Goal: Task Accomplishment & Management: Manage account settings

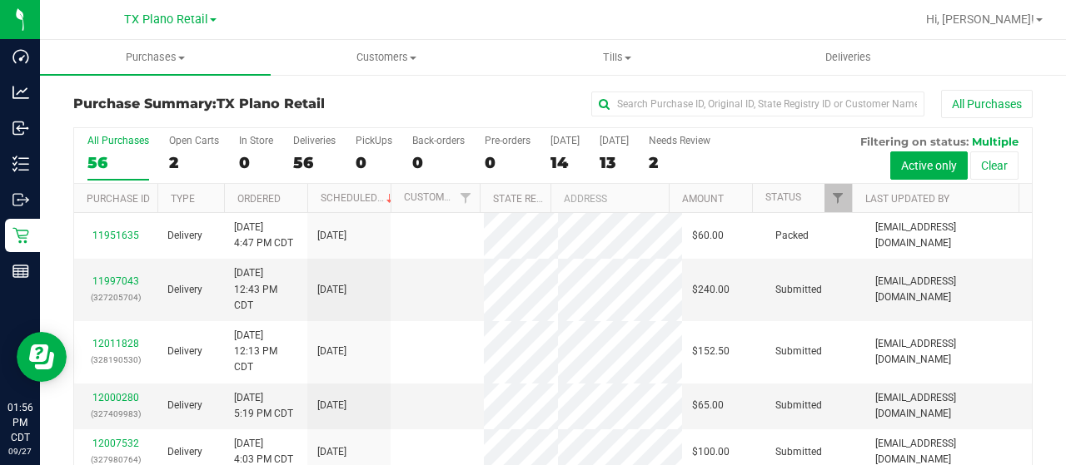
click at [352, 95] on div "Purchase Summary: TX Plano Retail All Purchases" at bounding box center [552, 108] width 959 height 37
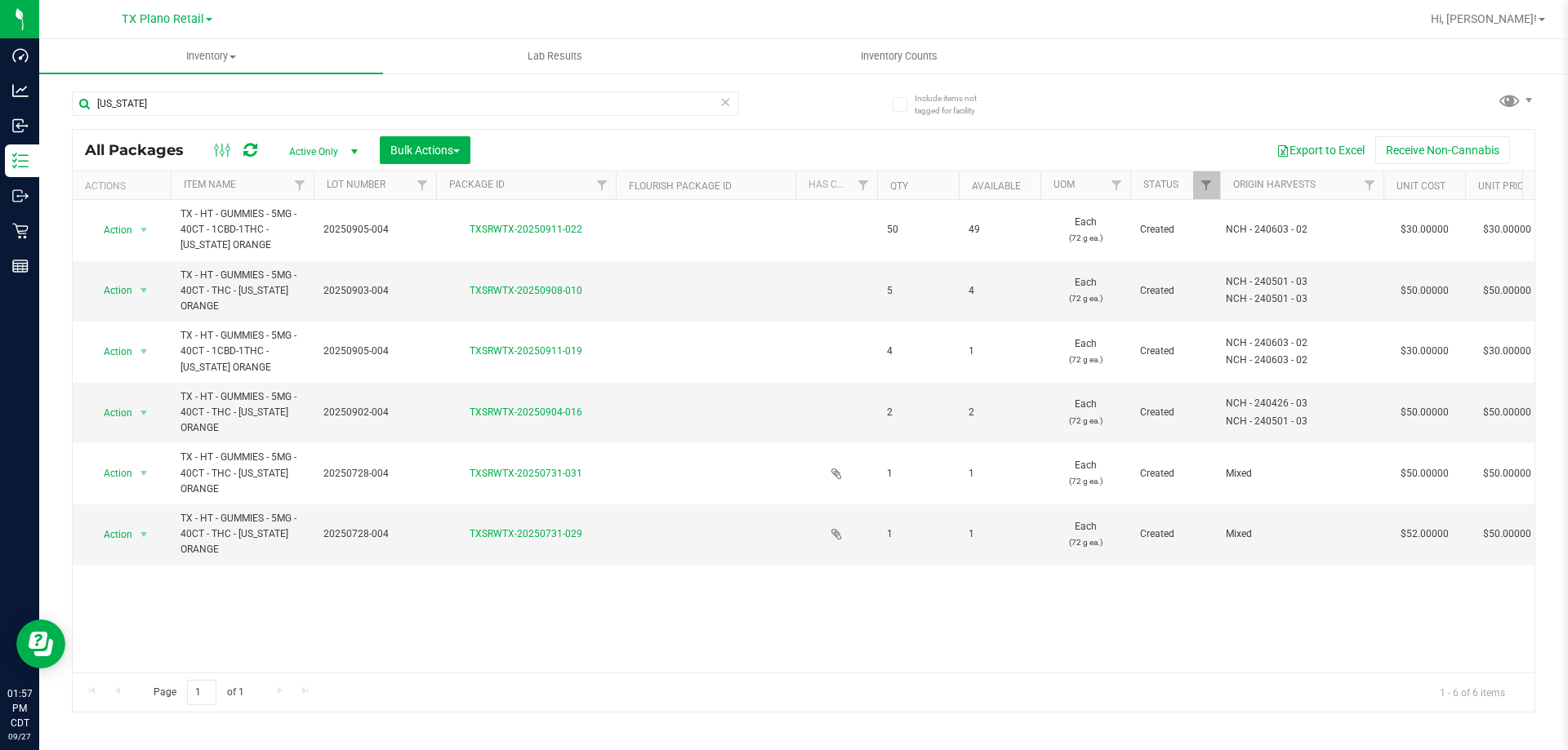
click at [728, 102] on icon at bounding box center [726, 101] width 12 height 20
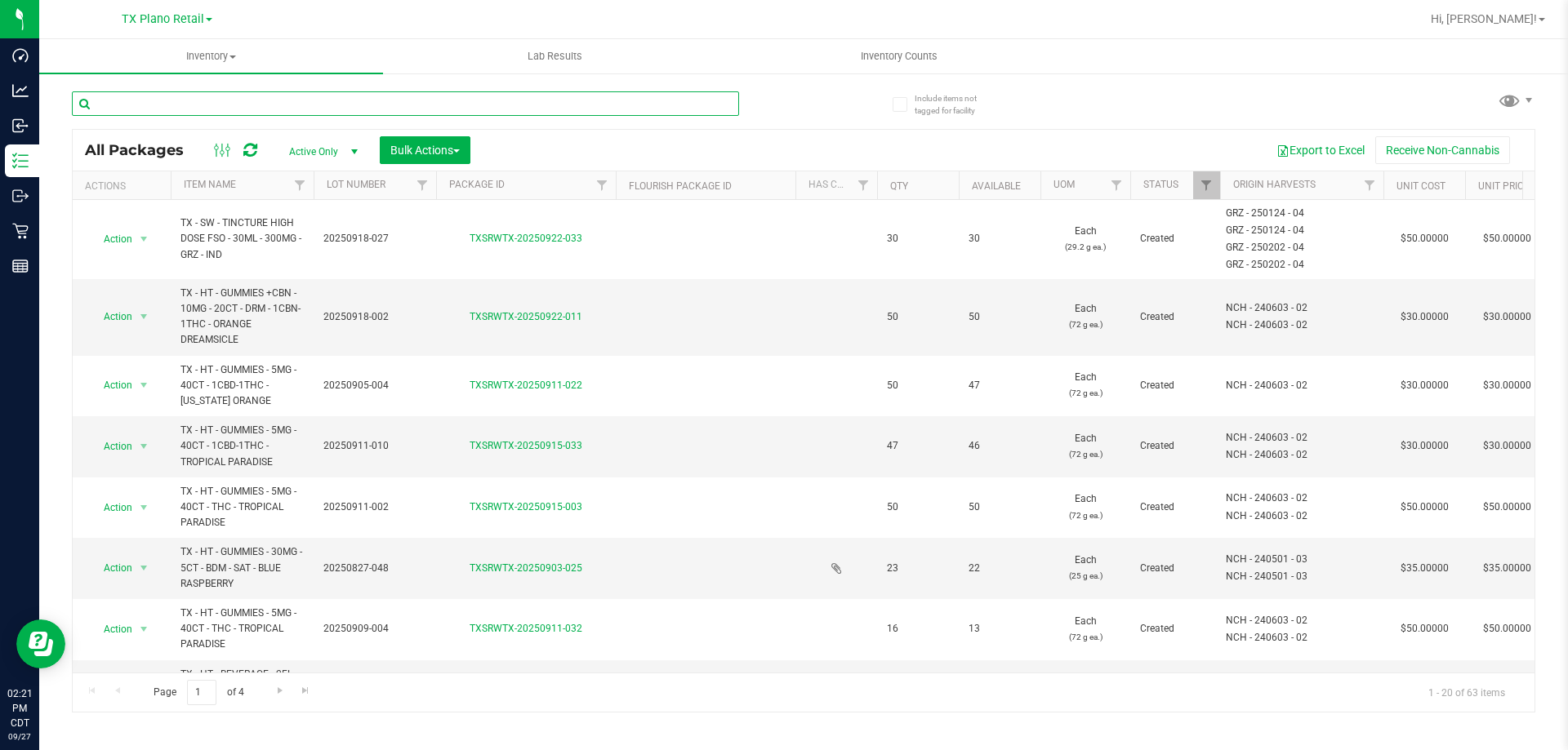
click at [341, 106] on input "text" at bounding box center [405, 103] width 667 height 25
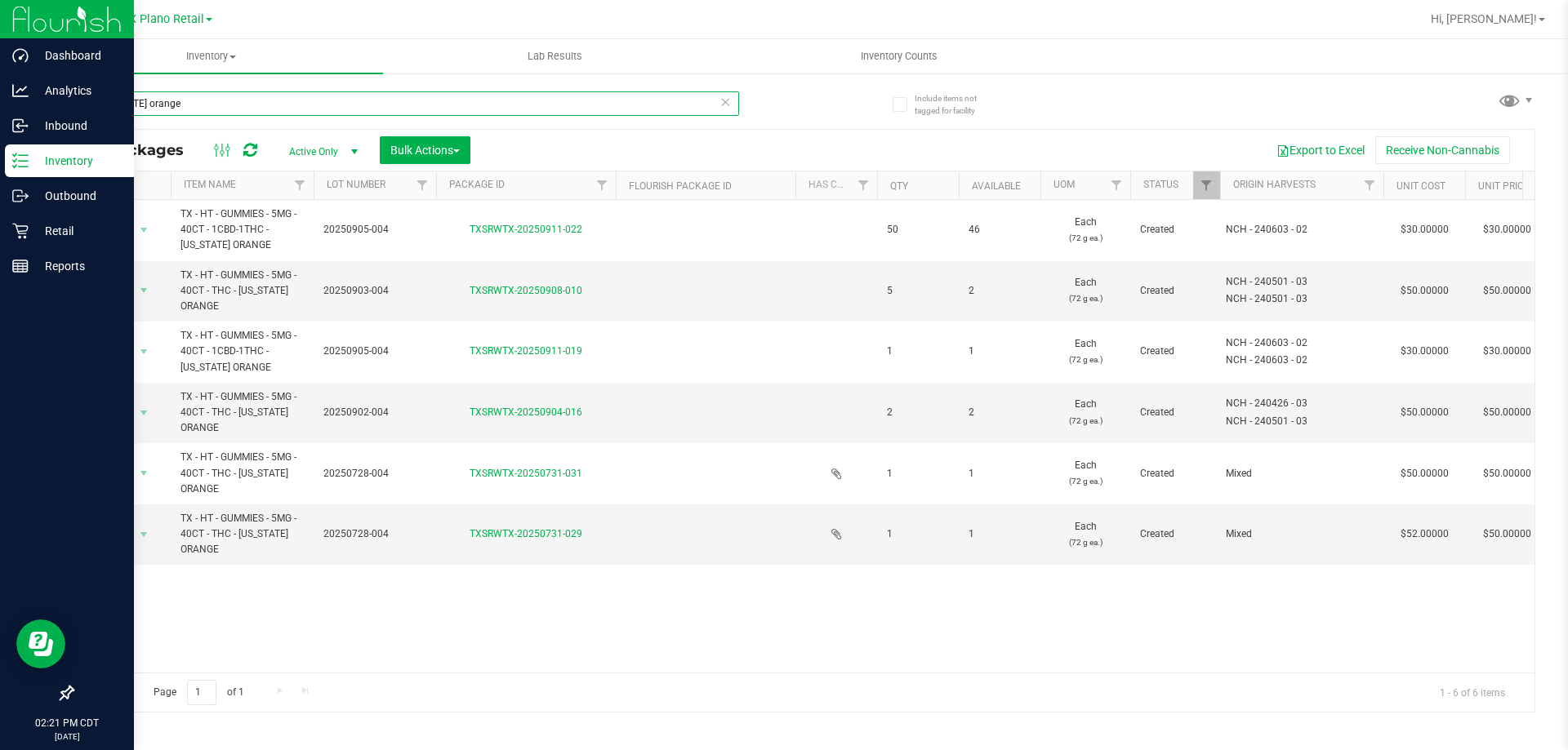
type input "texas orange"
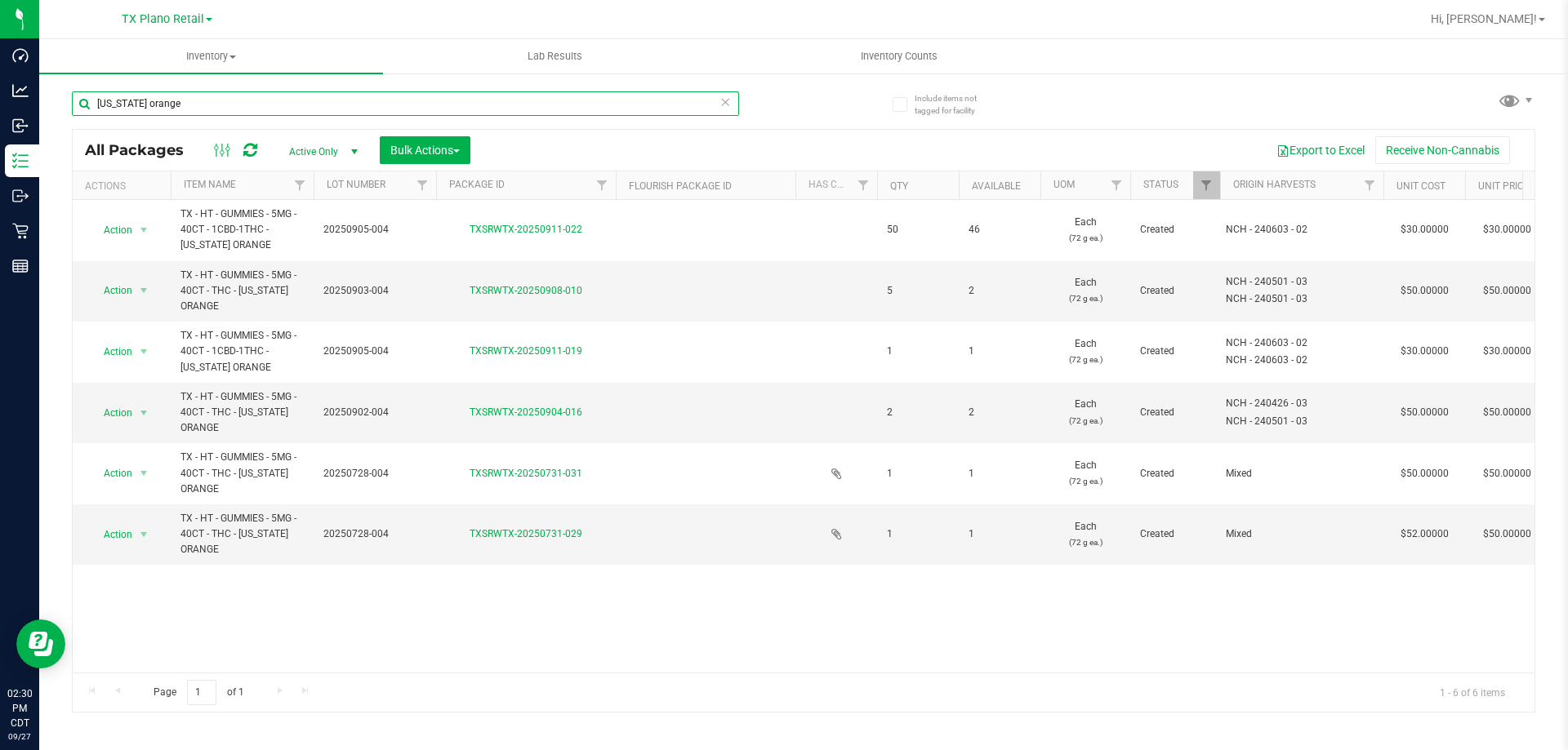
drag, startPoint x: 190, startPoint y: 110, endPoint x: 91, endPoint y: 106, distance: 99.1
click at [91, 106] on input "texas orange" at bounding box center [405, 103] width 667 height 25
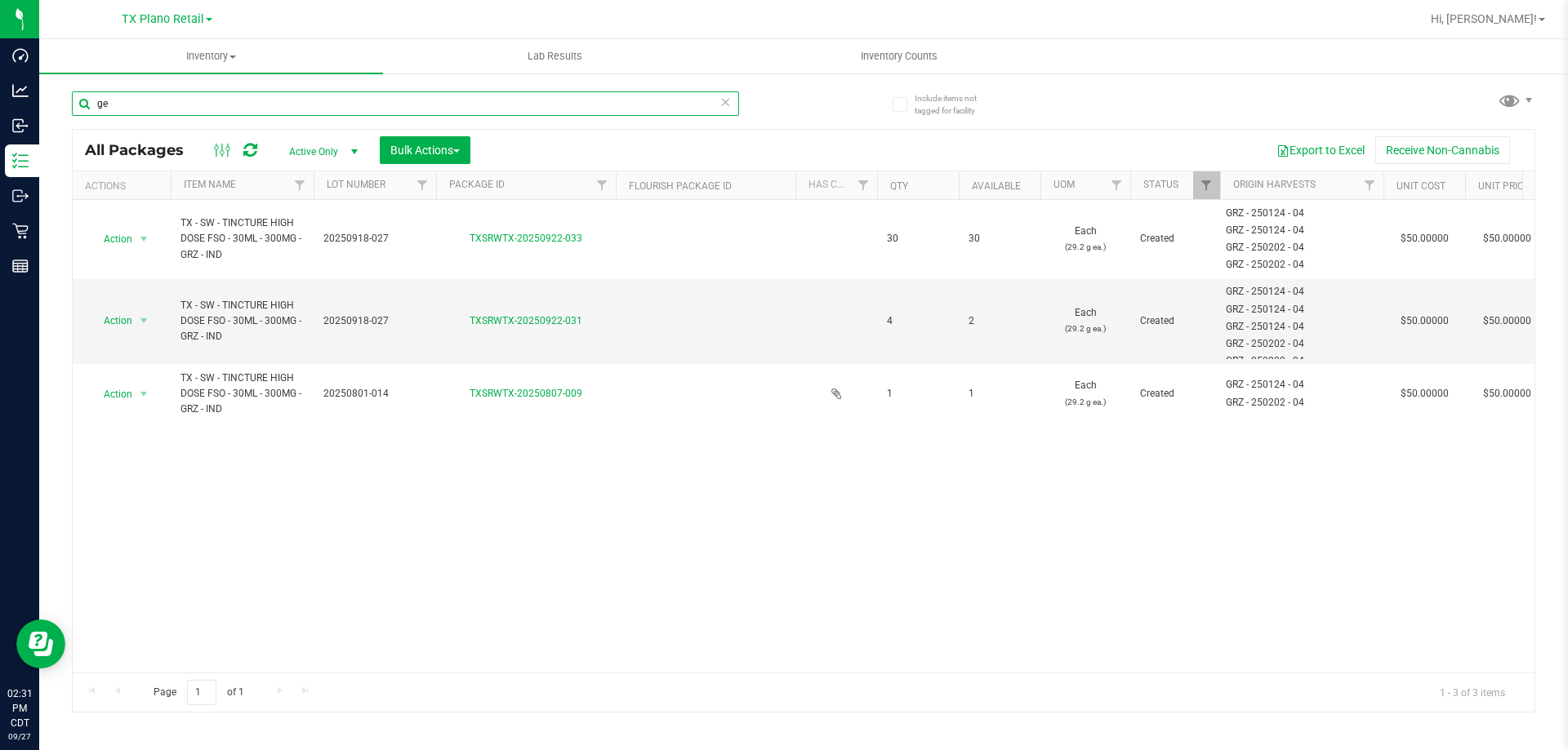
type input "g"
type input "geo"
drag, startPoint x: 175, startPoint y: 111, endPoint x: 80, endPoint y: 102, distance: 95.4
click at [80, 102] on input "geo" at bounding box center [405, 103] width 667 height 25
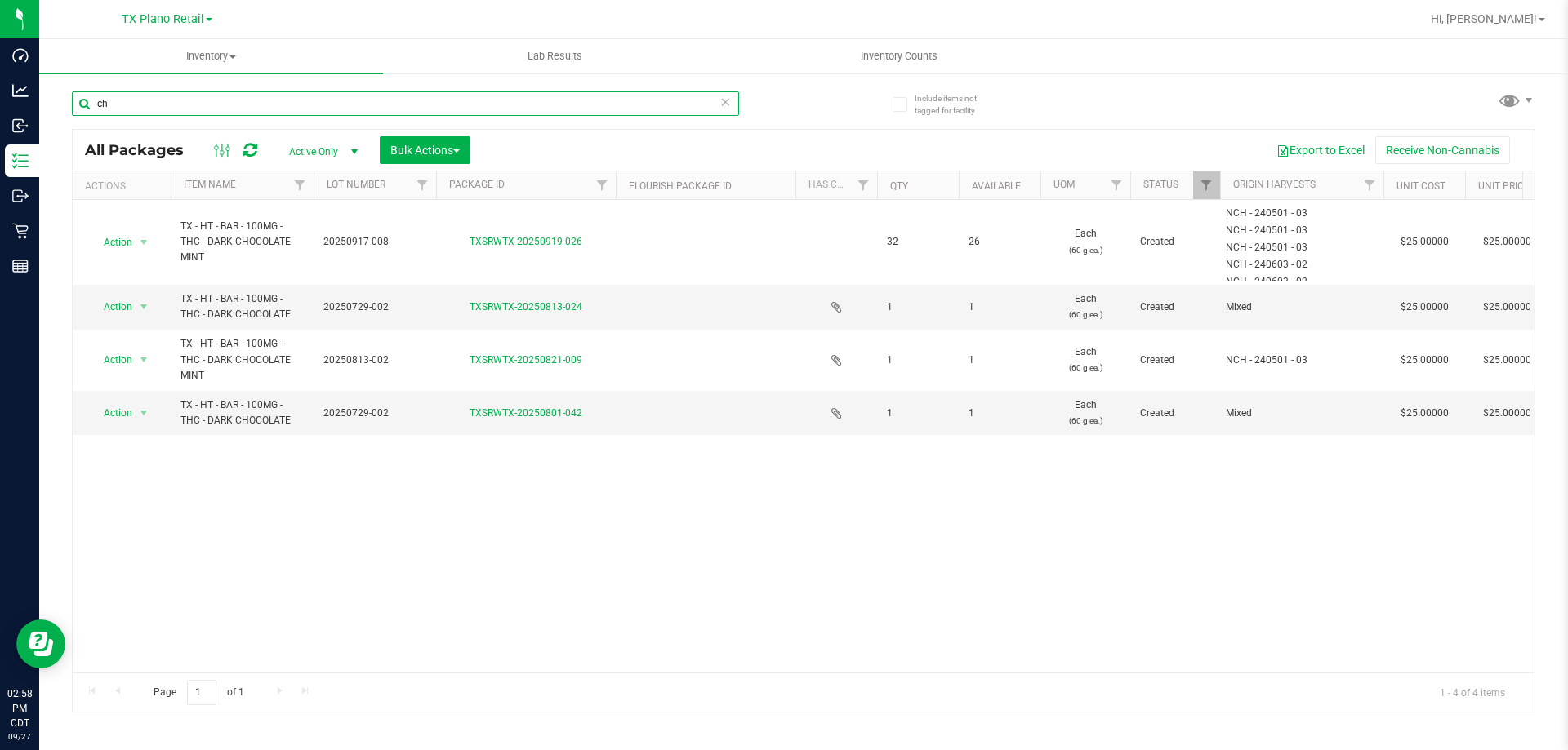
type input "c"
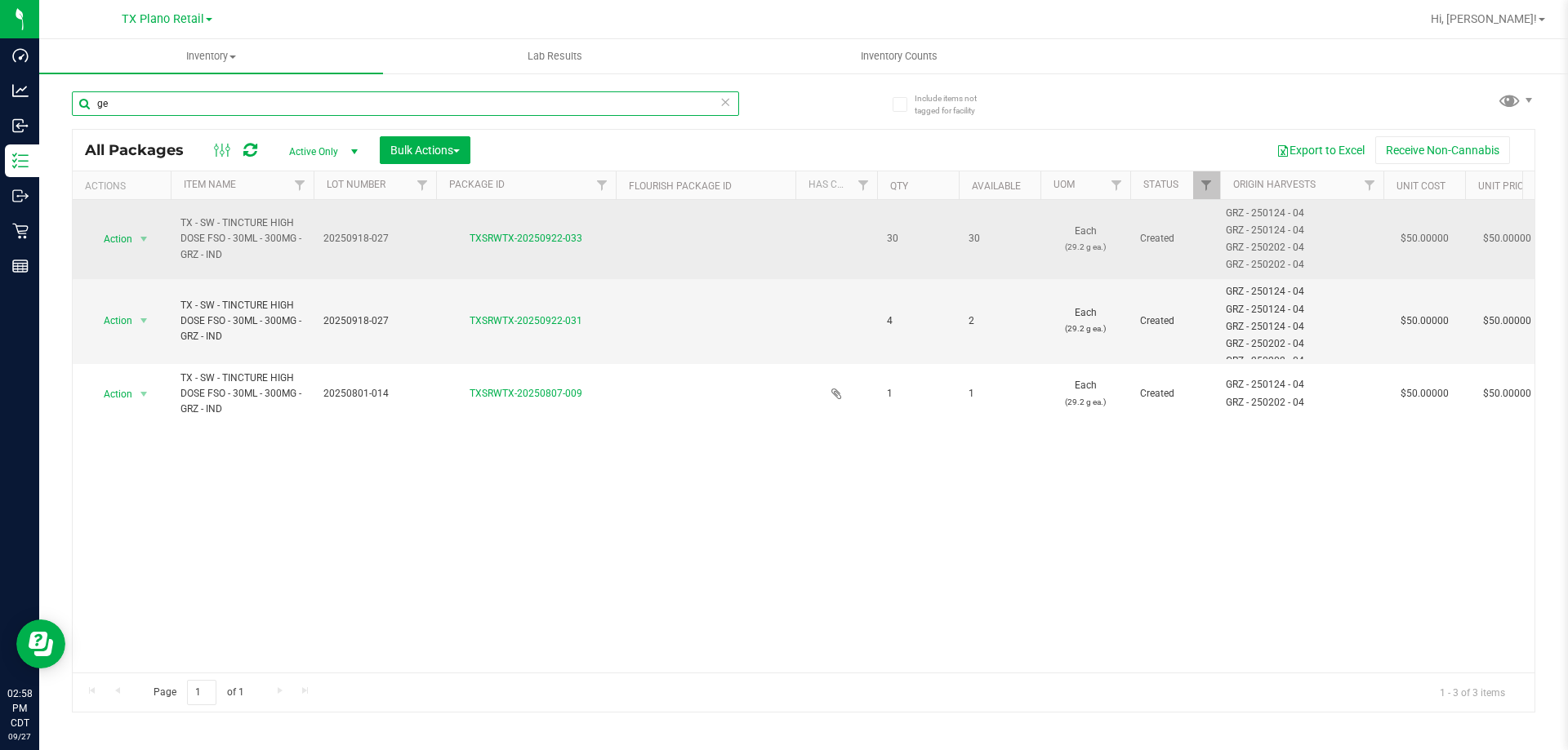
type input "g"
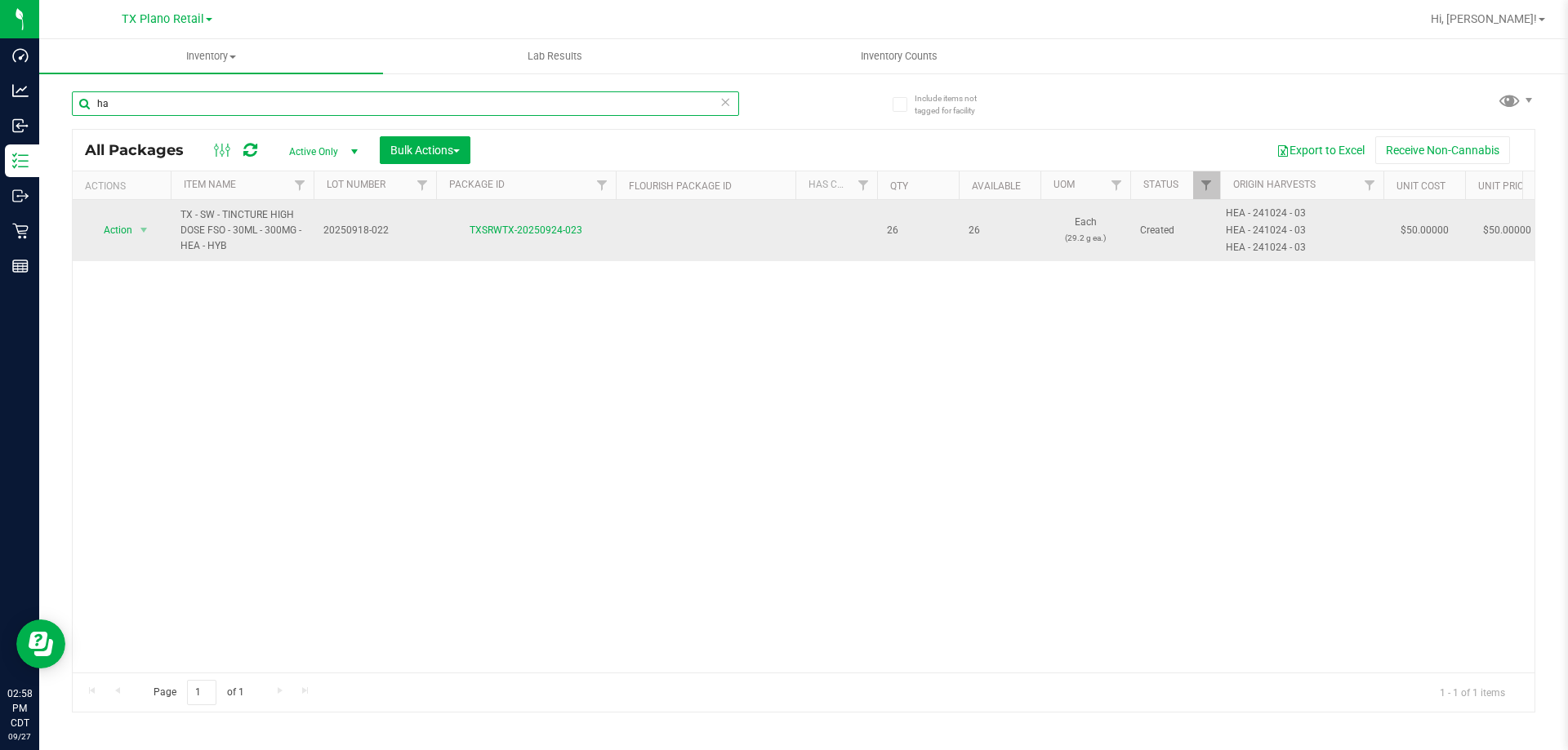
type input "h"
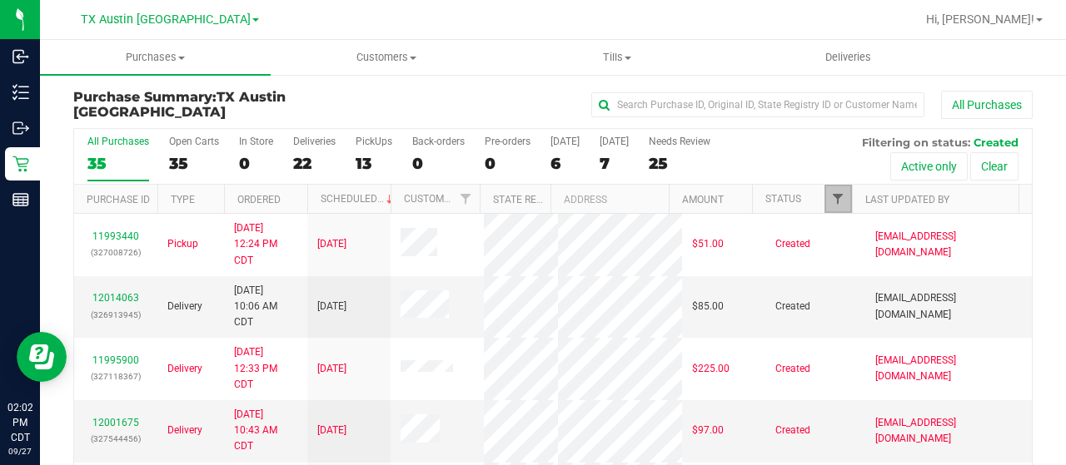
click at [831, 201] on span "Filter" at bounding box center [837, 198] width 13 height 13
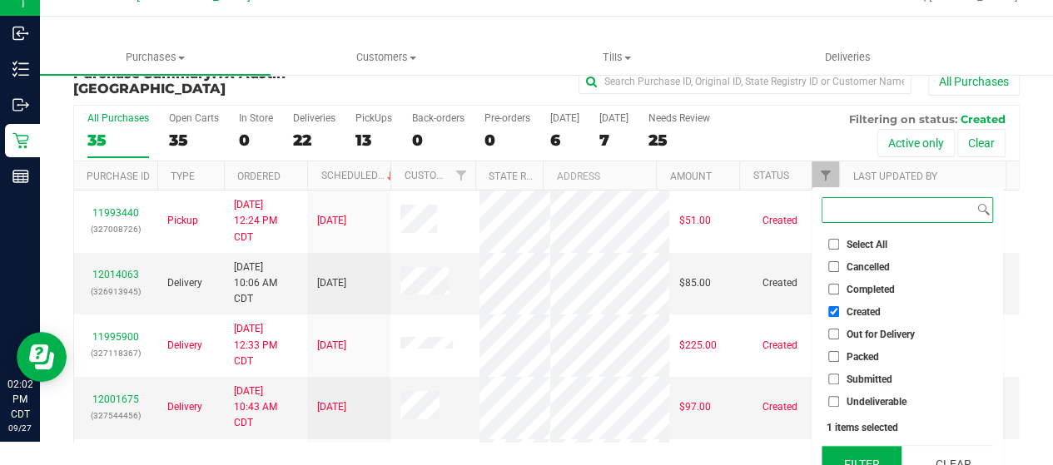
scroll to position [45, 0]
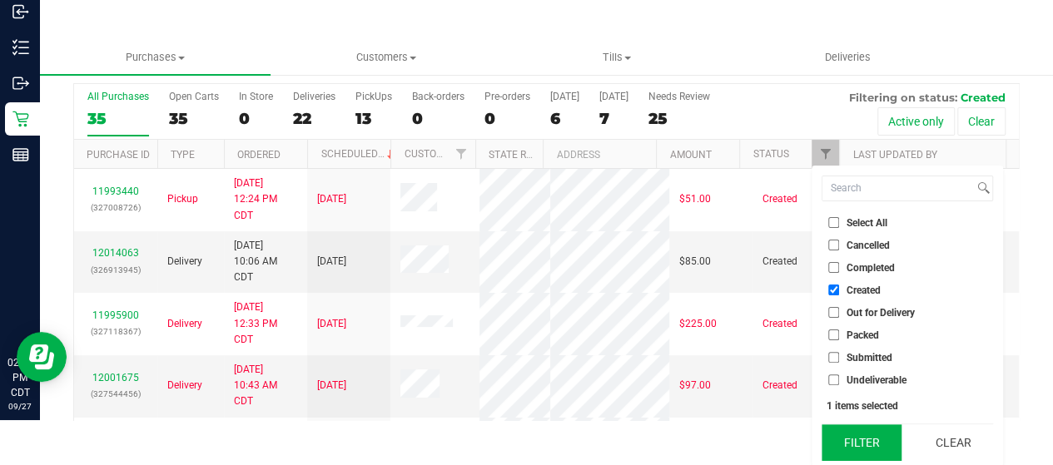
click at [881, 439] on button "Filter" at bounding box center [862, 443] width 80 height 37
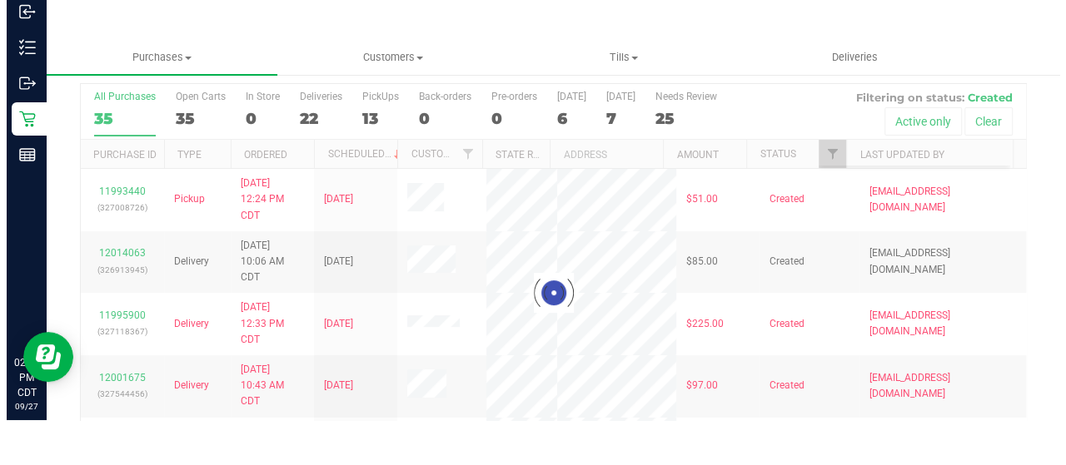
scroll to position [0, 0]
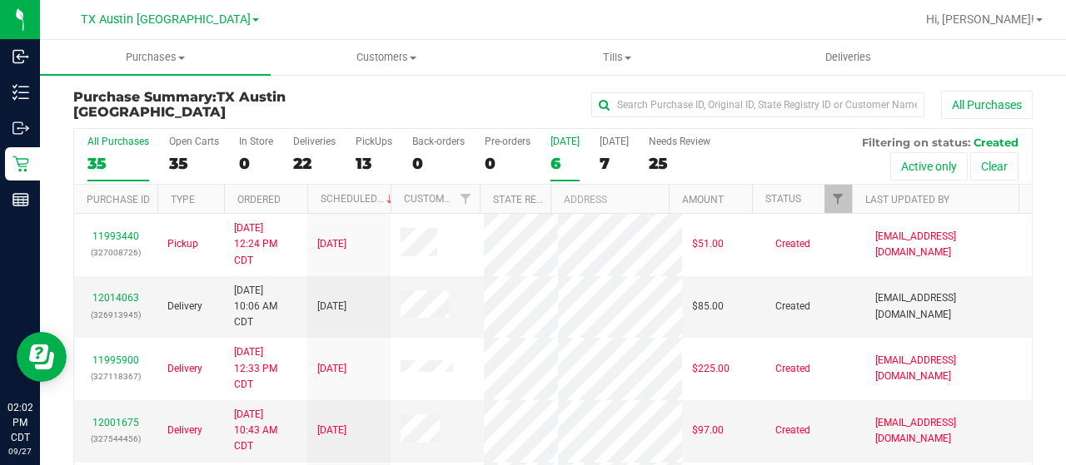
click at [562, 163] on div "6" at bounding box center [564, 163] width 29 height 19
click at [0, 0] on input "[DATE] 6" at bounding box center [0, 0] width 0 height 0
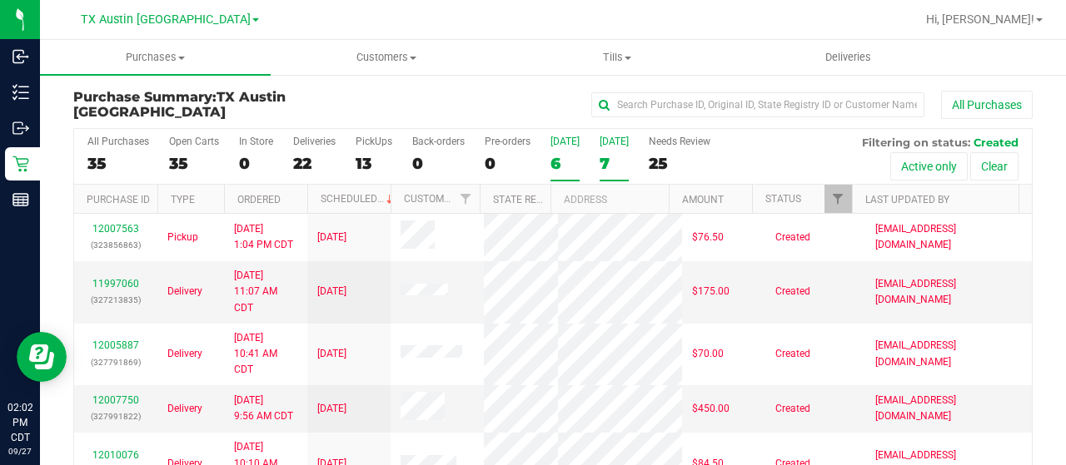
click at [610, 165] on div "7" at bounding box center [614, 163] width 29 height 19
click at [0, 0] on input "Tomorrow 7" at bounding box center [0, 0] width 0 height 0
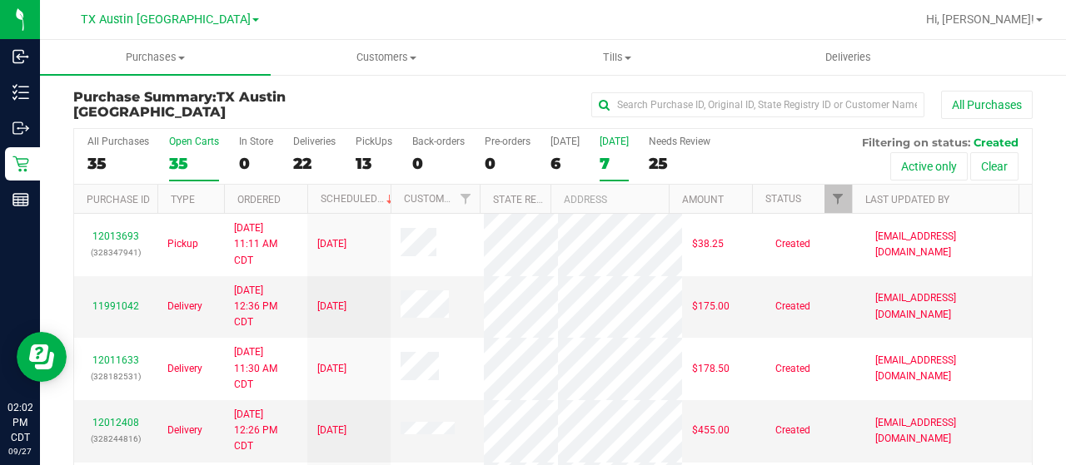
click at [177, 165] on div "35" at bounding box center [194, 163] width 50 height 19
click at [0, 0] on input "Open Carts 35" at bounding box center [0, 0] width 0 height 0
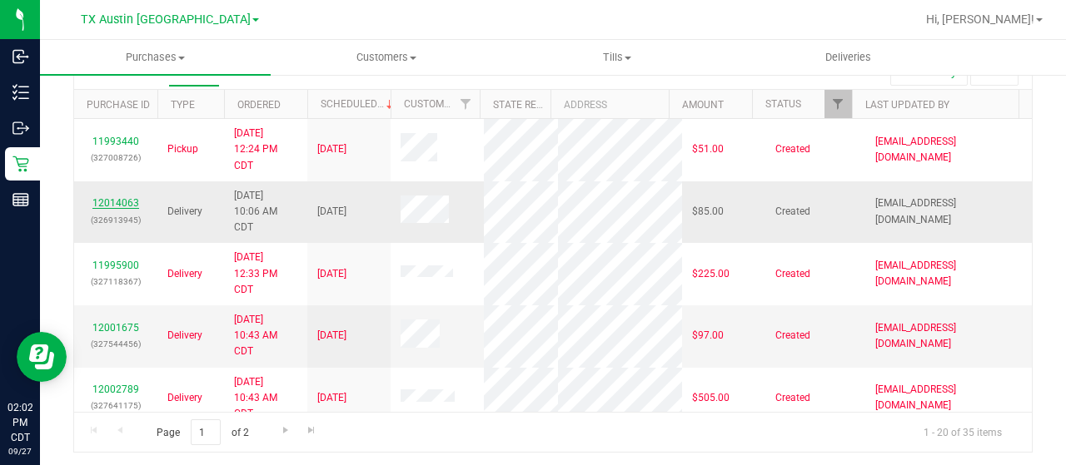
click at [120, 209] on link "12014063" at bounding box center [115, 203] width 47 height 12
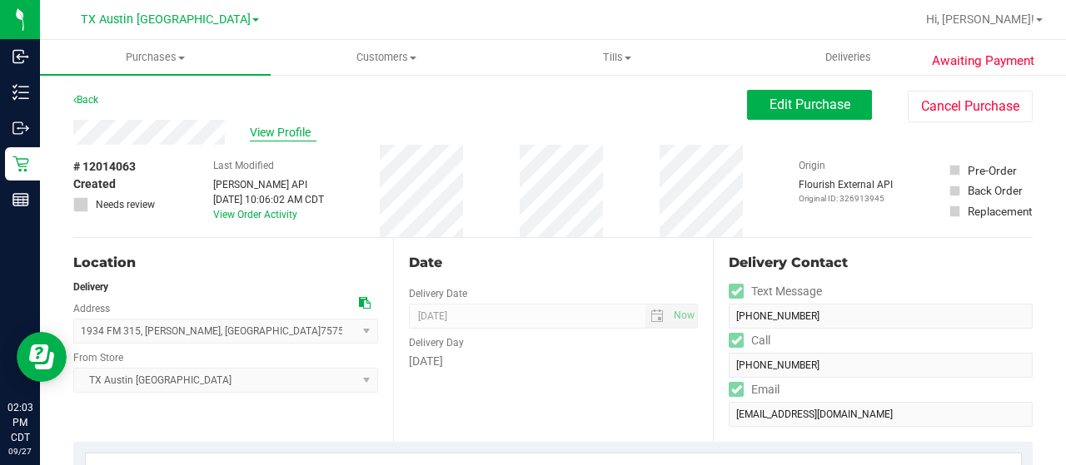
click at [276, 127] on span "View Profile" at bounding box center [283, 132] width 67 height 17
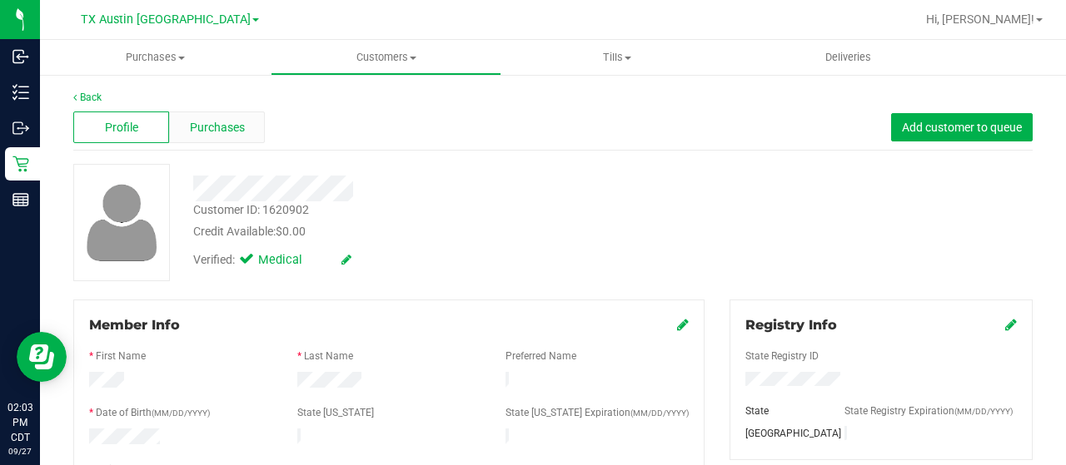
click at [235, 121] on span "Purchases" at bounding box center [217, 127] width 55 height 17
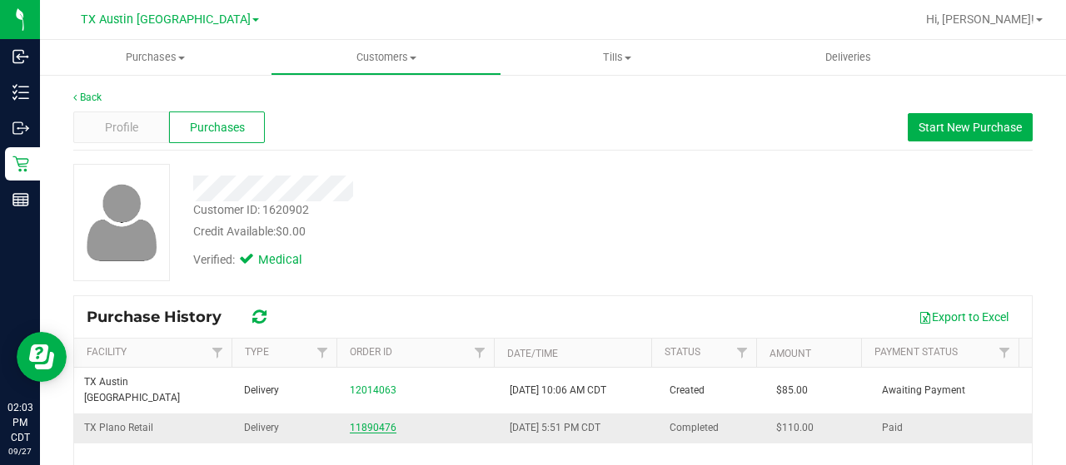
click at [381, 422] on link "11890476" at bounding box center [373, 428] width 47 height 12
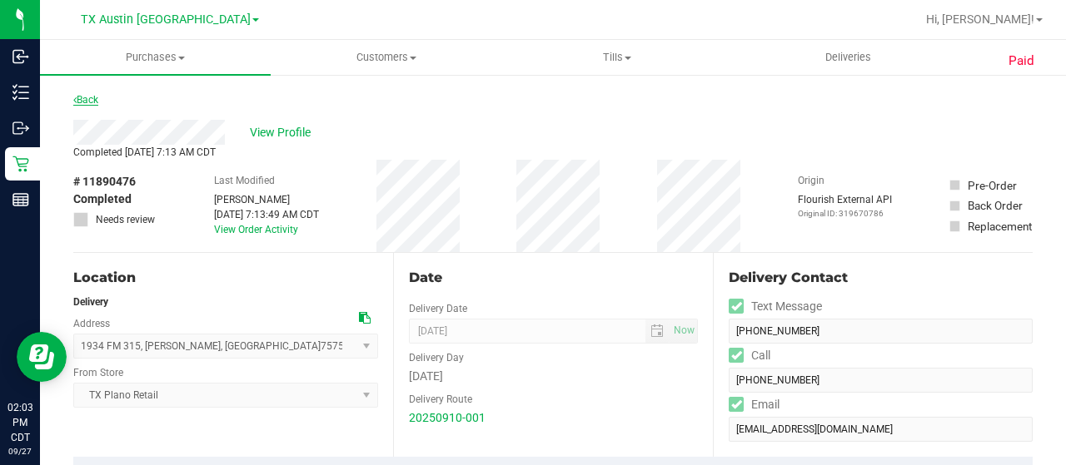
click at [87, 97] on link "Back" at bounding box center [85, 100] width 25 height 12
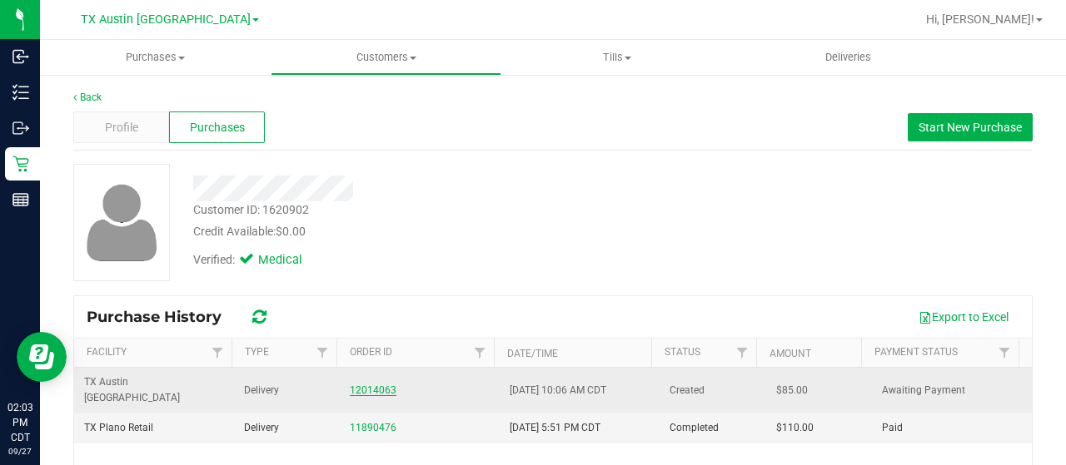
click at [371, 385] on link "12014063" at bounding box center [373, 391] width 47 height 12
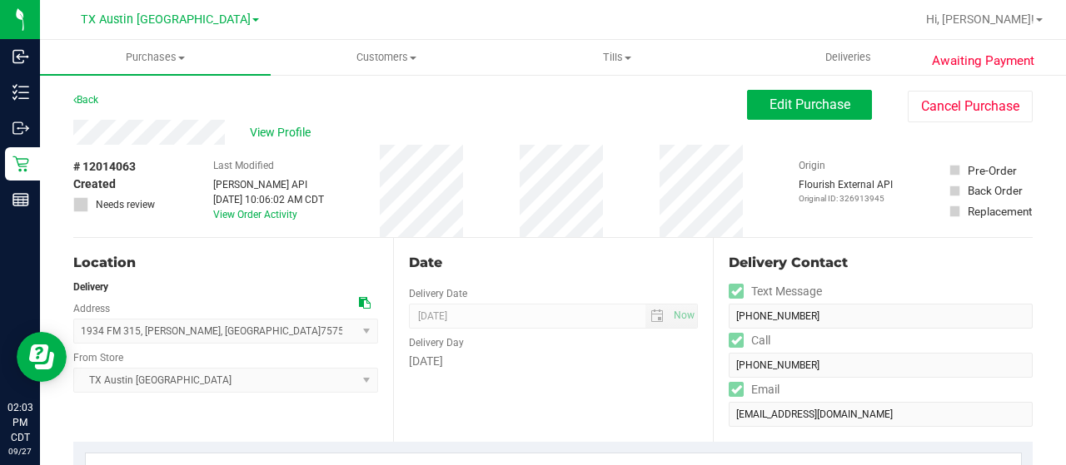
click at [227, 132] on div "View Profile" at bounding box center [410, 132] width 674 height 25
click at [360, 302] on icon at bounding box center [365, 303] width 12 height 12
click at [73, 129] on div "View Profile" at bounding box center [410, 132] width 674 height 25
click at [821, 101] on span "Edit Purchase" at bounding box center [809, 105] width 81 height 16
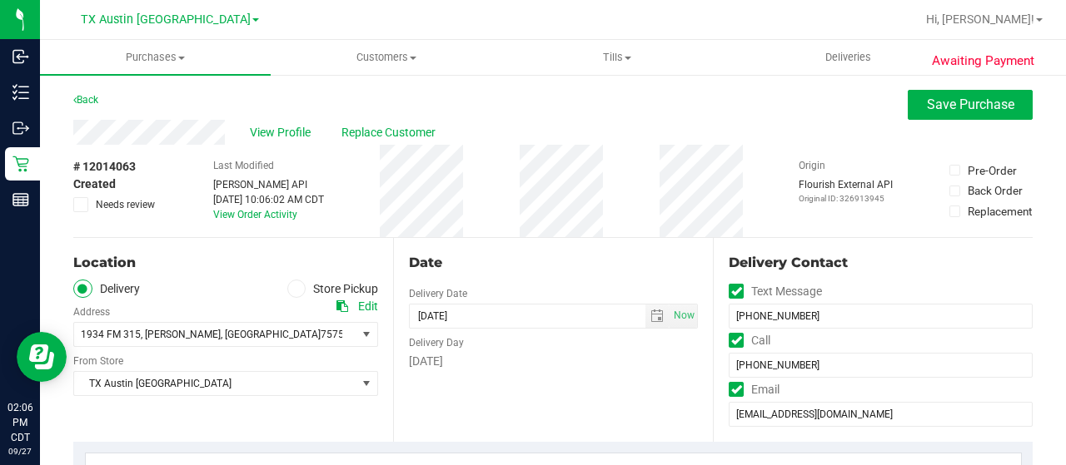
click at [122, 203] on span "Needs review" at bounding box center [125, 204] width 59 height 15
click at [0, 0] on input "Needs review" at bounding box center [0, 0] width 0 height 0
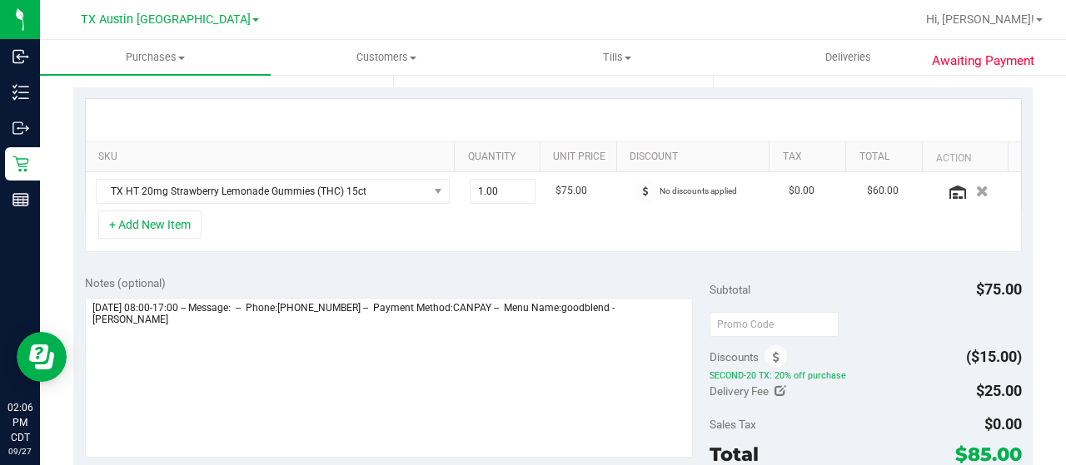
scroll to position [416, 0]
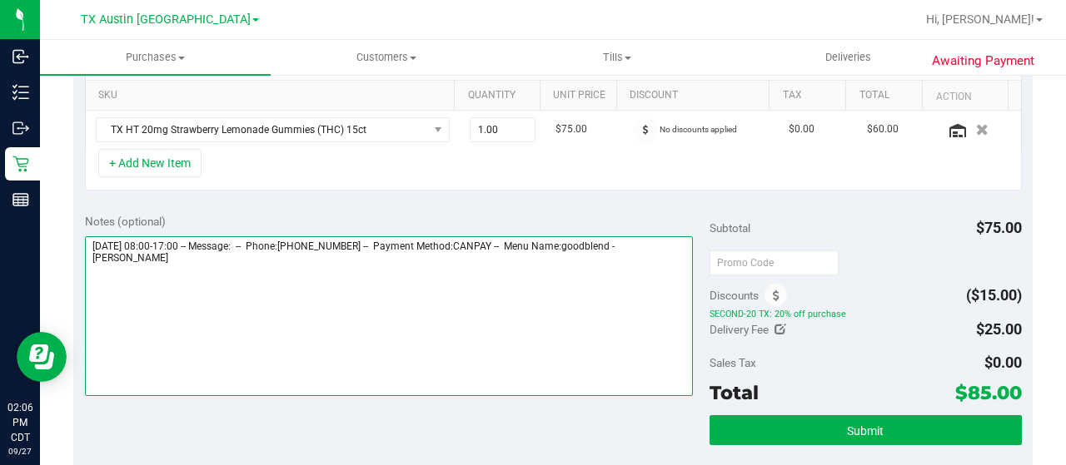
click at [170, 262] on textarea at bounding box center [389, 316] width 608 height 160
paste textarea "East Texas Core"
click at [91, 276] on textarea at bounding box center [389, 316] width 608 height 160
click at [443, 280] on textarea at bounding box center [389, 316] width 608 height 160
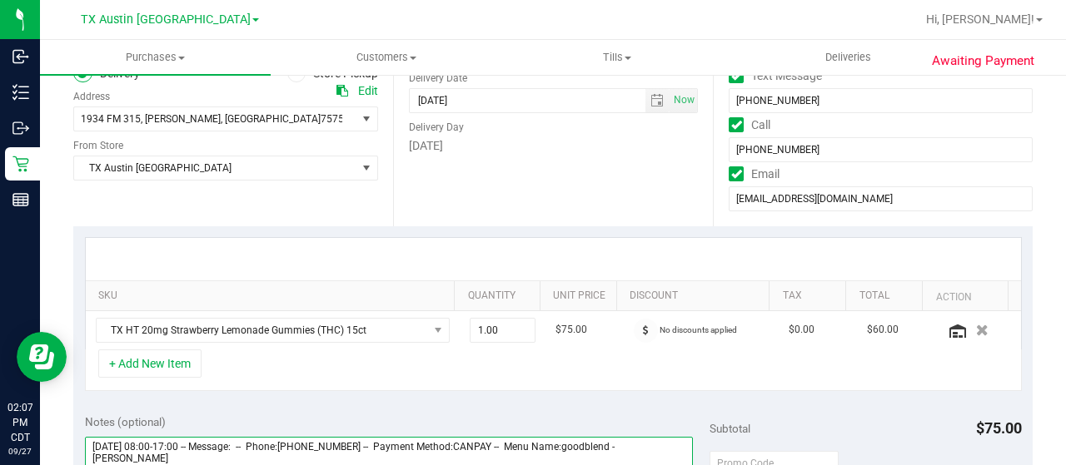
scroll to position [0, 0]
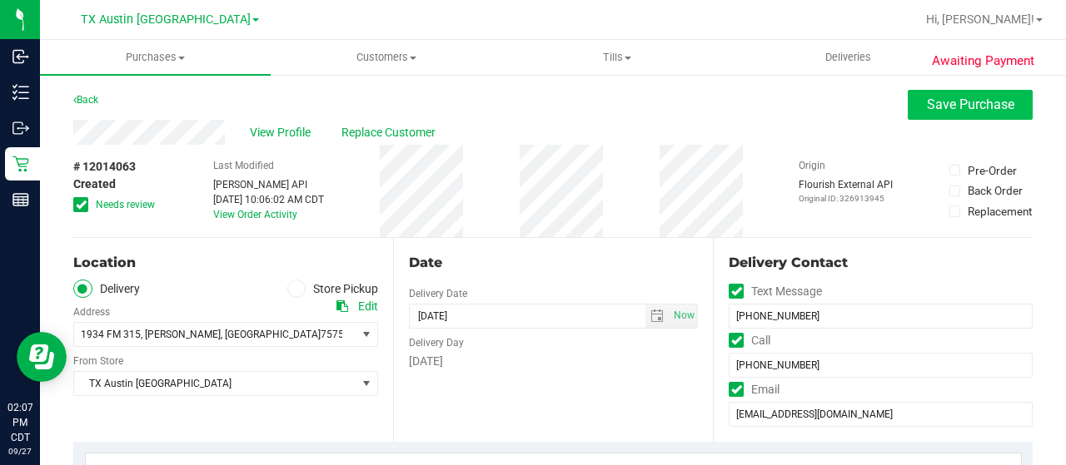
type textarea "Thursday 10/02/2025 08:00-17:00 -- Message: -- Phone:9039415796 -- Payment Meth…"
click at [934, 109] on span "Save Purchase" at bounding box center [970, 105] width 87 height 16
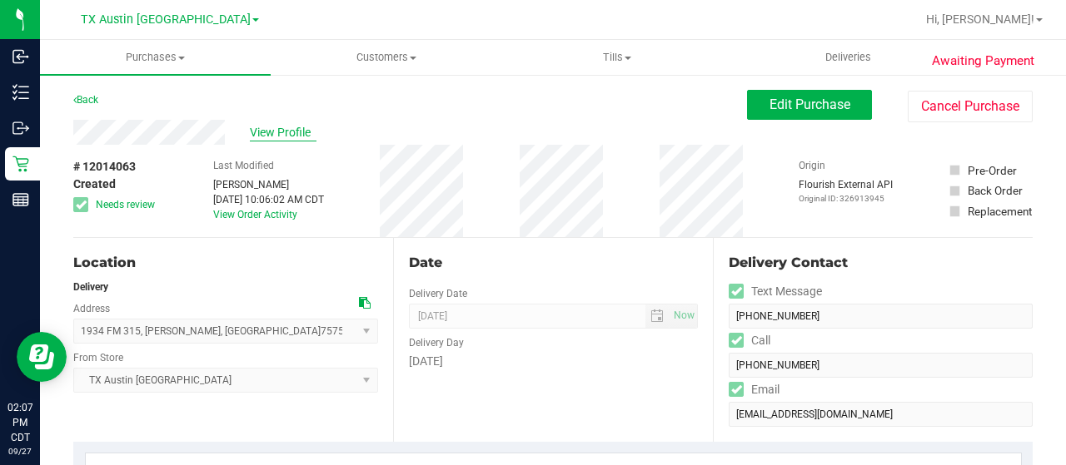
click at [287, 133] on span "View Profile" at bounding box center [283, 132] width 67 height 17
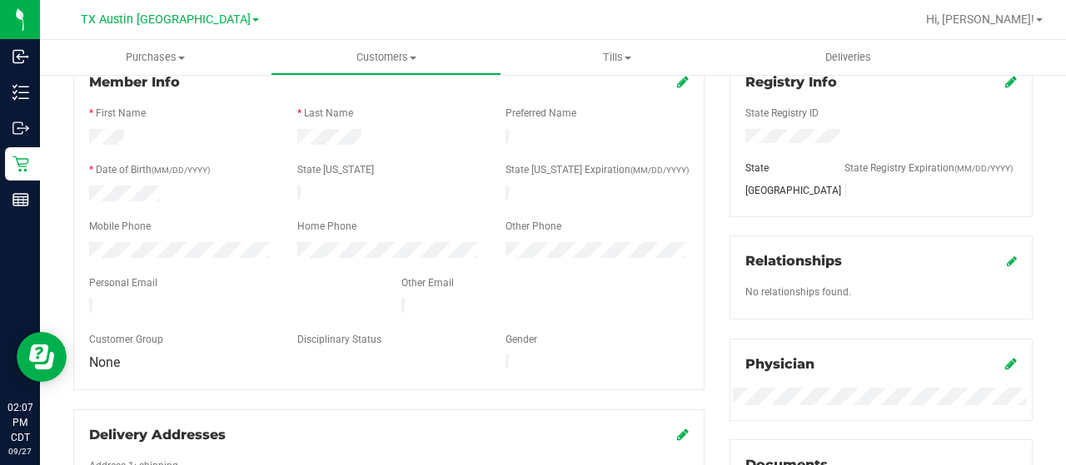
scroll to position [250, 0]
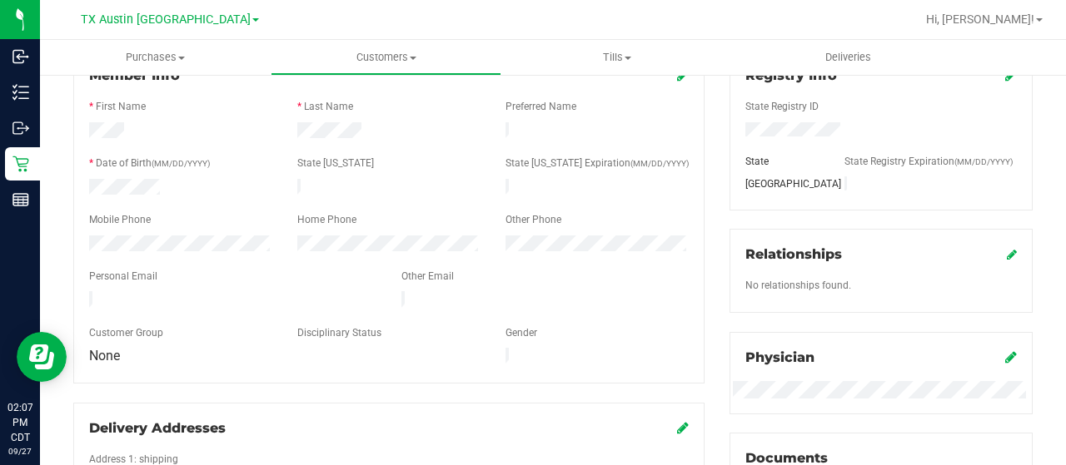
drag, startPoint x: 275, startPoint y: 291, endPoint x: 78, endPoint y: 289, distance: 196.5
click at [78, 291] on div at bounding box center [233, 301] width 312 height 20
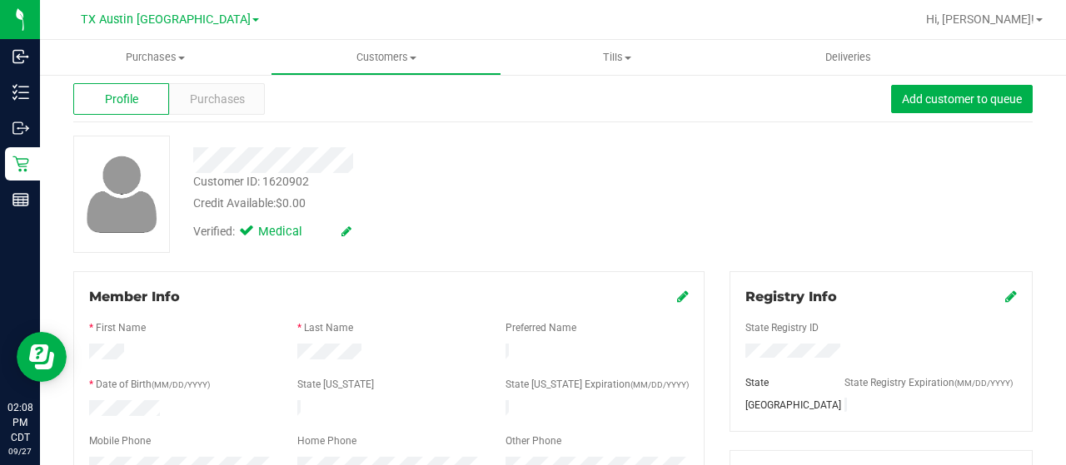
scroll to position [0, 0]
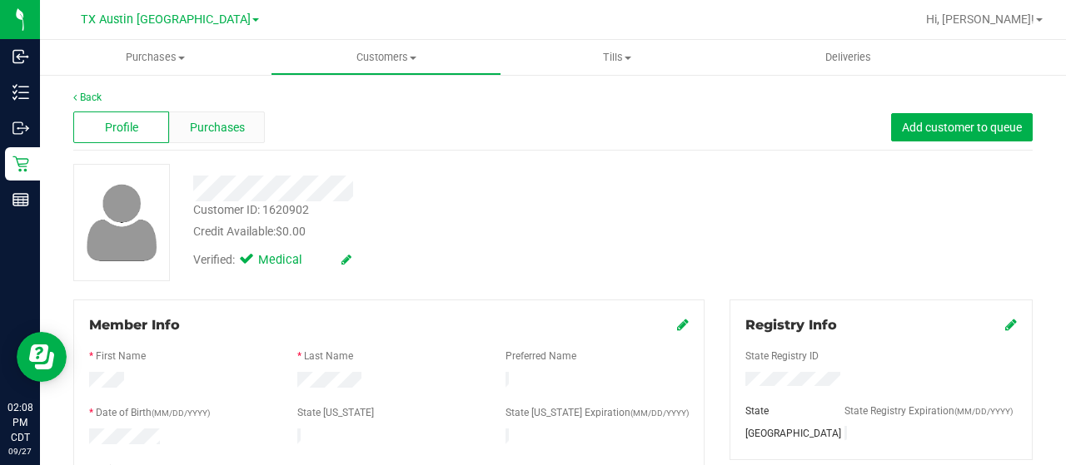
click at [216, 137] on div "Purchases" at bounding box center [217, 128] width 96 height 32
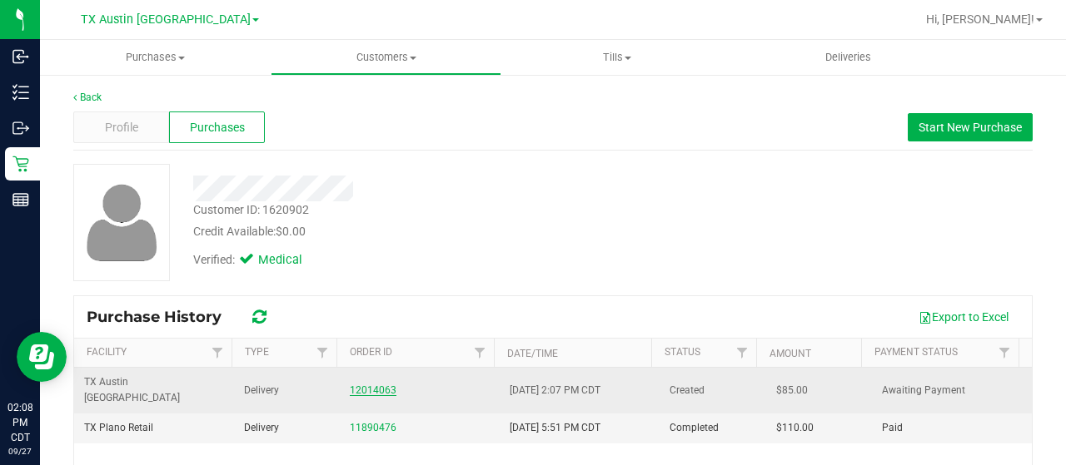
click at [356, 386] on link "12014063" at bounding box center [373, 391] width 47 height 12
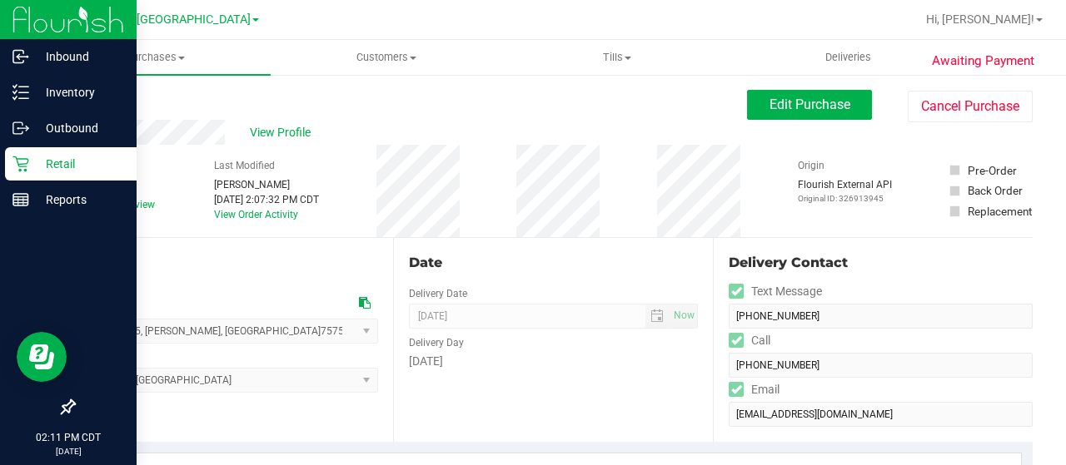
click at [34, 167] on p "Retail" at bounding box center [79, 164] width 100 height 20
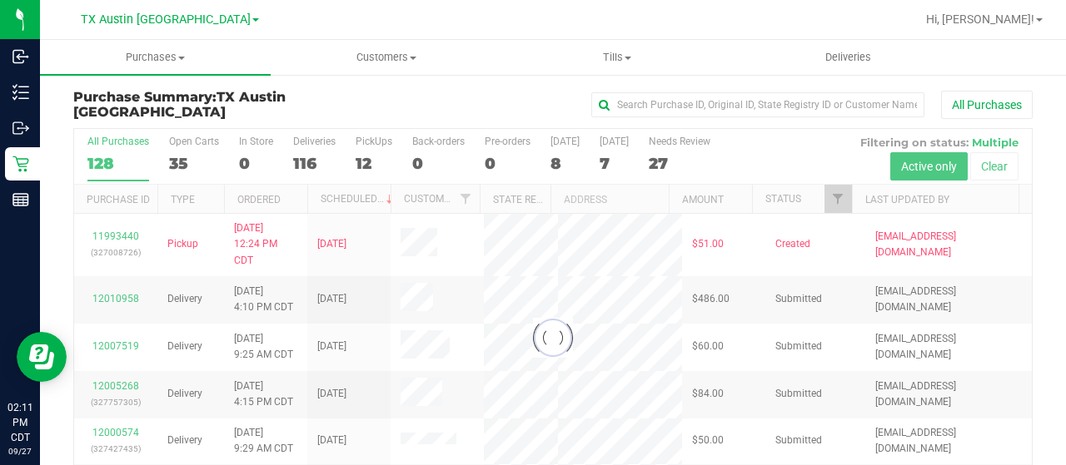
click at [828, 196] on div at bounding box center [553, 338] width 958 height 418
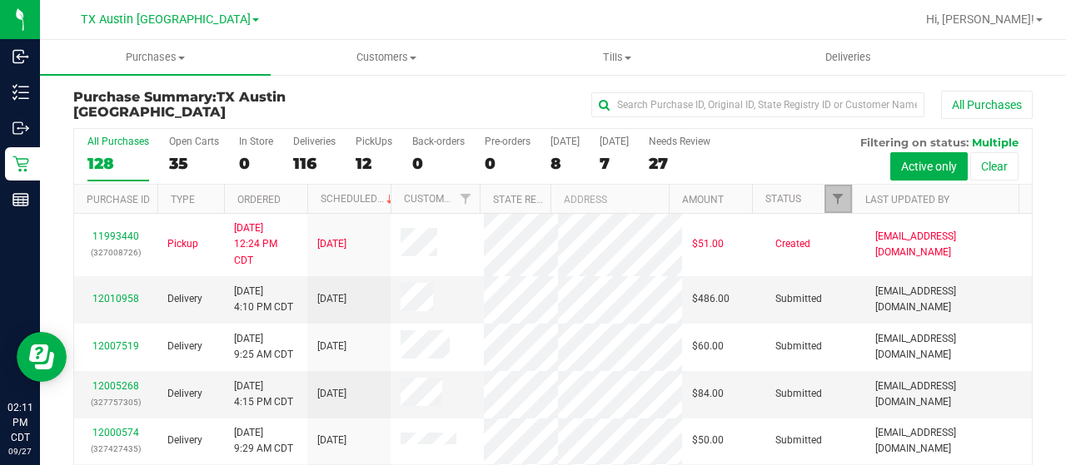
click at [833, 198] on link "Filter" at bounding box center [837, 199] width 27 height 28
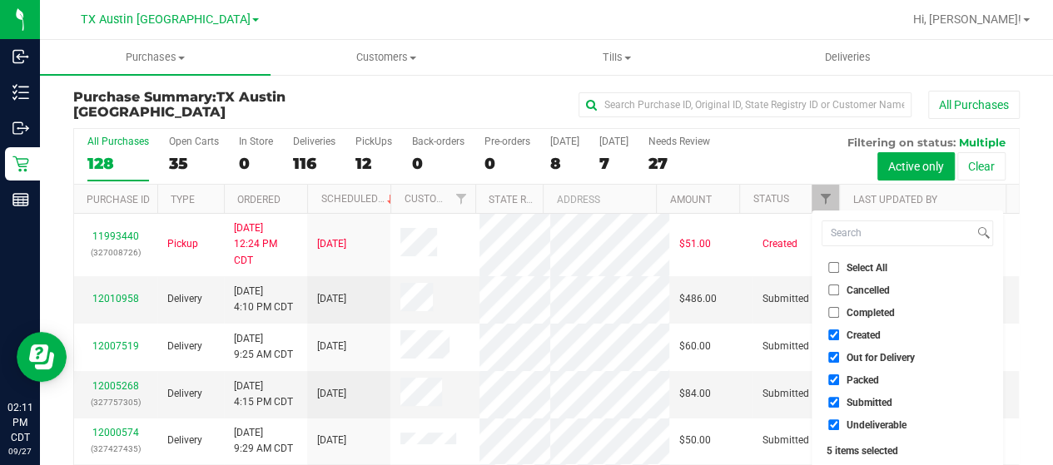
click at [901, 361] on span "Out for Delivery" at bounding box center [881, 358] width 68 height 10
click at [839, 361] on input "Out for Delivery" at bounding box center [834, 357] width 11 height 11
checkbox input "false"
click at [868, 378] on span "Packed" at bounding box center [863, 381] width 32 height 10
click at [839, 378] on input "Packed" at bounding box center [834, 380] width 11 height 11
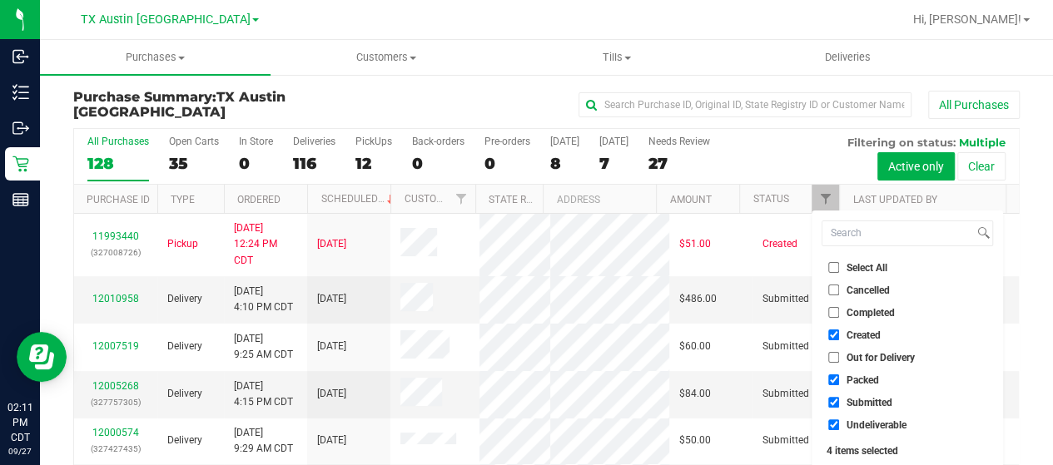
checkbox input "false"
click at [867, 400] on span "Submitted" at bounding box center [870, 403] width 46 height 10
click at [839, 400] on input "Submitted" at bounding box center [834, 402] width 11 height 11
checkbox input "false"
click at [861, 421] on span "Undeliverable" at bounding box center [877, 426] width 60 height 10
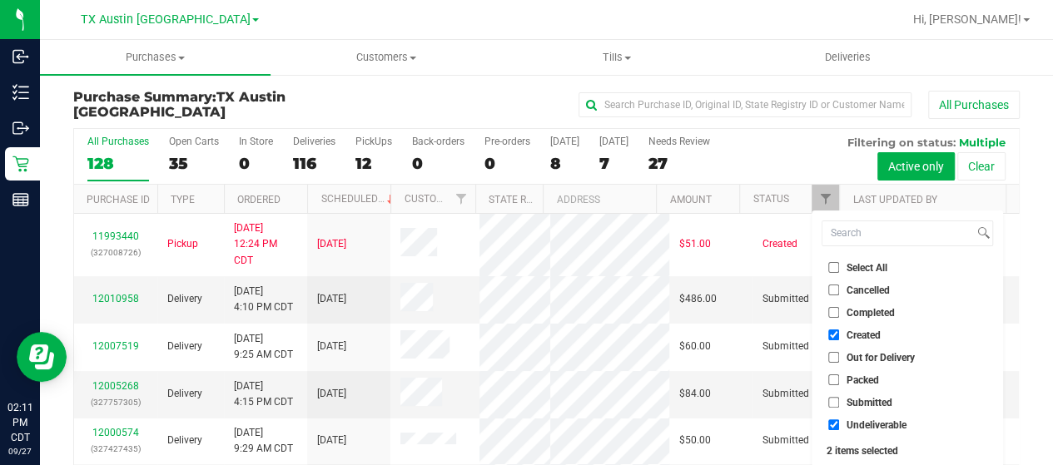
click at [839, 421] on input "Undeliverable" at bounding box center [834, 425] width 11 height 11
checkbox input "false"
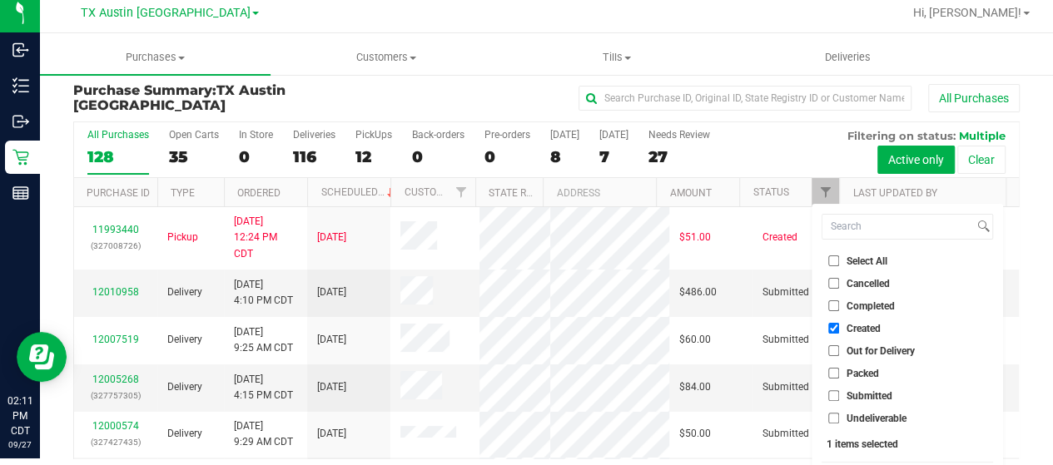
scroll to position [45, 0]
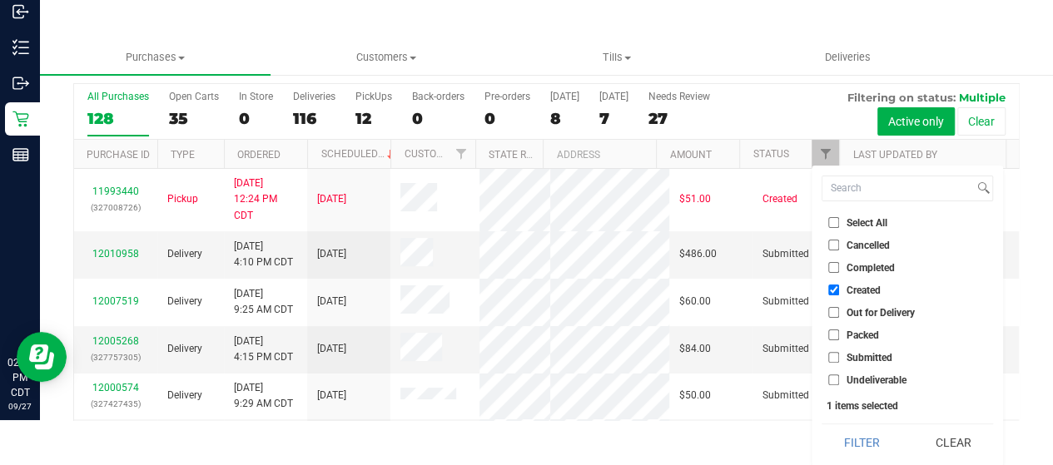
click at [861, 422] on div "Select All Cancelled Completed Created Out for Delivery Packed Submitted Undeli…" at bounding box center [908, 316] width 192 height 301
click at [856, 435] on button "Filter" at bounding box center [862, 443] width 80 height 37
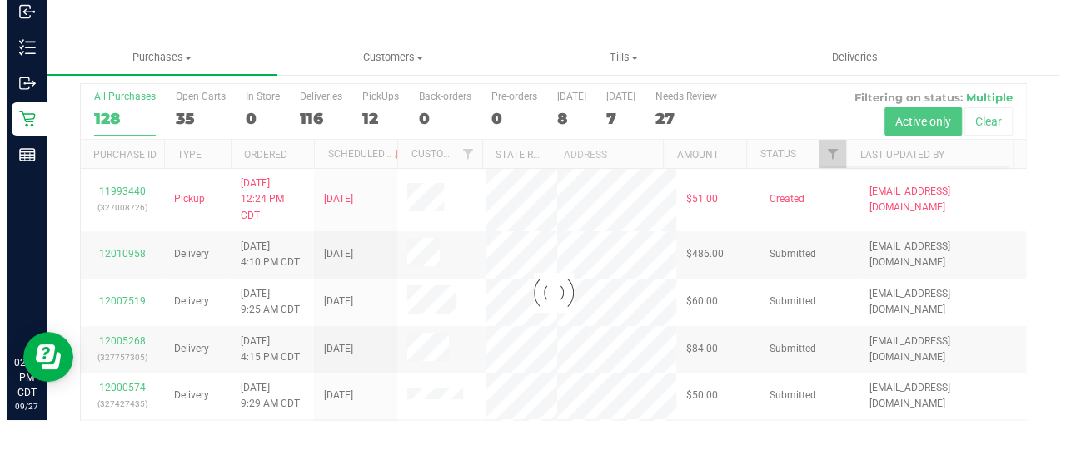
scroll to position [0, 0]
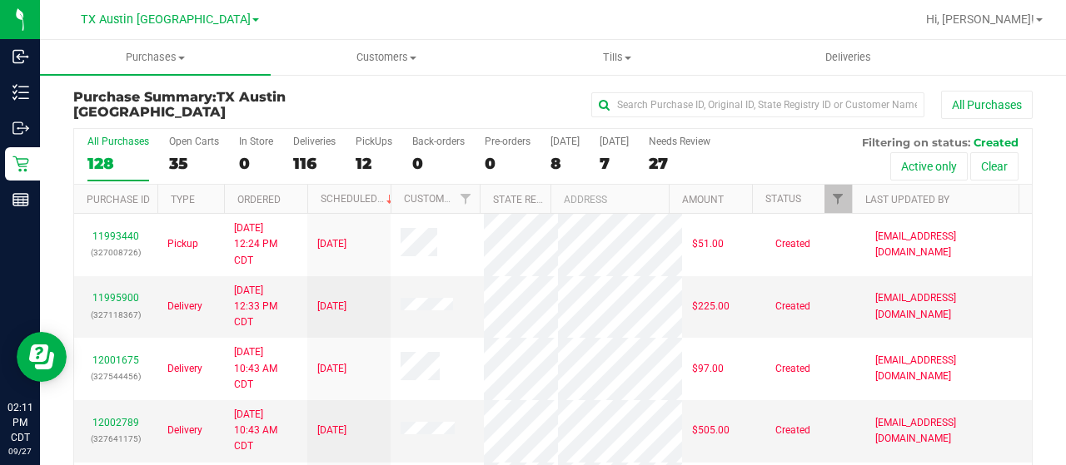
click at [555, 164] on div "8" at bounding box center [564, 163] width 29 height 19
click at [0, 0] on input "Today 8" at bounding box center [0, 0] width 0 height 0
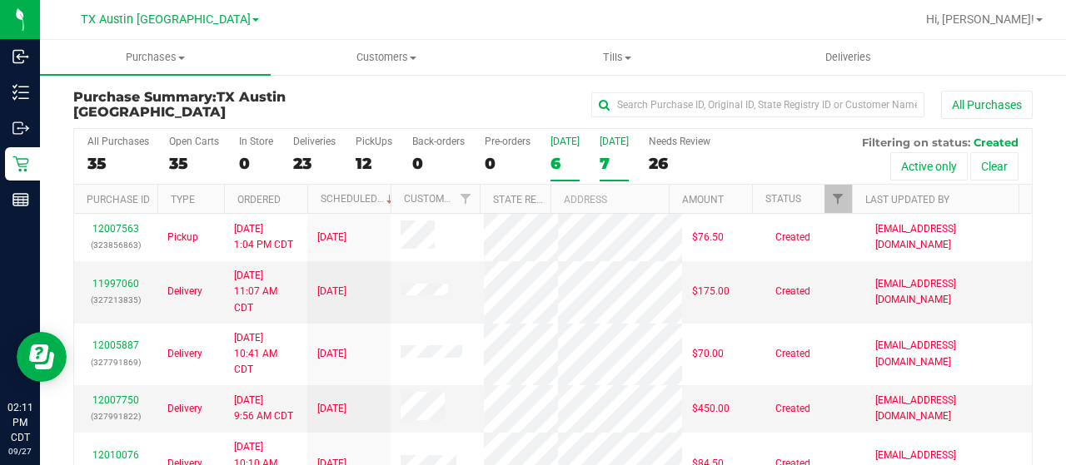
click at [608, 167] on div "7" at bounding box center [614, 163] width 29 height 19
click at [0, 0] on input "Tomorrow 7" at bounding box center [0, 0] width 0 height 0
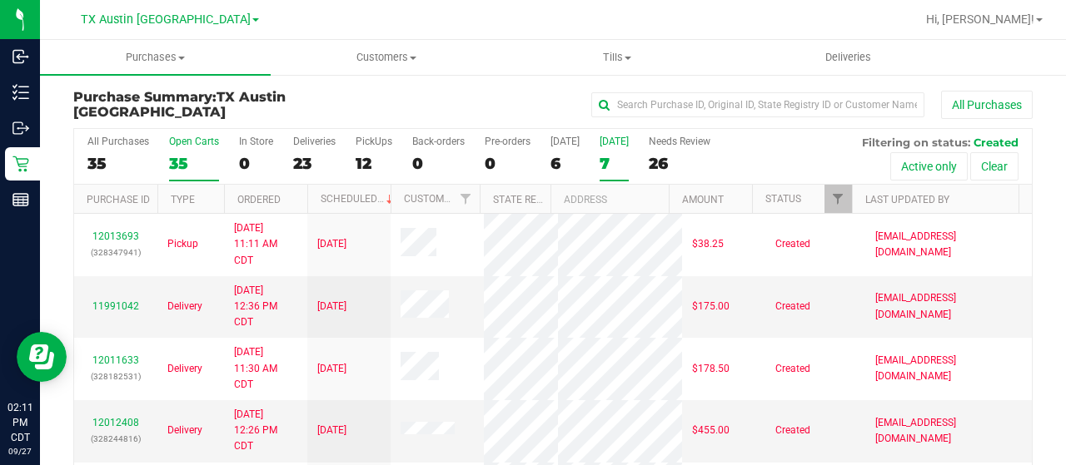
click at [174, 157] on div "35" at bounding box center [194, 163] width 50 height 19
click at [0, 0] on input "Open Carts 35" at bounding box center [0, 0] width 0 height 0
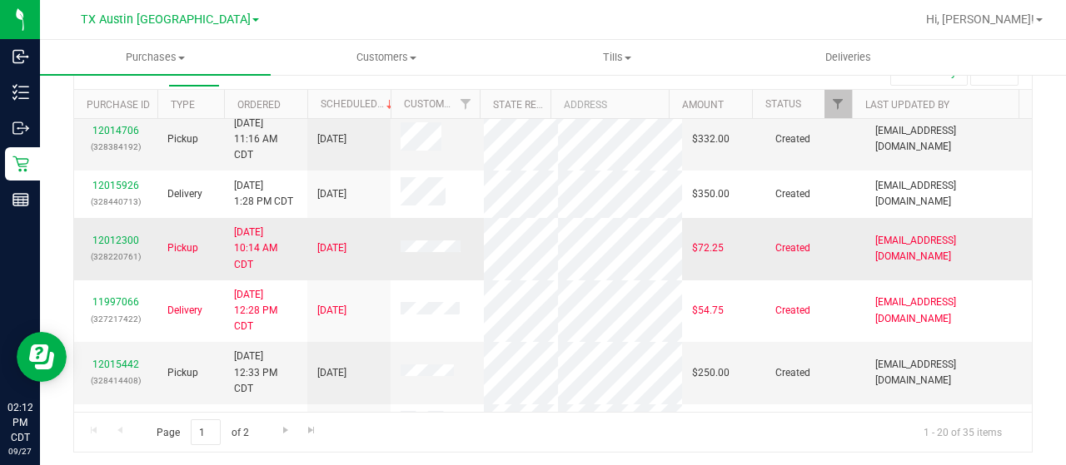
scroll to position [333, 0]
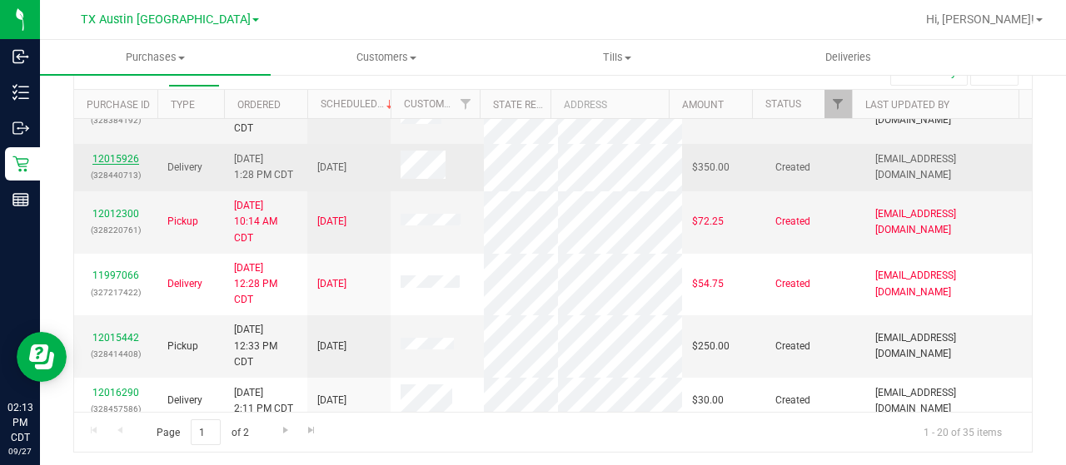
click at [120, 165] on link "12015926" at bounding box center [115, 159] width 47 height 12
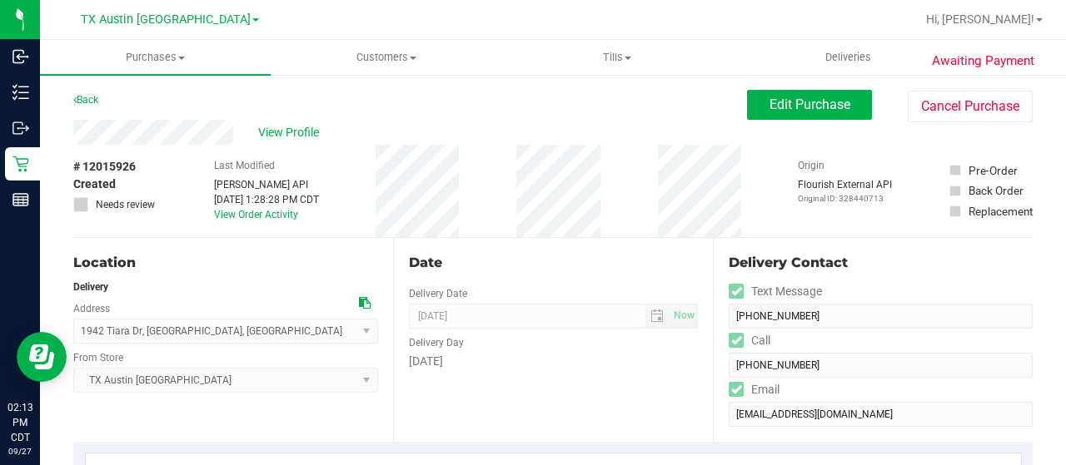
click at [235, 128] on div "View Profile" at bounding box center [410, 132] width 674 height 25
click at [280, 132] on span "View Profile" at bounding box center [291, 132] width 67 height 17
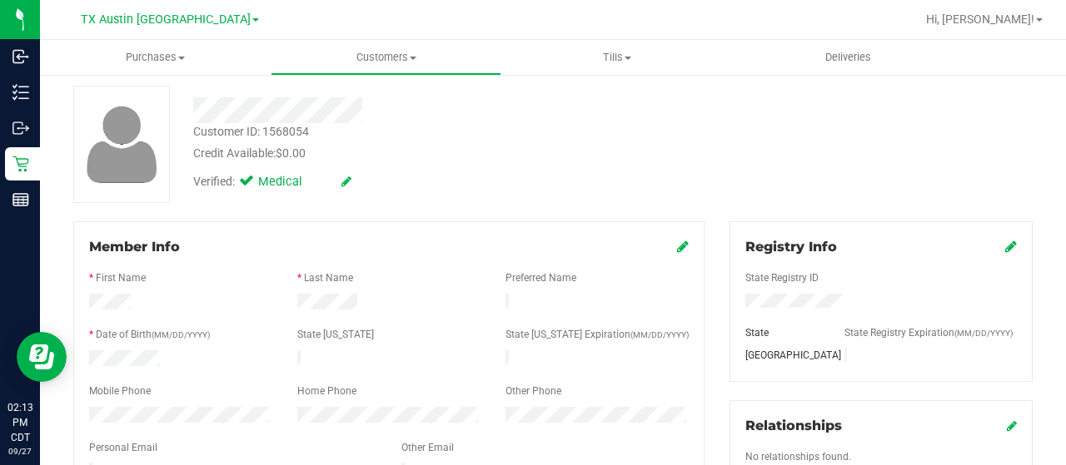
scroll to position [250, 0]
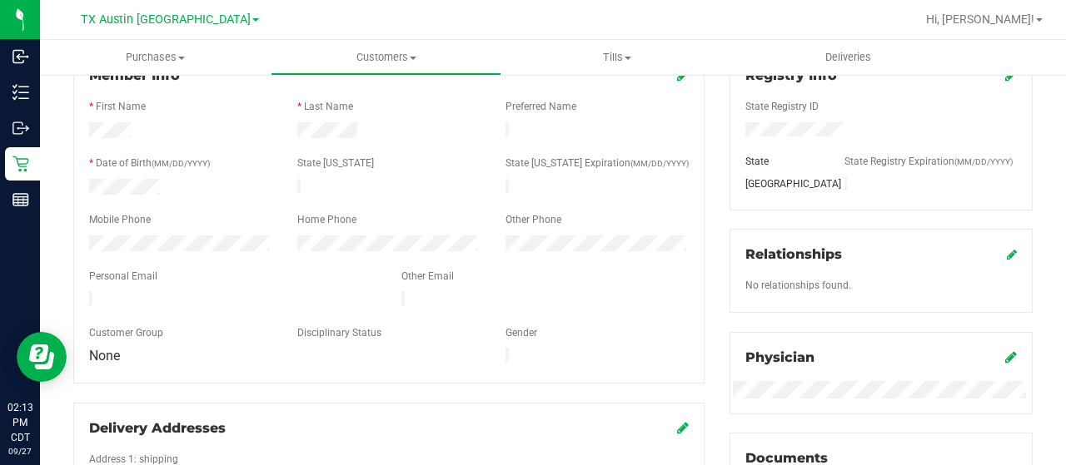
drag, startPoint x: 278, startPoint y: 292, endPoint x: 86, endPoint y: 291, distance: 192.4
click at [86, 291] on div at bounding box center [233, 301] width 312 height 20
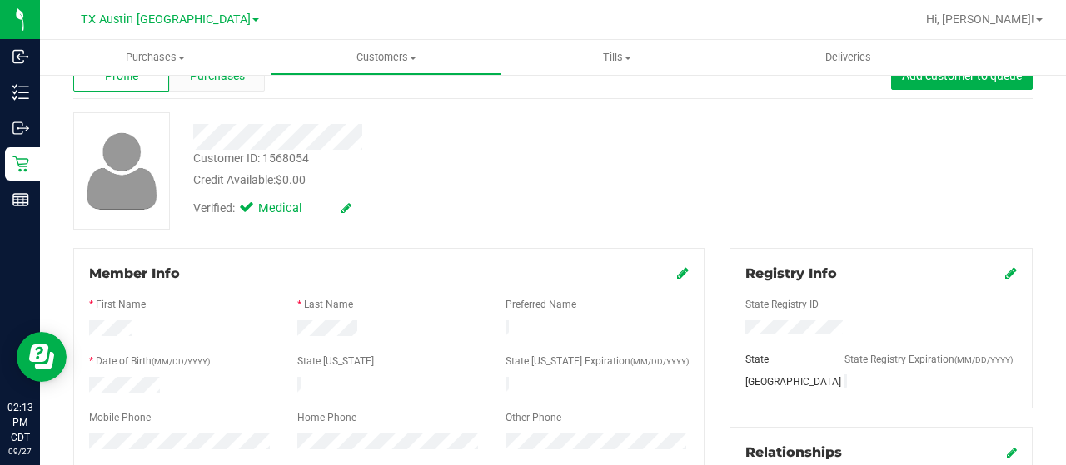
scroll to position [0, 0]
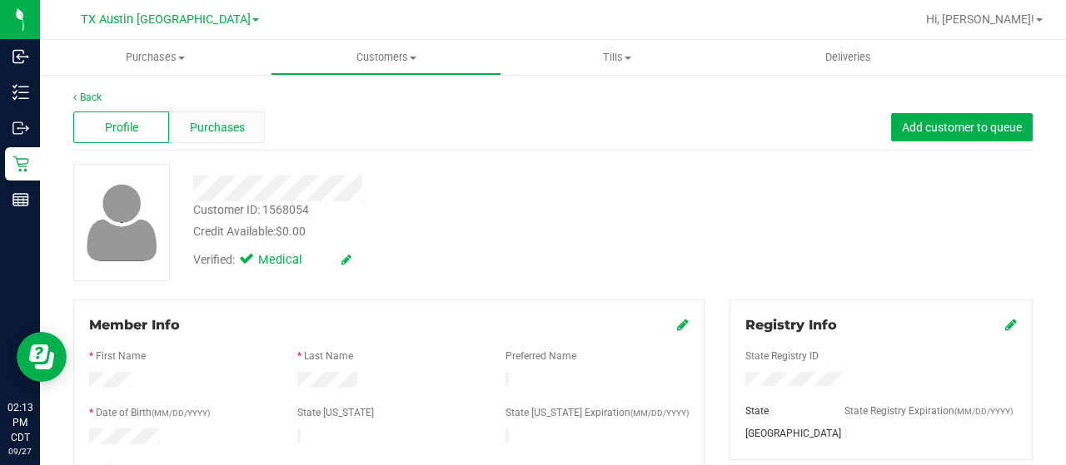
click at [190, 126] on span "Purchases" at bounding box center [217, 127] width 55 height 17
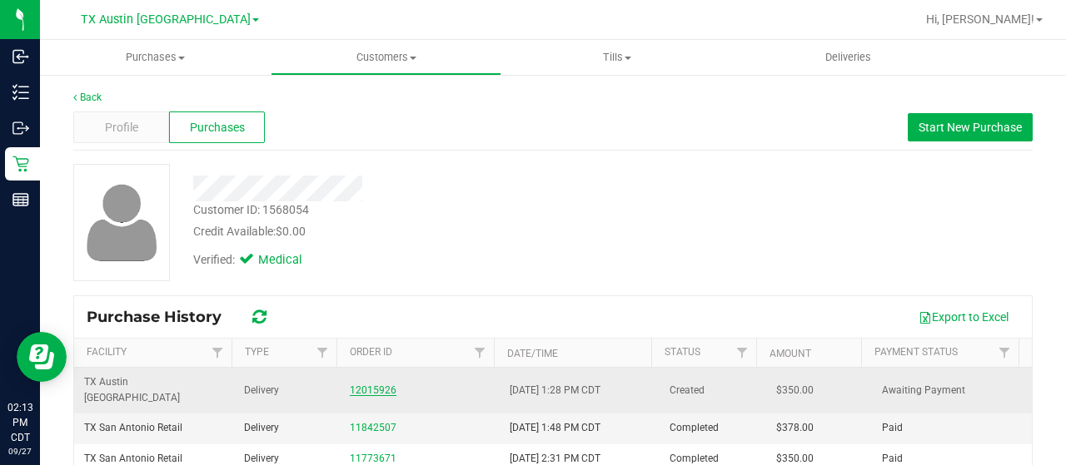
click at [381, 385] on link "12015926" at bounding box center [373, 391] width 47 height 12
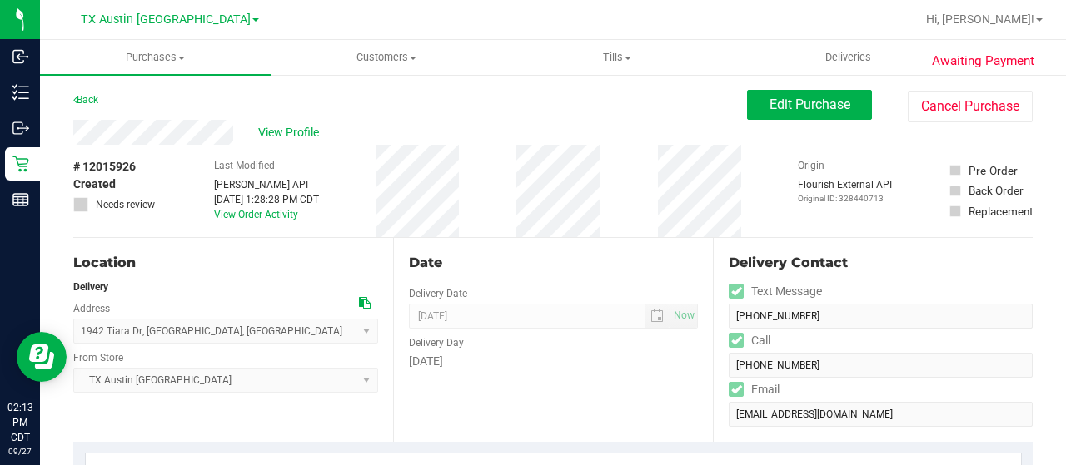
click at [359, 308] on icon at bounding box center [365, 303] width 12 height 12
drag, startPoint x: 234, startPoint y: 132, endPoint x: 72, endPoint y: 134, distance: 161.5
click at [769, 102] on span "Edit Purchase" at bounding box center [809, 105] width 81 height 16
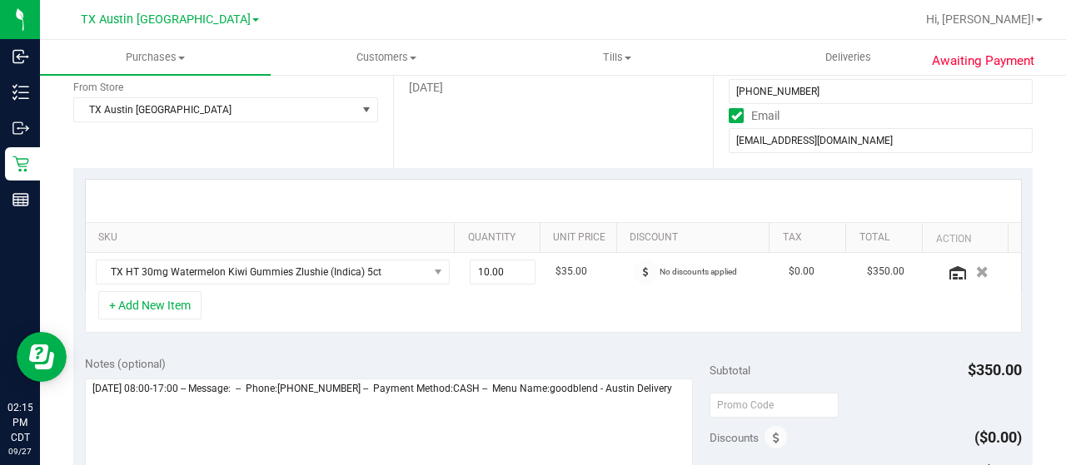
scroll to position [416, 0]
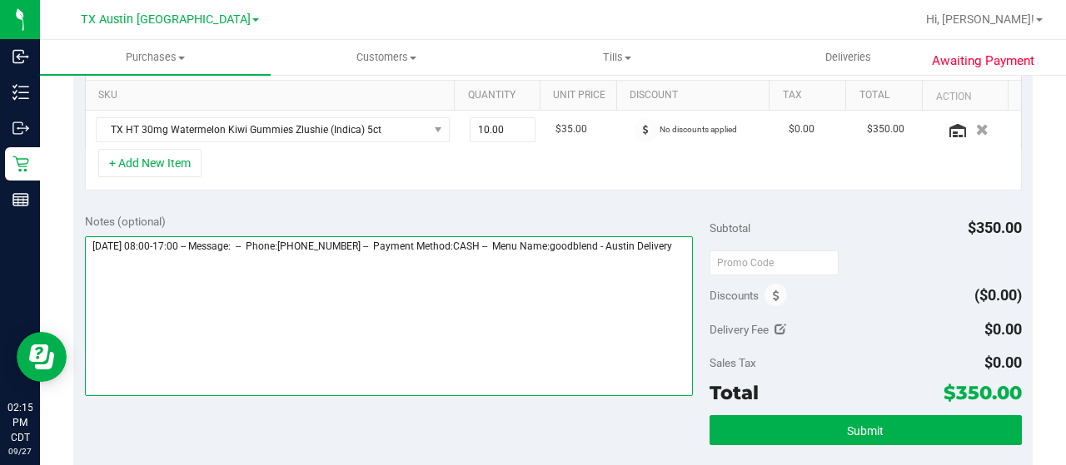
click at [172, 274] on textarea at bounding box center [389, 316] width 608 height 160
paste textarea "San Antonio Core"
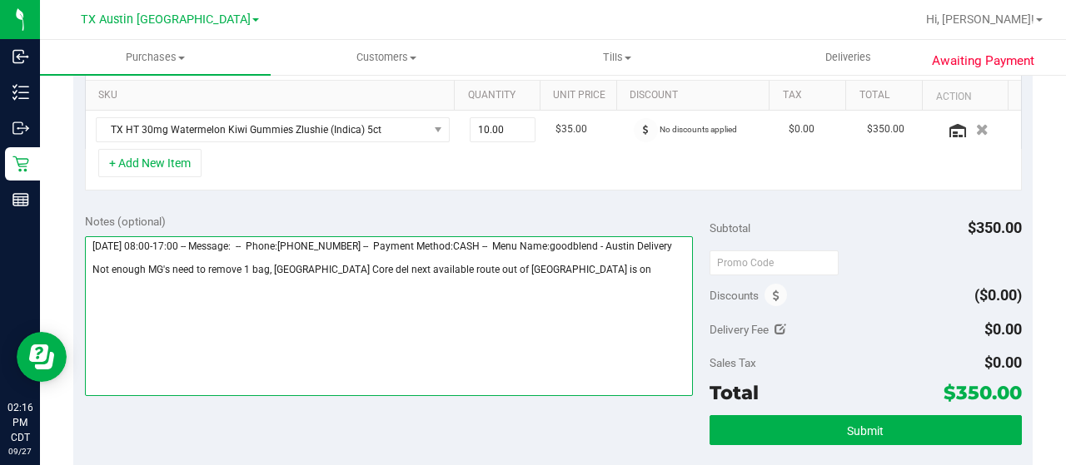
click at [560, 279] on textarea at bounding box center [389, 316] width 608 height 160
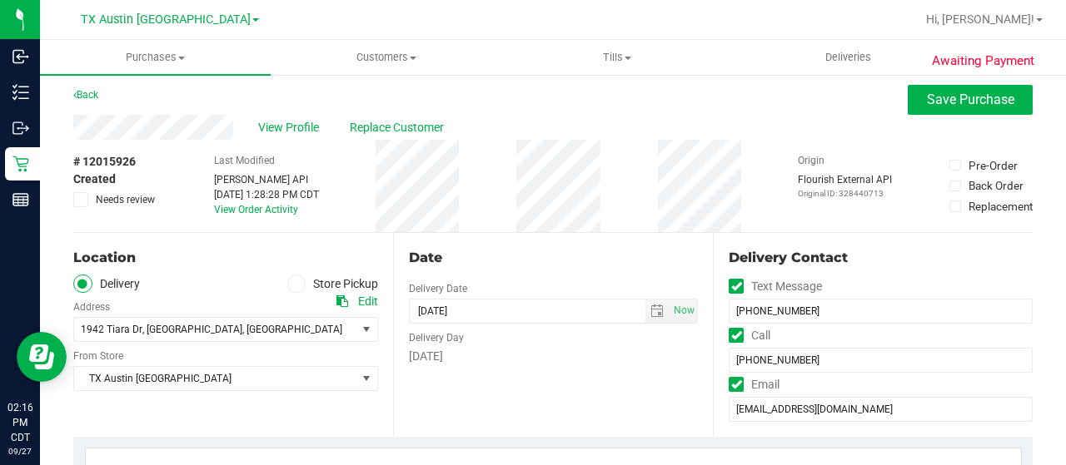
scroll to position [0, 0]
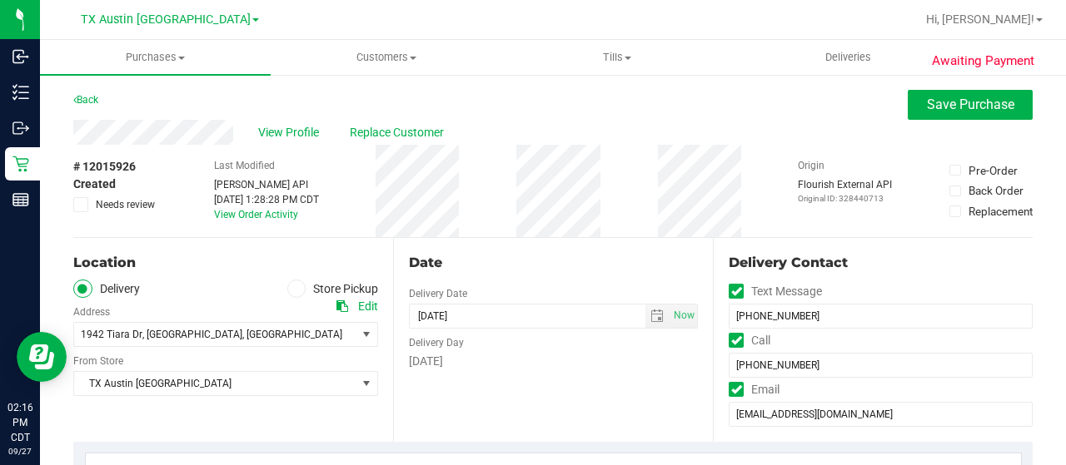
type textarea "Wednesday 10/01/2025 08:00-17:00 -- Message: -- Phone:8307300514 -- Payment Met…"
click at [131, 203] on span "Needs review" at bounding box center [125, 204] width 59 height 15
click at [0, 0] on input "Needs review" at bounding box center [0, 0] width 0 height 0
click at [927, 109] on span "Save Purchase" at bounding box center [970, 105] width 87 height 16
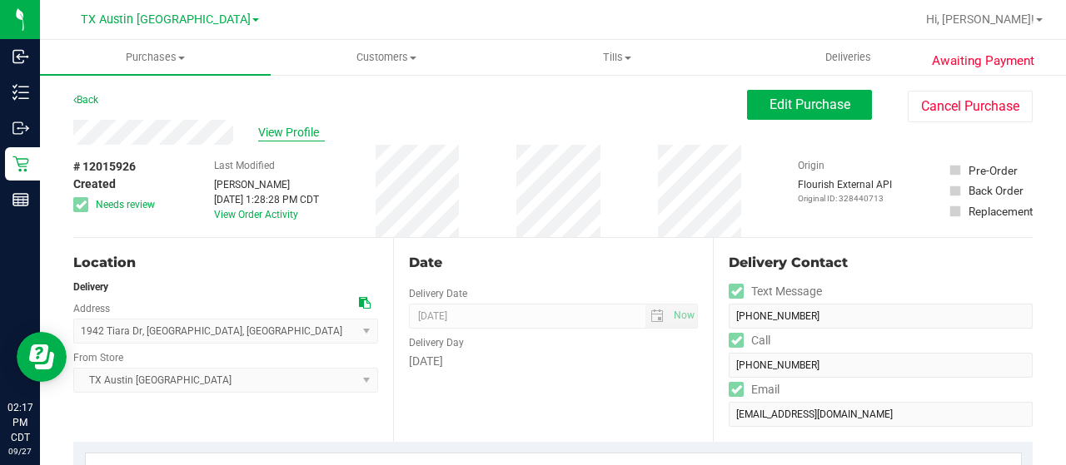
click at [313, 130] on span "View Profile" at bounding box center [291, 132] width 67 height 17
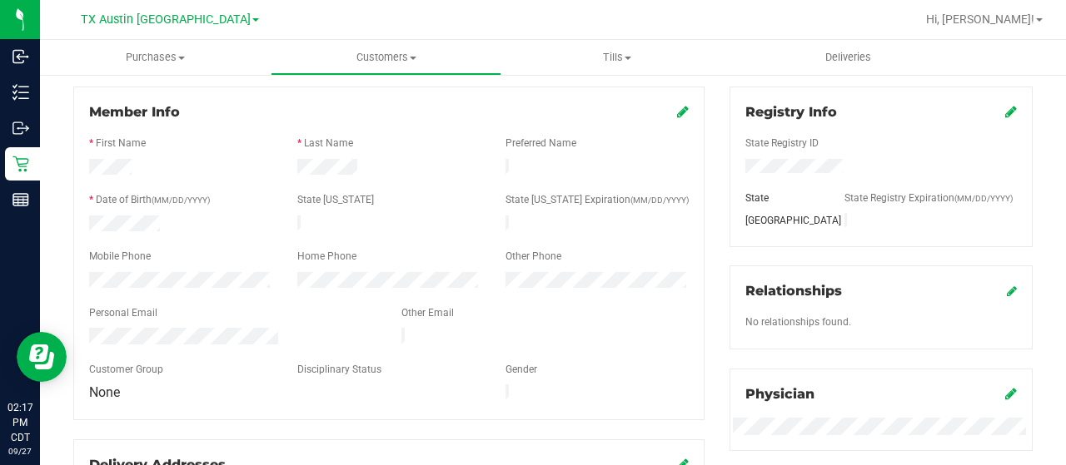
scroll to position [250, 0]
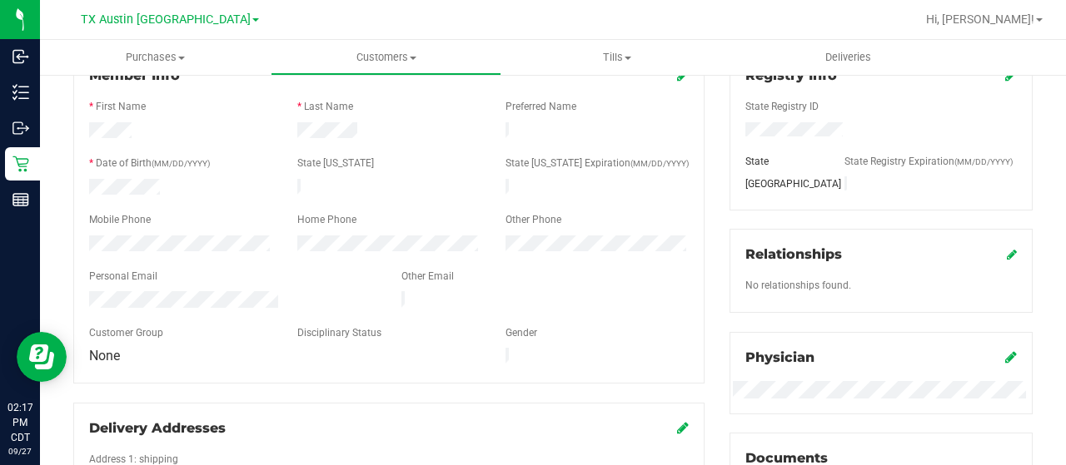
drag, startPoint x: 283, startPoint y: 292, endPoint x: 80, endPoint y: 291, distance: 203.2
click at [80, 291] on div at bounding box center [233, 301] width 312 height 20
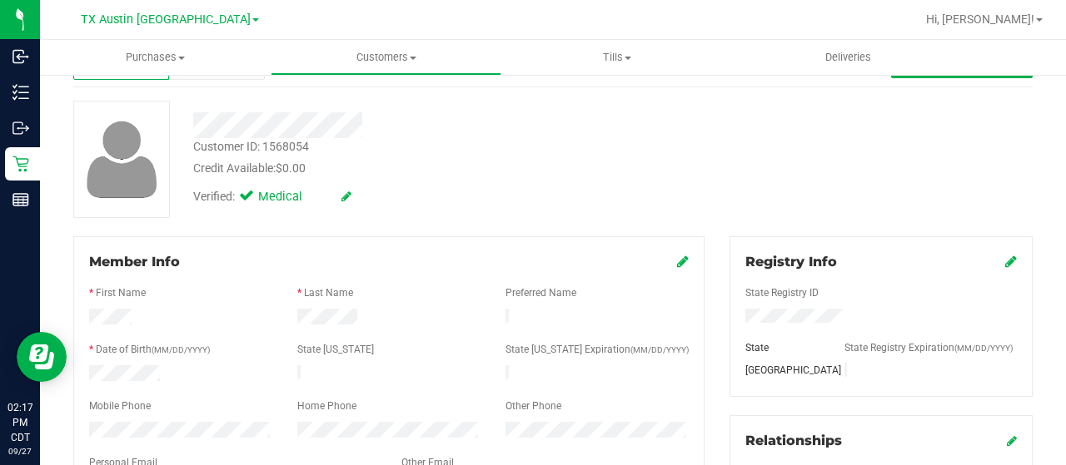
scroll to position [0, 0]
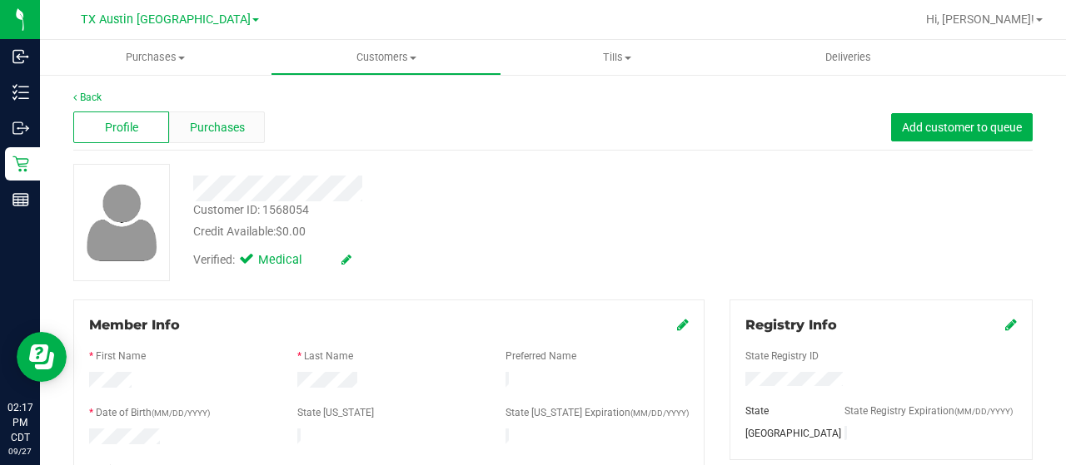
click at [212, 122] on span "Purchases" at bounding box center [217, 127] width 55 height 17
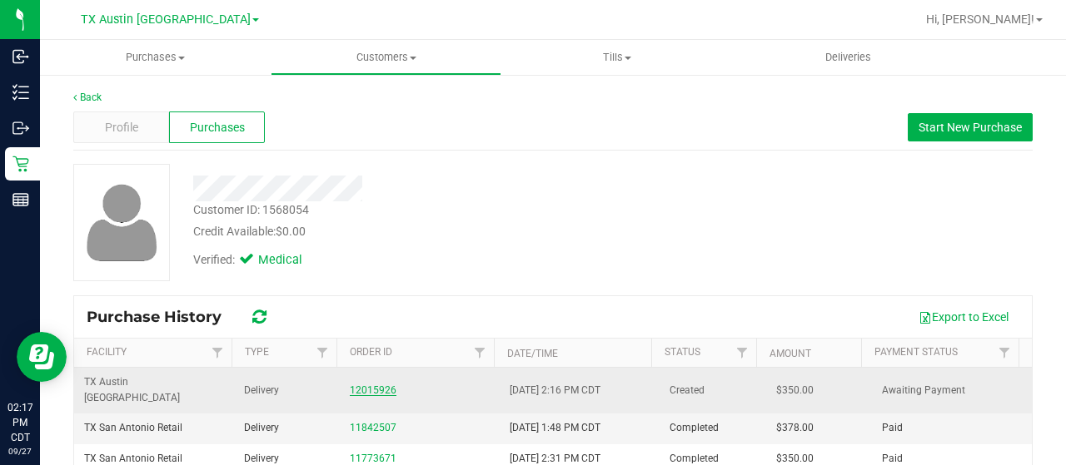
click at [360, 385] on link "12015926" at bounding box center [373, 391] width 47 height 12
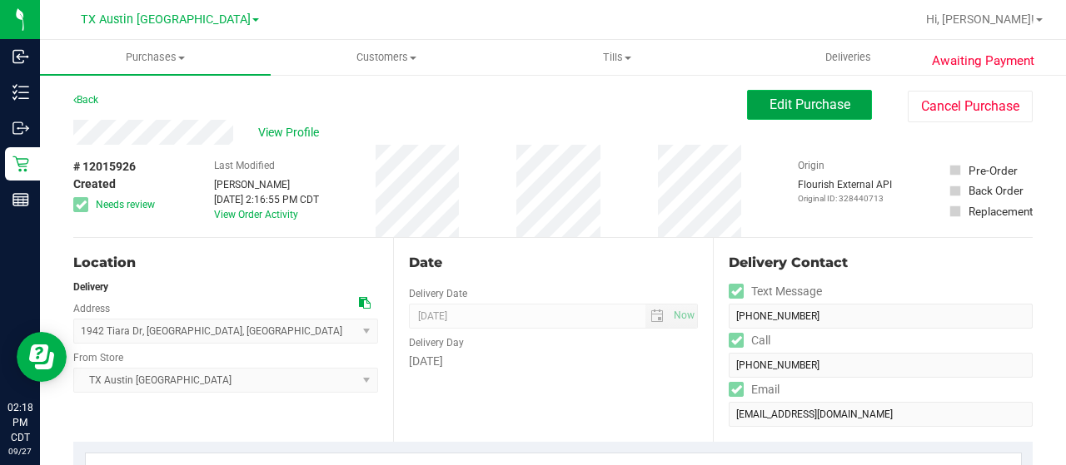
click at [747, 109] on button "Edit Purchase" at bounding box center [809, 105] width 125 height 30
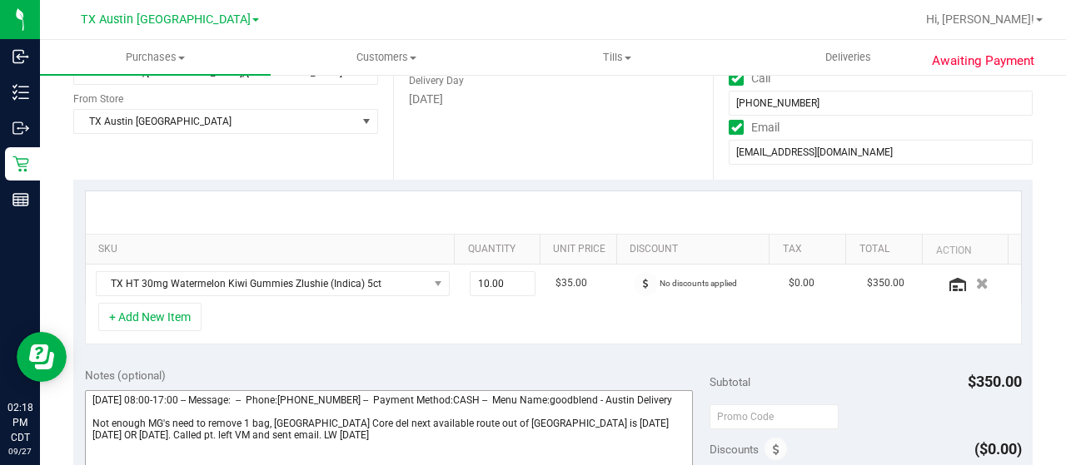
scroll to position [500, 0]
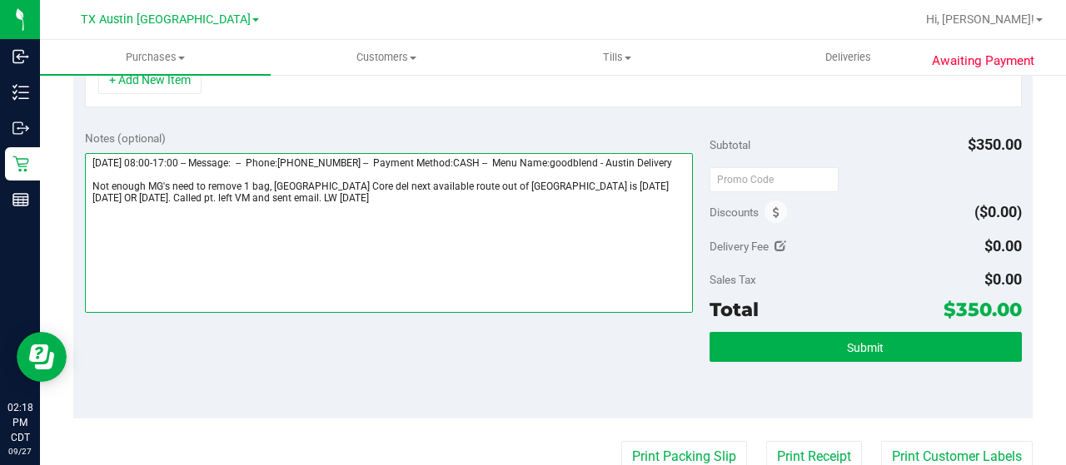
click at [594, 193] on textarea at bounding box center [389, 233] width 608 height 160
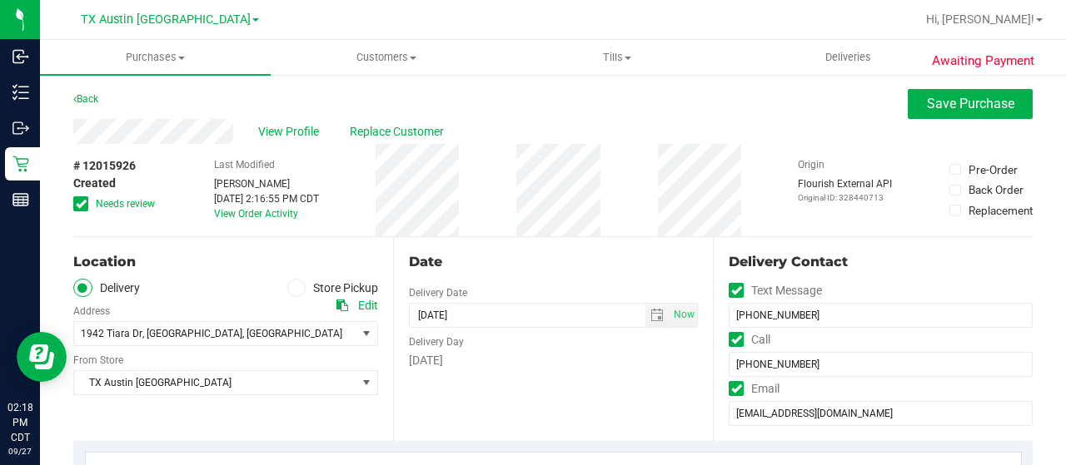
scroll to position [0, 0]
type textarea "Wednesday 10/01/2025 08:00-17:00 -- Message: -- Phone:8307300514 -- Payment Met…"
click at [950, 117] on button "Save Purchase" at bounding box center [970, 105] width 125 height 30
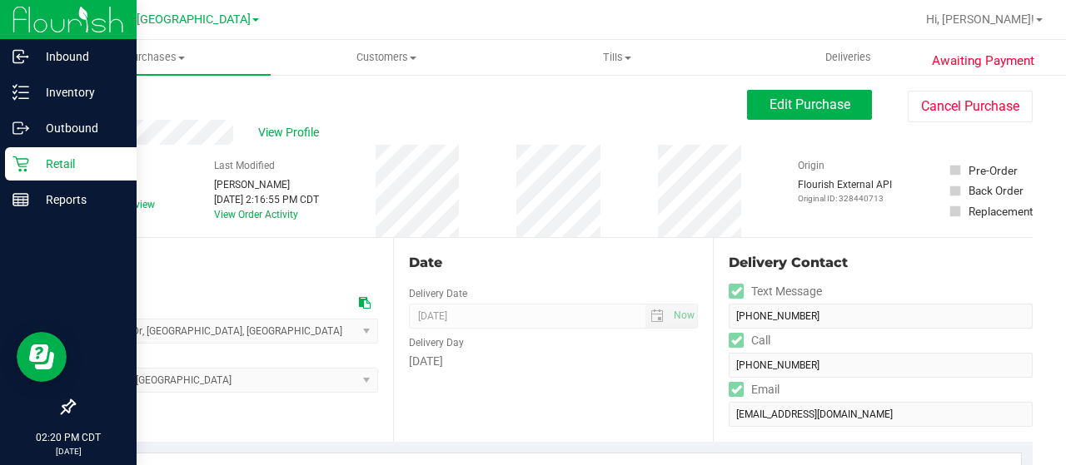
click at [41, 165] on p "Retail" at bounding box center [79, 164] width 100 height 20
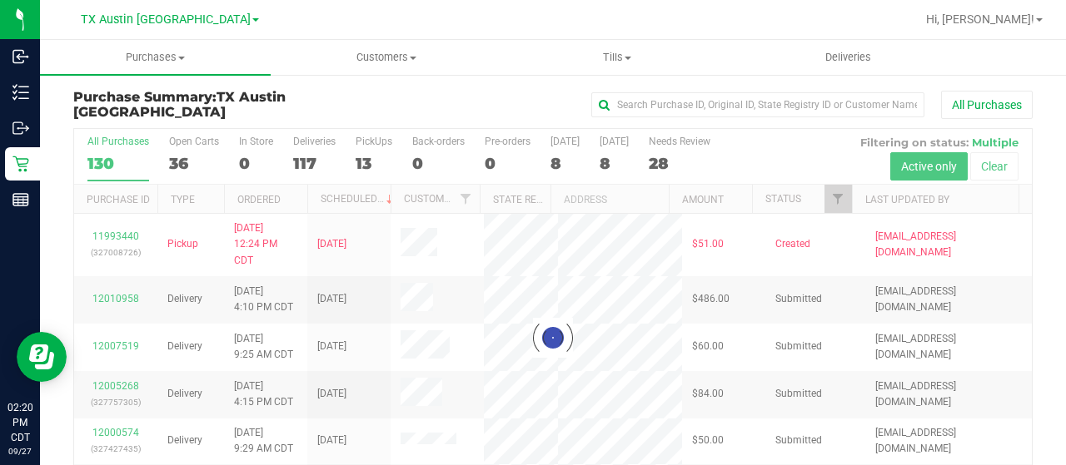
click at [824, 198] on div at bounding box center [553, 338] width 958 height 418
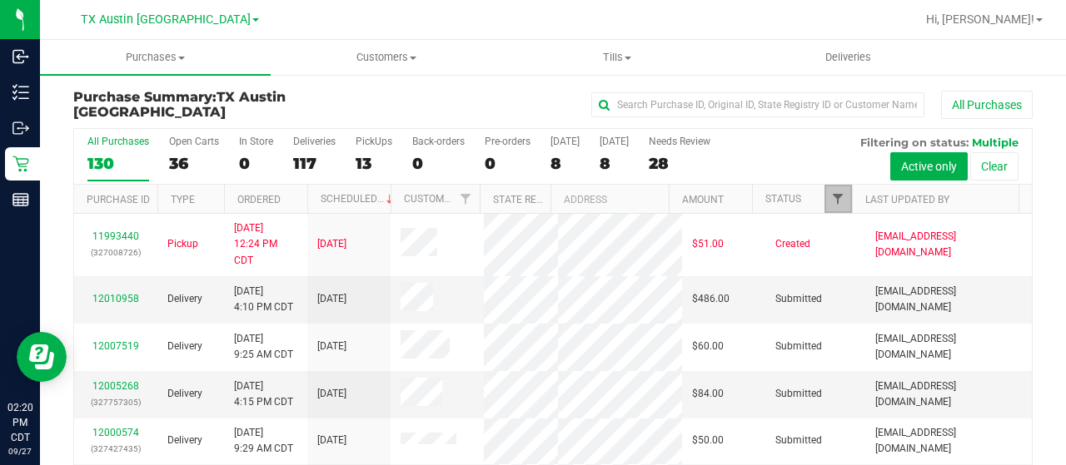
click at [831, 199] on span "Filter" at bounding box center [837, 198] width 13 height 13
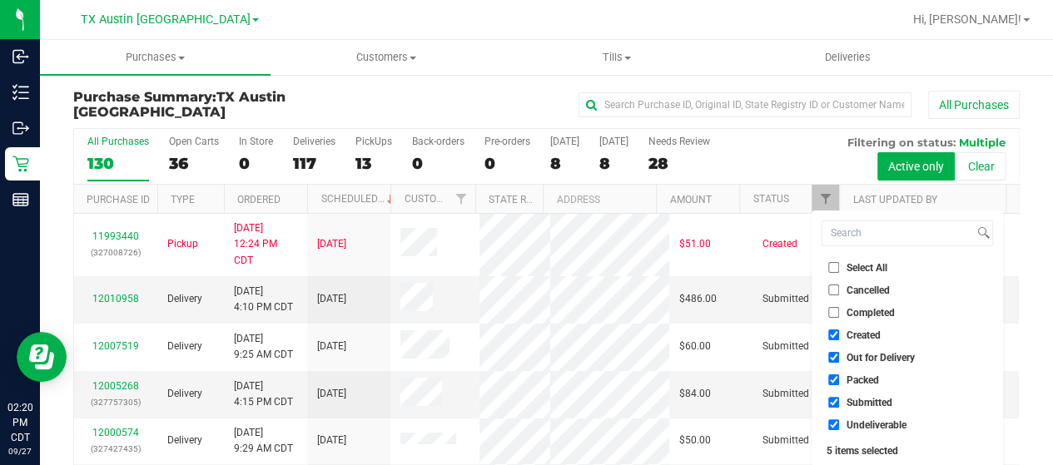
click at [873, 364] on li "Out for Delivery" at bounding box center [908, 357] width 172 height 17
click at [865, 376] on span "Packed" at bounding box center [863, 381] width 32 height 10
click at [839, 375] on input "Packed" at bounding box center [834, 380] width 11 height 11
checkbox input "false"
click at [871, 356] on span "Out for Delivery" at bounding box center [881, 358] width 68 height 10
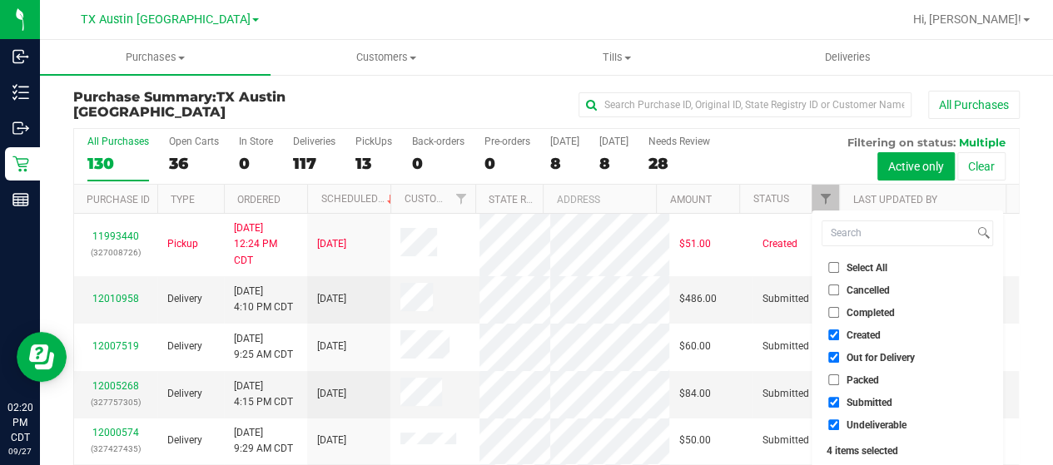
click at [839, 356] on input "Out for Delivery" at bounding box center [834, 357] width 11 height 11
checkbox input "false"
click at [858, 399] on span "Submitted" at bounding box center [870, 403] width 46 height 10
click at [839, 399] on input "Submitted" at bounding box center [834, 402] width 11 height 11
checkbox input "false"
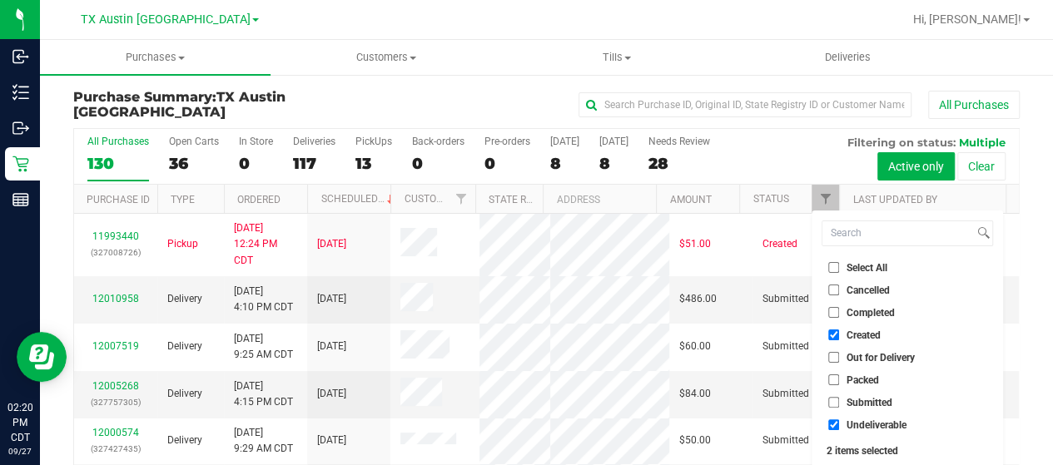
click at [854, 426] on span "Undeliverable" at bounding box center [877, 426] width 60 height 10
click at [839, 426] on input "Undeliverable" at bounding box center [834, 425] width 11 height 11
checkbox input "false"
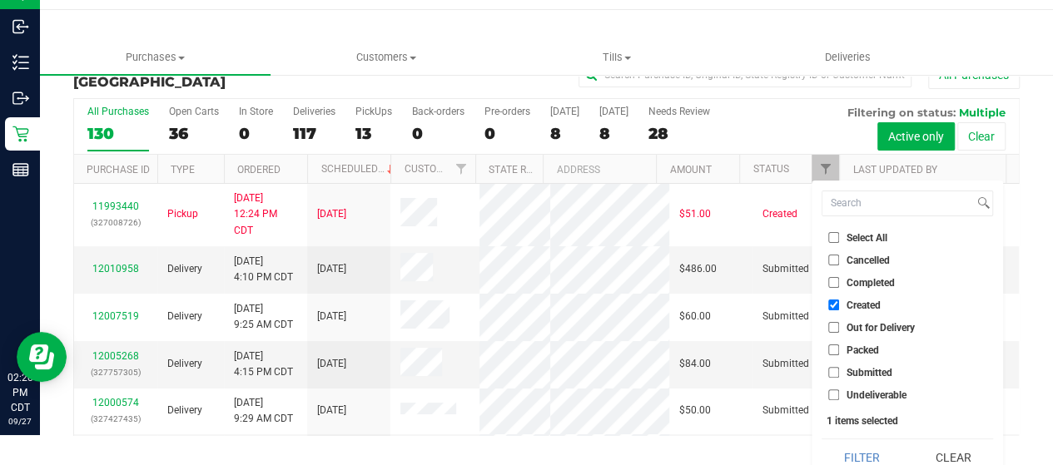
scroll to position [45, 0]
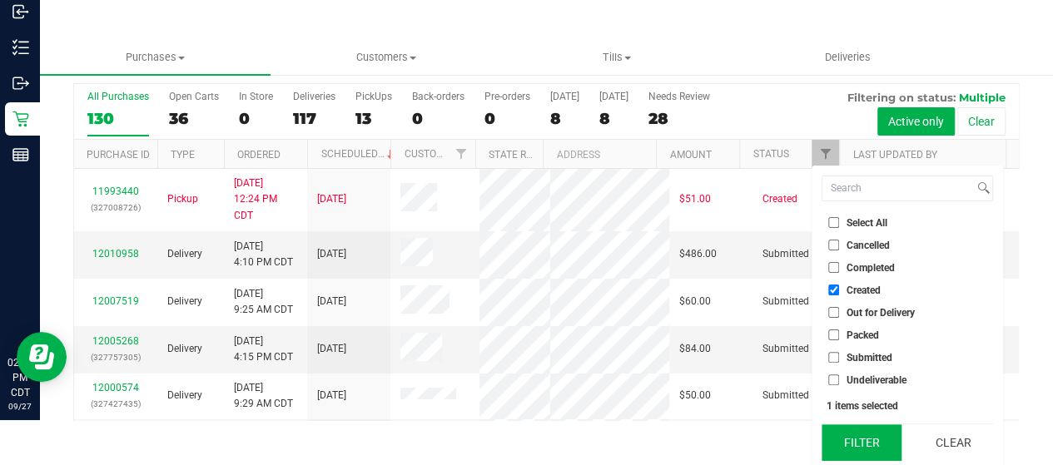
click at [854, 439] on button "Filter" at bounding box center [862, 443] width 80 height 37
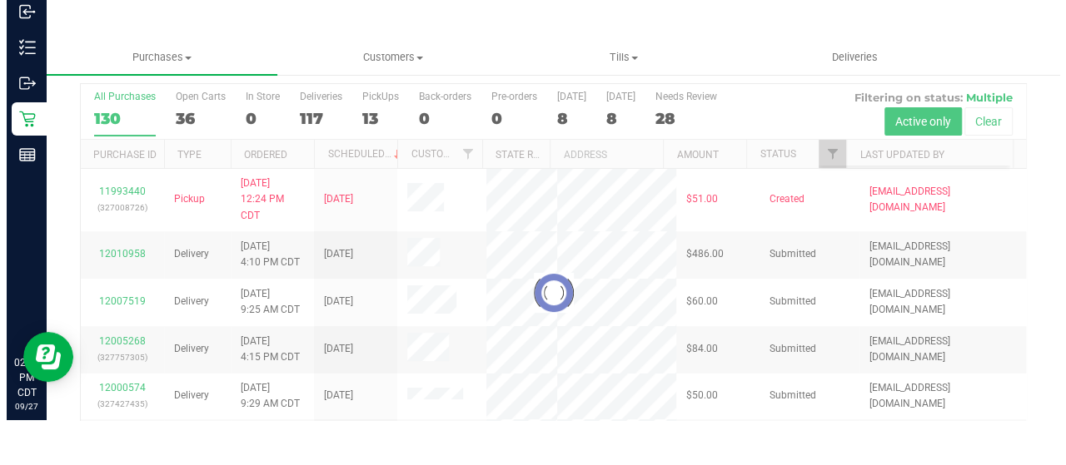
scroll to position [0, 0]
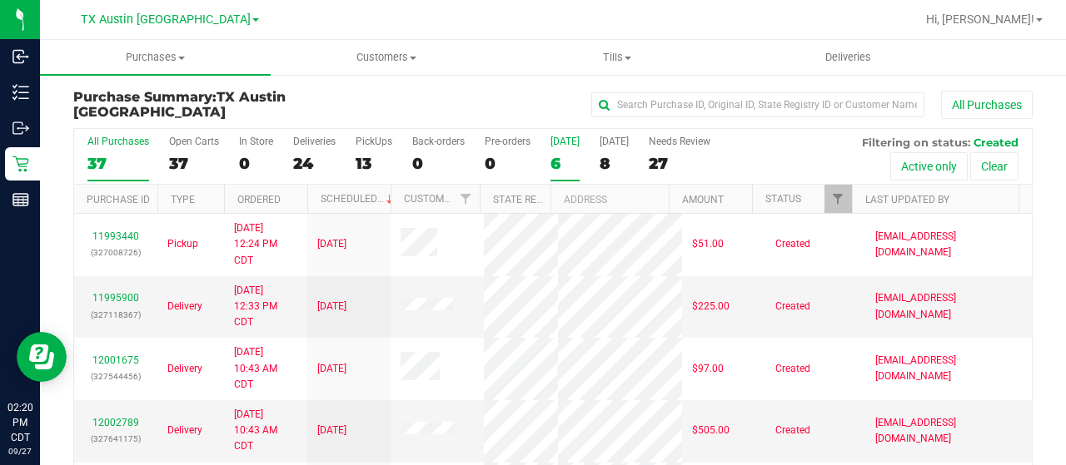
click at [558, 167] on div "6" at bounding box center [564, 163] width 29 height 19
click at [0, 0] on input "Today 6" at bounding box center [0, 0] width 0 height 0
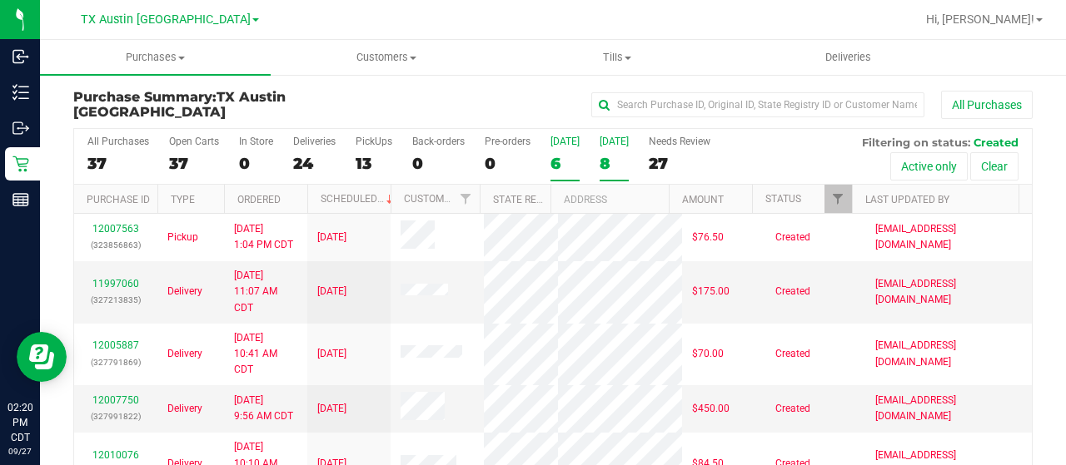
click at [601, 166] on div "8" at bounding box center [614, 163] width 29 height 19
click at [0, 0] on input "Tomorrow 8" at bounding box center [0, 0] width 0 height 0
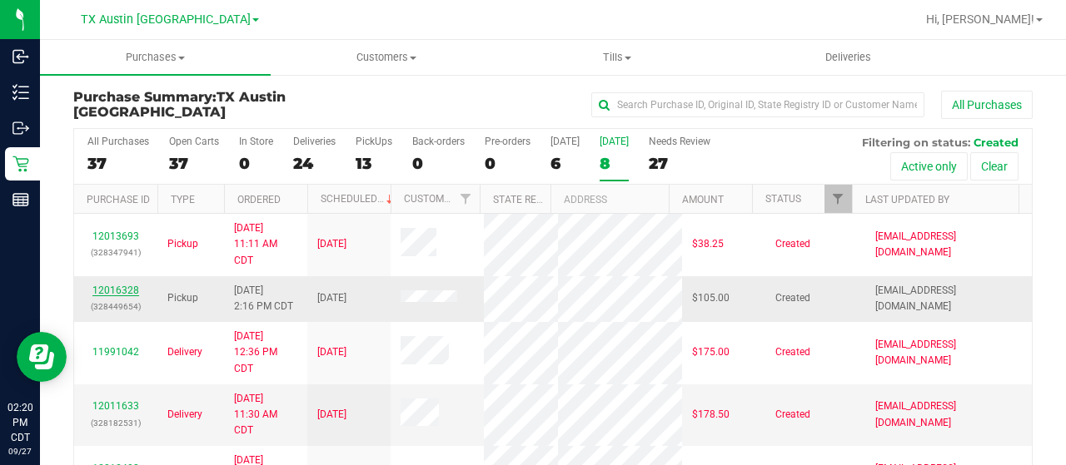
click at [117, 290] on link "12016328" at bounding box center [115, 291] width 47 height 12
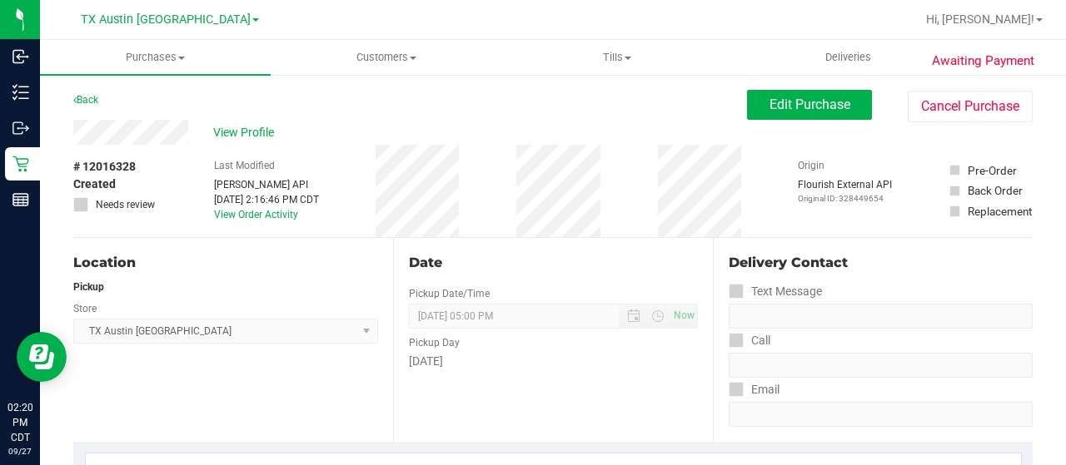
click at [189, 136] on div "View Profile" at bounding box center [410, 132] width 674 height 25
click at [241, 137] on span "View Profile" at bounding box center [246, 132] width 67 height 17
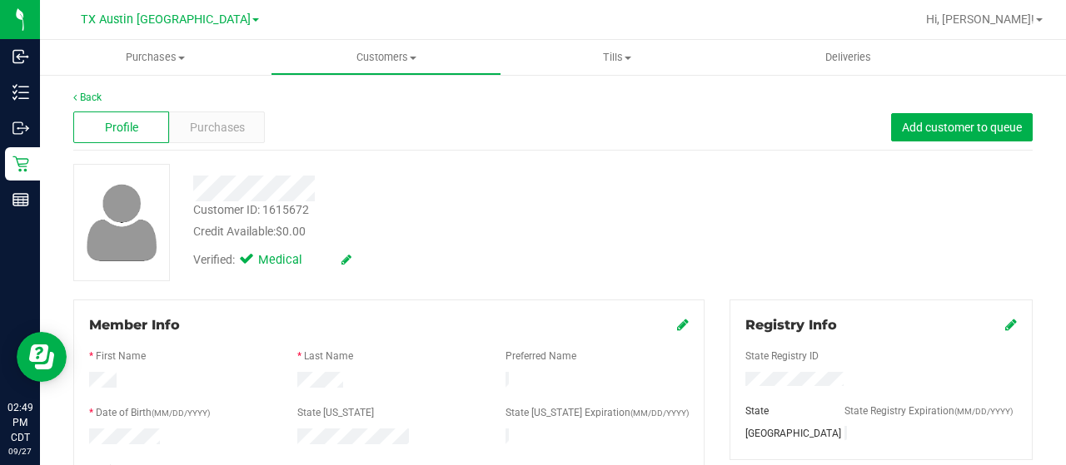
click at [320, 186] on div at bounding box center [427, 189] width 492 height 26
click at [220, 127] on span "Purchases" at bounding box center [217, 127] width 55 height 17
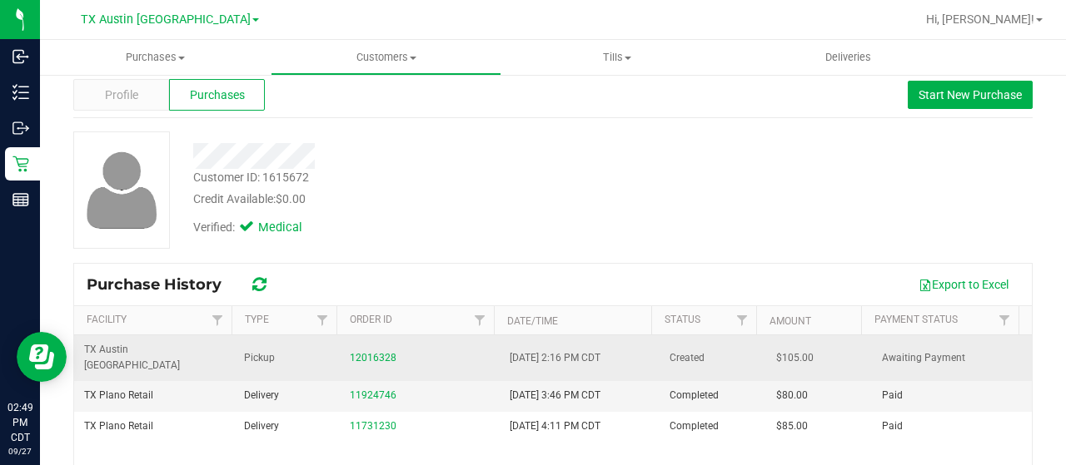
scroll to position [83, 0]
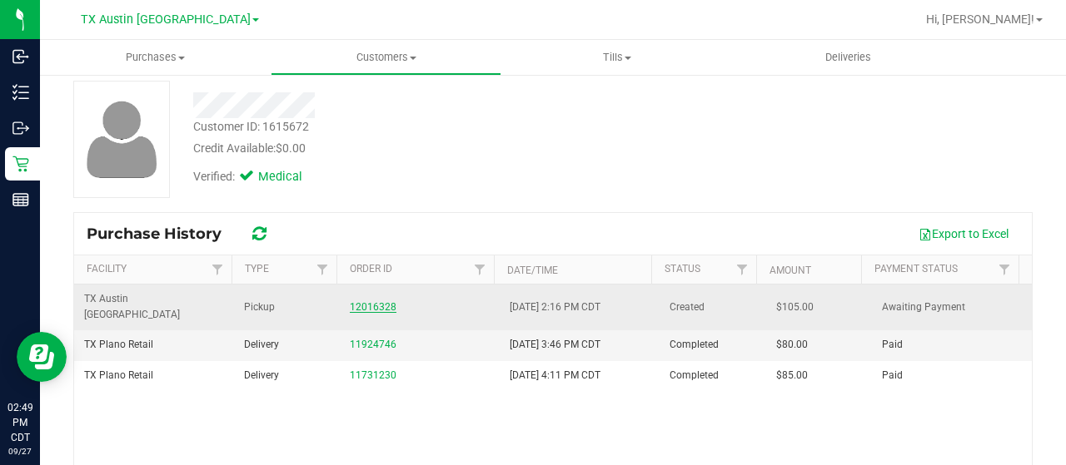
click at [358, 302] on link "12016328" at bounding box center [373, 307] width 47 height 12
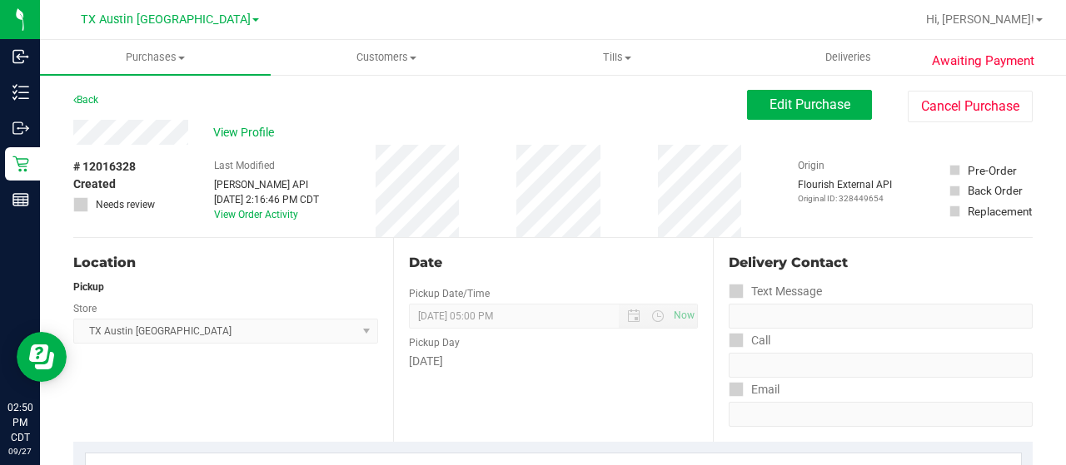
drag, startPoint x: 190, startPoint y: 134, endPoint x: 69, endPoint y: 133, distance: 120.7
click at [785, 97] on span "Edit Purchase" at bounding box center [809, 105] width 81 height 16
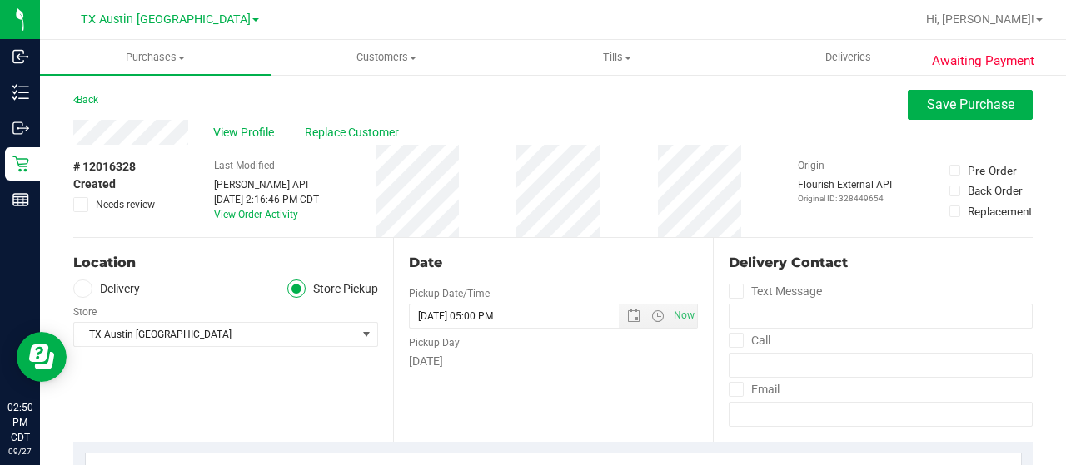
click at [127, 286] on label "Delivery" at bounding box center [106, 289] width 67 height 19
click at [0, 0] on input "Delivery" at bounding box center [0, 0] width 0 height 0
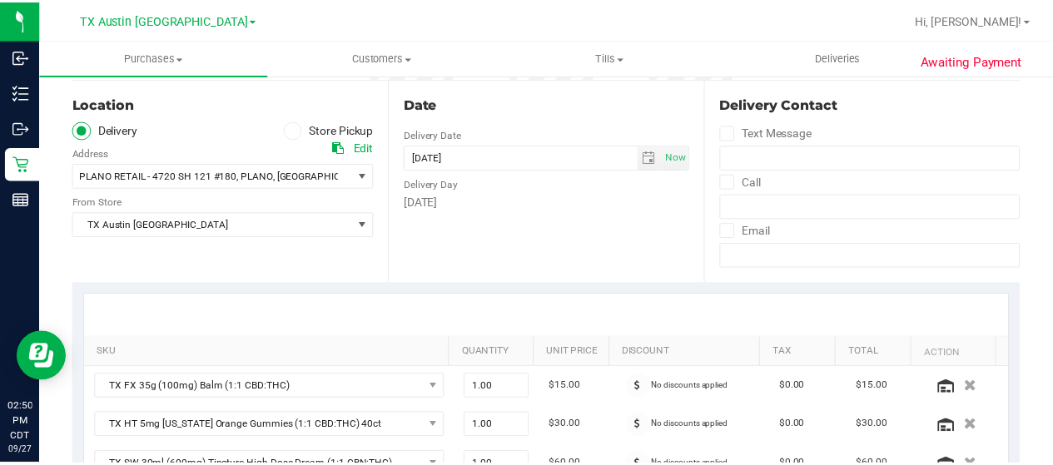
scroll to position [167, 0]
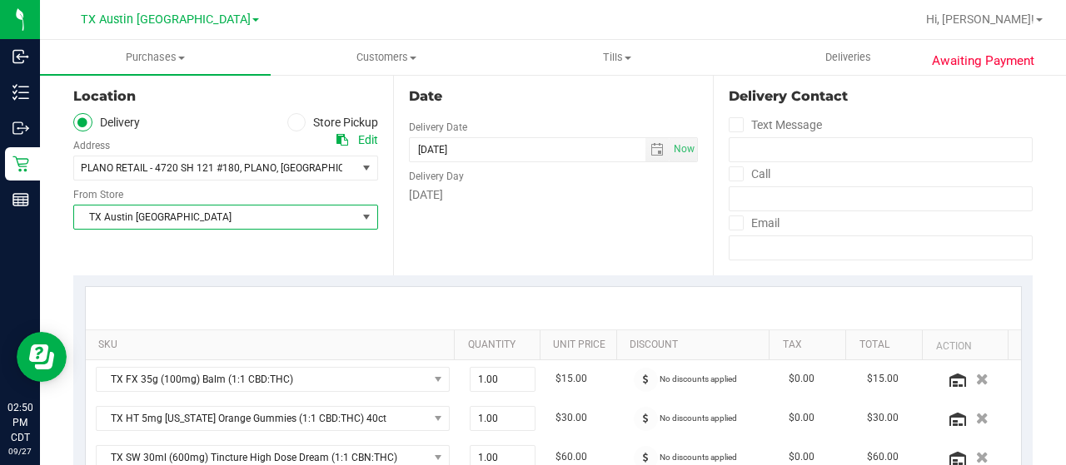
click at [172, 225] on span "TX Austin [GEOGRAPHIC_DATA]" at bounding box center [215, 217] width 282 height 23
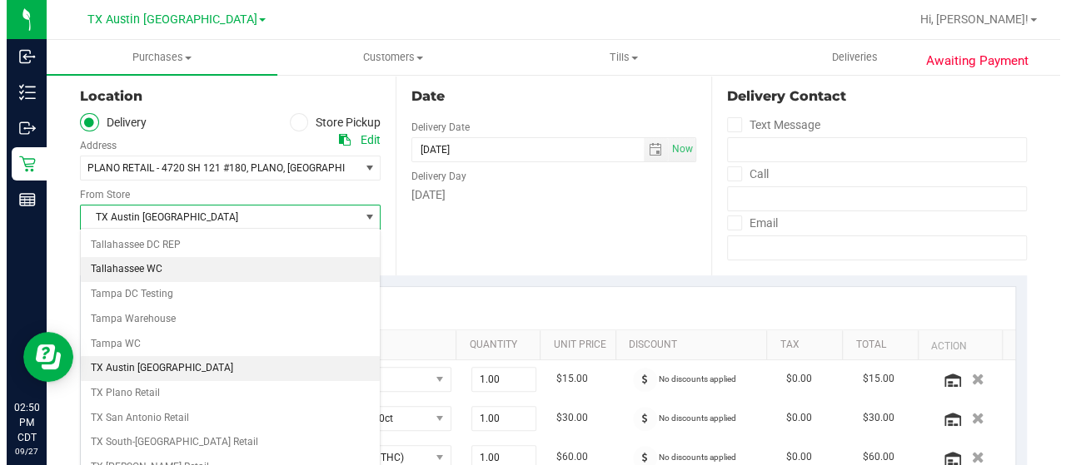
scroll to position [1175, 0]
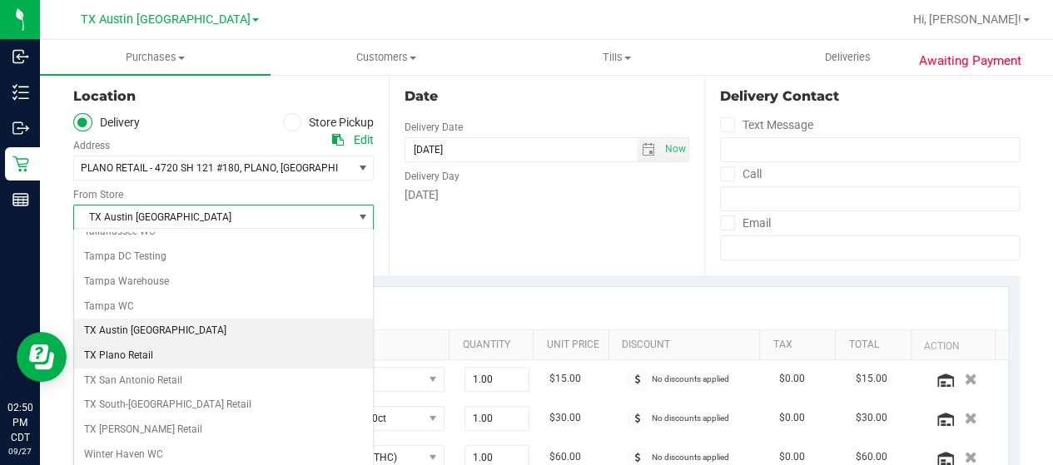
click at [145, 344] on li "TX Plano Retail" at bounding box center [223, 356] width 299 height 25
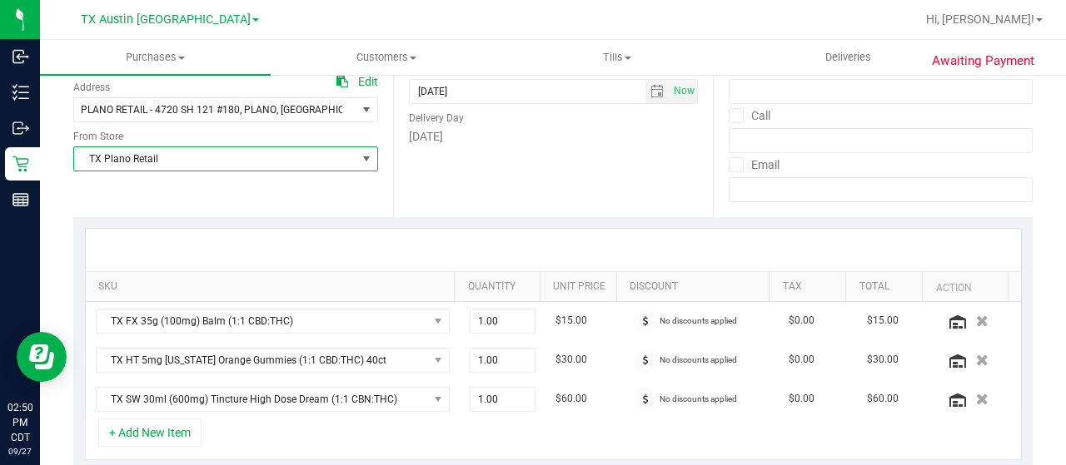
scroll to position [416, 0]
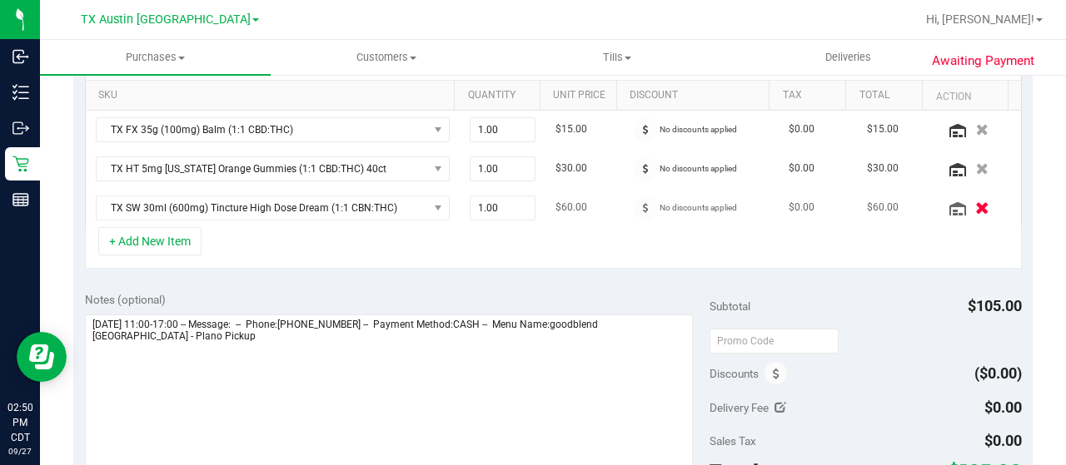
click at [975, 207] on icon "button" at bounding box center [982, 208] width 14 height 12
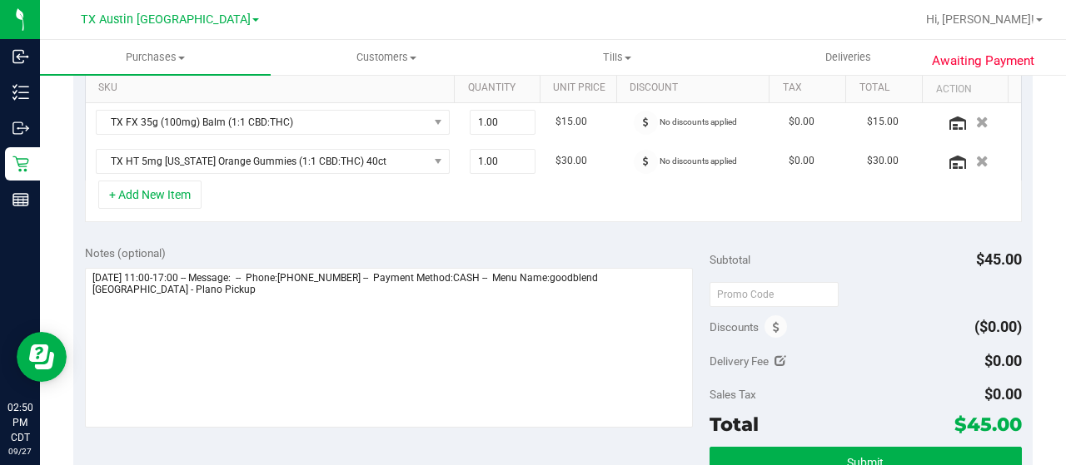
scroll to position [333, 0]
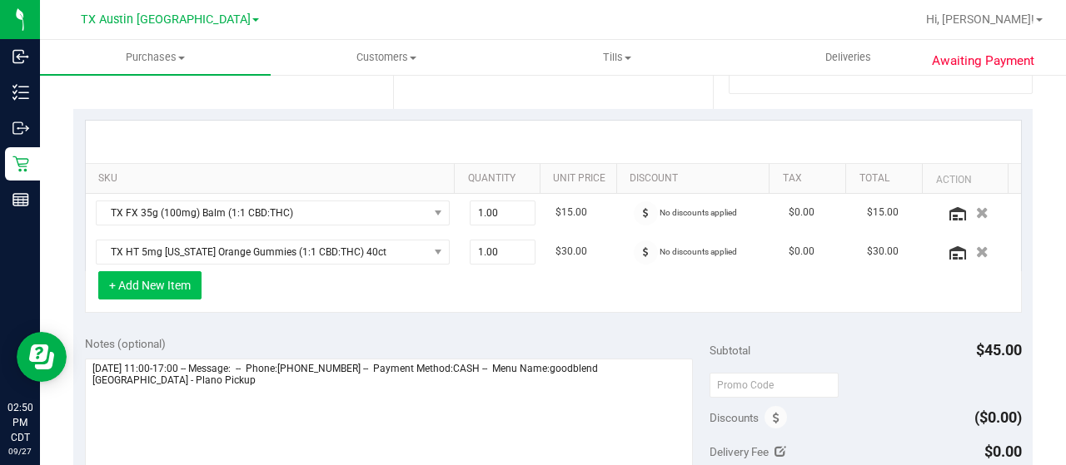
click at [187, 291] on button "+ Add New Item" at bounding box center [149, 285] width 103 height 28
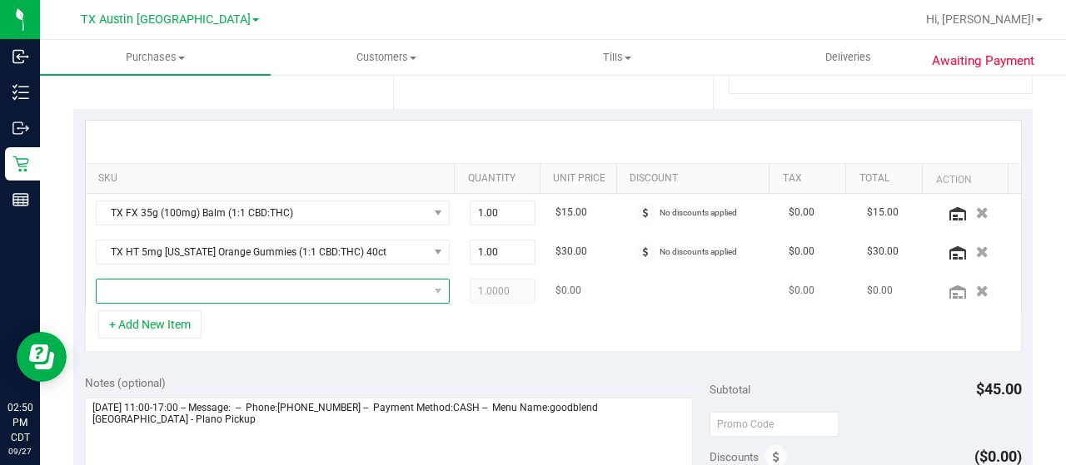
click at [313, 300] on span "NO DATA FOUND" at bounding box center [273, 291] width 354 height 25
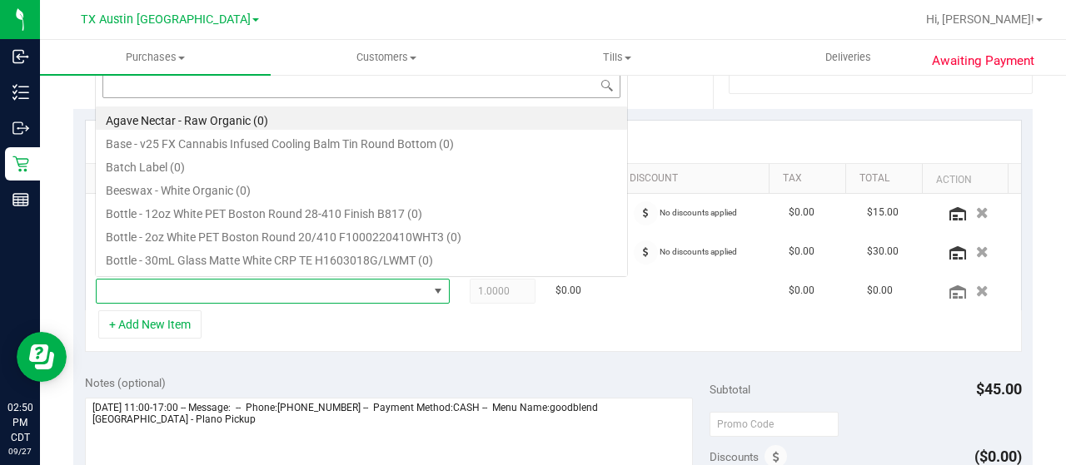
scroll to position [24, 336]
type input "orange"
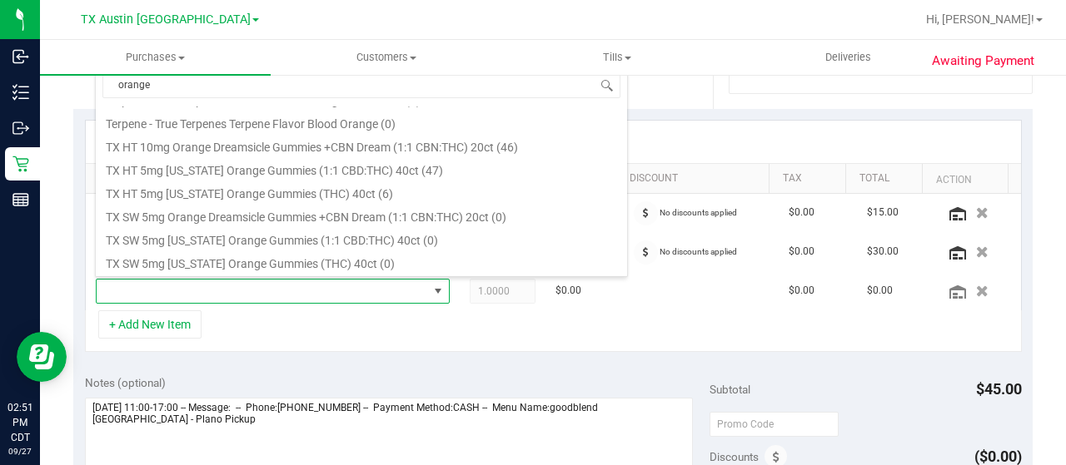
scroll to position [500, 0]
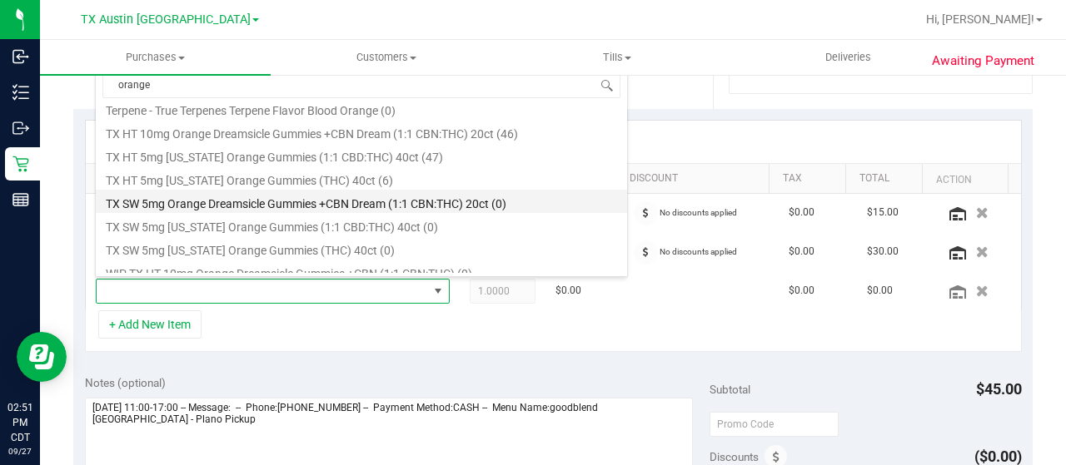
click at [475, 205] on li "TX SW 5mg Orange Dreamsicle Gummies +CBN Dream (1:1 CBN:THC) 20ct (0)" at bounding box center [361, 201] width 531 height 23
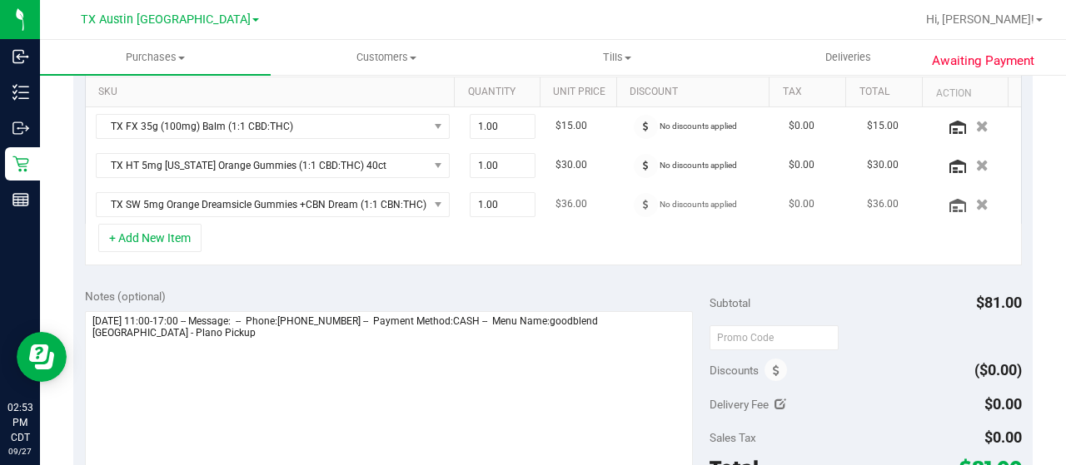
scroll to position [583, 0]
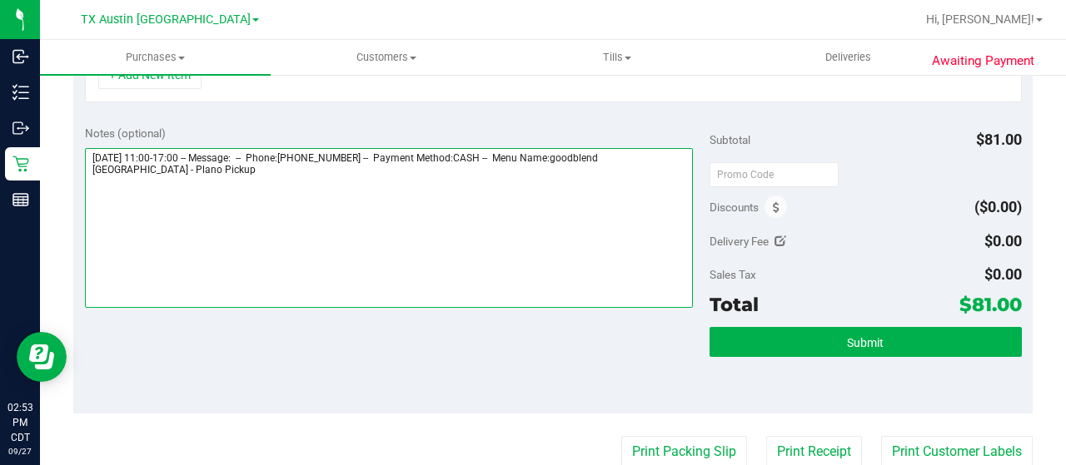
drag, startPoint x: 644, startPoint y: 149, endPoint x: 672, endPoint y: 166, distance: 32.1
click at [672, 166] on textarea at bounding box center [389, 228] width 608 height 160
click at [669, 168] on textarea at bounding box center [389, 228] width 608 height 160
drag, startPoint x: 648, startPoint y: 153, endPoint x: 674, endPoint y: 167, distance: 30.2
click at [674, 167] on textarea at bounding box center [389, 228] width 608 height 160
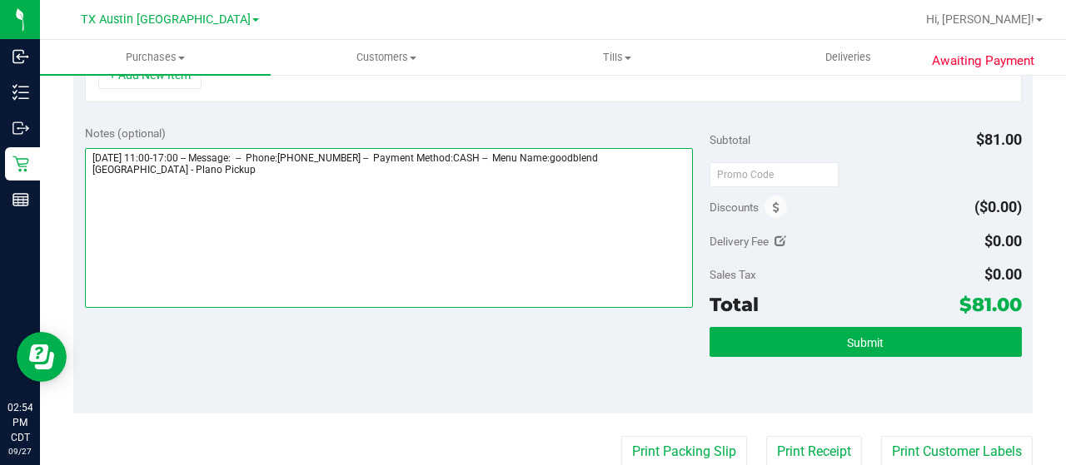
click at [155, 204] on textarea at bounding box center [389, 228] width 608 height 160
paste textarea "Plano Pickup"
drag, startPoint x: 88, startPoint y: 146, endPoint x: 178, endPoint y: 146, distance: 89.9
click at [178, 148] on textarea at bounding box center [389, 228] width 608 height 160
click at [181, 194] on textarea at bounding box center [389, 228] width 608 height 160
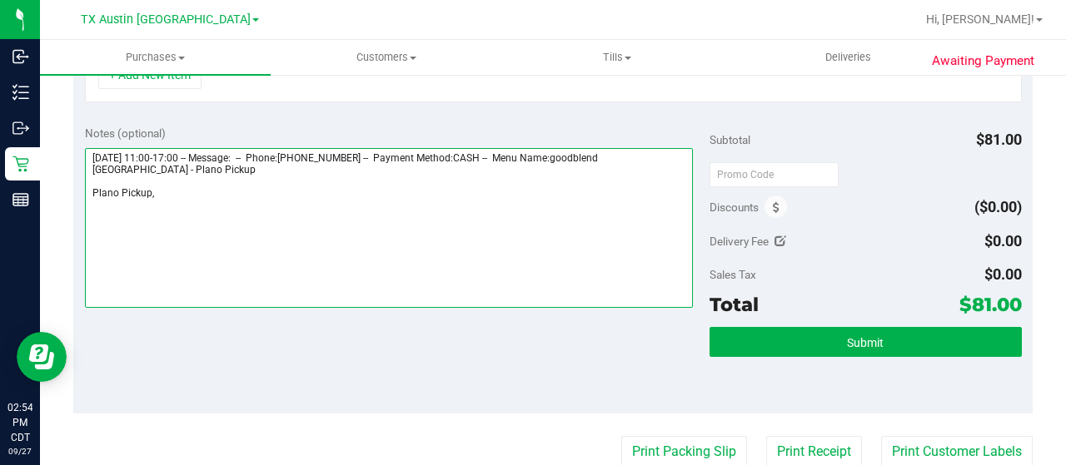
paste textarea "Sunday 09/28/2025"
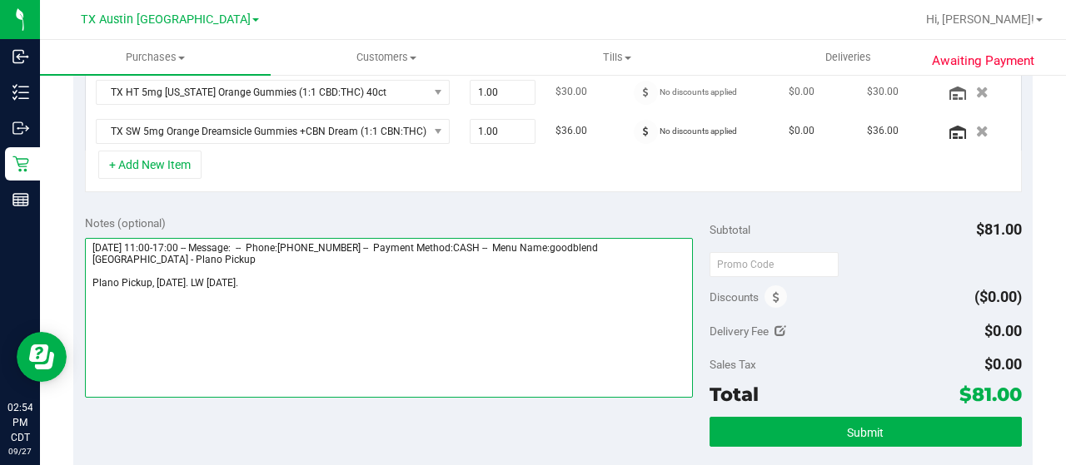
scroll to position [500, 0]
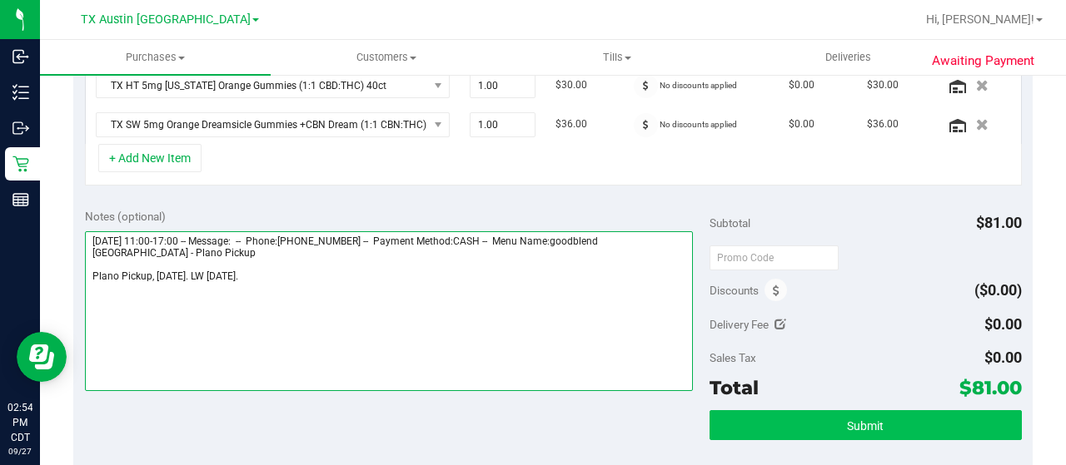
type textarea "Sunday 09/28/2025 11:00-17:00 -- Message: -- Phone:9727428247 -- Payment Method…"
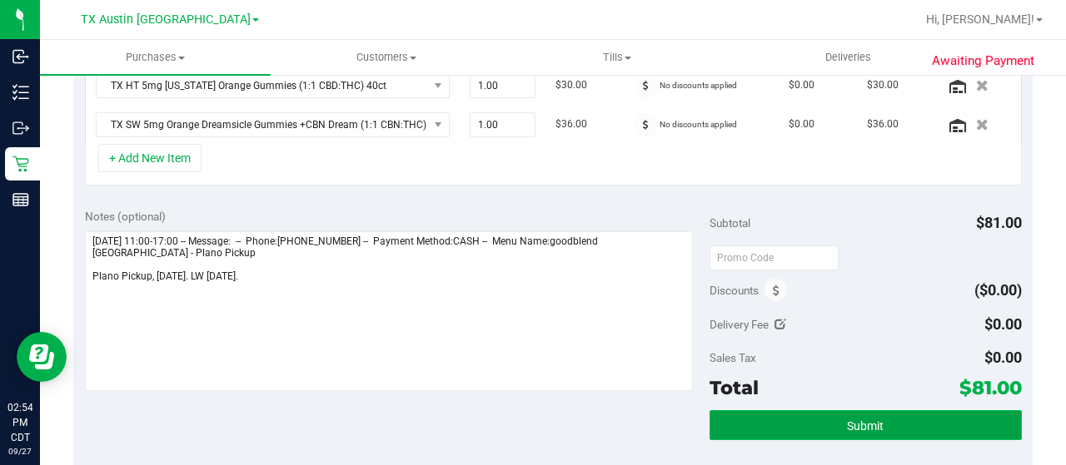
click at [788, 432] on button "Submit" at bounding box center [865, 426] width 312 height 30
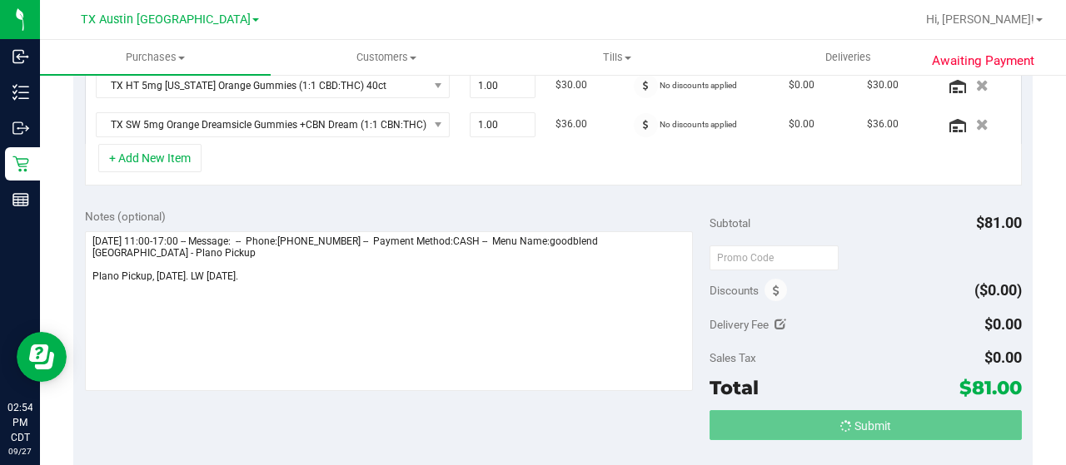
scroll to position [473, 0]
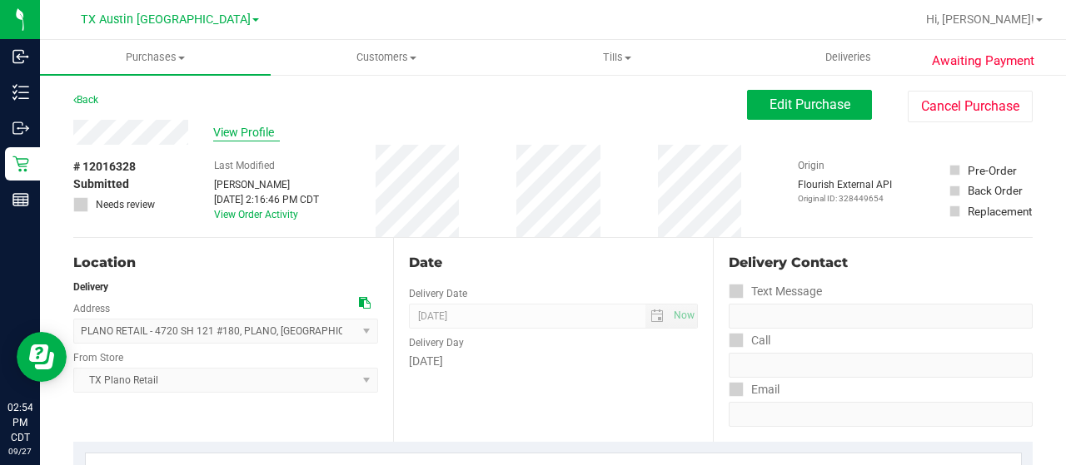
click at [258, 136] on span "View Profile" at bounding box center [246, 132] width 67 height 17
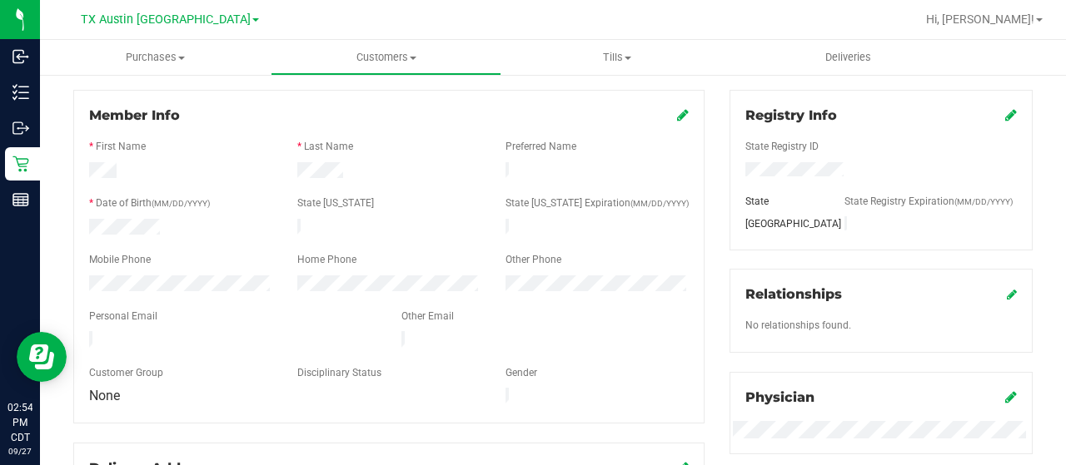
scroll to position [250, 0]
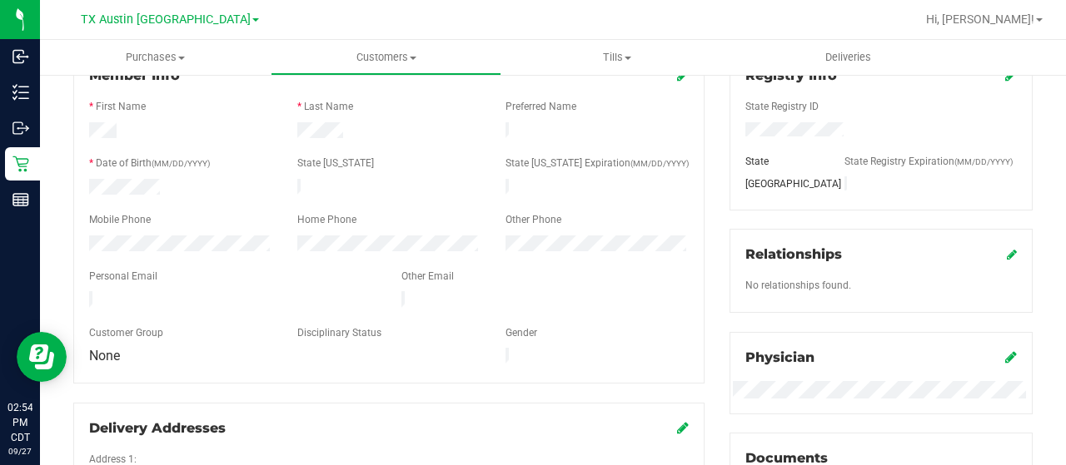
click at [91, 293] on div at bounding box center [233, 301] width 312 height 20
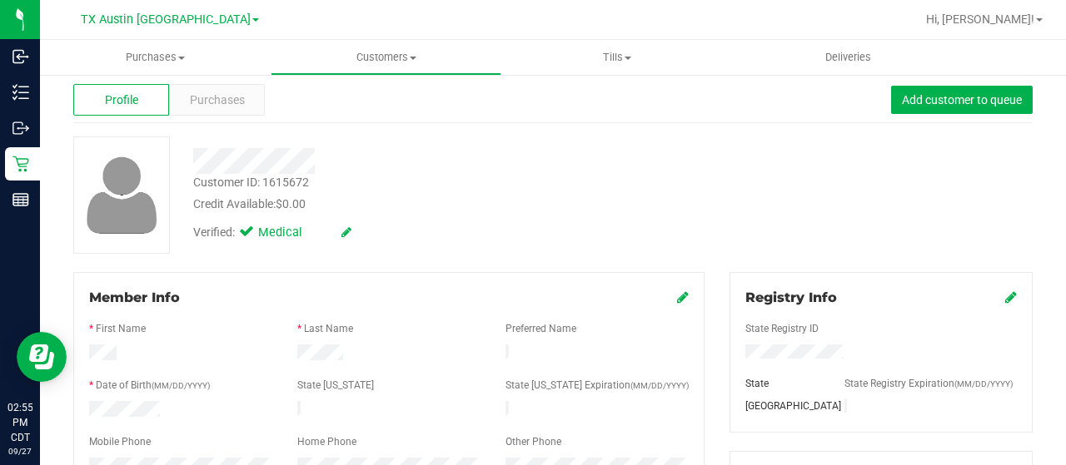
scroll to position [0, 0]
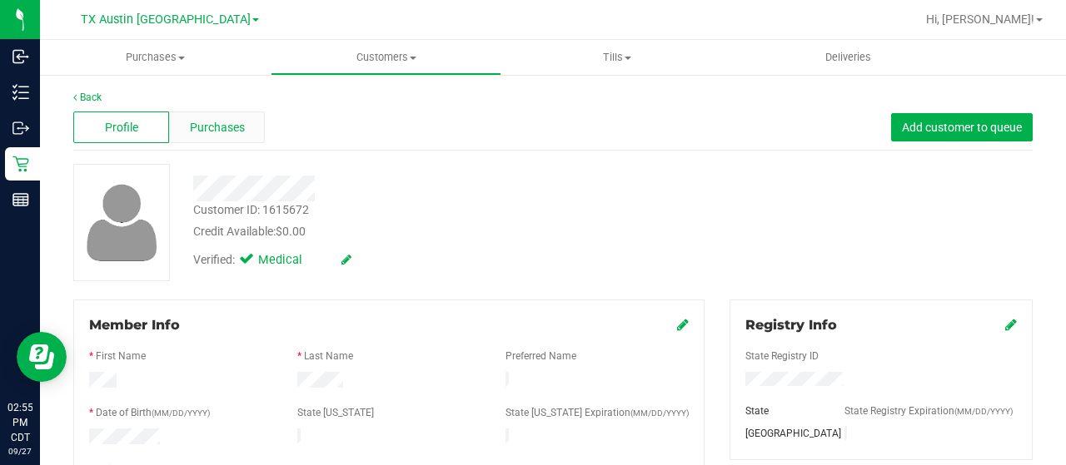
click at [230, 127] on span "Purchases" at bounding box center [217, 127] width 55 height 17
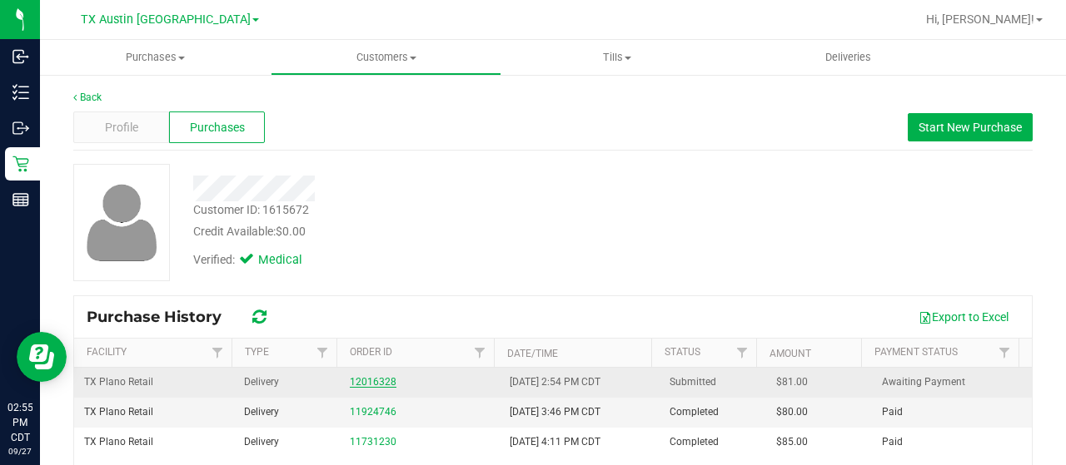
click at [376, 382] on link "12016328" at bounding box center [373, 382] width 47 height 12
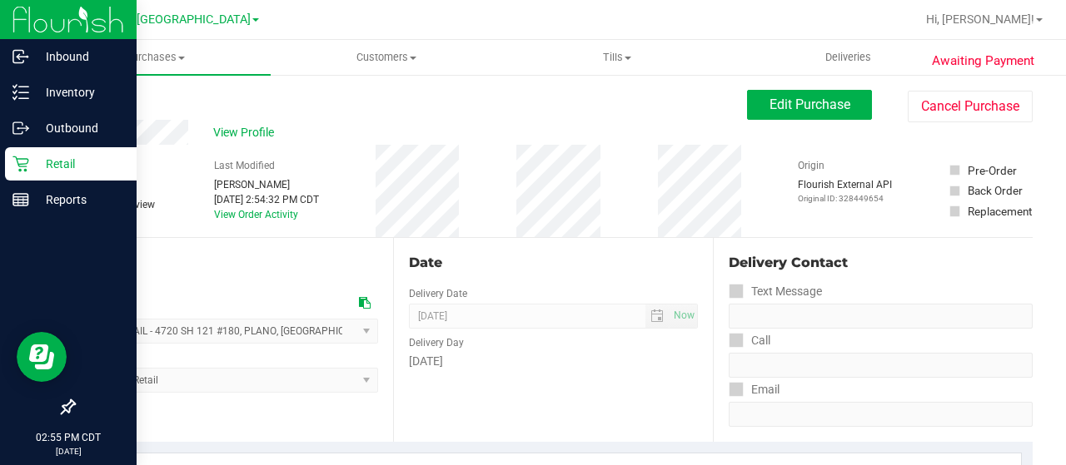
click at [25, 166] on icon at bounding box center [20, 164] width 17 height 17
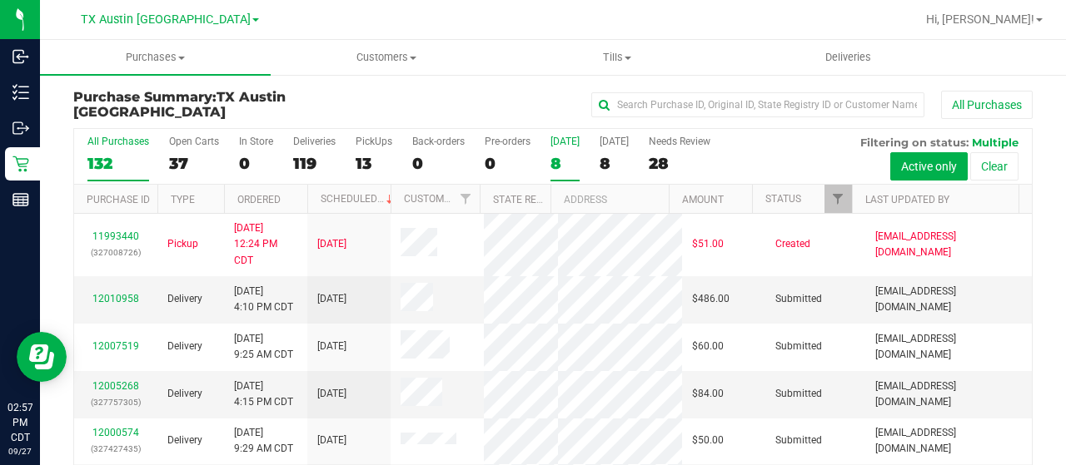
click at [560, 164] on div "8" at bounding box center [564, 163] width 29 height 19
click at [0, 0] on input "Today 8" at bounding box center [0, 0] width 0 height 0
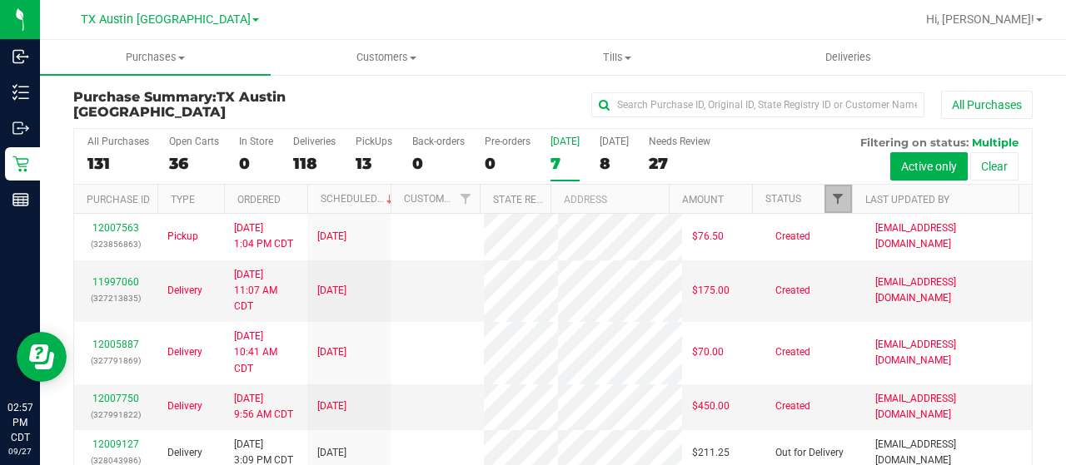
click at [831, 202] on span "Filter" at bounding box center [837, 198] width 13 height 13
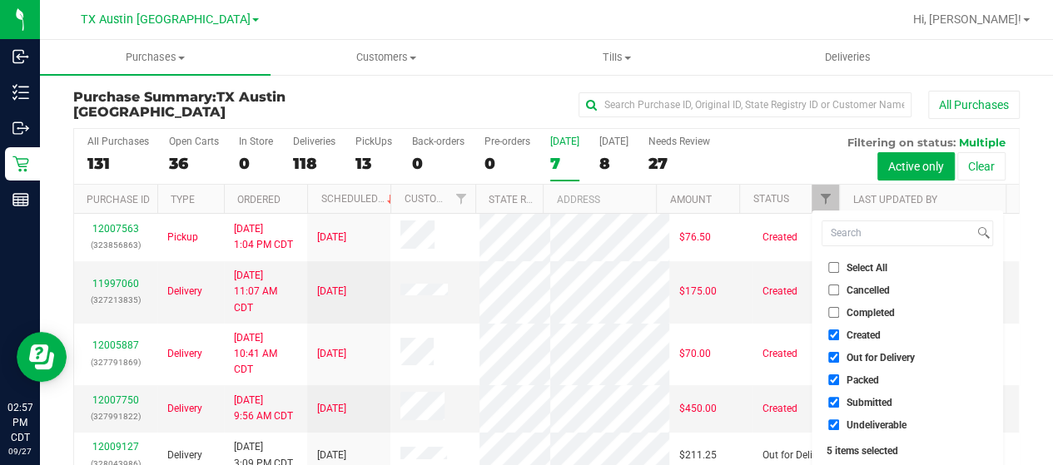
click at [865, 361] on span "Out for Delivery" at bounding box center [881, 358] width 68 height 10
click at [839, 361] on input "Out for Delivery" at bounding box center [834, 357] width 11 height 11
checkbox input "false"
click at [854, 382] on span "Packed" at bounding box center [863, 381] width 32 height 10
click at [839, 382] on input "Packed" at bounding box center [834, 380] width 11 height 11
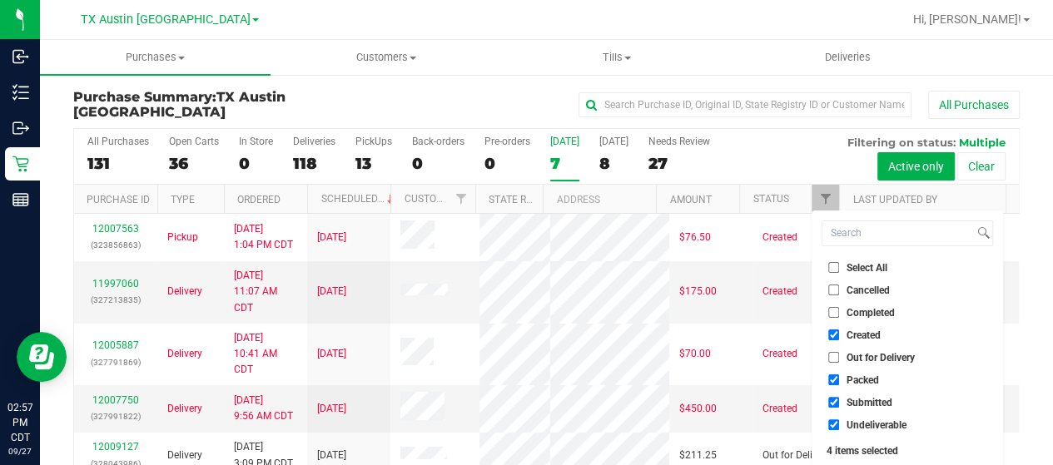
checkbox input "false"
drag, startPoint x: 856, startPoint y: 398, endPoint x: 854, endPoint y: 413, distance: 15.1
click at [856, 399] on span "Submitted" at bounding box center [870, 403] width 46 height 10
click at [839, 399] on input "Submitted" at bounding box center [834, 402] width 11 height 11
checkbox input "false"
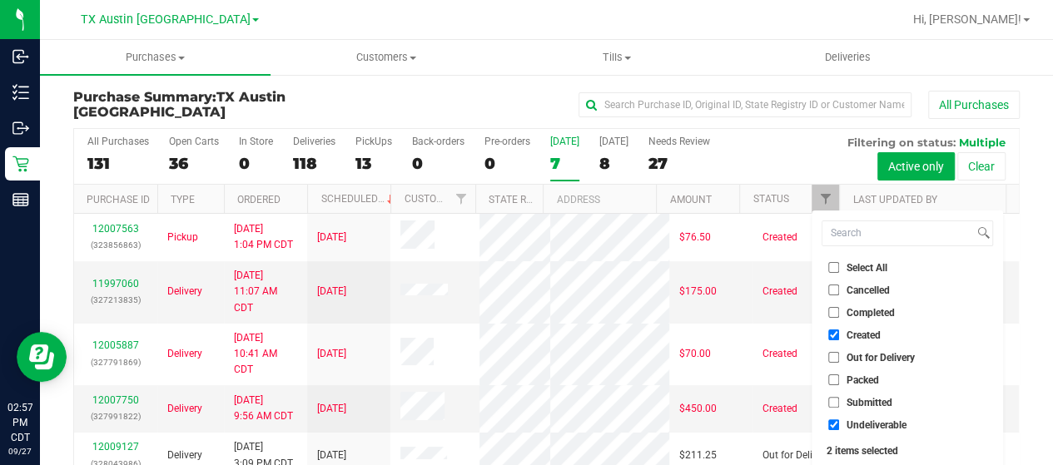
click at [854, 426] on span "Undeliverable" at bounding box center [877, 426] width 60 height 10
click at [839, 426] on input "Undeliverable" at bounding box center [834, 425] width 11 height 11
checkbox input "false"
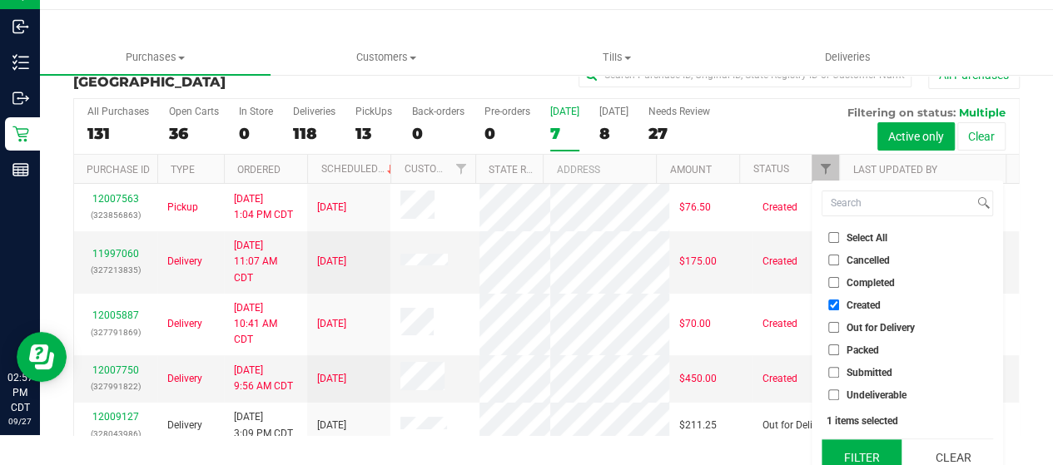
scroll to position [45, 0]
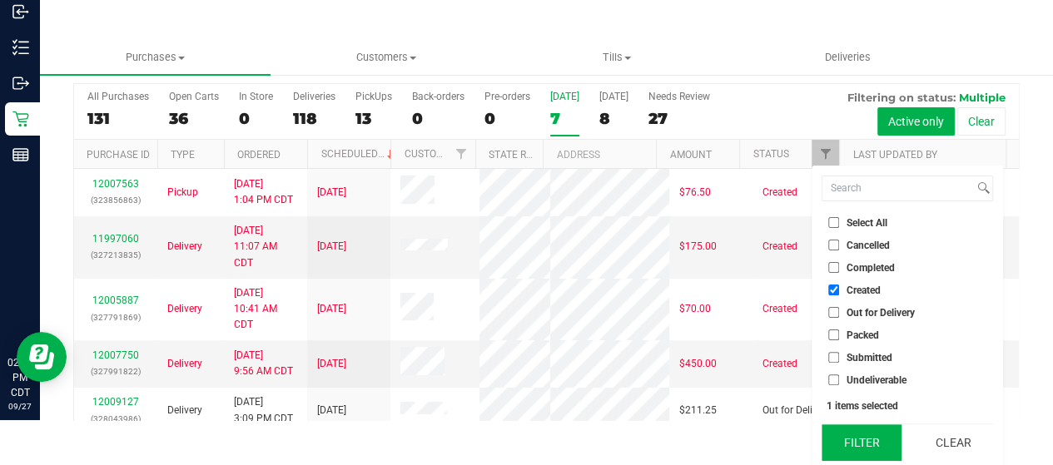
click at [859, 435] on button "Filter" at bounding box center [862, 443] width 80 height 37
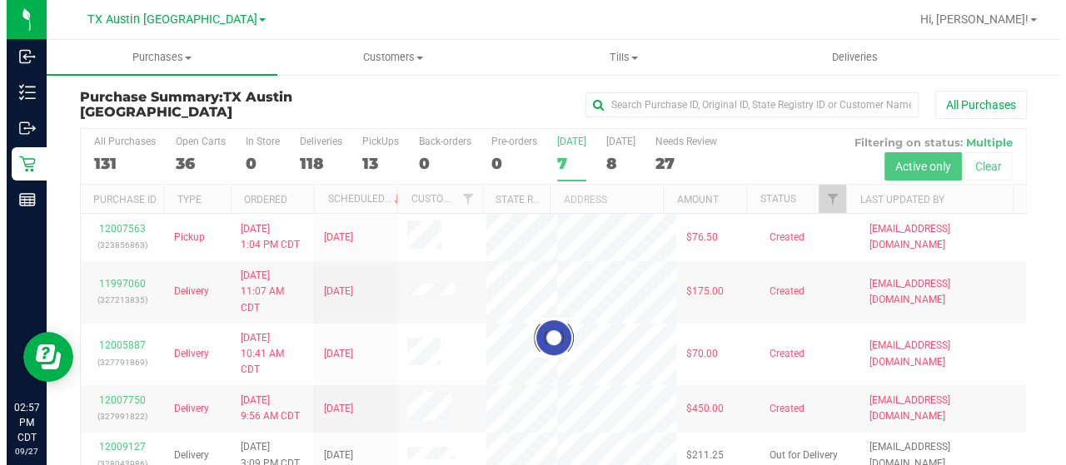
scroll to position [0, 0]
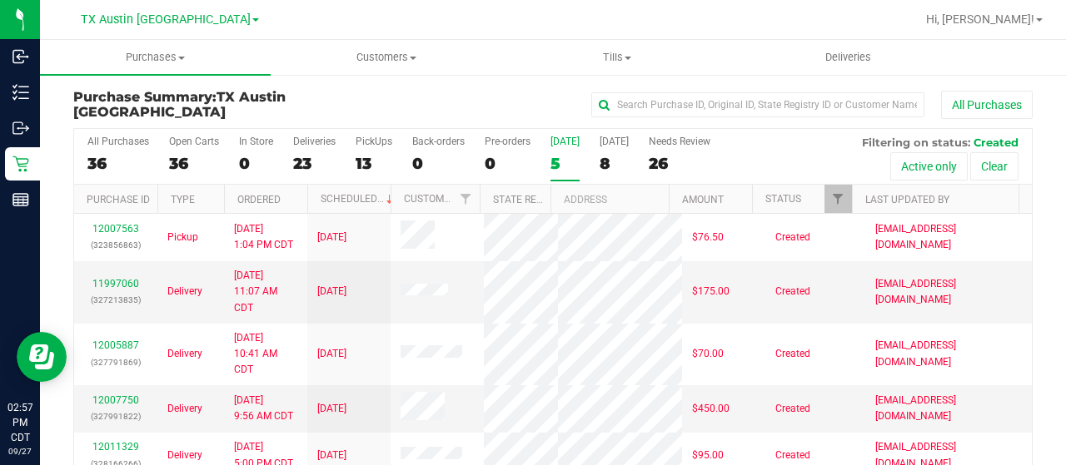
click at [551, 159] on div "5" at bounding box center [564, 163] width 29 height 19
click at [0, 0] on input "[DATE] 5" at bounding box center [0, 0] width 0 height 0
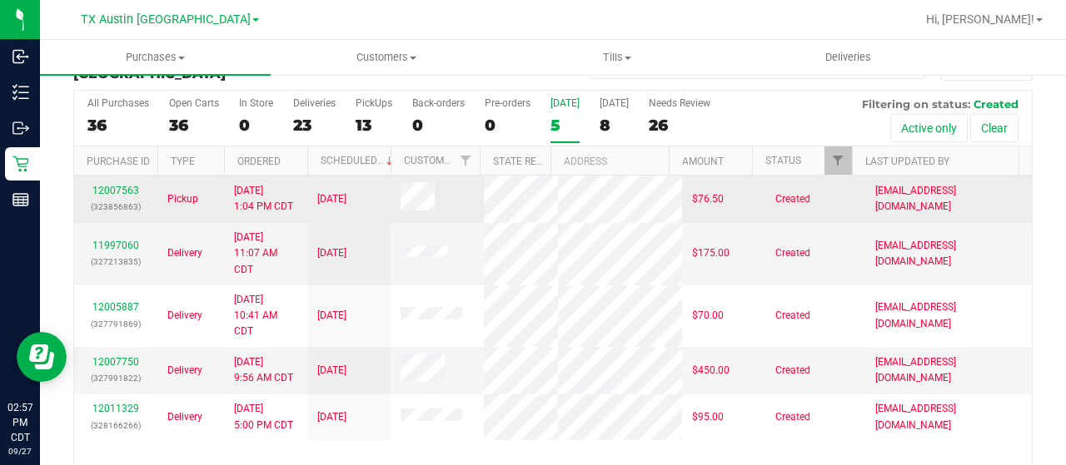
scroll to position [12, 0]
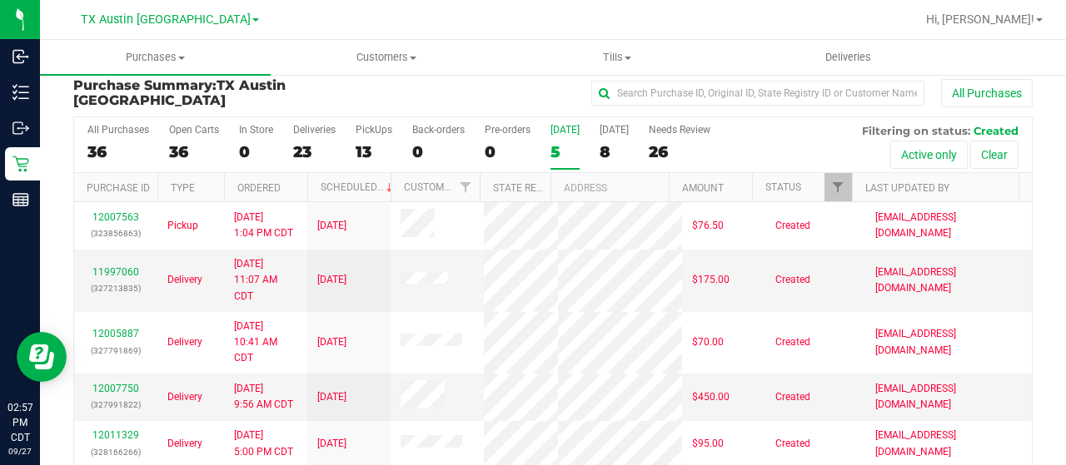
click at [595, 156] on div "All Purchases 36 Open Carts 36 In Store 0 Deliveries 23 PickUps 13 Back-orders …" at bounding box center [553, 145] width 958 height 56
click at [600, 153] on div "8" at bounding box center [614, 151] width 29 height 19
click at [0, 0] on input "Tomorrow 8" at bounding box center [0, 0] width 0 height 0
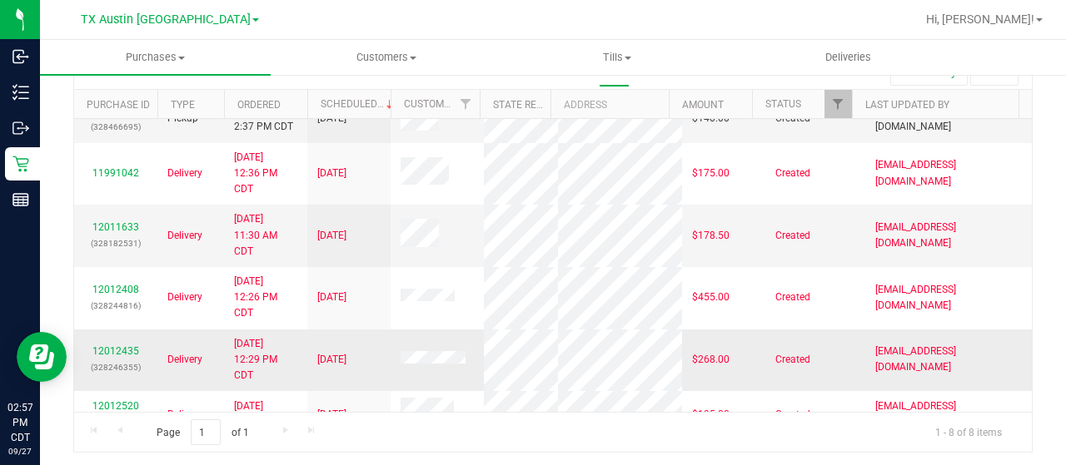
scroll to position [0, 0]
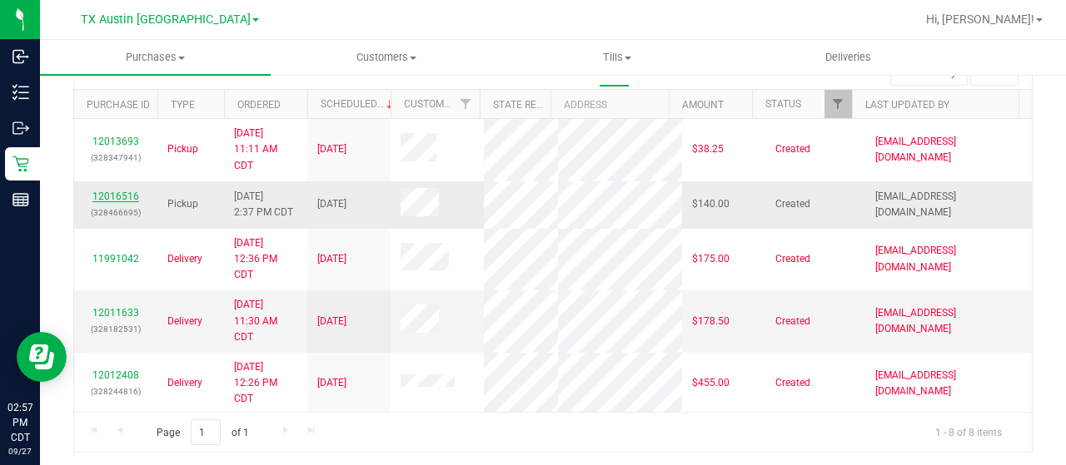
click at [128, 192] on link "12016516" at bounding box center [115, 197] width 47 height 12
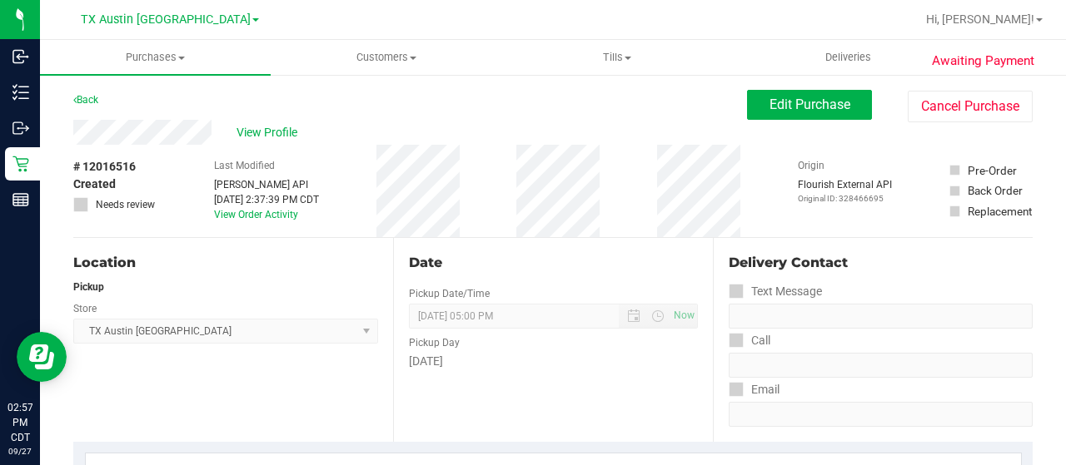
click at [212, 137] on div "View Profile" at bounding box center [410, 132] width 674 height 25
click at [204, 101] on div "Back Edit Purchase Cancel Purchase" at bounding box center [552, 105] width 959 height 30
click at [260, 136] on span "View Profile" at bounding box center [269, 132] width 67 height 17
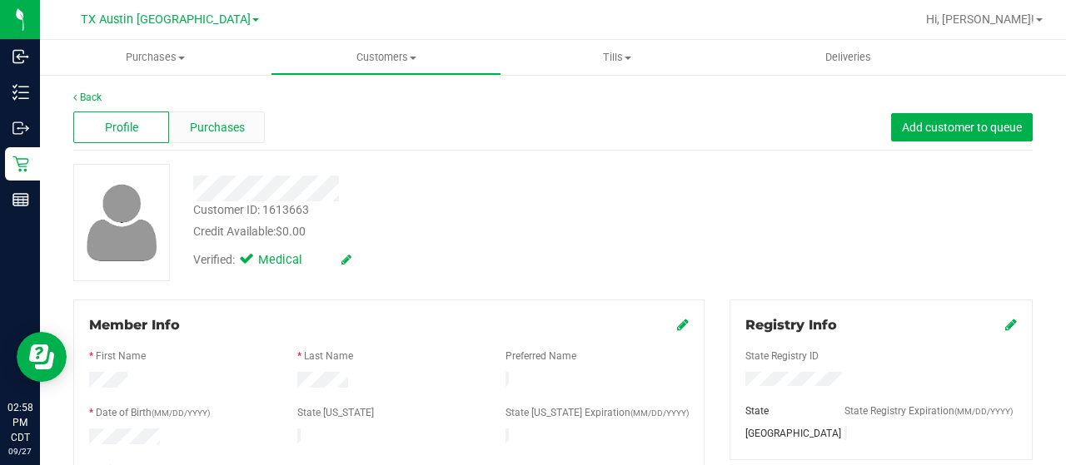
click at [224, 127] on span "Purchases" at bounding box center [217, 127] width 55 height 17
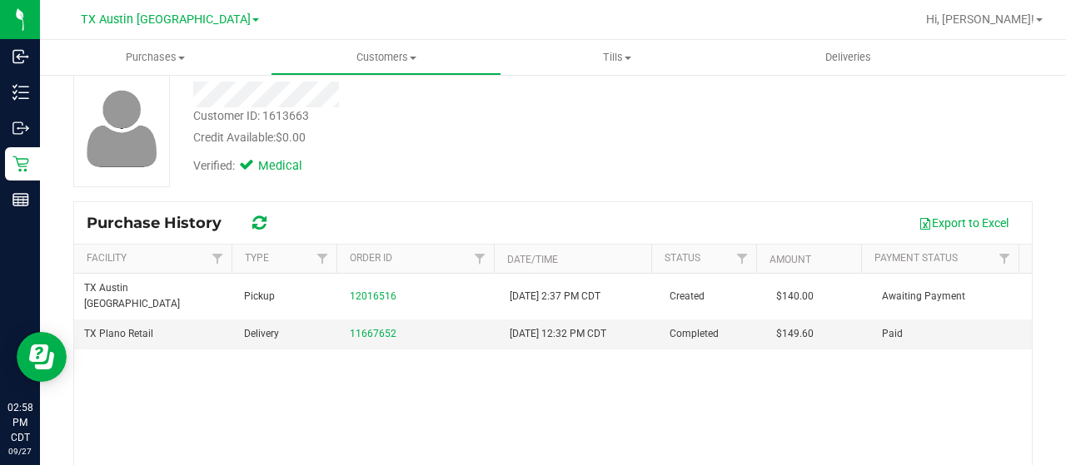
scroll to position [167, 0]
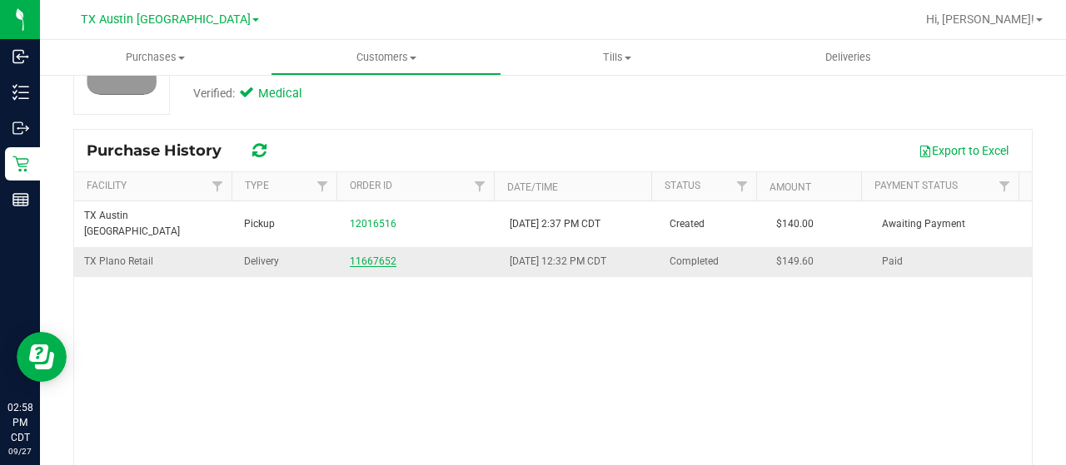
click at [375, 256] on link "11667652" at bounding box center [373, 262] width 47 height 12
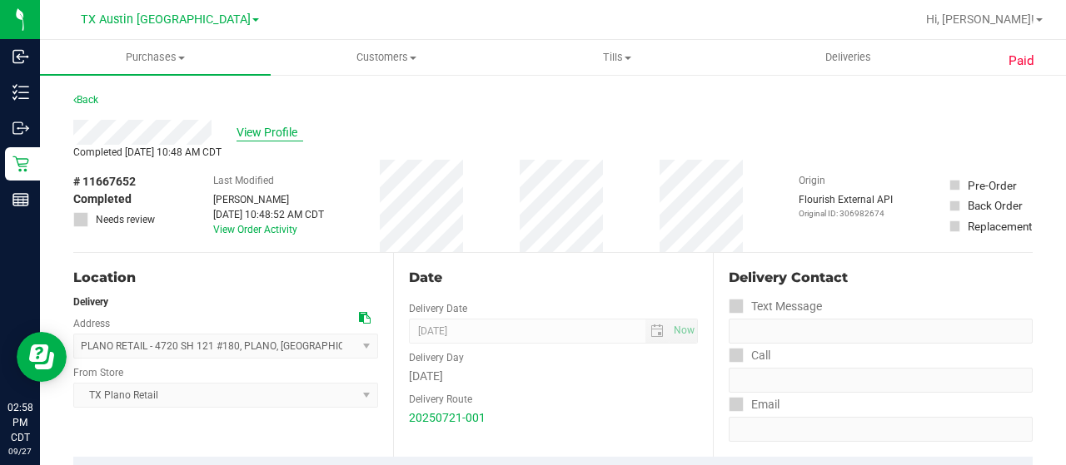
click at [283, 129] on span "View Profile" at bounding box center [269, 132] width 67 height 17
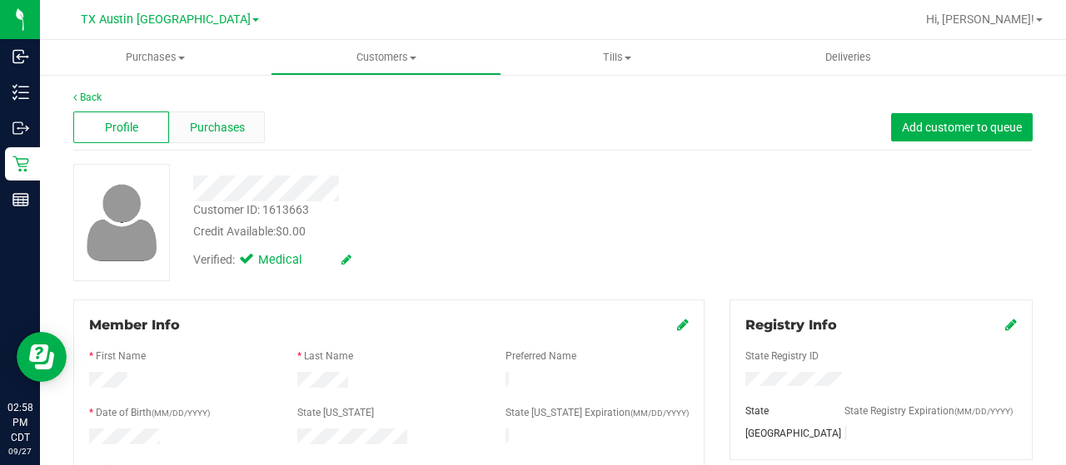
click at [250, 127] on div "Purchases" at bounding box center [217, 128] width 96 height 32
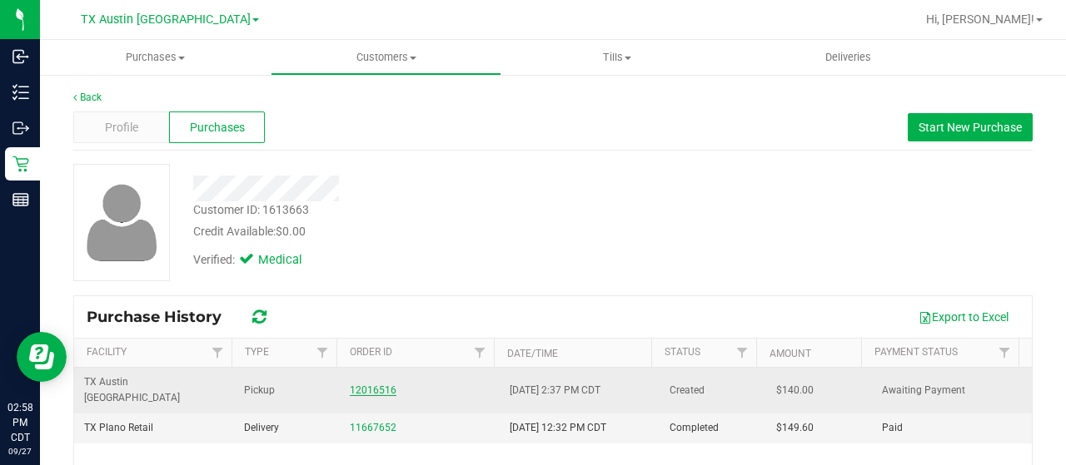
click at [361, 385] on link "12016516" at bounding box center [373, 391] width 47 height 12
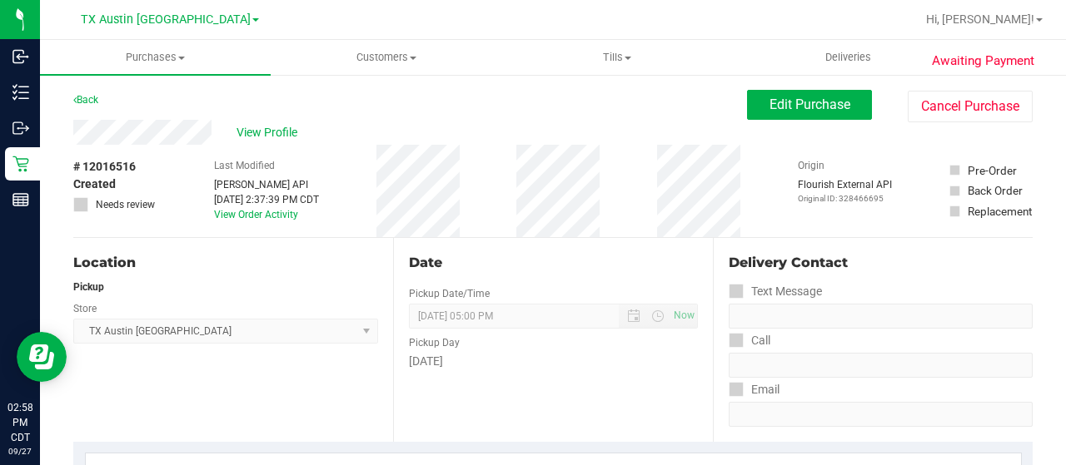
drag, startPoint x: 215, startPoint y: 132, endPoint x: 70, endPoint y: 132, distance: 144.9
click at [284, 131] on span "View Profile" at bounding box center [269, 132] width 67 height 17
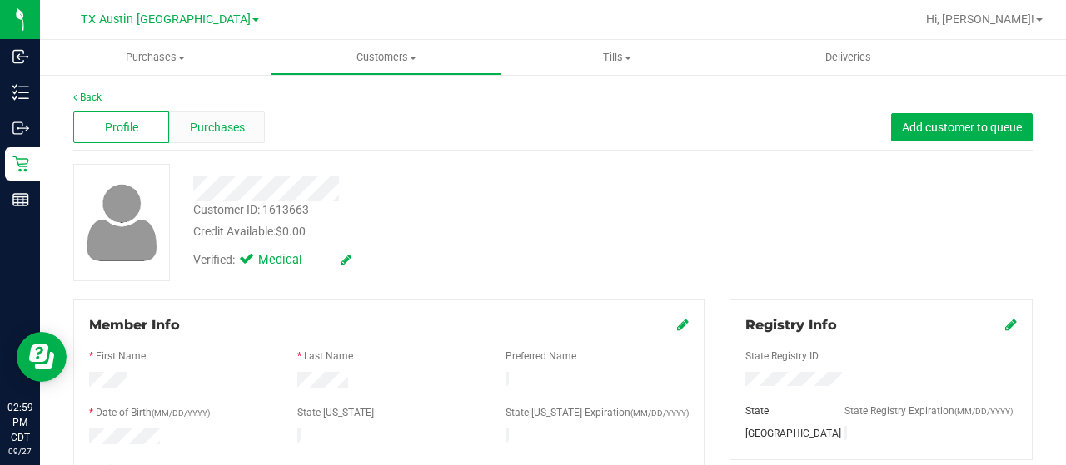
click at [231, 130] on span "Purchases" at bounding box center [217, 127] width 55 height 17
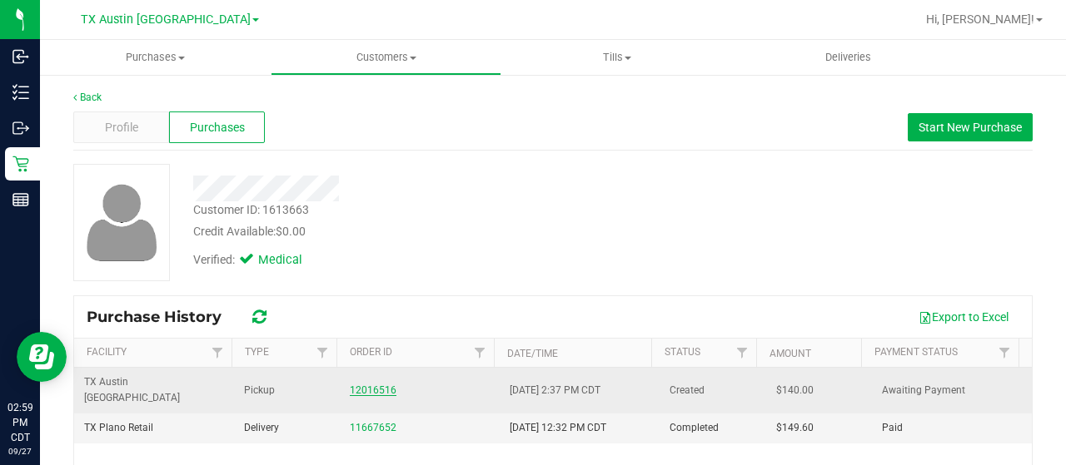
click at [378, 385] on link "12016516" at bounding box center [373, 391] width 47 height 12
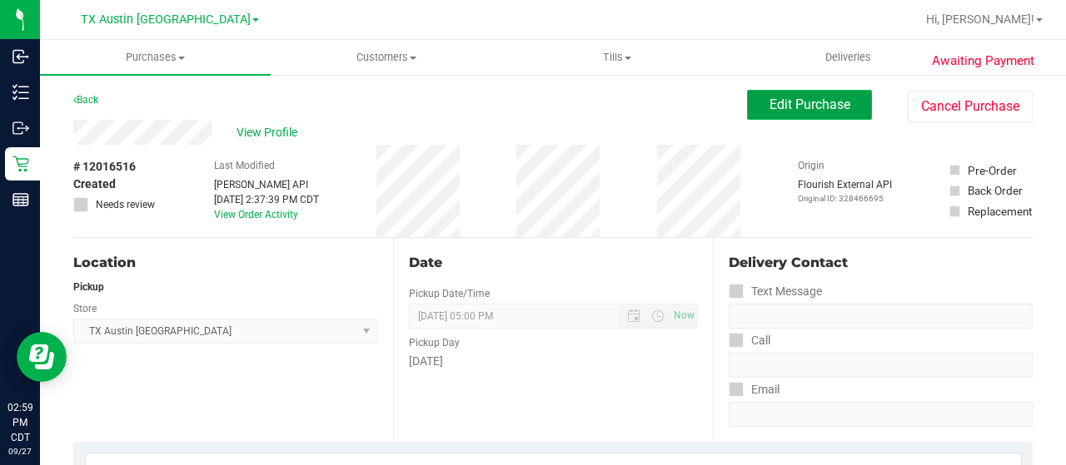
click at [819, 109] on span "Edit Purchase" at bounding box center [809, 105] width 81 height 16
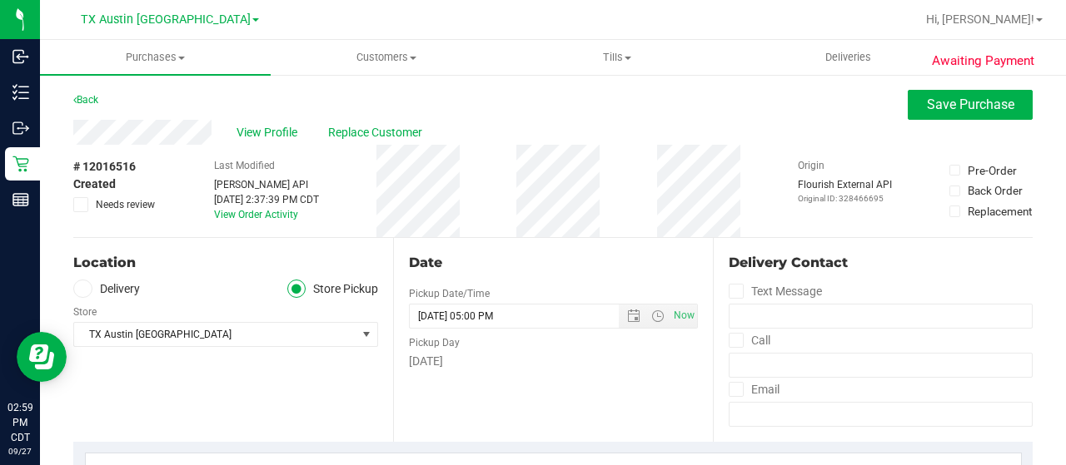
click at [122, 287] on label "Delivery" at bounding box center [106, 289] width 67 height 19
click at [0, 0] on input "Delivery" at bounding box center [0, 0] width 0 height 0
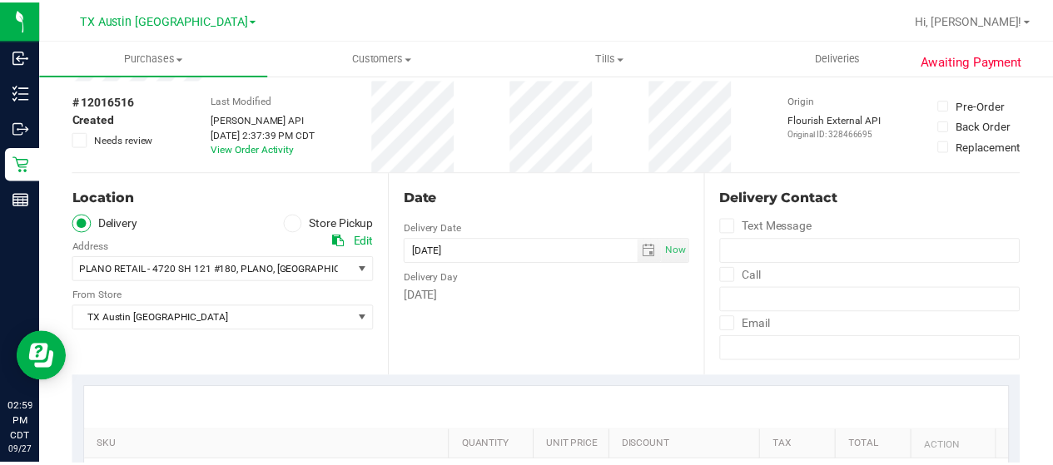
scroll to position [167, 0]
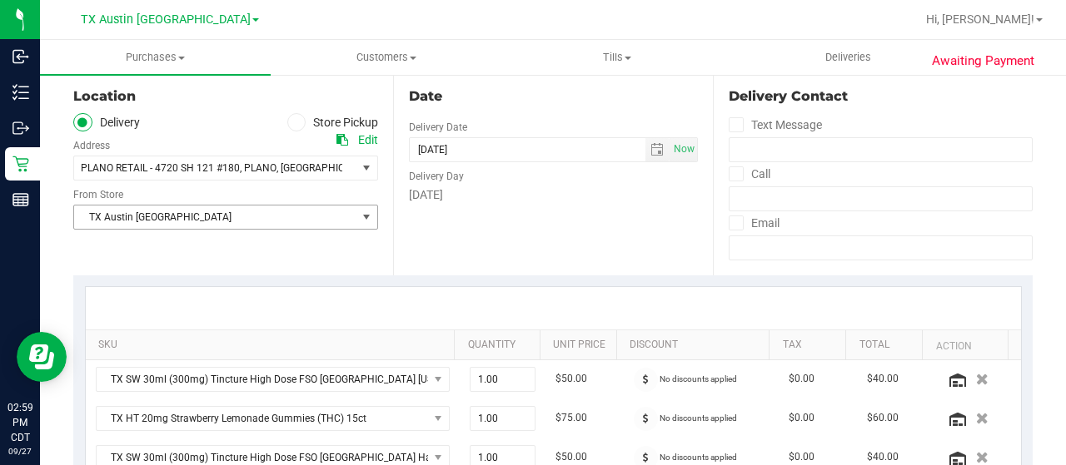
click at [177, 217] on span "TX Austin [GEOGRAPHIC_DATA]" at bounding box center [215, 217] width 282 height 23
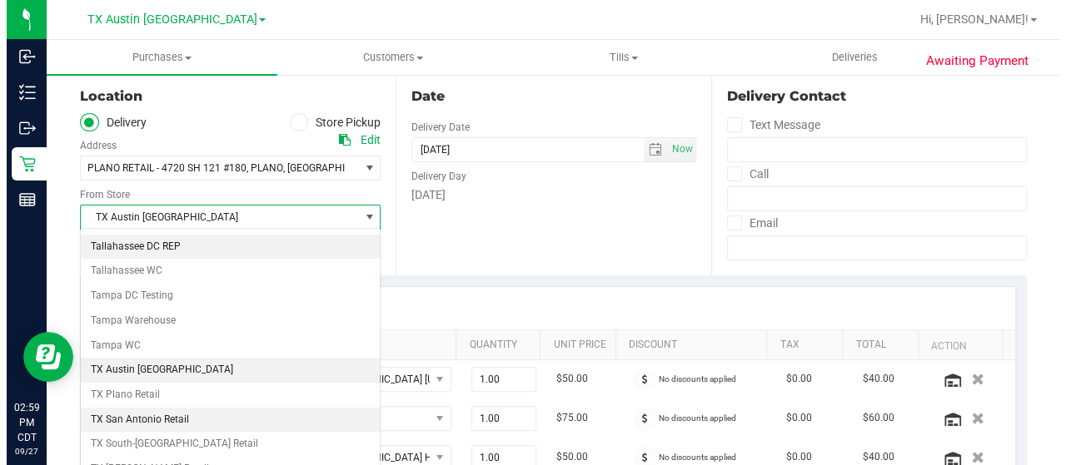
scroll to position [1175, 0]
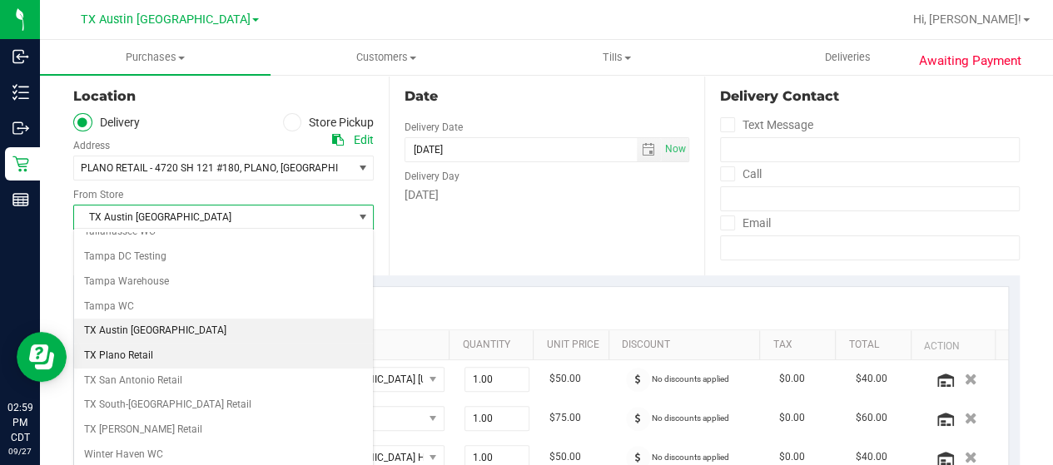
click at [203, 344] on li "TX Plano Retail" at bounding box center [223, 356] width 299 height 25
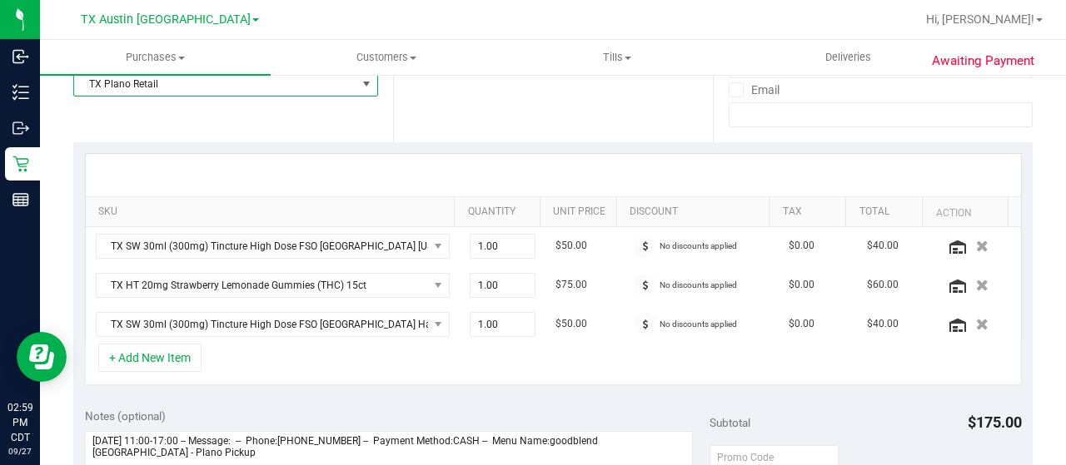
scroll to position [333, 0]
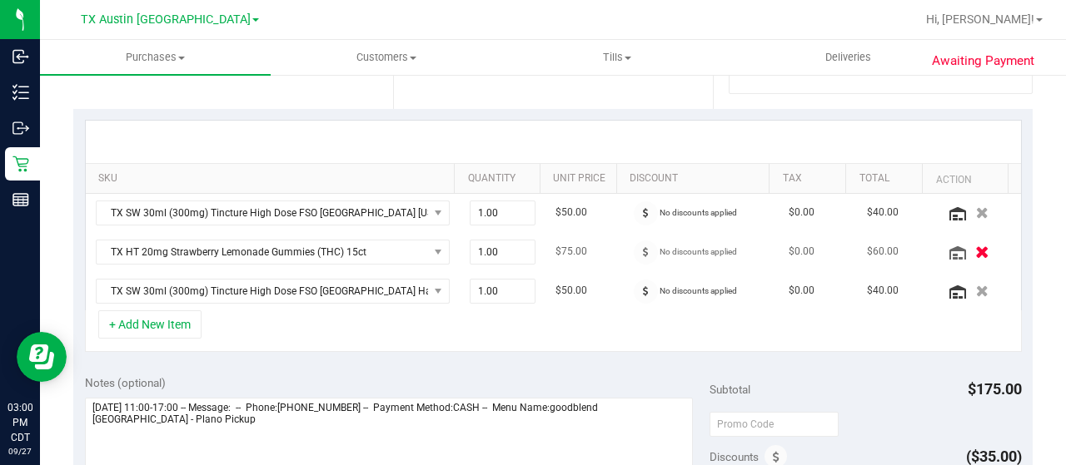
click at [975, 251] on icon "button" at bounding box center [982, 252] width 14 height 12
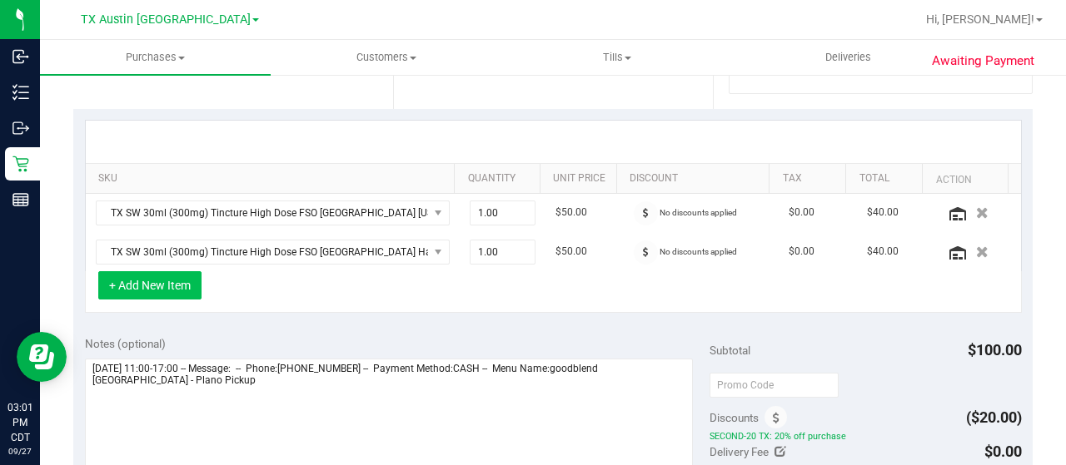
click at [164, 286] on button "+ Add New Item" at bounding box center [149, 285] width 103 height 28
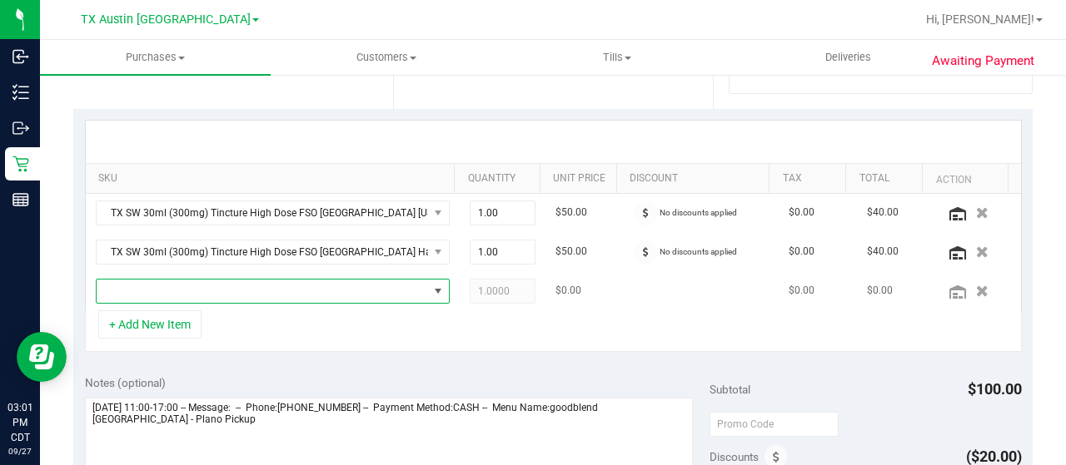
click at [213, 290] on span "NO DATA FOUND" at bounding box center [262, 291] width 331 height 23
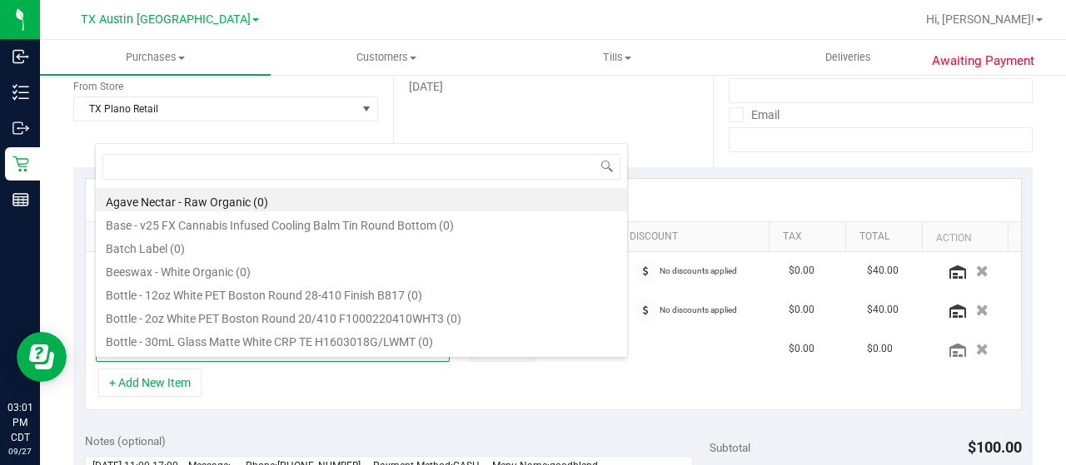
scroll to position [250, 0]
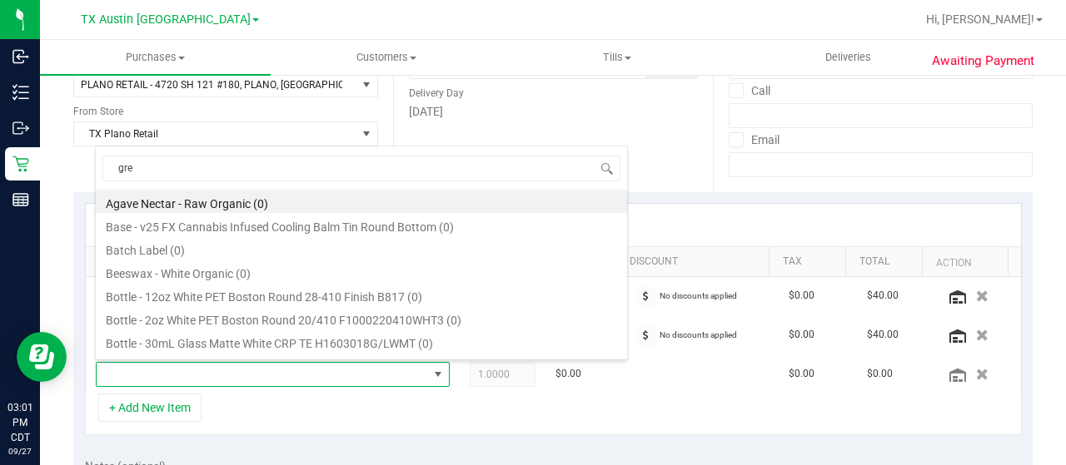
type input "gree"
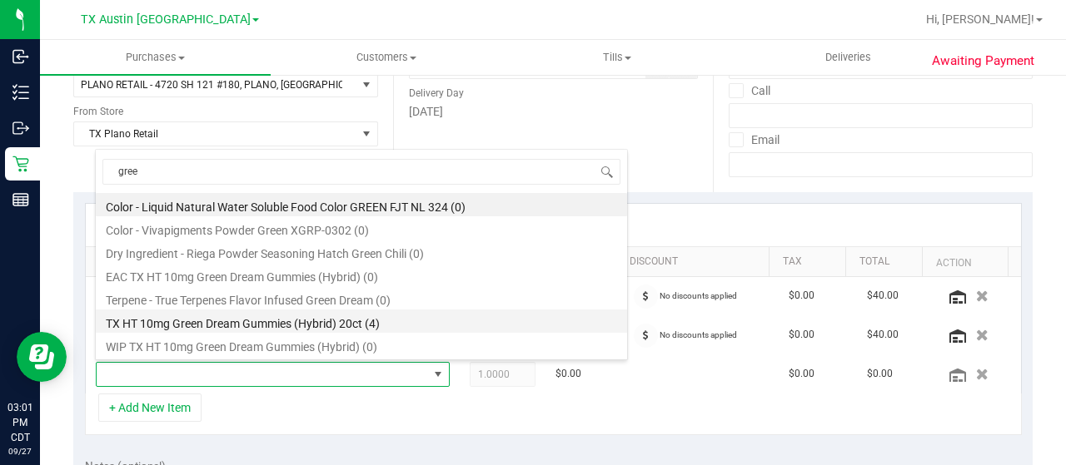
click at [435, 322] on li "TX HT 10mg Green Dream Gummies (Hybrid) 20ct (4)" at bounding box center [361, 321] width 531 height 23
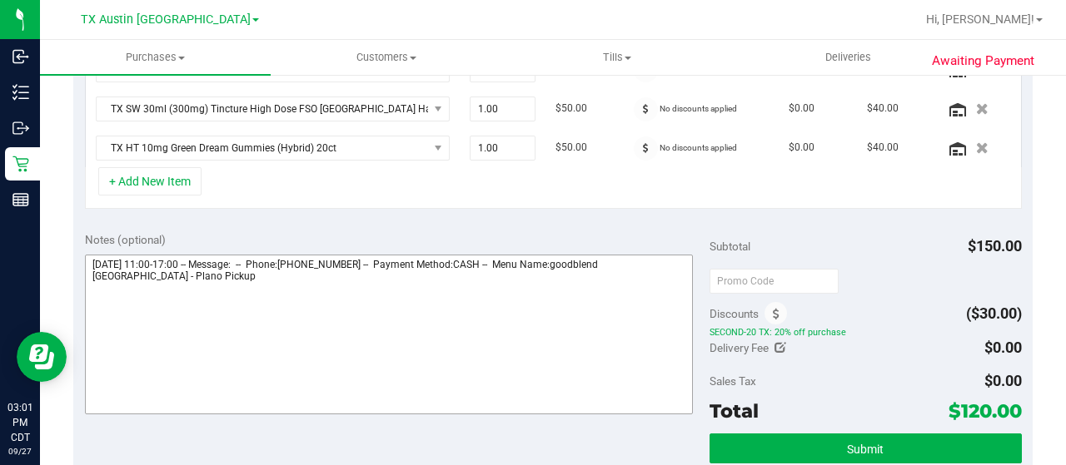
scroll to position [500, 0]
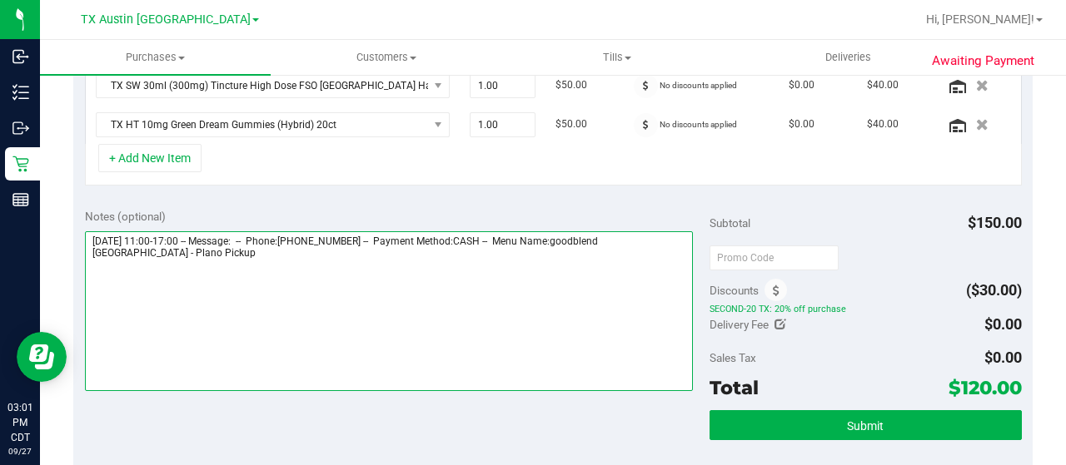
drag, startPoint x: 648, startPoint y: 234, endPoint x: 659, endPoint y: 263, distance: 31.1
click at [659, 263] on textarea at bounding box center [389, 311] width 608 height 160
click at [273, 274] on textarea at bounding box center [389, 311] width 608 height 160
paste textarea "Plano Pickup"
drag, startPoint x: 90, startPoint y: 234, endPoint x: 180, endPoint y: 231, distance: 90.0
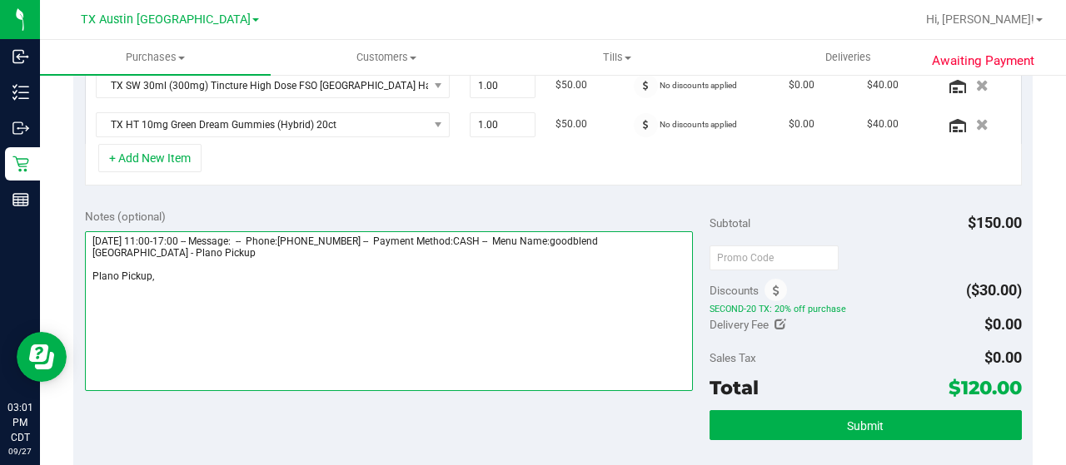
click at [180, 231] on textarea at bounding box center [389, 311] width 608 height 160
click at [177, 281] on textarea at bounding box center [389, 311] width 608 height 160
paste textarea "Sunday 09/28/2025"
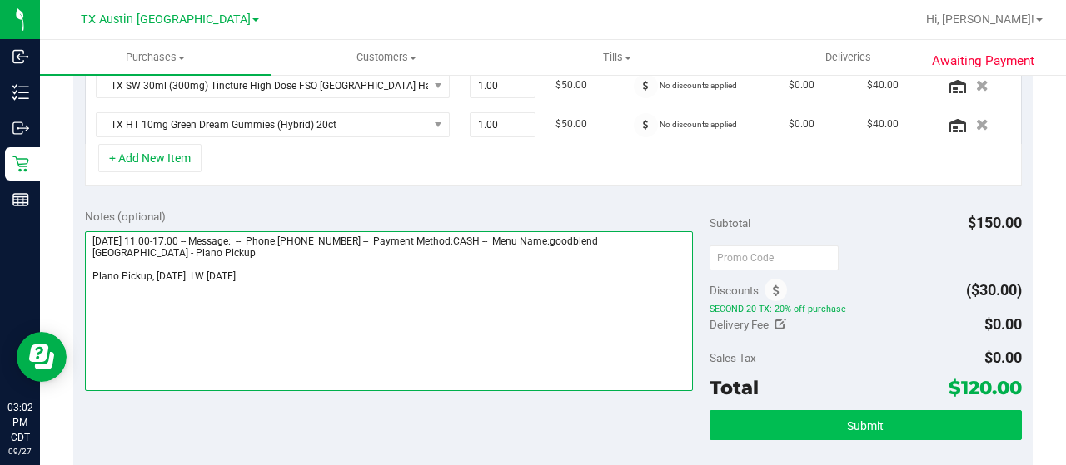
type textarea "Sunday 09/28/2025 11:00-17:00 -- Message: -- Phone:2402982844 -- Payment Method…"
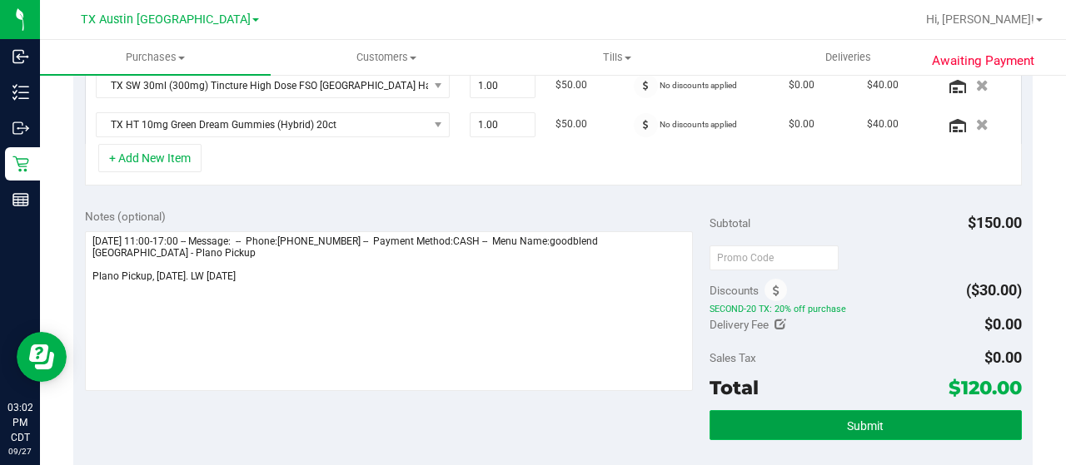
click at [778, 419] on button "Submit" at bounding box center [865, 426] width 312 height 30
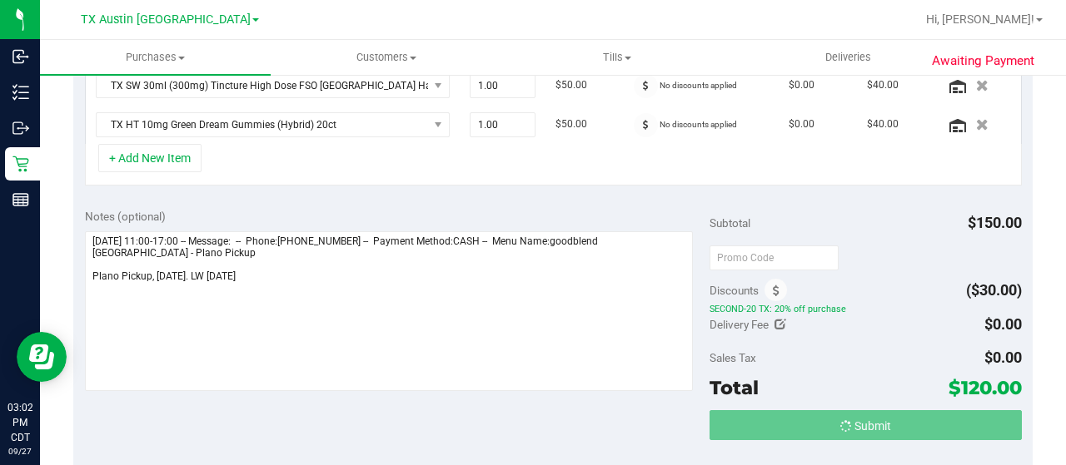
scroll to position [473, 0]
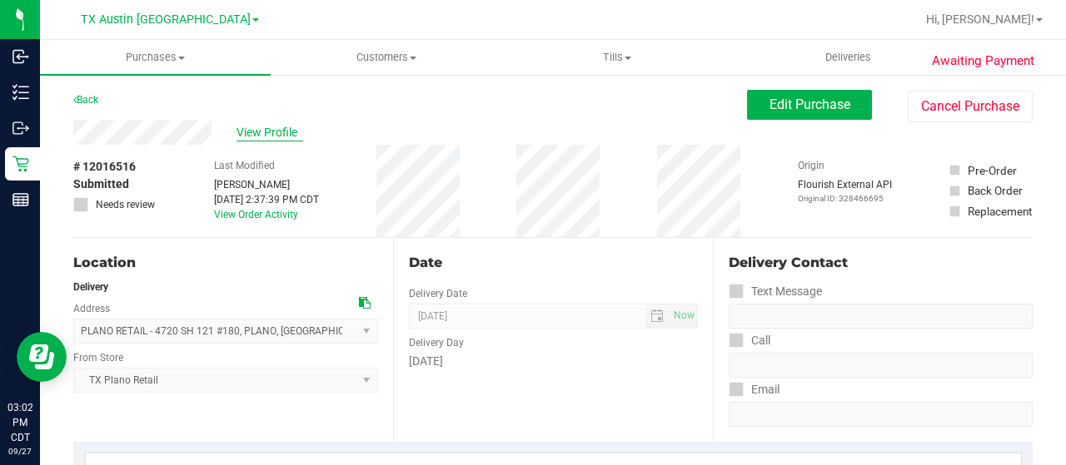
click at [256, 135] on span "View Profile" at bounding box center [269, 132] width 67 height 17
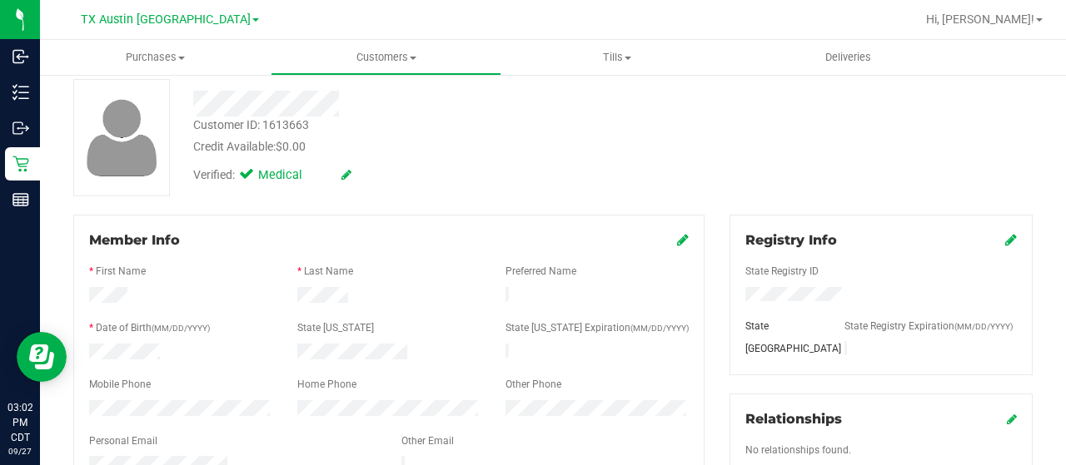
scroll to position [250, 0]
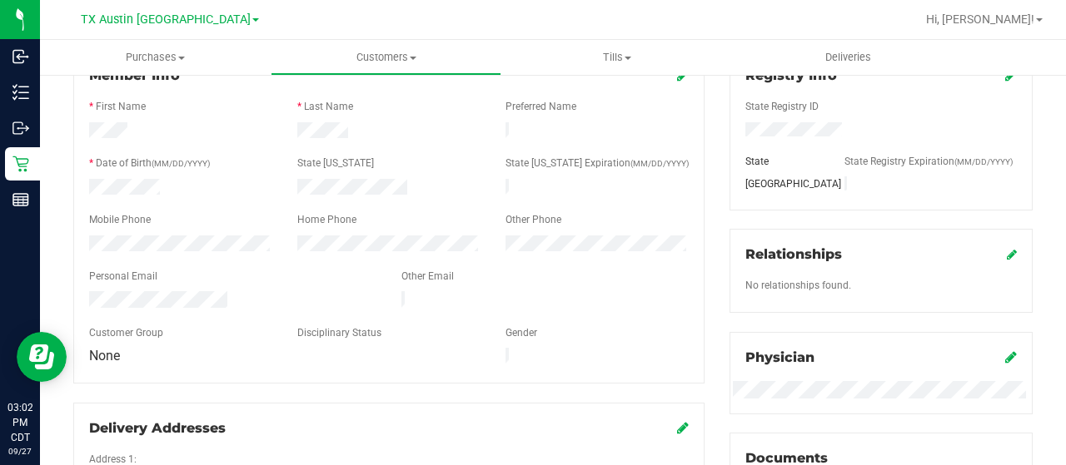
click at [89, 293] on div at bounding box center [233, 301] width 312 height 20
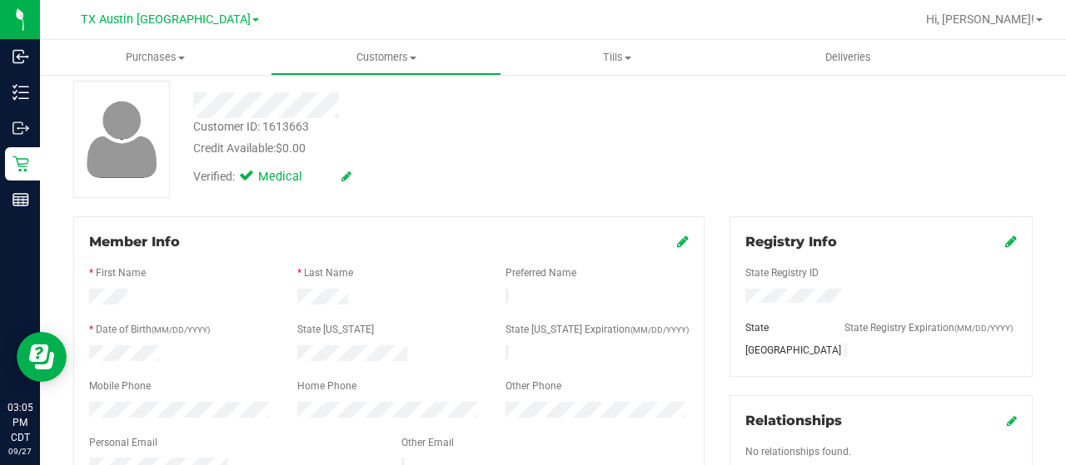
scroll to position [0, 0]
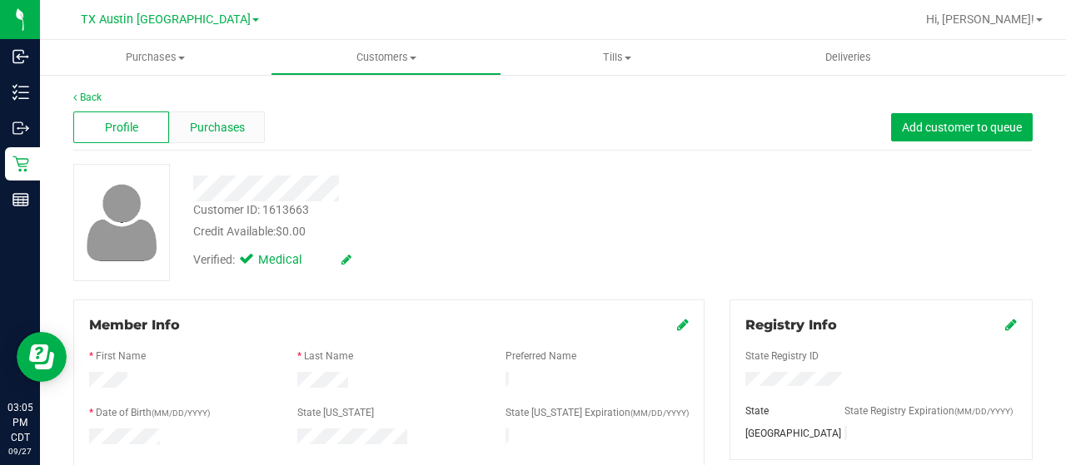
click at [233, 132] on span "Purchases" at bounding box center [217, 127] width 55 height 17
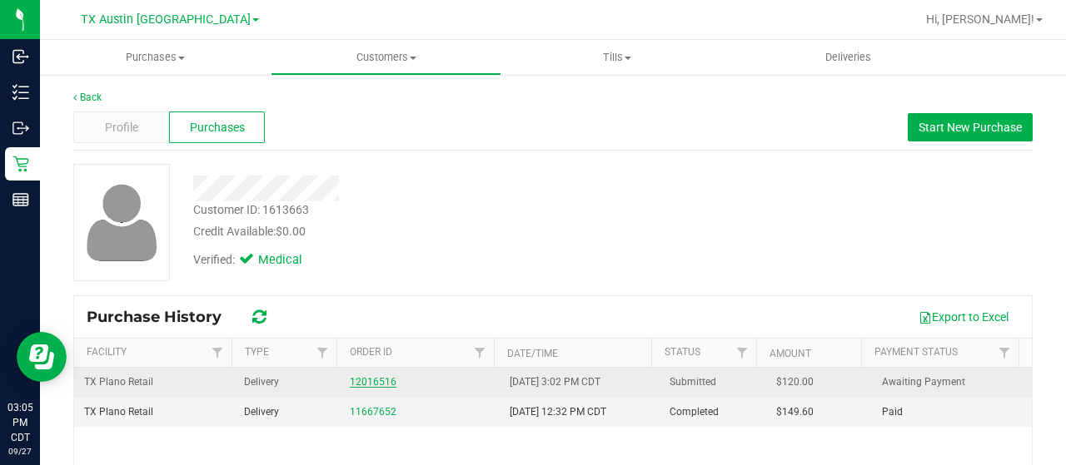
click at [363, 386] on link "12016516" at bounding box center [373, 382] width 47 height 12
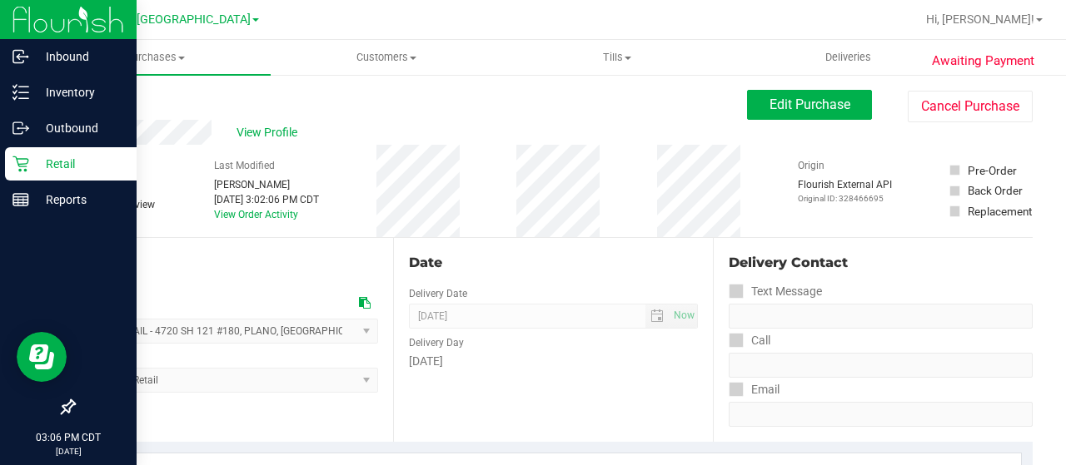
click at [32, 172] on p "Retail" at bounding box center [79, 164] width 100 height 20
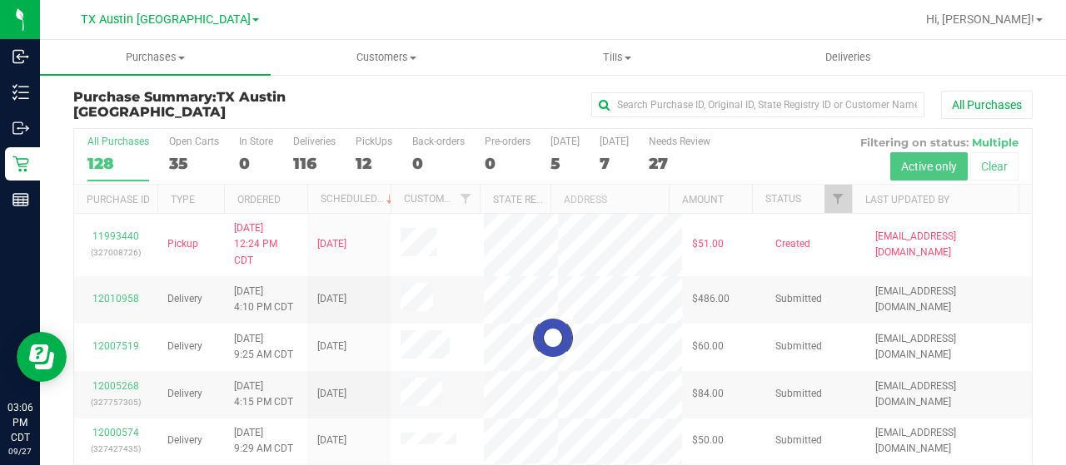
click at [826, 192] on div at bounding box center [553, 338] width 958 height 418
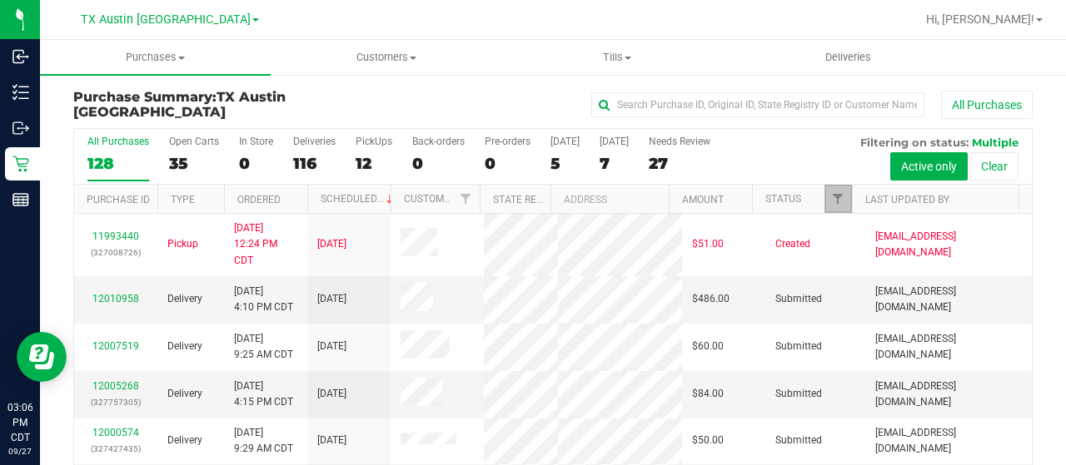
click at [831, 197] on span "Filter" at bounding box center [837, 198] width 13 height 13
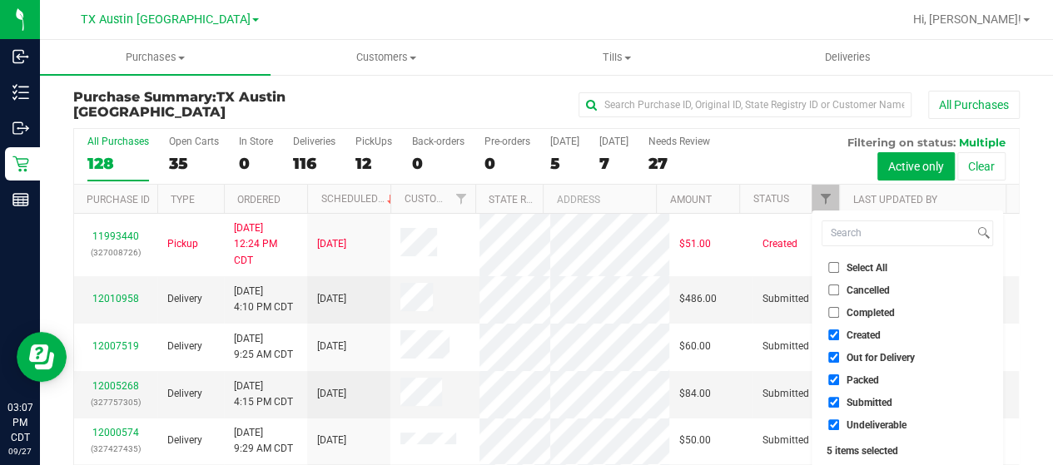
click at [911, 361] on span "Out for Delivery" at bounding box center [881, 358] width 68 height 10
click at [839, 361] on input "Out for Delivery" at bounding box center [834, 357] width 11 height 11
checkbox input "false"
click at [868, 378] on span "Packed" at bounding box center [863, 381] width 32 height 10
click at [839, 378] on input "Packed" at bounding box center [834, 380] width 11 height 11
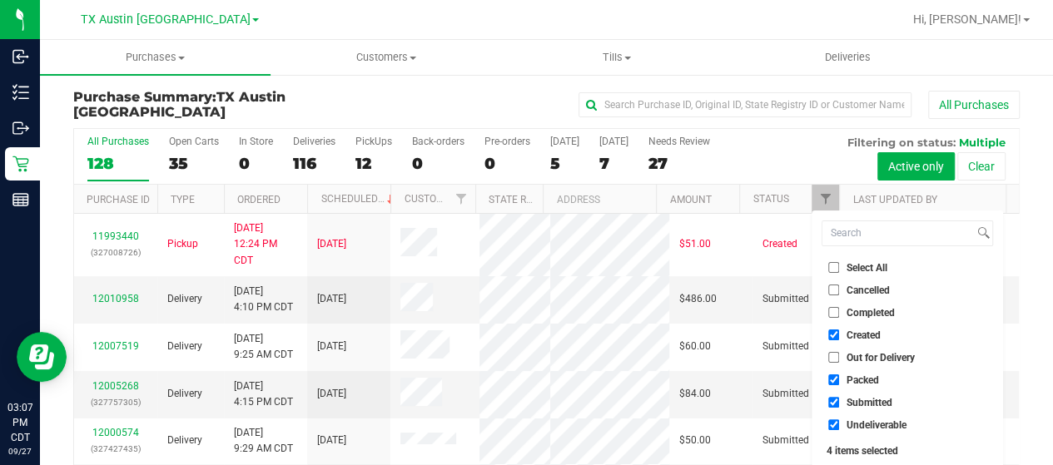
checkbox input "false"
click at [859, 403] on span "Submitted" at bounding box center [870, 403] width 46 height 10
click at [839, 403] on input "Submitted" at bounding box center [834, 402] width 11 height 11
checkbox input "false"
click at [858, 425] on span "Undeliverable" at bounding box center [877, 426] width 60 height 10
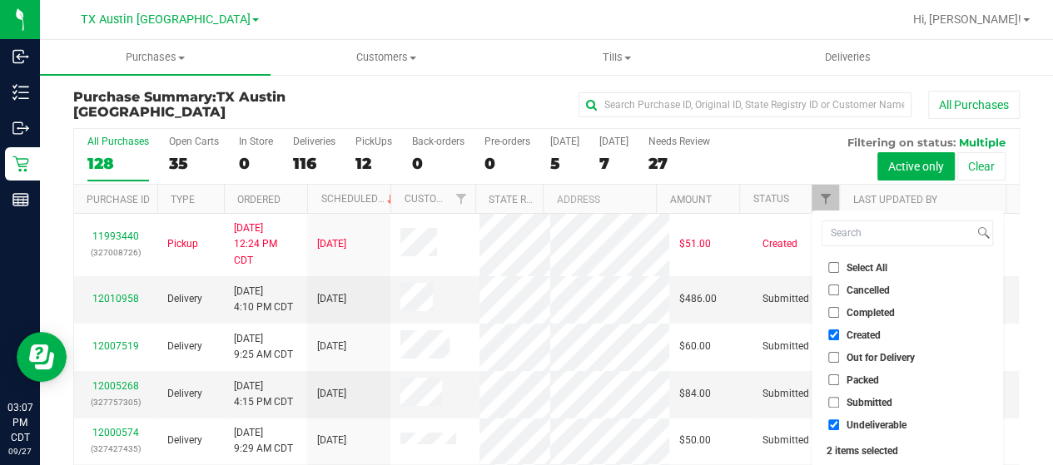
click at [839, 425] on input "Undeliverable" at bounding box center [834, 425] width 11 height 11
checkbox input "false"
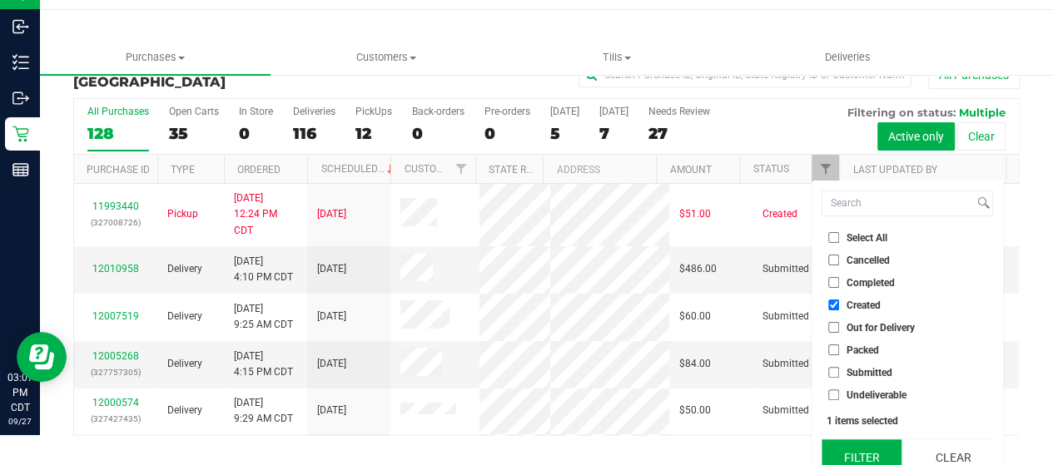
scroll to position [45, 0]
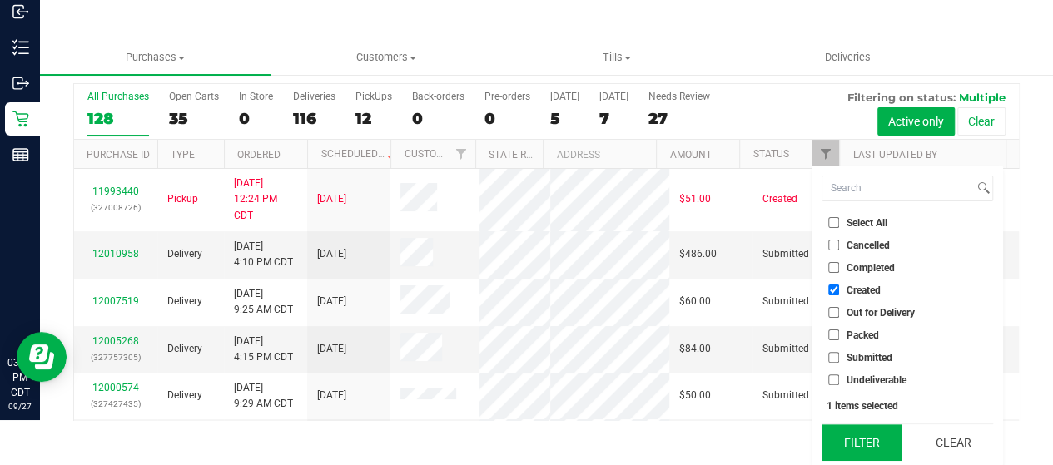
click at [856, 434] on button "Filter" at bounding box center [862, 443] width 80 height 37
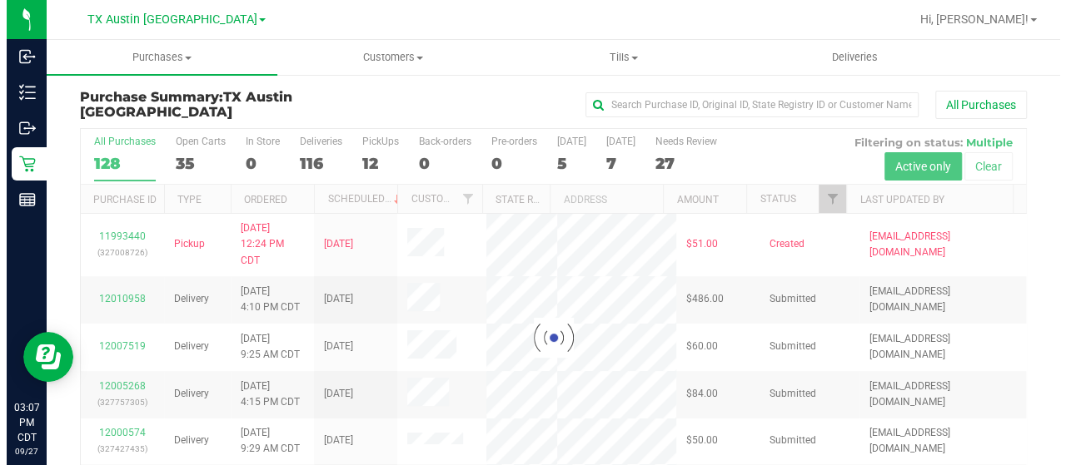
scroll to position [0, 0]
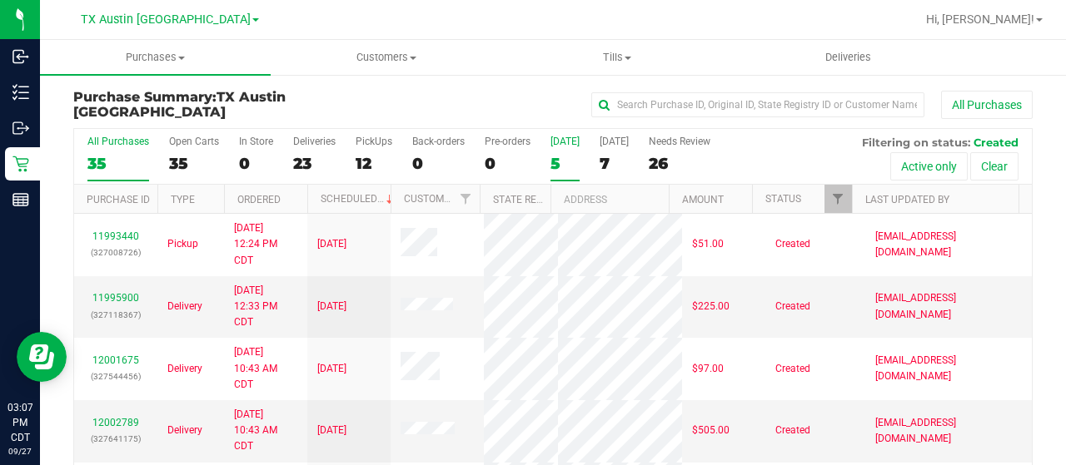
click at [555, 162] on div "5" at bounding box center [564, 163] width 29 height 19
click at [0, 0] on input "[DATE] 5" at bounding box center [0, 0] width 0 height 0
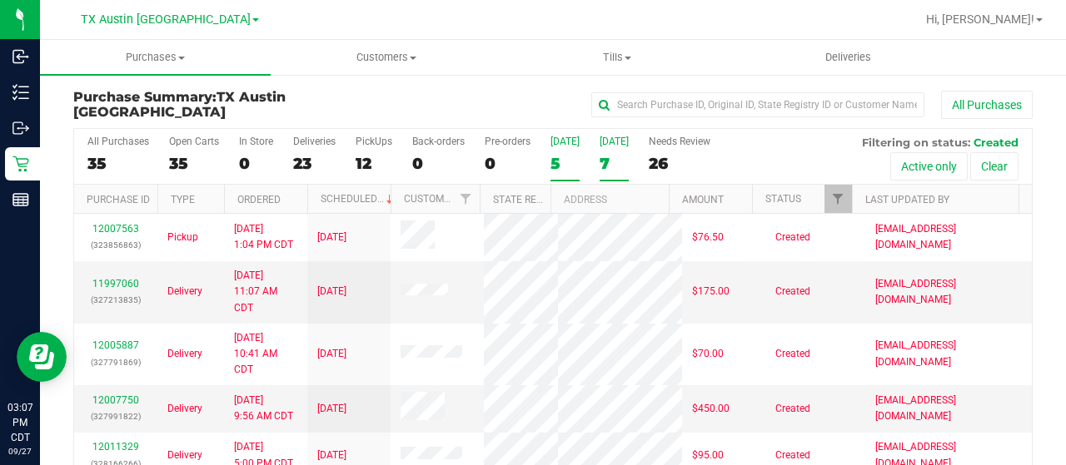
click at [608, 168] on div "7" at bounding box center [614, 163] width 29 height 19
click at [0, 0] on input "[DATE] 7" at bounding box center [0, 0] width 0 height 0
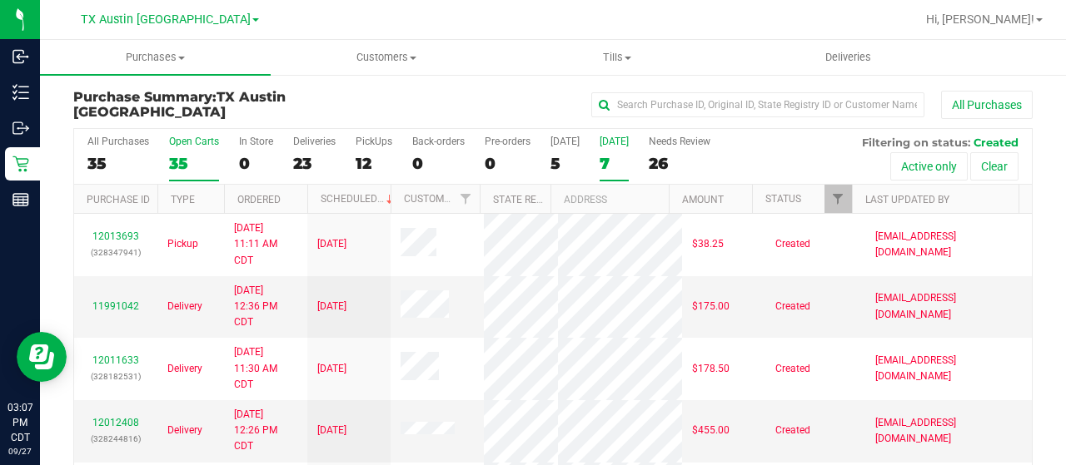
click at [178, 158] on div "35" at bounding box center [194, 163] width 50 height 19
click at [0, 0] on input "Open Carts 35" at bounding box center [0, 0] width 0 height 0
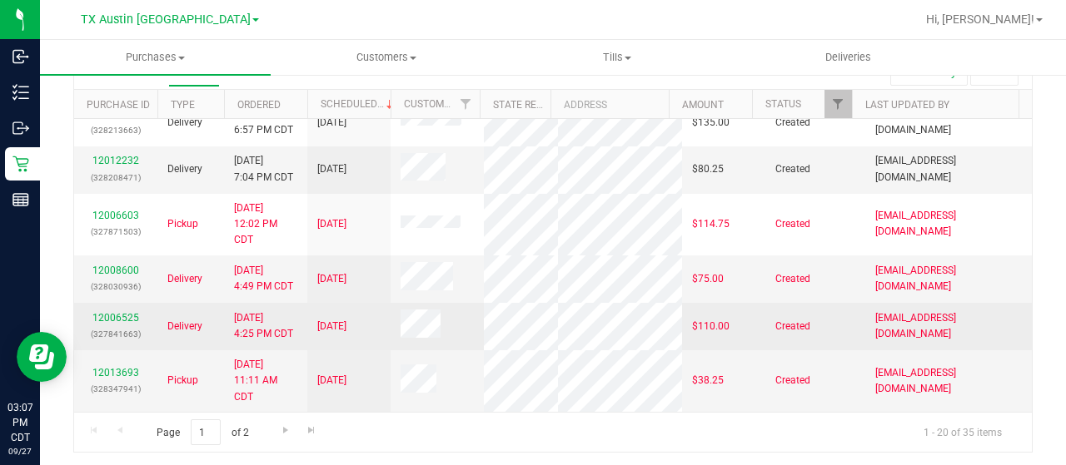
scroll to position [926, 0]
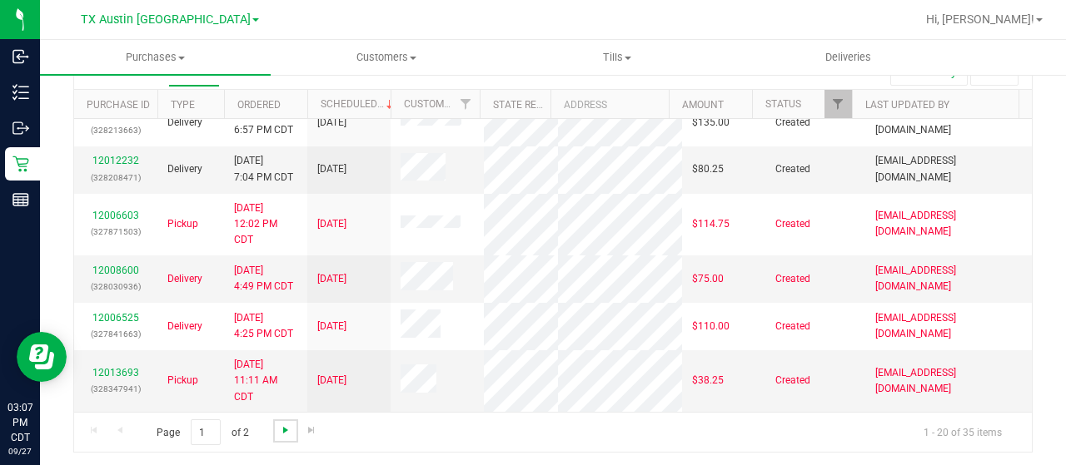
click at [286, 430] on span "Go to the next page" at bounding box center [285, 430] width 13 height 13
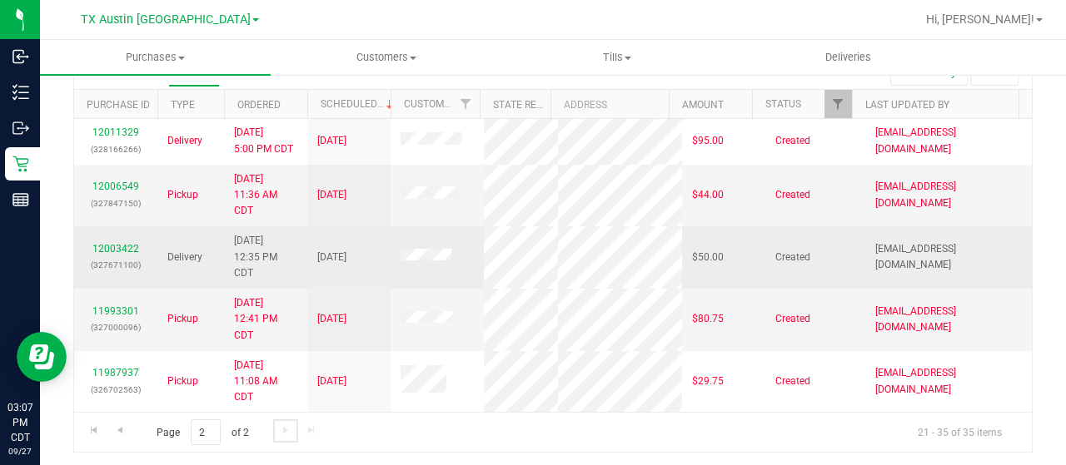
scroll to position [617, 0]
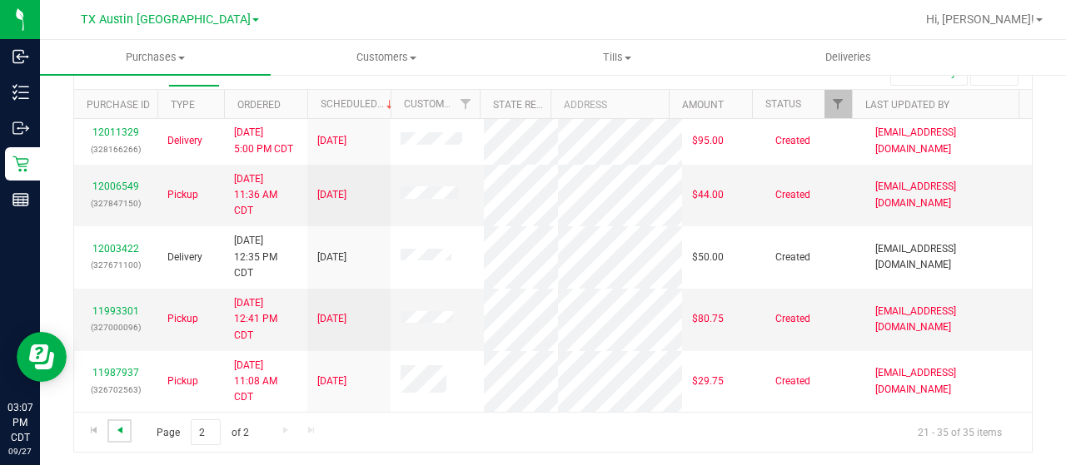
click at [123, 430] on span "Go to the previous page" at bounding box center [119, 430] width 13 height 13
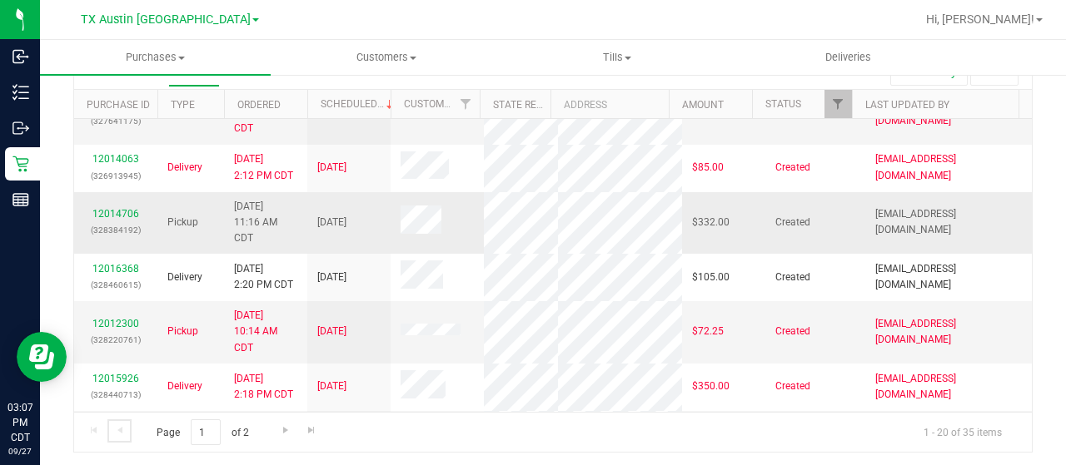
scroll to position [250, 0]
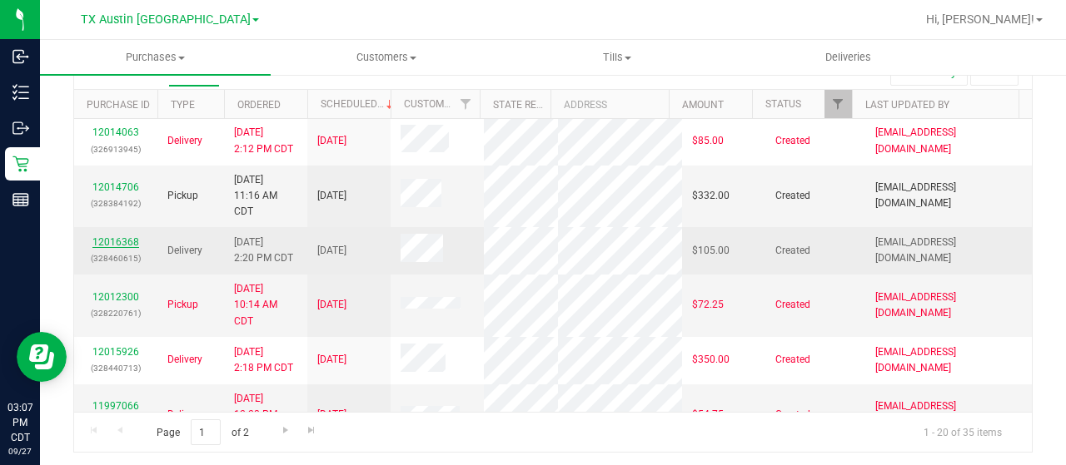
click at [122, 248] on link "12016368" at bounding box center [115, 242] width 47 height 12
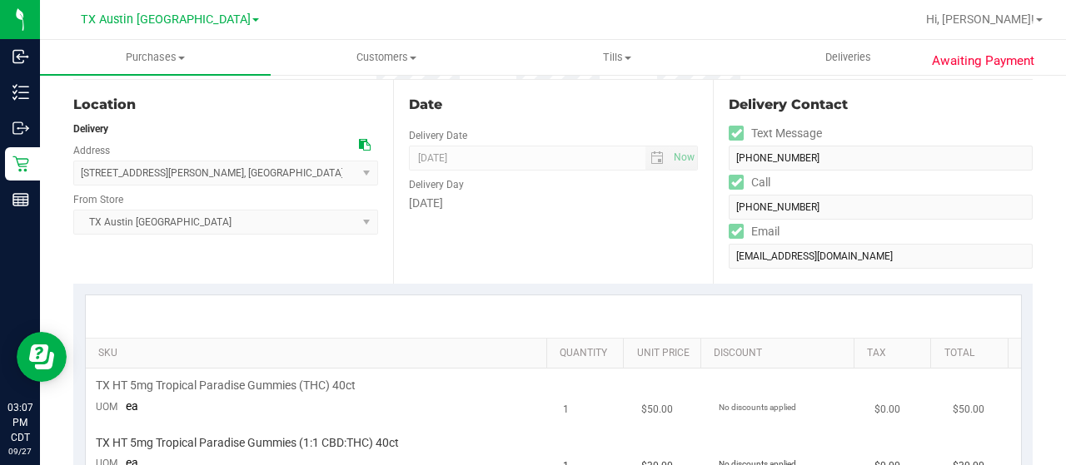
scroll to position [83, 0]
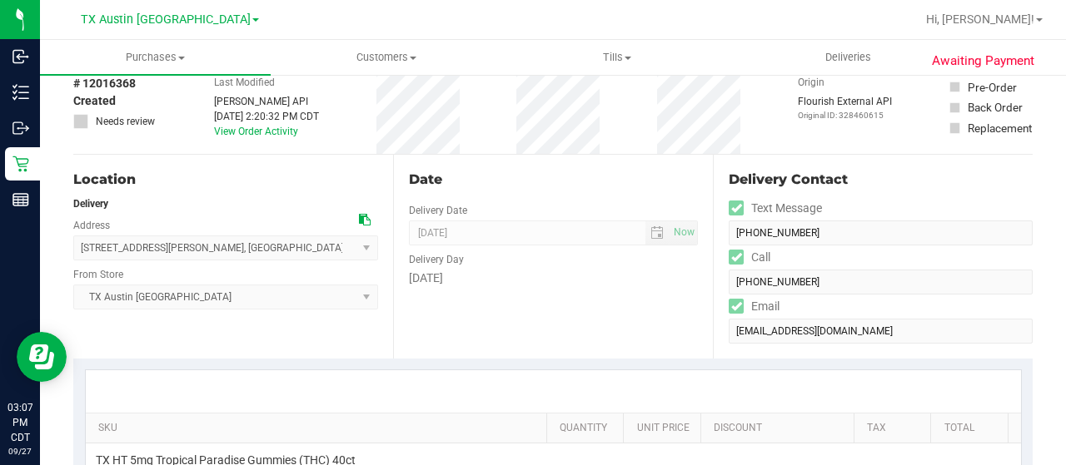
click at [361, 221] on icon at bounding box center [365, 220] width 12 height 12
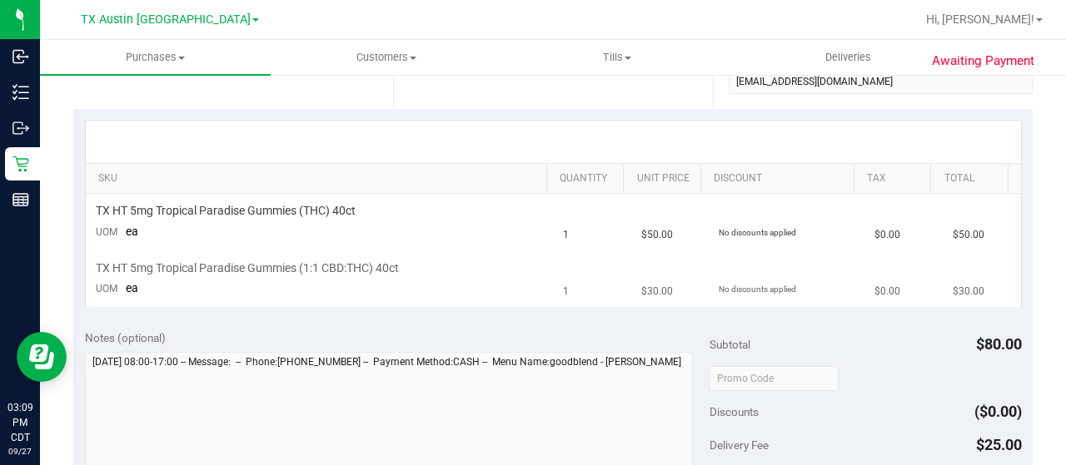
scroll to position [0, 0]
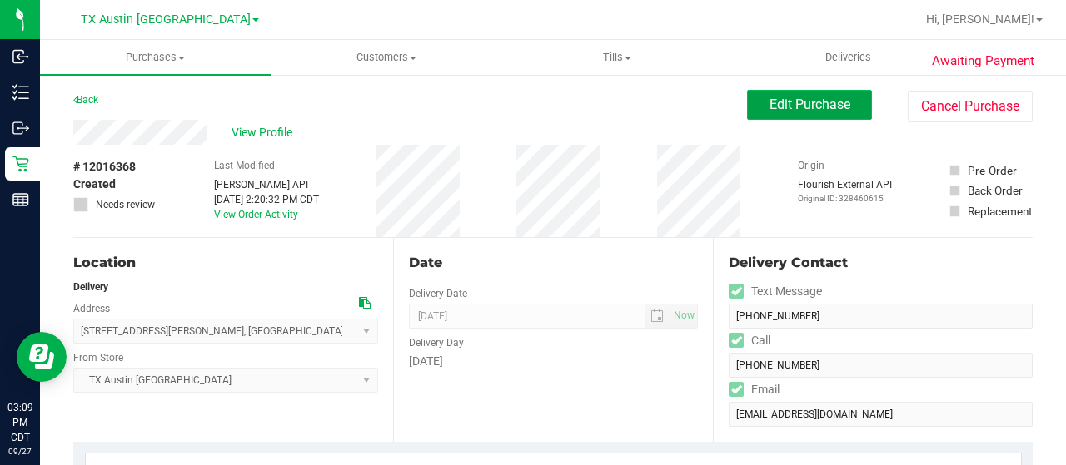
click at [807, 105] on span "Edit Purchase" at bounding box center [809, 105] width 81 height 16
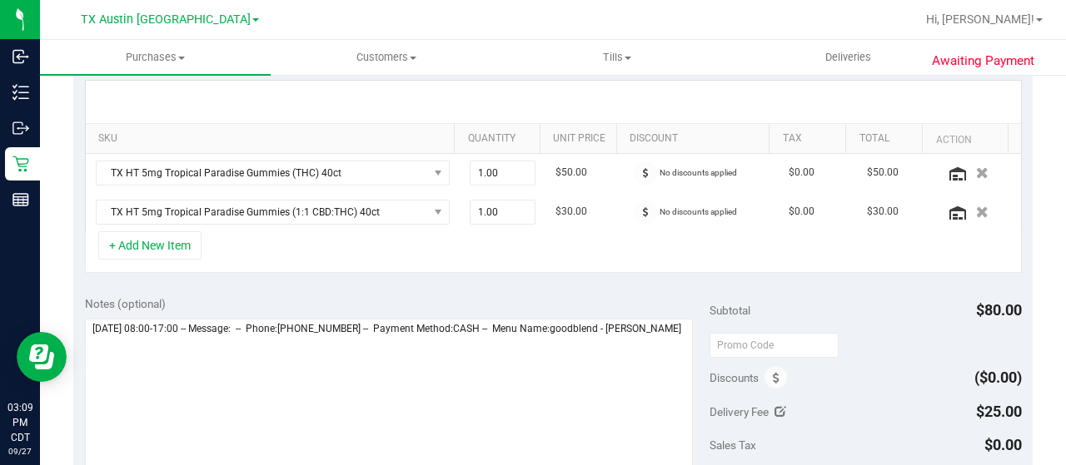
scroll to position [333, 0]
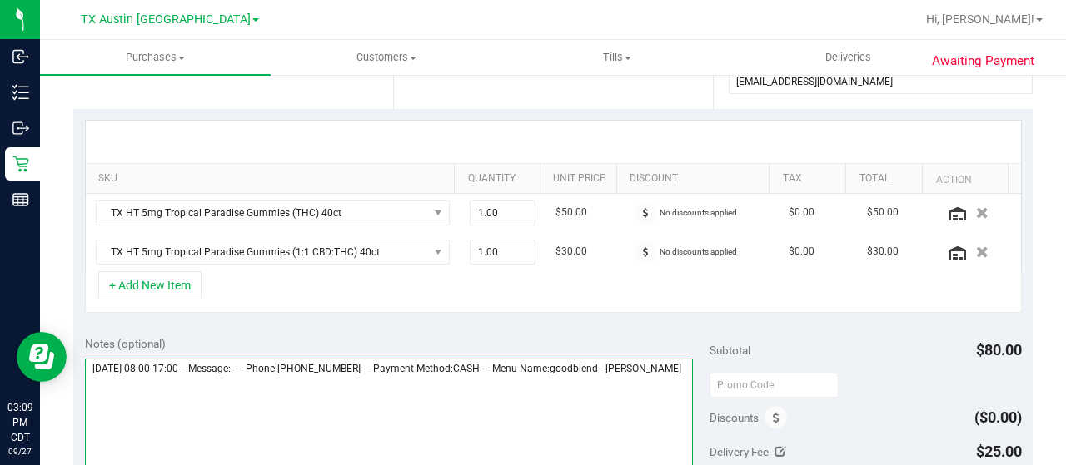
click at [187, 376] on textarea at bounding box center [389, 439] width 608 height 160
paste textarea "San Antonio Core"
click at [208, 408] on textarea at bounding box center [389, 439] width 608 height 160
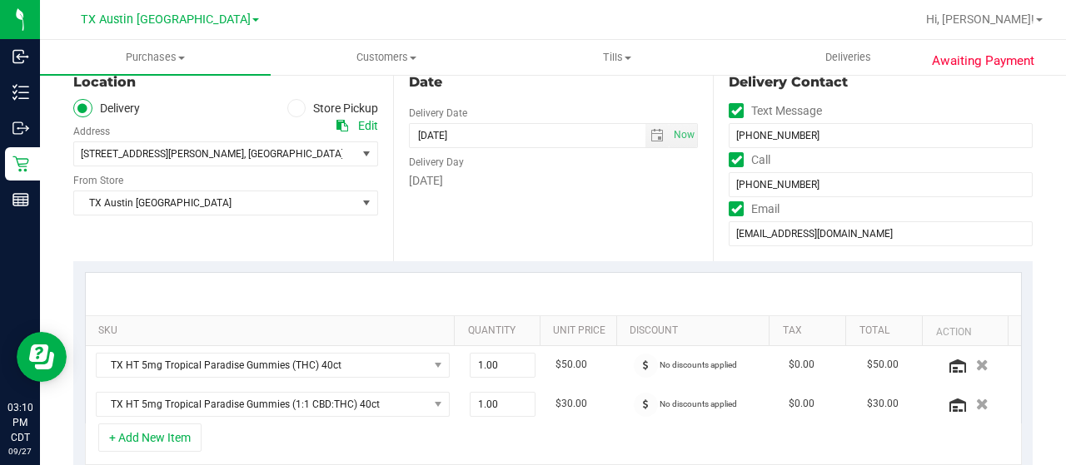
scroll to position [0, 0]
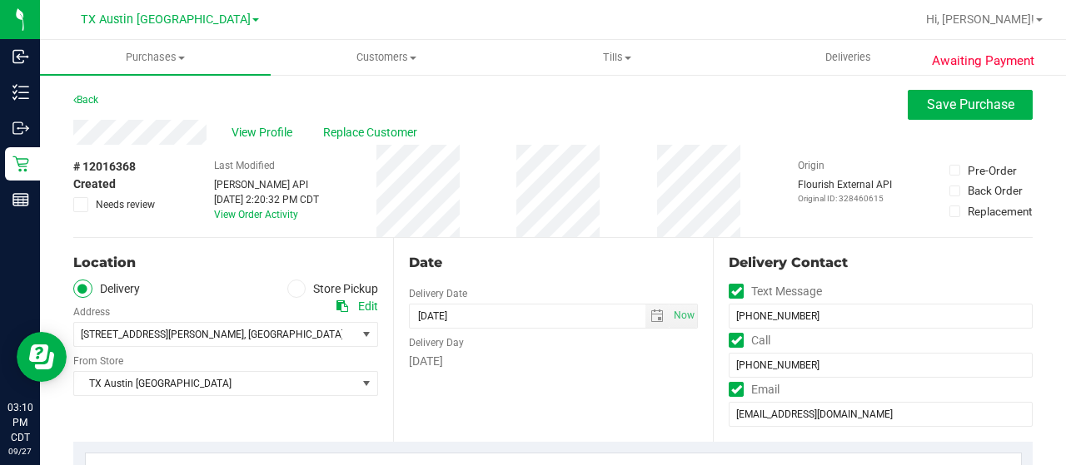
type textarea "Wednesday 10/01/2025 08:00-17:00 -- Message: -- Phone:4692318606 -- Payment Met…"
click at [134, 210] on span "Needs review" at bounding box center [125, 204] width 59 height 15
click at [0, 0] on input "Needs review" at bounding box center [0, 0] width 0 height 0
click at [941, 110] on span "Save Purchase" at bounding box center [970, 105] width 87 height 16
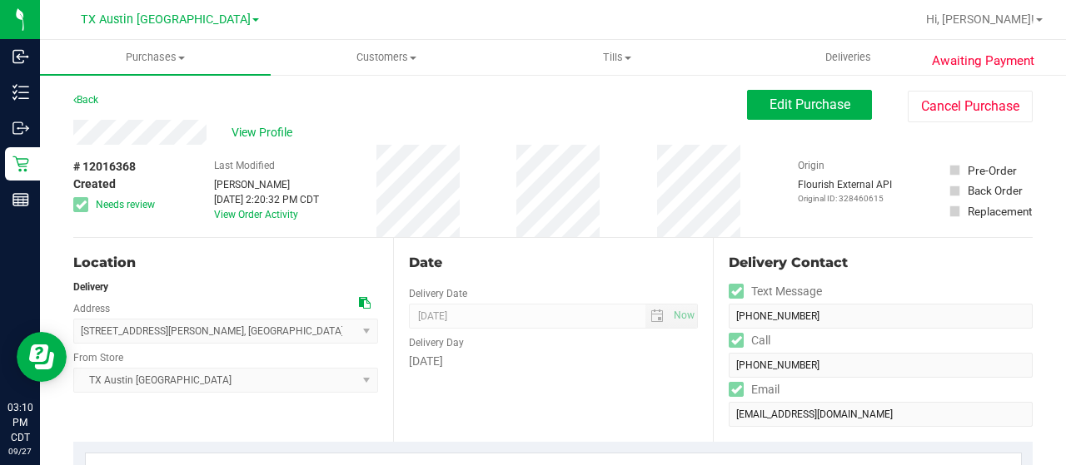
click at [833, 111] on span "Edit Purchase" at bounding box center [809, 105] width 81 height 16
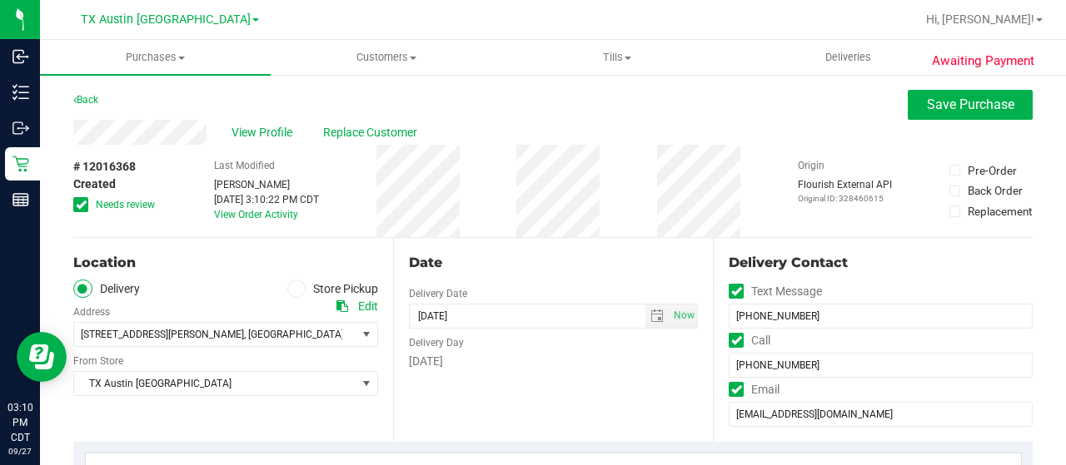
click at [119, 206] on span "Needs review" at bounding box center [125, 204] width 59 height 15
click at [0, 0] on input "Needs review" at bounding box center [0, 0] width 0 height 0
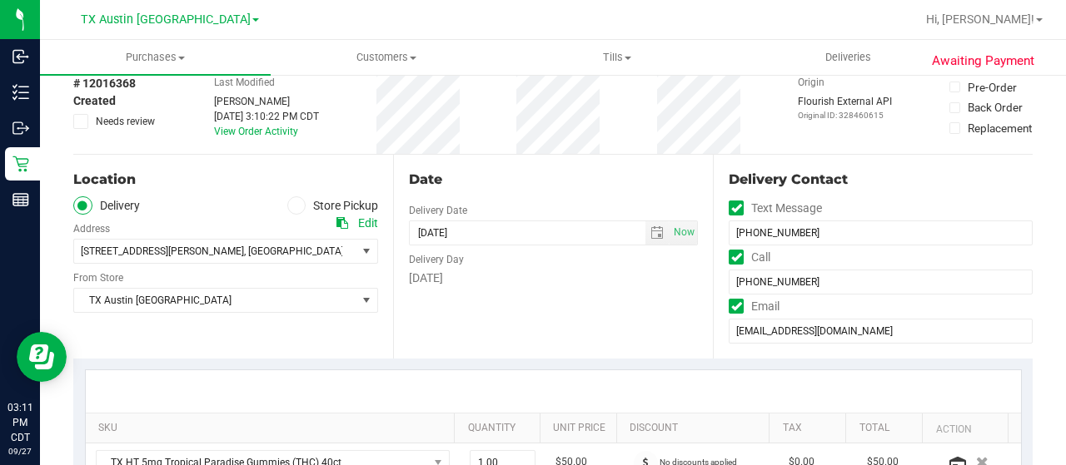
scroll to position [167, 0]
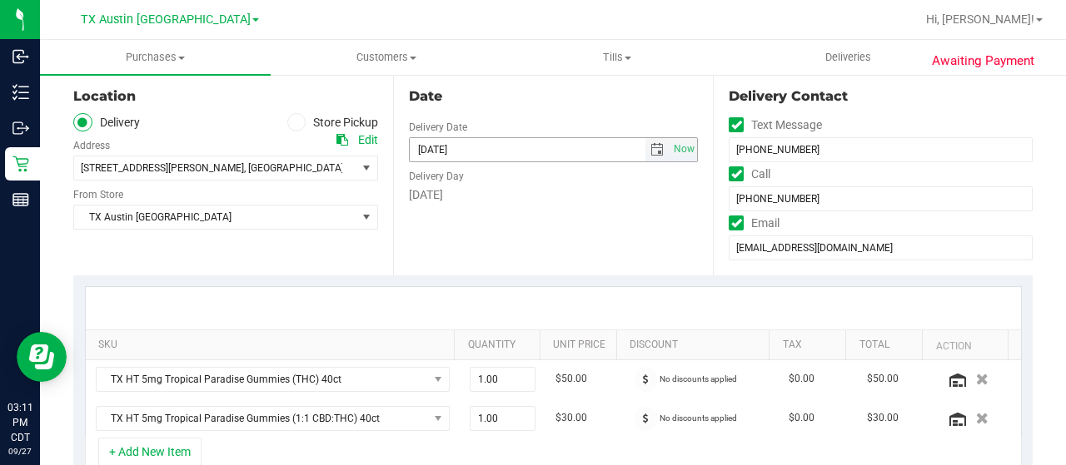
click at [645, 157] on span "select" at bounding box center [657, 149] width 24 height 23
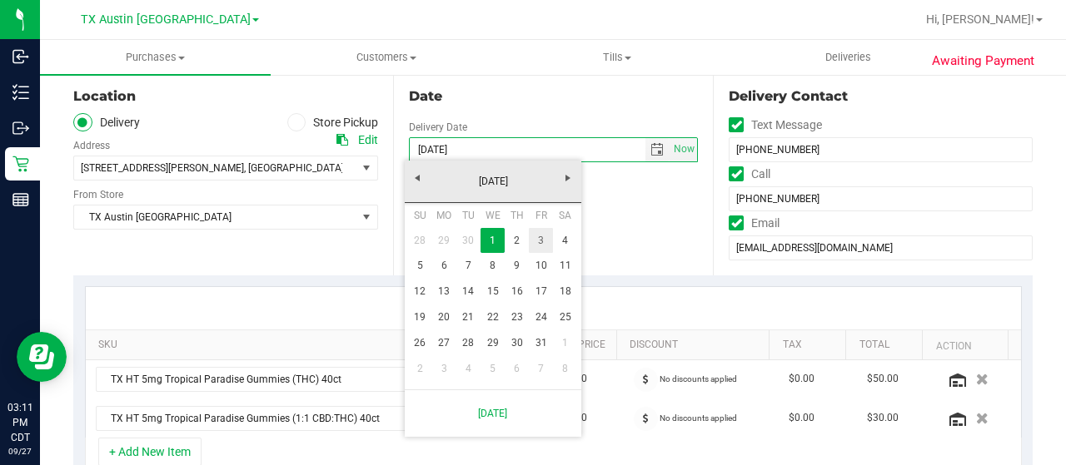
click at [540, 246] on link "3" at bounding box center [541, 241] width 24 height 26
type input "10/03/2025"
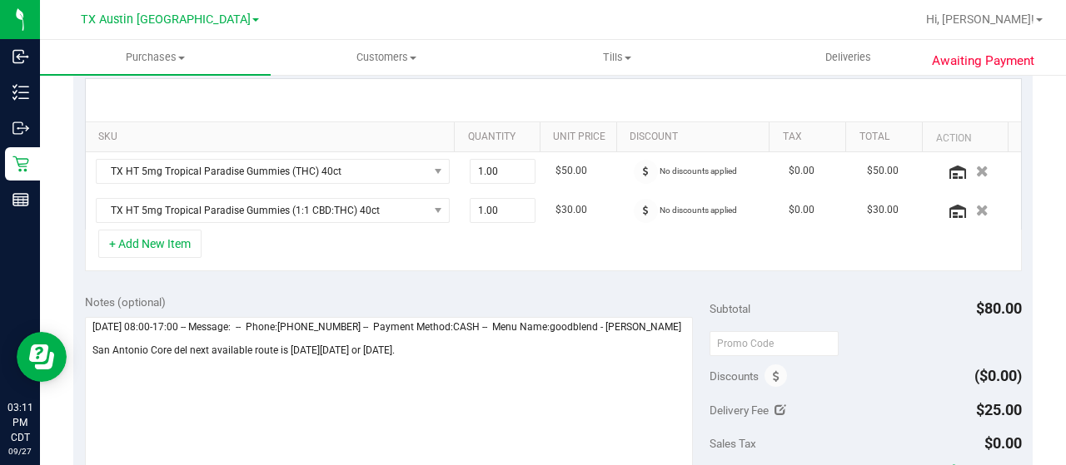
scroll to position [416, 0]
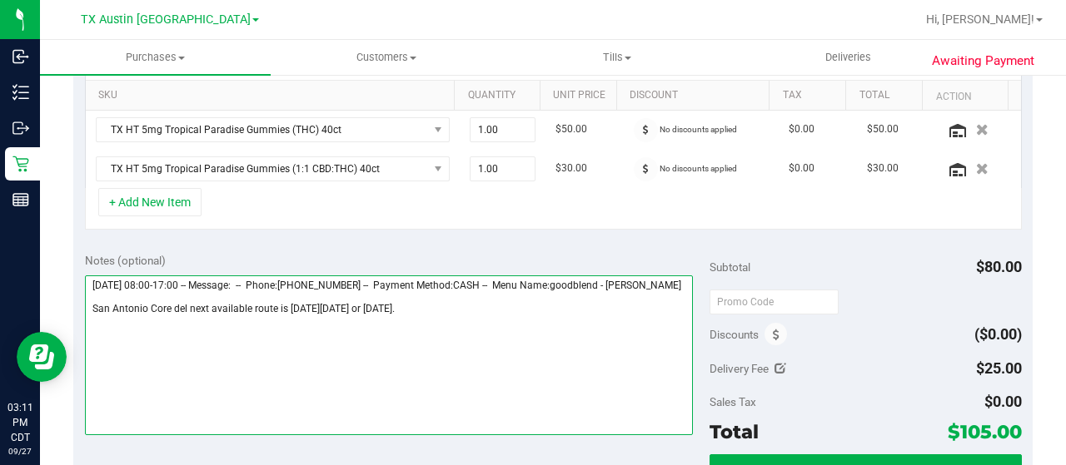
drag, startPoint x: 188, startPoint y: 318, endPoint x: 368, endPoint y: 321, distance: 179.9
click at [368, 321] on textarea at bounding box center [389, 356] width 608 height 160
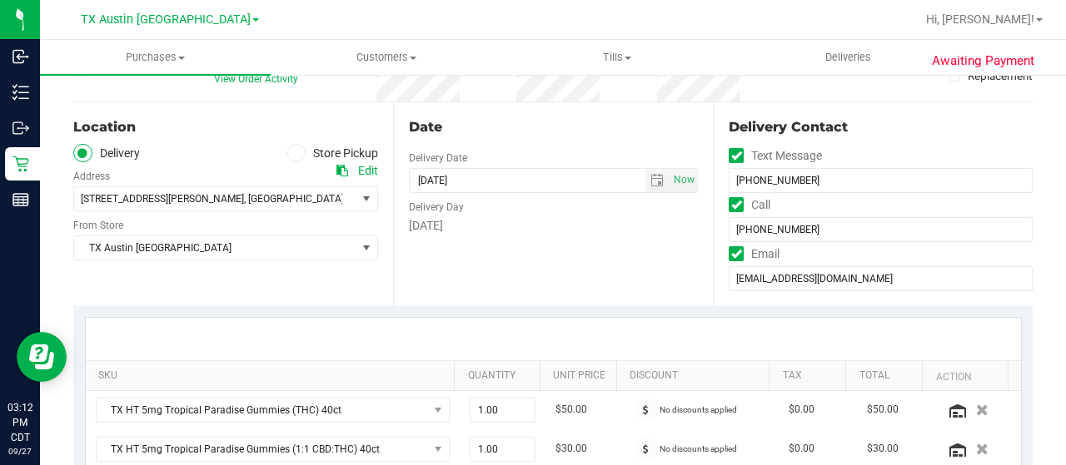
scroll to position [0, 0]
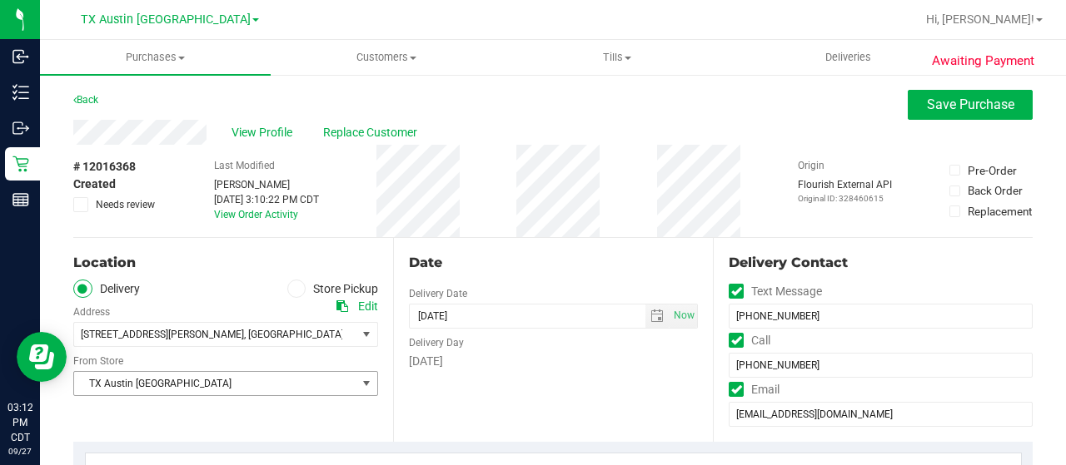
click at [187, 387] on span "TX Austin [GEOGRAPHIC_DATA]" at bounding box center [215, 383] width 282 height 23
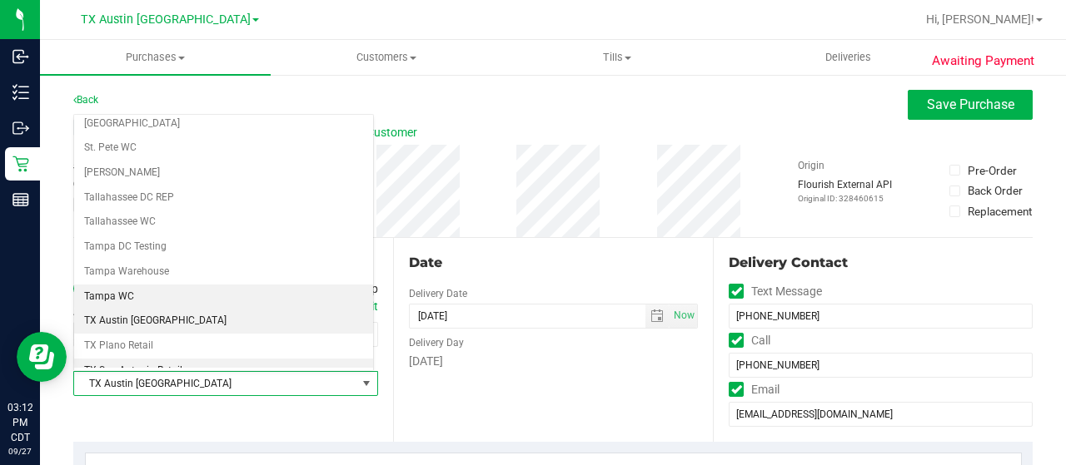
scroll to position [1092, 0]
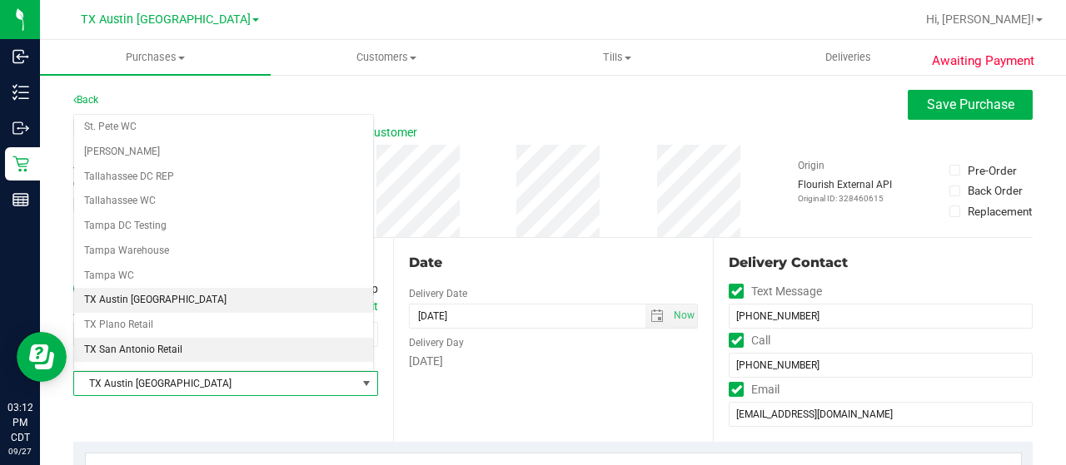
click at [172, 338] on li "TX San Antonio Retail" at bounding box center [223, 350] width 299 height 25
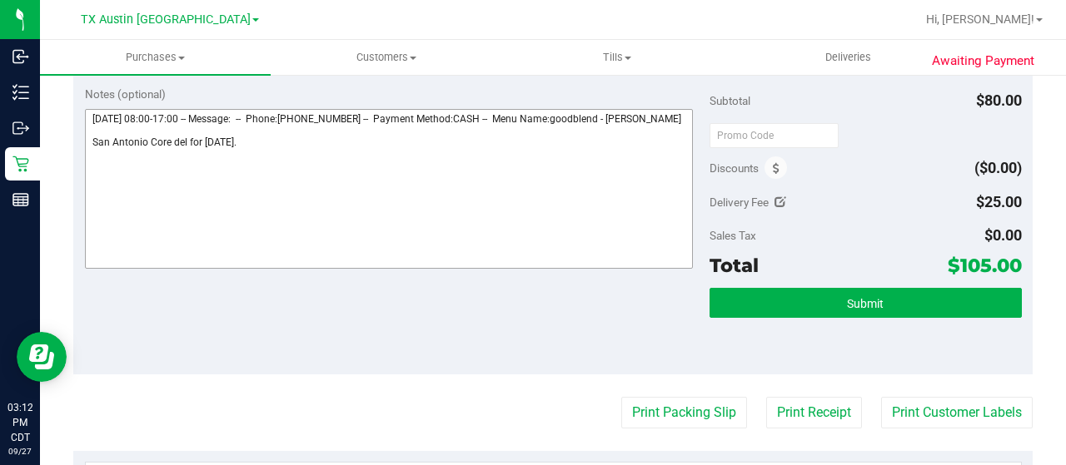
scroll to position [416, 0]
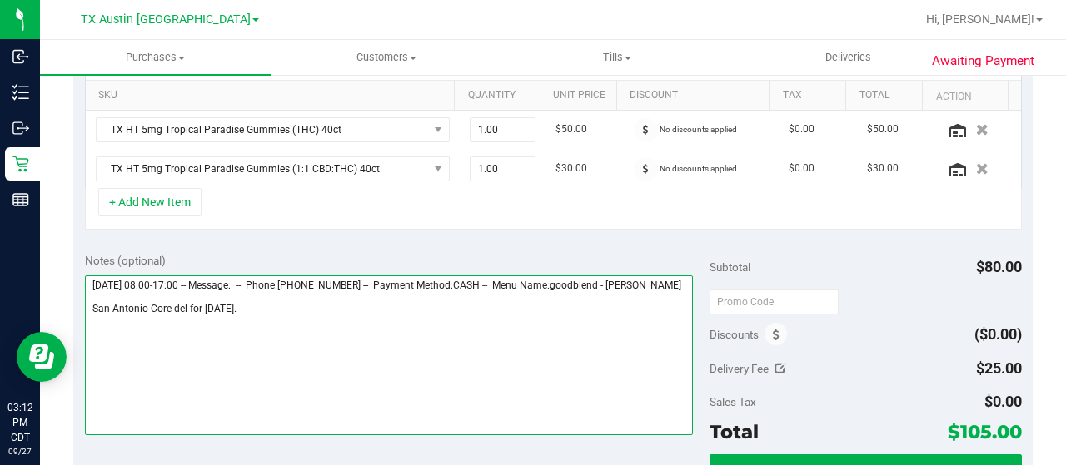
click at [270, 320] on textarea at bounding box center [389, 356] width 608 height 160
click at [319, 336] on textarea at bounding box center [389, 356] width 608 height 160
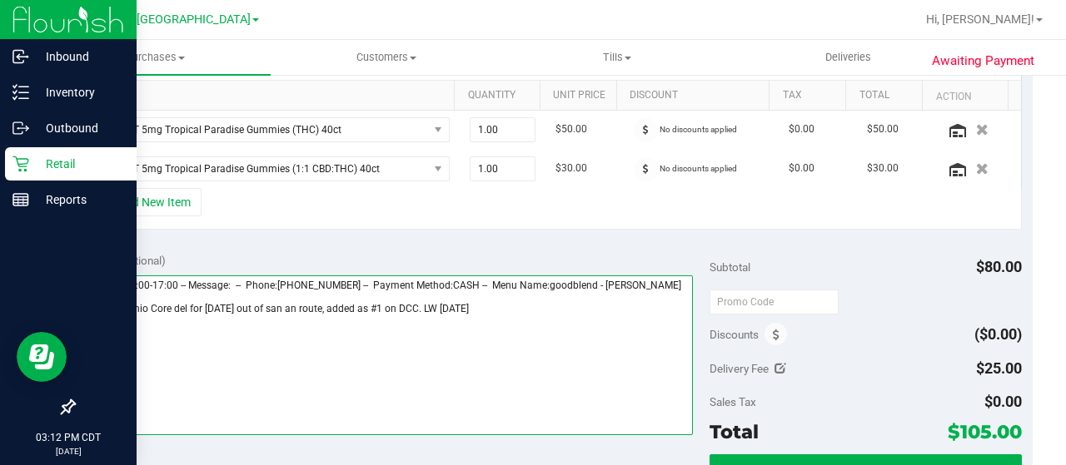
type textarea "Wednesday 10/01/2025 08:00-17:00 -- Message: -- Phone:4692318606 -- Payment Met…"
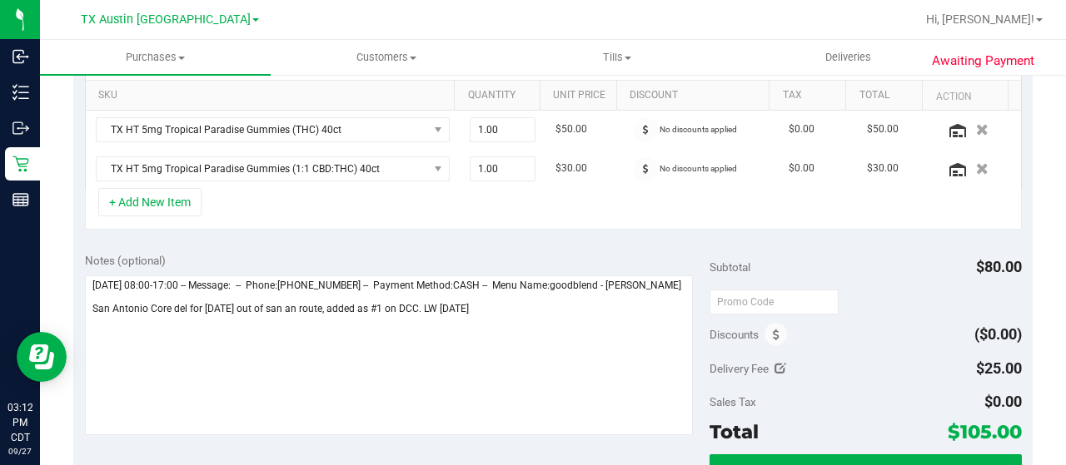
scroll to position [583, 0]
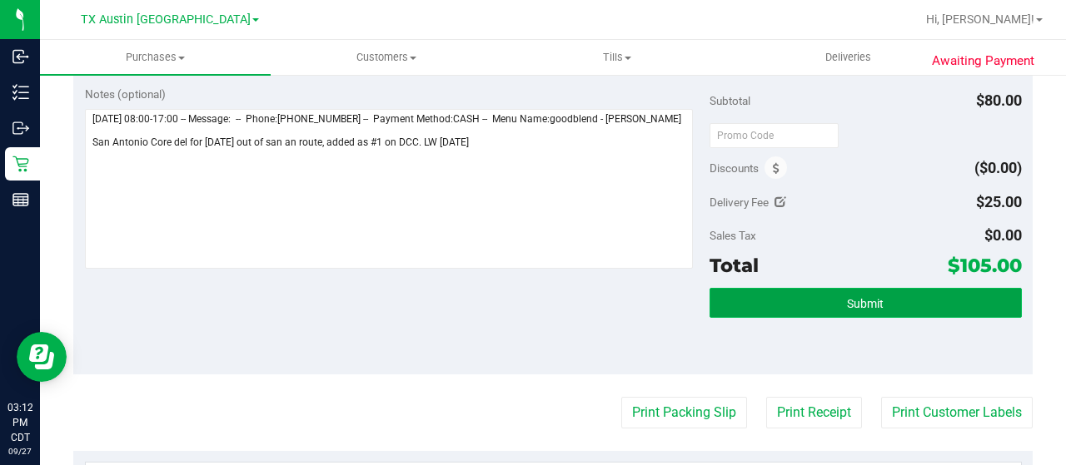
click at [776, 304] on button "Submit" at bounding box center [865, 303] width 312 height 30
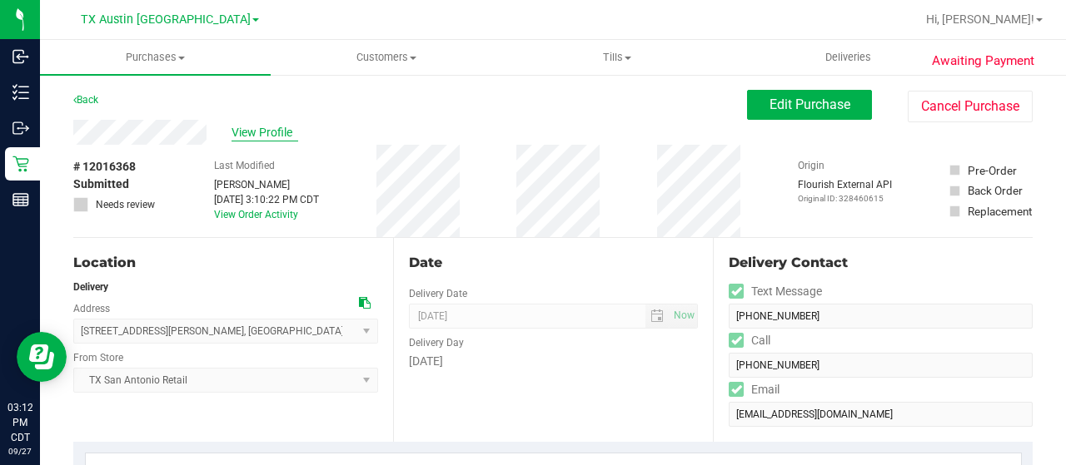
click at [281, 132] on span "View Profile" at bounding box center [264, 132] width 67 height 17
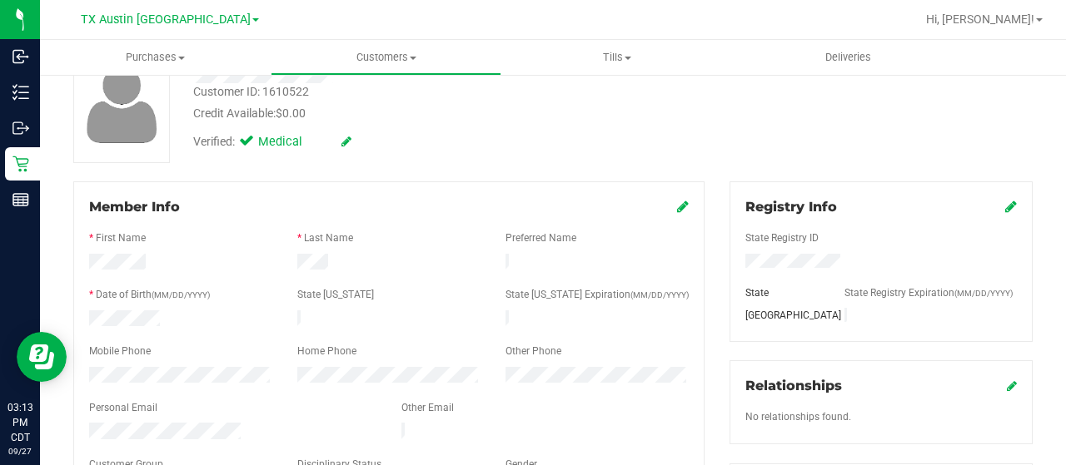
scroll to position [167, 0]
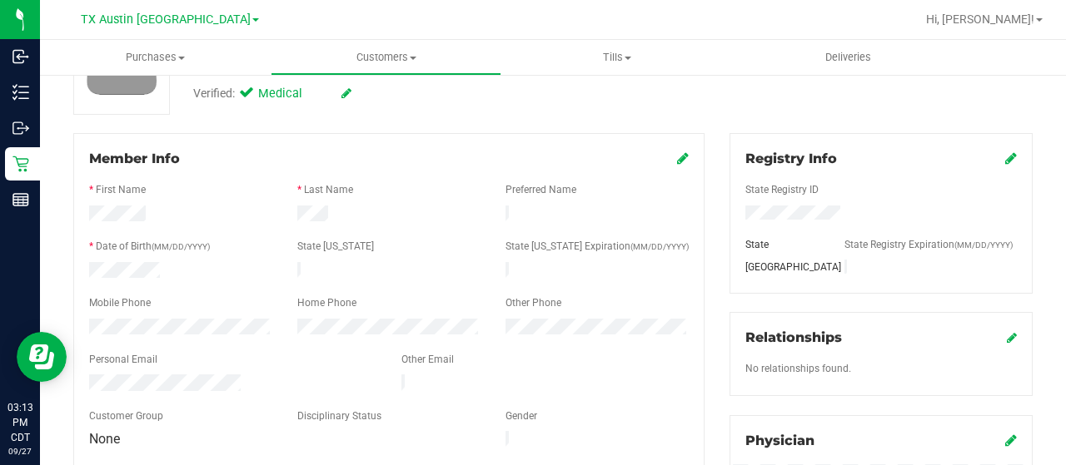
drag, startPoint x: 241, startPoint y: 372, endPoint x: 82, endPoint y: 376, distance: 159.1
click at [82, 376] on div at bounding box center [233, 385] width 312 height 20
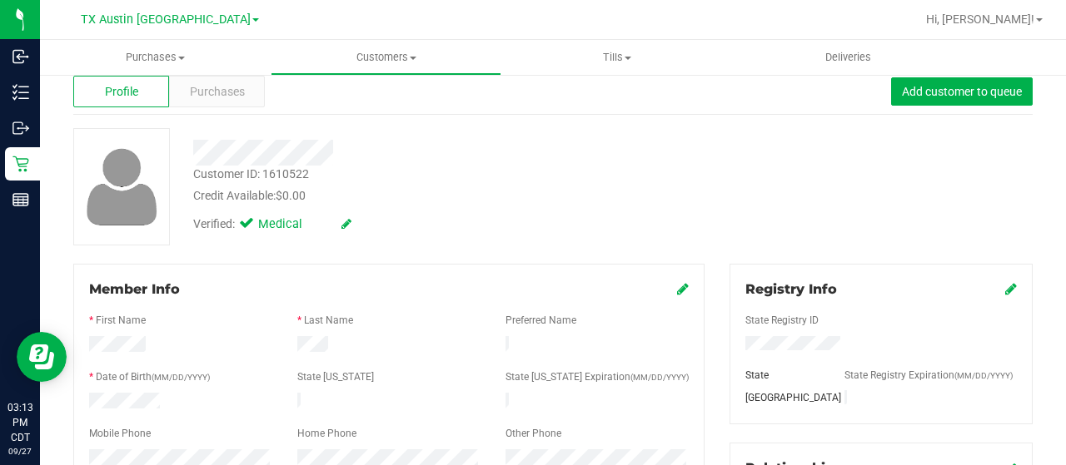
scroll to position [0, 0]
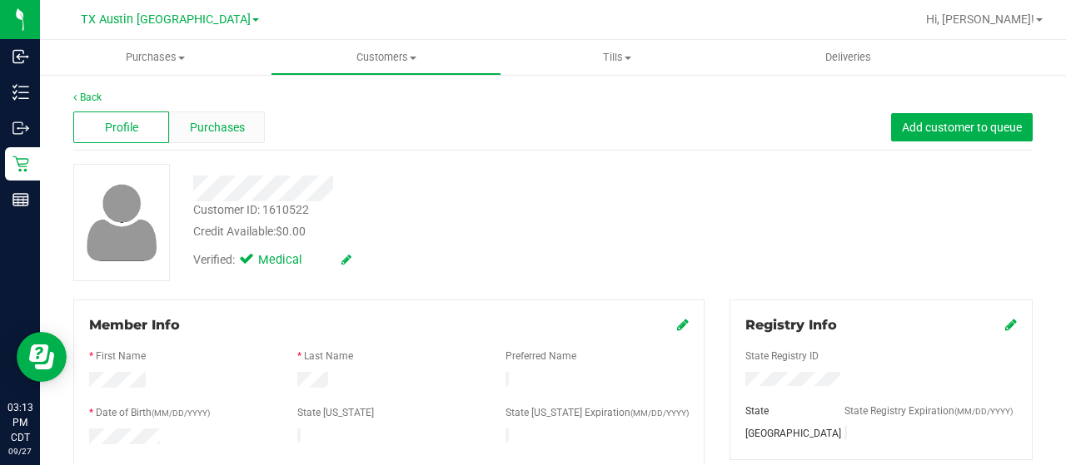
click at [226, 121] on span "Purchases" at bounding box center [217, 127] width 55 height 17
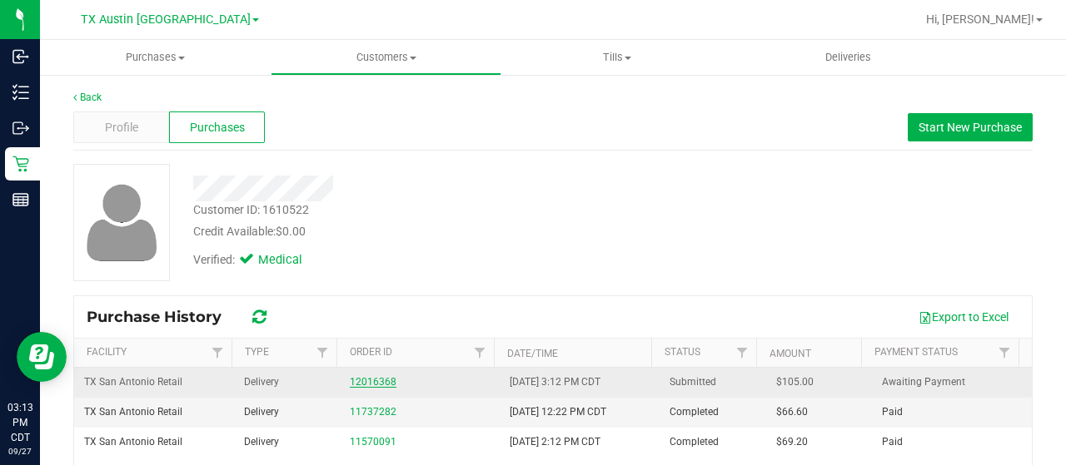
click at [363, 376] on link "12016368" at bounding box center [373, 382] width 47 height 12
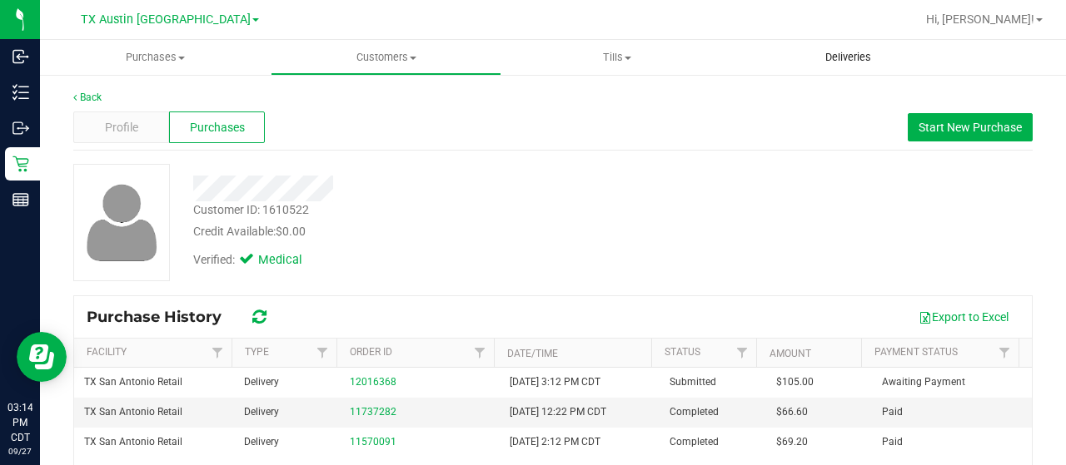
click at [835, 52] on span "Deliveries" at bounding box center [848, 57] width 91 height 15
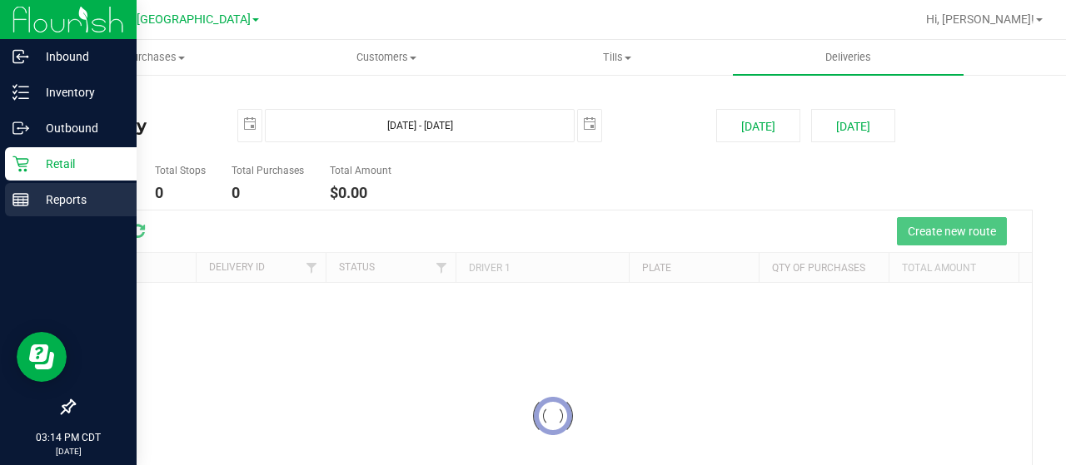
click at [25, 203] on line at bounding box center [20, 203] width 15 height 0
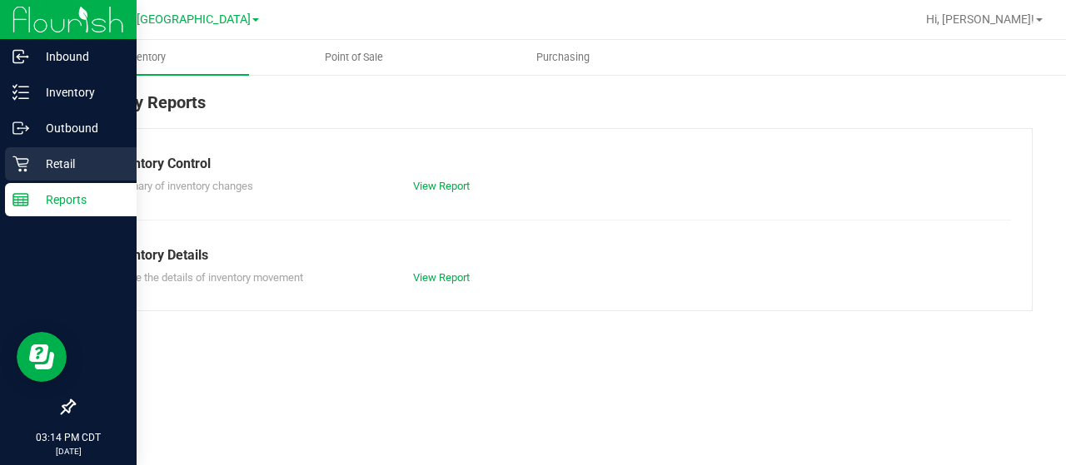
click at [22, 172] on div "Retail" at bounding box center [71, 163] width 132 height 33
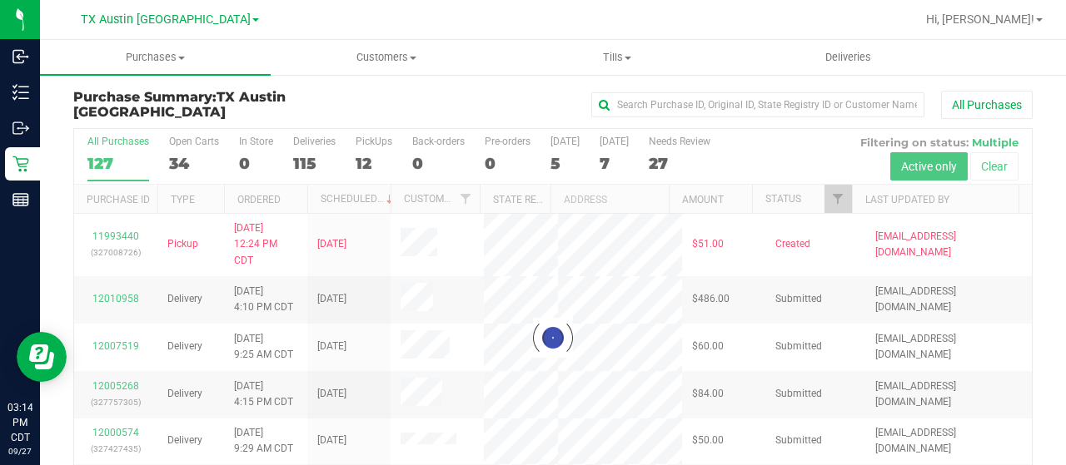
click at [828, 197] on div at bounding box center [553, 338] width 958 height 418
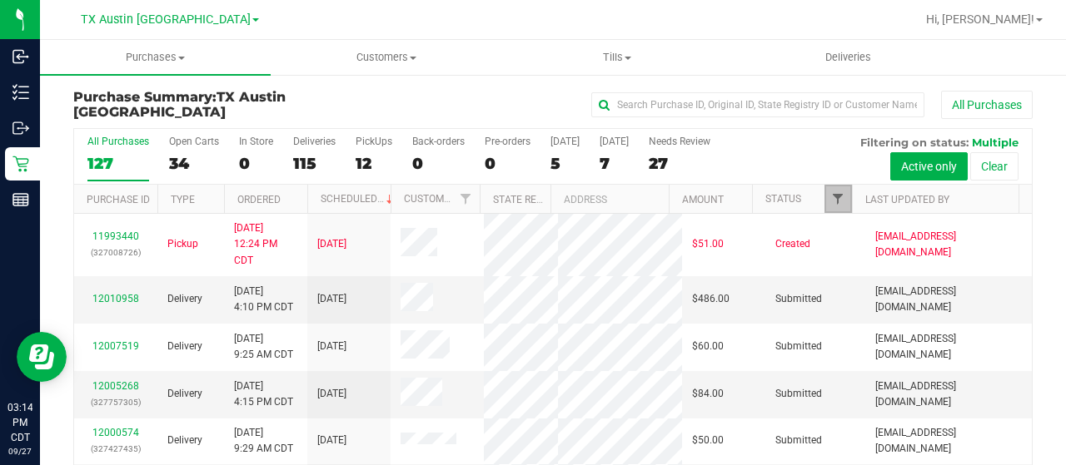
click at [831, 202] on span "Filter" at bounding box center [837, 198] width 13 height 13
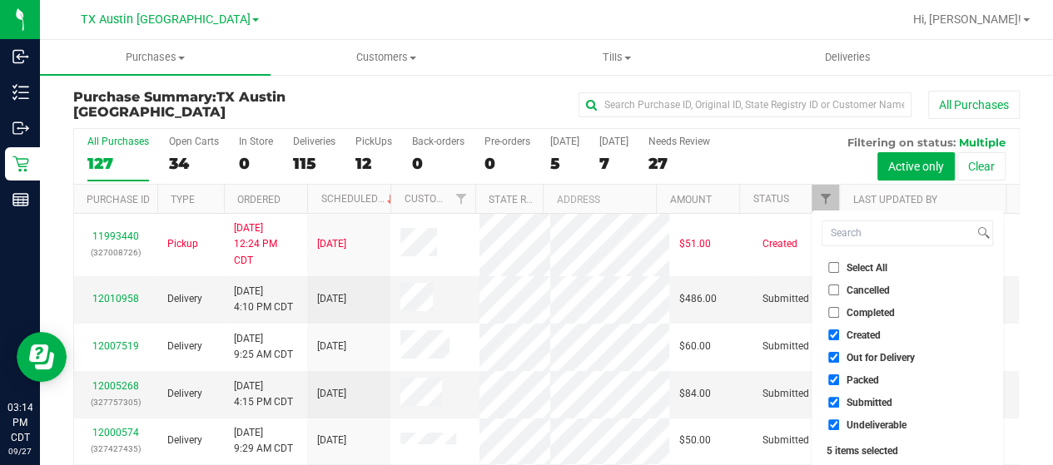
click at [854, 358] on span "Out for Delivery" at bounding box center [881, 358] width 68 height 10
click at [839, 358] on input "Out for Delivery" at bounding box center [834, 357] width 11 height 11
checkbox input "false"
click at [852, 379] on span "Packed" at bounding box center [863, 381] width 32 height 10
click at [839, 379] on input "Packed" at bounding box center [834, 380] width 11 height 11
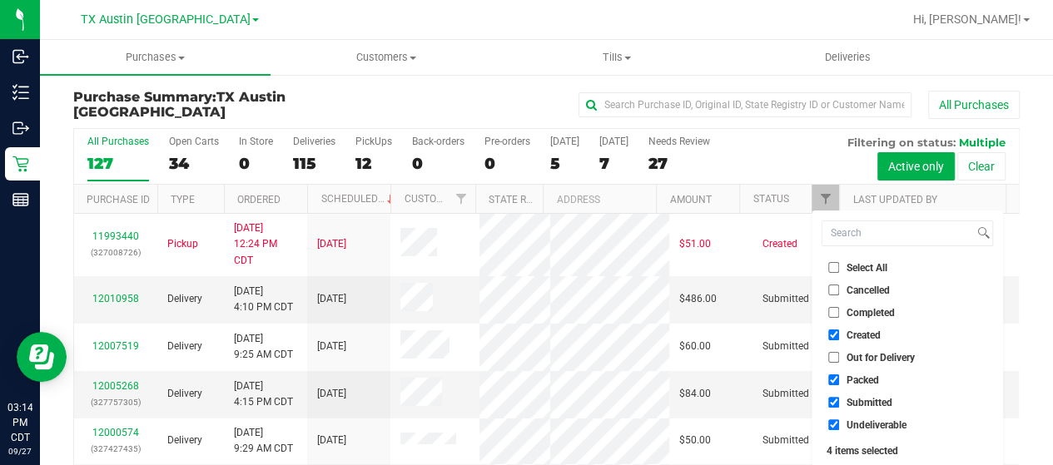
checkbox input "false"
click at [851, 401] on span "Submitted" at bounding box center [870, 403] width 46 height 10
click at [839, 401] on input "Submitted" at bounding box center [834, 402] width 11 height 11
checkbox input "false"
click at [853, 421] on span "Undeliverable" at bounding box center [877, 426] width 60 height 10
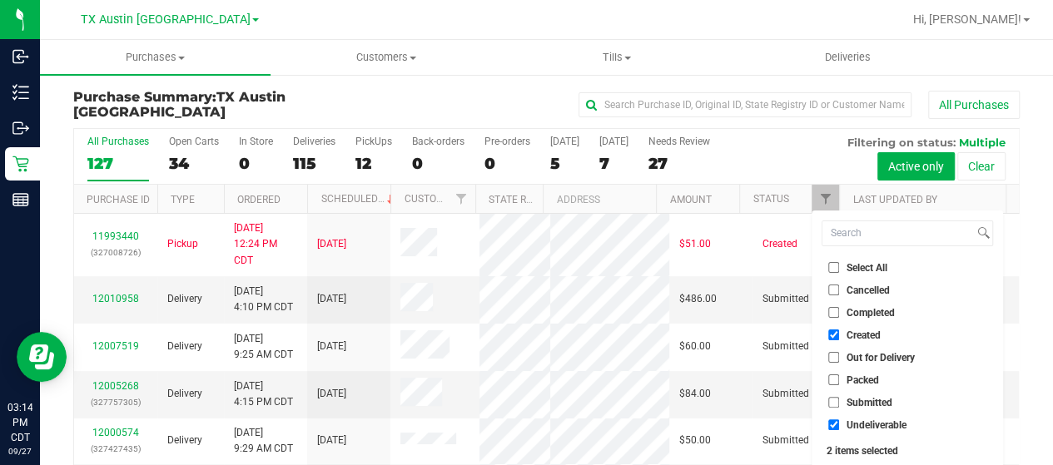
click at [839, 421] on input "Undeliverable" at bounding box center [834, 425] width 11 height 11
checkbox input "false"
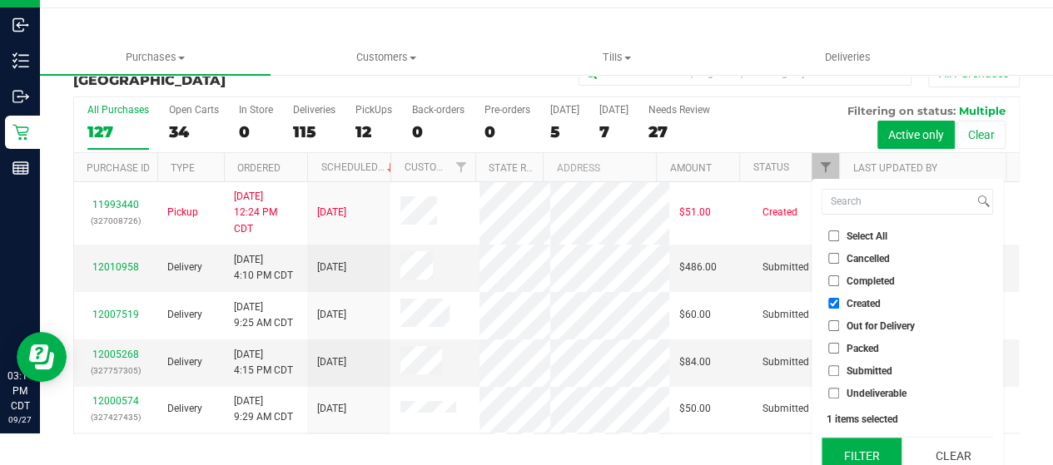
scroll to position [45, 0]
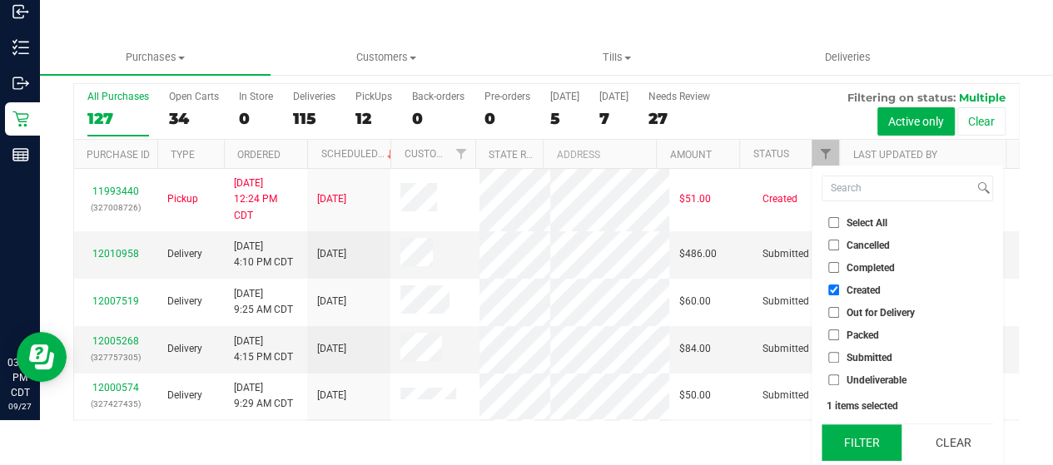
click at [853, 438] on button "Filter" at bounding box center [862, 443] width 80 height 37
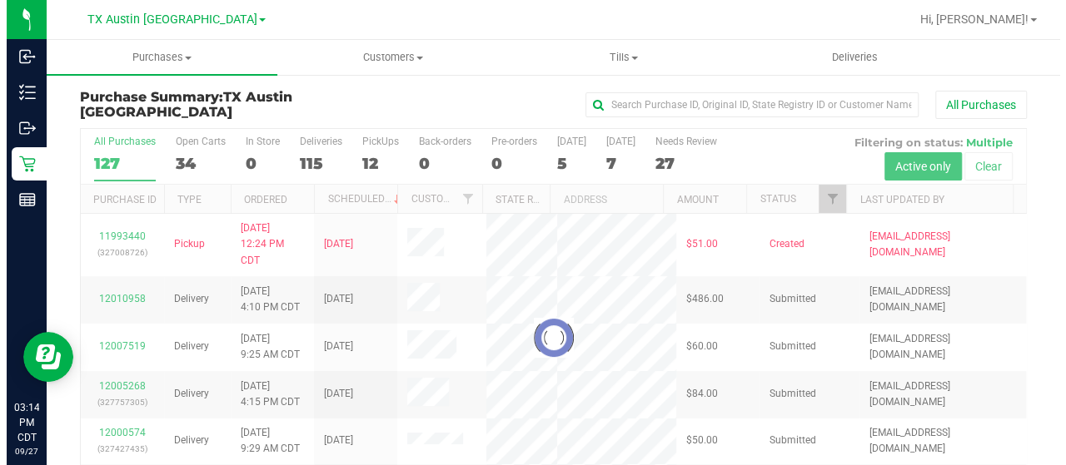
scroll to position [0, 0]
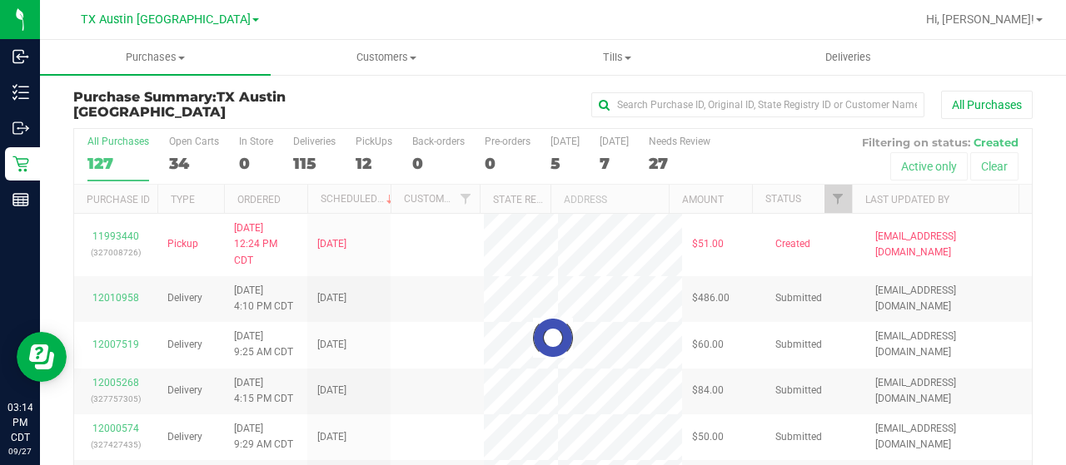
click at [555, 162] on div "5" at bounding box center [564, 163] width 29 height 19
click at [0, 0] on input "[DATE] 5" at bounding box center [0, 0] width 0 height 0
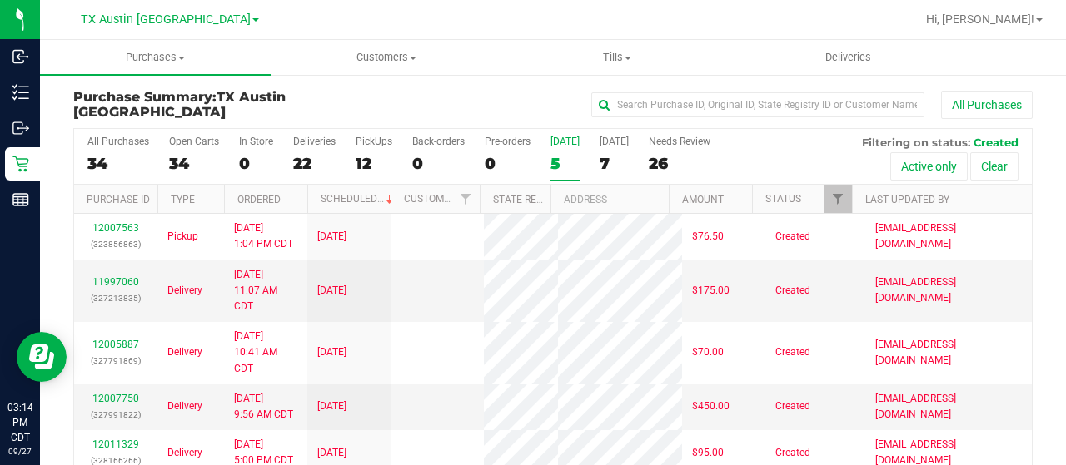
click at [554, 162] on div "5" at bounding box center [564, 163] width 29 height 19
click at [0, 0] on input "[DATE] 5" at bounding box center [0, 0] width 0 height 0
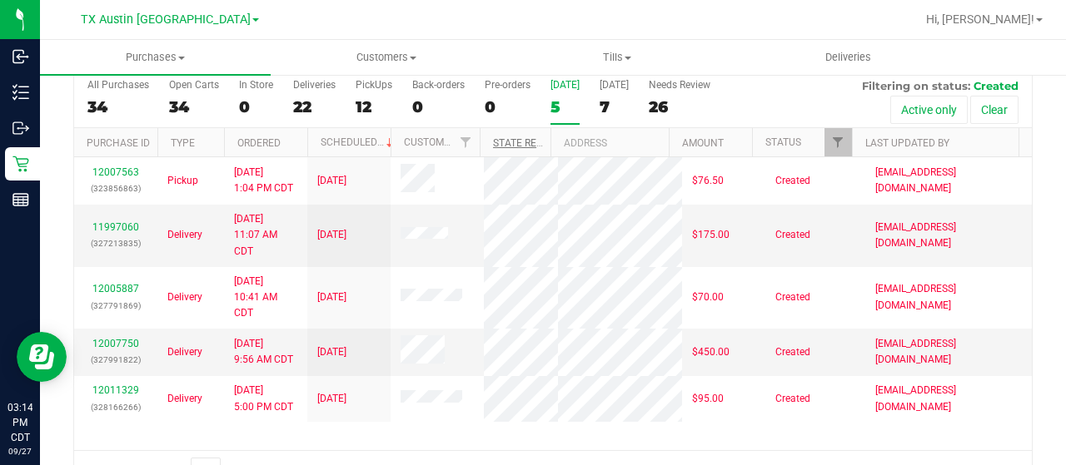
scroll to position [83, 0]
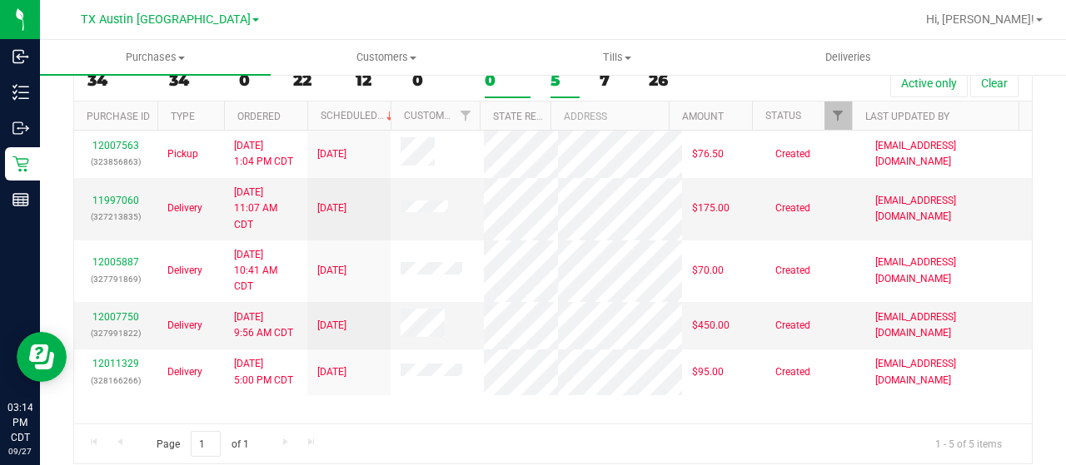
click at [525, 80] on div "0" at bounding box center [508, 80] width 46 height 19
click at [0, 0] on input "Pre-orders 0" at bounding box center [0, 0] width 0 height 0
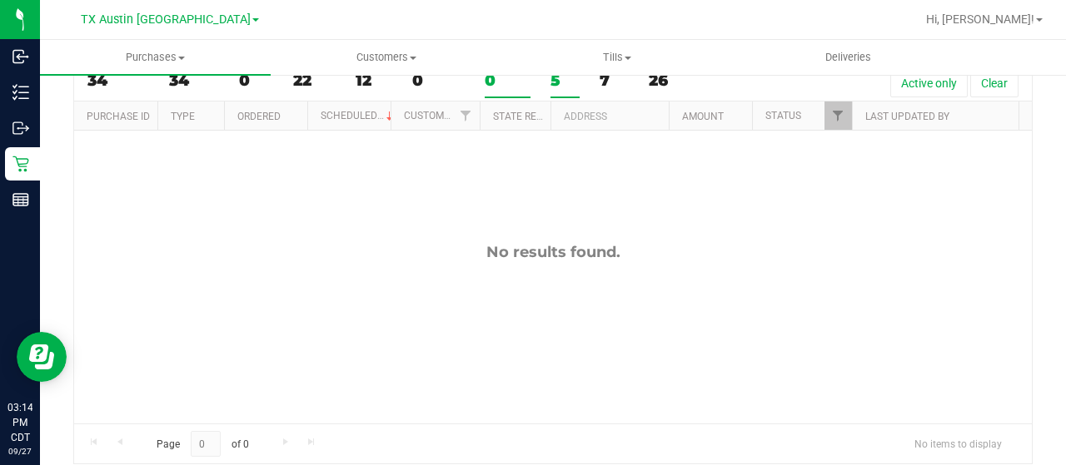
click at [566, 87] on div "5" at bounding box center [564, 80] width 29 height 19
click at [0, 0] on input "[DATE] 5" at bounding box center [0, 0] width 0 height 0
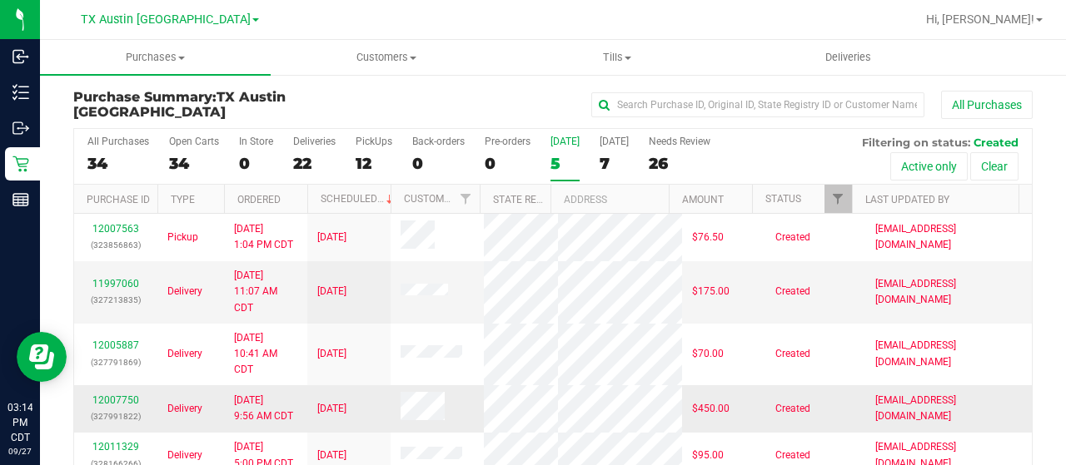
scroll to position [95, 0]
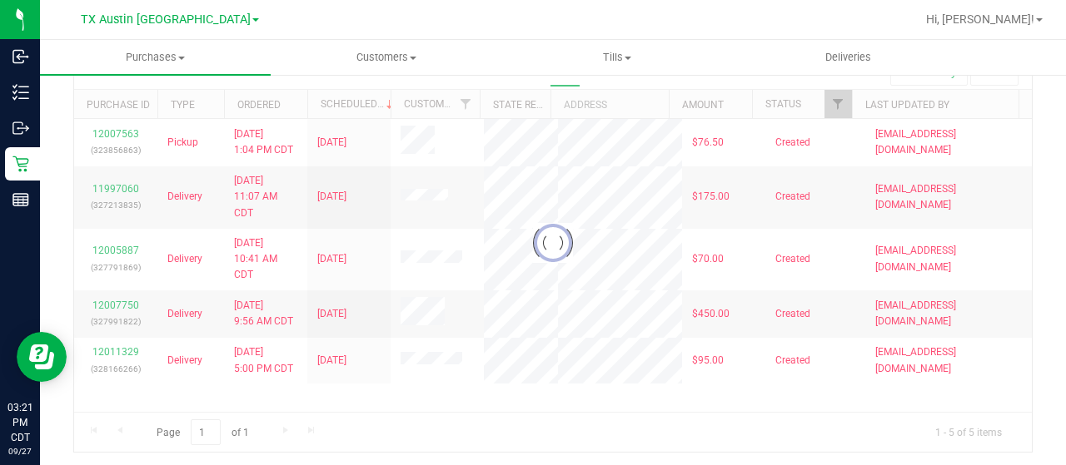
checkbox input "true"
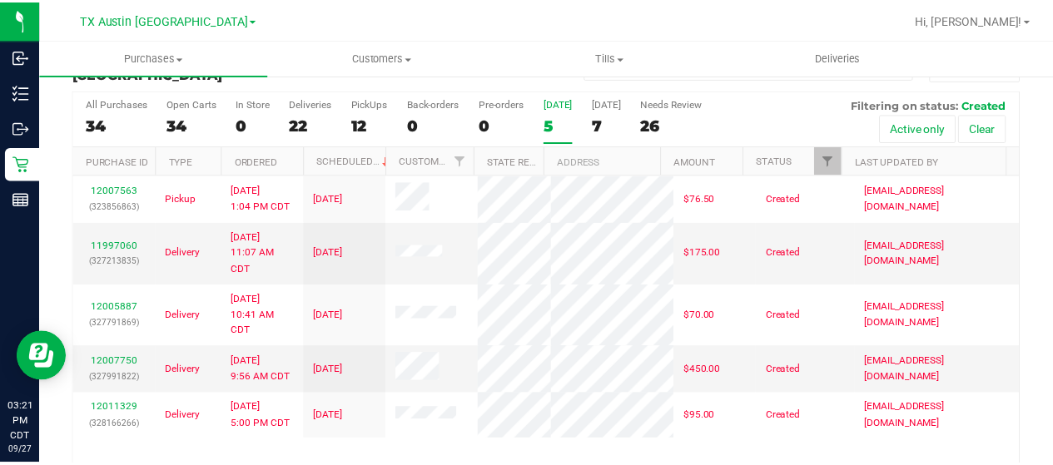
scroll to position [12, 0]
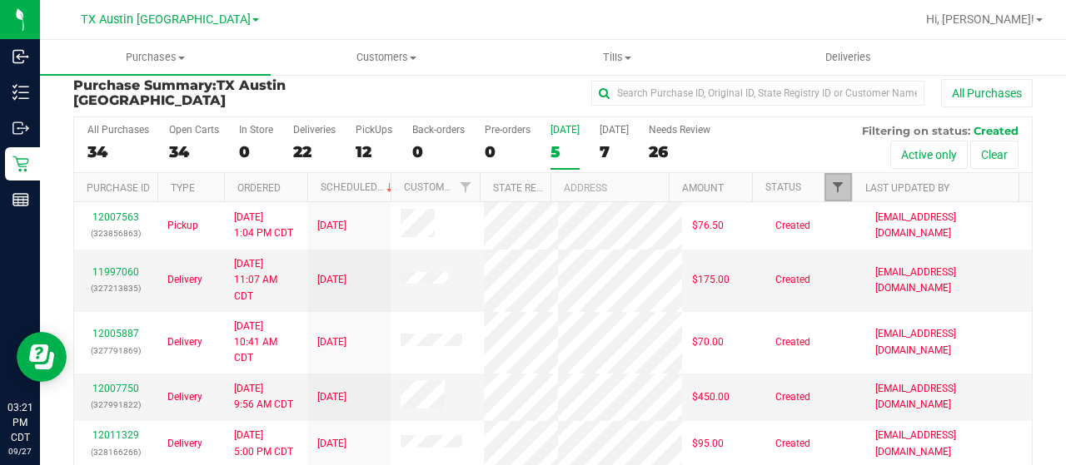
click at [831, 188] on span "Filter" at bounding box center [837, 187] width 13 height 13
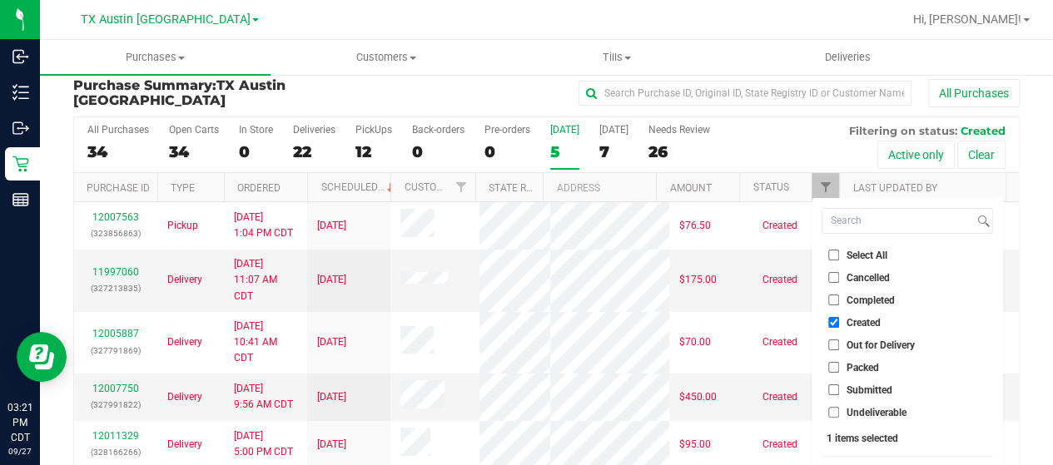
click at [868, 348] on span "Out for Delivery" at bounding box center [881, 346] width 68 height 10
click at [839, 348] on input "Out for Delivery" at bounding box center [834, 345] width 11 height 11
click at [868, 341] on span "Out for Delivery" at bounding box center [881, 346] width 68 height 10
click at [839, 341] on input "Out for Delivery" at bounding box center [834, 345] width 11 height 11
checkbox input "false"
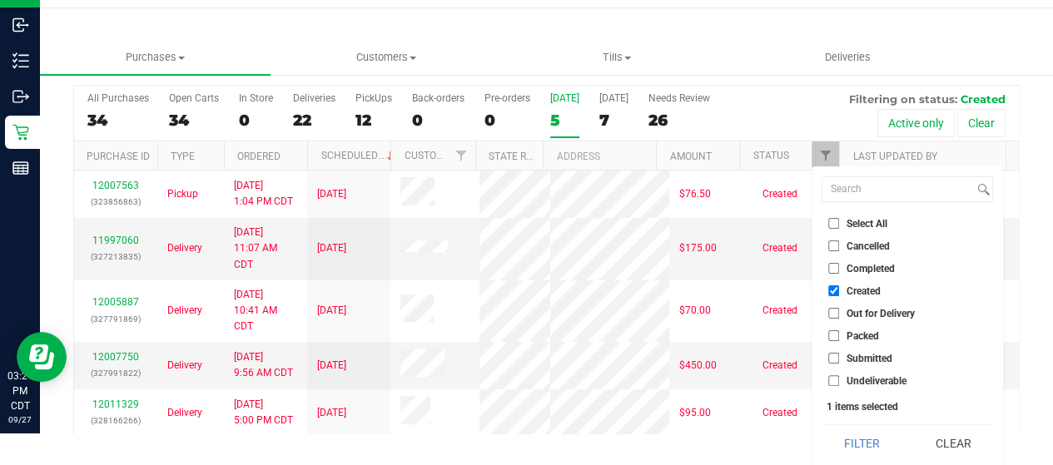
scroll to position [33, 0]
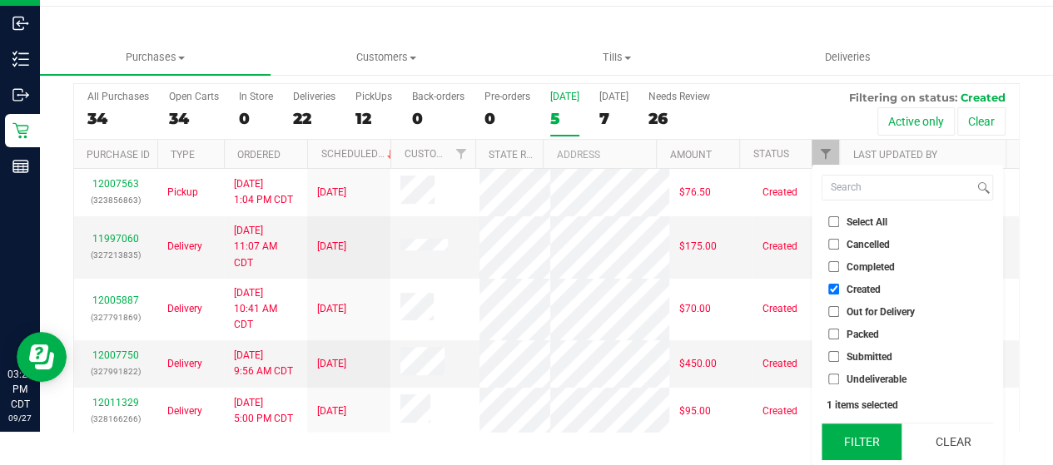
click at [859, 450] on button "Filter" at bounding box center [862, 442] width 80 height 37
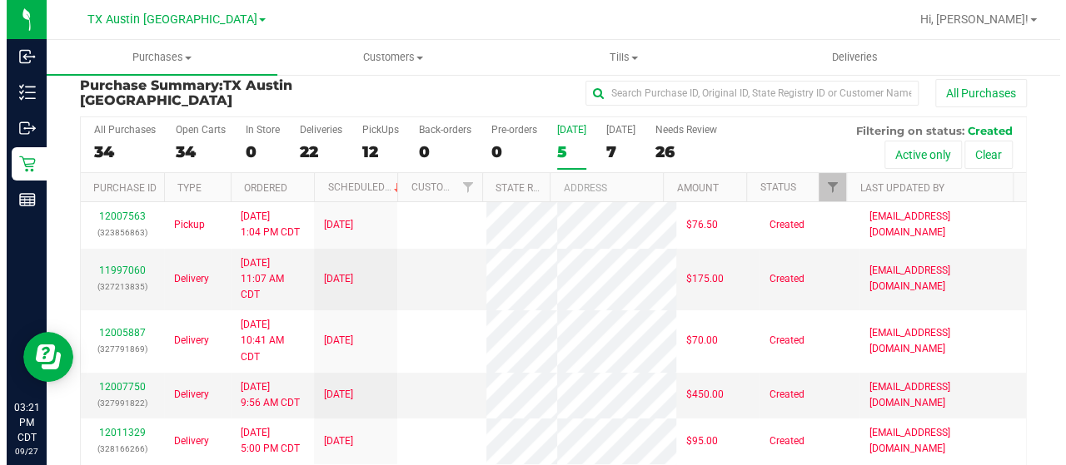
scroll to position [0, 0]
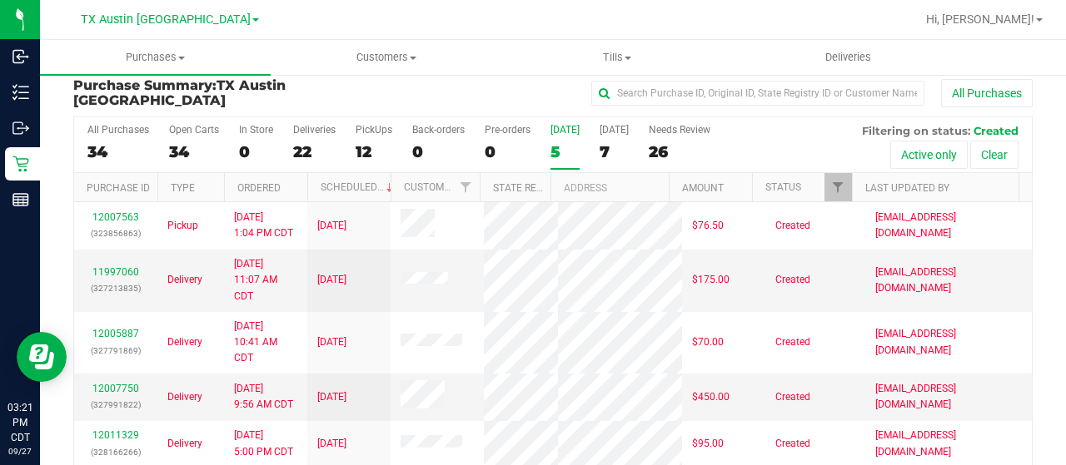
click at [556, 153] on div "5" at bounding box center [564, 151] width 29 height 19
click at [0, 0] on input "[DATE] 5" at bounding box center [0, 0] width 0 height 0
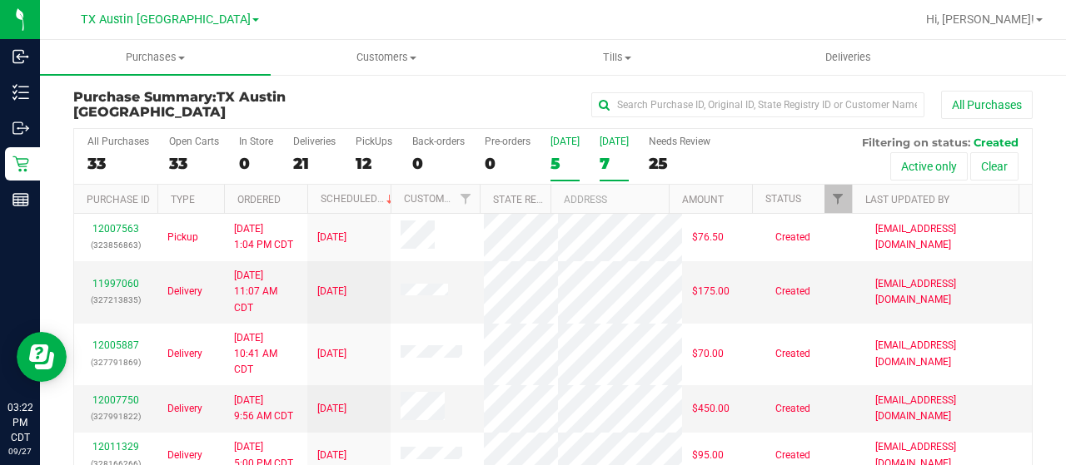
click at [611, 164] on div "7" at bounding box center [614, 163] width 29 height 19
click at [0, 0] on input "[DATE] 7" at bounding box center [0, 0] width 0 height 0
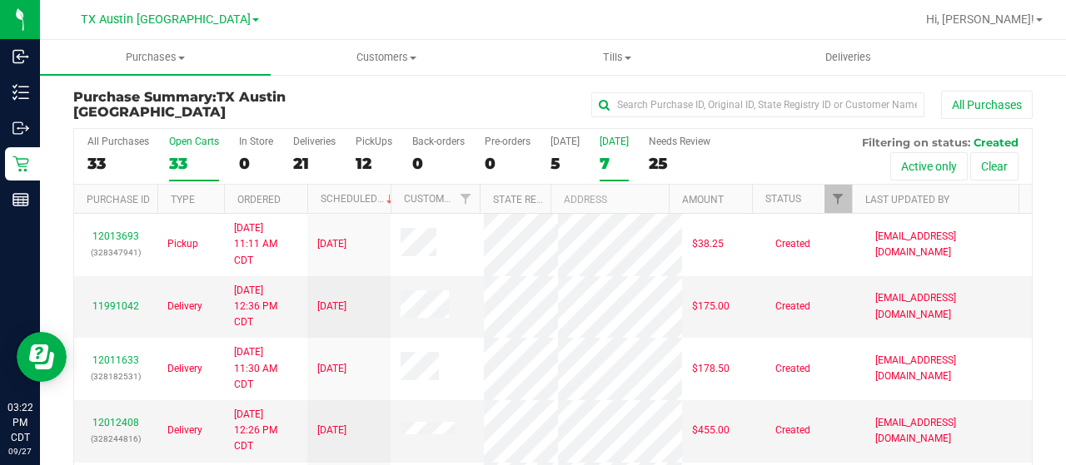
click at [182, 162] on div "33" at bounding box center [194, 163] width 50 height 19
click at [0, 0] on input "Open Carts 33" at bounding box center [0, 0] width 0 height 0
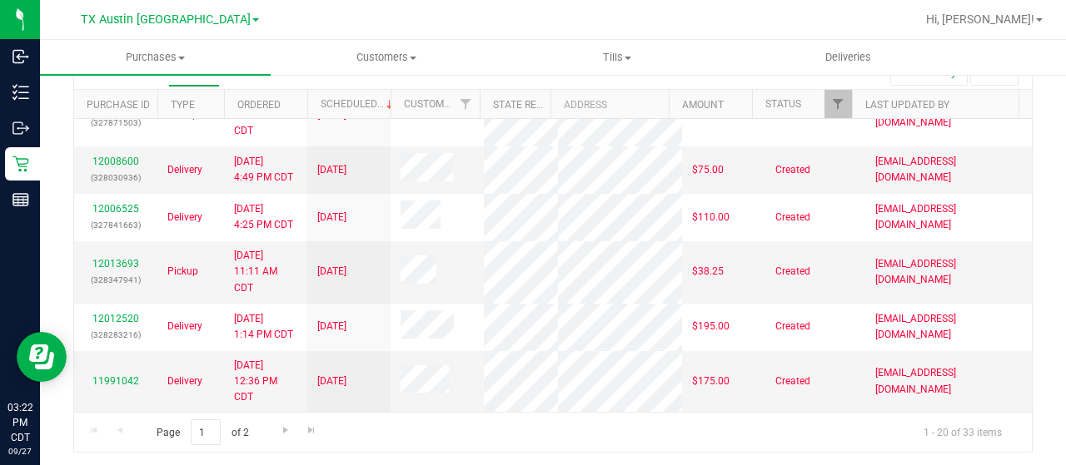
scroll to position [926, 0]
click at [282, 426] on span "Go to the next page" at bounding box center [285, 430] width 13 height 13
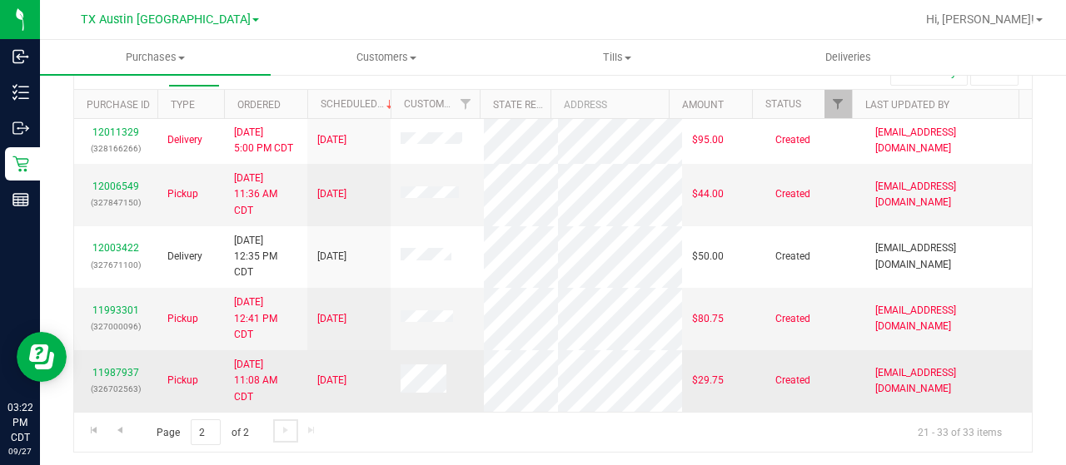
scroll to position [493, 0]
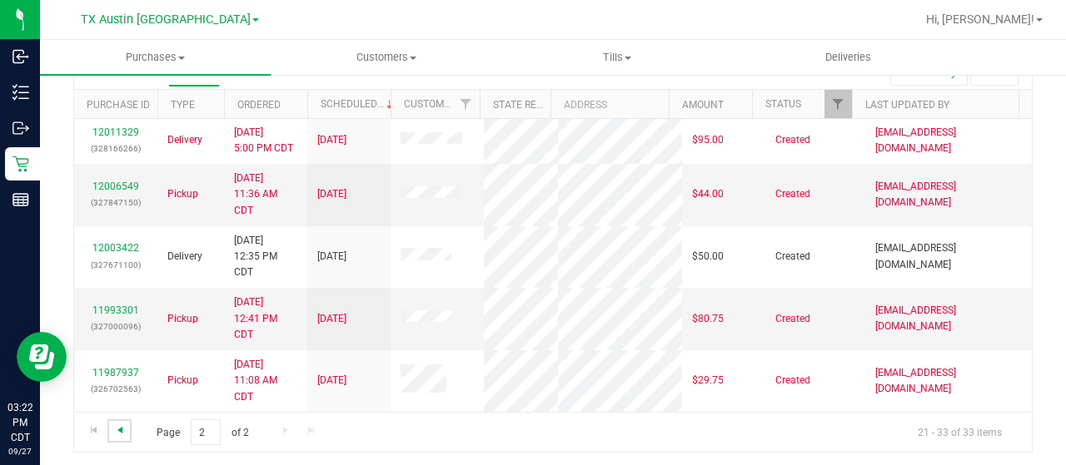
click at [120, 432] on span "Go to the previous page" at bounding box center [119, 430] width 13 height 13
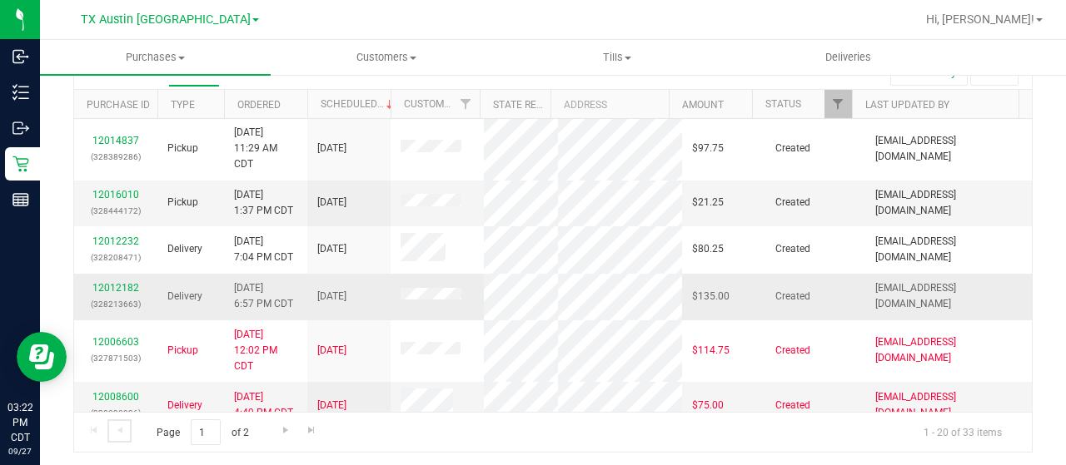
scroll to position [500, 0]
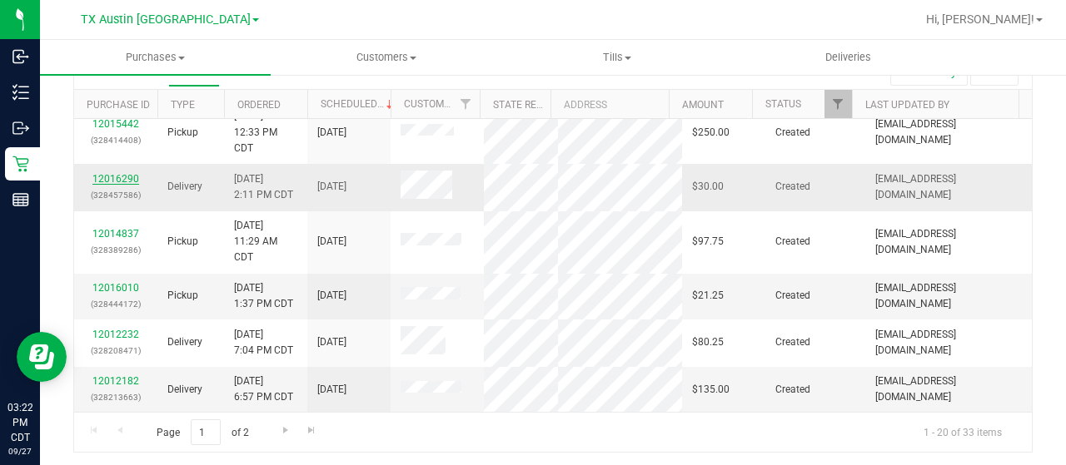
click at [127, 185] on link "12016290" at bounding box center [115, 179] width 47 height 12
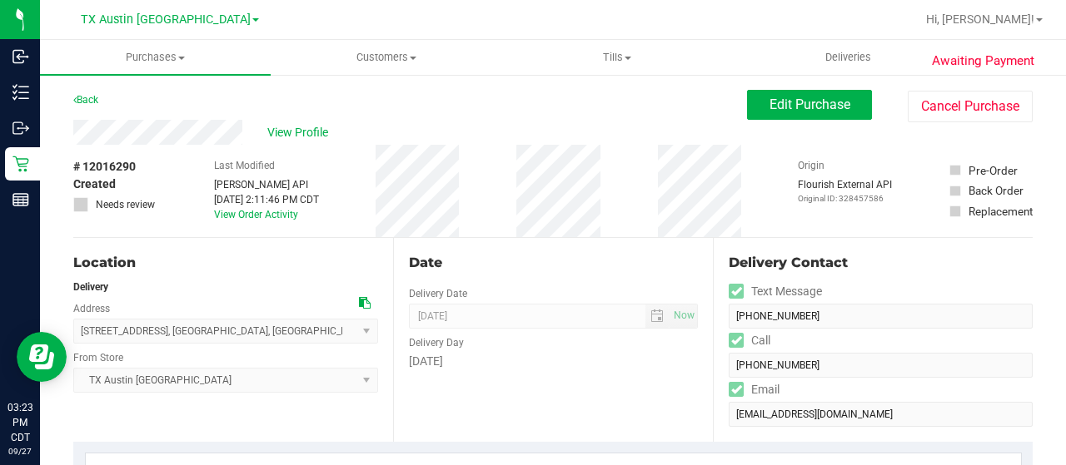
drag, startPoint x: 359, startPoint y: 301, endPoint x: 371, endPoint y: 290, distance: 16.5
click at [359, 301] on icon at bounding box center [365, 303] width 12 height 12
click at [76, 134] on div "View Profile" at bounding box center [410, 132] width 674 height 25
click at [798, 102] on span "Edit Purchase" at bounding box center [809, 105] width 81 height 16
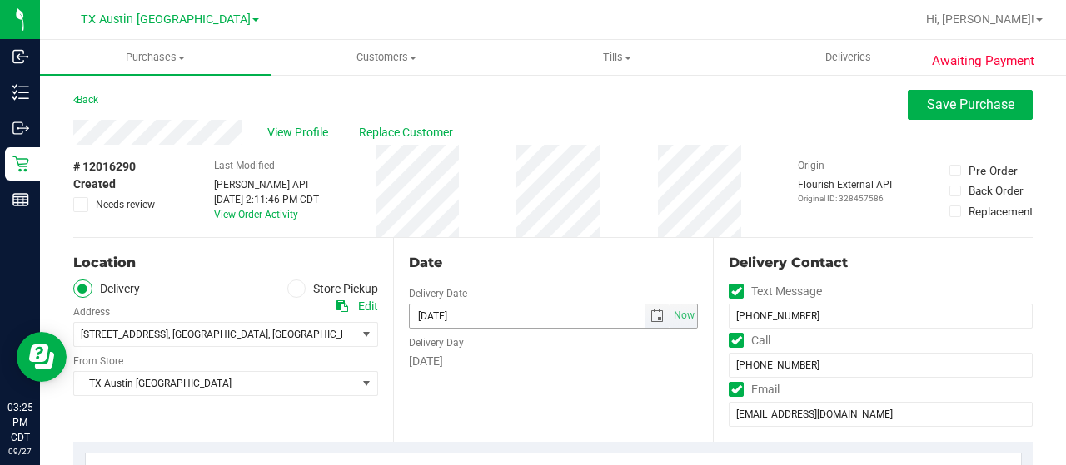
click at [650, 321] on span "select" at bounding box center [656, 316] width 13 height 13
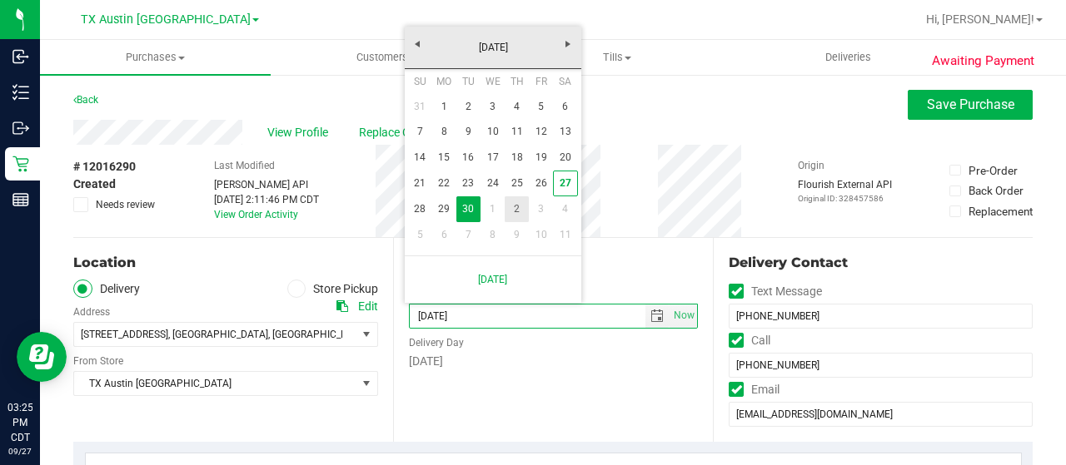
click at [509, 218] on link "2" at bounding box center [517, 210] width 24 height 26
type input "10/02/2025"
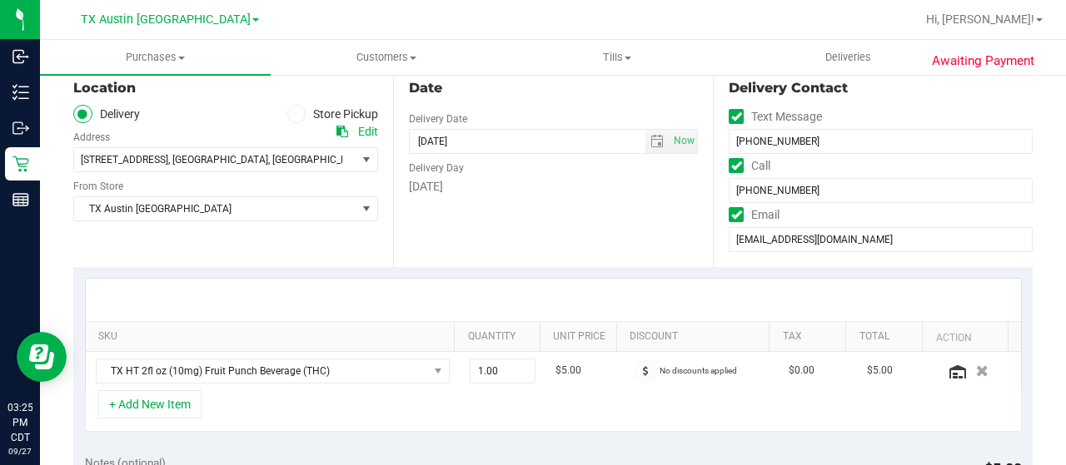
scroll to position [250, 0]
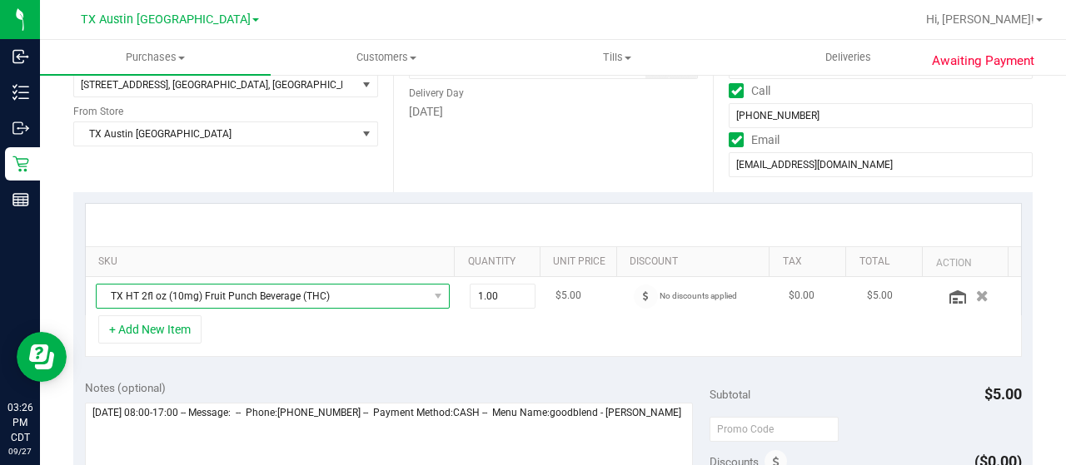
click at [235, 306] on span "TX HT 2fl oz (10mg) Fruit Punch Beverage (THC)" at bounding box center [262, 296] width 331 height 23
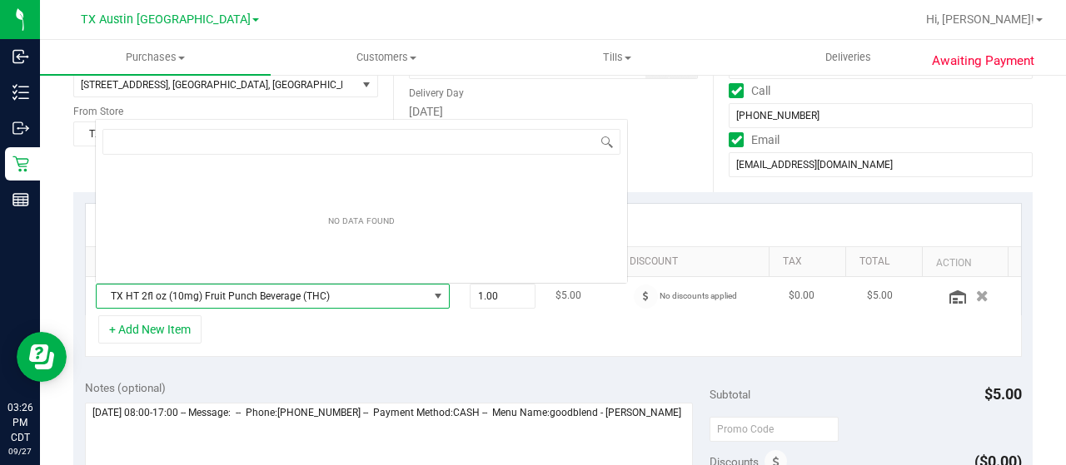
scroll to position [24, 336]
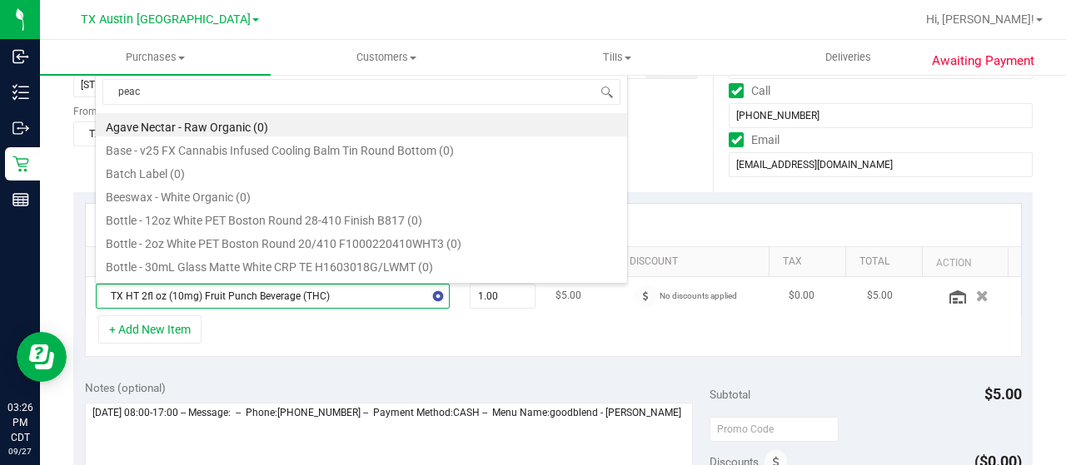
type input "peach"
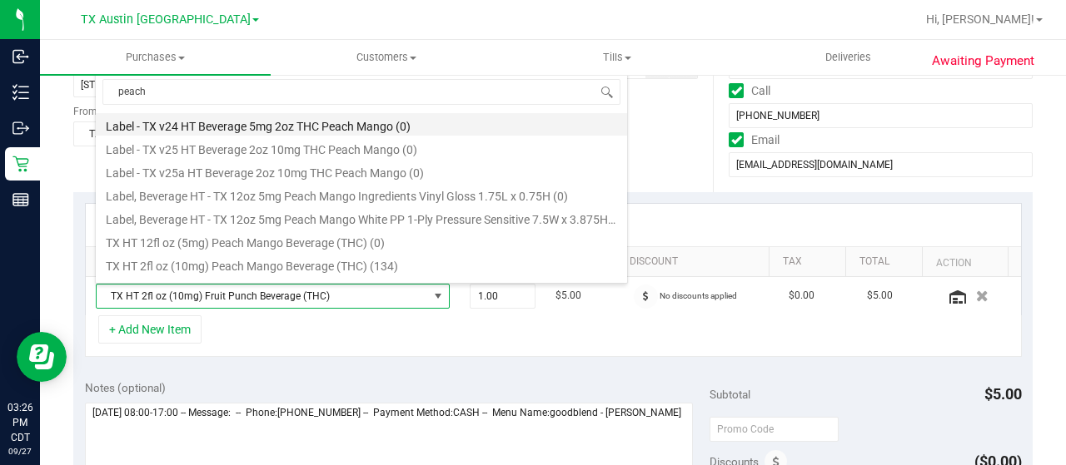
scroll to position [230, 0]
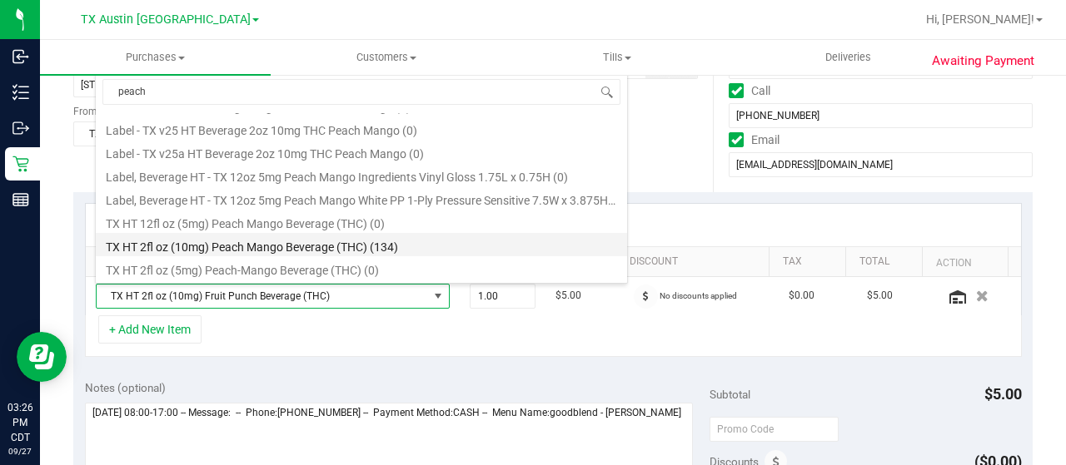
click at [418, 246] on li "TX HT 2fl oz (10mg) Peach Mango Beverage (THC) (134)" at bounding box center [361, 244] width 531 height 23
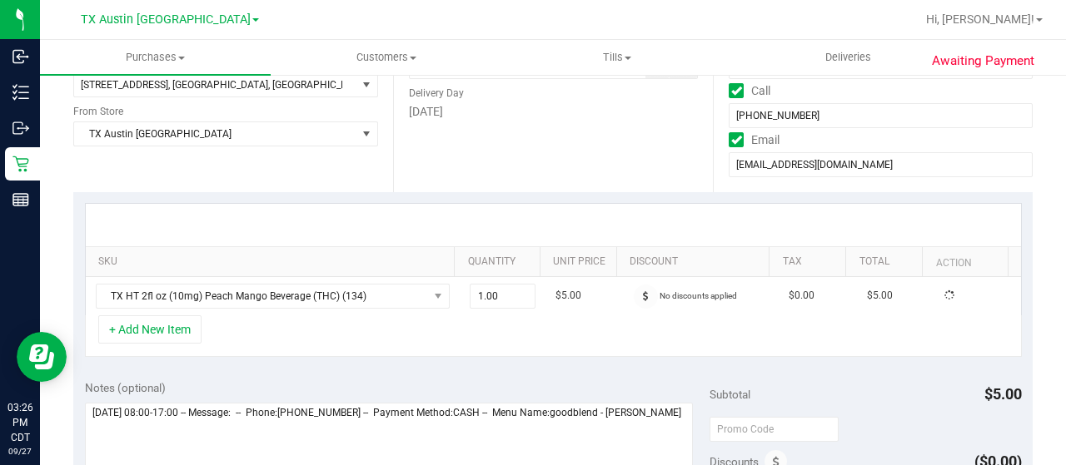
click at [486, 202] on div "SKU Quantity Unit Price Discount Tax Total Action TX HT 2fl oz (10mg) Peach Man…" at bounding box center [552, 280] width 959 height 177
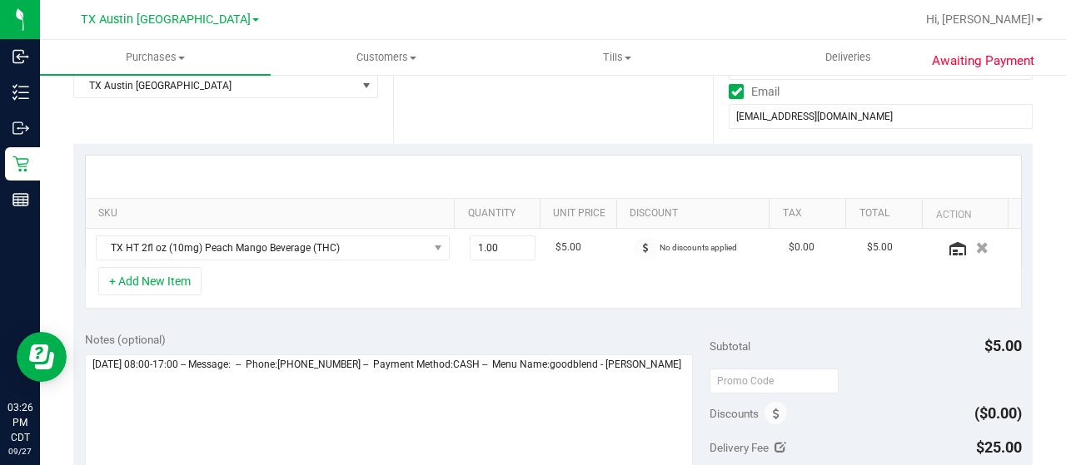
scroll to position [333, 0]
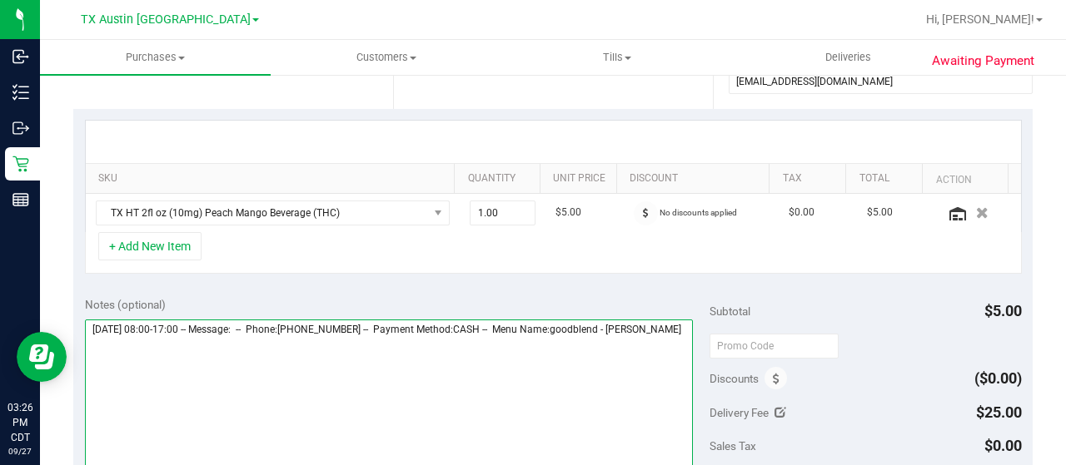
click at [147, 352] on textarea at bounding box center [389, 400] width 608 height 160
paste textarea "East Texas Core"
click at [221, 367] on textarea at bounding box center [389, 400] width 608 height 160
click at [291, 369] on textarea at bounding box center [389, 400] width 608 height 160
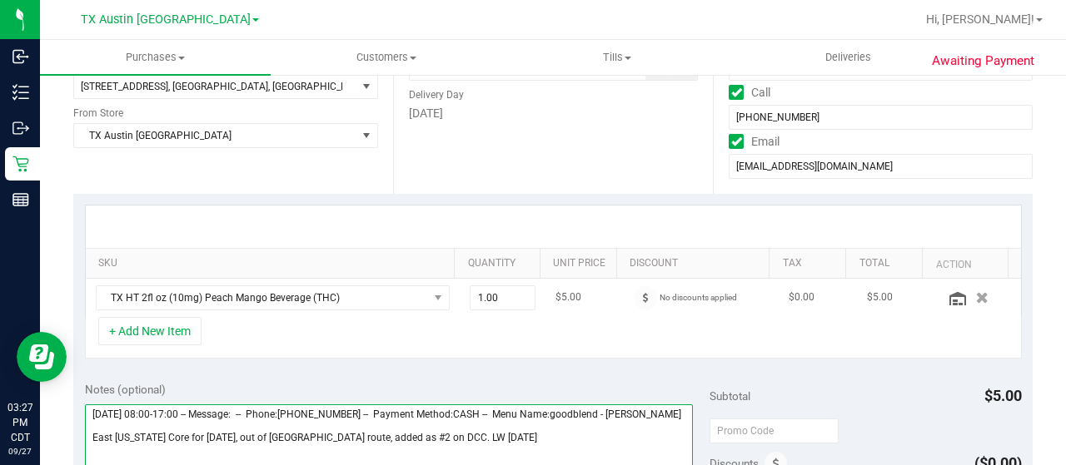
scroll to position [83, 0]
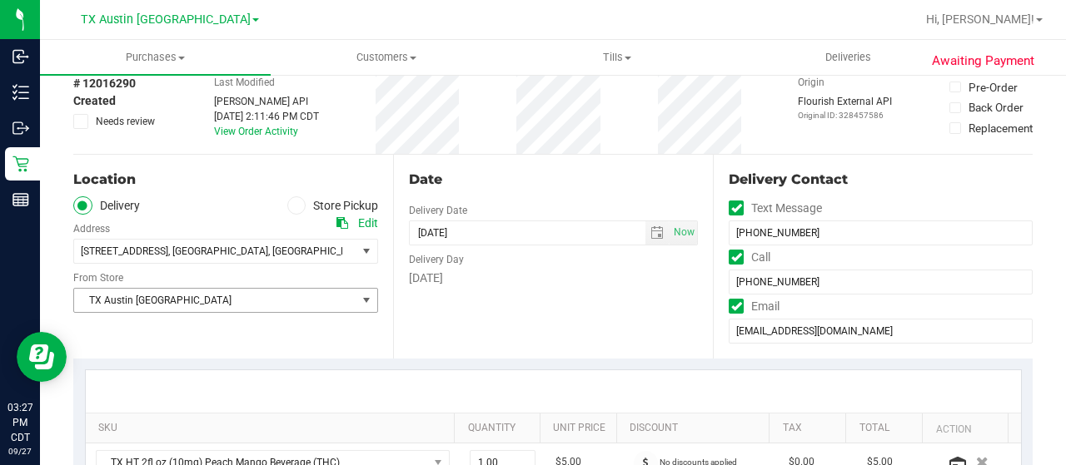
type textarea "Tuesday 09/30/2025 08:00-17:00 -- Message: -- Phone:9362046948 -- Payment Metho…"
click at [237, 307] on span "TX Austin [GEOGRAPHIC_DATA]" at bounding box center [215, 300] width 282 height 23
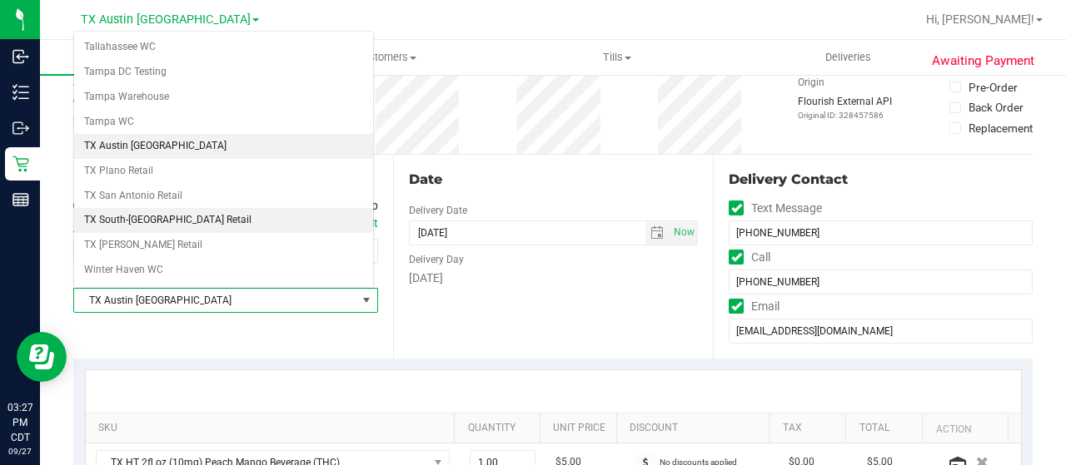
scroll to position [1175, 0]
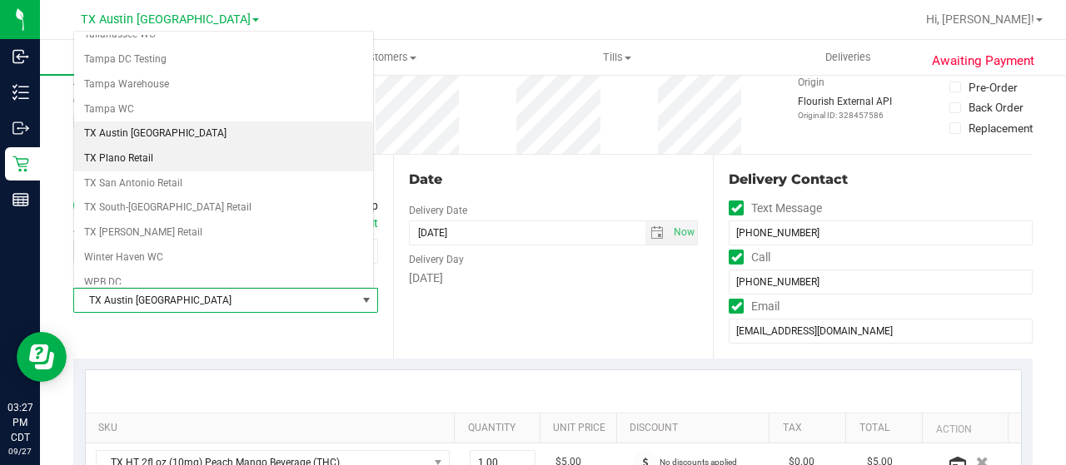
click at [173, 147] on li "TX Plano Retail" at bounding box center [223, 159] width 299 height 25
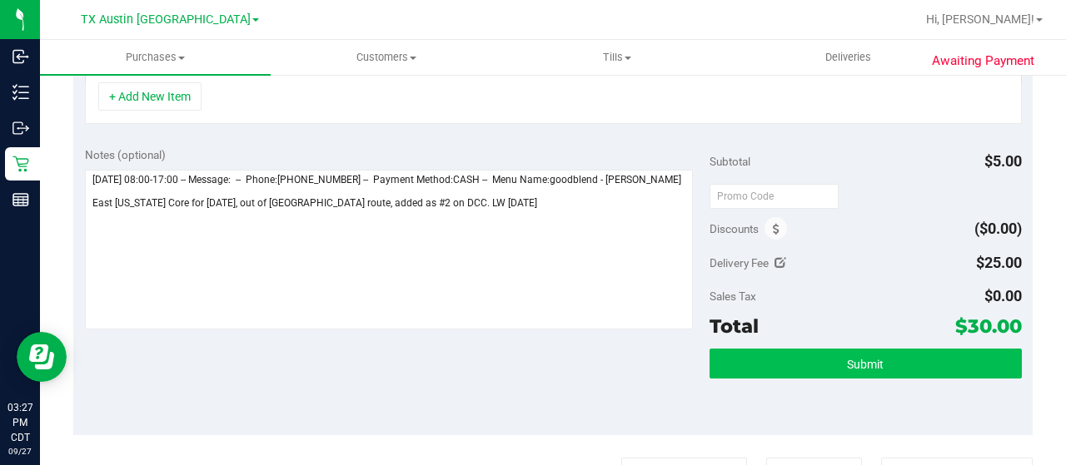
scroll to position [583, 0]
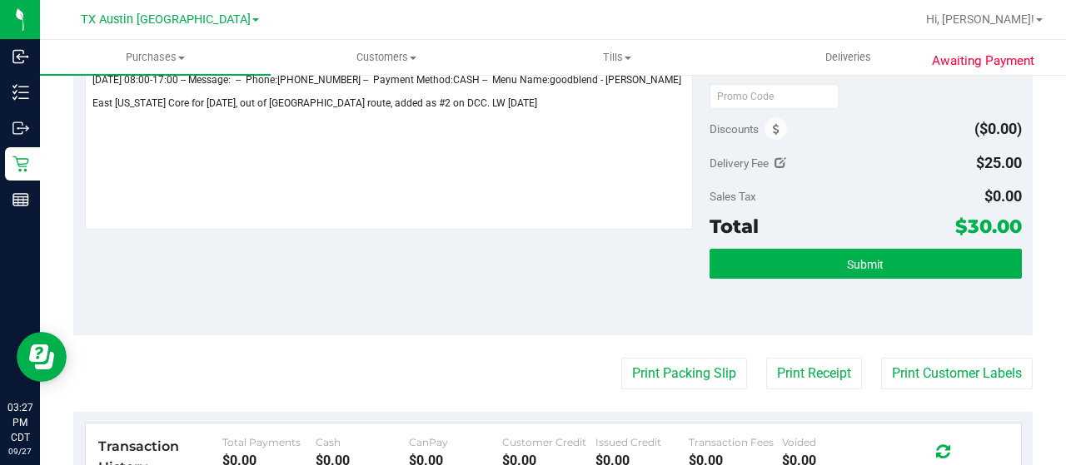
click at [830, 277] on div "Submit" at bounding box center [865, 286] width 312 height 75
click at [830, 260] on button "Submit" at bounding box center [865, 264] width 312 height 30
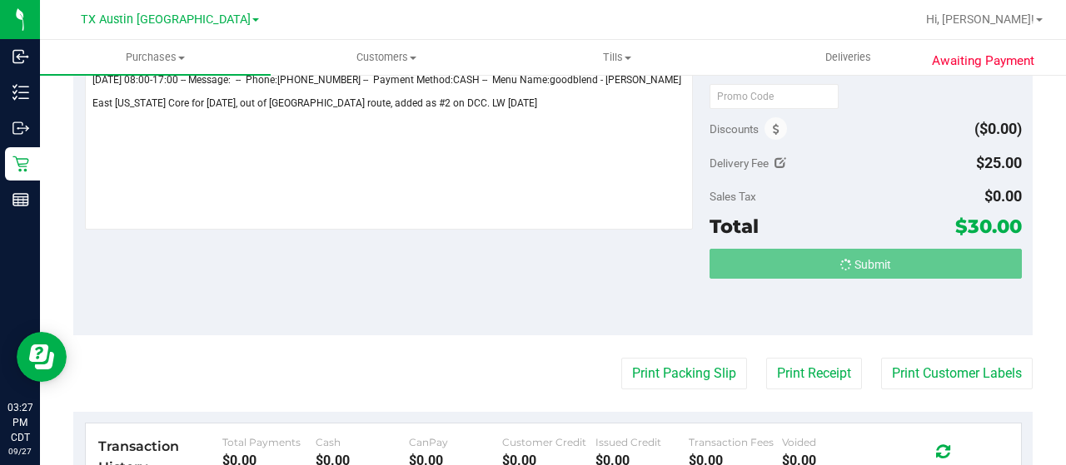
scroll to position [333, 0]
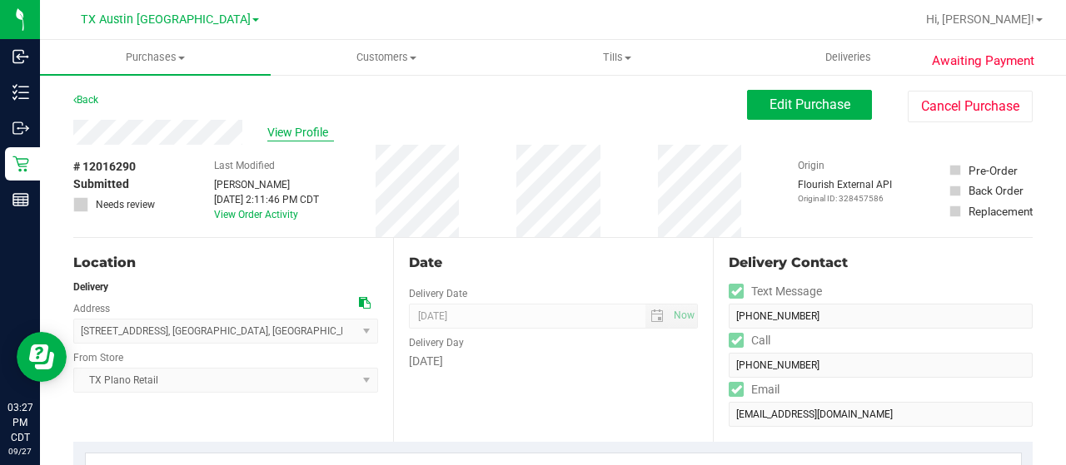
click at [298, 131] on span "View Profile" at bounding box center [300, 132] width 67 height 17
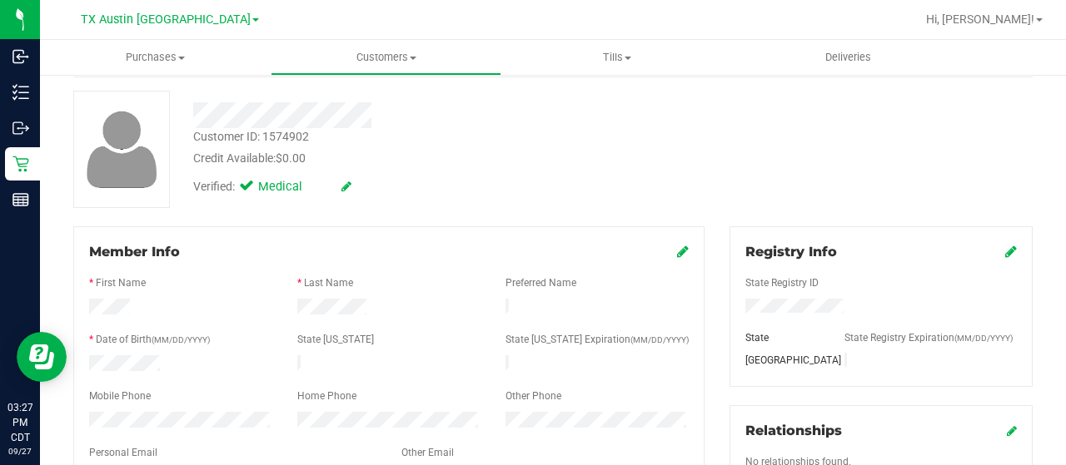
scroll to position [167, 0]
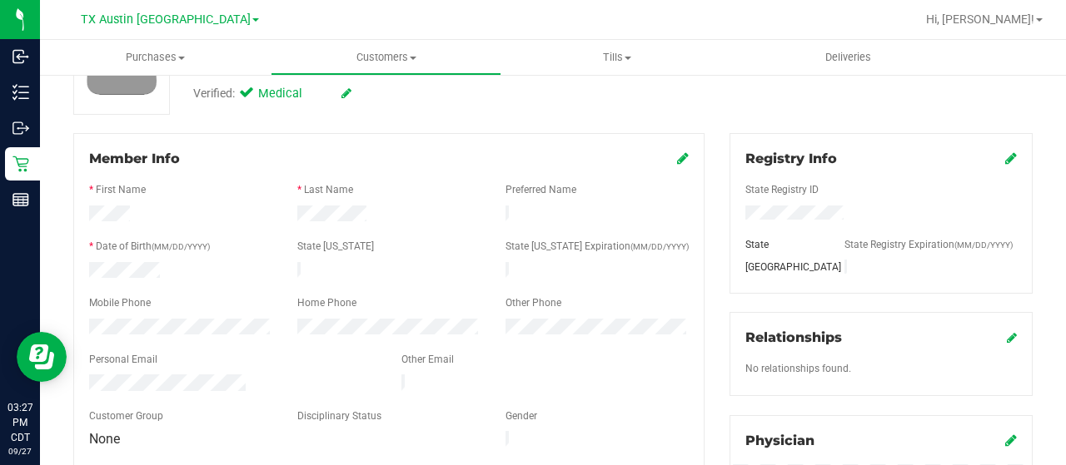
drag, startPoint x: 246, startPoint y: 378, endPoint x: 83, endPoint y: 377, distance: 163.2
click at [83, 377] on div at bounding box center [233, 385] width 312 height 20
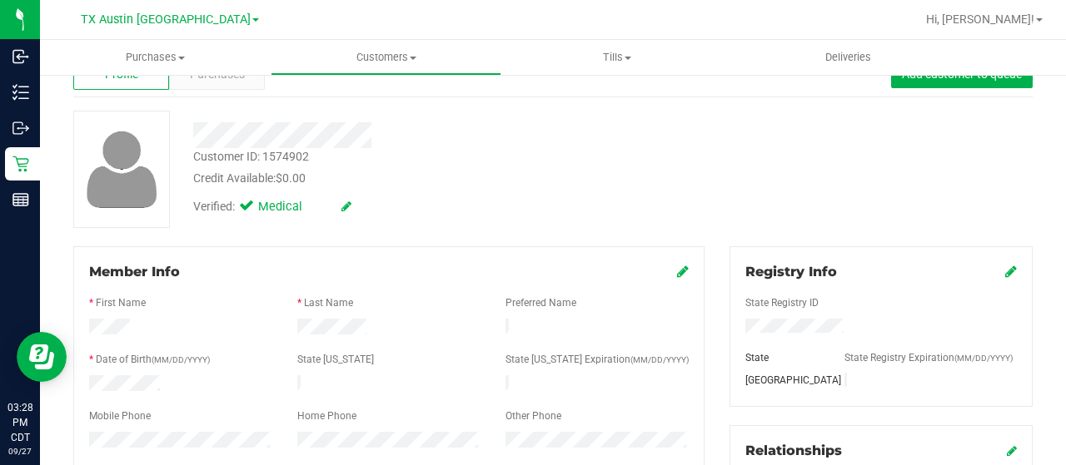
scroll to position [0, 0]
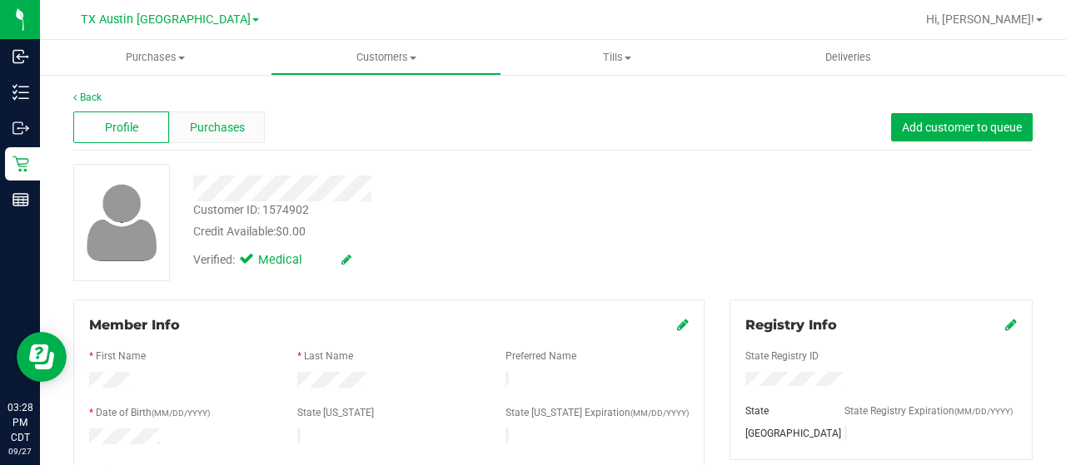
click at [236, 138] on div "Purchases" at bounding box center [217, 128] width 96 height 32
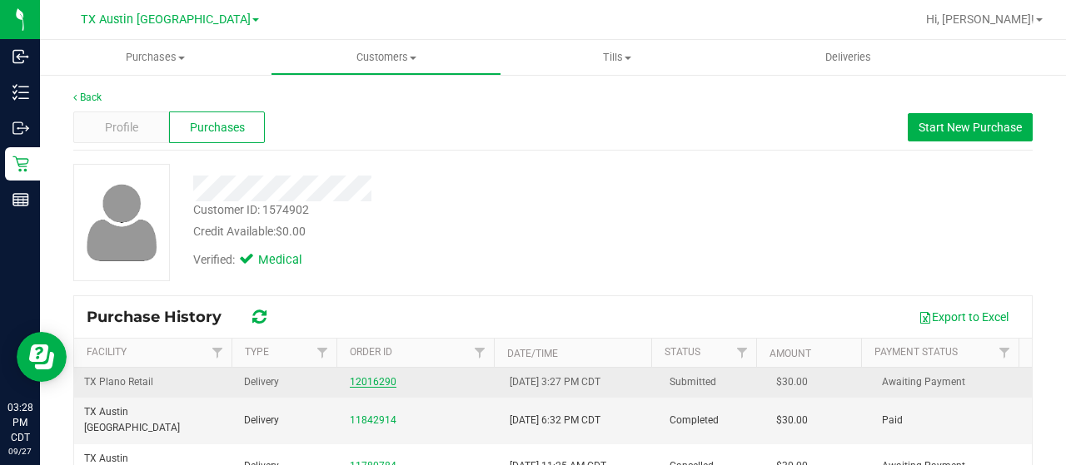
click at [353, 381] on link "12016290" at bounding box center [373, 382] width 47 height 12
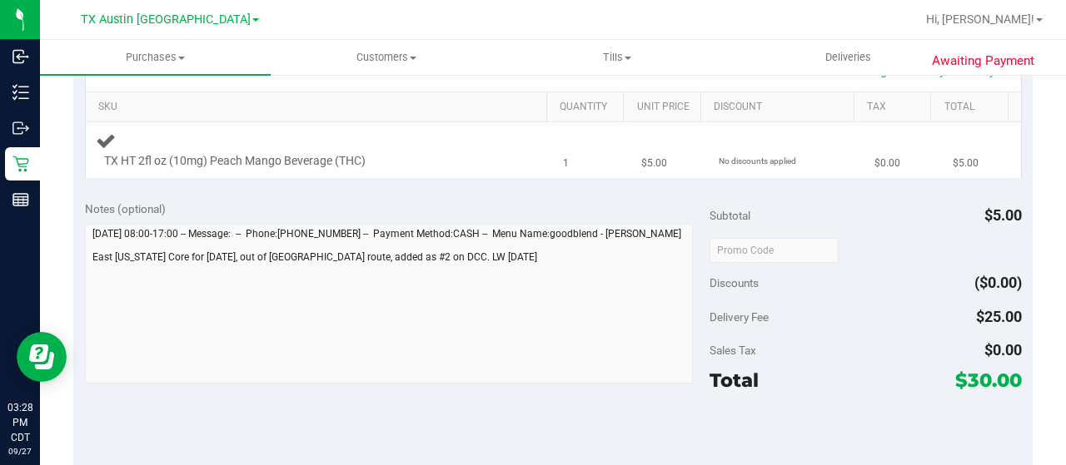
scroll to position [416, 0]
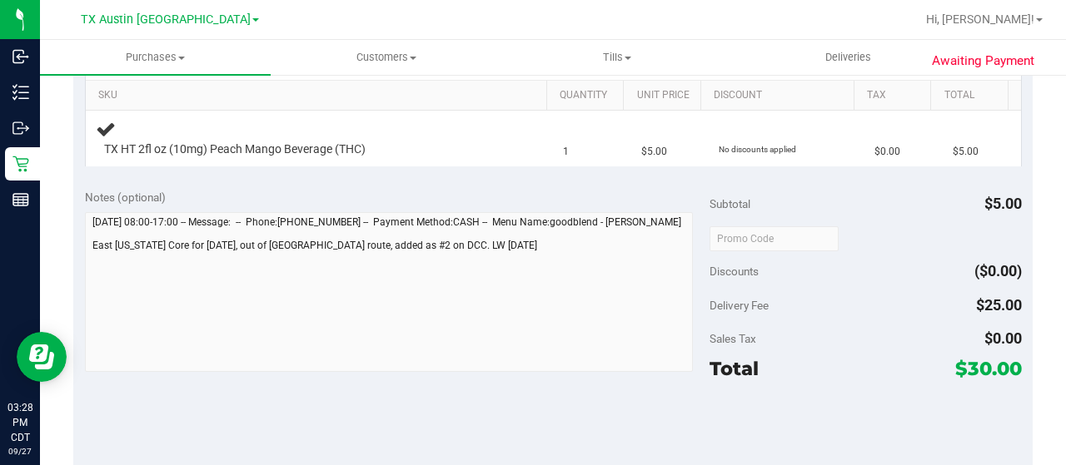
click at [83, 268] on div "Notes (optional) Subtotal $5.00 Discounts ($0.00) Delivery Fee $25.00 Sales Tax…" at bounding box center [552, 328] width 959 height 300
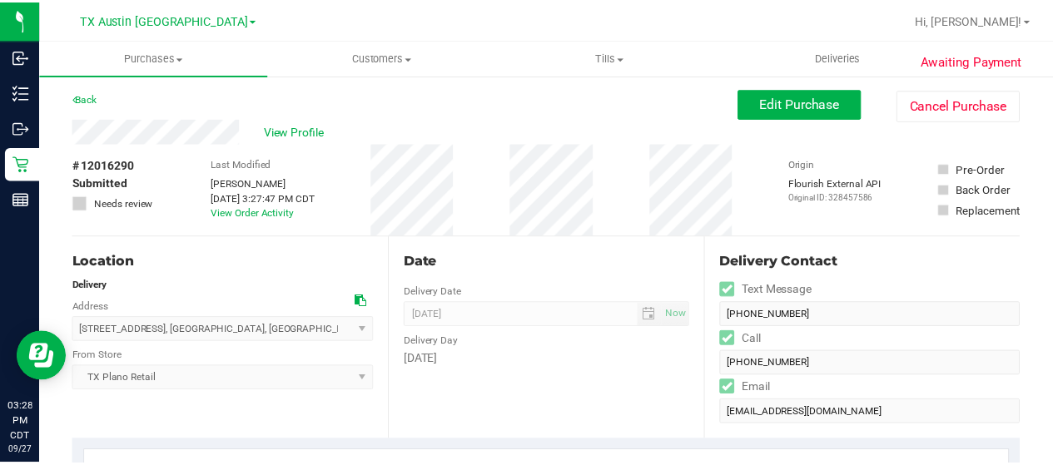
scroll to position [0, 0]
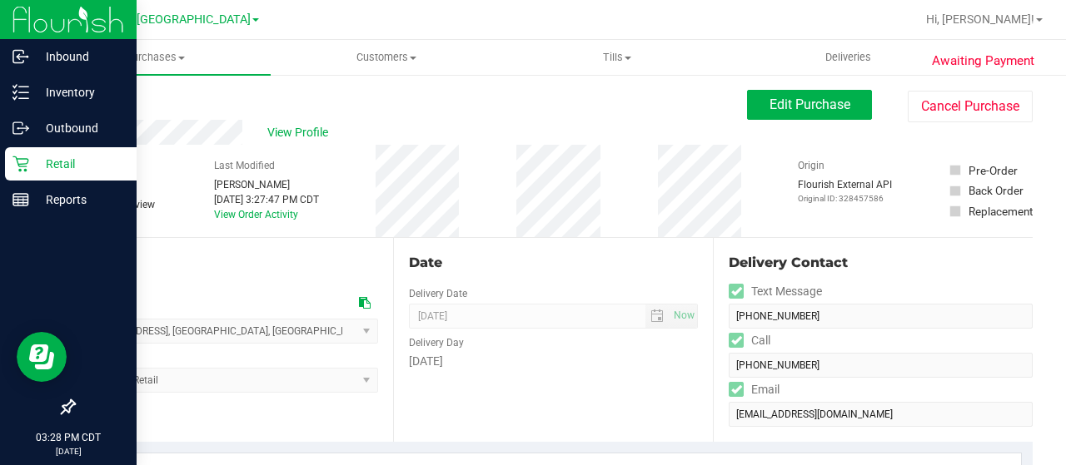
click at [11, 161] on div "Retail" at bounding box center [71, 163] width 132 height 33
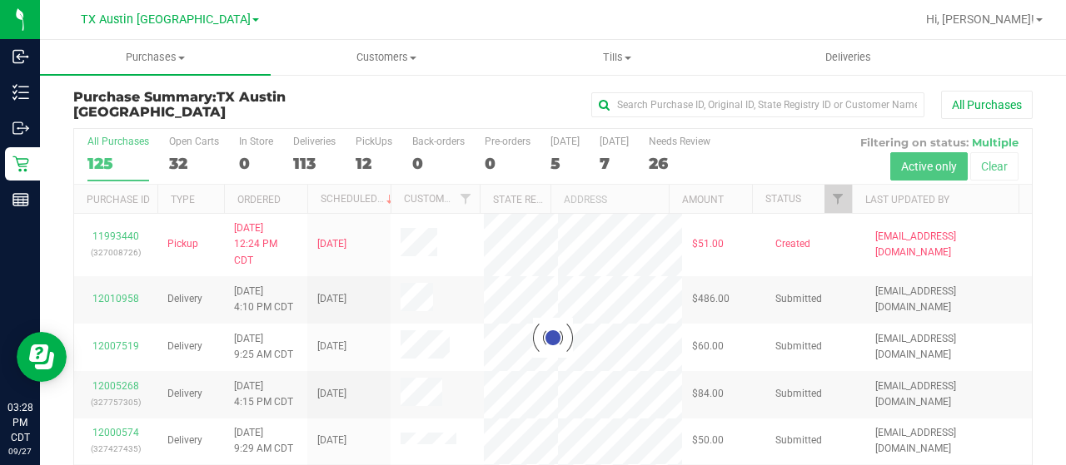
click at [827, 199] on div at bounding box center [553, 338] width 958 height 418
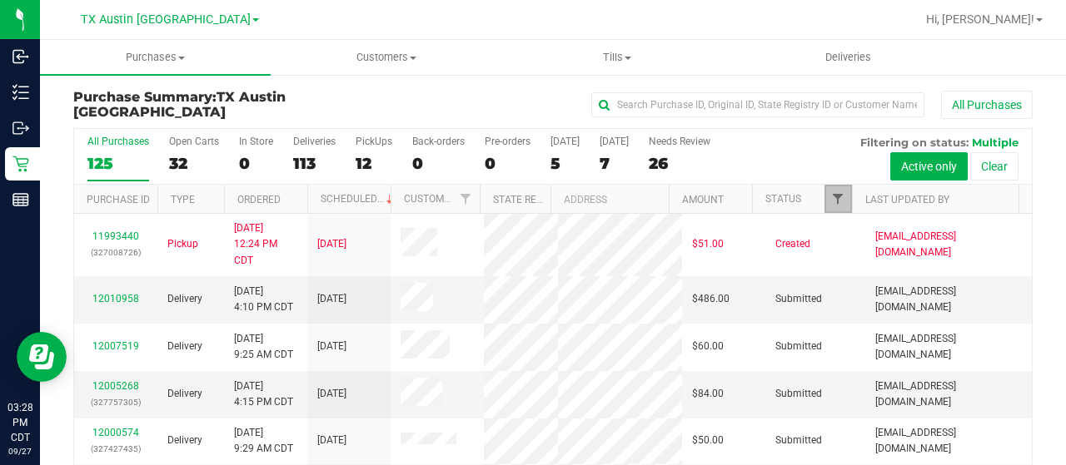
click at [831, 202] on span "Filter" at bounding box center [837, 198] width 13 height 13
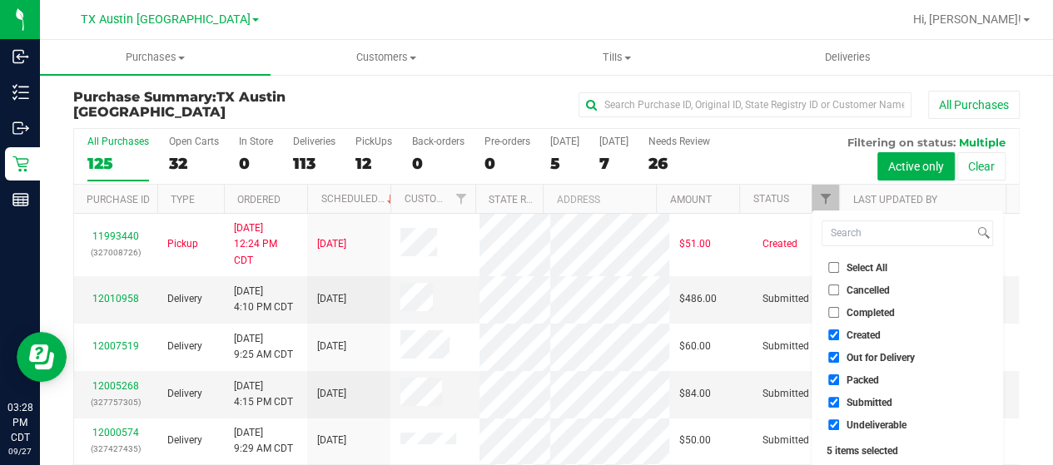
click at [896, 356] on span "Out for Delivery" at bounding box center [881, 358] width 68 height 10
click at [839, 356] on input "Out for Delivery" at bounding box center [834, 357] width 11 height 11
checkbox input "false"
click at [858, 379] on span "Packed" at bounding box center [863, 381] width 32 height 10
click at [839, 379] on input "Packed" at bounding box center [834, 380] width 11 height 11
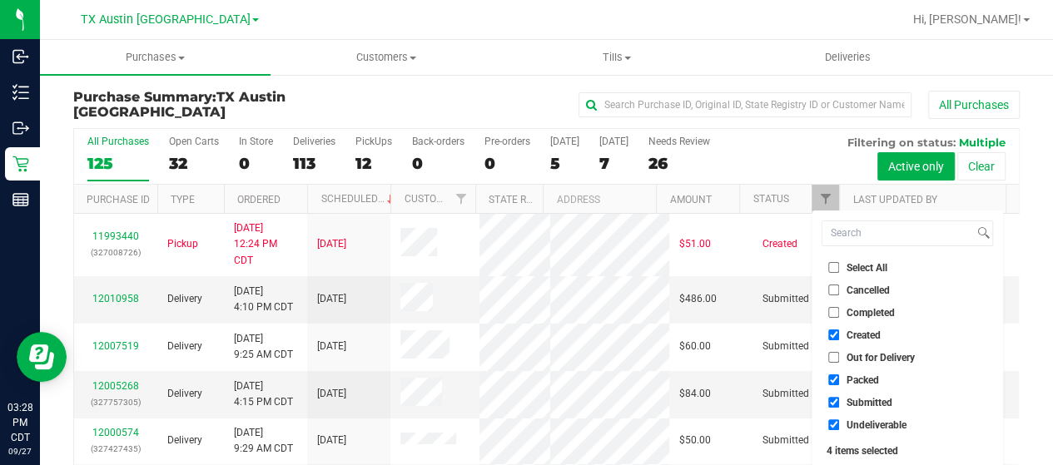
checkbox input "false"
click at [858, 399] on span "Submitted" at bounding box center [870, 403] width 46 height 10
click at [839, 399] on input "Submitted" at bounding box center [834, 402] width 11 height 11
checkbox input "false"
click at [854, 430] on li "Undeliverable" at bounding box center [908, 424] width 172 height 17
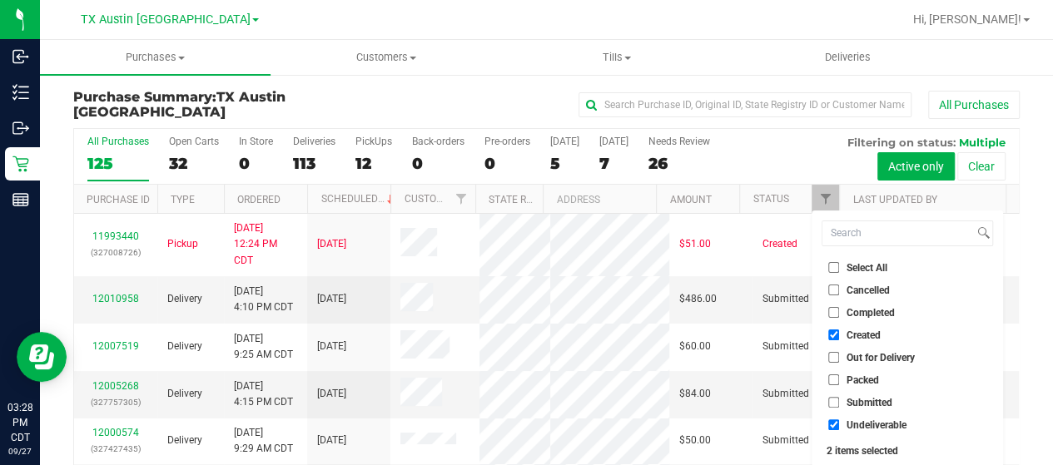
click at [854, 427] on span "Undeliverable" at bounding box center [877, 426] width 60 height 10
click at [839, 427] on input "Undeliverable" at bounding box center [834, 425] width 11 height 11
checkbox input "false"
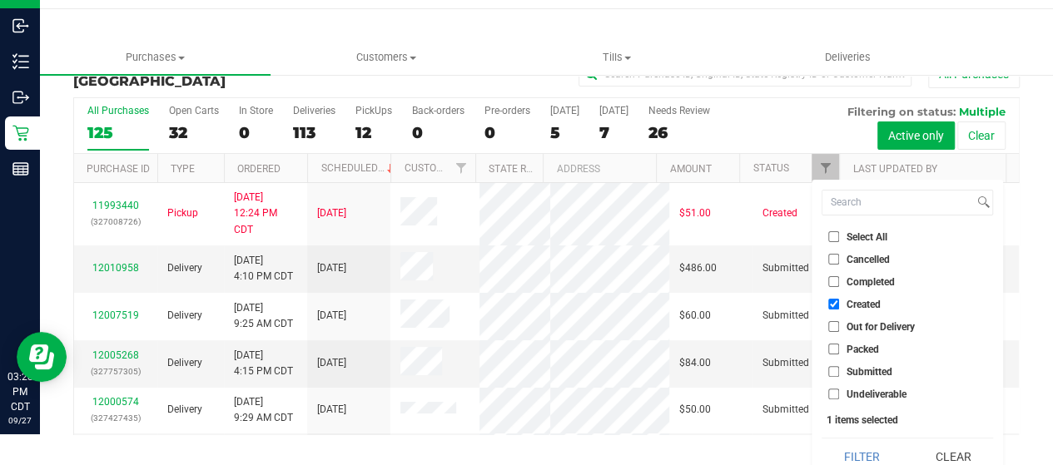
scroll to position [45, 0]
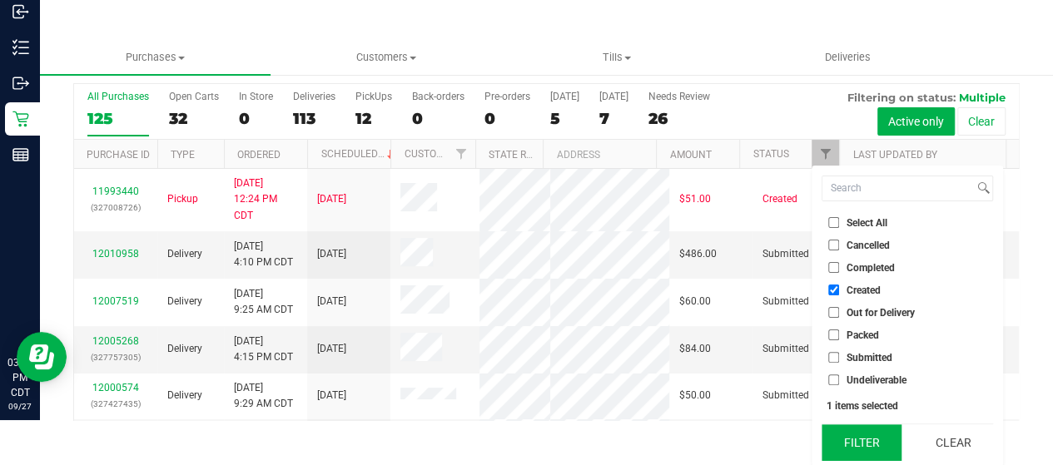
click at [866, 432] on button "Filter" at bounding box center [862, 443] width 80 height 37
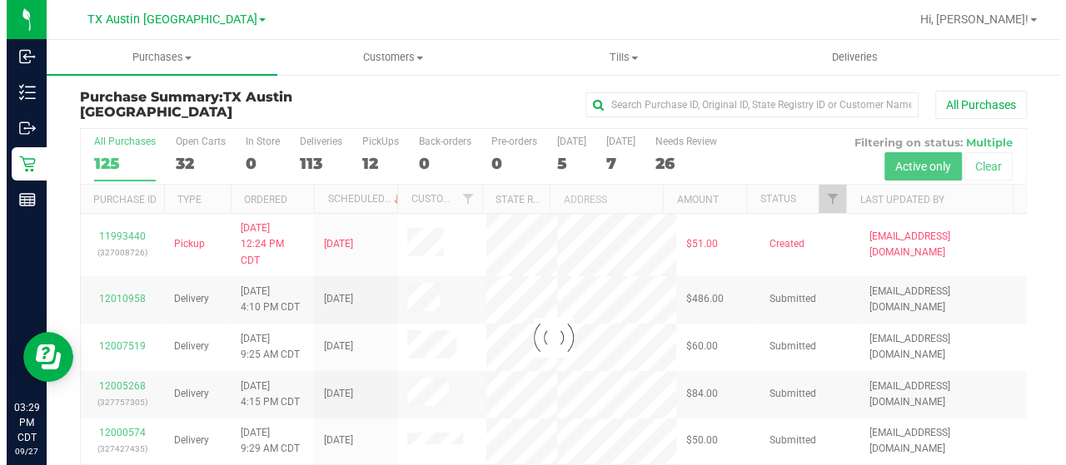
scroll to position [0, 0]
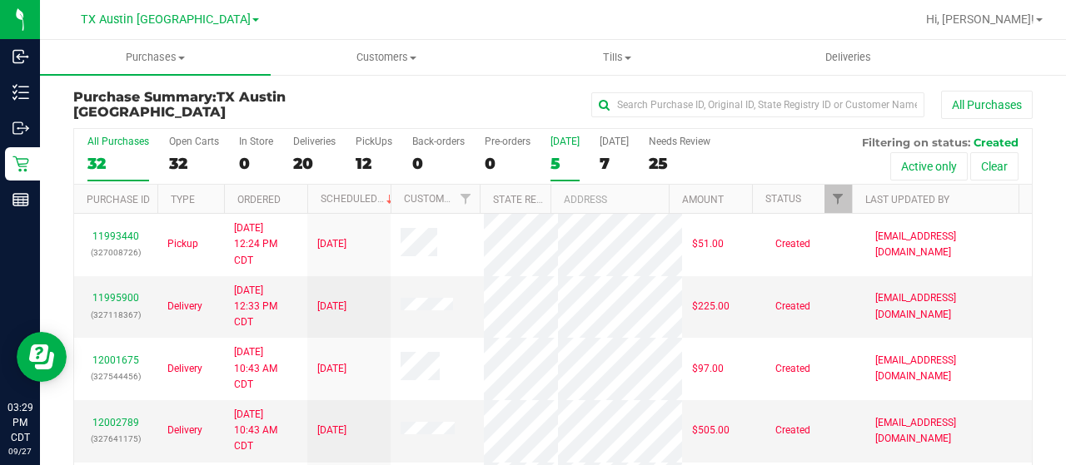
click at [567, 167] on div "5" at bounding box center [564, 163] width 29 height 19
click at [0, 0] on input "[DATE] 5" at bounding box center [0, 0] width 0 height 0
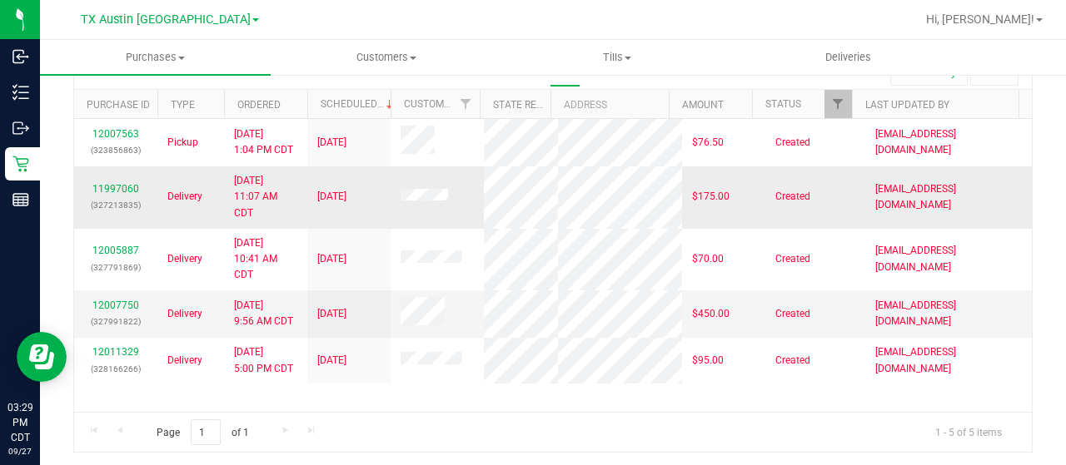
scroll to position [12, 0]
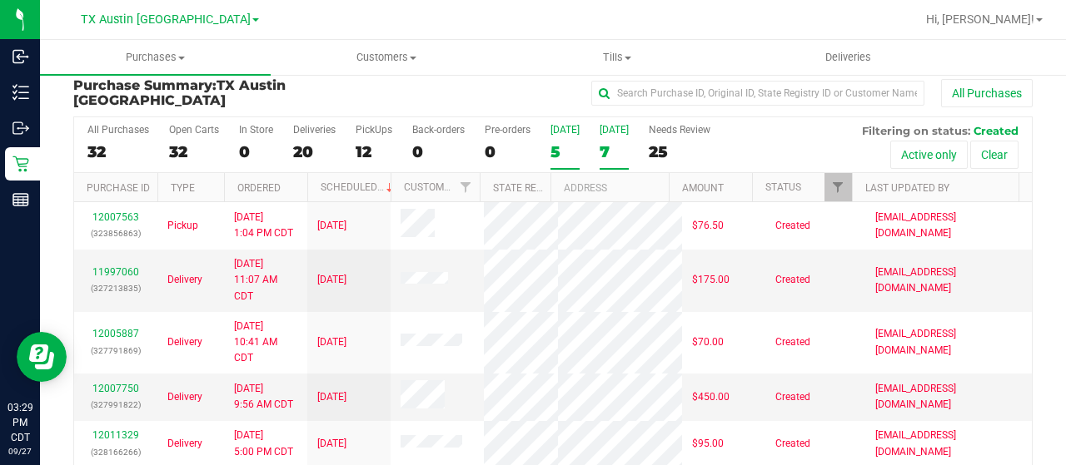
click at [610, 151] on div "7" at bounding box center [614, 151] width 29 height 19
click at [0, 0] on input "[DATE] 7" at bounding box center [0, 0] width 0 height 0
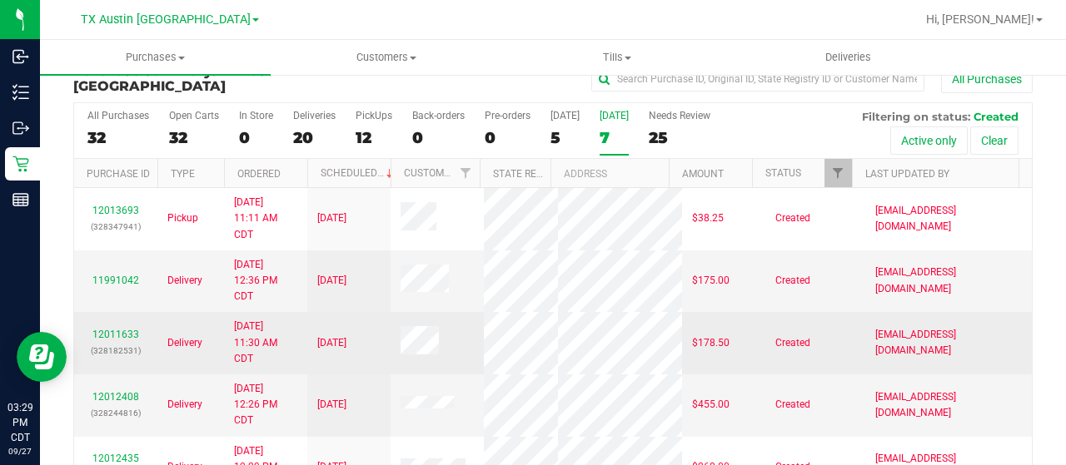
scroll to position [0, 0]
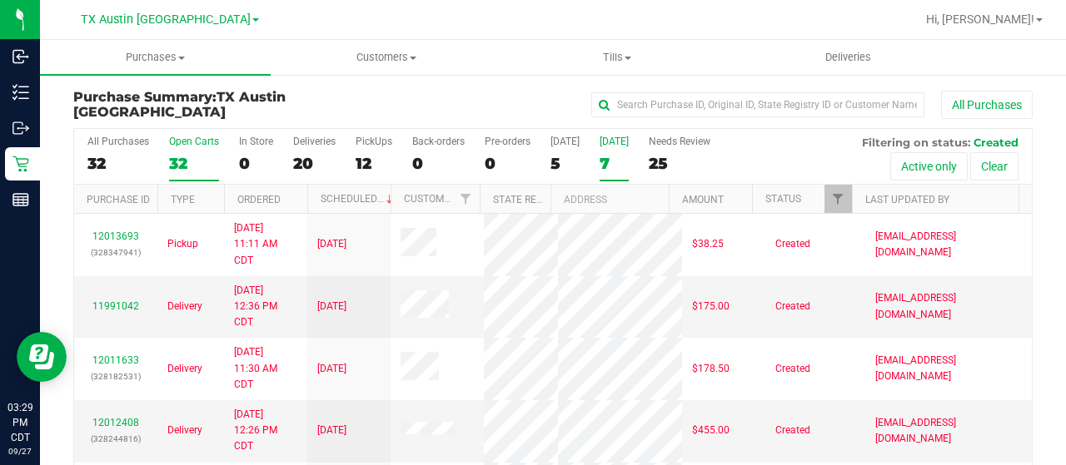
click at [190, 151] on label "Open Carts 32" at bounding box center [194, 159] width 50 height 46
click at [0, 0] on input "Open Carts 32" at bounding box center [0, 0] width 0 height 0
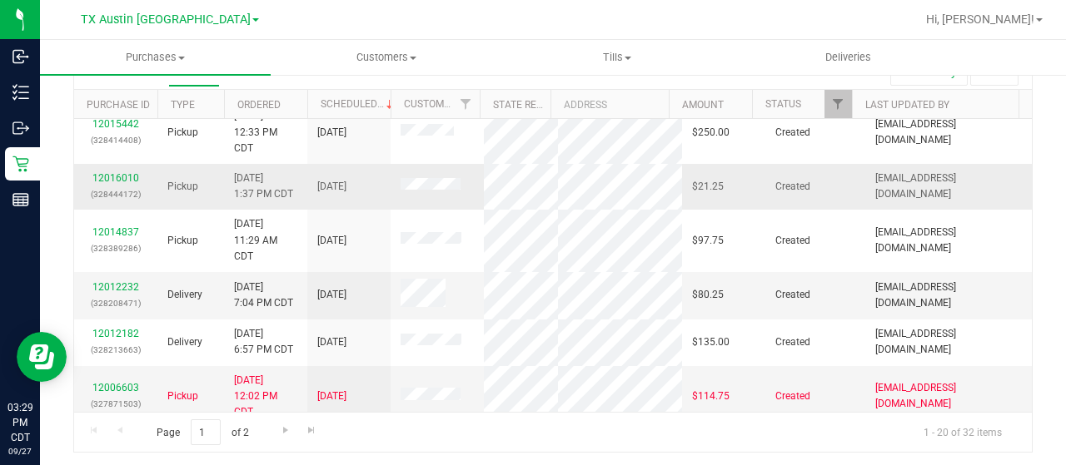
scroll to position [583, 0]
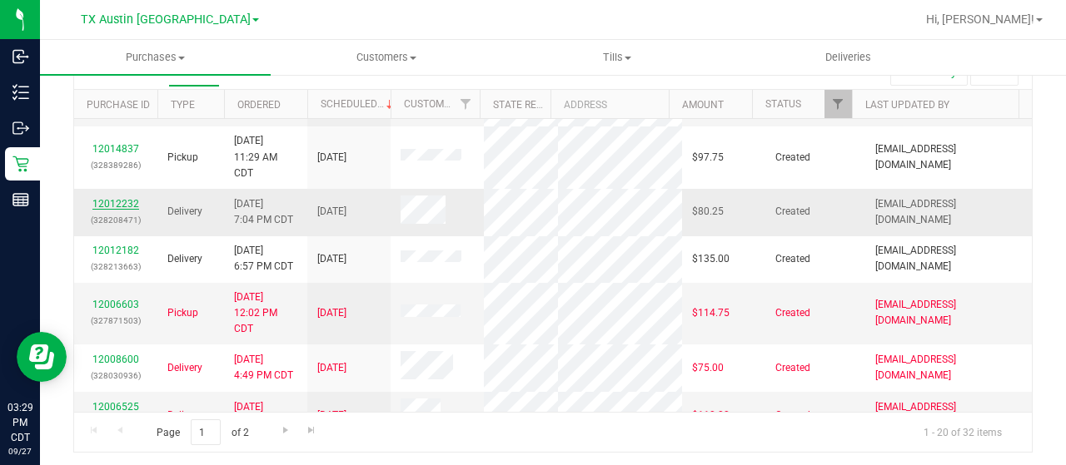
click at [121, 210] on link "12012232" at bounding box center [115, 204] width 47 height 12
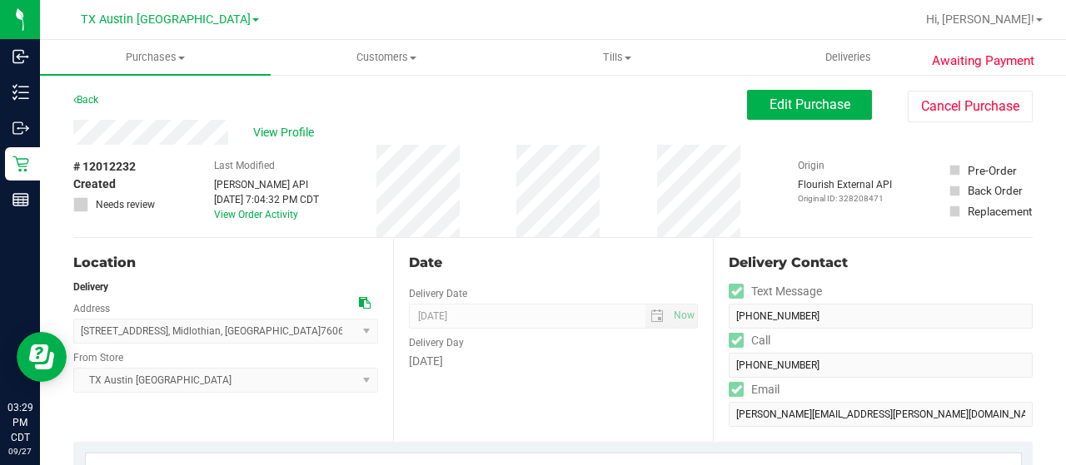
click at [228, 127] on div "View Profile" at bounding box center [410, 132] width 674 height 25
click at [267, 131] on span "View Profile" at bounding box center [286, 132] width 67 height 17
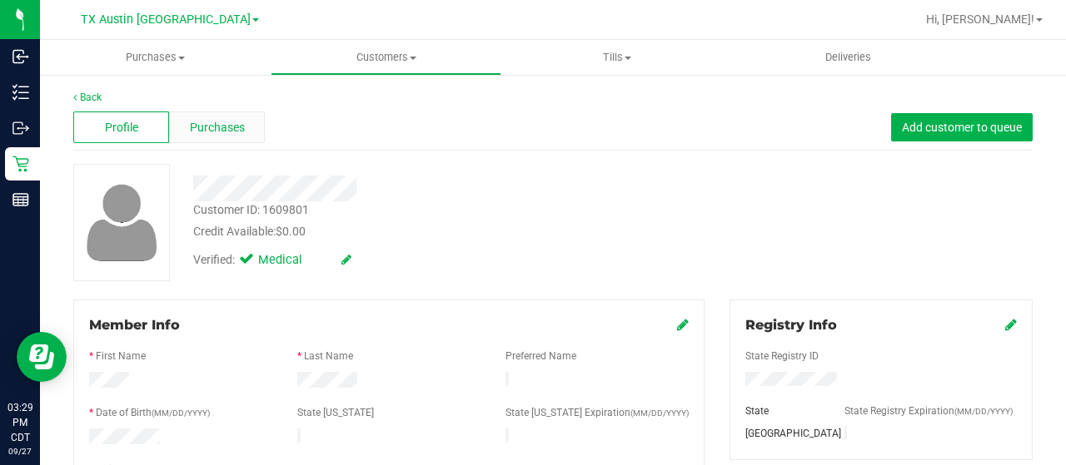
click at [231, 137] on div "Purchases" at bounding box center [217, 128] width 96 height 32
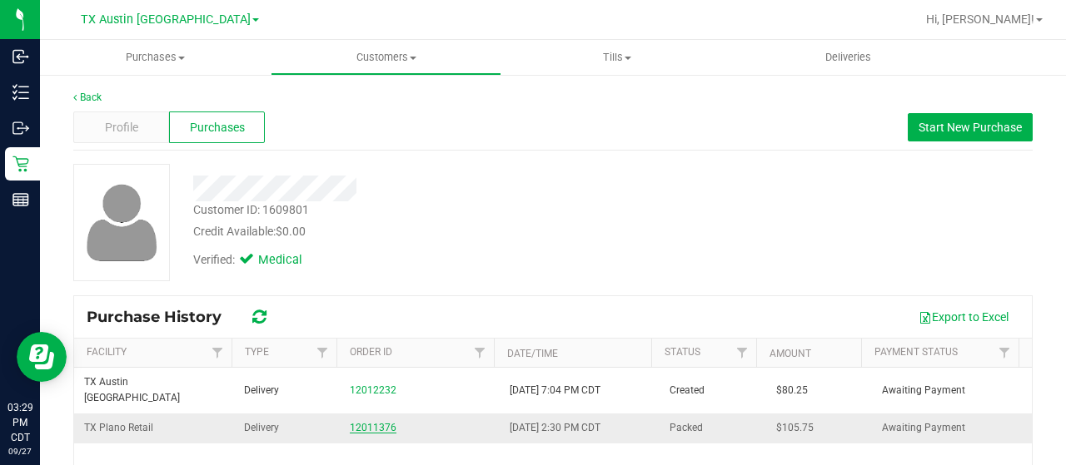
click at [366, 422] on link "12011376" at bounding box center [373, 428] width 47 height 12
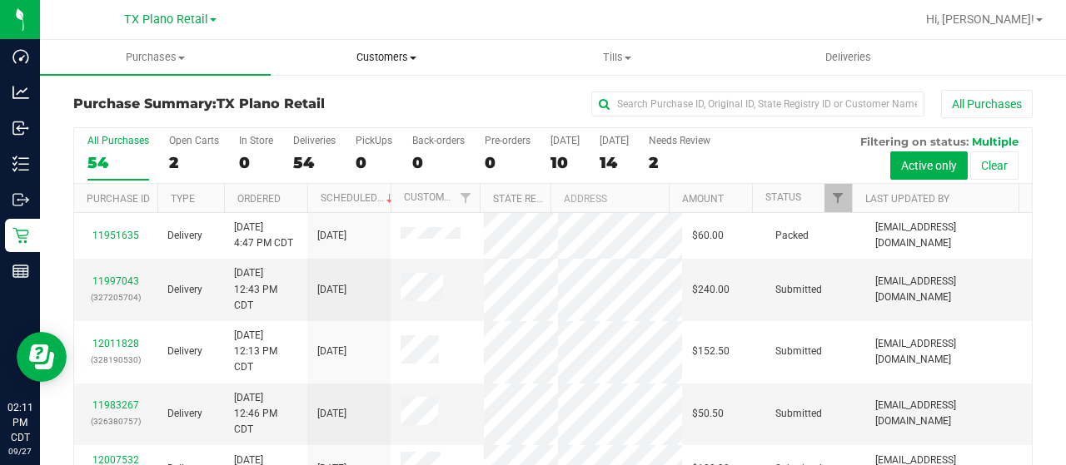
click at [371, 56] on span "Customers" at bounding box center [385, 57] width 229 height 15
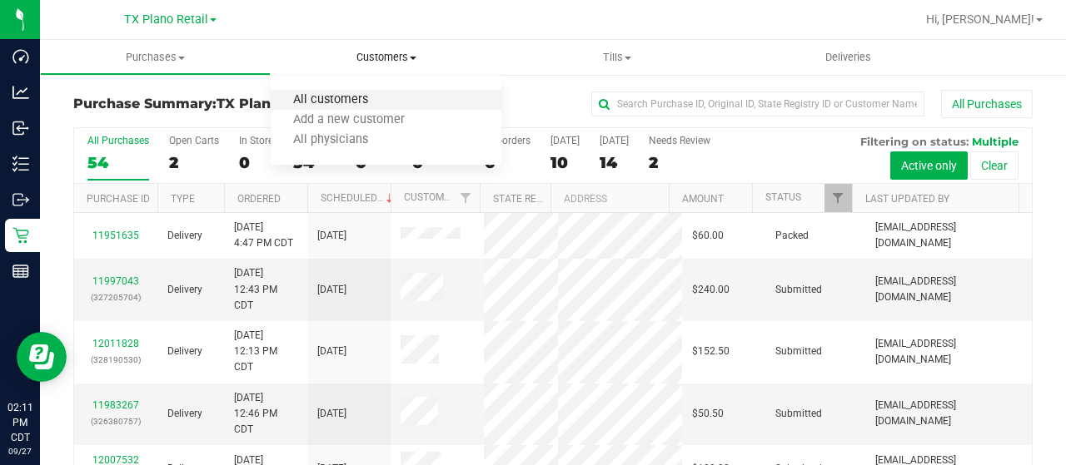
click at [364, 100] on span "All customers" at bounding box center [331, 100] width 120 height 14
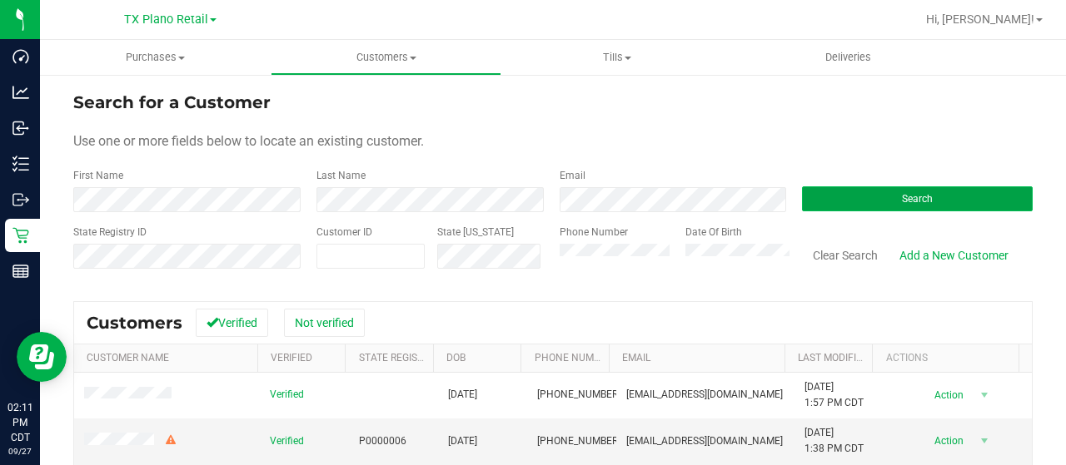
click at [840, 207] on button "Search" at bounding box center [917, 199] width 231 height 25
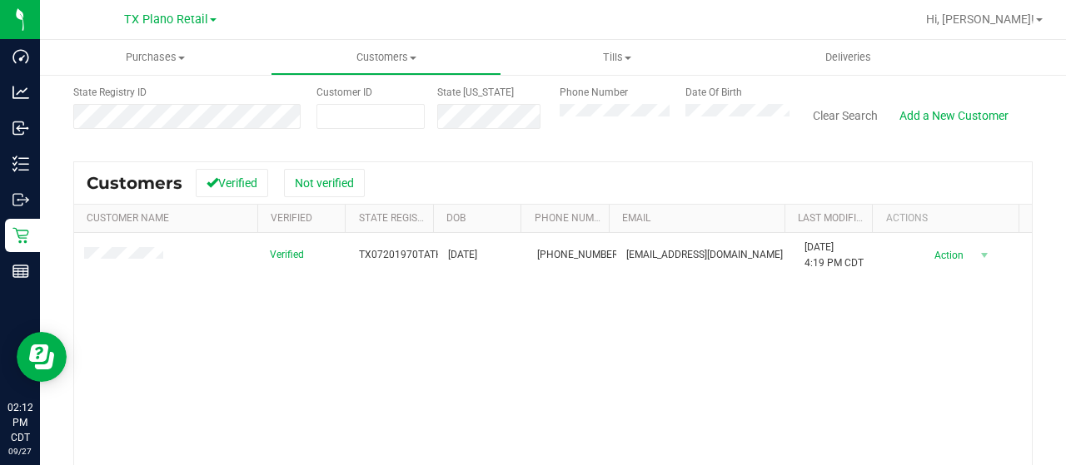
scroll to position [167, 0]
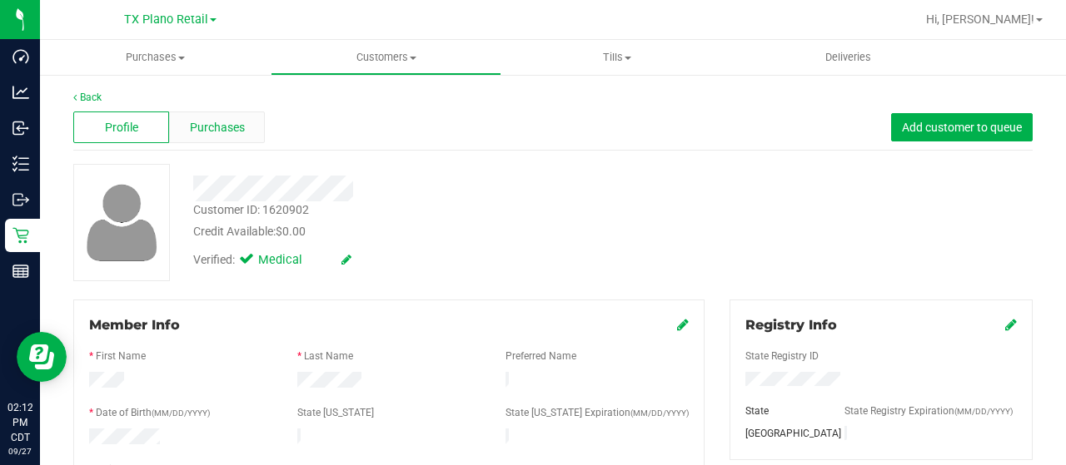
click at [233, 132] on span "Purchases" at bounding box center [217, 127] width 55 height 17
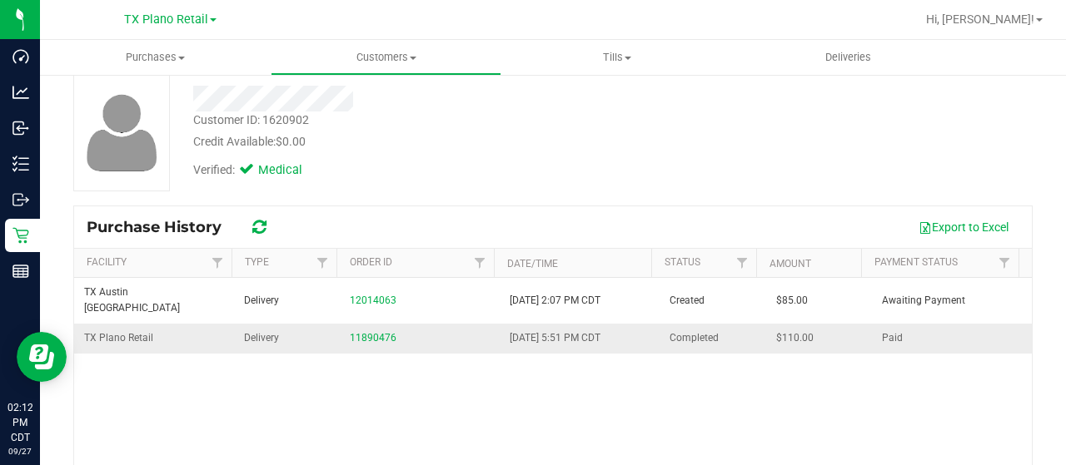
scroll to position [167, 0]
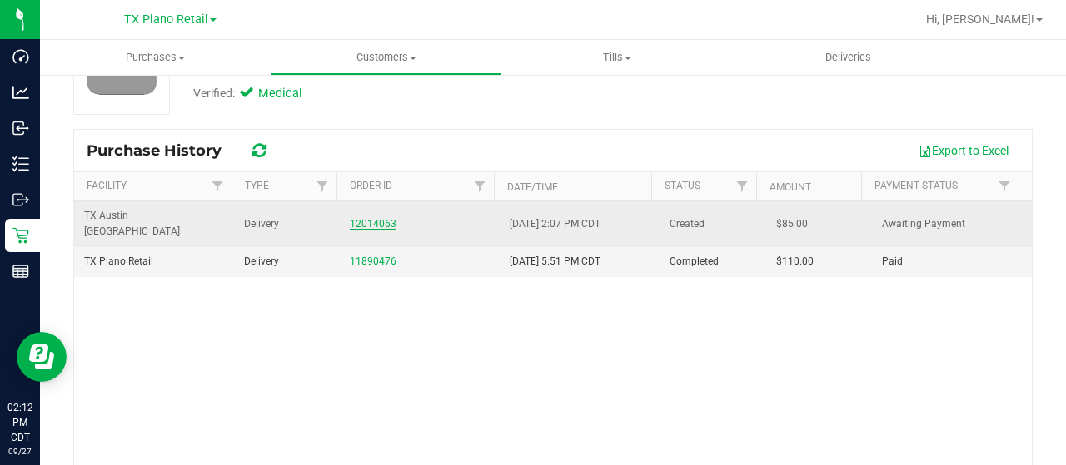
click at [364, 218] on link "12014063" at bounding box center [373, 224] width 47 height 12
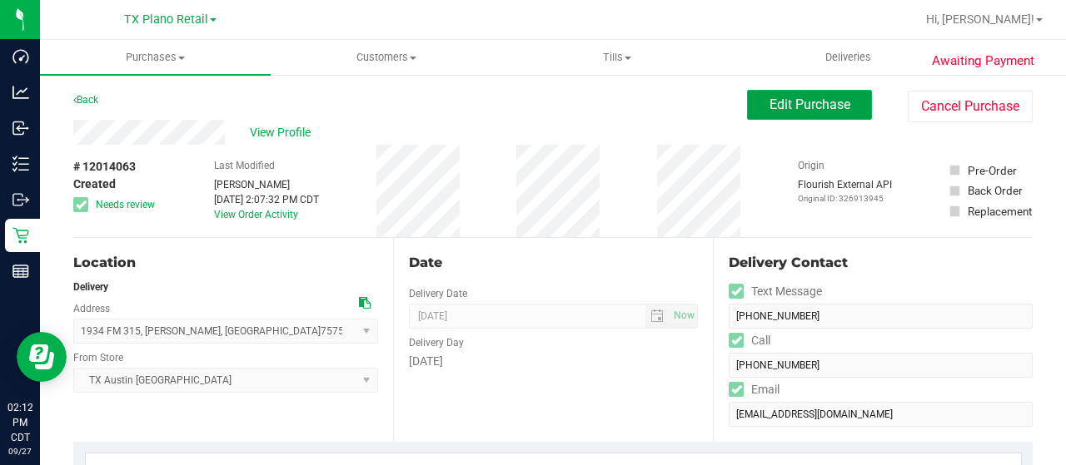
click at [779, 106] on span "Edit Purchase" at bounding box center [809, 105] width 81 height 16
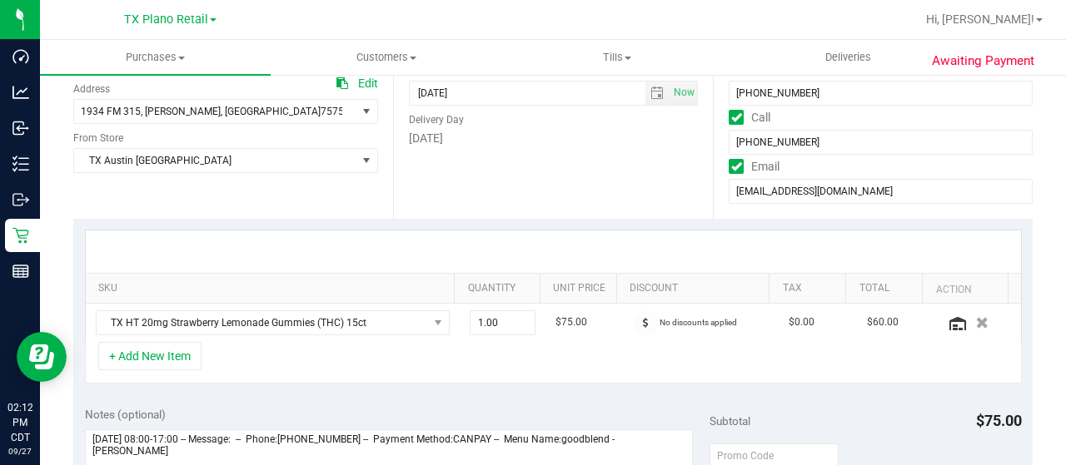
scroll to position [416, 0]
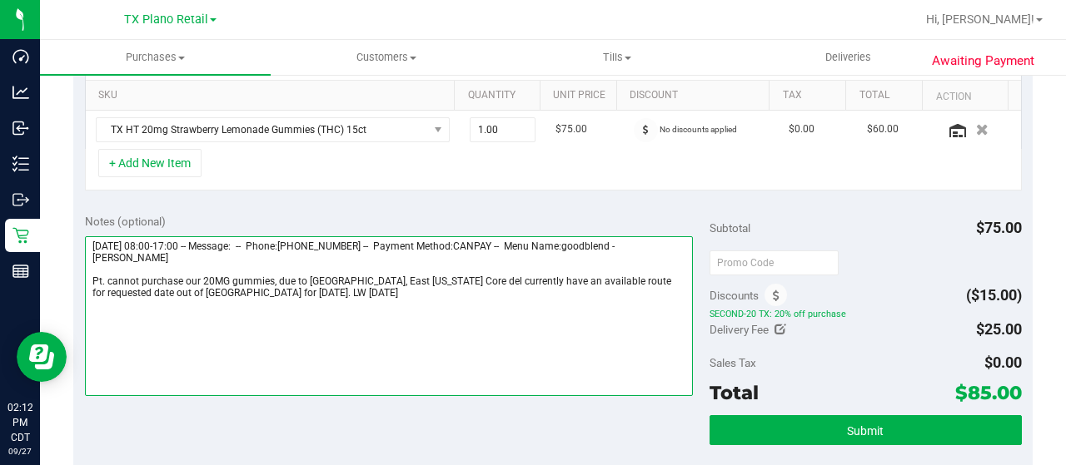
click at [192, 291] on textarea at bounding box center [389, 316] width 608 height 160
click at [231, 291] on textarea at bounding box center [389, 316] width 608 height 160
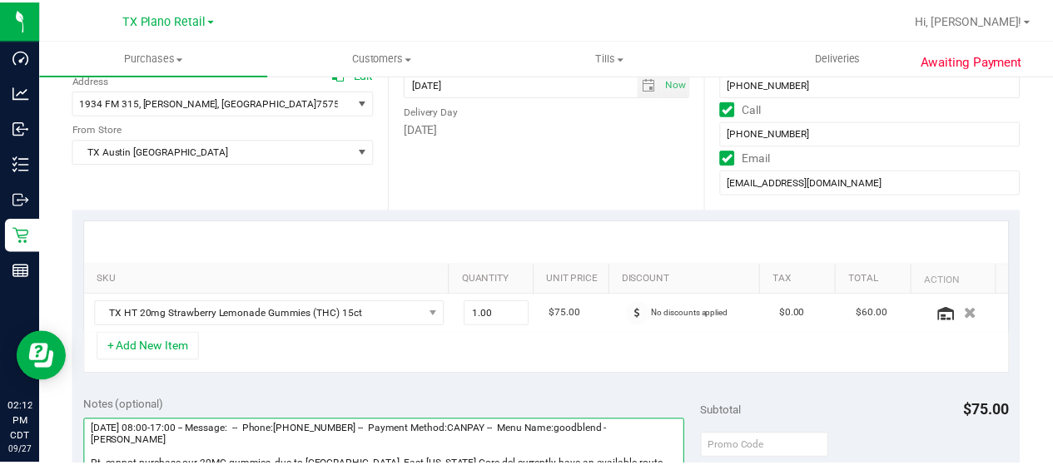
scroll to position [0, 0]
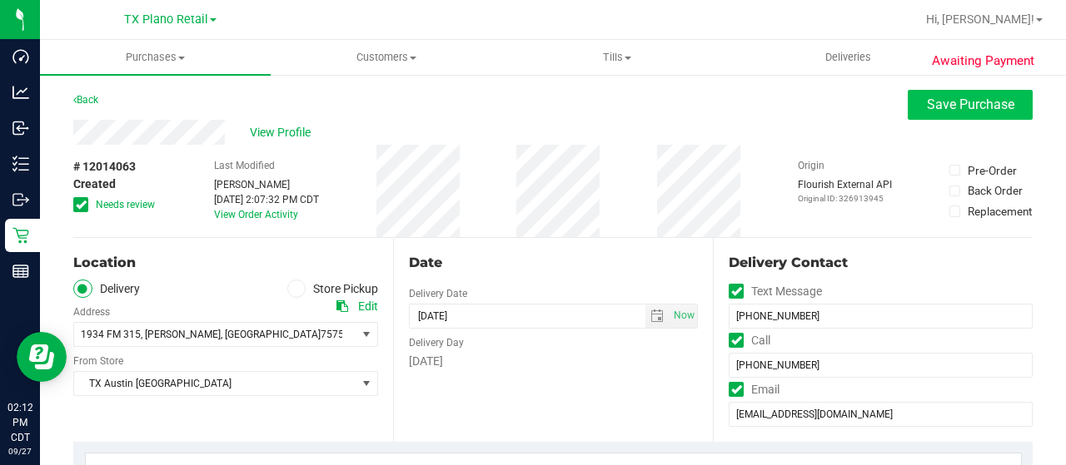
type textarea "Thursday 10/02/2025 08:00-17:00 -- Message: -- Phone:9039415796 -- Payment Meth…"
click at [933, 102] on span "Save Purchase" at bounding box center [970, 105] width 87 height 16
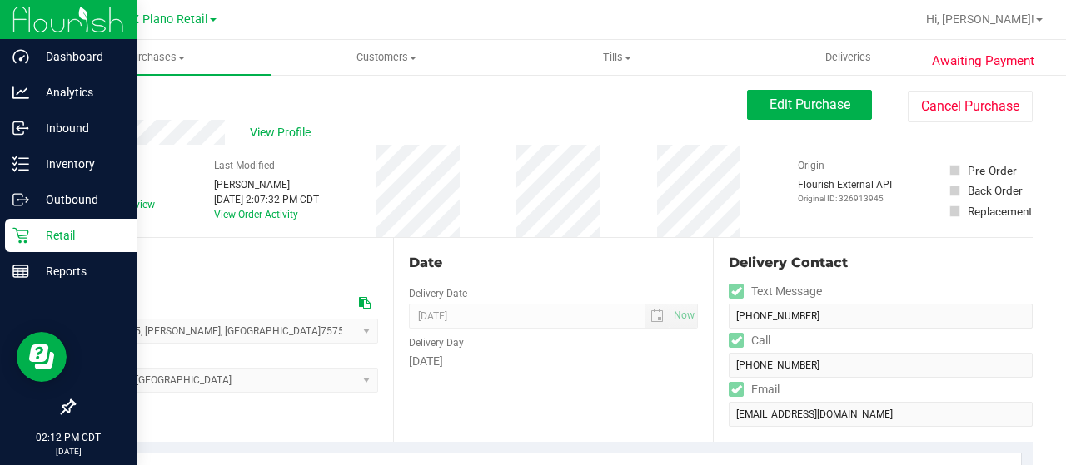
click at [23, 234] on icon at bounding box center [20, 235] width 17 height 17
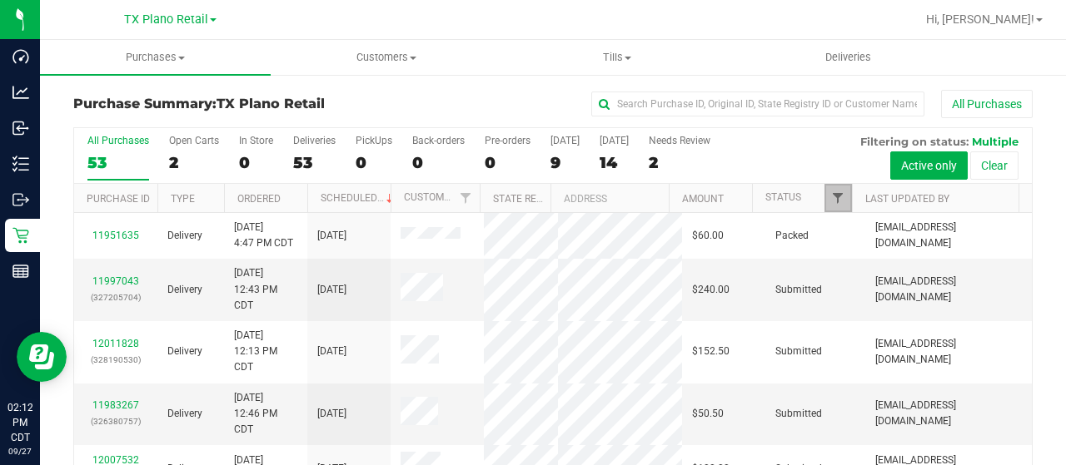
click at [831, 194] on span "Filter" at bounding box center [837, 198] width 13 height 13
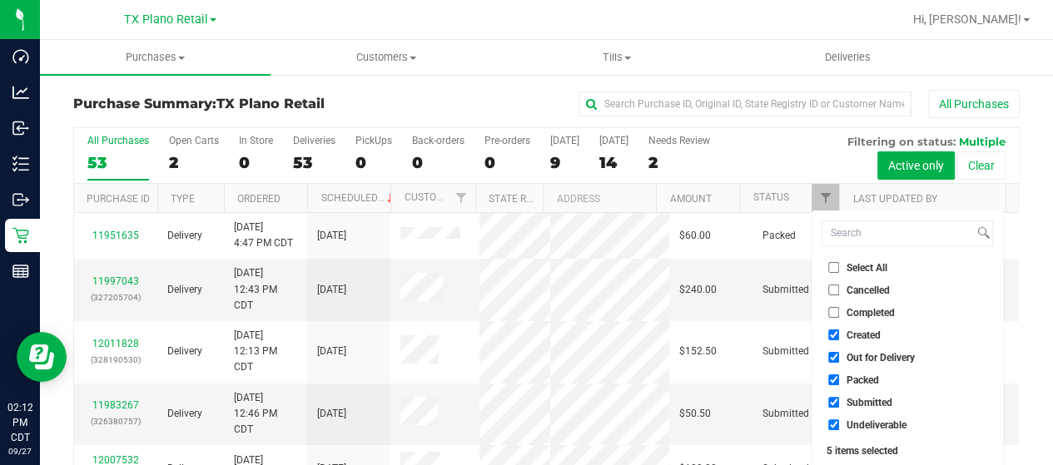
click at [884, 359] on span "Out for Delivery" at bounding box center [881, 358] width 68 height 10
click at [839, 359] on input "Out for Delivery" at bounding box center [834, 357] width 11 height 11
checkbox input "false"
click at [866, 382] on span "Packed" at bounding box center [863, 381] width 32 height 10
click at [839, 382] on input "Packed" at bounding box center [834, 380] width 11 height 11
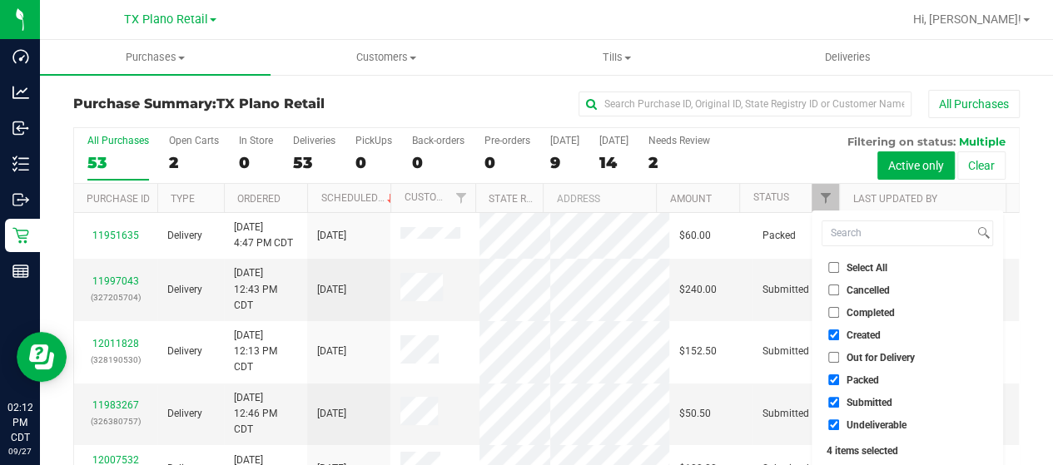
checkbox input "false"
click at [864, 401] on span "Submitted" at bounding box center [870, 403] width 46 height 10
click at [839, 401] on input "Submitted" at bounding box center [834, 402] width 11 height 11
checkbox input "false"
click at [854, 425] on span "Undeliverable" at bounding box center [877, 426] width 60 height 10
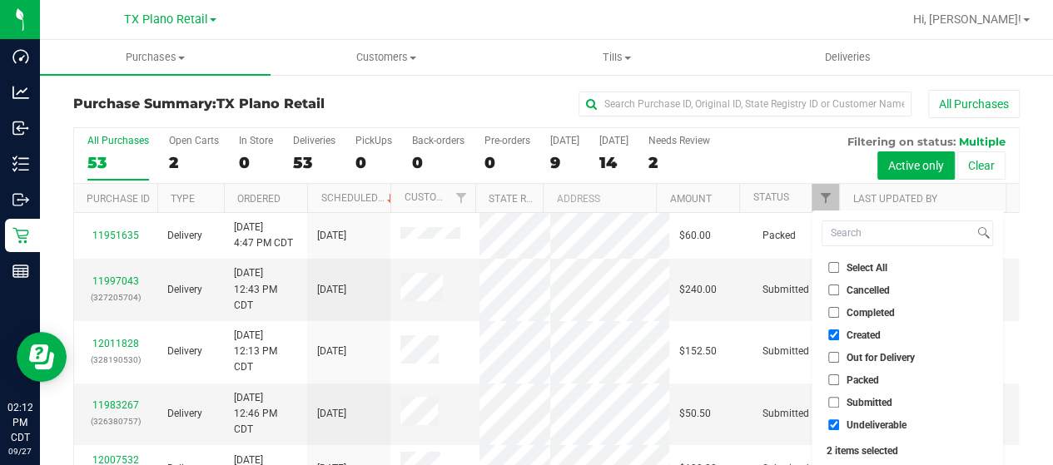
click at [839, 425] on input "Undeliverable" at bounding box center [834, 425] width 11 height 11
checkbox input "false"
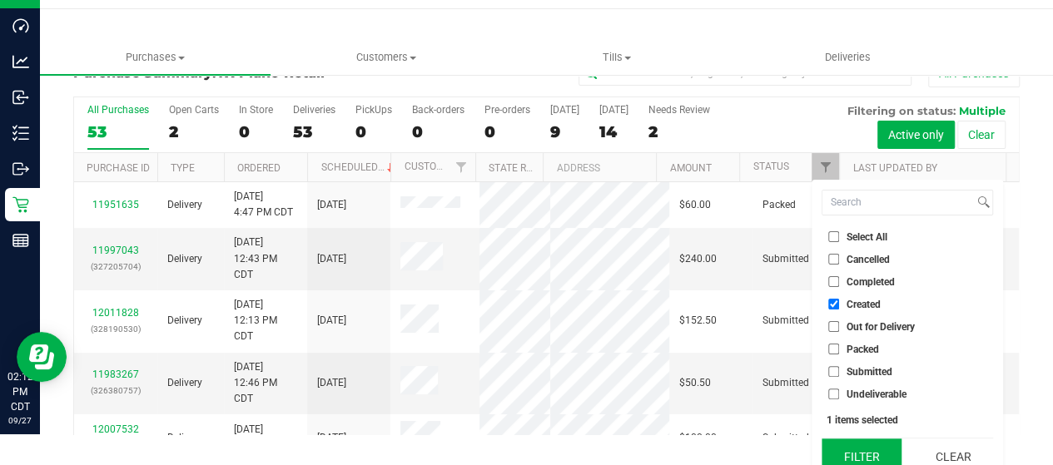
scroll to position [45, 0]
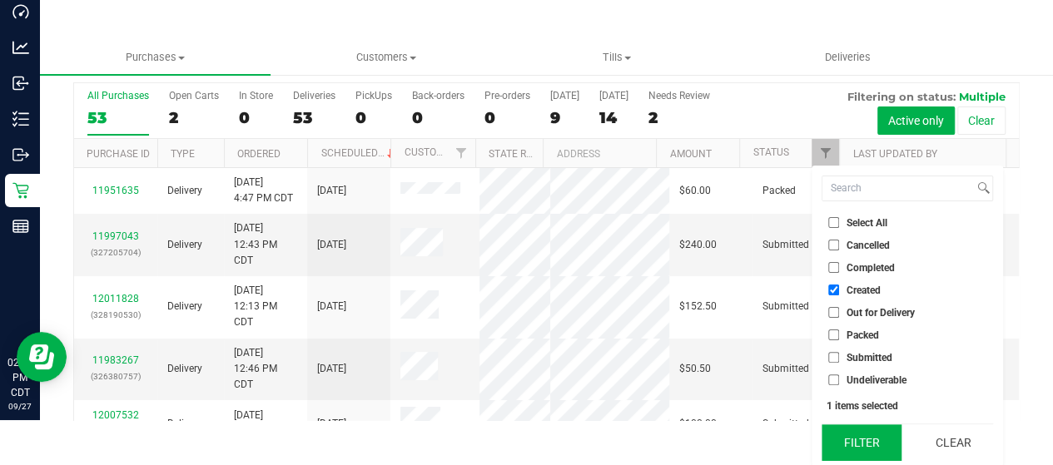
click at [854, 439] on button "Filter" at bounding box center [862, 443] width 80 height 37
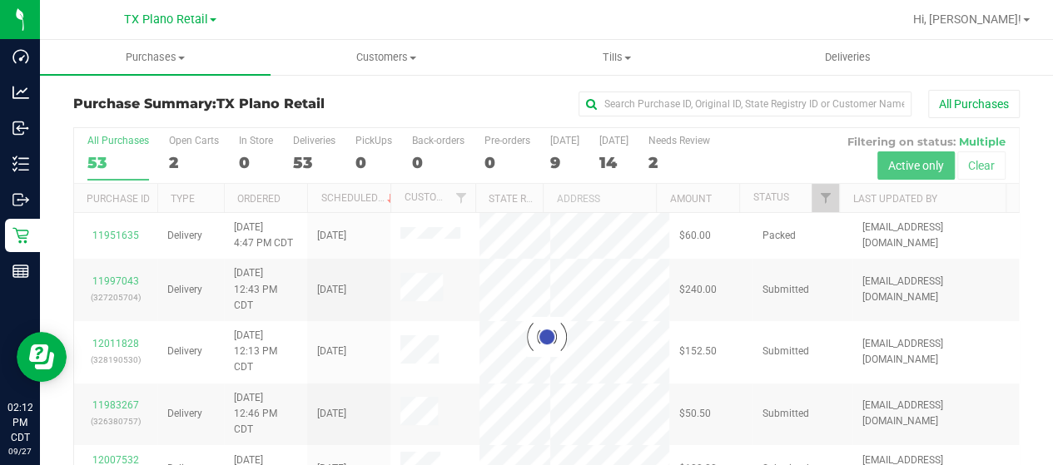
scroll to position [0, 0]
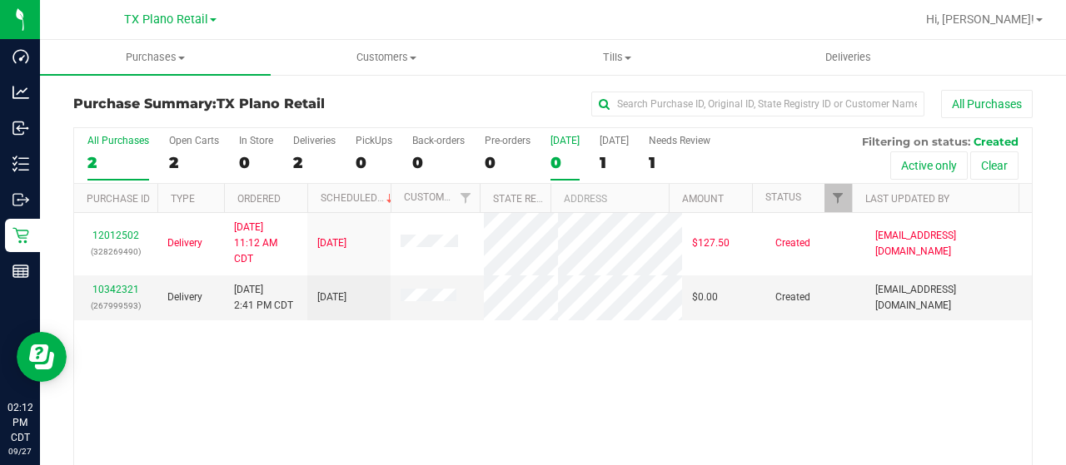
click at [556, 161] on div "0" at bounding box center [564, 162] width 29 height 19
click at [0, 0] on input "Today 0" at bounding box center [0, 0] width 0 height 0
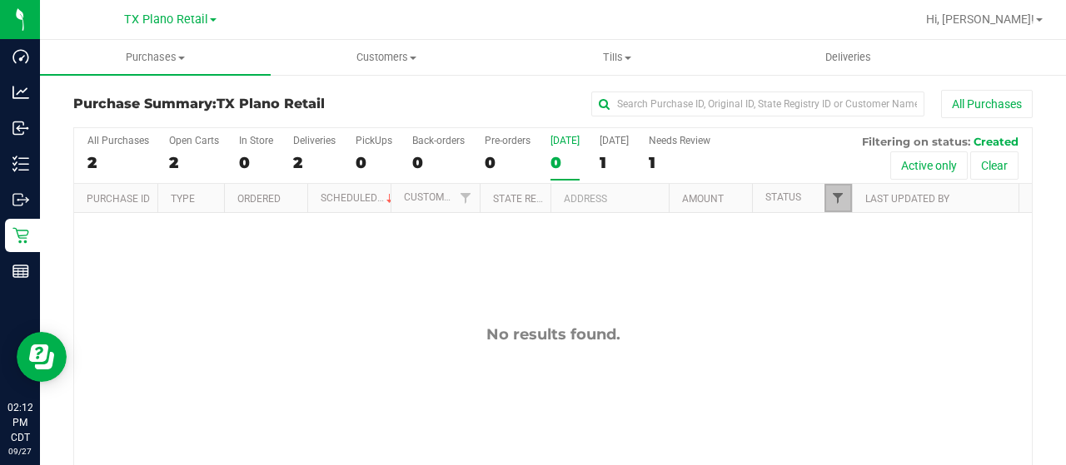
click at [831, 199] on span "Filter" at bounding box center [837, 198] width 13 height 13
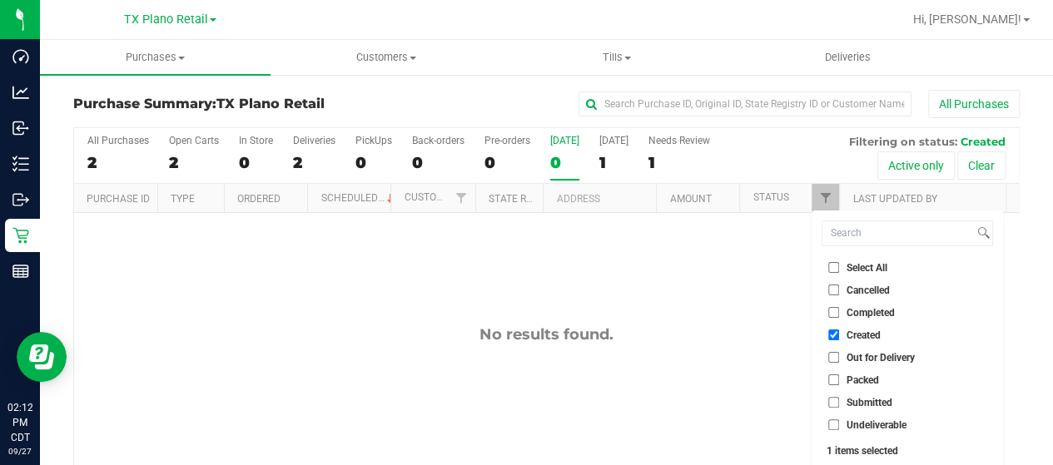
click at [891, 360] on span "Out for Delivery" at bounding box center [881, 358] width 68 height 10
click at [839, 360] on input "Out for Delivery" at bounding box center [834, 357] width 11 height 11
checkbox input "true"
click at [868, 384] on span "Packed" at bounding box center [863, 381] width 32 height 10
click at [839, 384] on input "Packed" at bounding box center [834, 380] width 11 height 11
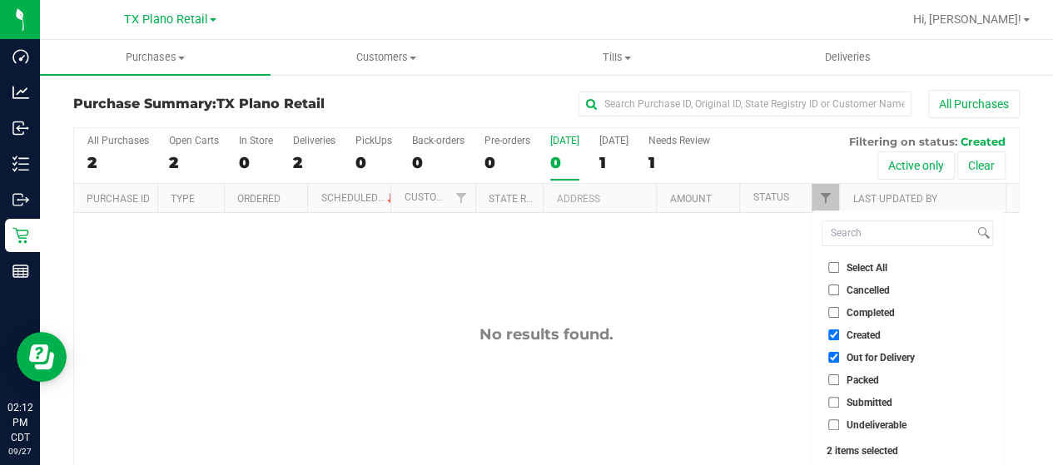
checkbox input "true"
click at [862, 403] on span "Submitted" at bounding box center [870, 403] width 46 height 10
click at [839, 403] on input "Submitted" at bounding box center [834, 402] width 11 height 11
checkbox input "true"
click at [858, 422] on span "Undeliverable" at bounding box center [877, 426] width 60 height 10
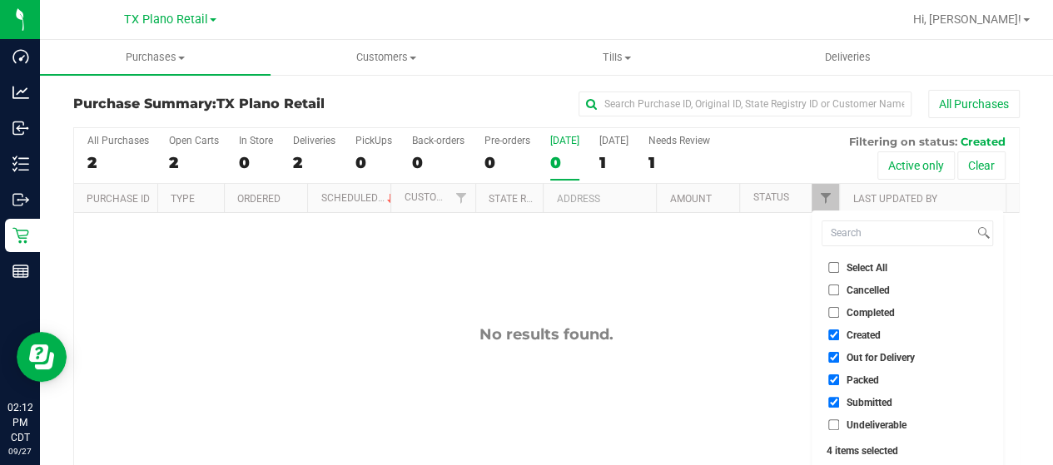
click at [839, 422] on input "Undeliverable" at bounding box center [834, 425] width 11 height 11
checkbox input "true"
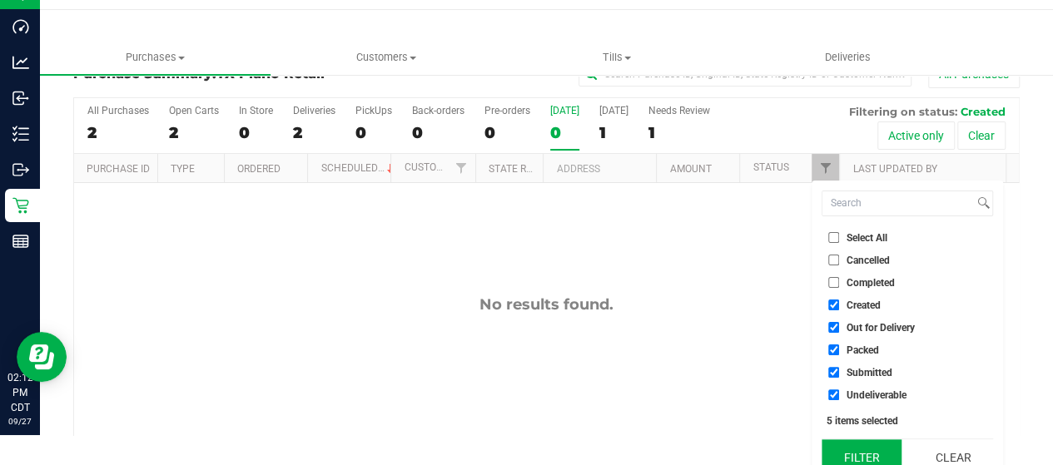
scroll to position [45, 0]
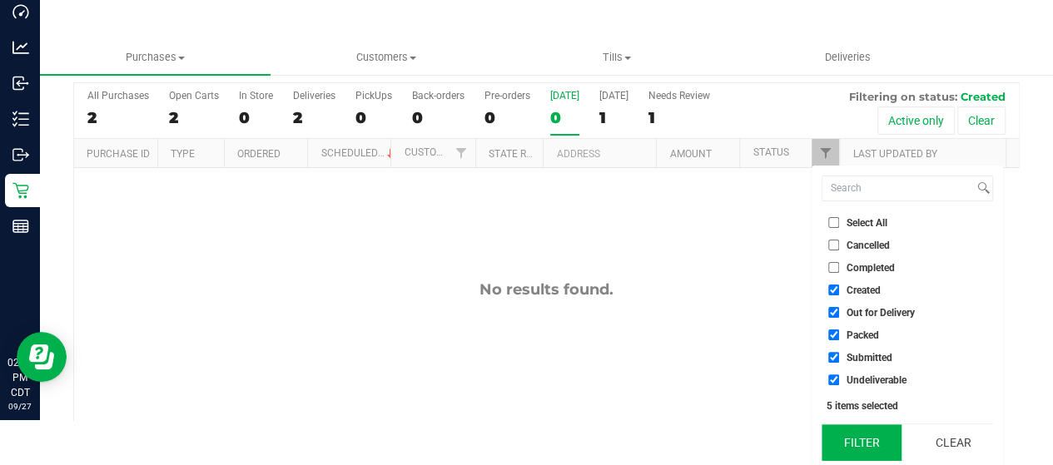
click at [862, 445] on button "Filter" at bounding box center [862, 443] width 80 height 37
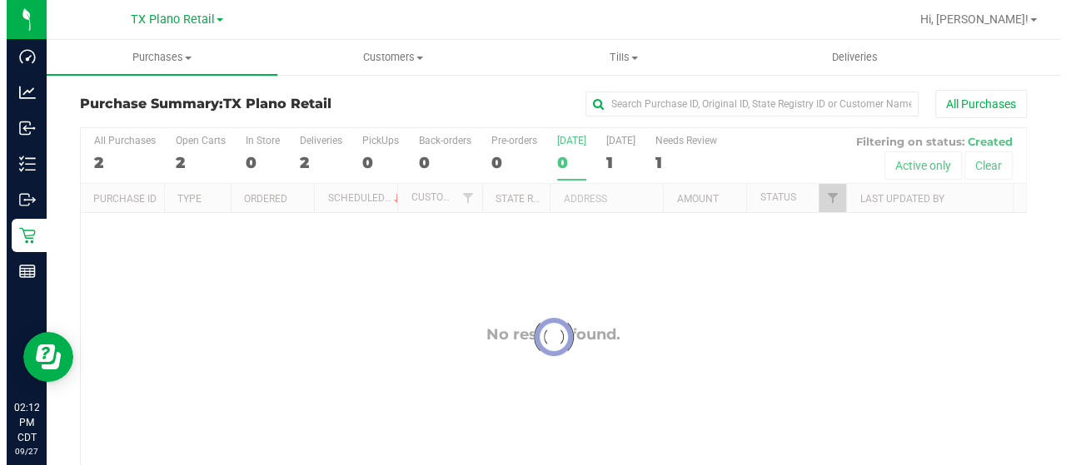
scroll to position [0, 0]
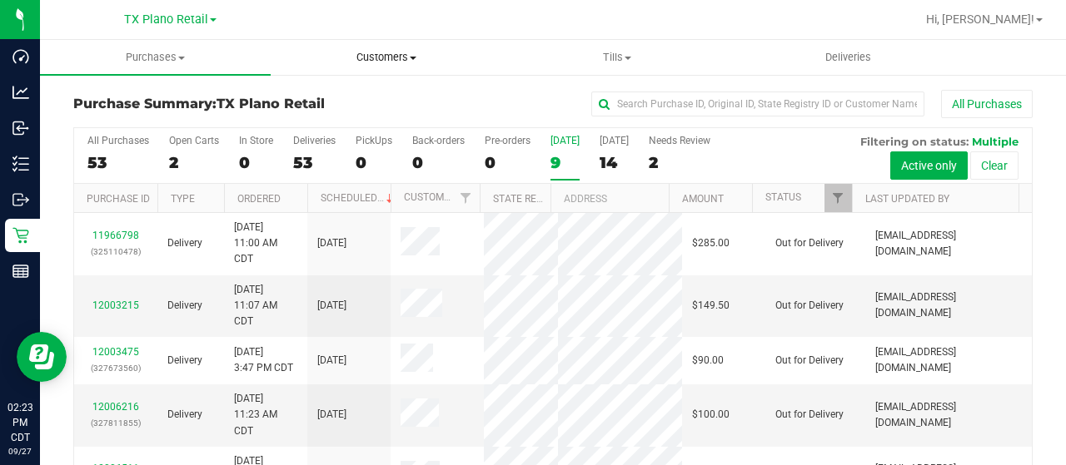
click at [393, 62] on span "Customers" at bounding box center [385, 57] width 229 height 15
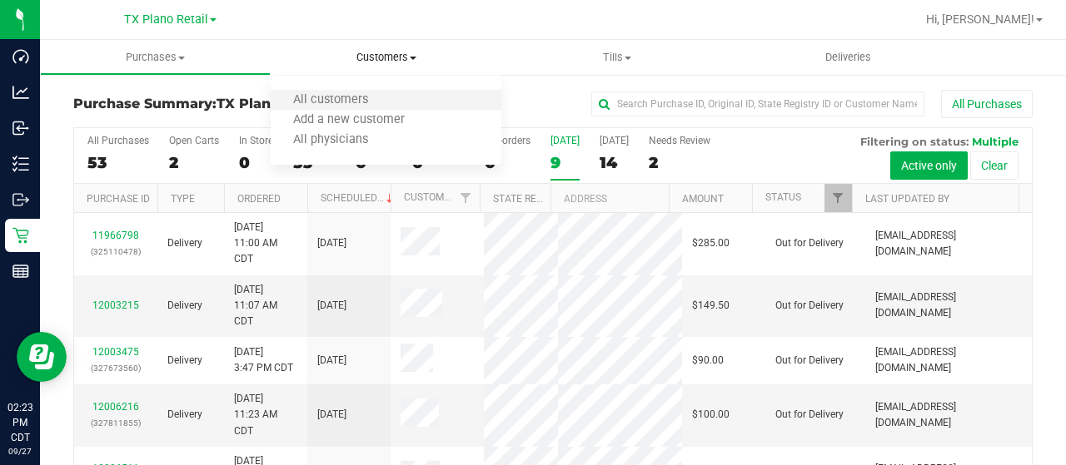
click at [391, 94] on li "All customers" at bounding box center [386, 101] width 231 height 20
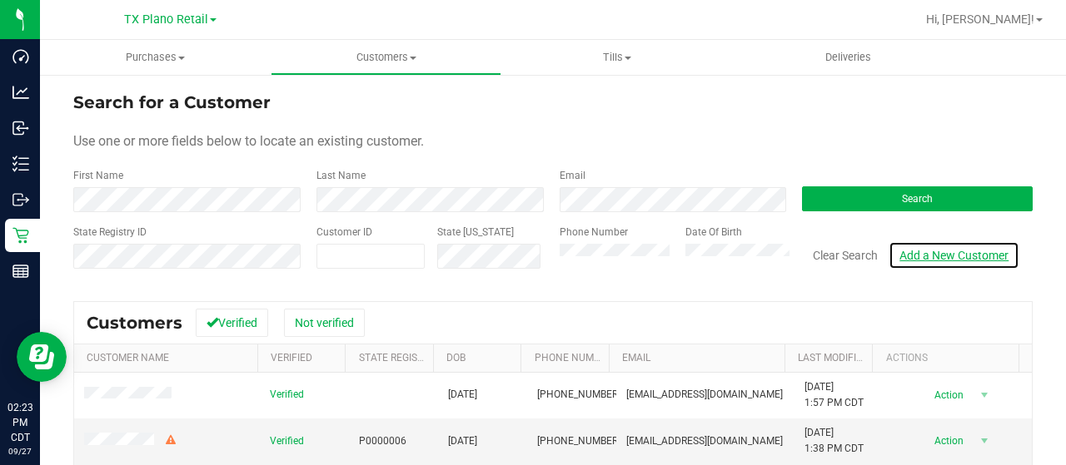
click at [918, 257] on link "Add a New Customer" at bounding box center [953, 255] width 131 height 28
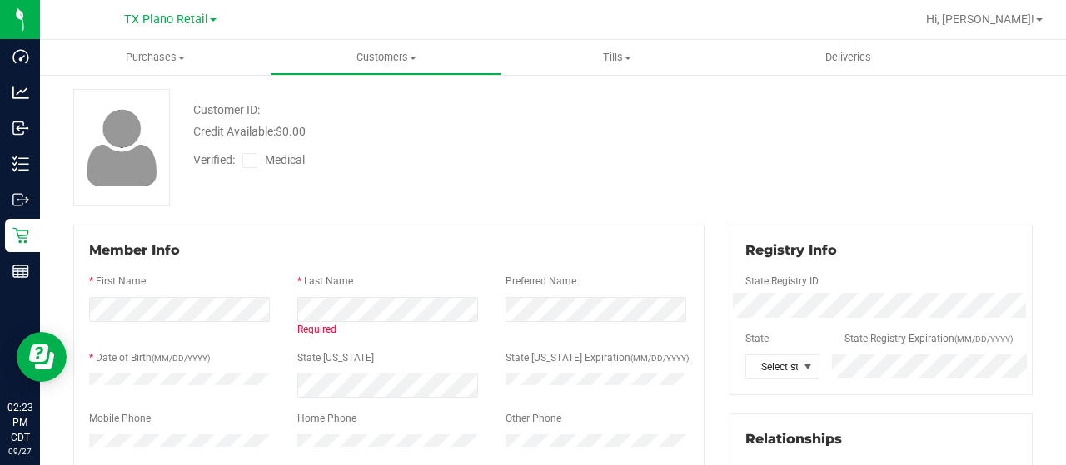
scroll to position [167, 0]
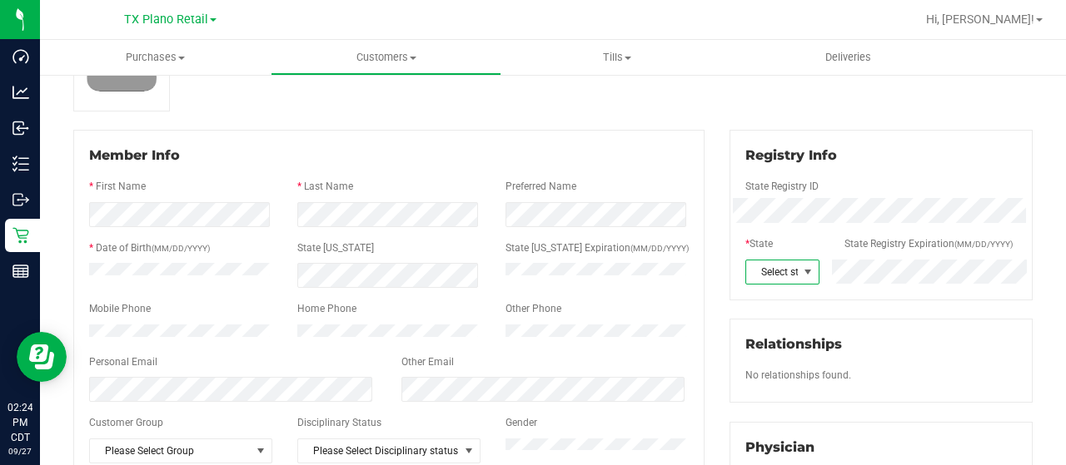
click at [782, 272] on span "Select state" at bounding box center [772, 272] width 52 height 23
click at [759, 252] on li "[GEOGRAPHIC_DATA]" at bounding box center [771, 266] width 69 height 28
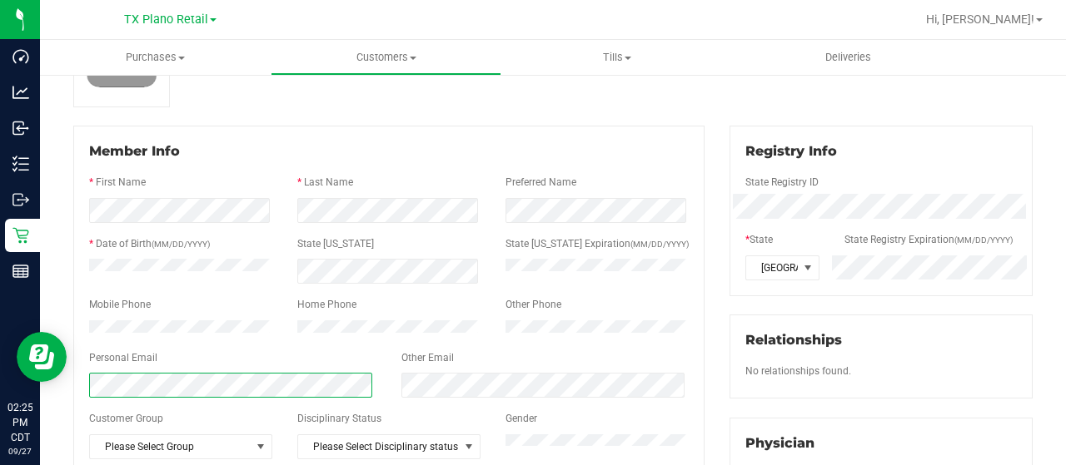
scroll to position [0, 0]
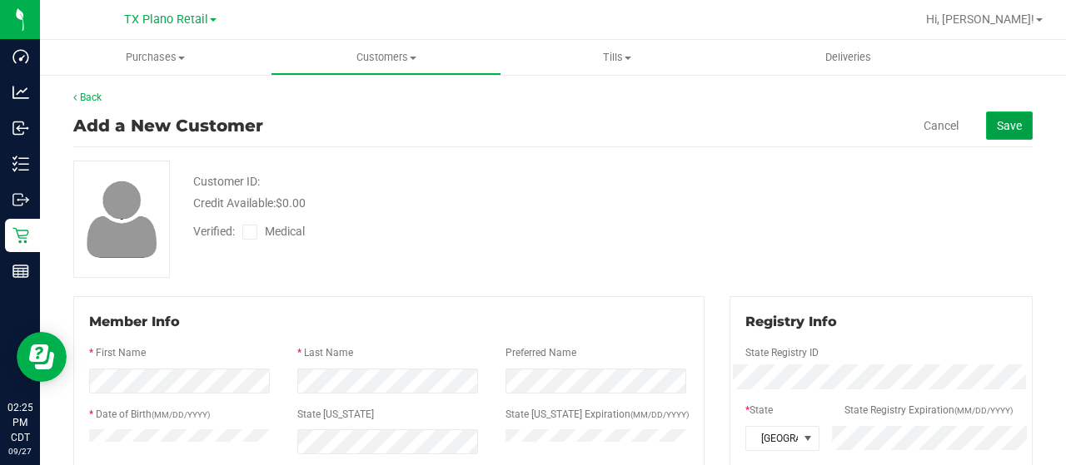
click at [1009, 127] on button "Save" at bounding box center [1009, 126] width 47 height 28
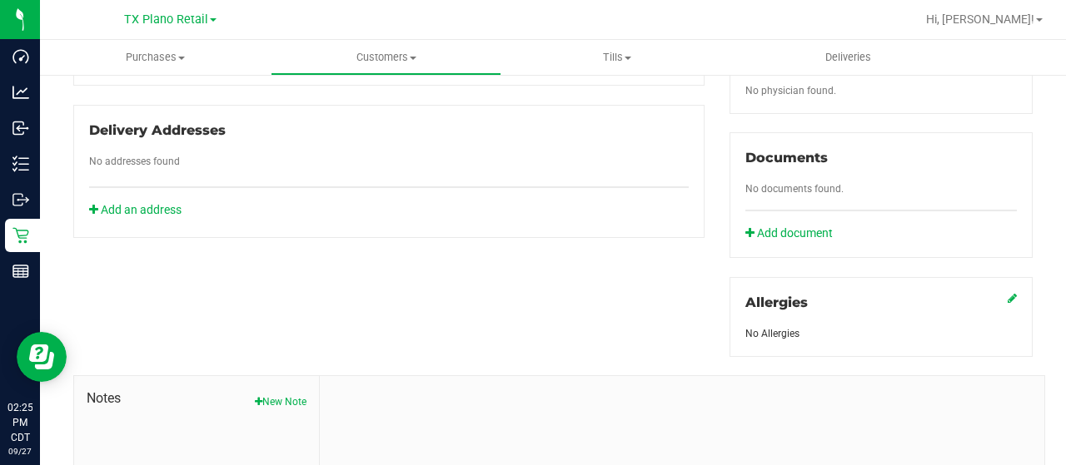
scroll to position [500, 0]
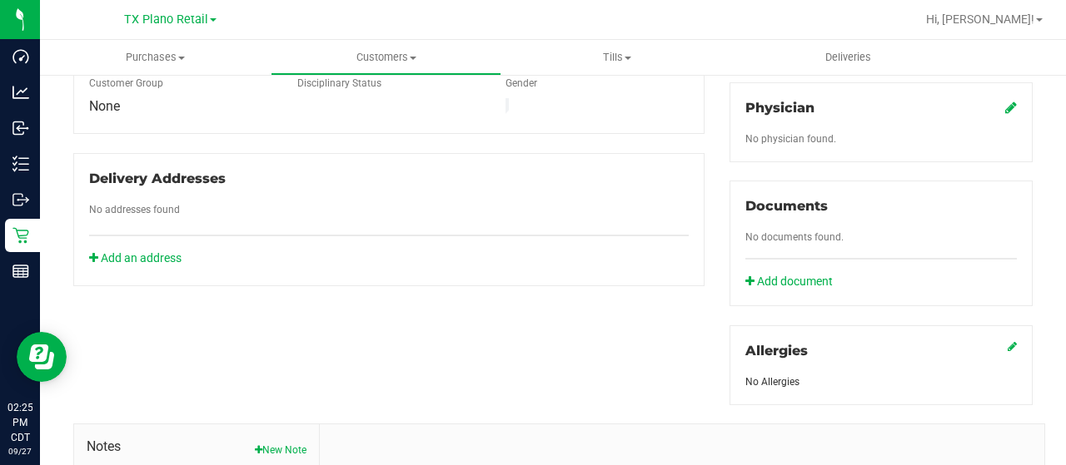
click at [1005, 107] on icon at bounding box center [1011, 107] width 12 height 13
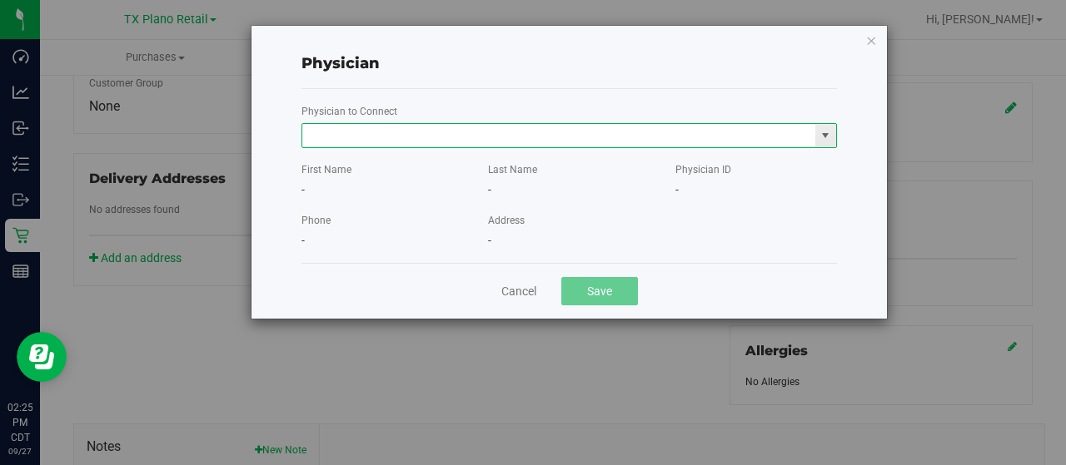
click at [700, 141] on input "text" at bounding box center [558, 135] width 513 height 23
paste input "Chen"
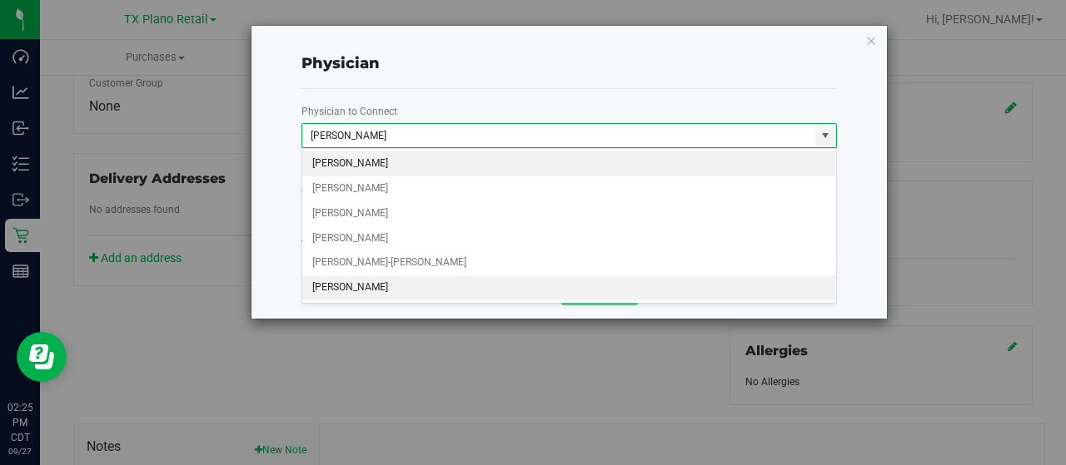
click at [435, 282] on li "An Chen" at bounding box center [569, 288] width 535 height 25
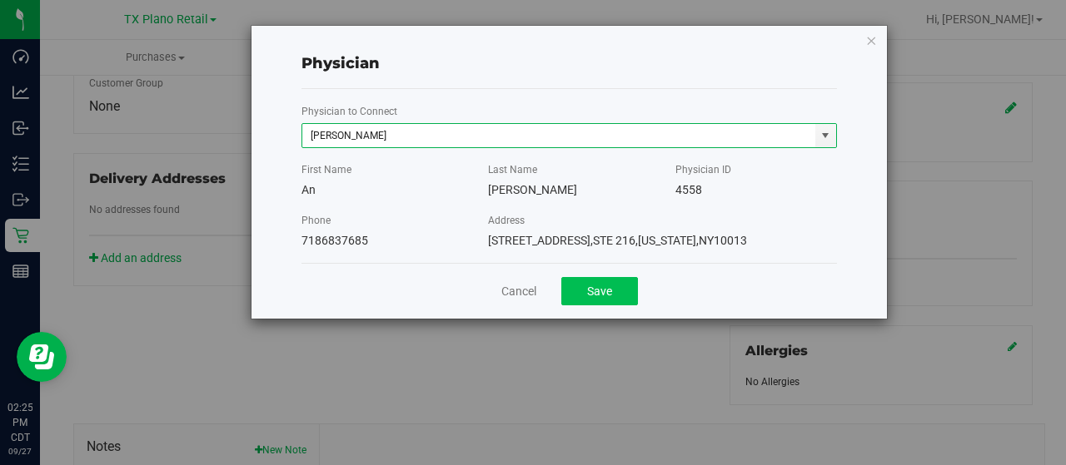
type input "An Chen"
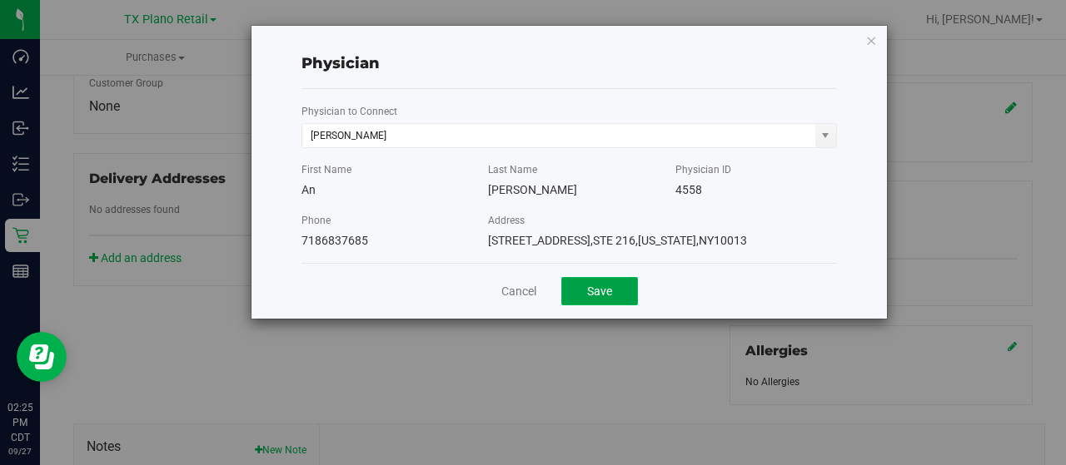
click at [596, 286] on button "Save" at bounding box center [599, 291] width 77 height 28
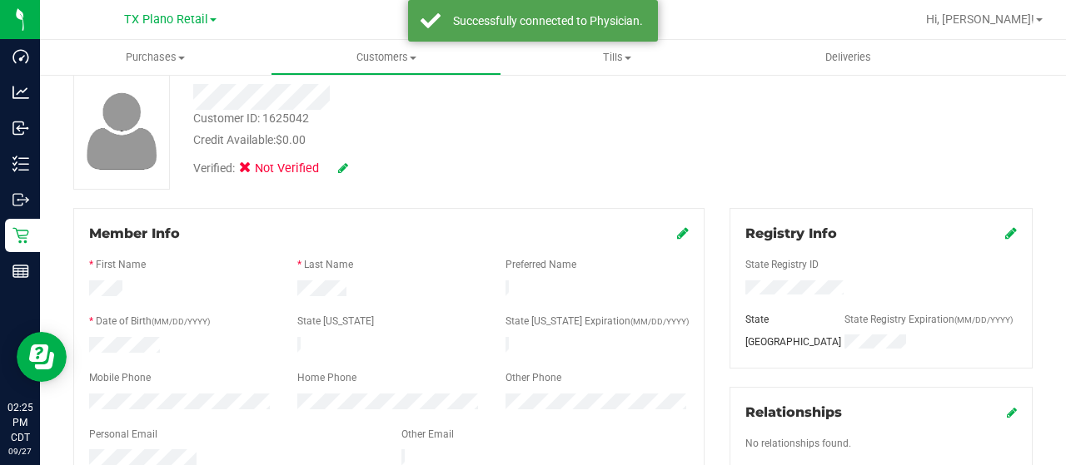
scroll to position [83, 0]
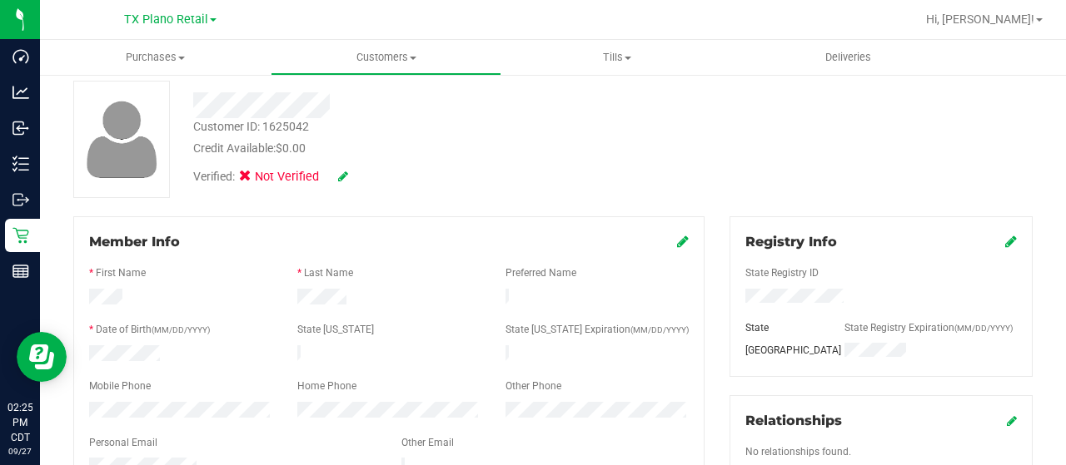
click at [341, 179] on icon at bounding box center [343, 177] width 10 height 12
click at [248, 179] on icon at bounding box center [250, 179] width 11 height 0
click at [0, 0] on input "Medical" at bounding box center [0, 0] width 0 height 0
click at [363, 180] on icon at bounding box center [365, 178] width 13 height 12
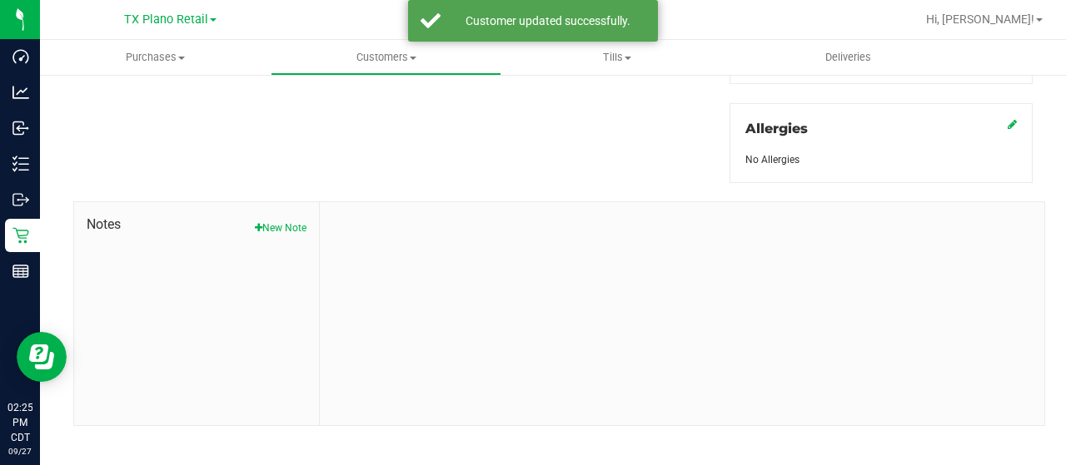
scroll to position [734, 0]
click at [282, 211] on button "New Note" at bounding box center [281, 218] width 52 height 15
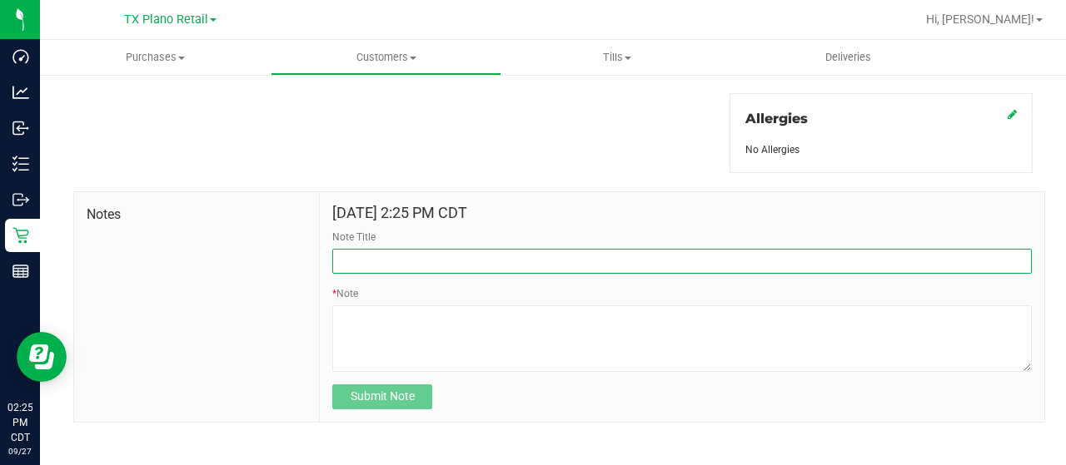
click at [395, 261] on input "Note Title" at bounding box center [681, 261] width 699 height 25
type input "curt"
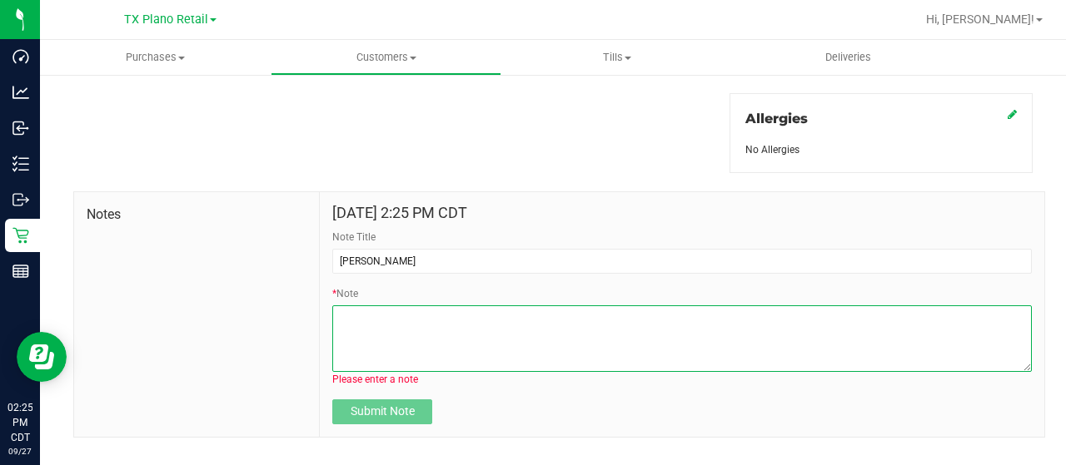
click at [480, 342] on textarea "* Note" at bounding box center [681, 339] width 699 height 67
paste textarea "Patient Name: David Hovland Address: 1413 Jasper Crossing Princeton, TX, 75407 …"
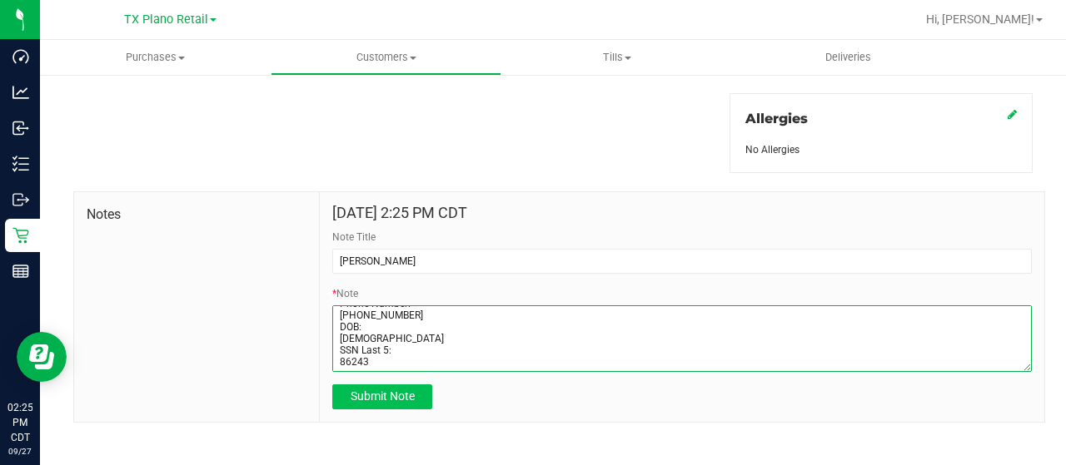
type textarea "Patient Name: David Hovland Address: 1413 Jasper Crossing Princeton, TX, 75407 …"
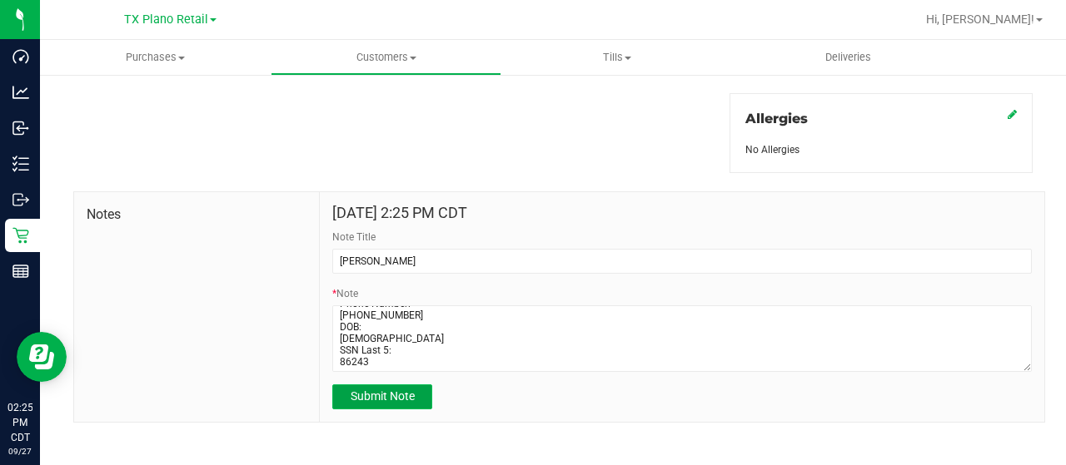
click at [398, 399] on span "Submit Note" at bounding box center [383, 396] width 64 height 13
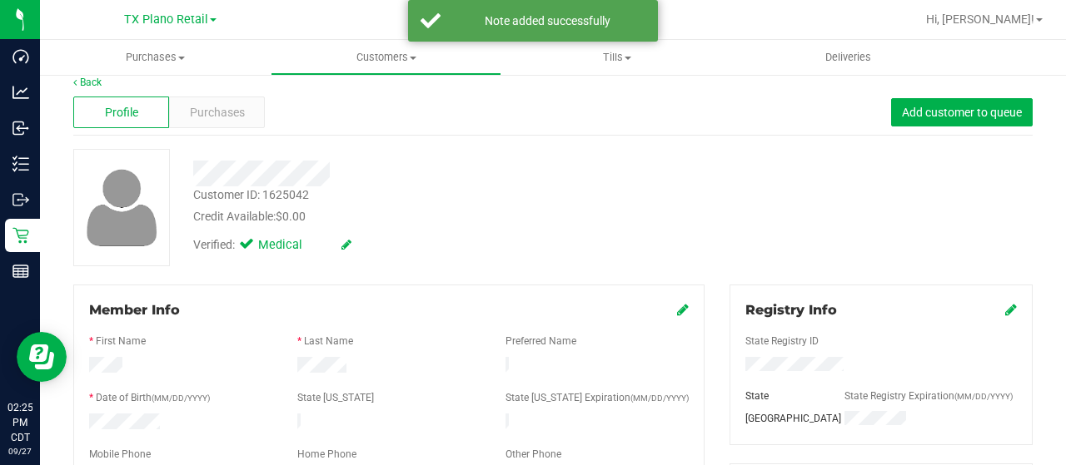
scroll to position [0, 0]
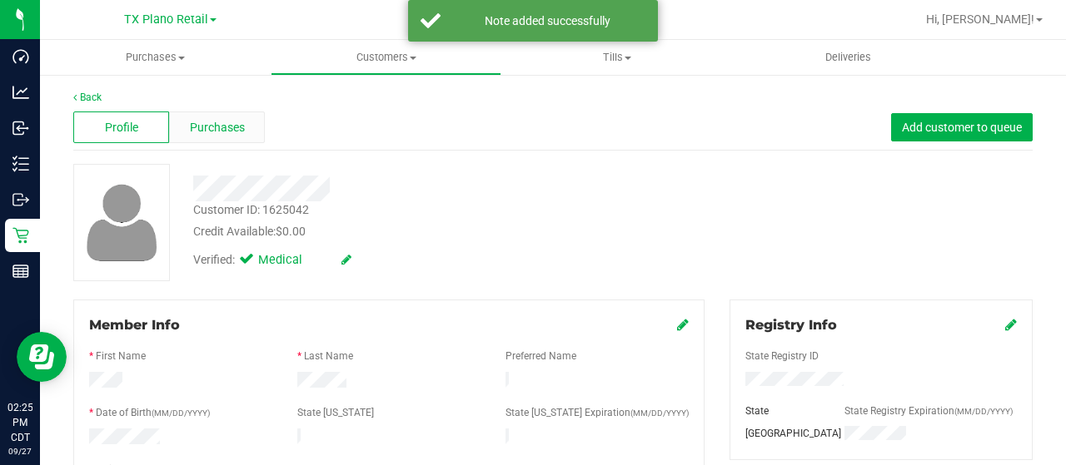
click at [228, 127] on span "Purchases" at bounding box center [217, 127] width 55 height 17
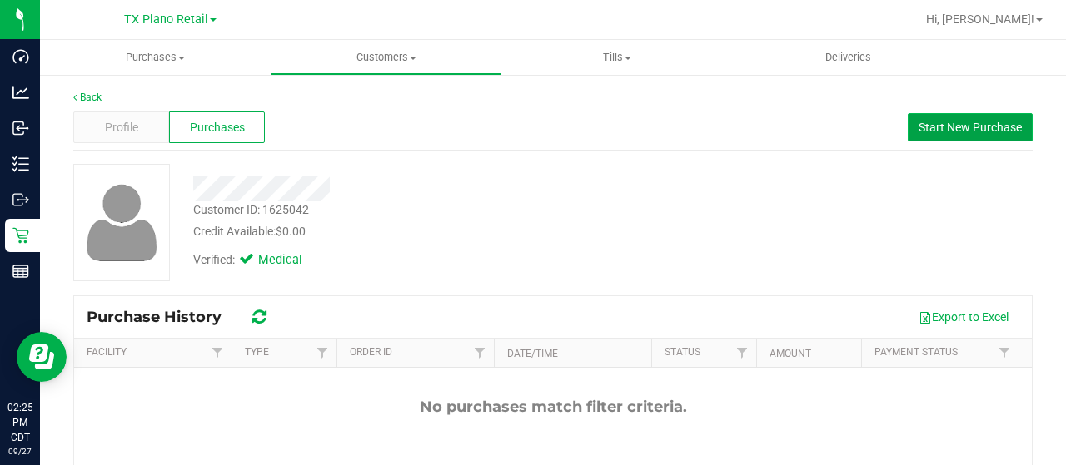
click at [933, 125] on span "Start New Purchase" at bounding box center [969, 127] width 103 height 13
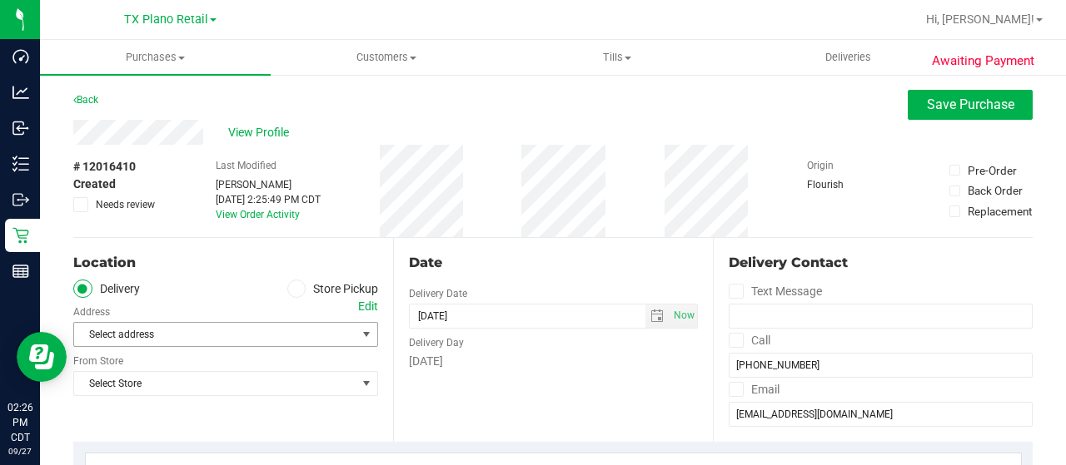
click at [157, 337] on span "Select address" at bounding box center [208, 334] width 268 height 23
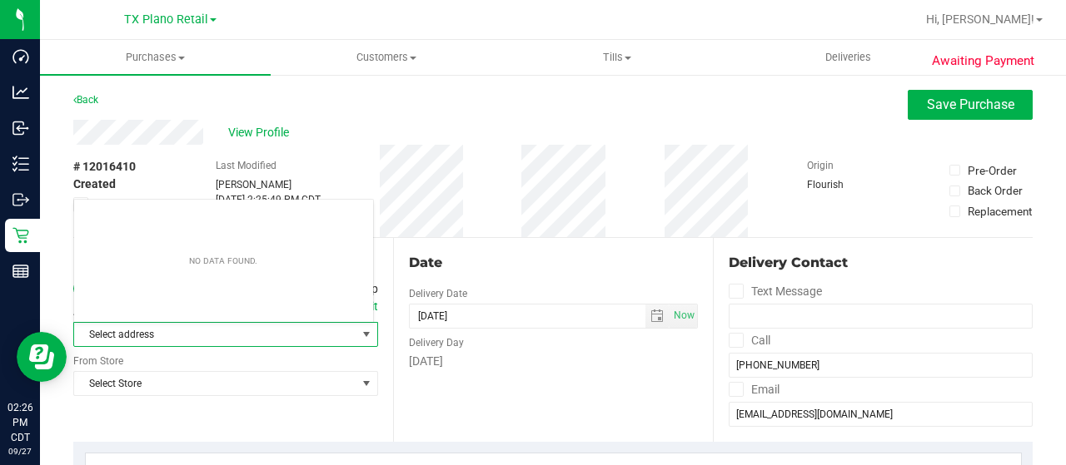
click at [244, 340] on span "Select address" at bounding box center [208, 334] width 268 height 23
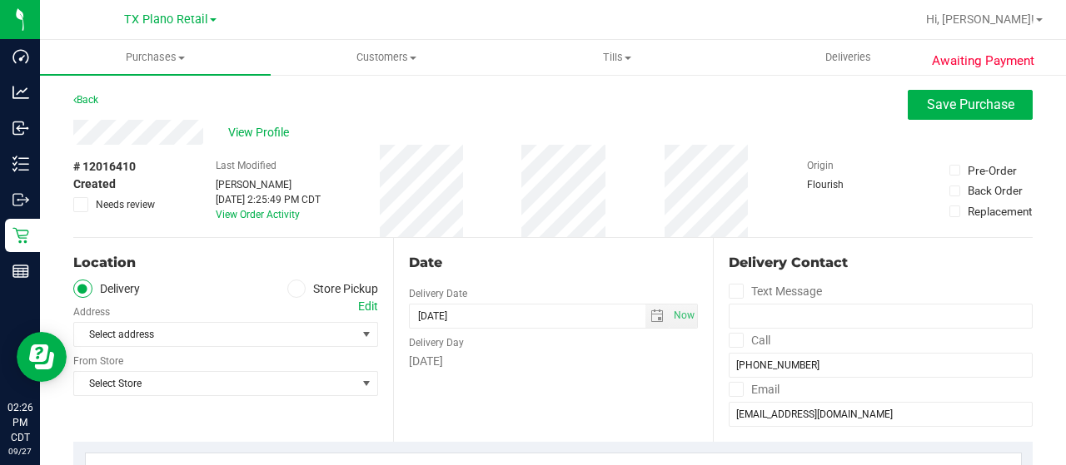
click at [366, 307] on div "Edit" at bounding box center [368, 306] width 20 height 17
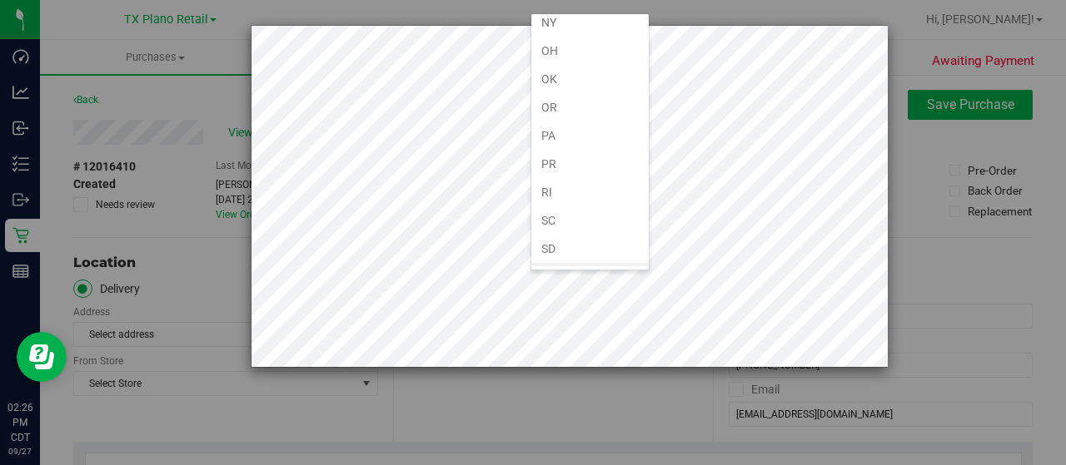
scroll to position [999, 0]
click at [551, 263] on li "[GEOGRAPHIC_DATA]" at bounding box center [589, 277] width 117 height 28
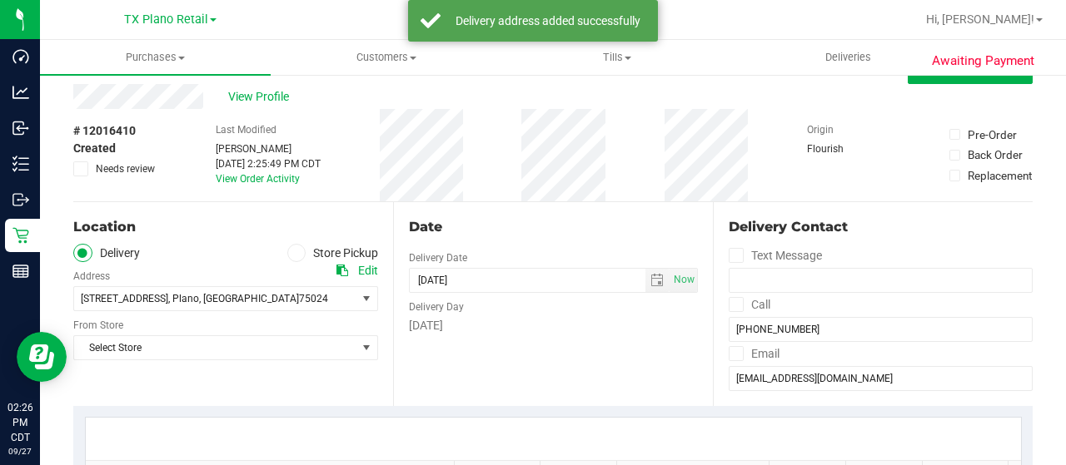
scroll to position [83, 0]
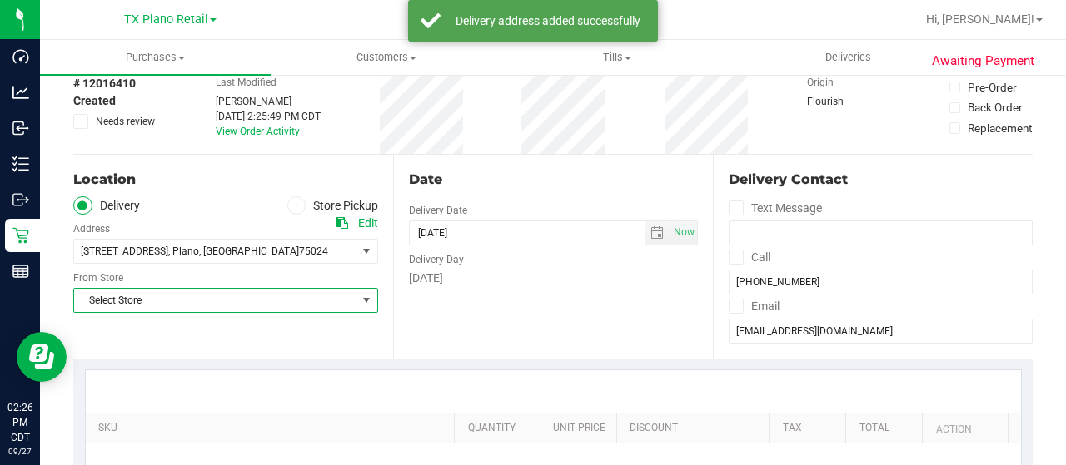
click at [213, 296] on span "Select Store" at bounding box center [215, 300] width 282 height 23
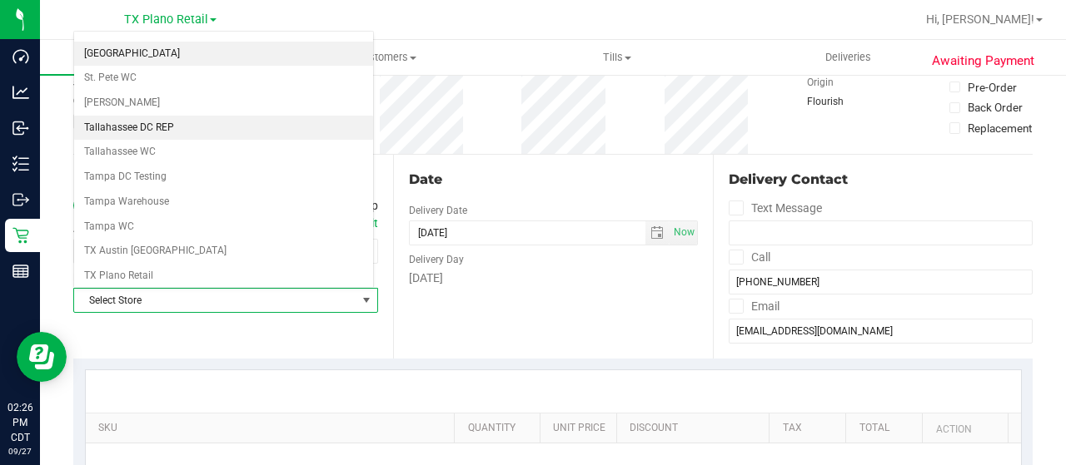
scroll to position [1082, 0]
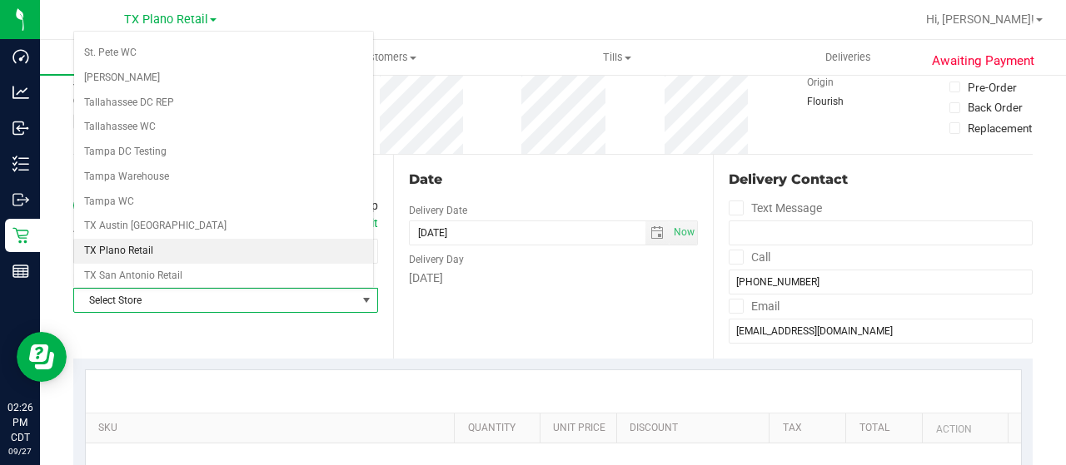
click at [143, 239] on li "TX Plano Retail" at bounding box center [223, 251] width 299 height 25
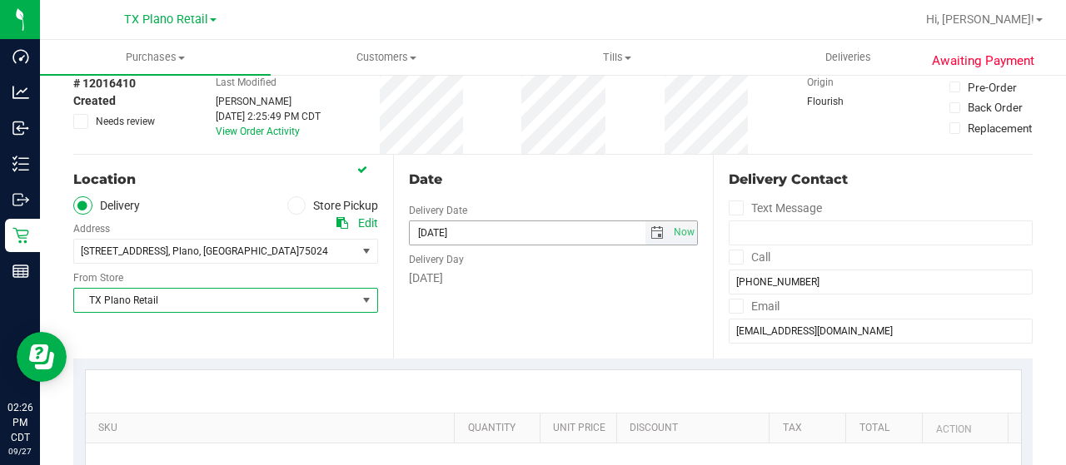
click at [652, 234] on span "select" at bounding box center [656, 232] width 13 height 13
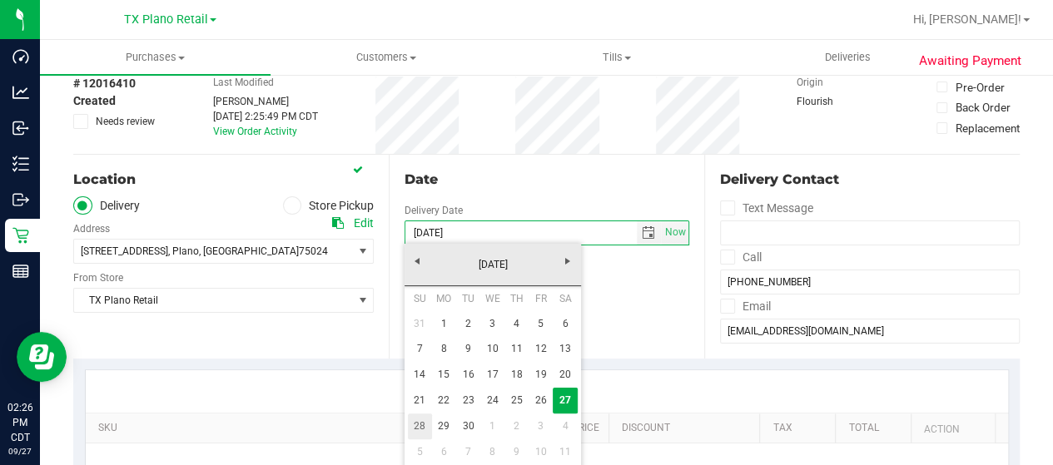
drag, startPoint x: 422, startPoint y: 422, endPoint x: 425, endPoint y: 409, distance: 13.6
click at [423, 422] on link "28" at bounding box center [420, 427] width 24 height 26
type input "09/28/2025"
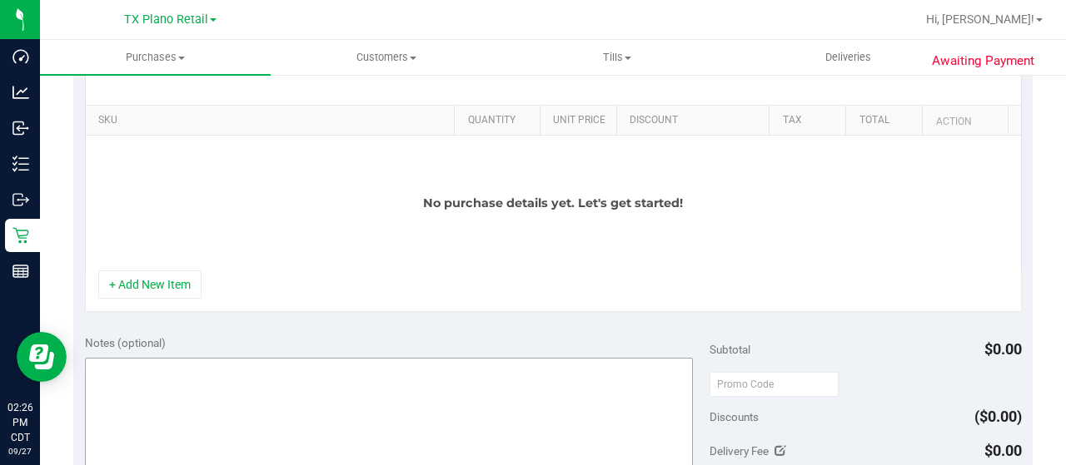
scroll to position [416, 0]
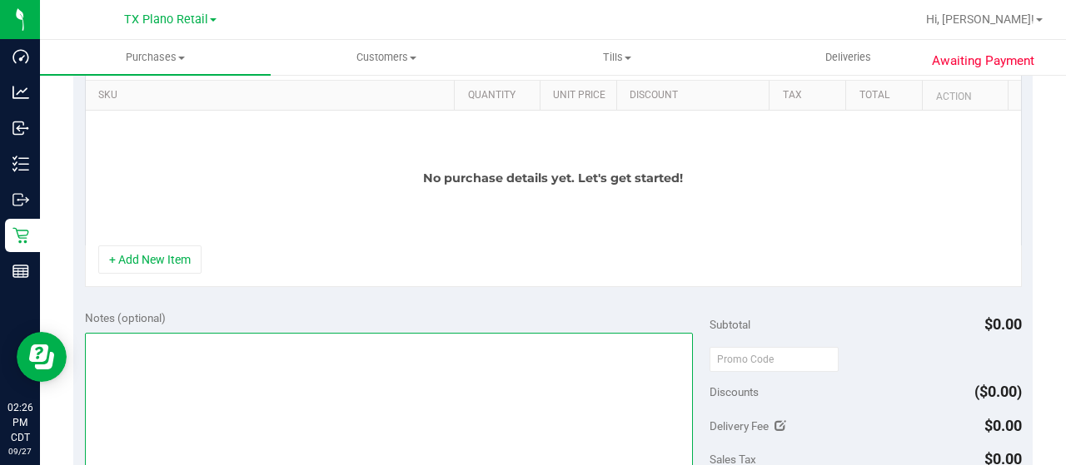
click at [185, 348] on textarea at bounding box center [389, 413] width 608 height 160
type textarea "Confirm Plano PU for Sunday 9/28/25. LW 9/27/25"
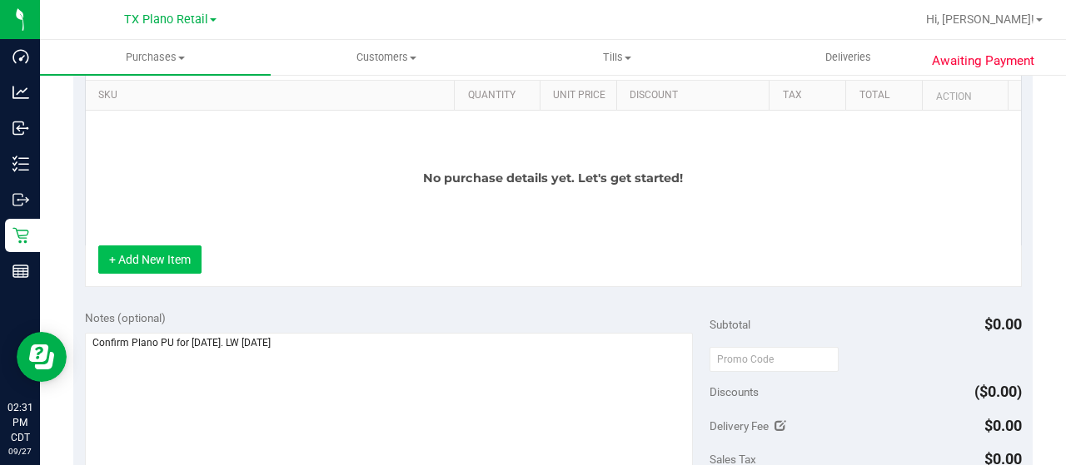
click at [142, 259] on button "+ Add New Item" at bounding box center [149, 260] width 103 height 28
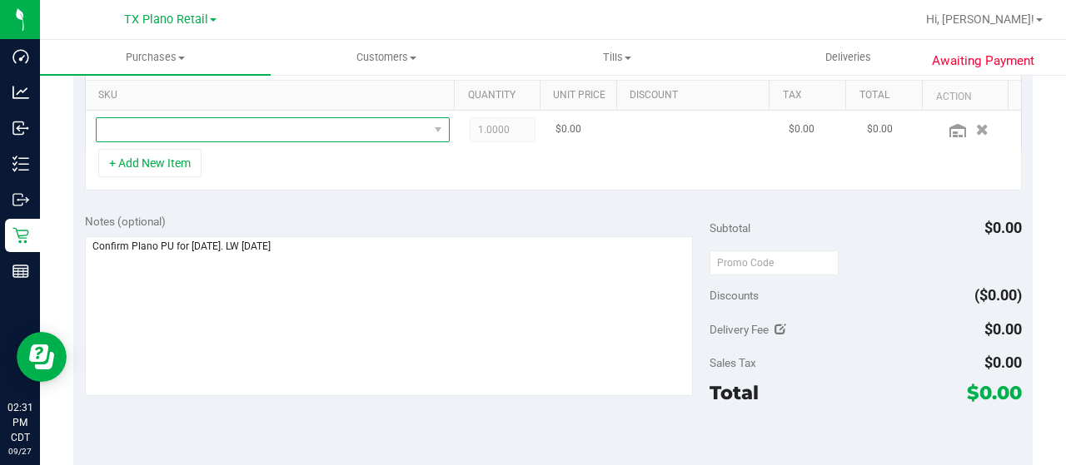
click at [336, 137] on span "NO DATA FOUND" at bounding box center [262, 129] width 331 height 23
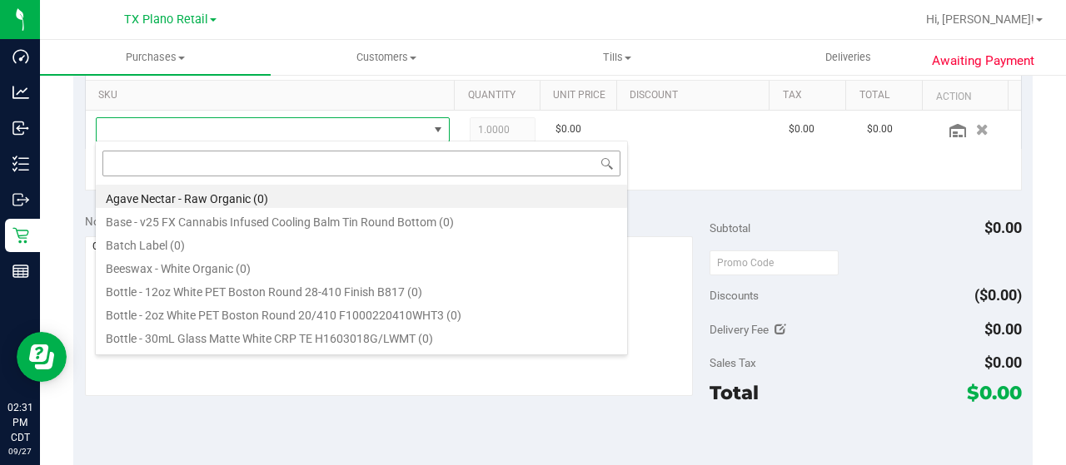
scroll to position [24, 336]
type input "fso"
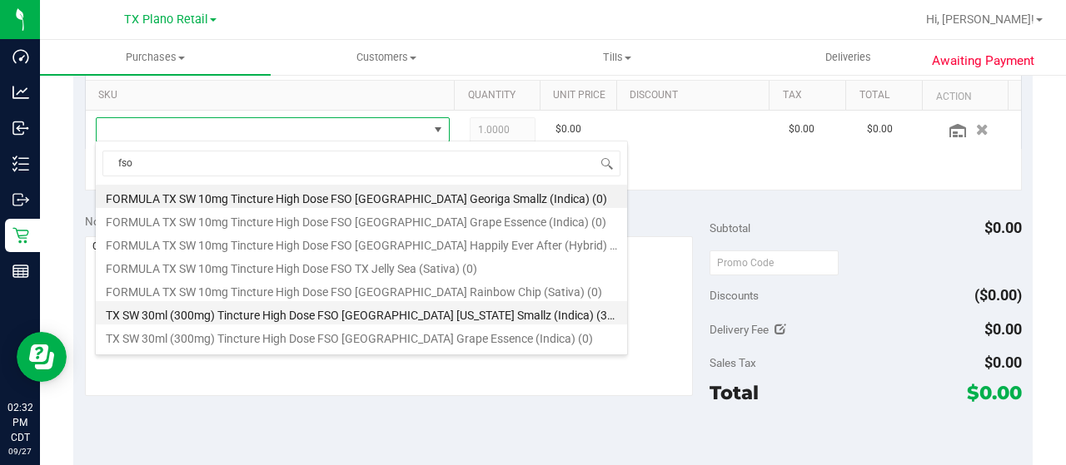
click at [528, 316] on li "TX SW 30ml (300mg) Tincture High Dose FSO TX Georgia Smallz (Indica) (33)" at bounding box center [361, 312] width 531 height 23
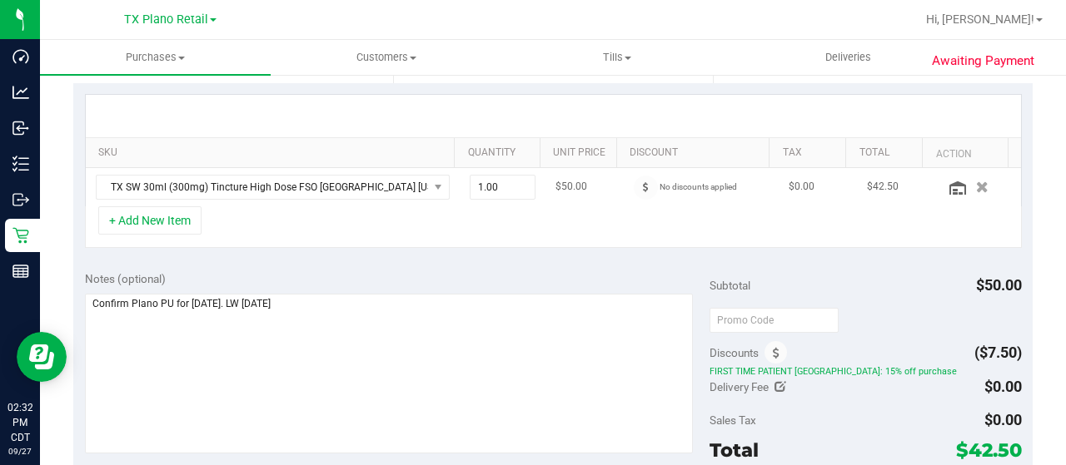
scroll to position [333, 0]
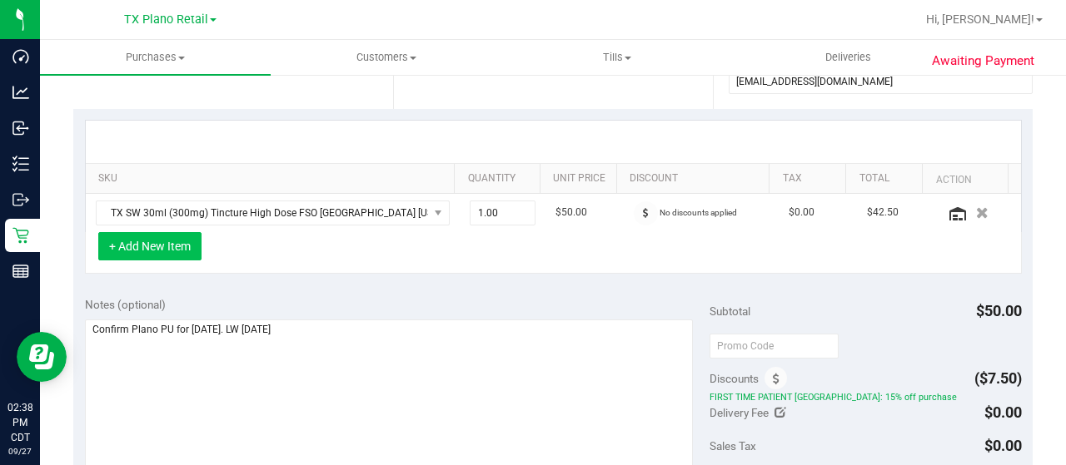
click at [162, 236] on button "+ Add New Item" at bounding box center [149, 246] width 103 height 28
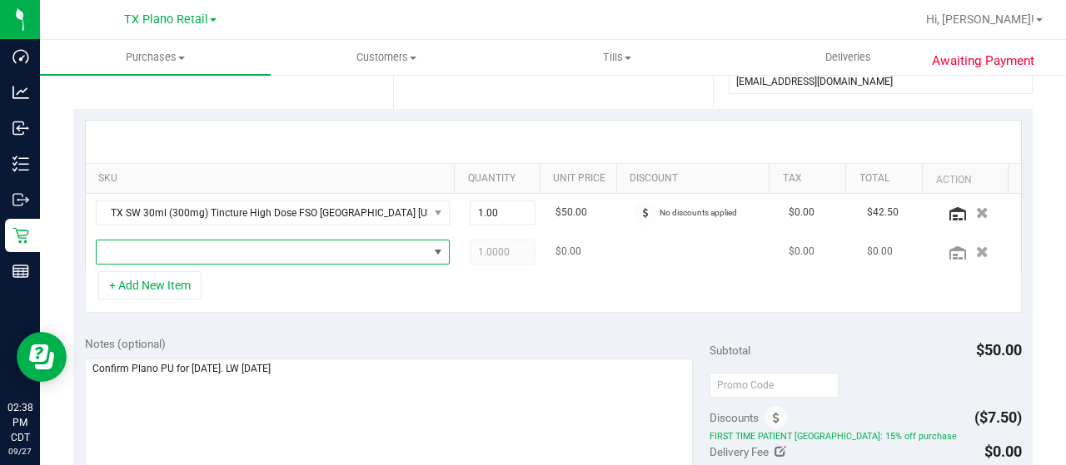
click at [282, 251] on span "NO DATA FOUND" at bounding box center [262, 252] width 331 height 23
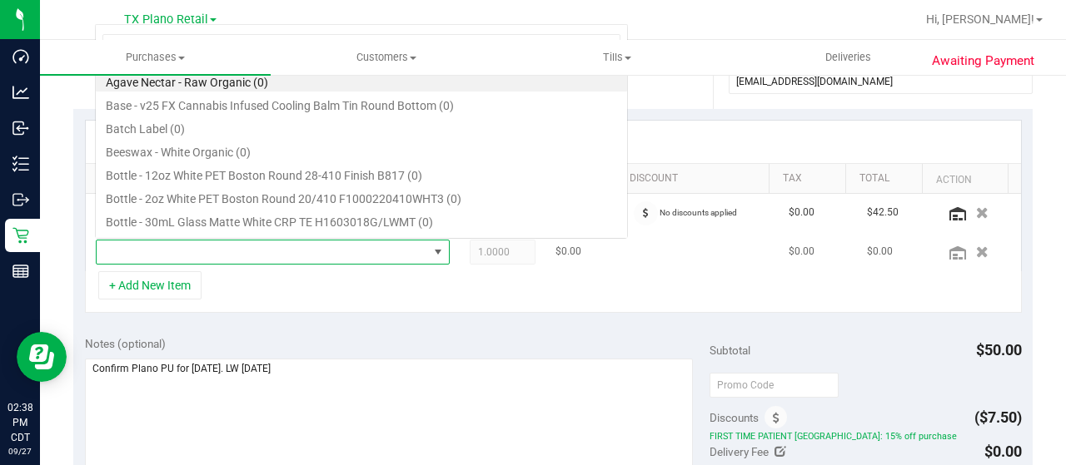
scroll to position [24, 336]
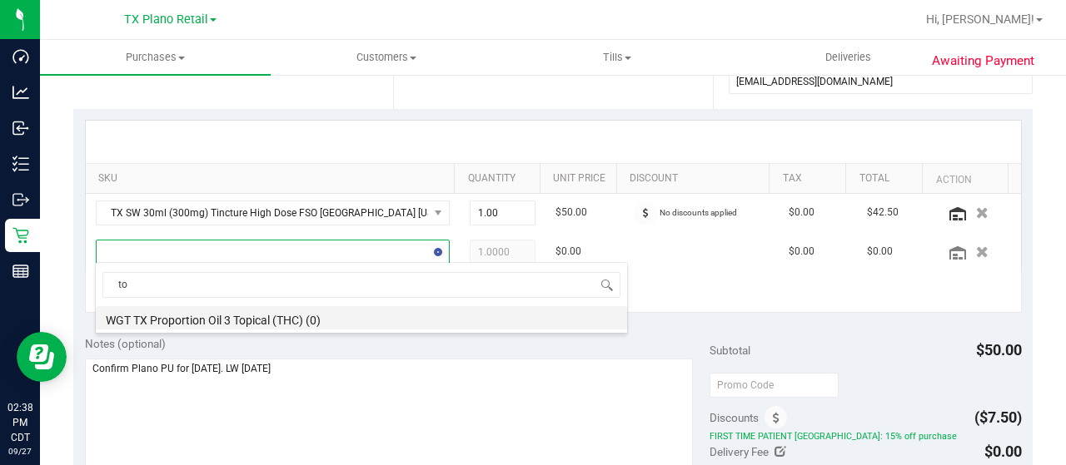
type input "t"
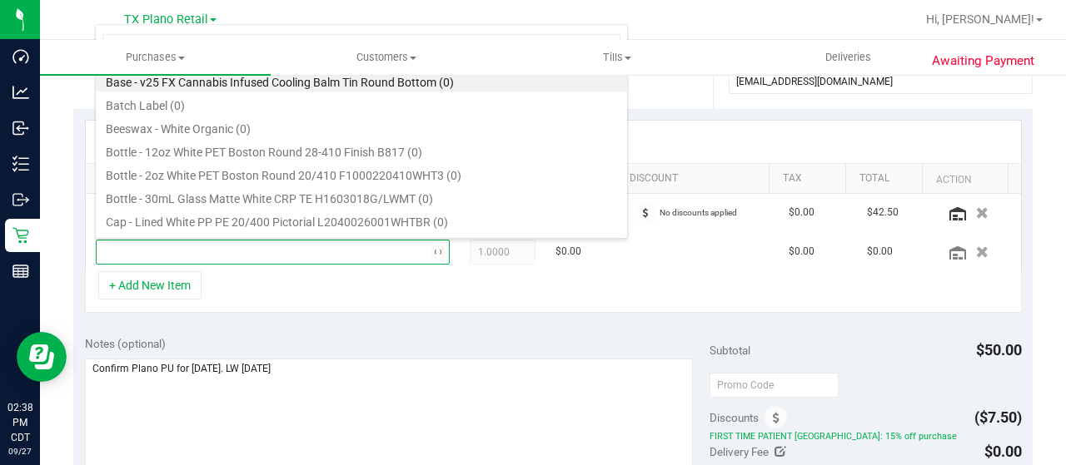
type input "balm"
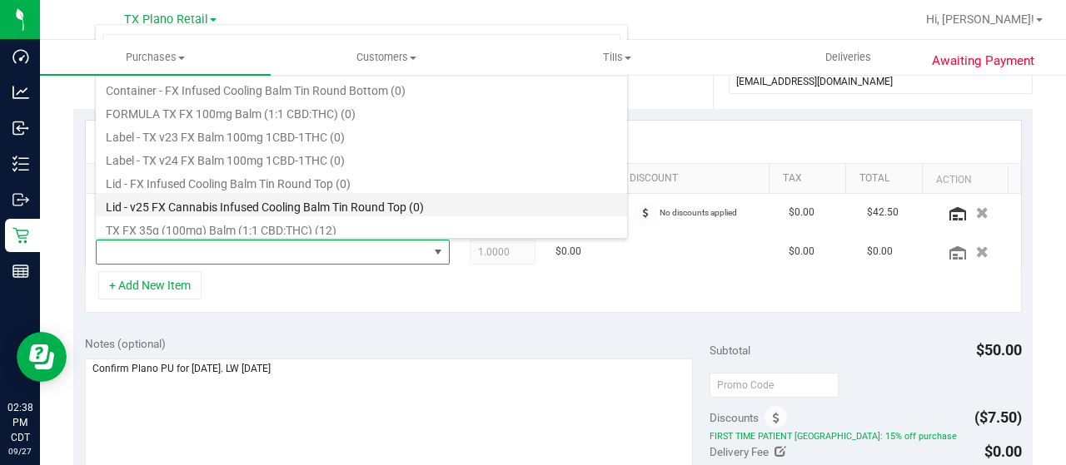
scroll to position [20, 0]
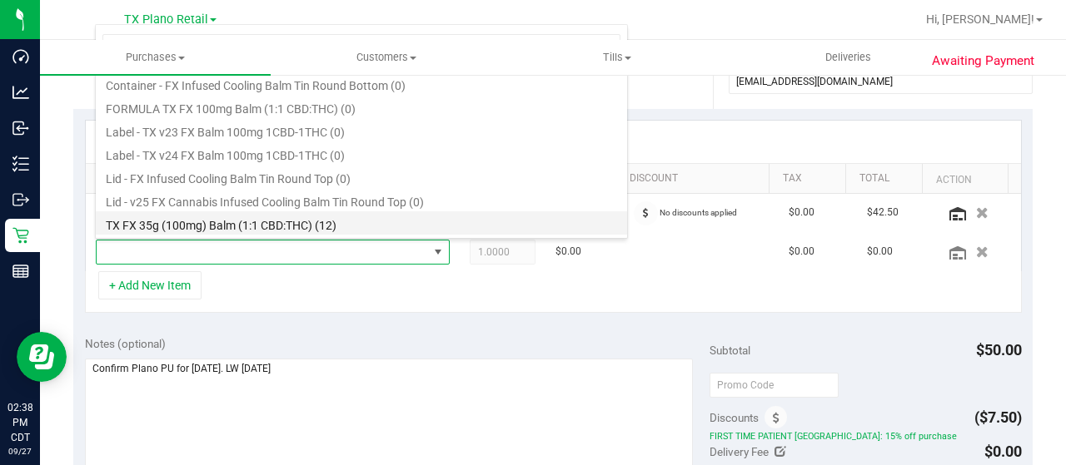
click at [370, 214] on li "TX FX 35g (100mg) Balm (1:1 CBD:THC) (12)" at bounding box center [361, 223] width 531 height 23
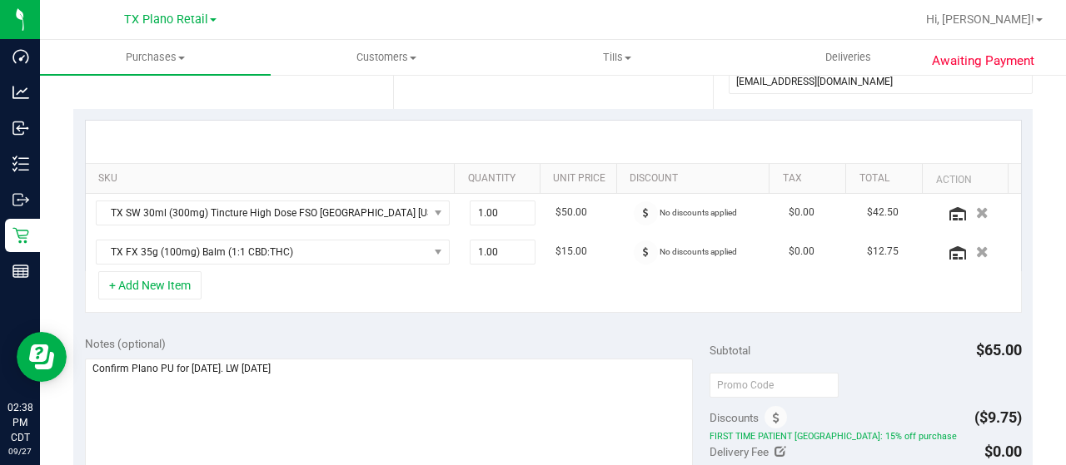
click at [387, 281] on div "+ Add New Item" at bounding box center [553, 292] width 937 height 42
click at [148, 289] on button "+ Add New Item" at bounding box center [149, 285] width 103 height 28
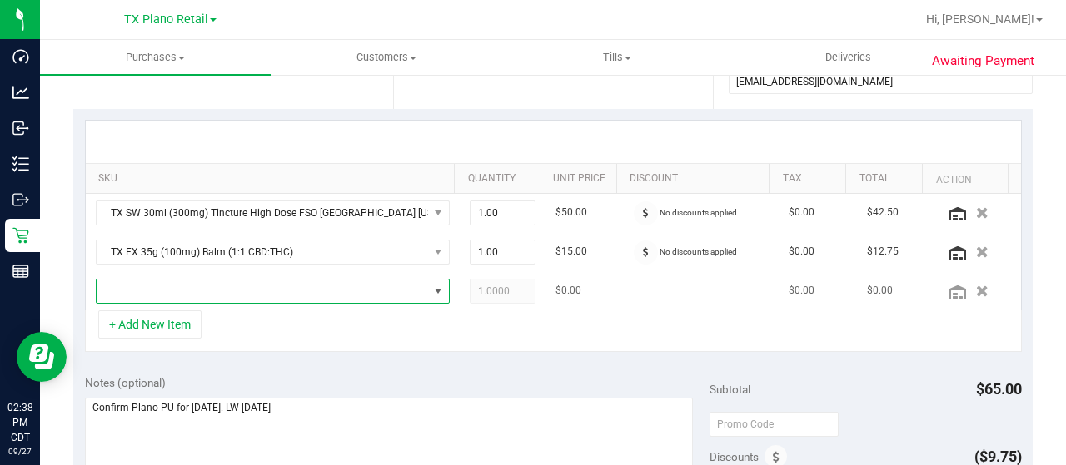
click at [193, 289] on span "NO DATA FOUND" at bounding box center [262, 291] width 331 height 23
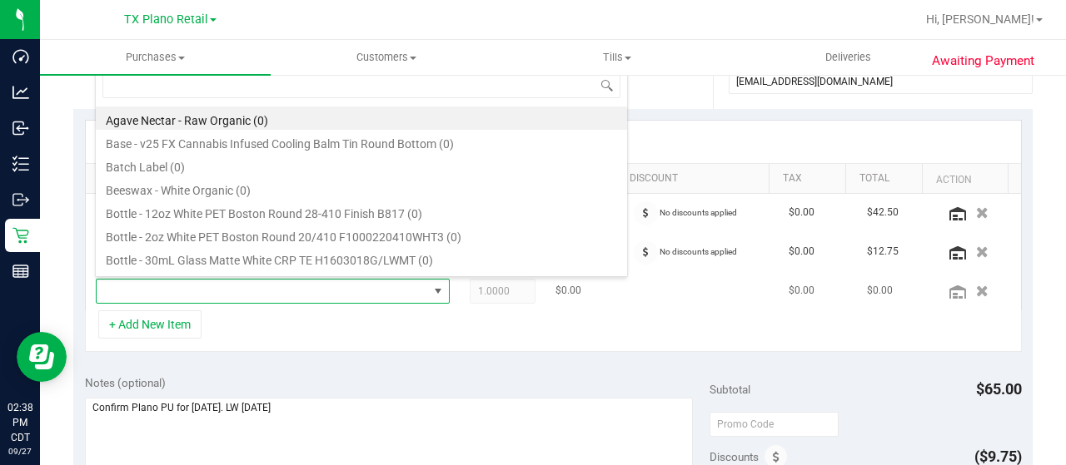
scroll to position [24, 336]
type input "min"
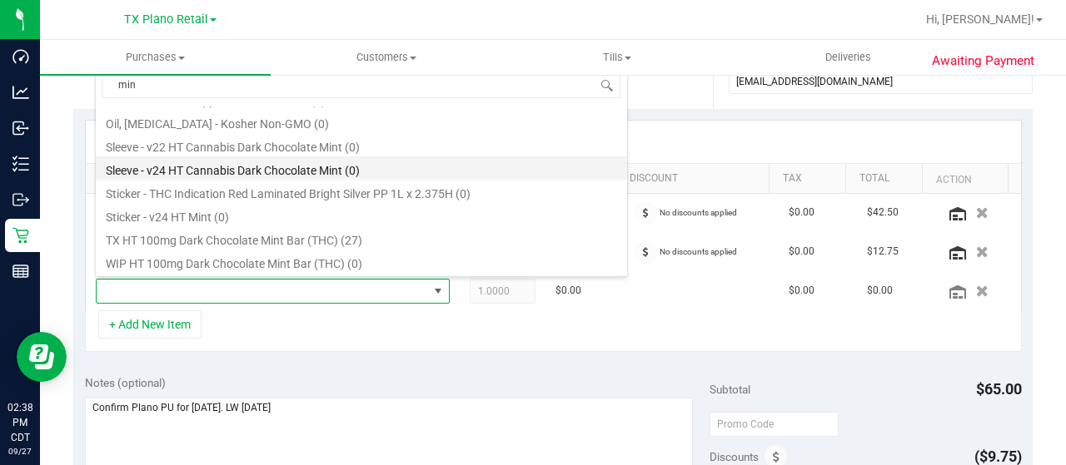
scroll to position [160, 0]
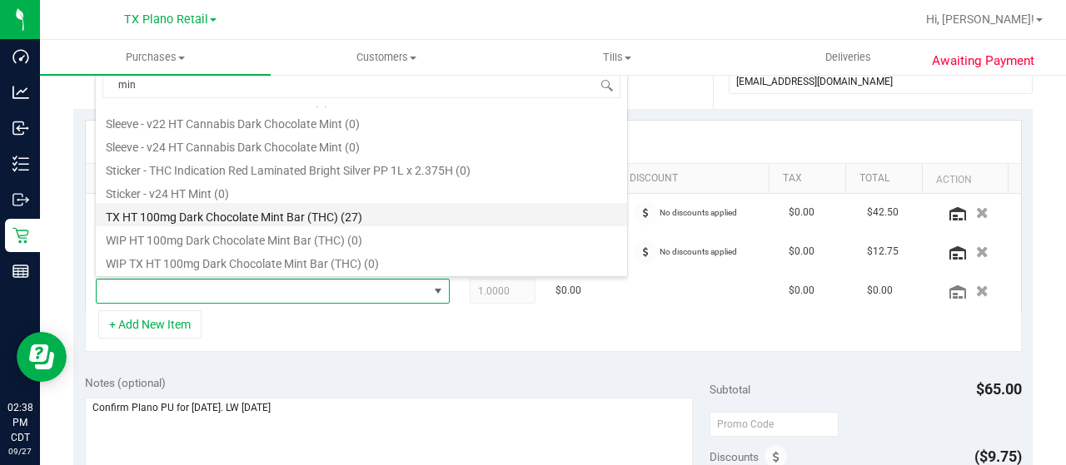
click at [403, 214] on li "TX HT 100mg Dark Chocolate Mint Bar (THC) (27)" at bounding box center [361, 214] width 531 height 23
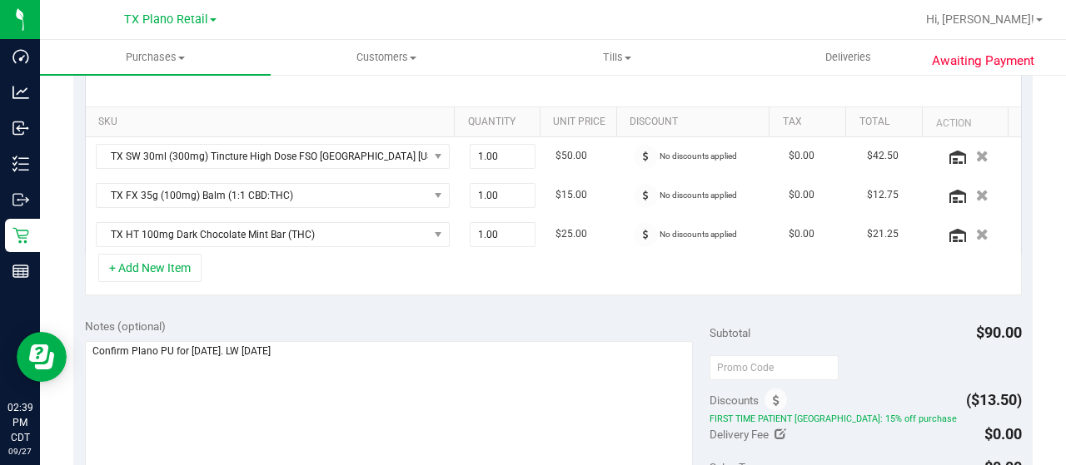
scroll to position [416, 0]
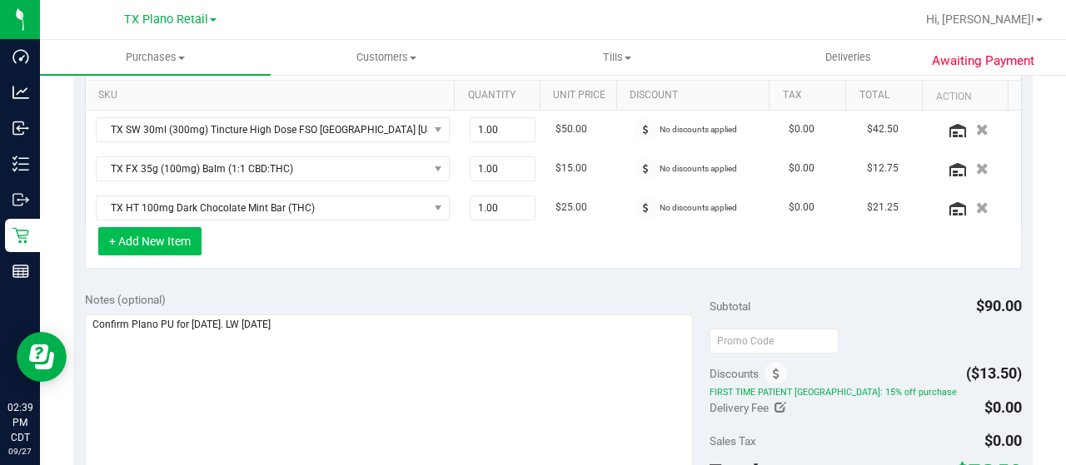
click at [161, 246] on button "+ Add New Item" at bounding box center [149, 241] width 103 height 28
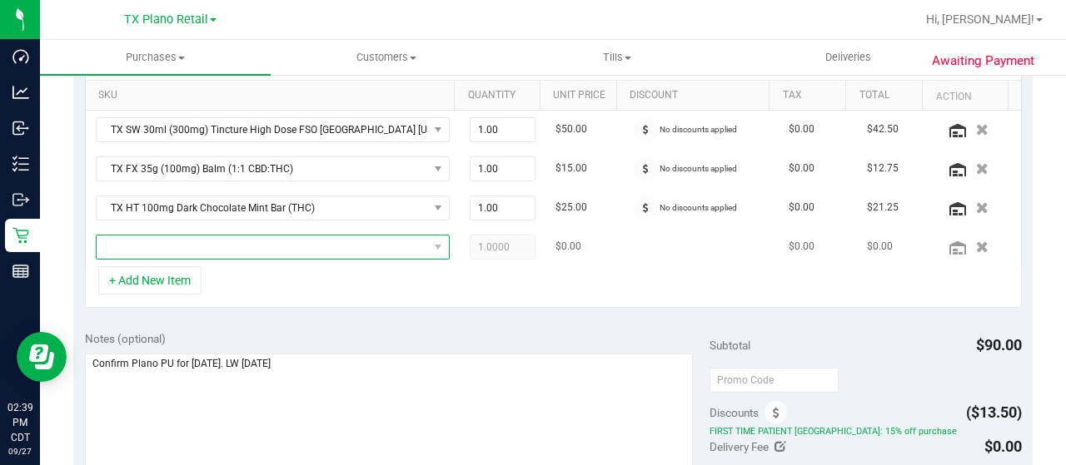
click at [208, 246] on span "NO DATA FOUND" at bounding box center [262, 247] width 331 height 23
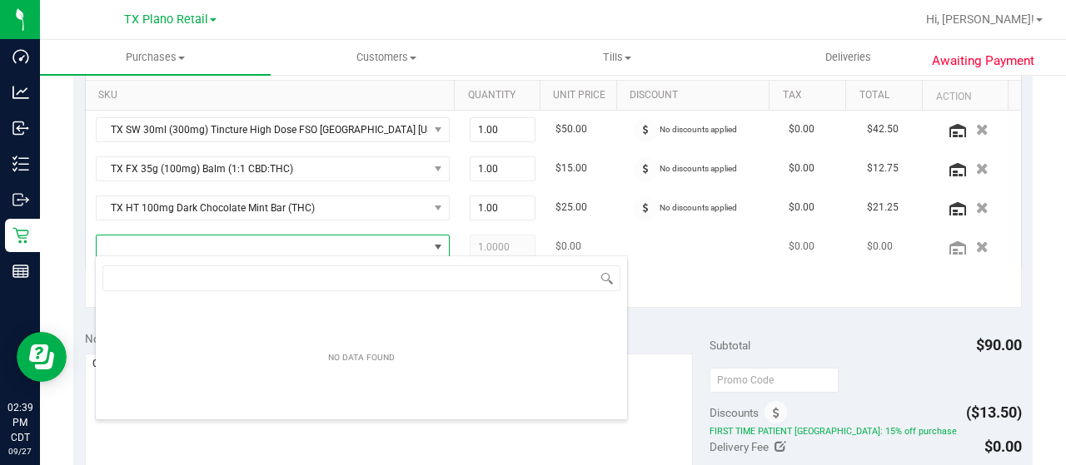
scroll to position [24, 336]
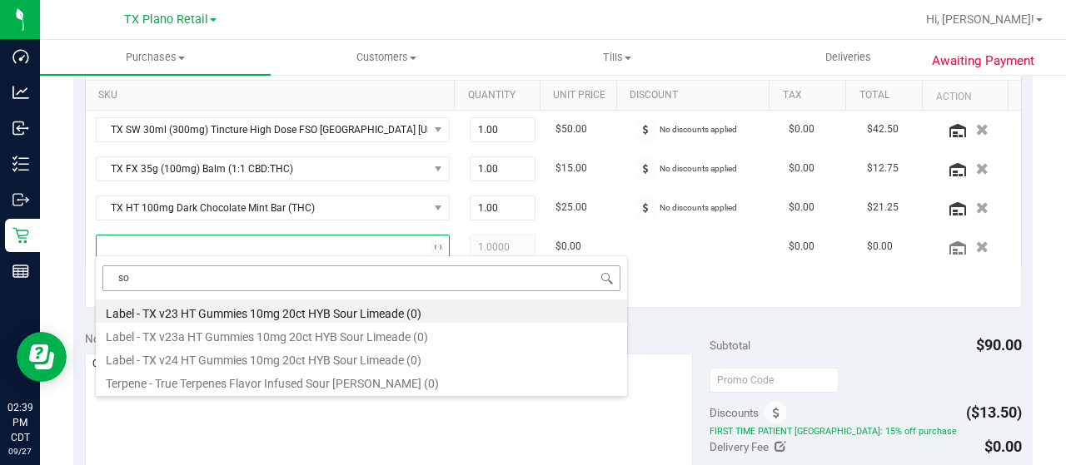
type input "s"
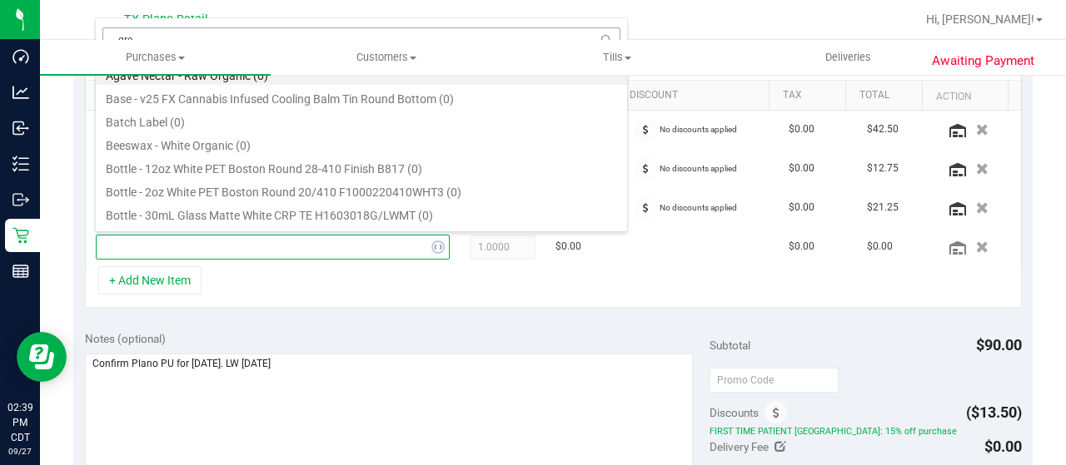
type input "gree"
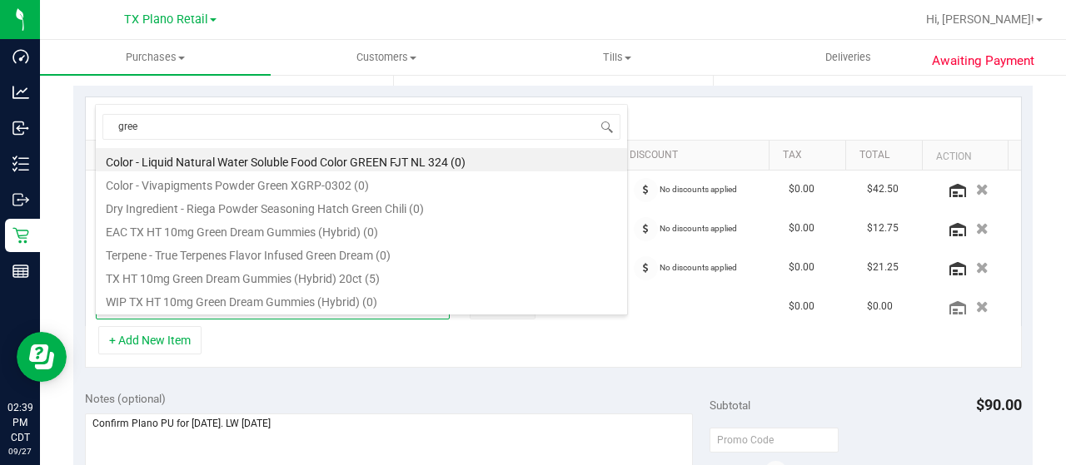
scroll to position [333, 0]
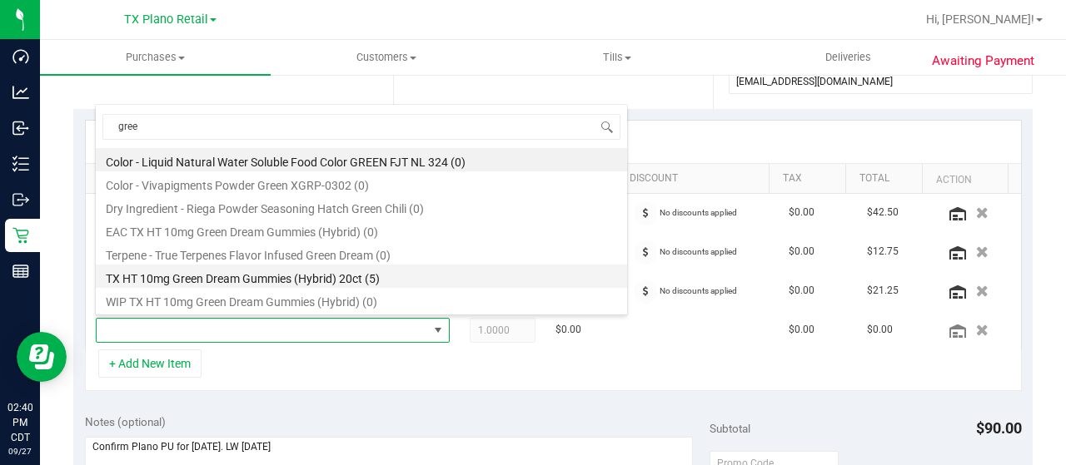
click at [410, 279] on li "TX HT 10mg Green Dream Gummies (Hybrid) 20ct (5)" at bounding box center [361, 276] width 531 height 23
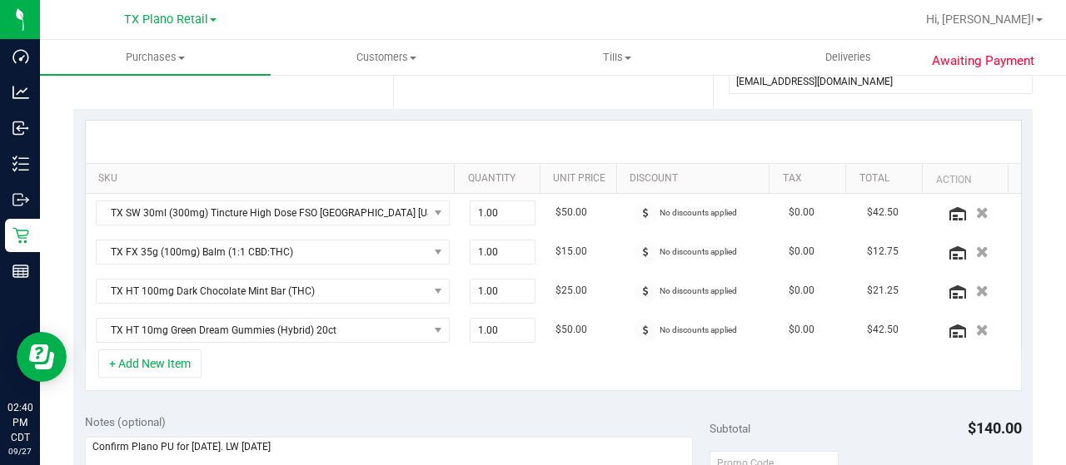
click at [246, 146] on div at bounding box center [553, 142] width 935 height 42
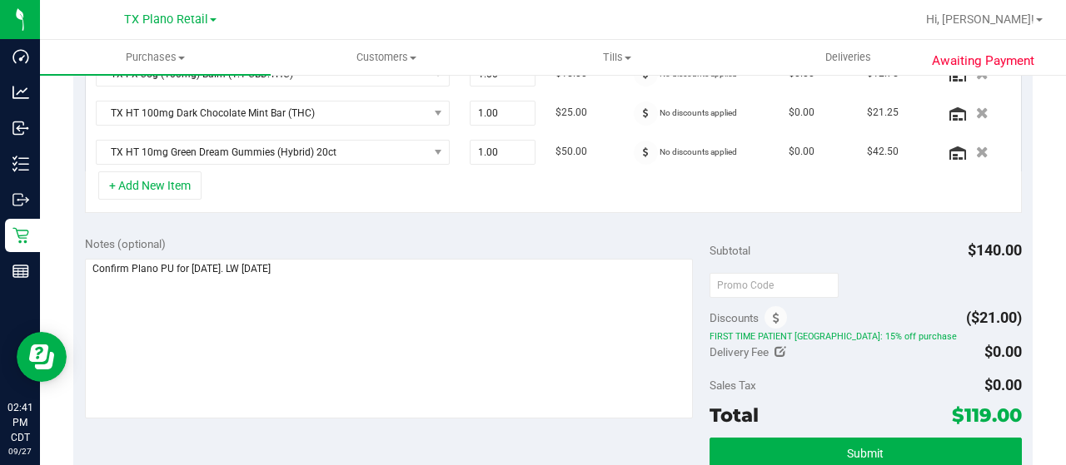
scroll to position [583, 0]
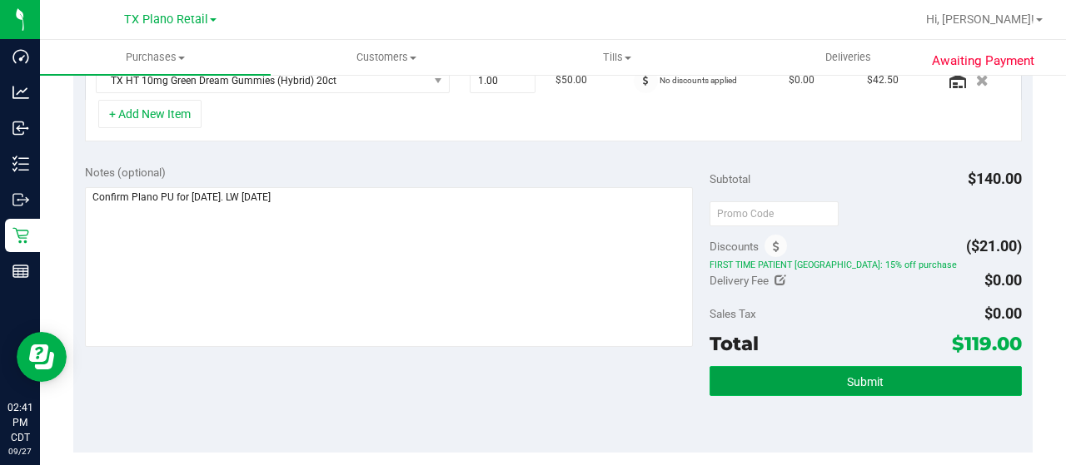
click at [789, 374] on button "Submit" at bounding box center [865, 381] width 312 height 30
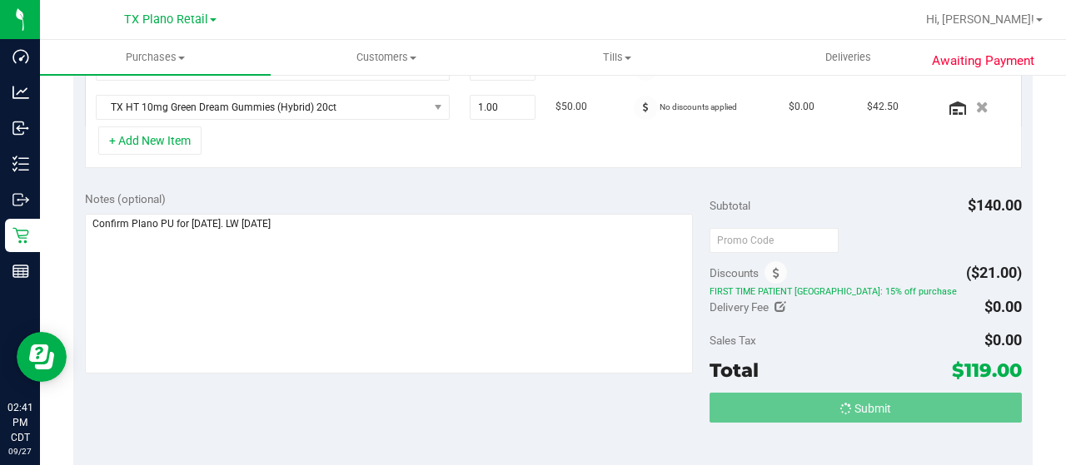
scroll to position [530, 0]
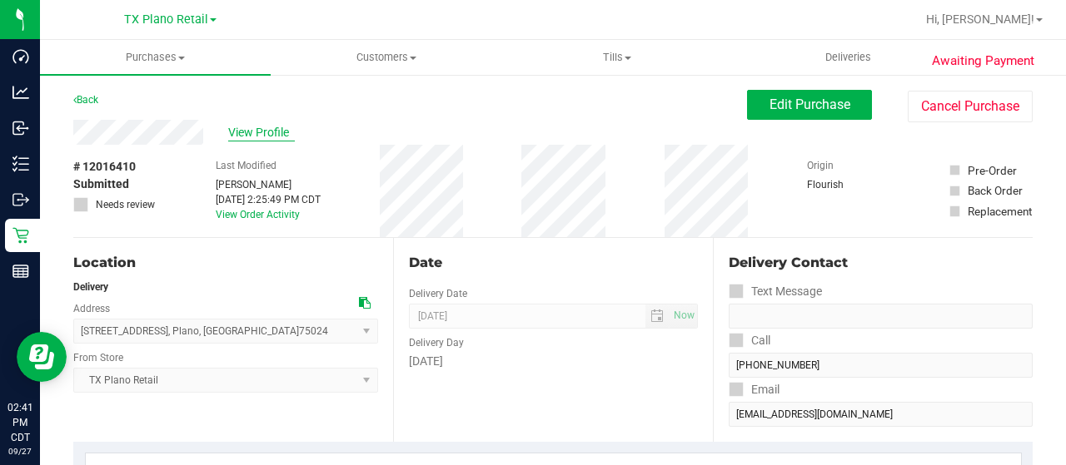
click at [273, 135] on span "View Profile" at bounding box center [261, 132] width 67 height 17
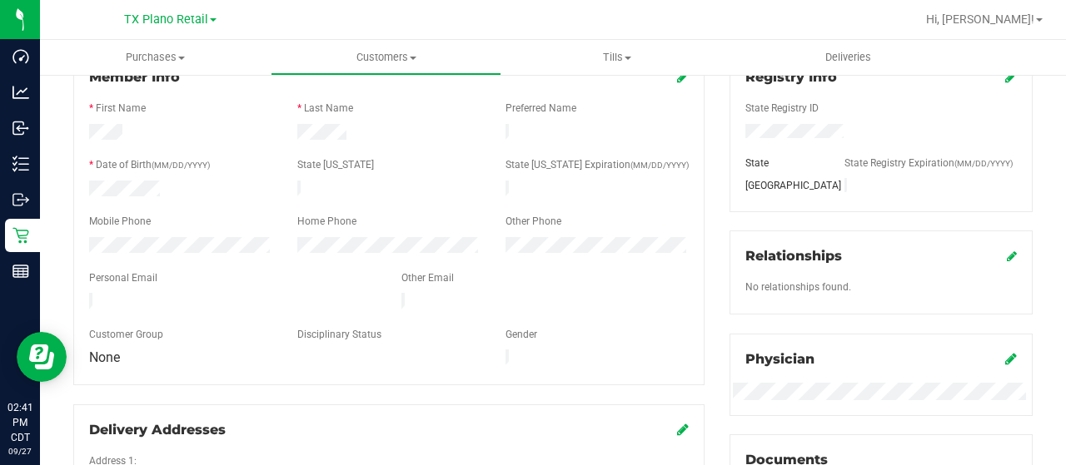
scroll to position [250, 0]
drag, startPoint x: 207, startPoint y: 291, endPoint x: 87, endPoint y: 286, distance: 119.1
click at [87, 291] on div at bounding box center [233, 301] width 312 height 20
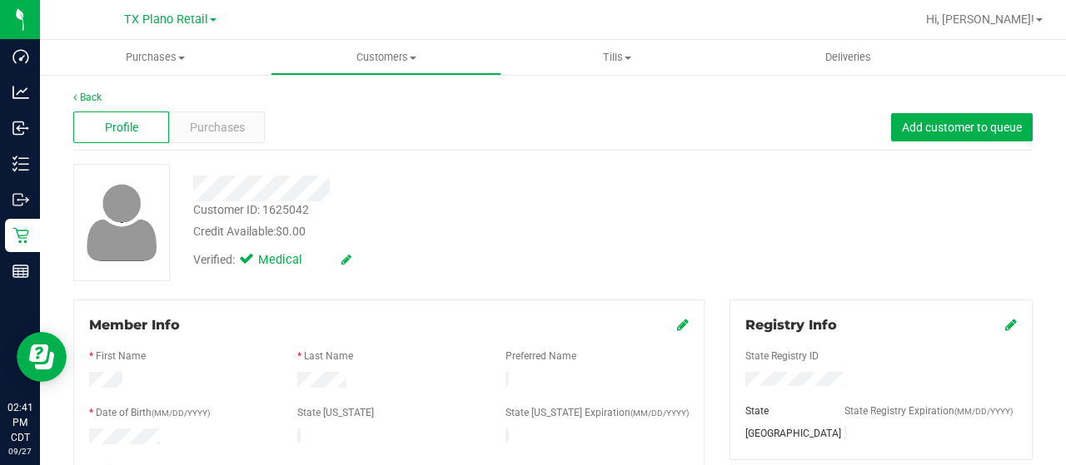
scroll to position [0, 0]
drag, startPoint x: 336, startPoint y: 187, endPoint x: 192, endPoint y: 182, distance: 145.0
click at [192, 182] on div at bounding box center [427, 189] width 492 height 26
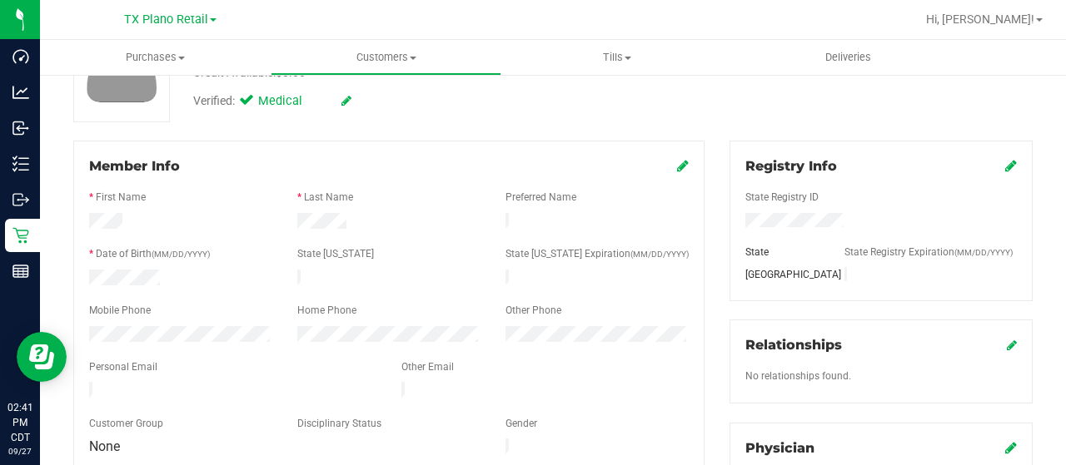
scroll to position [167, 0]
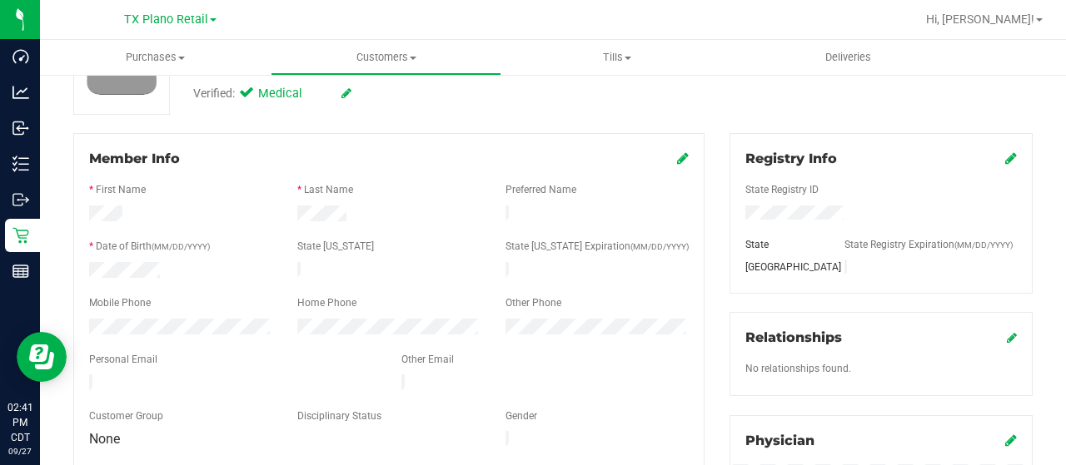
click at [86, 319] on div at bounding box center [181, 329] width 208 height 20
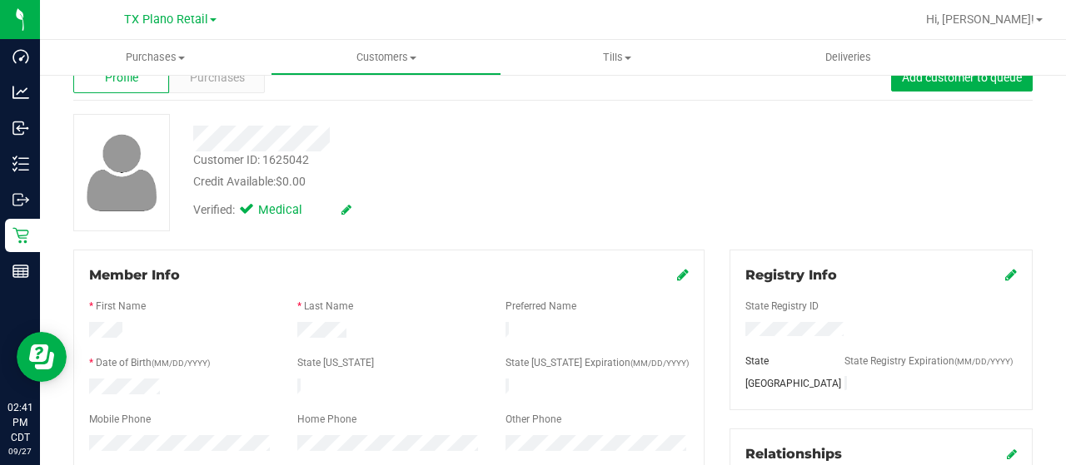
scroll to position [0, 0]
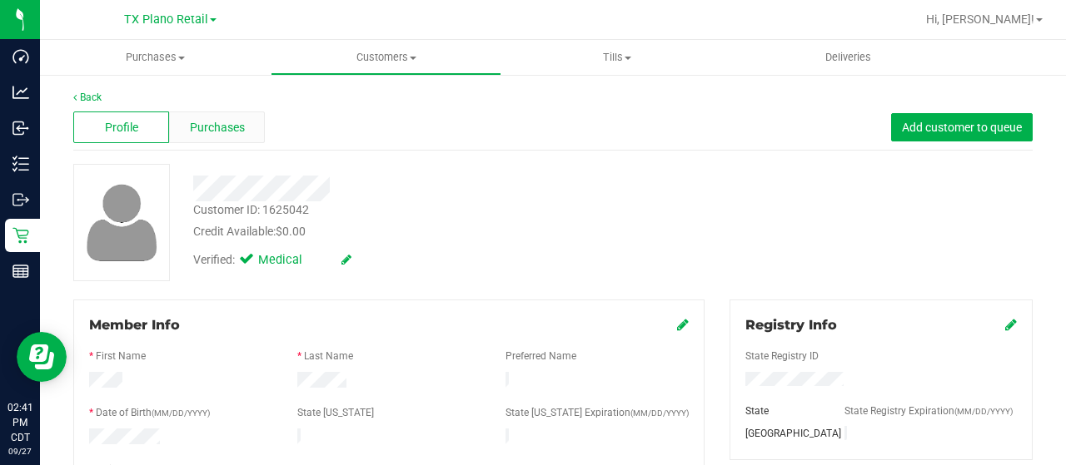
click at [213, 134] on span "Purchases" at bounding box center [217, 127] width 55 height 17
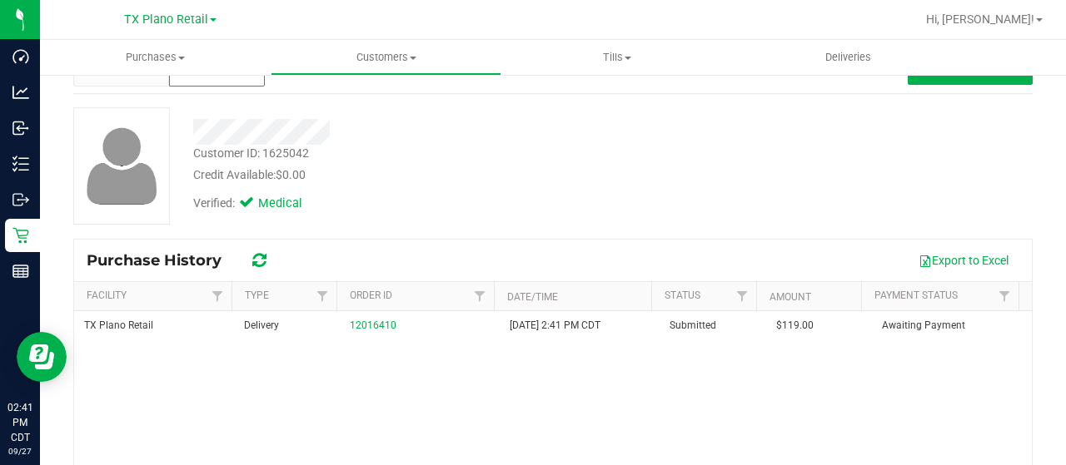
scroll to position [83, 0]
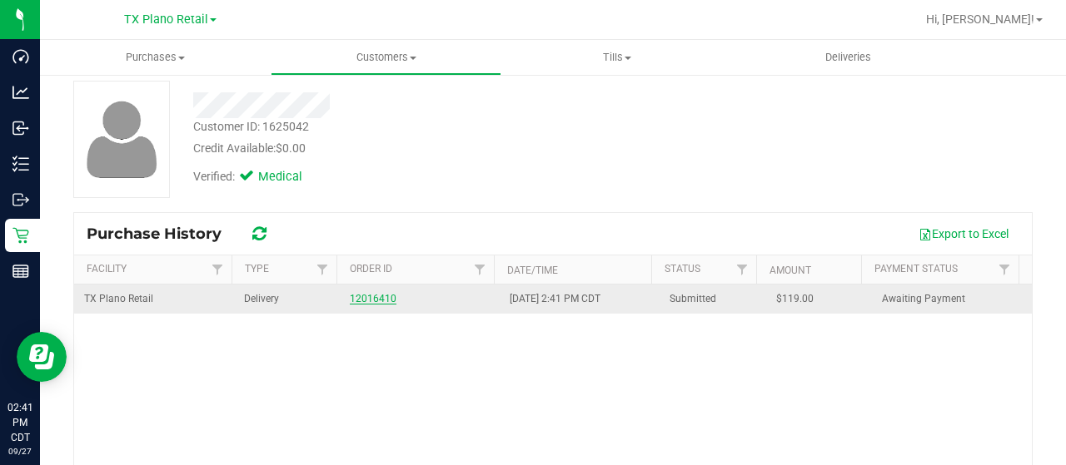
click at [371, 295] on link "12016410" at bounding box center [373, 299] width 47 height 12
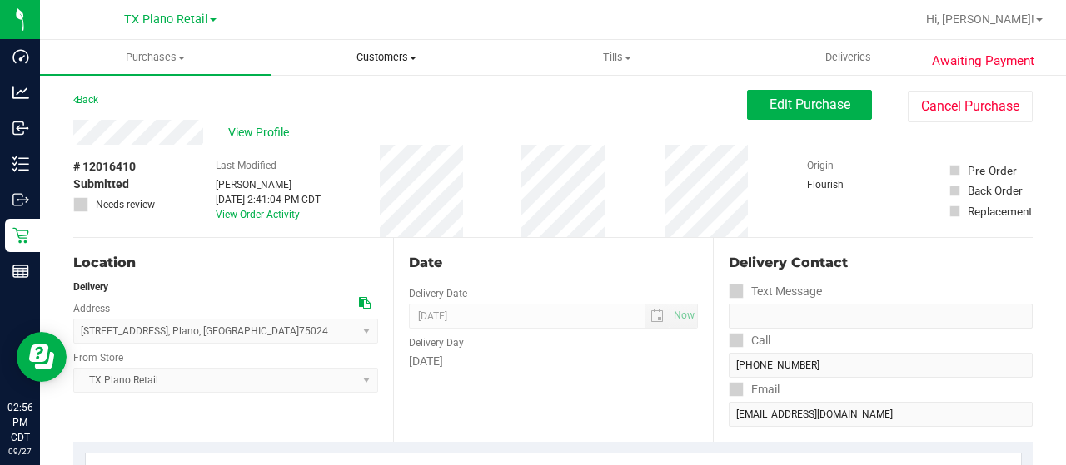
click at [396, 56] on span "Customers" at bounding box center [385, 57] width 229 height 15
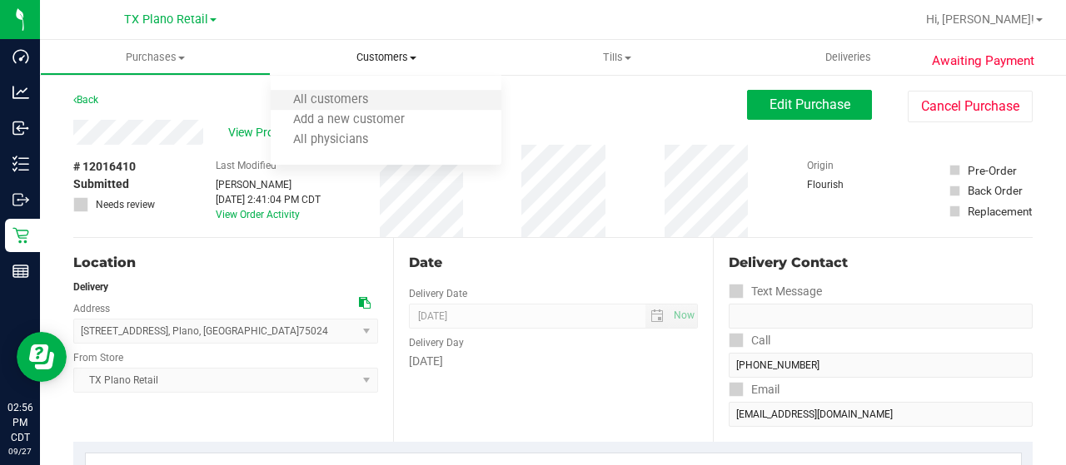
click at [392, 101] on li "All customers" at bounding box center [386, 101] width 231 height 20
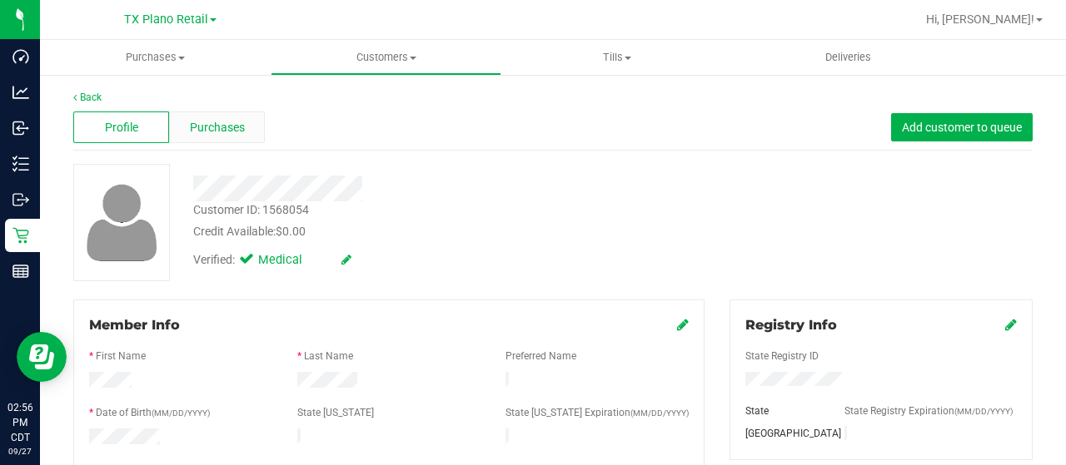
click at [196, 119] on span "Purchases" at bounding box center [217, 127] width 55 height 17
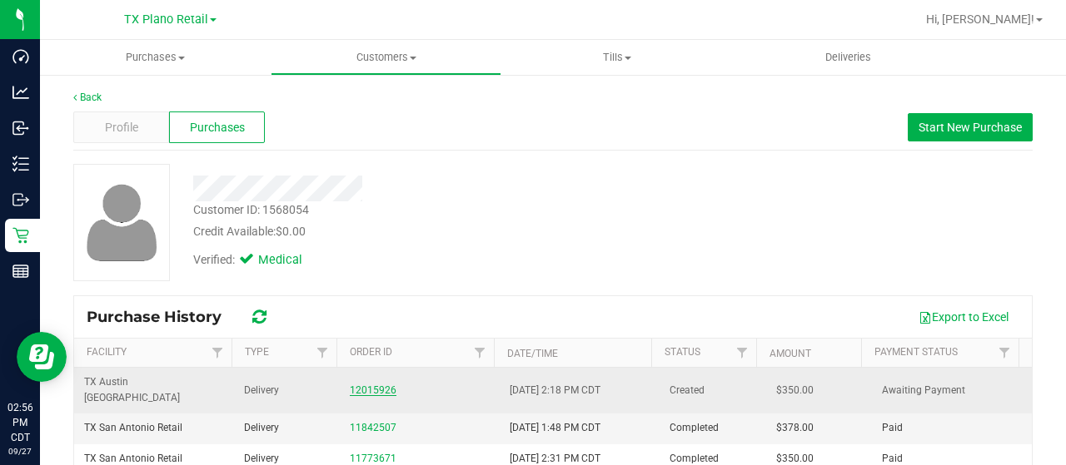
click at [373, 386] on link "12015926" at bounding box center [373, 391] width 47 height 12
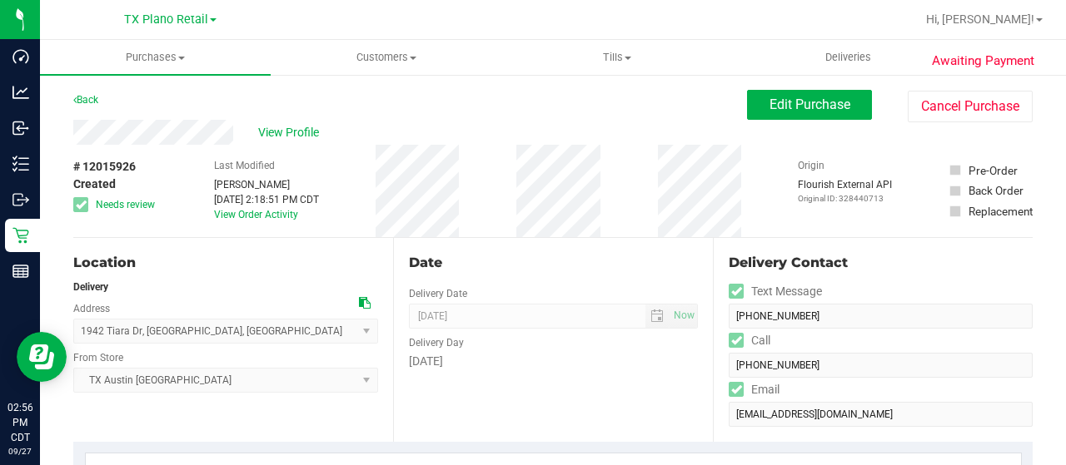
click at [249, 135] on div "View Profile" at bounding box center [410, 132] width 674 height 25
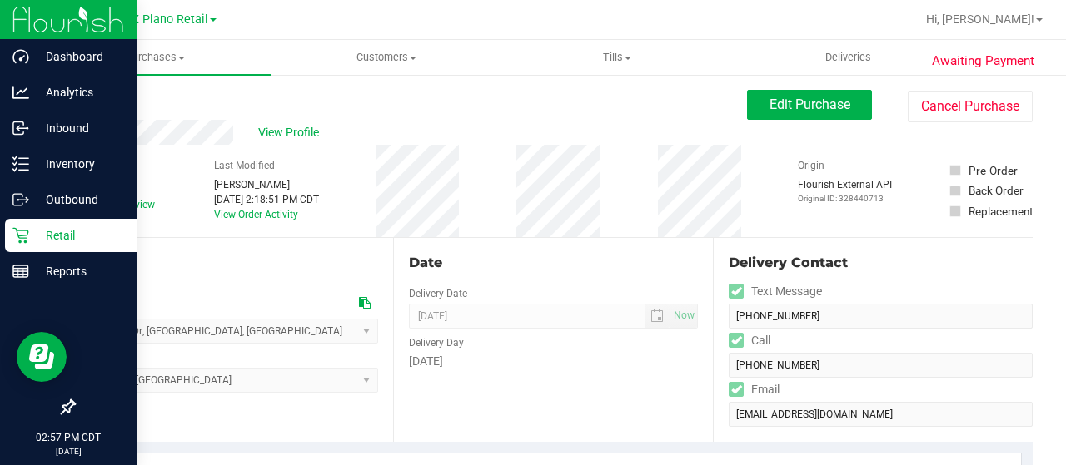
click at [23, 234] on icon at bounding box center [20, 235] width 17 height 17
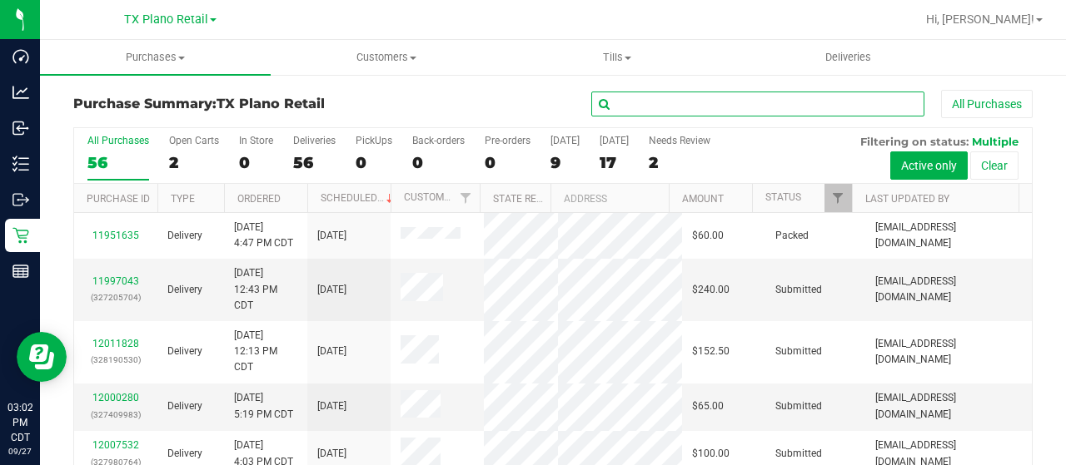
click at [661, 109] on input "text" at bounding box center [757, 104] width 333 height 25
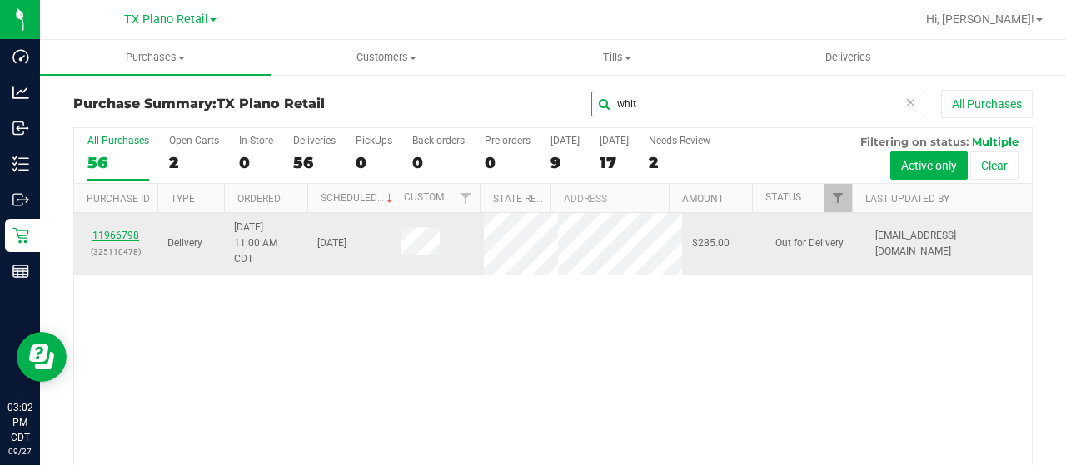
type input "whit"
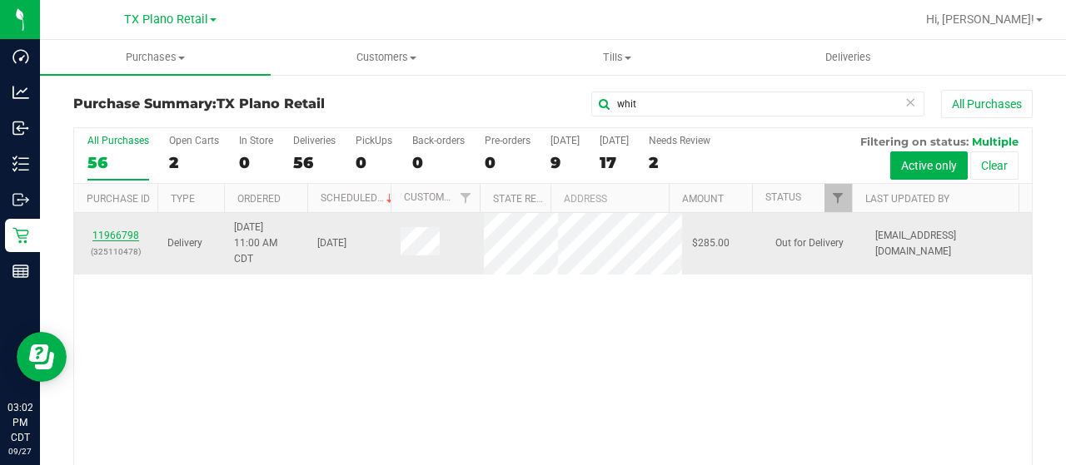
click at [119, 234] on link "11966798" at bounding box center [115, 236] width 47 height 12
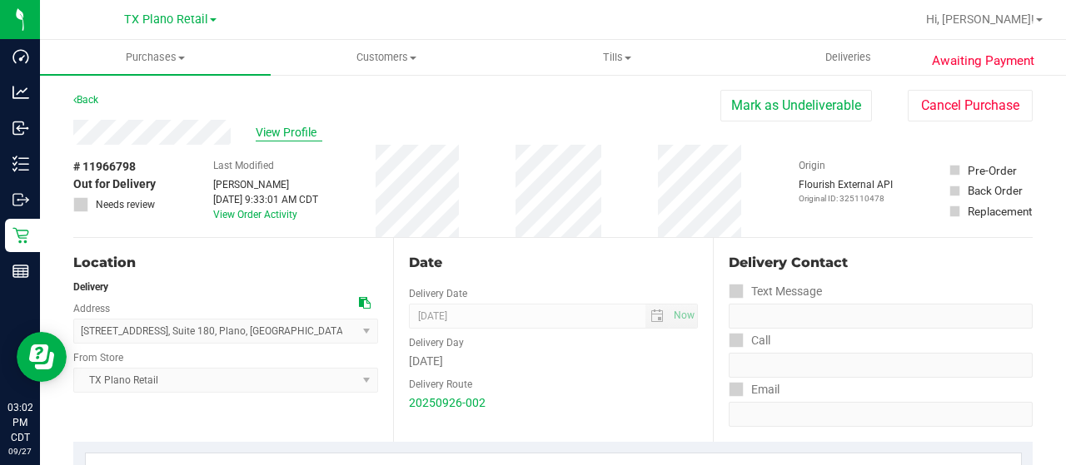
click at [288, 132] on span "View Profile" at bounding box center [289, 132] width 67 height 17
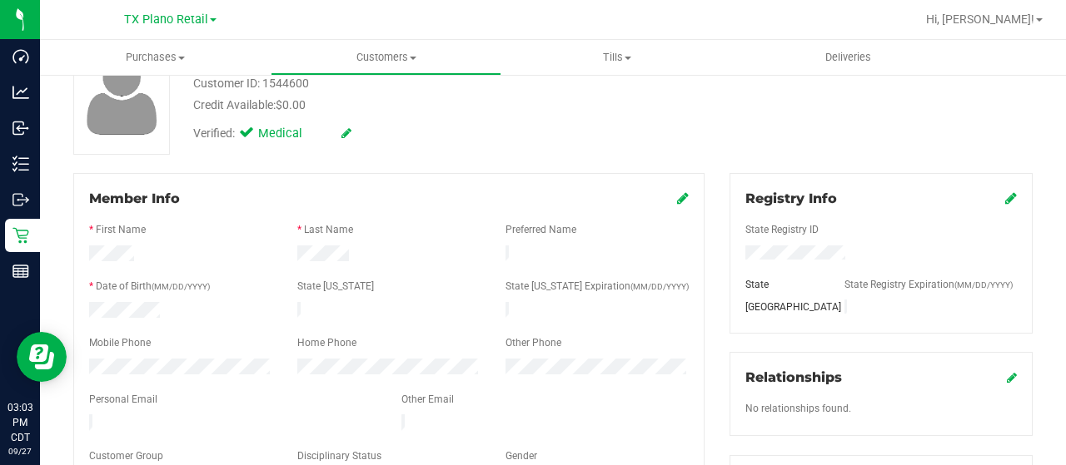
scroll to position [333, 0]
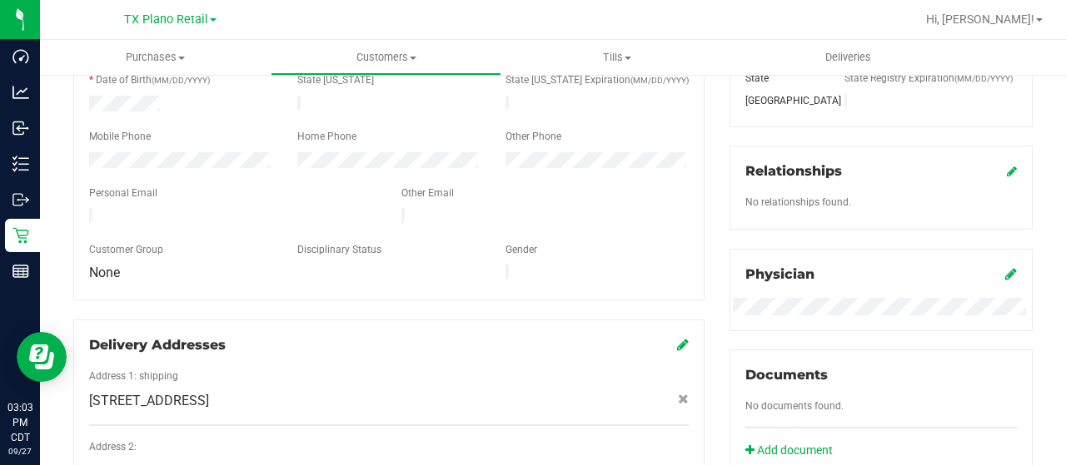
drag, startPoint x: 220, startPoint y: 205, endPoint x: 87, endPoint y: 205, distance: 132.4
click at [87, 208] on div at bounding box center [233, 218] width 312 height 20
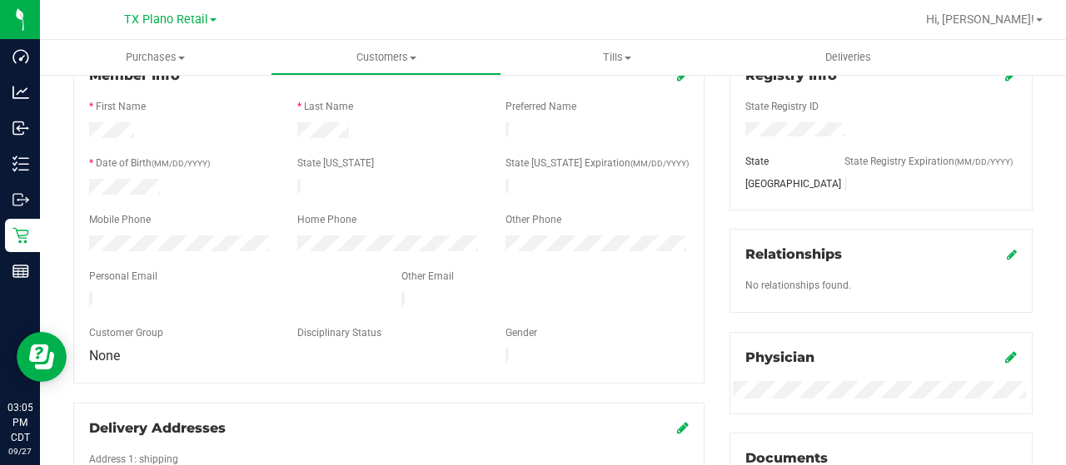
scroll to position [0, 0]
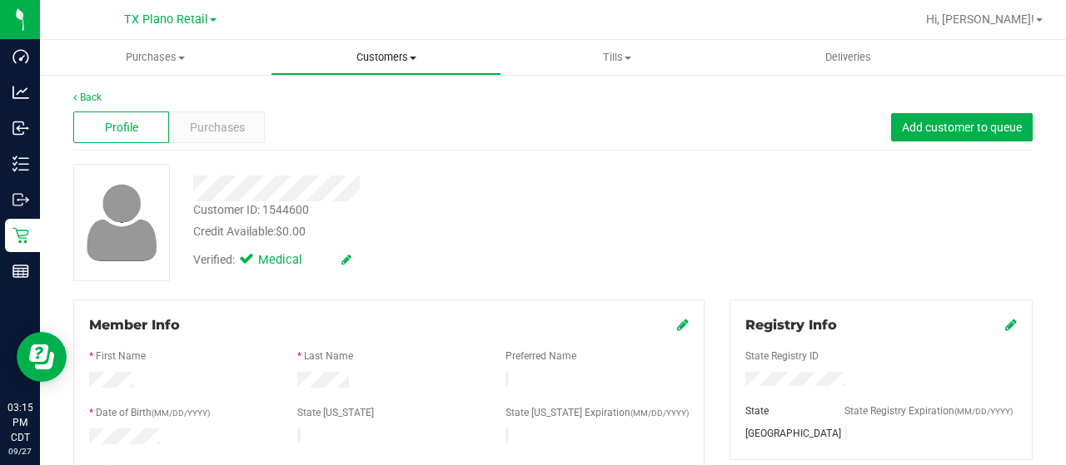
click at [393, 61] on span "Customers" at bounding box center [385, 57] width 229 height 15
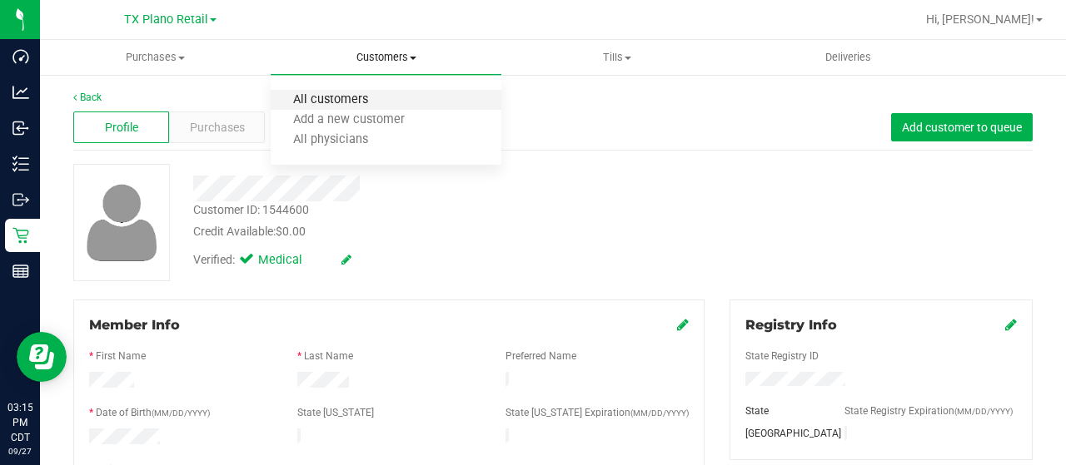
click at [376, 99] on span "All customers" at bounding box center [331, 100] width 120 height 14
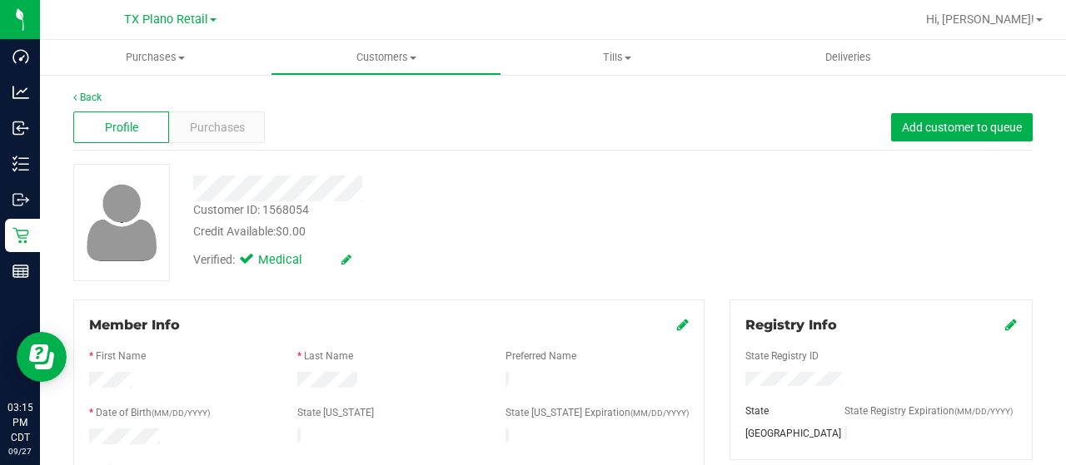
click at [373, 191] on div at bounding box center [427, 189] width 492 height 26
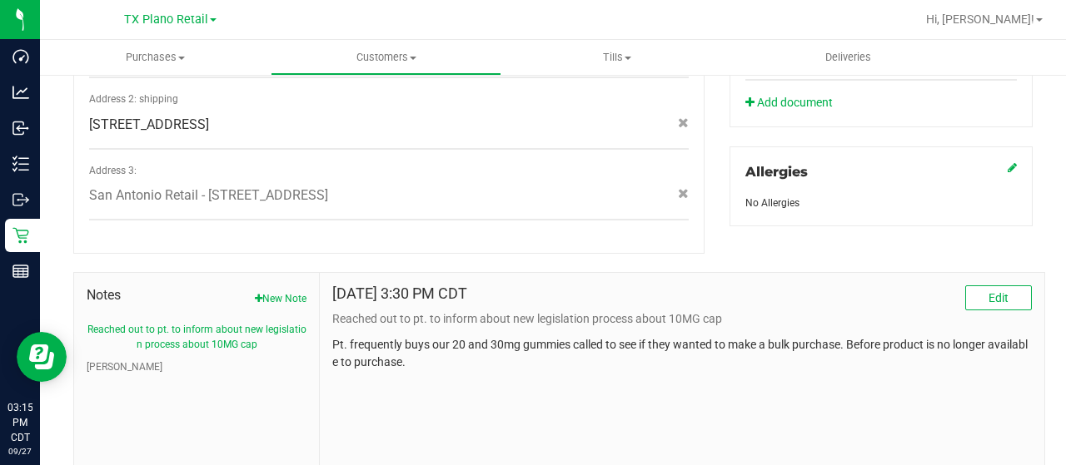
scroll to position [749, 0]
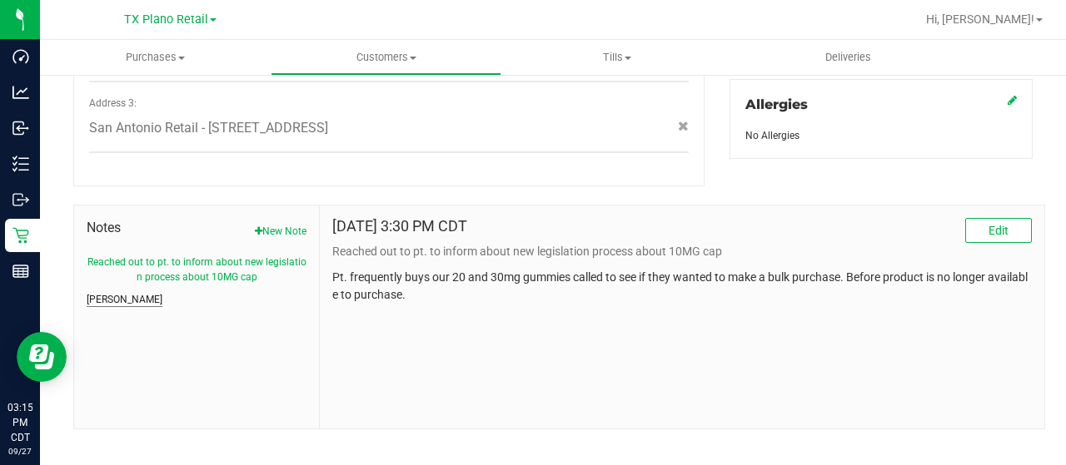
click at [99, 292] on button "Curt" at bounding box center [125, 299] width 76 height 15
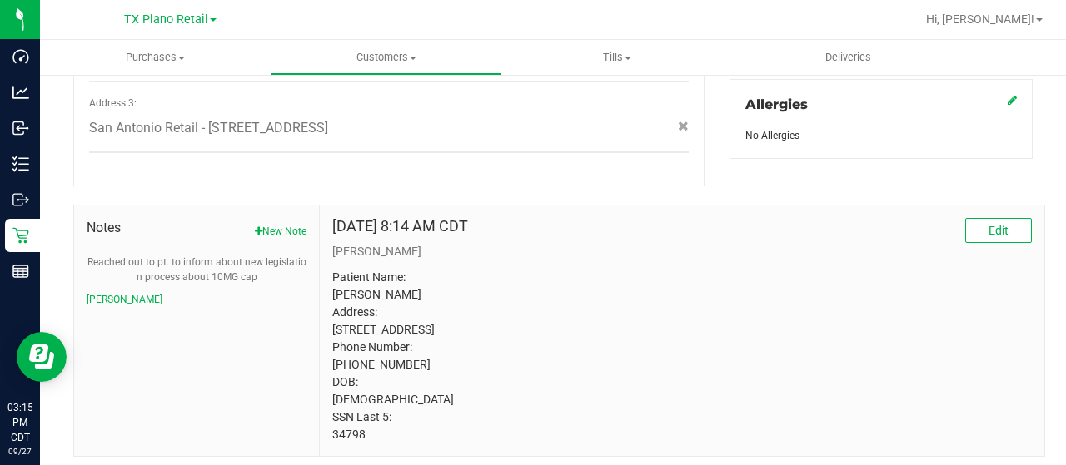
drag, startPoint x: 354, startPoint y: 431, endPoint x: 330, endPoint y: 432, distance: 24.2
click at [332, 432] on p "Patient Name: Andrea L Rodriguez Address: 1942 Tiara Dr New Braunfels, TX, 7813…" at bounding box center [681, 356] width 699 height 175
copy p "34798"
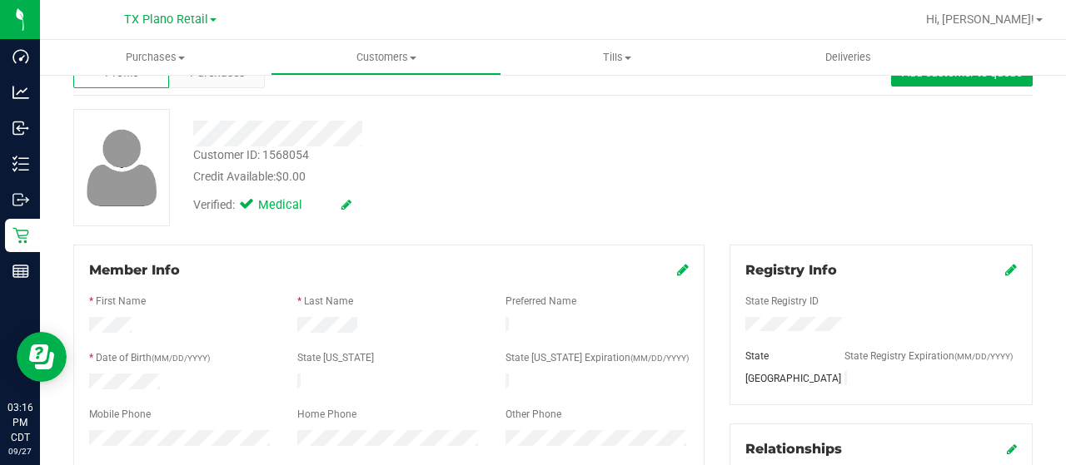
scroll to position [0, 0]
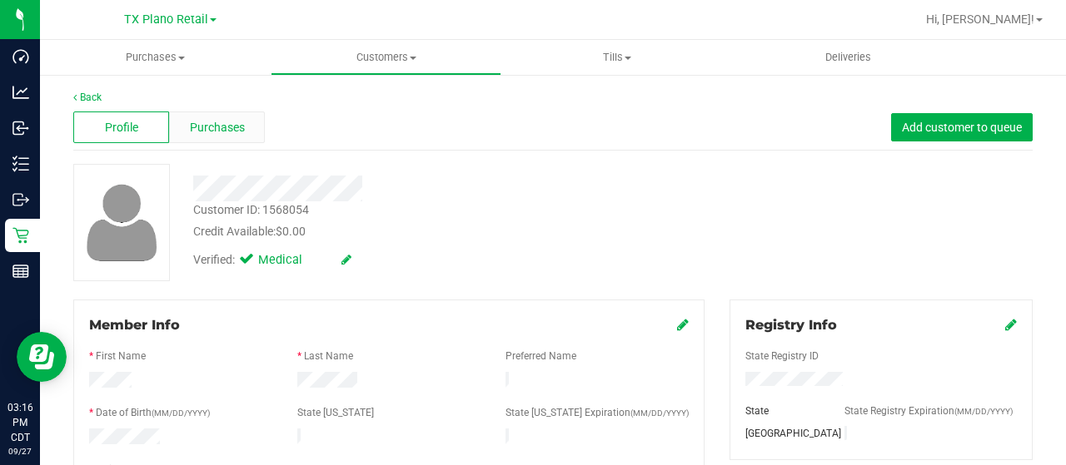
click at [212, 130] on span "Purchases" at bounding box center [217, 127] width 55 height 17
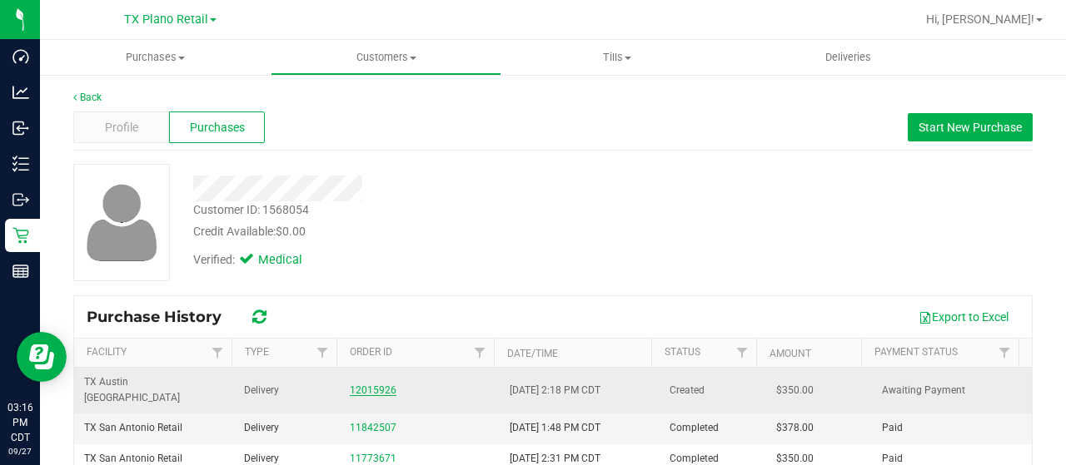
click at [355, 385] on link "12015926" at bounding box center [373, 391] width 47 height 12
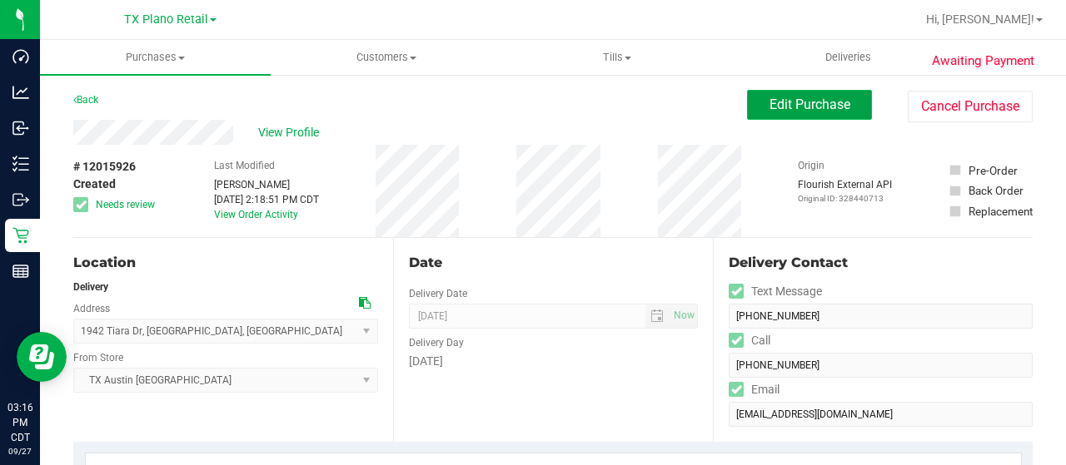
click at [783, 107] on span "Edit Purchase" at bounding box center [809, 105] width 81 height 16
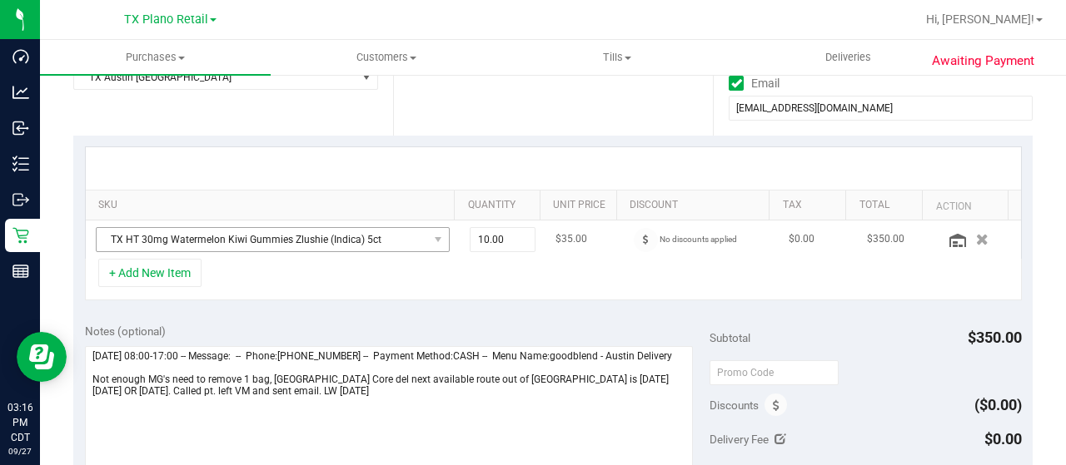
scroll to position [333, 0]
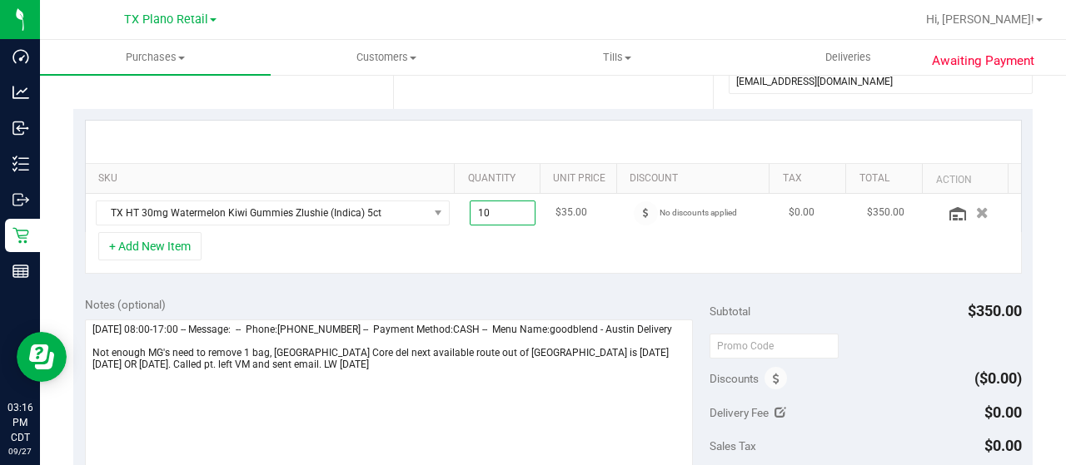
click at [476, 209] on span "10.00 10" at bounding box center [503, 213] width 67 height 25
type input "1"
type input "9"
type input "9.00"
click at [455, 261] on div "+ Add New Item" at bounding box center [553, 253] width 937 height 42
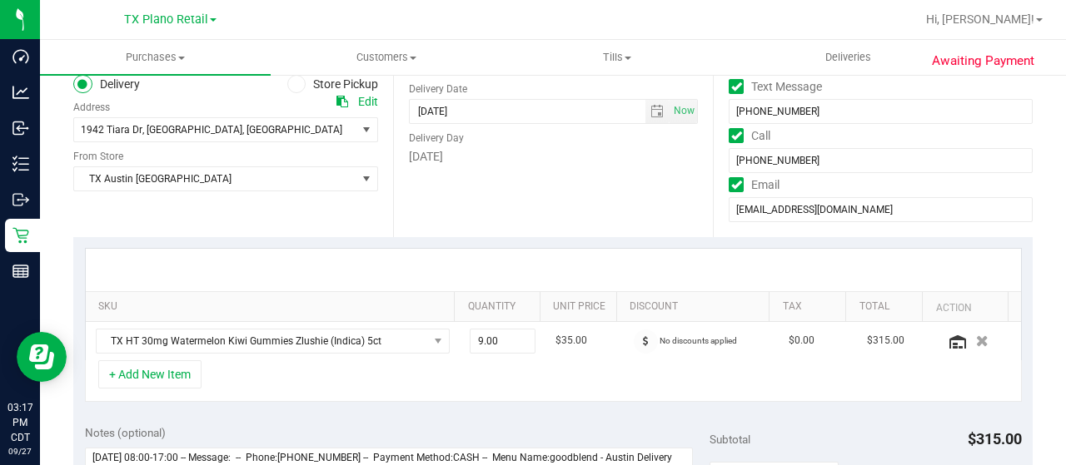
scroll to position [167, 0]
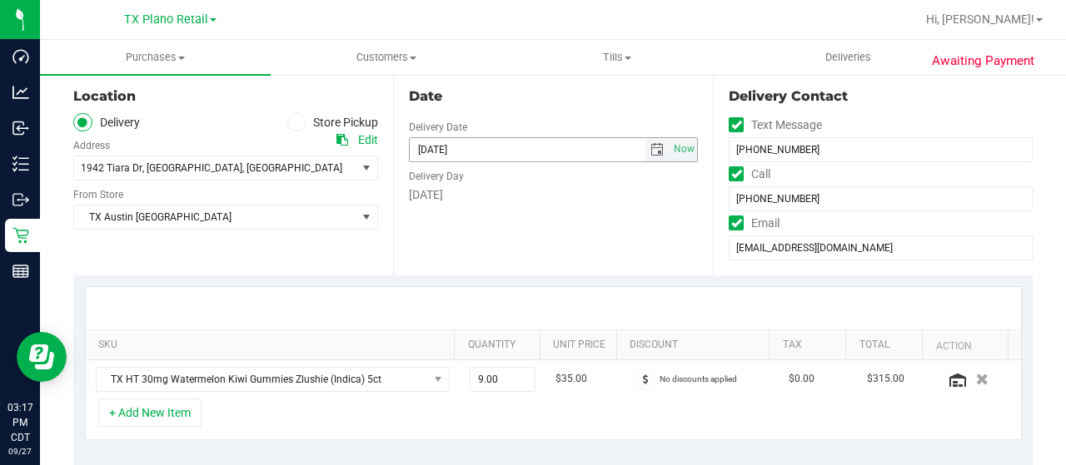
click at [650, 151] on span "select" at bounding box center [656, 149] width 13 height 13
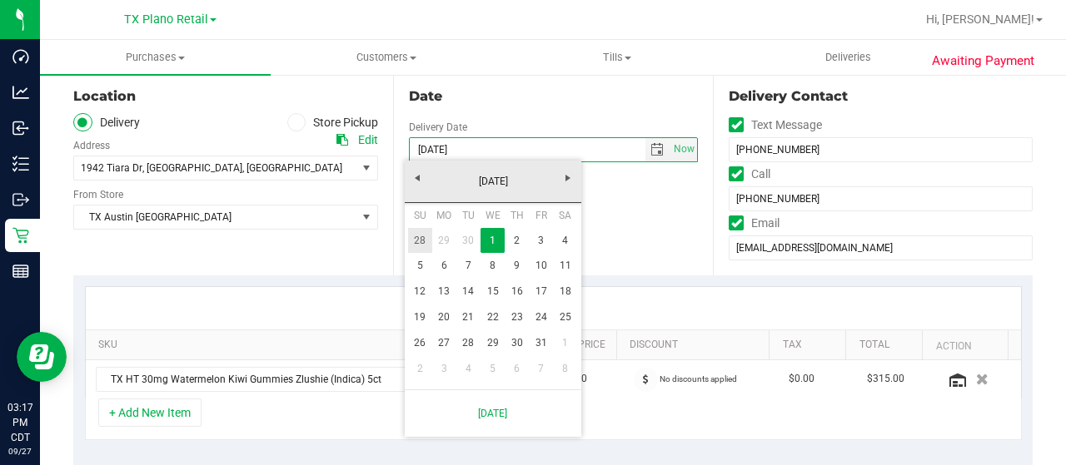
click at [425, 242] on link "28" at bounding box center [420, 241] width 24 height 26
type input "09/28/2025"
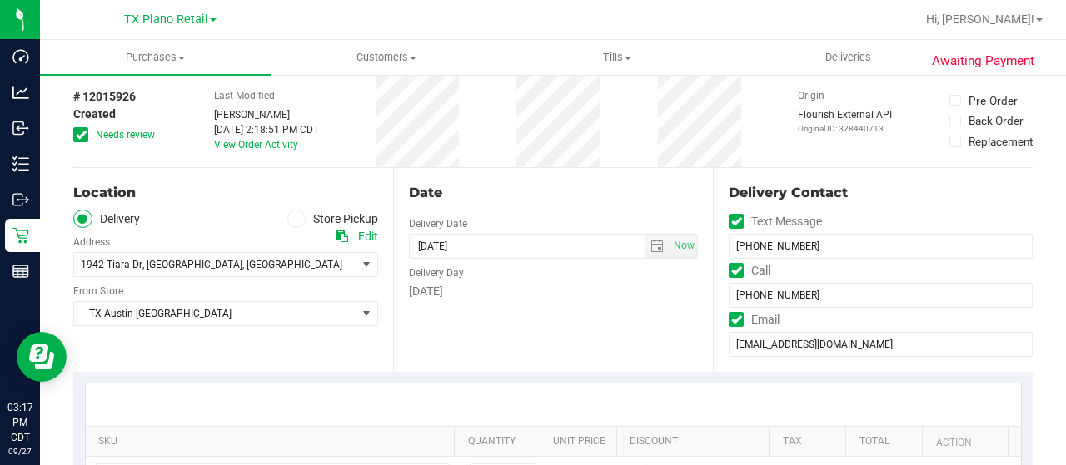
scroll to position [0, 0]
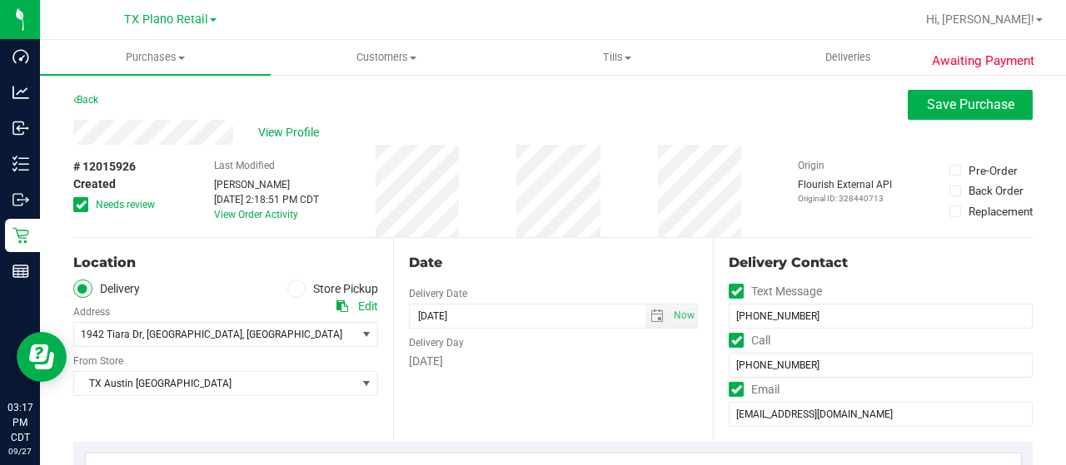
click at [107, 202] on span "Needs review" at bounding box center [125, 204] width 59 height 15
click at [0, 0] on input "Needs review" at bounding box center [0, 0] width 0 height 0
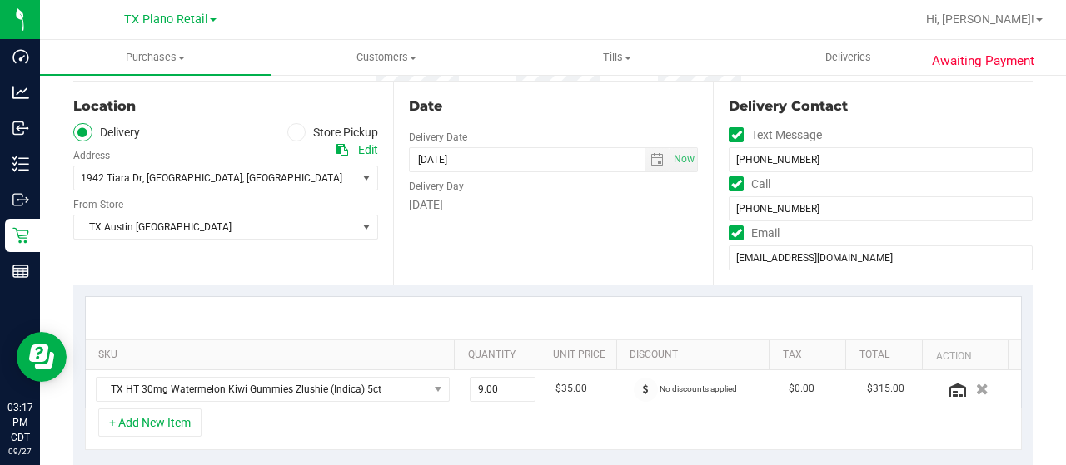
scroll to position [416, 0]
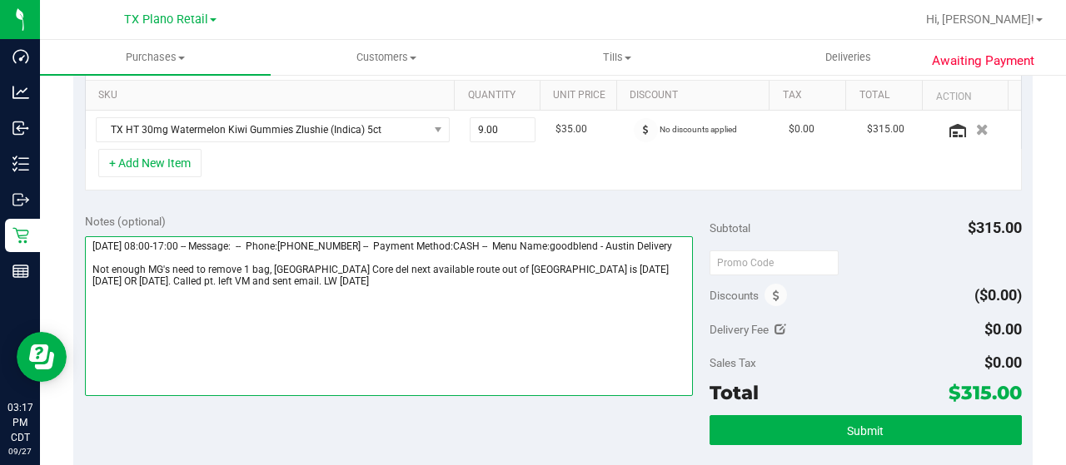
click at [380, 301] on textarea at bounding box center [389, 316] width 608 height 160
click at [414, 306] on textarea at bounding box center [389, 316] width 608 height 160
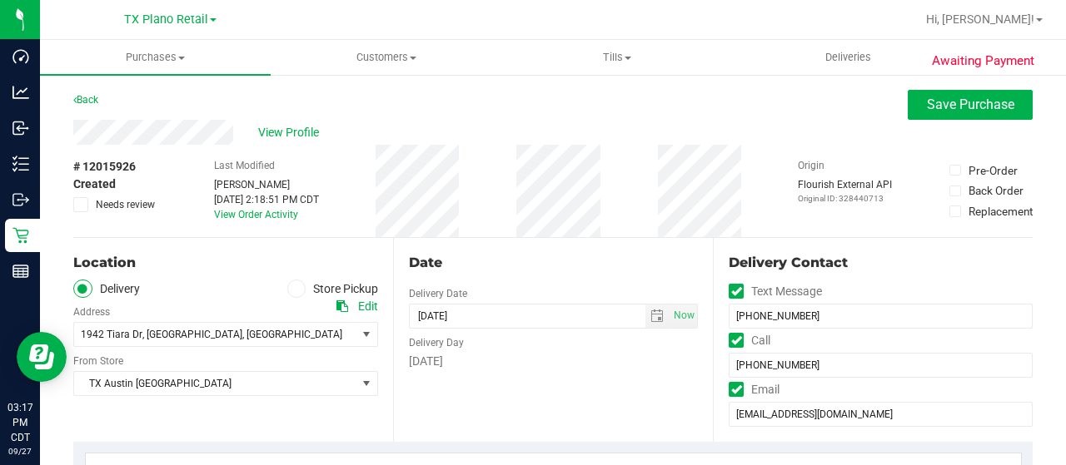
scroll to position [0, 0]
click at [944, 110] on span "Save Purchase" at bounding box center [970, 105] width 87 height 16
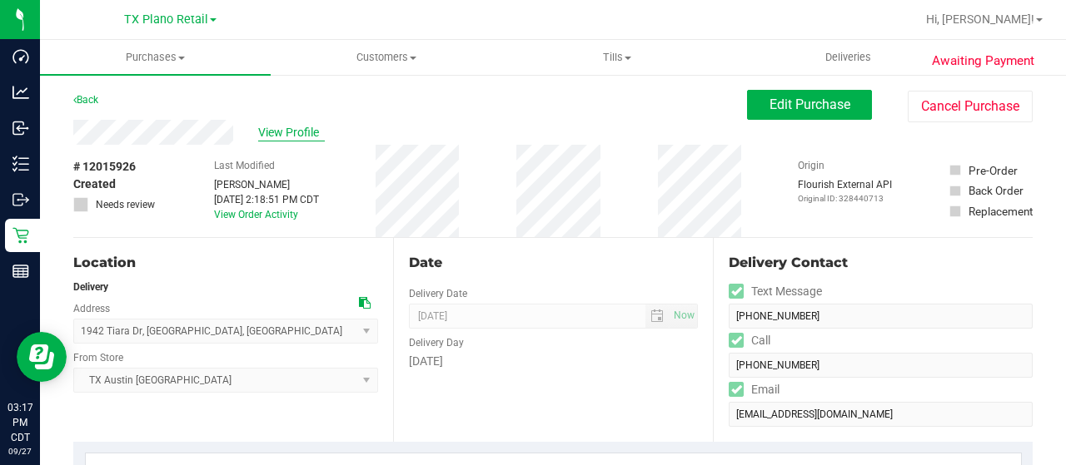
click at [303, 134] on span "View Profile" at bounding box center [291, 132] width 67 height 17
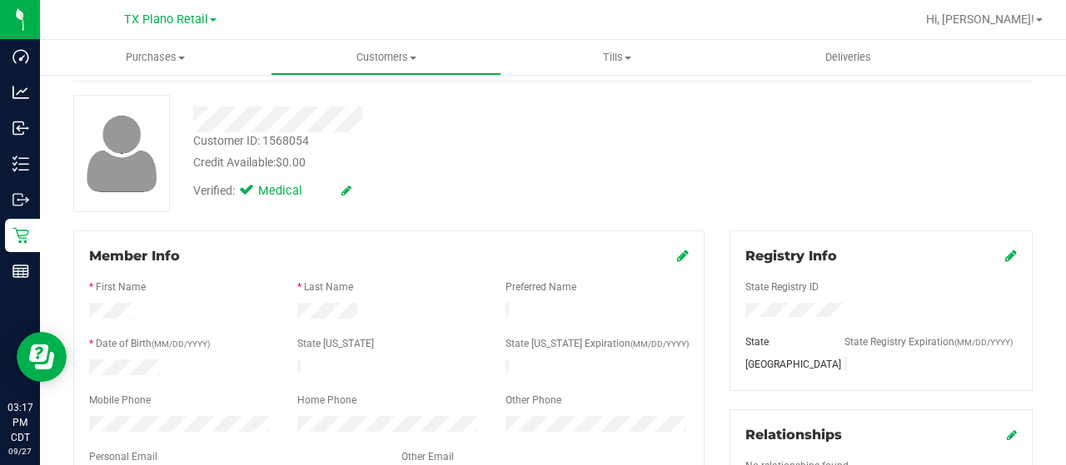
scroll to position [167, 0]
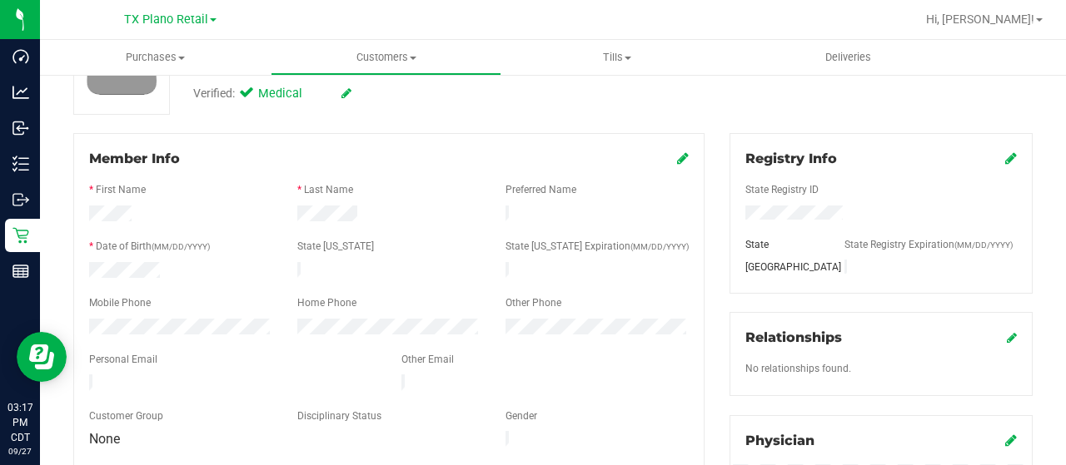
click at [88, 375] on div at bounding box center [233, 385] width 312 height 20
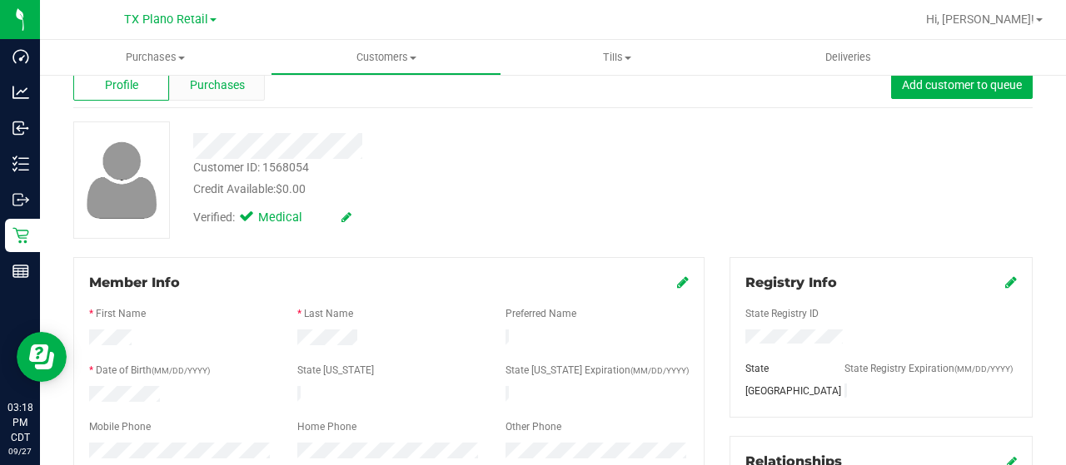
scroll to position [0, 0]
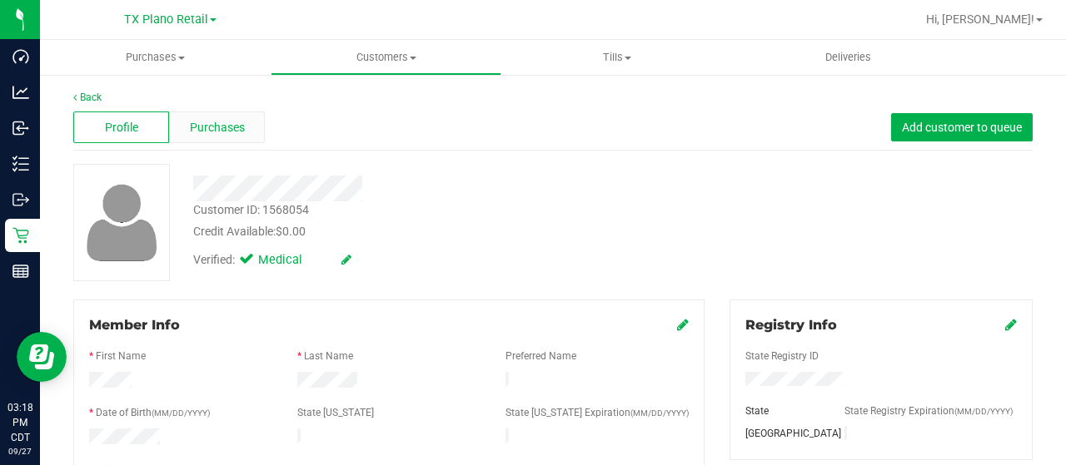
click at [202, 134] on span "Purchases" at bounding box center [217, 127] width 55 height 17
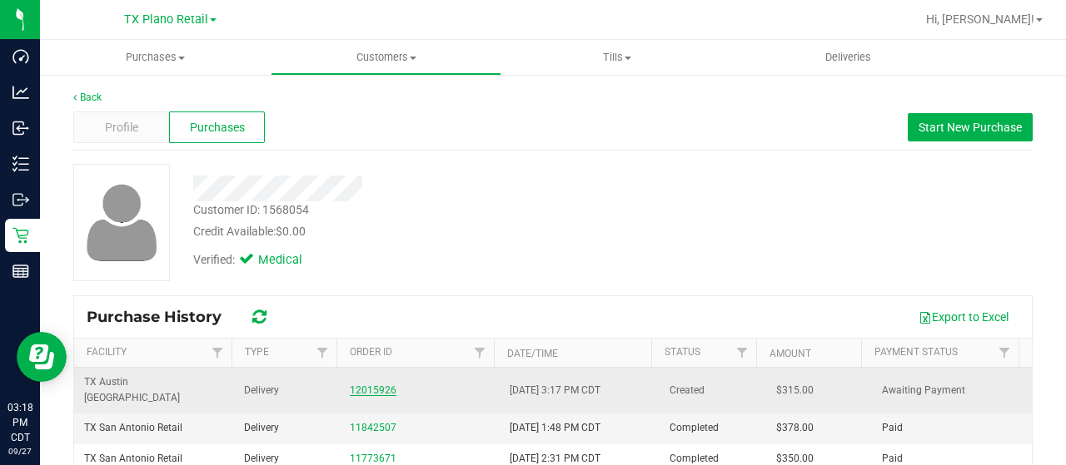
click at [373, 385] on link "12015926" at bounding box center [373, 391] width 47 height 12
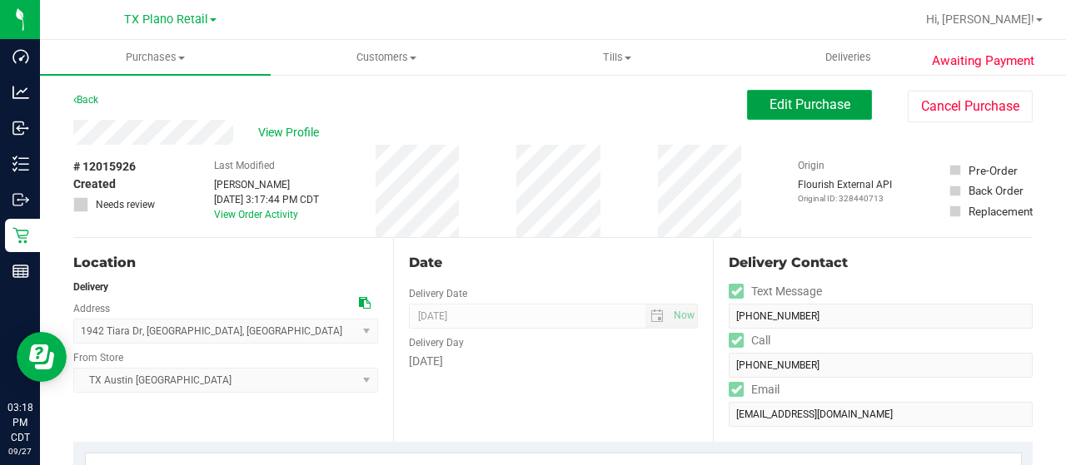
click at [804, 101] on span "Edit Purchase" at bounding box center [809, 105] width 81 height 16
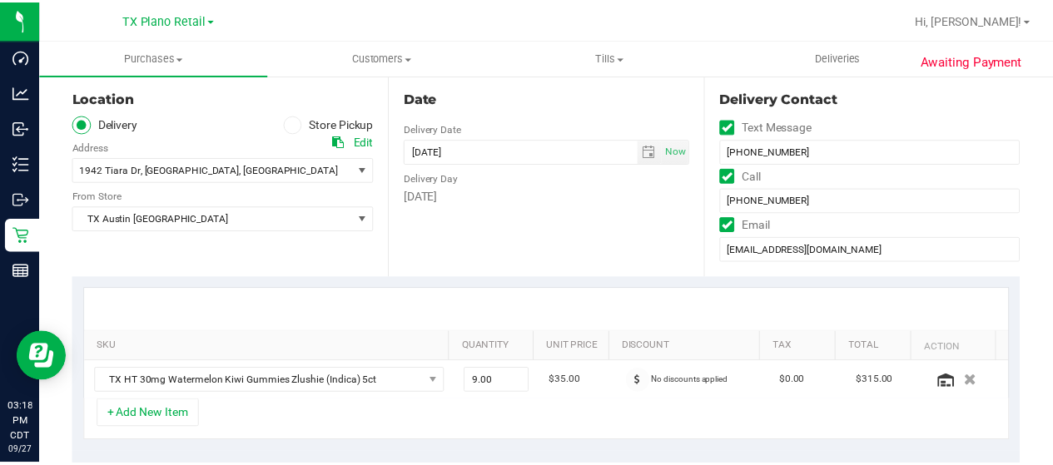
scroll to position [167, 0]
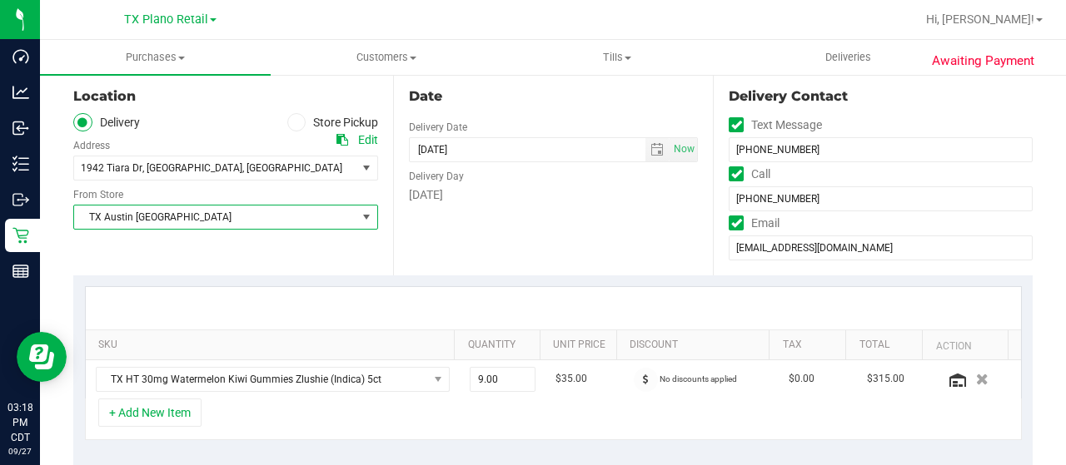
click at [229, 219] on span "TX Austin [GEOGRAPHIC_DATA]" at bounding box center [215, 217] width 282 height 23
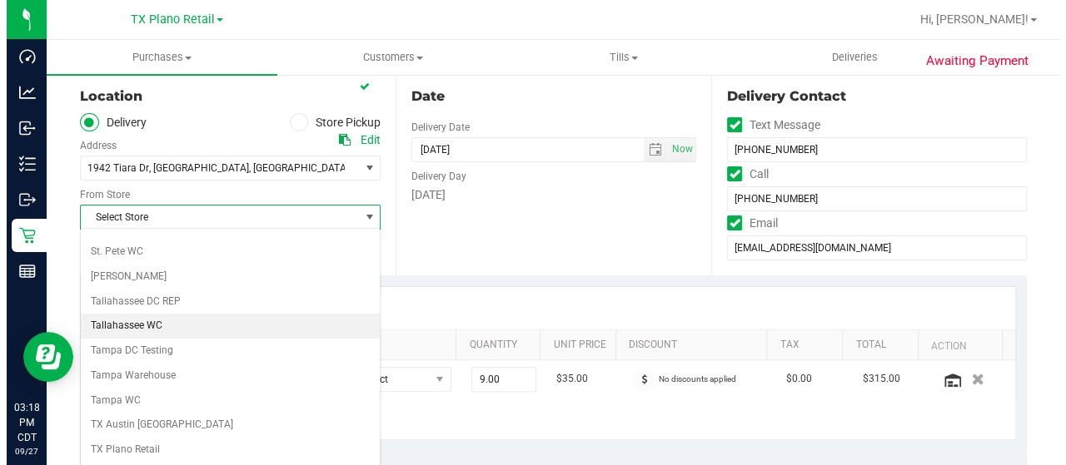
scroll to position [1175, 0]
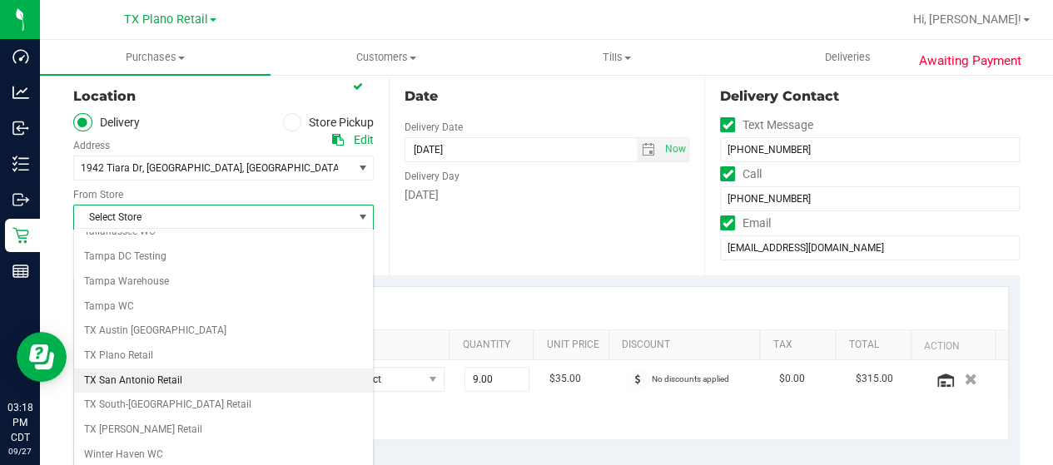
click at [184, 369] on li "TX San Antonio Retail" at bounding box center [223, 381] width 299 height 25
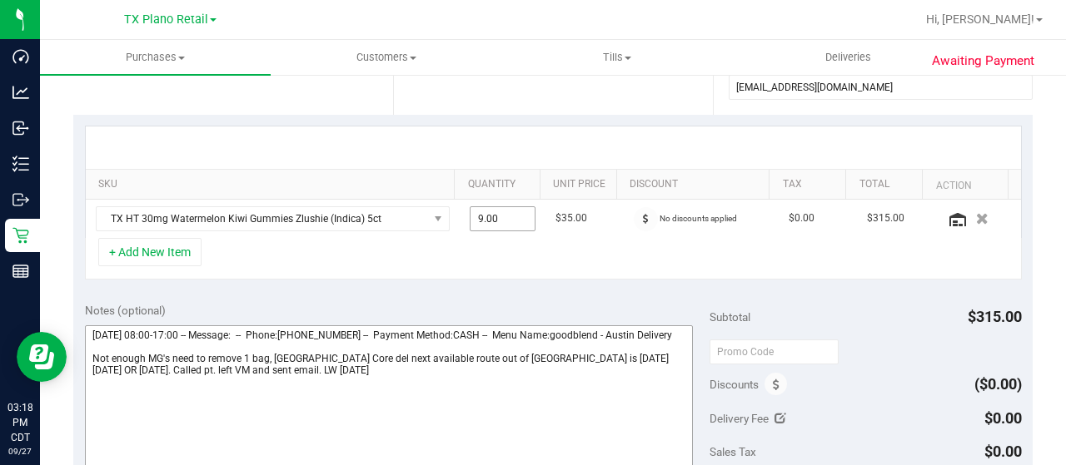
scroll to position [416, 0]
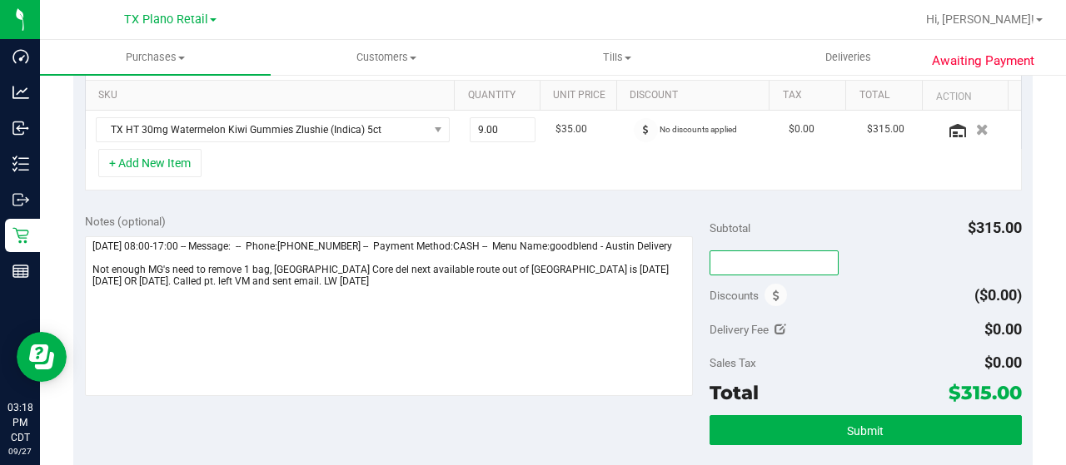
click at [742, 261] on input "text" at bounding box center [773, 263] width 129 height 25
type input "TXAIQ10"
click at [899, 213] on div "Subtotal $315.00" at bounding box center [865, 228] width 312 height 30
click at [773, 298] on span at bounding box center [775, 295] width 22 height 22
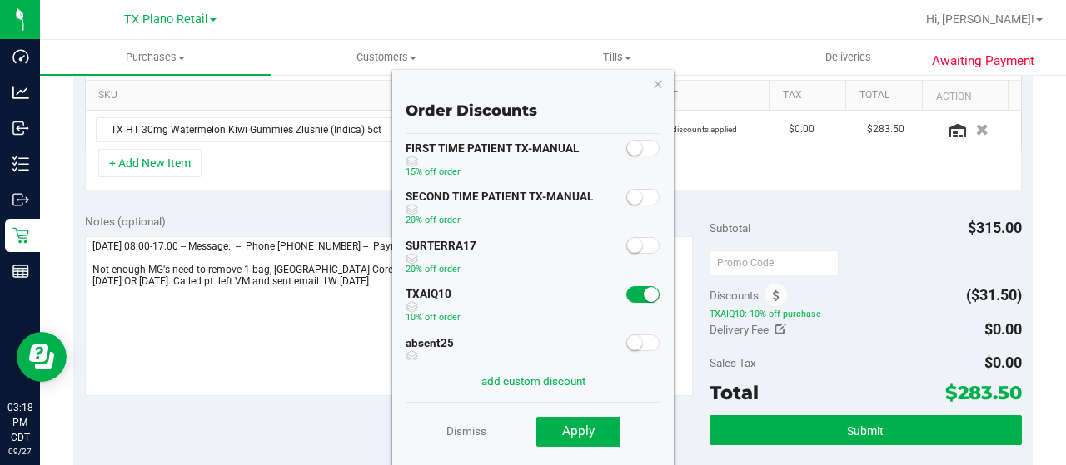
scroll to position [238, 0]
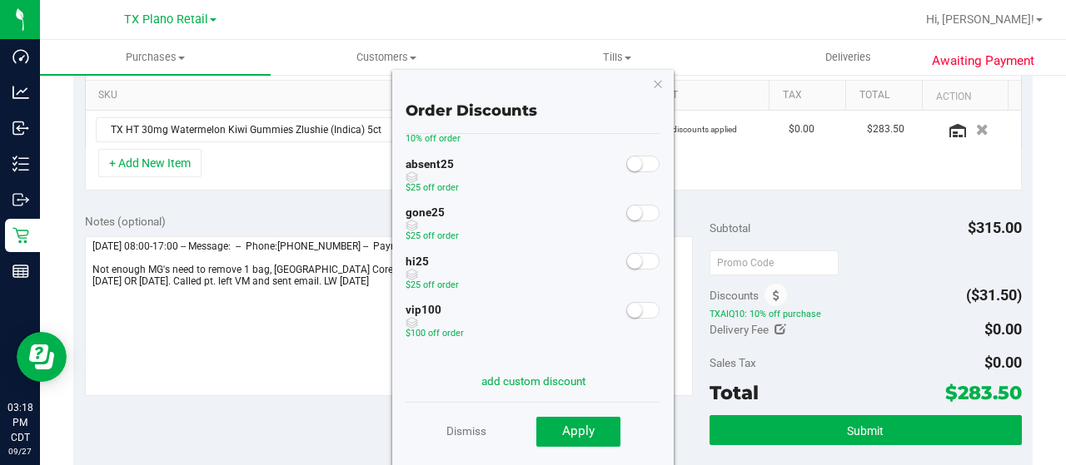
click at [628, 157] on span at bounding box center [642, 164] width 33 height 17
drag, startPoint x: 606, startPoint y: 430, endPoint x: 604, endPoint y: 421, distance: 10.3
click at [606, 430] on button "Apply" at bounding box center [578, 432] width 84 height 30
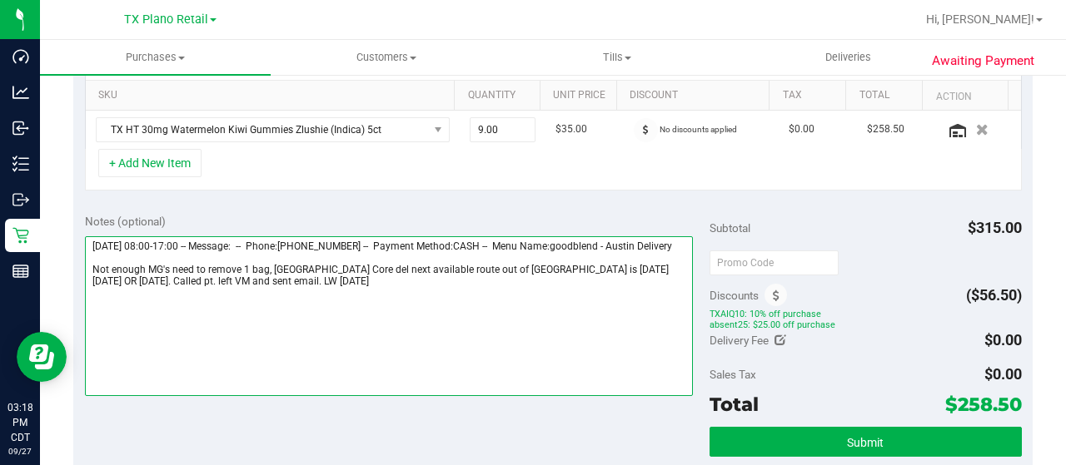
click at [405, 304] on textarea at bounding box center [389, 316] width 608 height 160
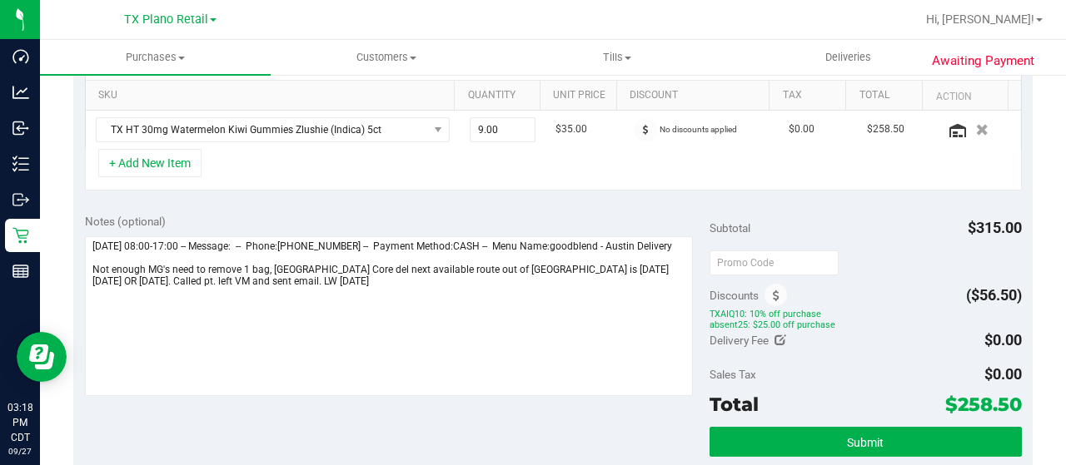
click at [774, 339] on icon at bounding box center [780, 341] width 12 height 12
type input "$0.00"
click at [779, 373] on div "Sales Tax $0.00" at bounding box center [865, 375] width 312 height 30
click at [879, 342] on icon "Cancel button" at bounding box center [884, 342] width 17 height 12
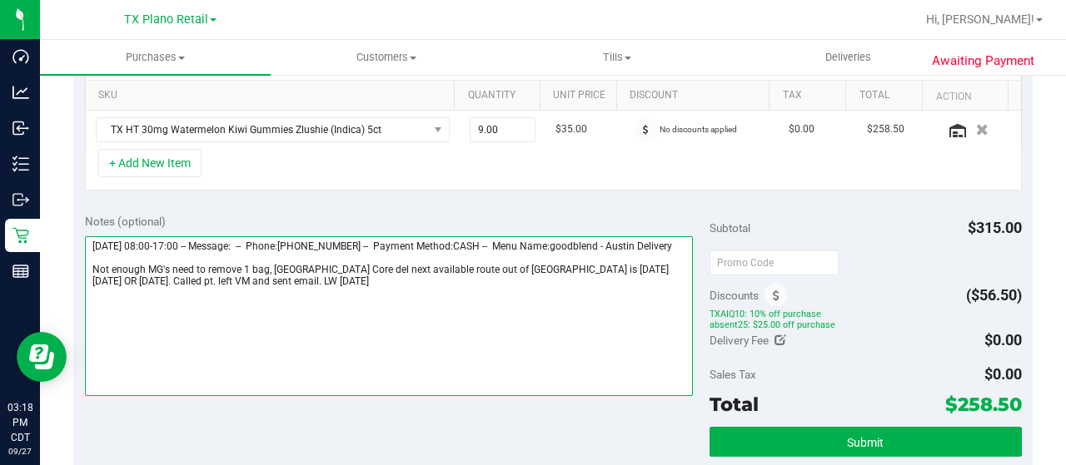
click at [365, 296] on textarea at bounding box center [389, 316] width 608 height 160
click at [343, 289] on textarea at bounding box center [389, 316] width 608 height 160
paste textarea "San Antonio Core"
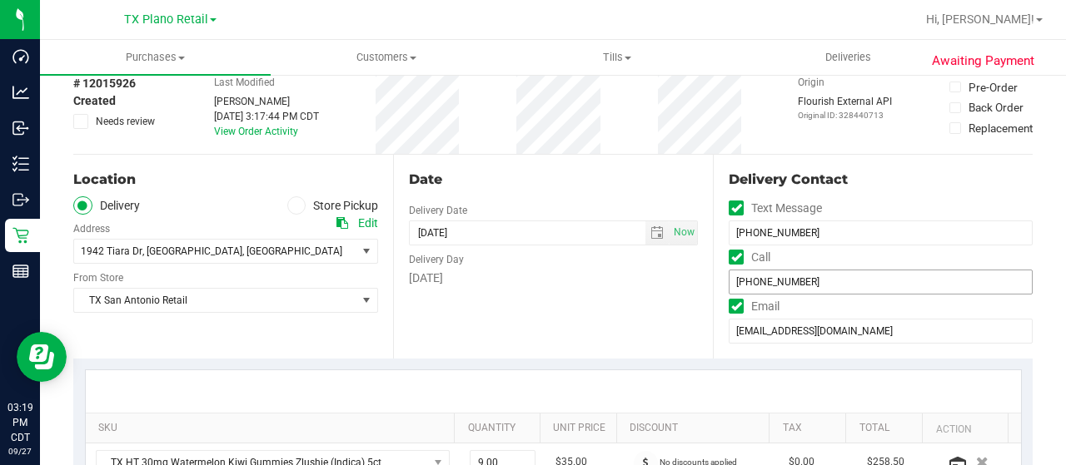
scroll to position [0, 0]
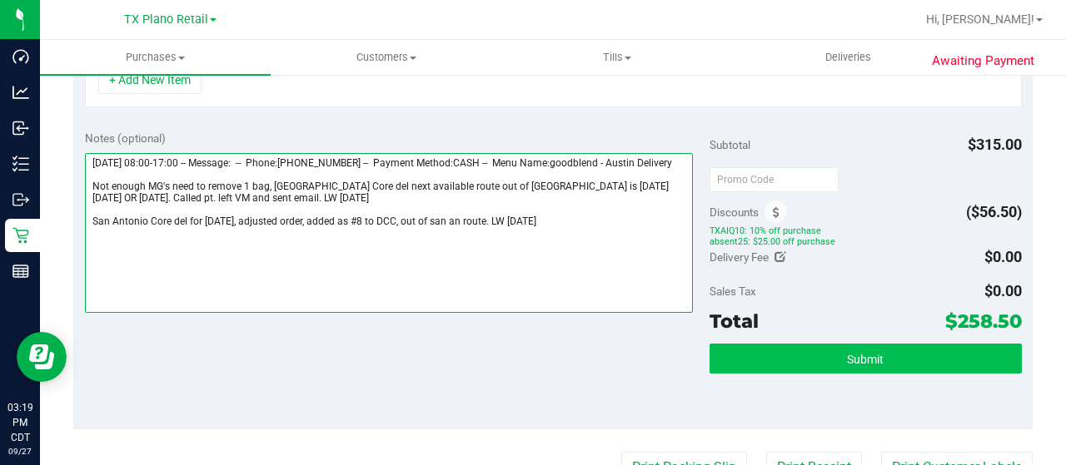
type textarea "Wednesday 10/01/2025 08:00-17:00 -- Message: -- Phone:8307300514 -- Payment Met…"
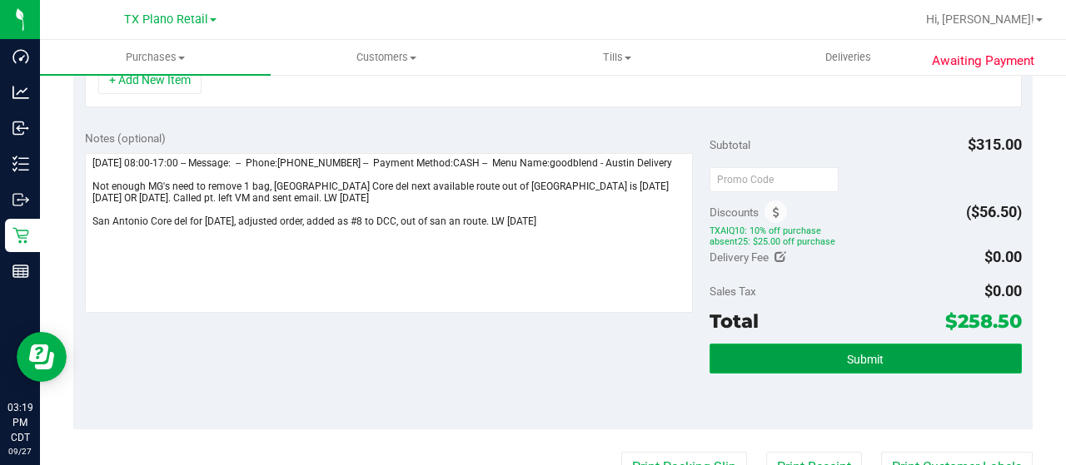
click at [787, 354] on button "Submit" at bounding box center [865, 359] width 312 height 30
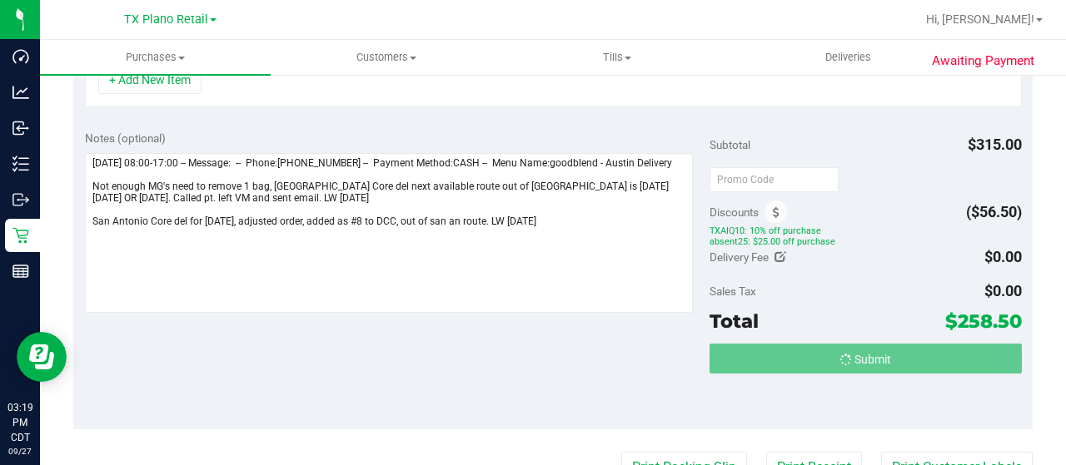
scroll to position [473, 0]
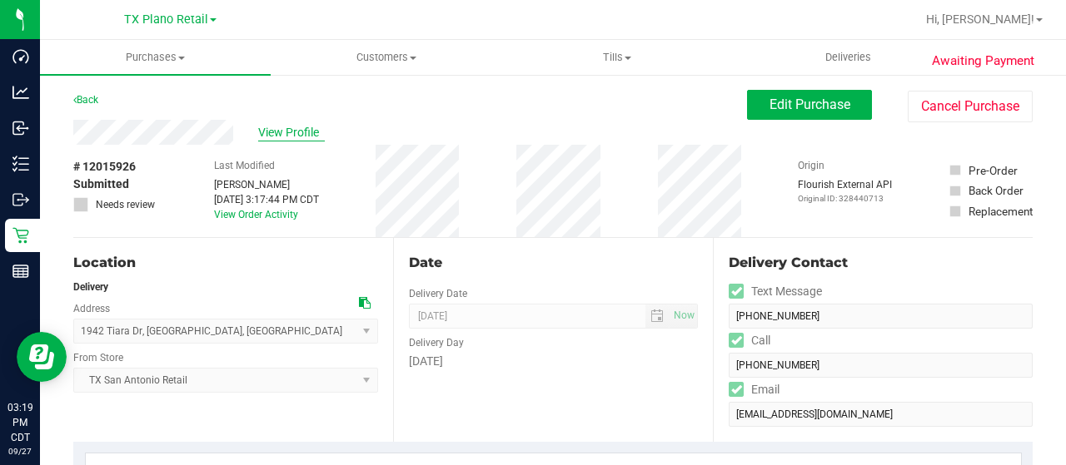
click at [288, 137] on span "View Profile" at bounding box center [291, 132] width 67 height 17
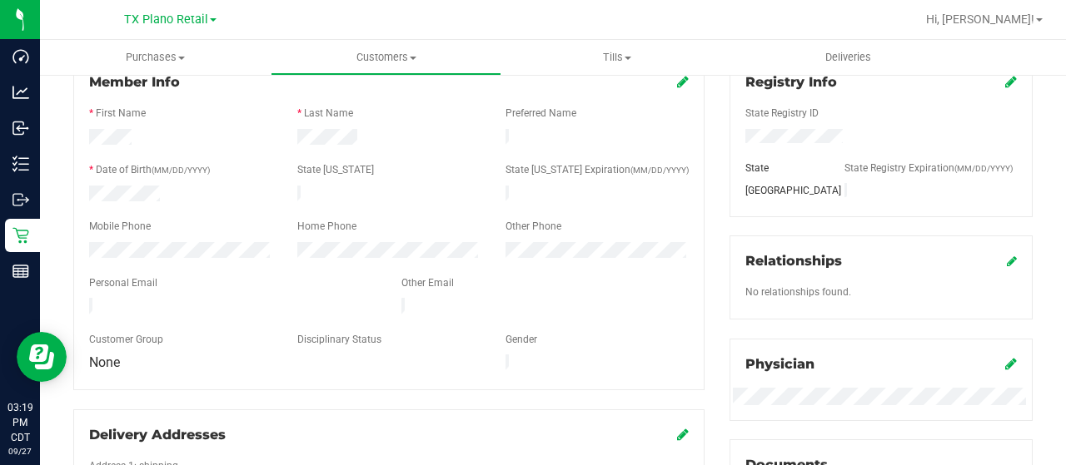
scroll to position [250, 0]
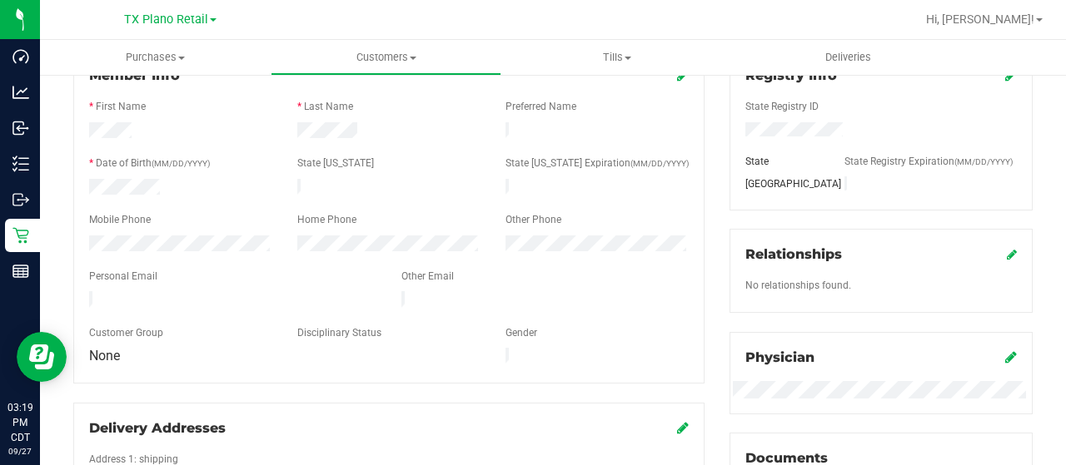
drag, startPoint x: 281, startPoint y: 289, endPoint x: 72, endPoint y: 291, distance: 209.0
click at [72, 291] on div "Member Info * First Name * Last Name Preferred Name * Date of Birth (MM/DD/YYYY…" at bounding box center [389, 367] width 656 height 635
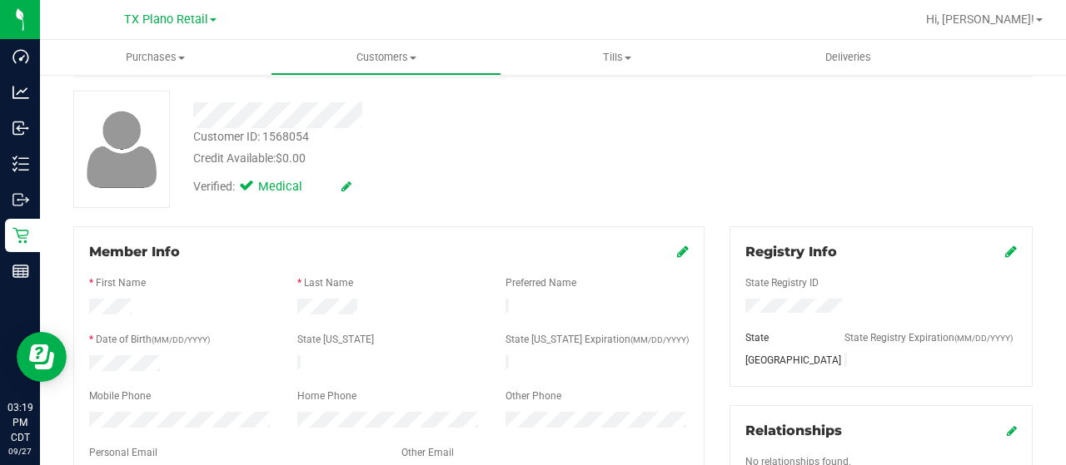
scroll to position [0, 0]
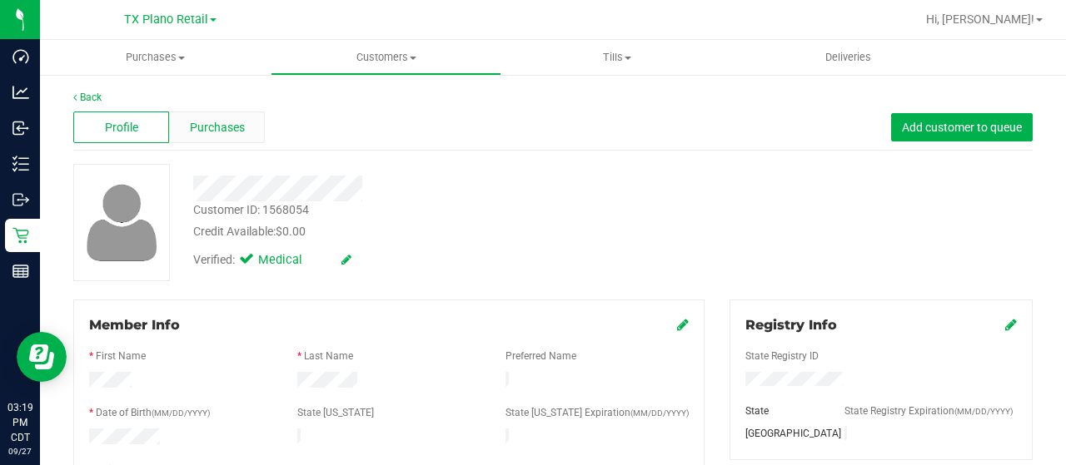
click at [258, 131] on div "Purchases" at bounding box center [217, 128] width 96 height 32
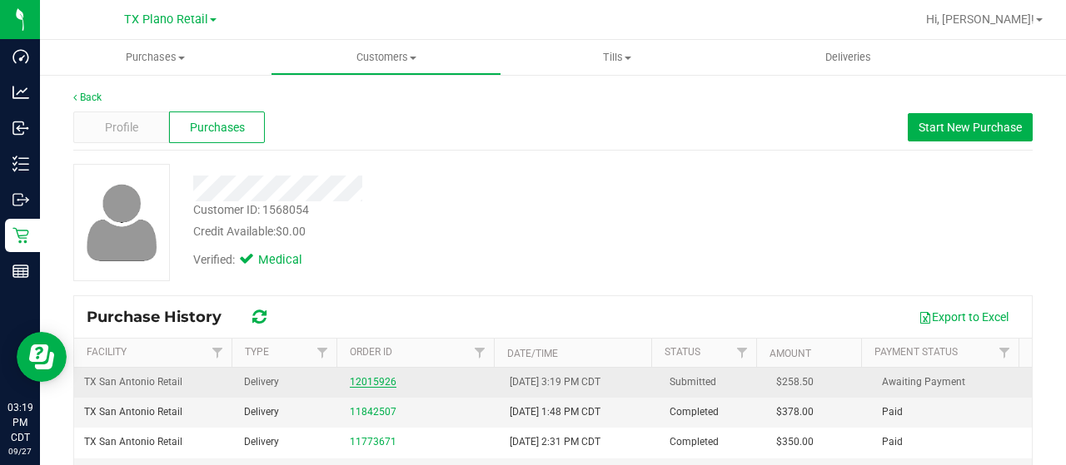
click at [373, 378] on link "12015926" at bounding box center [373, 382] width 47 height 12
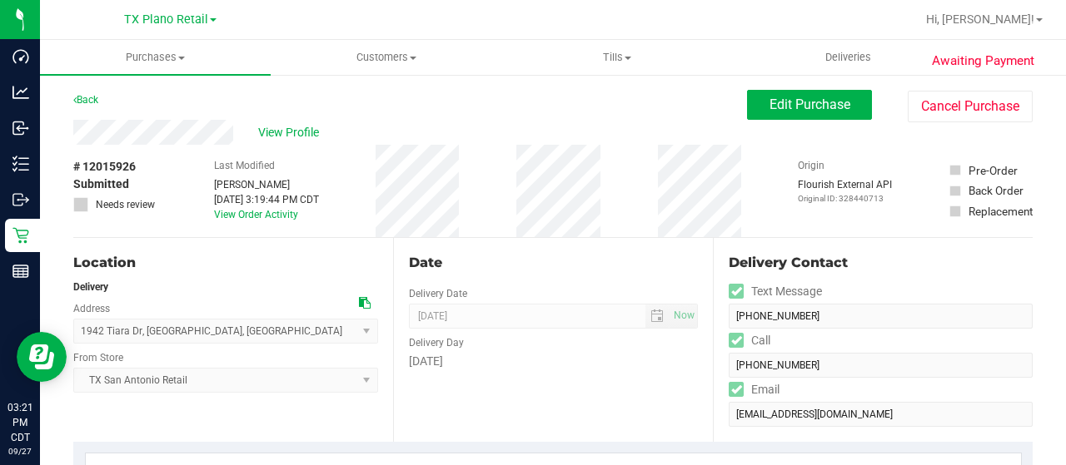
click at [580, 129] on div "View Profile" at bounding box center [410, 132] width 674 height 25
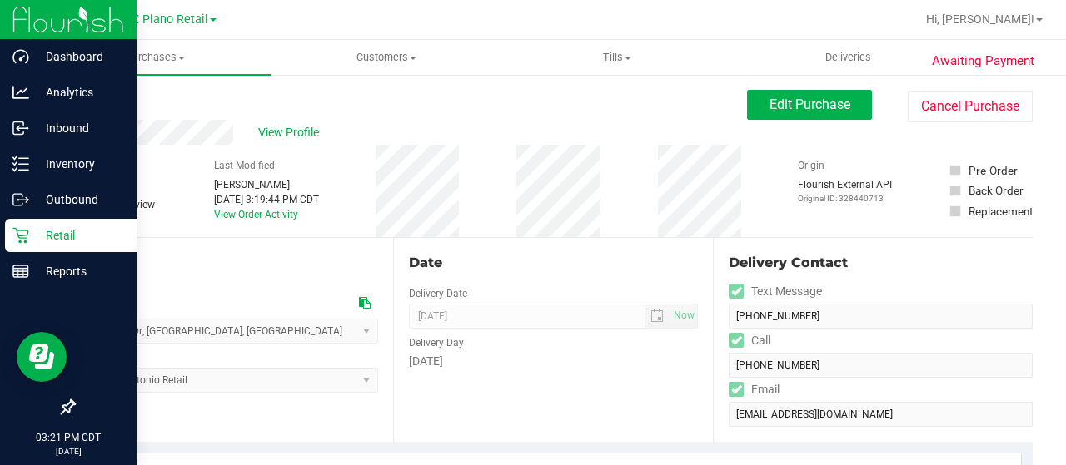
click at [15, 237] on icon at bounding box center [20, 235] width 17 height 17
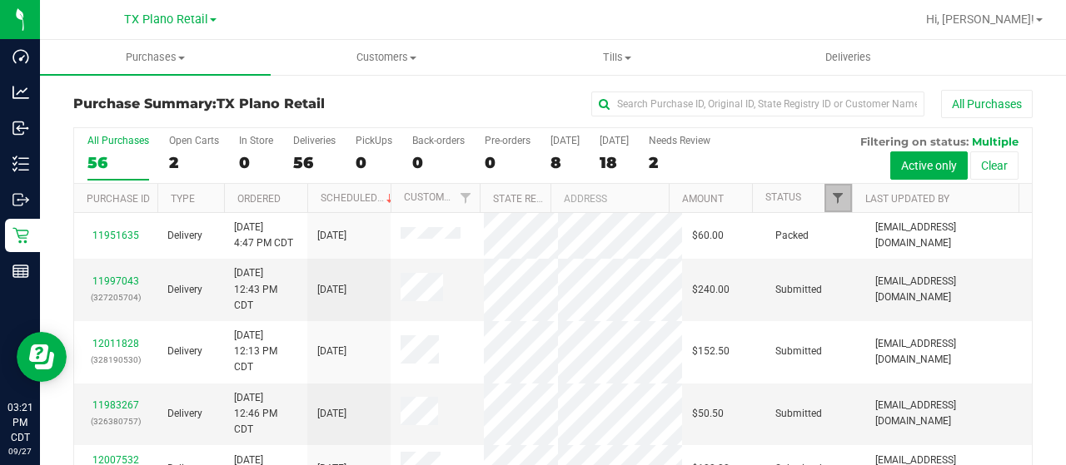
click at [831, 200] on span "Filter" at bounding box center [837, 198] width 13 height 13
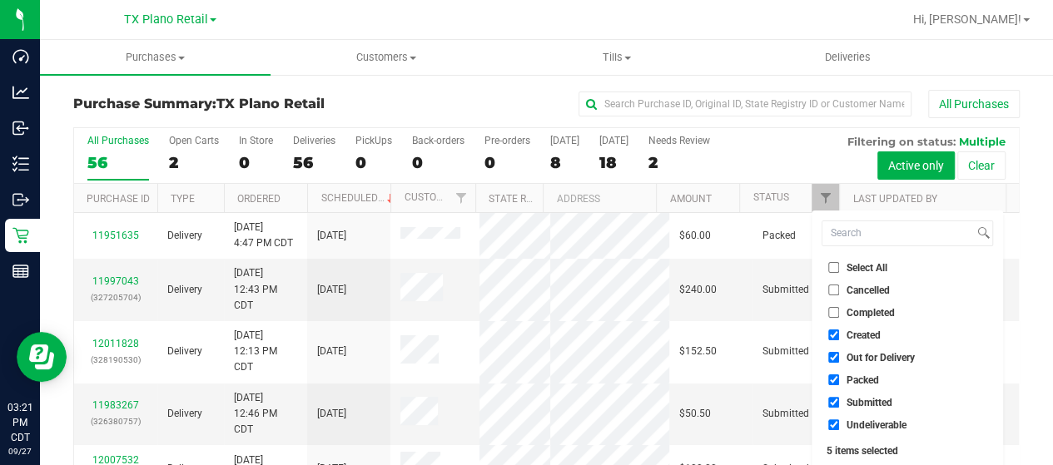
click at [868, 358] on span "Out for Delivery" at bounding box center [881, 358] width 68 height 10
click at [839, 358] on input "Out for Delivery" at bounding box center [834, 357] width 11 height 11
checkbox input "false"
click at [863, 377] on span "Packed" at bounding box center [863, 381] width 32 height 10
click at [839, 377] on input "Packed" at bounding box center [834, 380] width 11 height 11
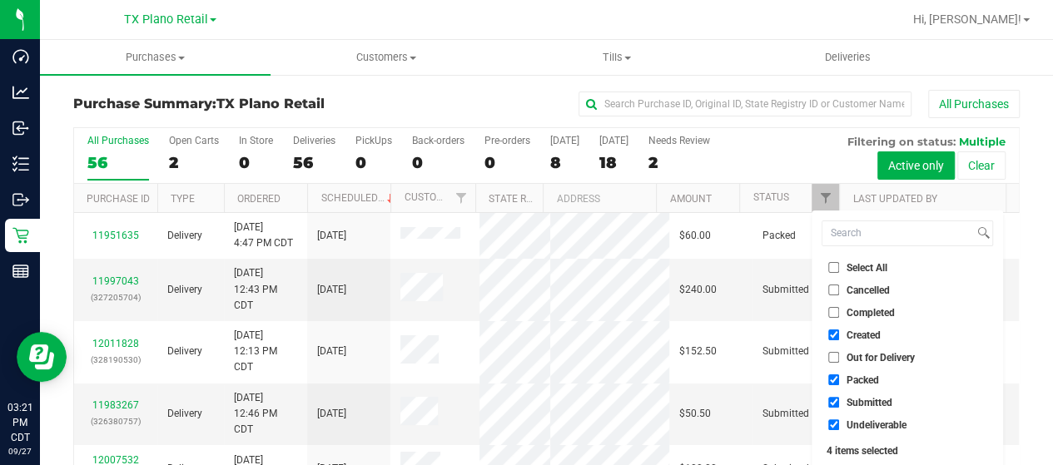
checkbox input "false"
drag, startPoint x: 861, startPoint y: 399, endPoint x: 857, endPoint y: 424, distance: 25.3
click at [861, 399] on span "Submitted" at bounding box center [870, 403] width 46 height 10
click at [839, 399] on input "Submitted" at bounding box center [834, 402] width 11 height 11
checkbox input "false"
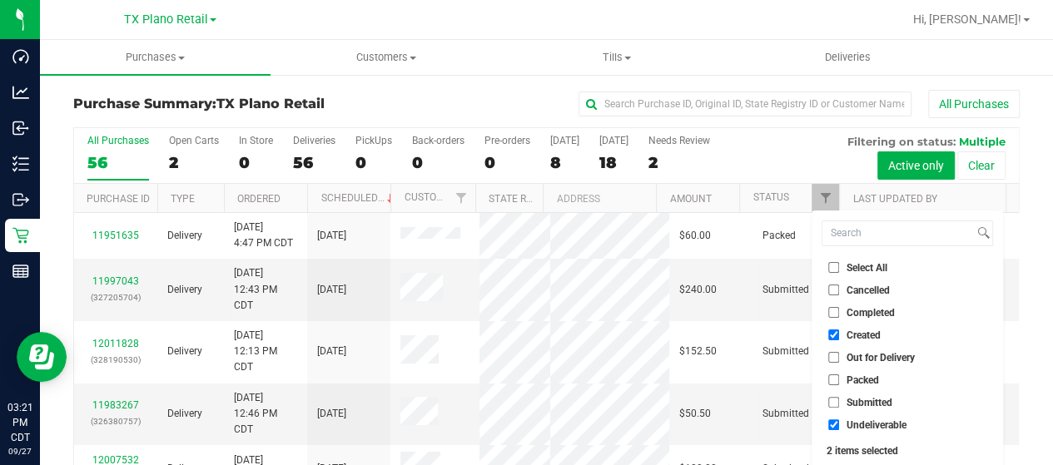
click at [856, 426] on span "Undeliverable" at bounding box center [877, 426] width 60 height 10
click at [839, 426] on input "Undeliverable" at bounding box center [834, 425] width 11 height 11
checkbox input "false"
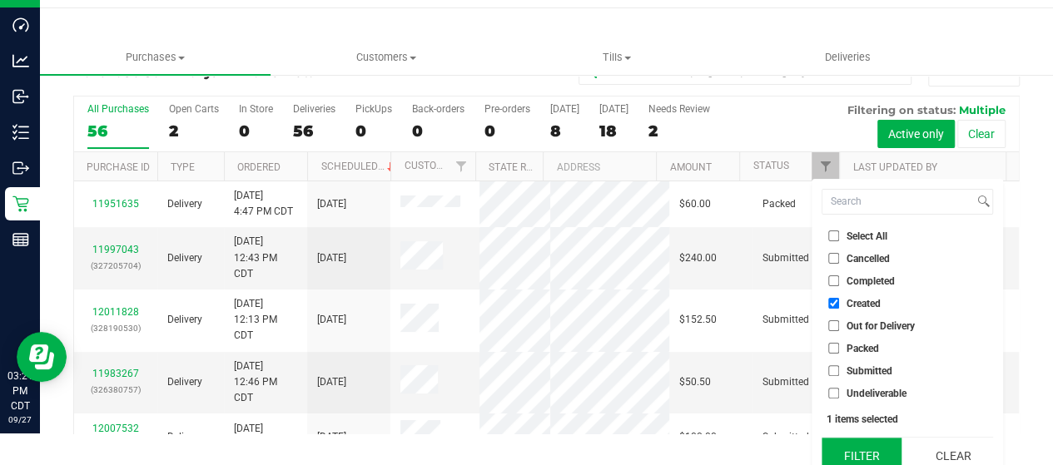
scroll to position [45, 0]
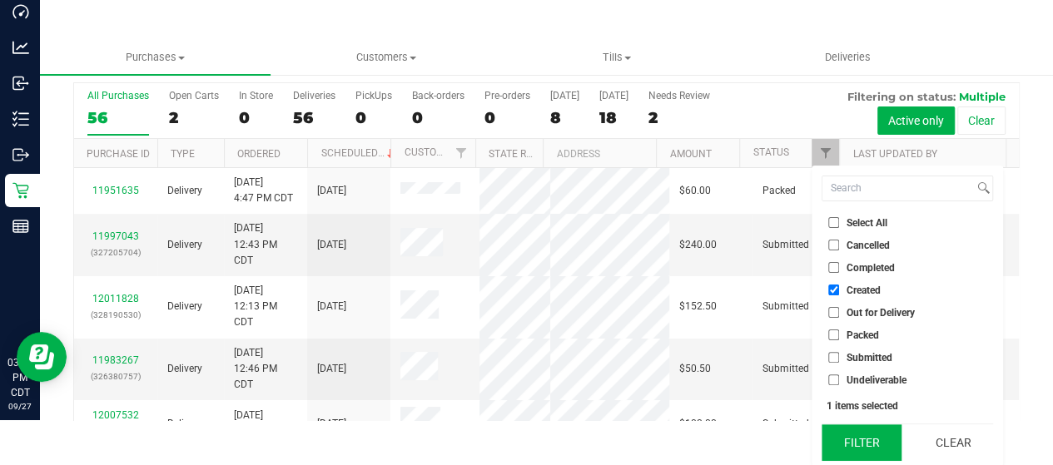
click at [858, 441] on button "Filter" at bounding box center [862, 443] width 80 height 37
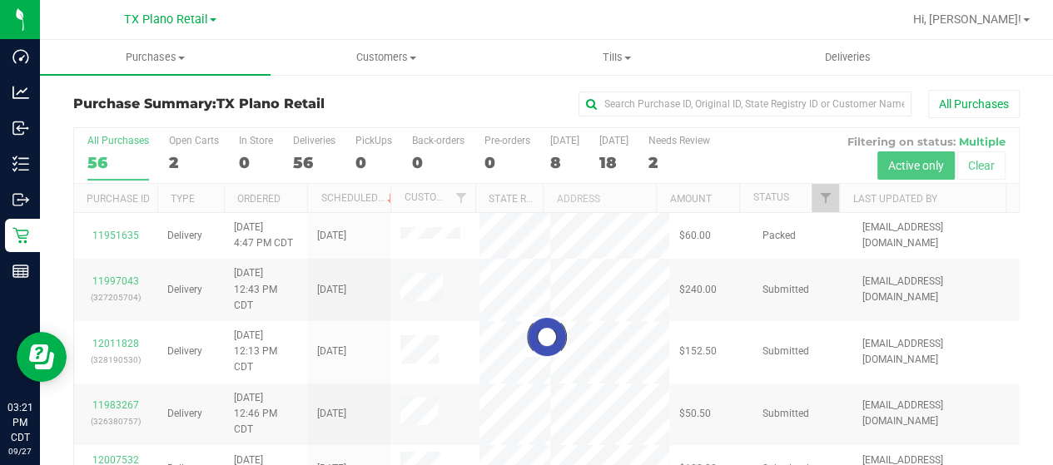
scroll to position [0, 0]
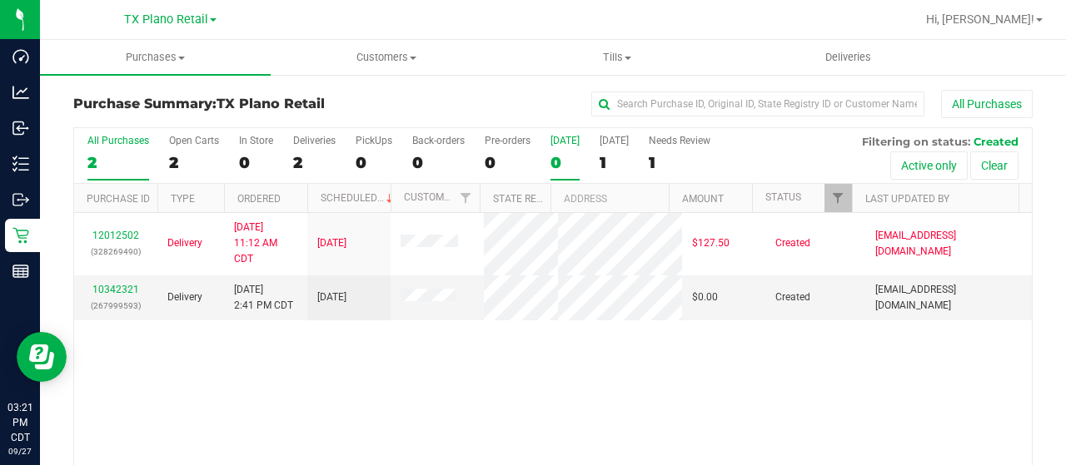
click at [564, 162] on div "0" at bounding box center [564, 162] width 29 height 19
click at [0, 0] on input "Today 0" at bounding box center [0, 0] width 0 height 0
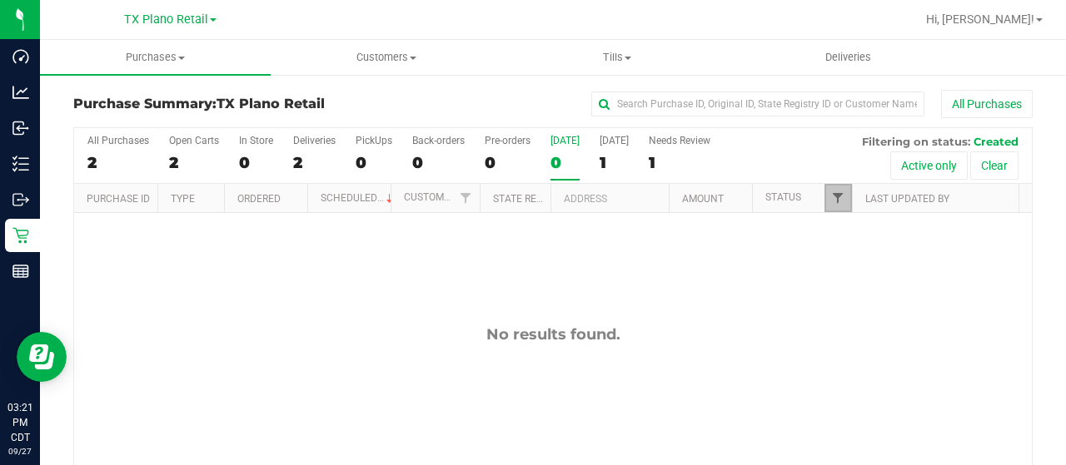
click at [831, 202] on span "Filter" at bounding box center [837, 198] width 13 height 13
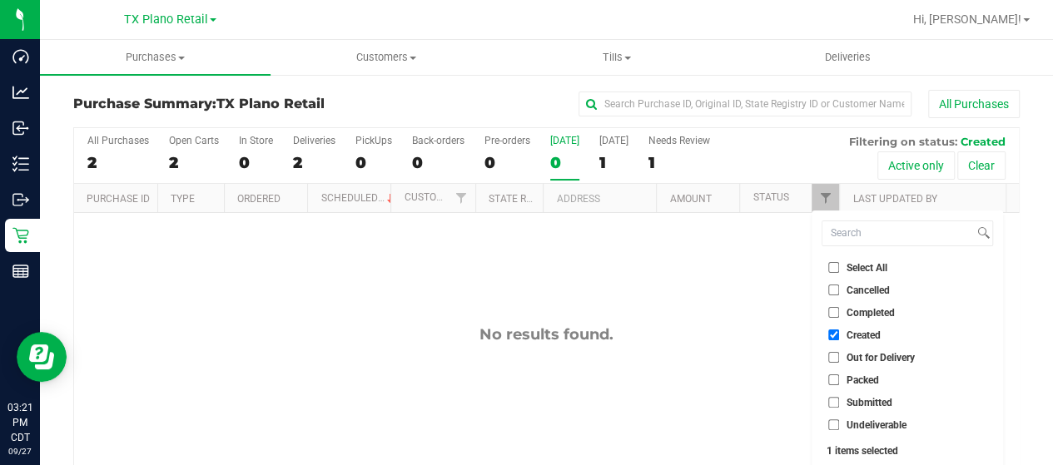
drag, startPoint x: 900, startPoint y: 358, endPoint x: 883, endPoint y: 374, distance: 23.0
click at [900, 358] on span "Out for Delivery" at bounding box center [881, 358] width 68 height 10
click at [839, 358] on input "Out for Delivery" at bounding box center [834, 357] width 11 height 11
checkbox input "true"
click at [878, 377] on span "Packed" at bounding box center [863, 381] width 32 height 10
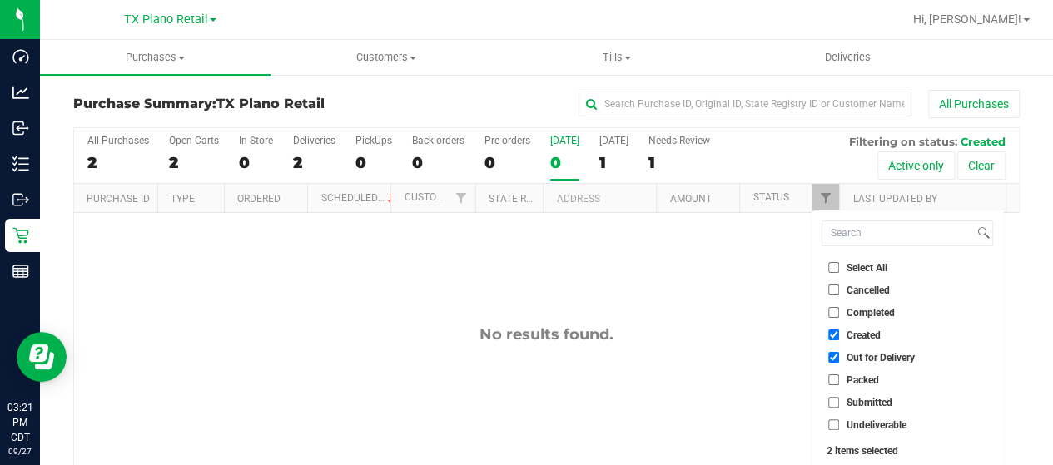
click at [839, 377] on input "Packed" at bounding box center [834, 380] width 11 height 11
checkbox input "true"
click at [871, 402] on span "Submitted" at bounding box center [870, 403] width 46 height 10
click at [839, 402] on input "Submitted" at bounding box center [834, 402] width 11 height 11
checkbox input "true"
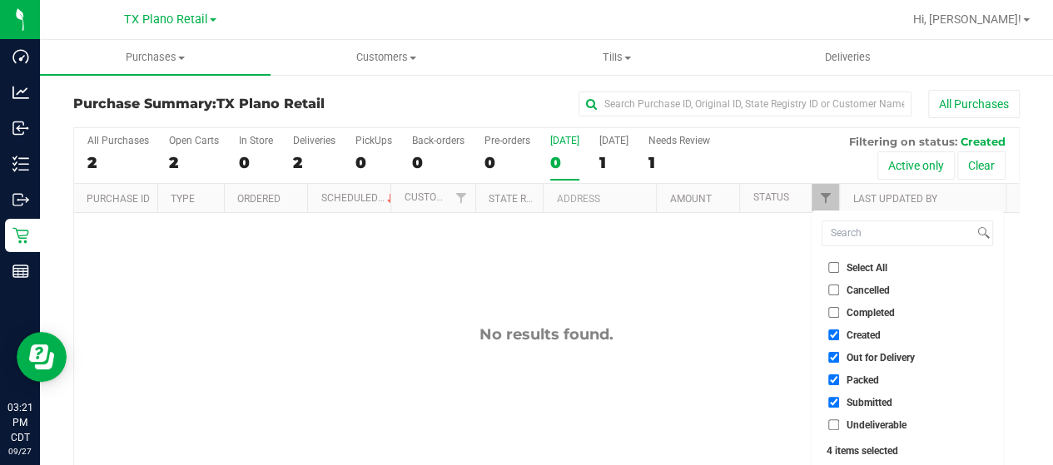
click at [869, 421] on span "Undeliverable" at bounding box center [877, 426] width 60 height 10
click at [839, 421] on input "Undeliverable" at bounding box center [834, 425] width 11 height 11
checkbox input "true"
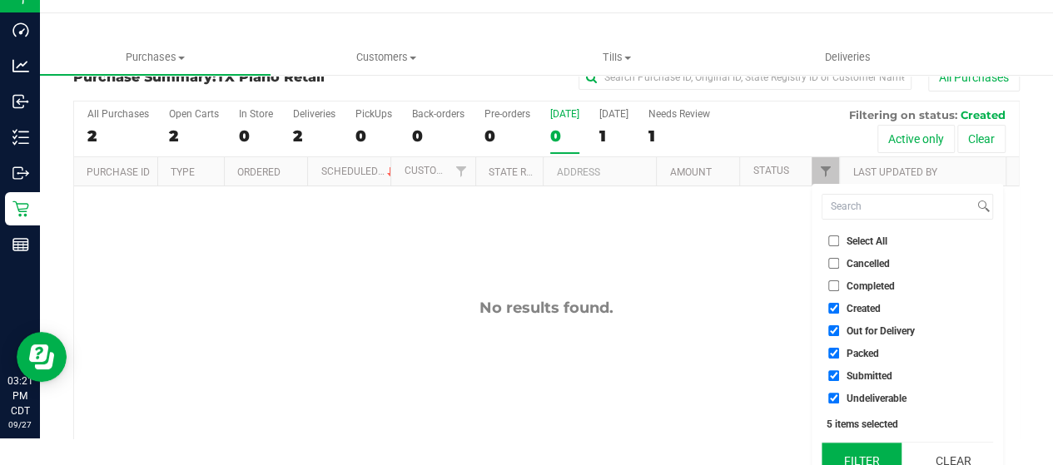
scroll to position [45, 0]
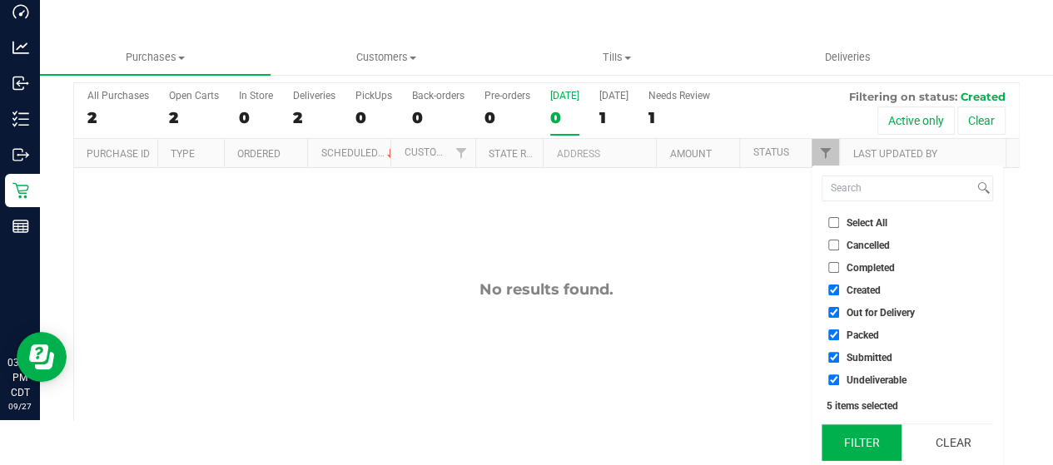
drag, startPoint x: 871, startPoint y: 437, endPoint x: 861, endPoint y: 426, distance: 15.4
click at [869, 435] on button "Filter" at bounding box center [862, 443] width 80 height 37
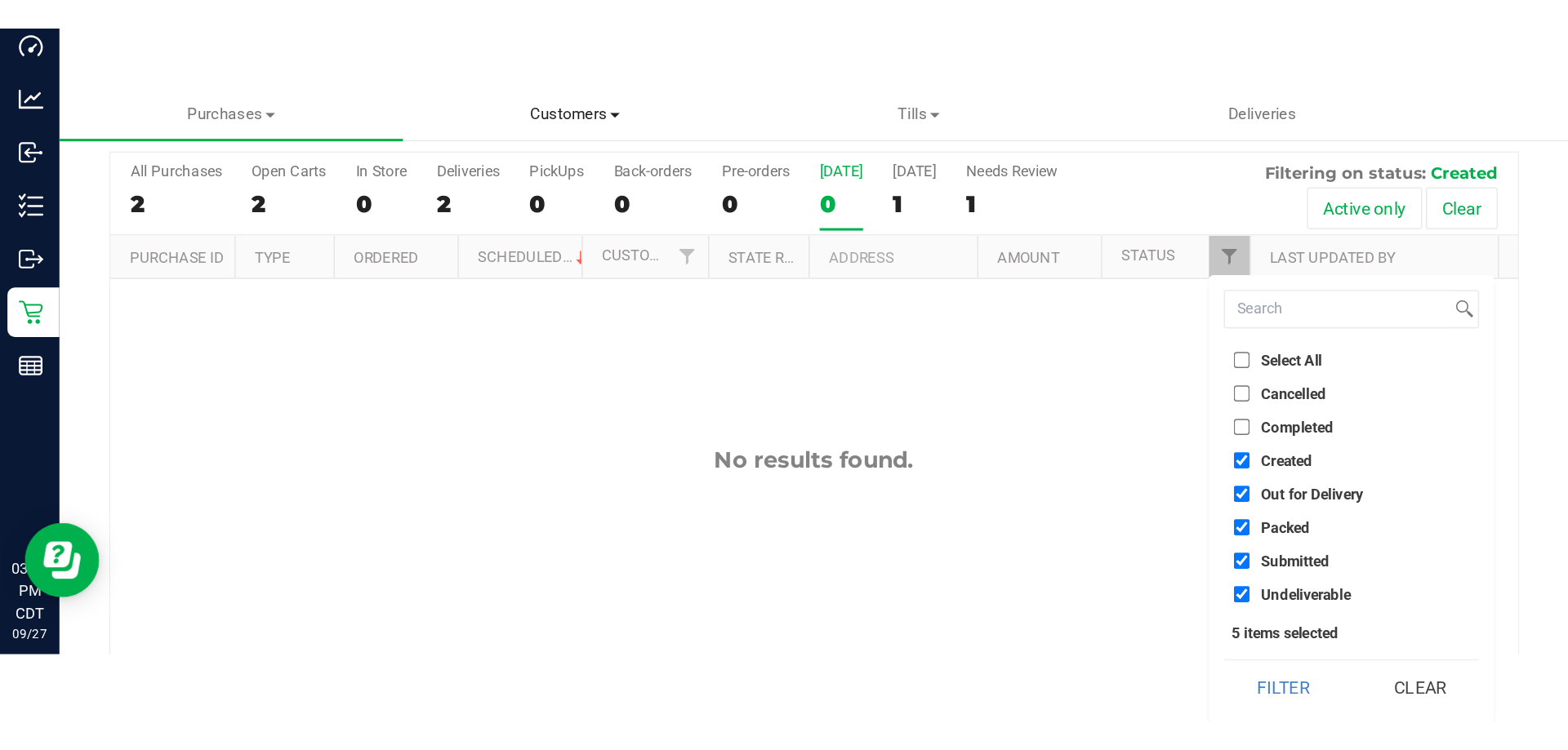
scroll to position [0, 0]
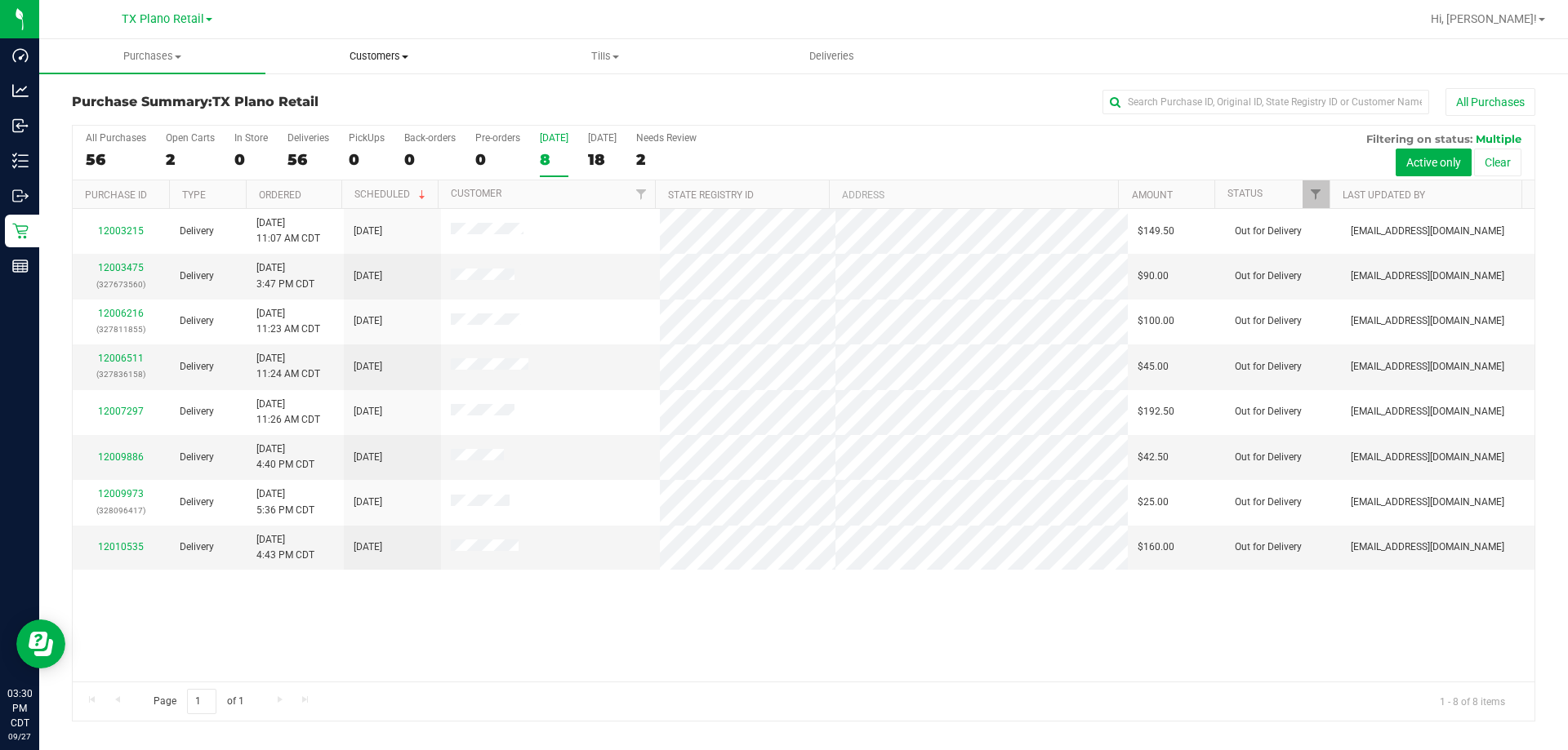
click at [383, 57] on span "Customers" at bounding box center [378, 56] width 225 height 15
click at [385, 92] on li "All customers" at bounding box center [379, 99] width 227 height 20
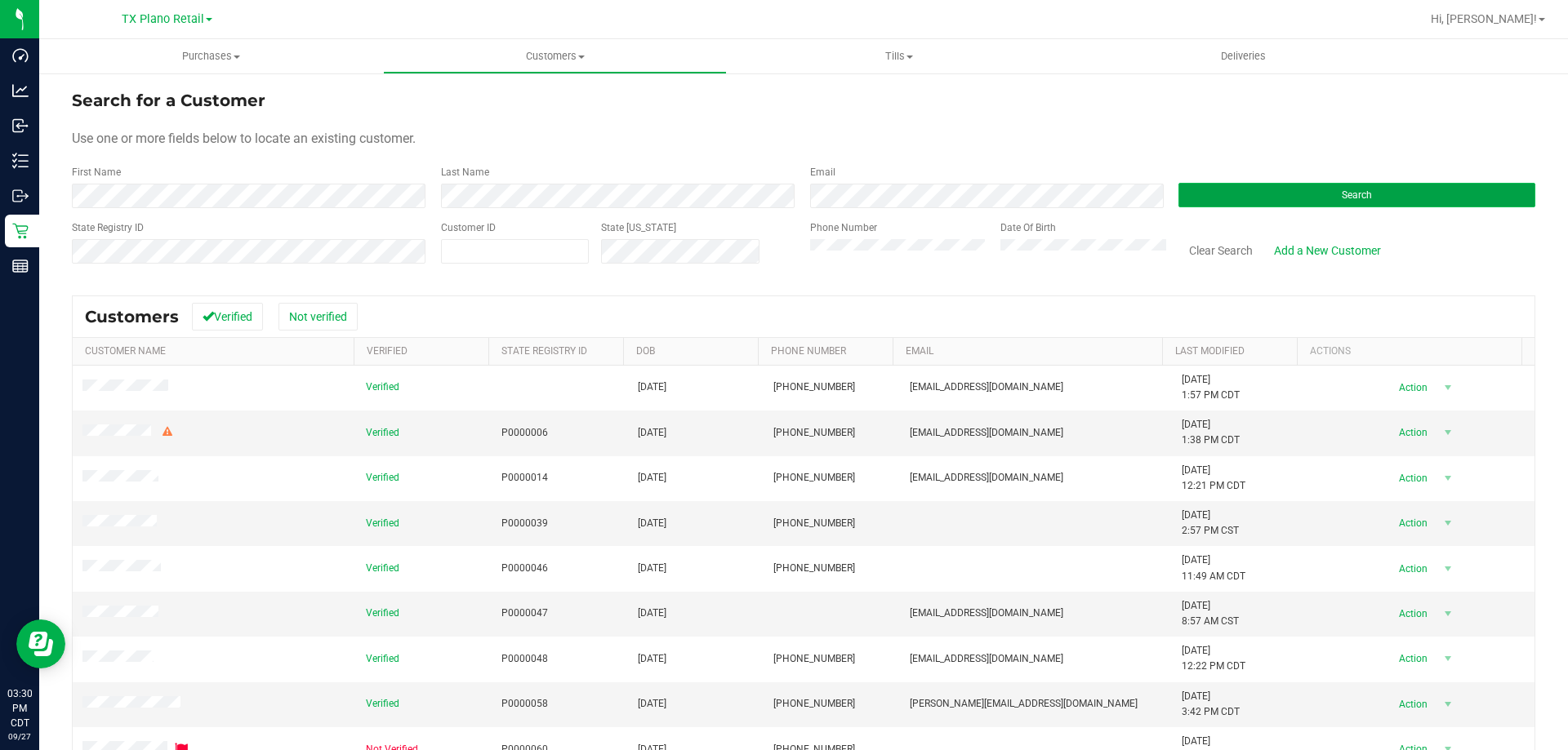
click at [1044, 203] on button "Search" at bounding box center [1357, 195] width 357 height 25
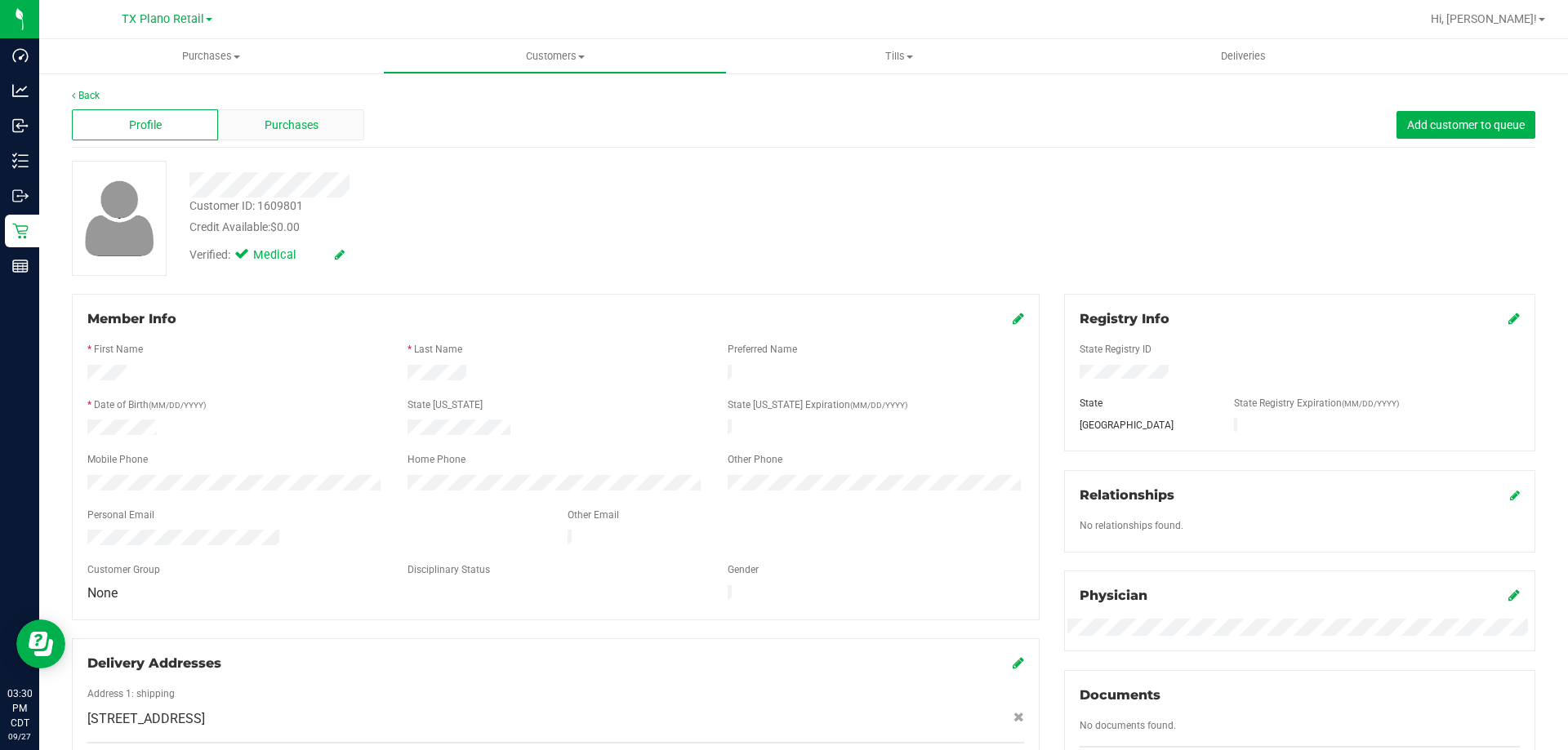
click at [286, 122] on span "Purchases" at bounding box center [291, 125] width 54 height 17
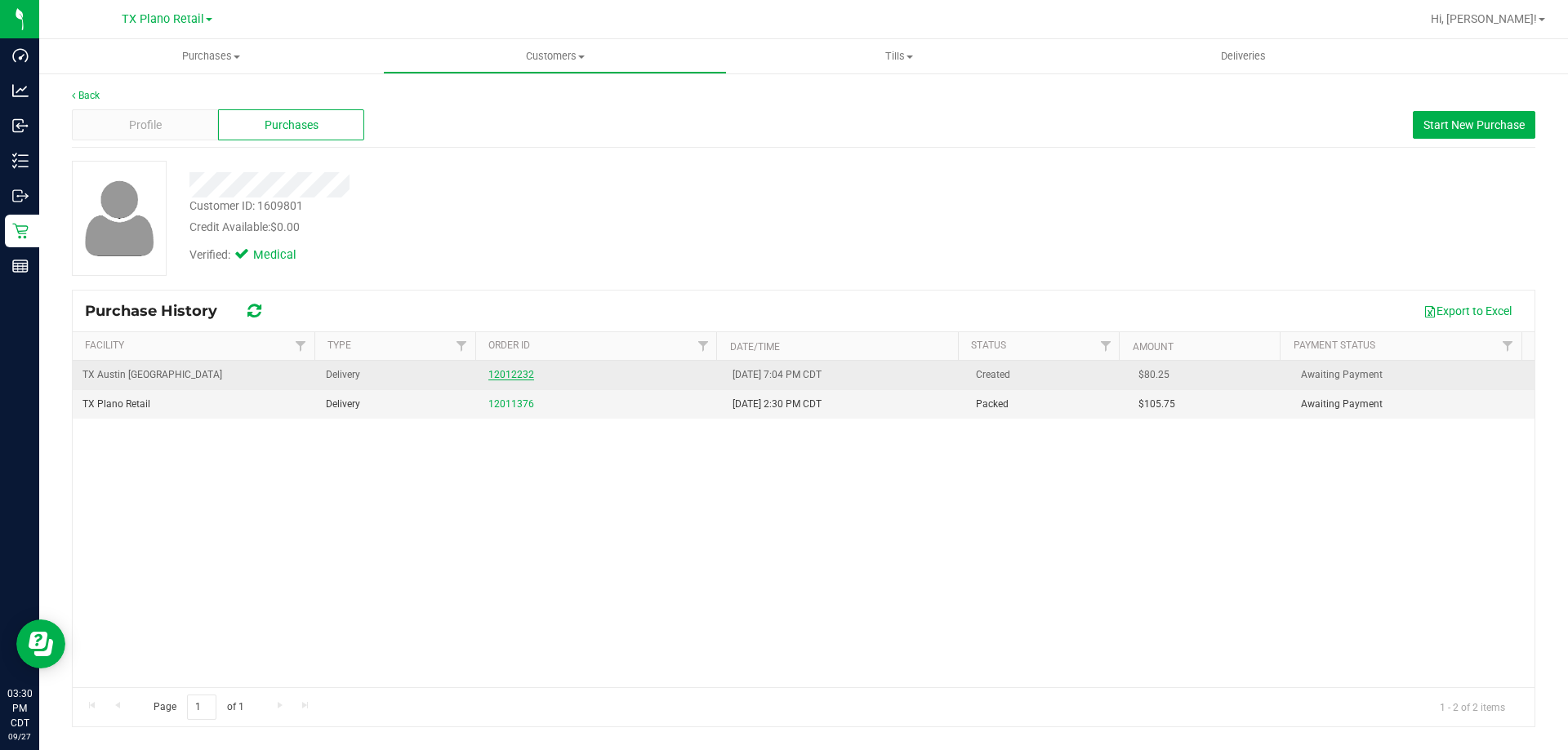
click at [499, 375] on link "12012232" at bounding box center [511, 375] width 46 height 12
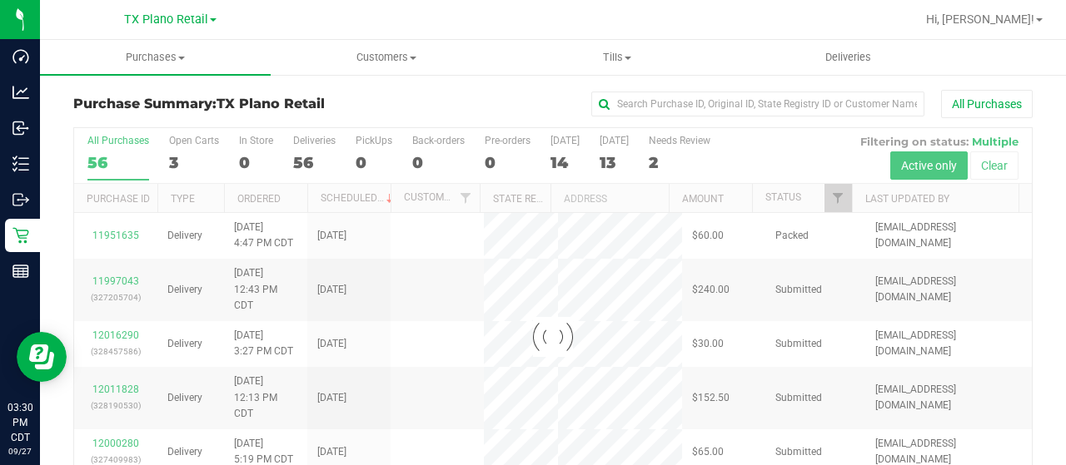
click at [561, 160] on div "14" at bounding box center [564, 162] width 29 height 19
click at [0, 0] on input "[DATE] 14" at bounding box center [0, 0] width 0 height 0
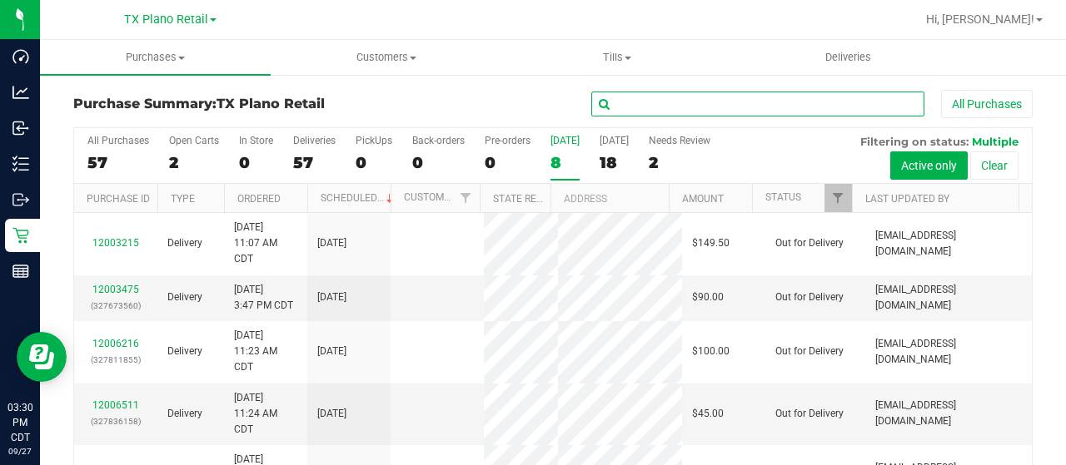
click at [633, 105] on input "text" at bounding box center [757, 104] width 333 height 25
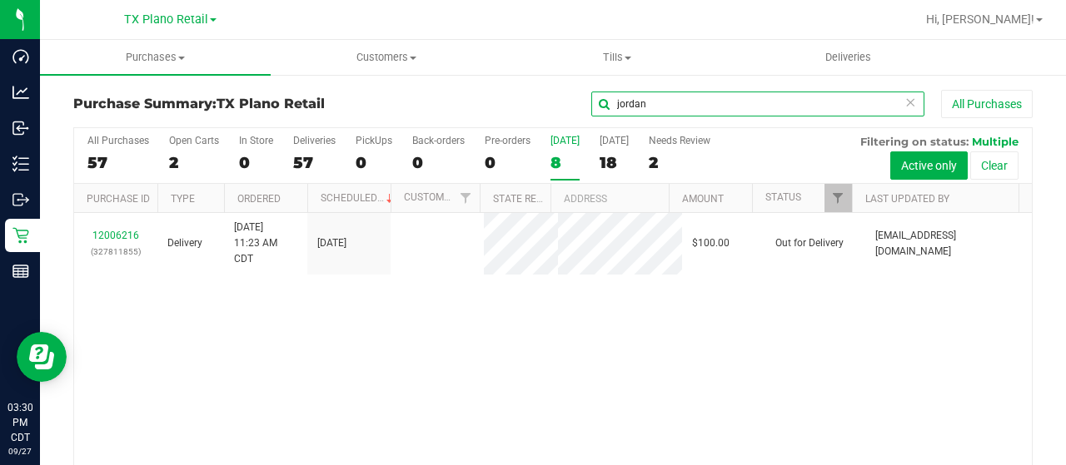
type input "jordan"
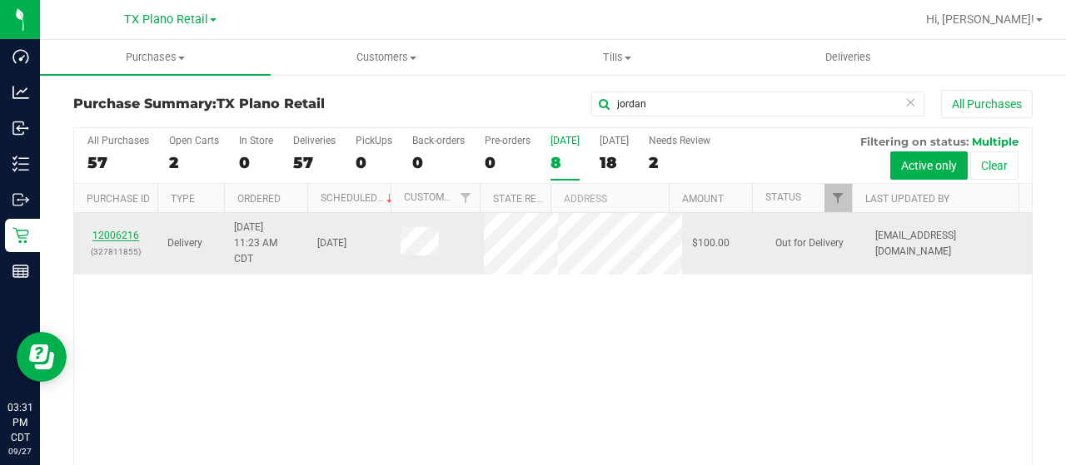
click at [104, 232] on link "12006216" at bounding box center [115, 236] width 47 height 12
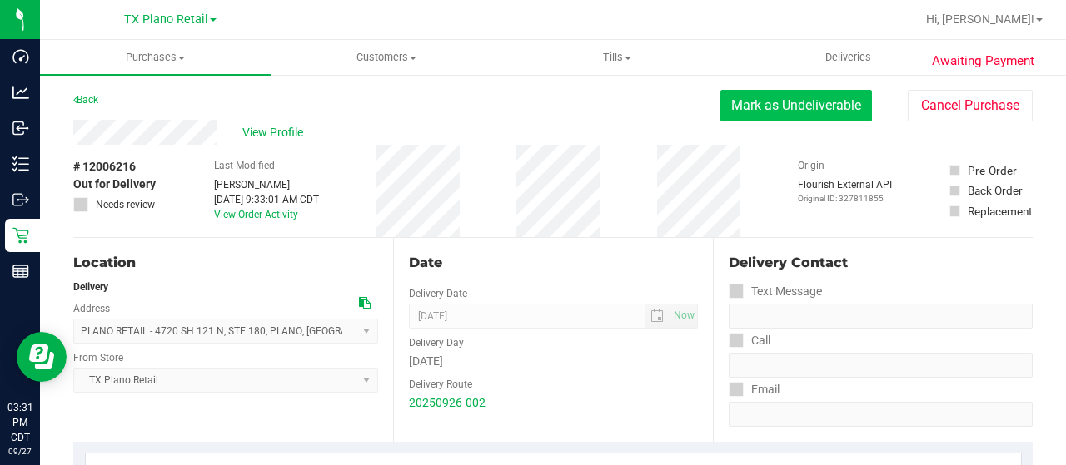
click at [742, 112] on button "Mark as Undeliverable" at bounding box center [796, 106] width 152 height 32
click at [816, 99] on button "Mark as Packed" at bounding box center [809, 106] width 125 height 32
click at [786, 106] on button "Send Back to Created" at bounding box center [797, 106] width 147 height 32
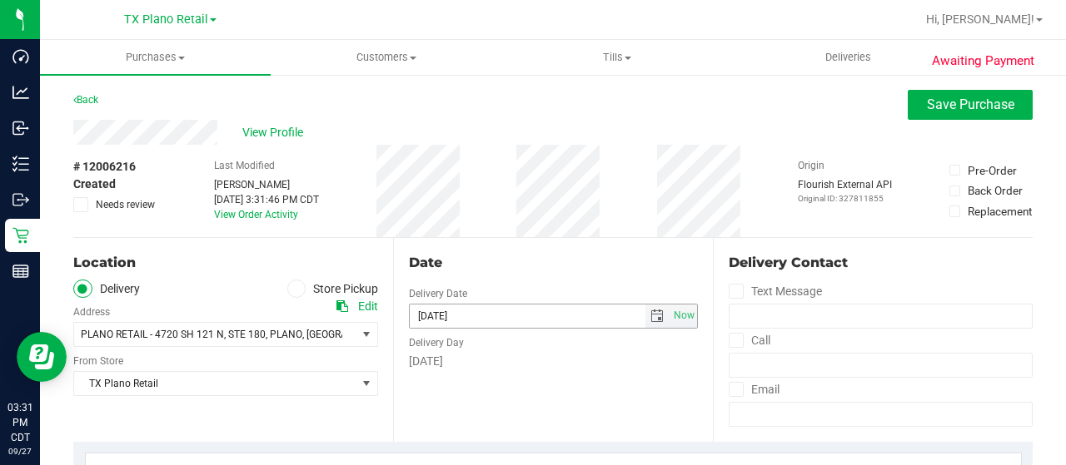
click at [650, 312] on span "select" at bounding box center [656, 316] width 13 height 13
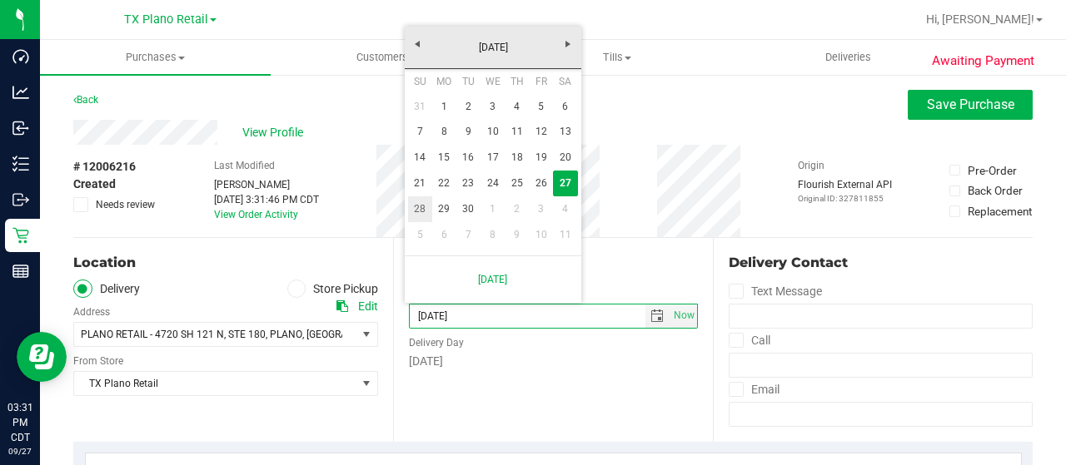
click at [428, 207] on link "28" at bounding box center [420, 210] width 24 height 26
type input "09/28/2025"
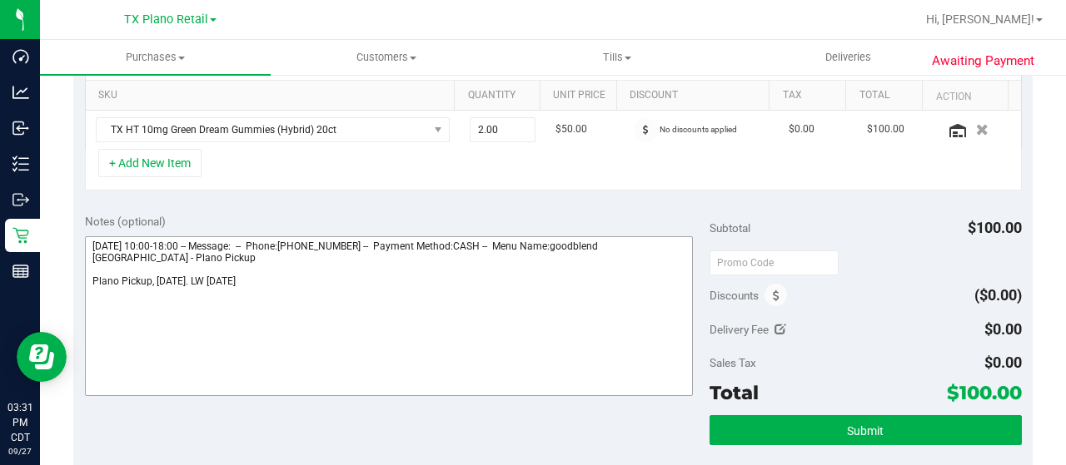
scroll to position [583, 0]
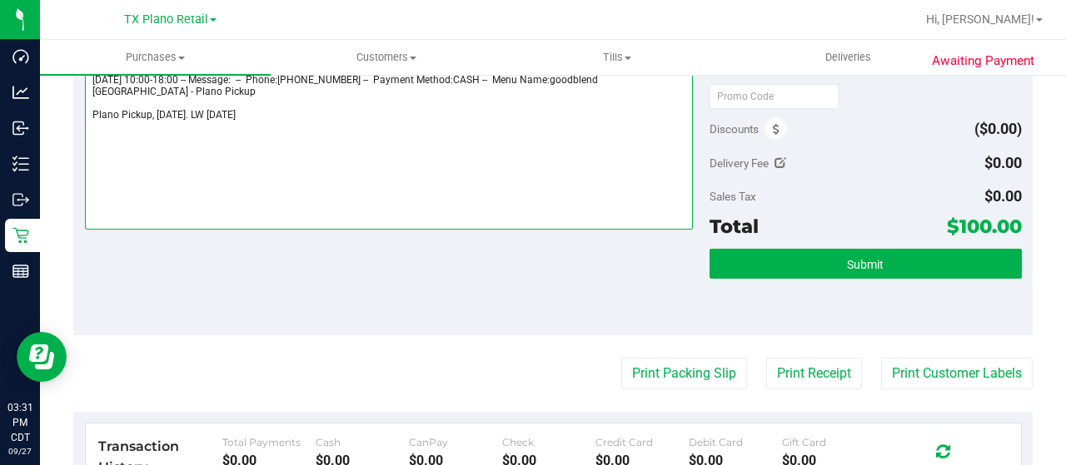
click at [365, 118] on textarea at bounding box center [389, 150] width 608 height 160
drag, startPoint x: 88, startPoint y: 112, endPoint x: 325, endPoint y: 116, distance: 236.5
click at [325, 116] on textarea at bounding box center [389, 150] width 608 height 160
click at [220, 126] on textarea at bounding box center [389, 150] width 608 height 160
paste textarea "Plano Pickup, Saturday 09/27/2025. LW 9/26/25"
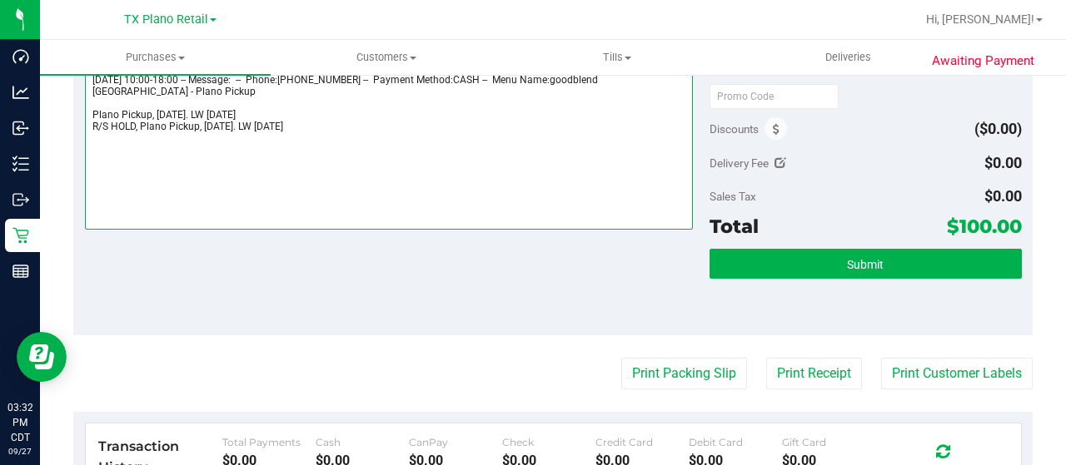
click at [240, 122] on textarea at bounding box center [389, 150] width 608 height 160
drag, startPoint x: 243, startPoint y: 123, endPoint x: 210, endPoint y: 126, distance: 33.4
click at [210, 126] on textarea at bounding box center [389, 150] width 608 height 160
type textarea "Saturday 09/27/2025 10:00-18:00 -- Message: -- Phone:2144660417 -- Payment Meth…"
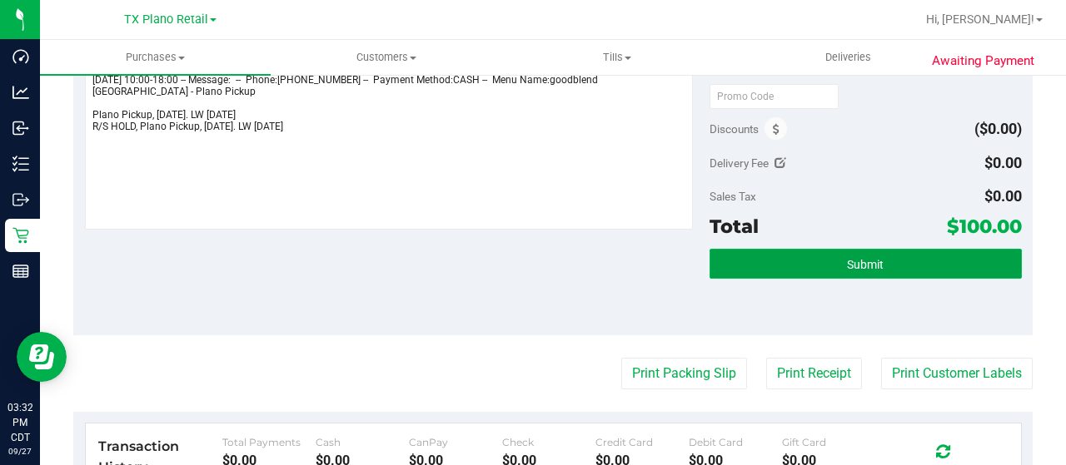
click at [910, 257] on button "Submit" at bounding box center [865, 264] width 312 height 30
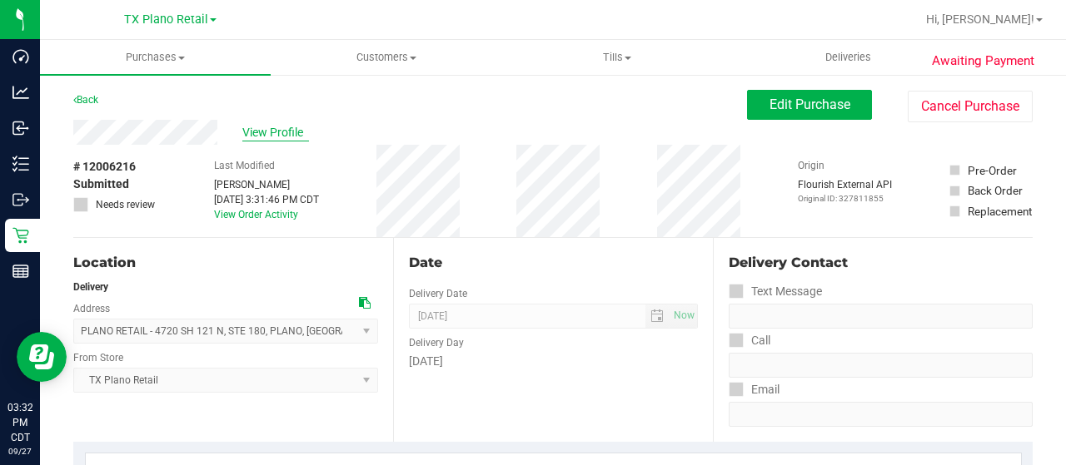
click at [271, 132] on span "View Profile" at bounding box center [275, 132] width 67 height 17
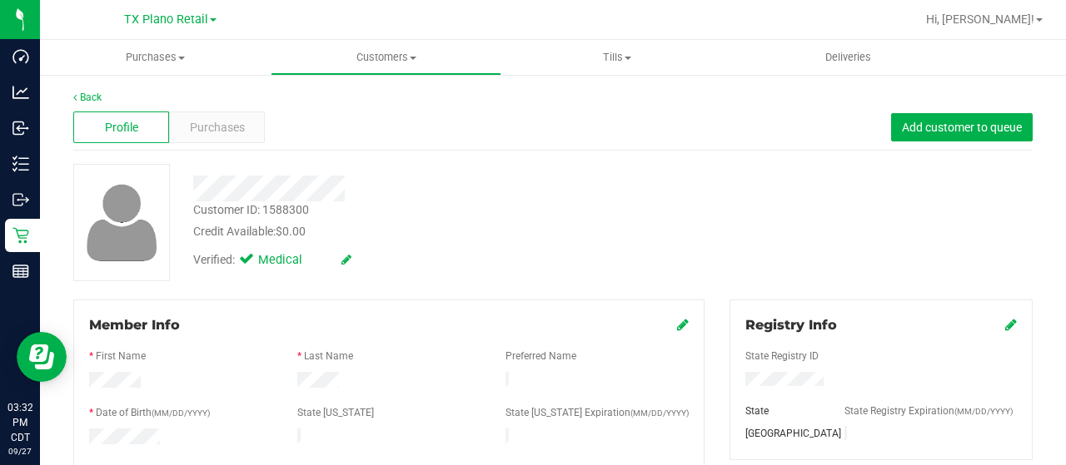
scroll to position [167, 0]
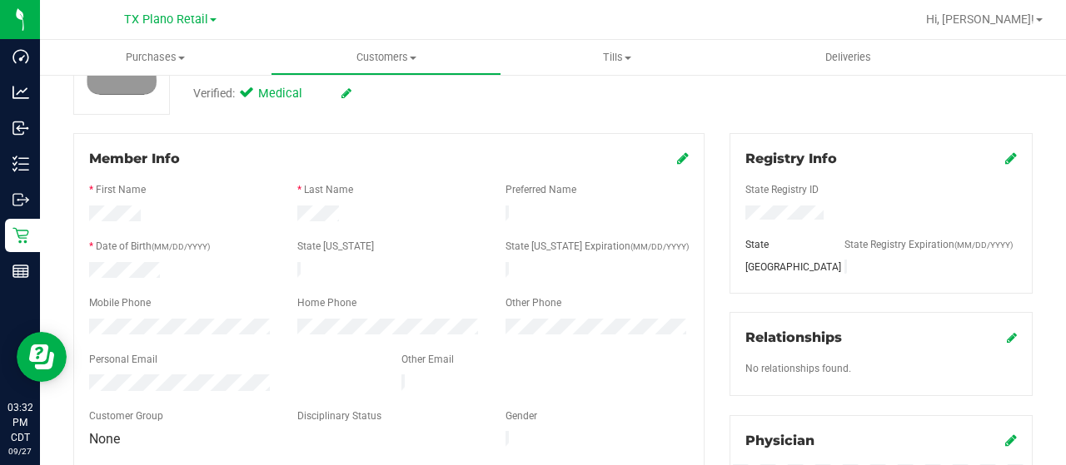
click at [88, 377] on div at bounding box center [233, 385] width 312 height 20
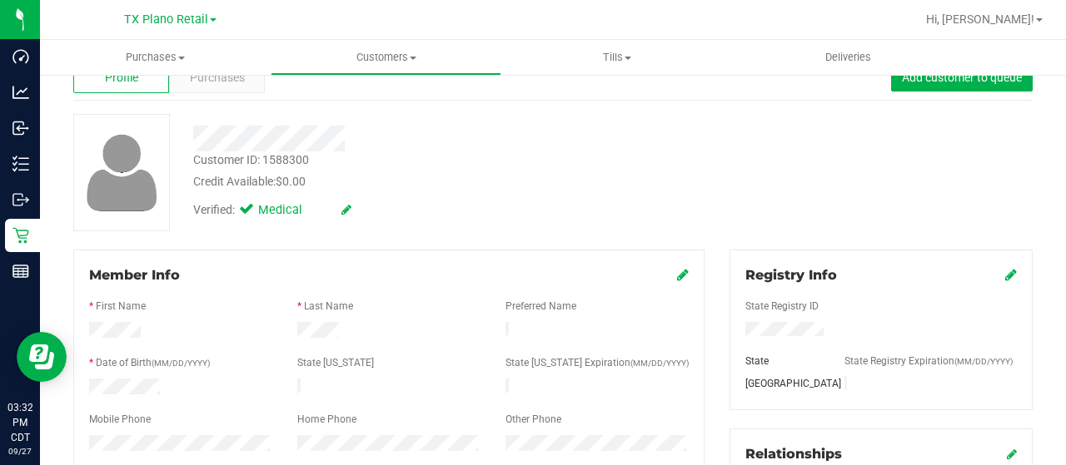
scroll to position [0, 0]
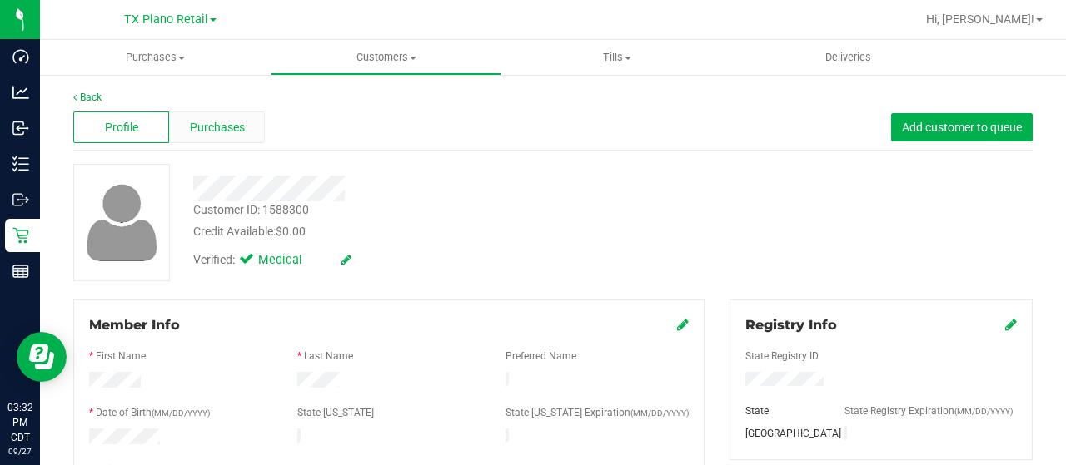
click at [216, 119] on span "Purchases" at bounding box center [217, 127] width 55 height 17
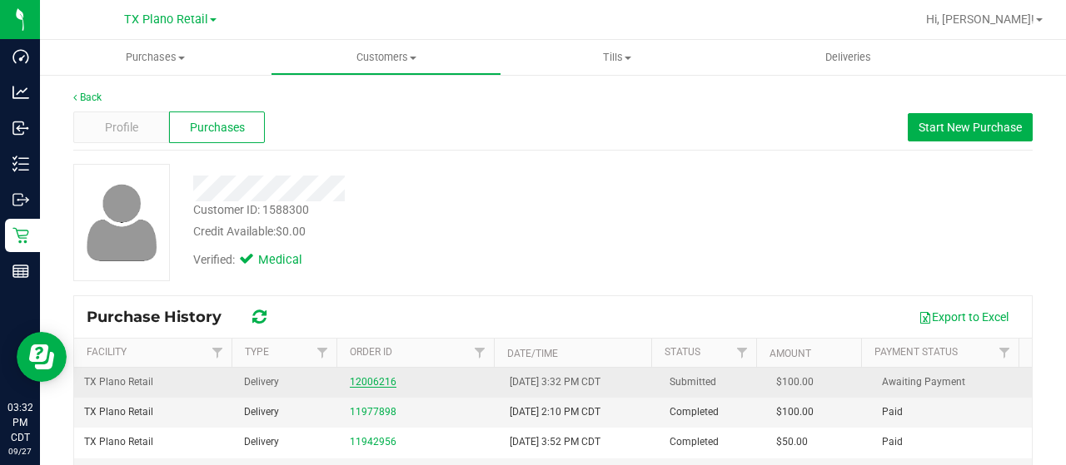
click at [371, 379] on link "12006216" at bounding box center [373, 382] width 47 height 12
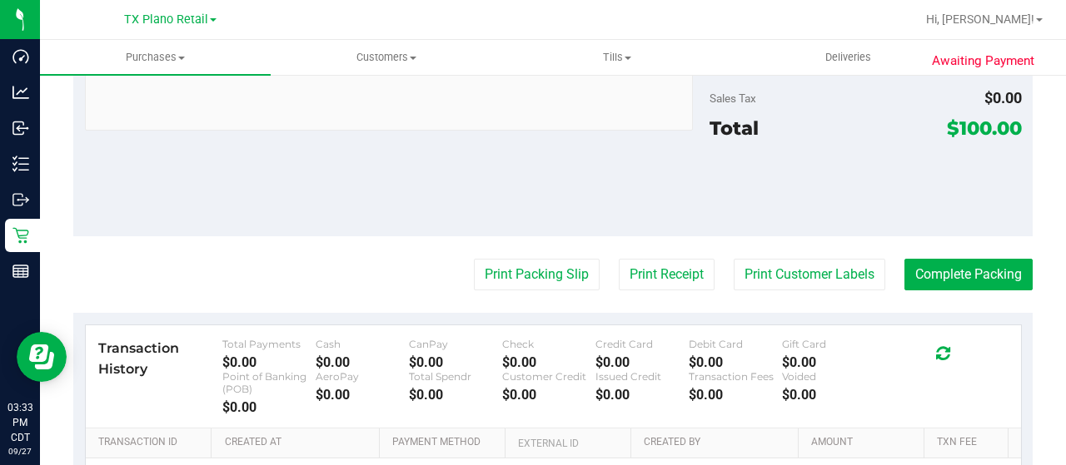
scroll to position [749, 0]
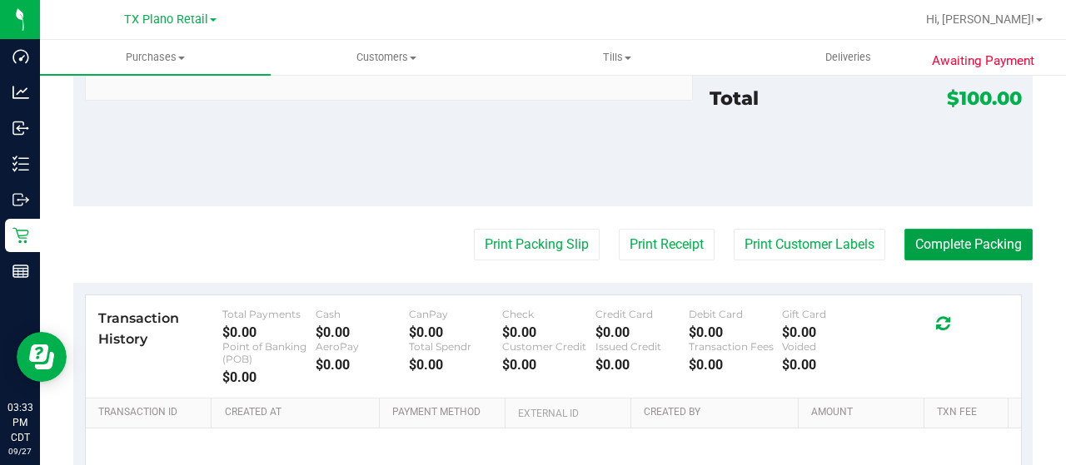
click at [951, 251] on button "Complete Packing" at bounding box center [968, 245] width 128 height 32
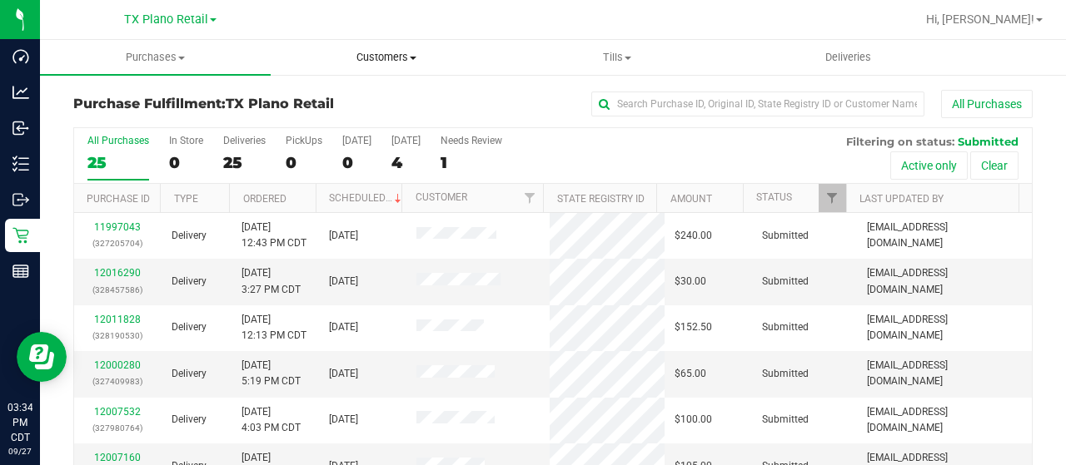
click at [363, 60] on span "Customers" at bounding box center [385, 57] width 229 height 15
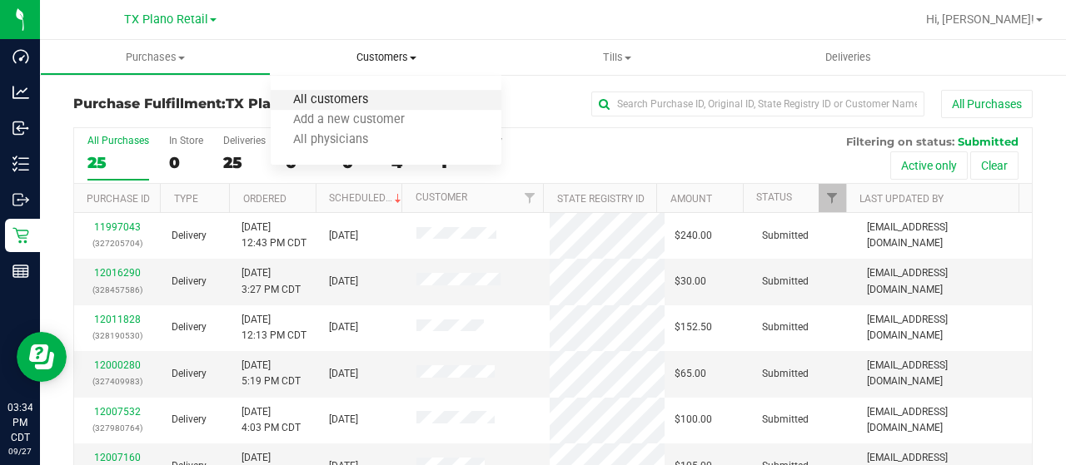
click at [368, 94] on span "All customers" at bounding box center [331, 100] width 120 height 14
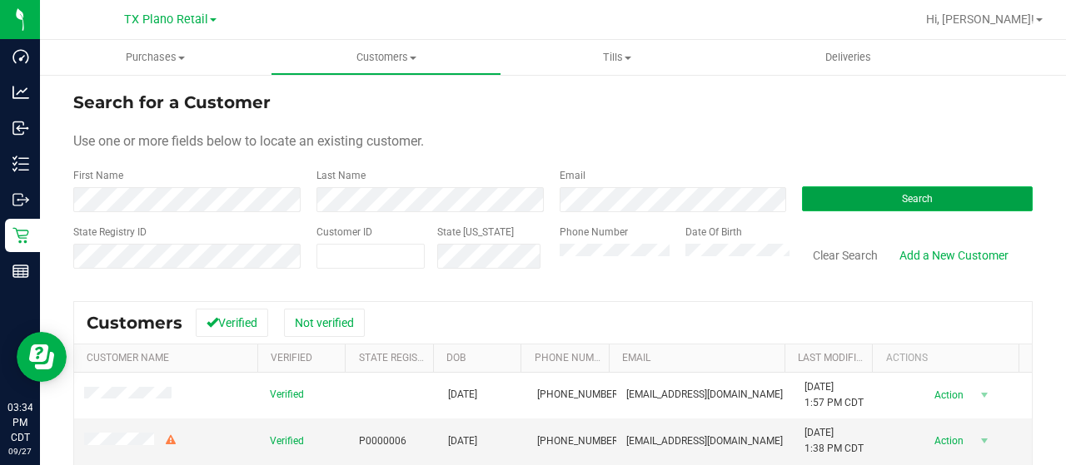
click at [851, 202] on button "Search" at bounding box center [917, 199] width 231 height 25
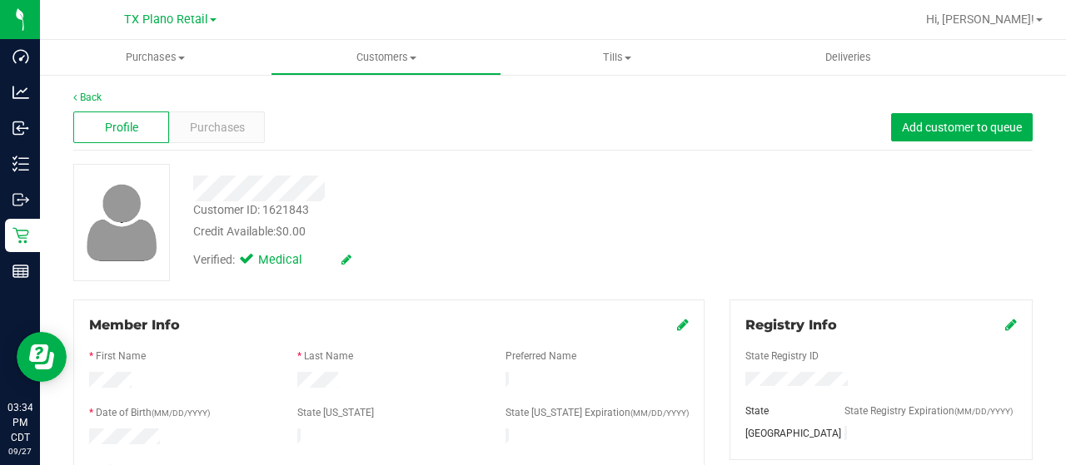
click at [329, 187] on div at bounding box center [427, 189] width 492 height 26
click at [213, 129] on span "Purchases" at bounding box center [217, 127] width 55 height 17
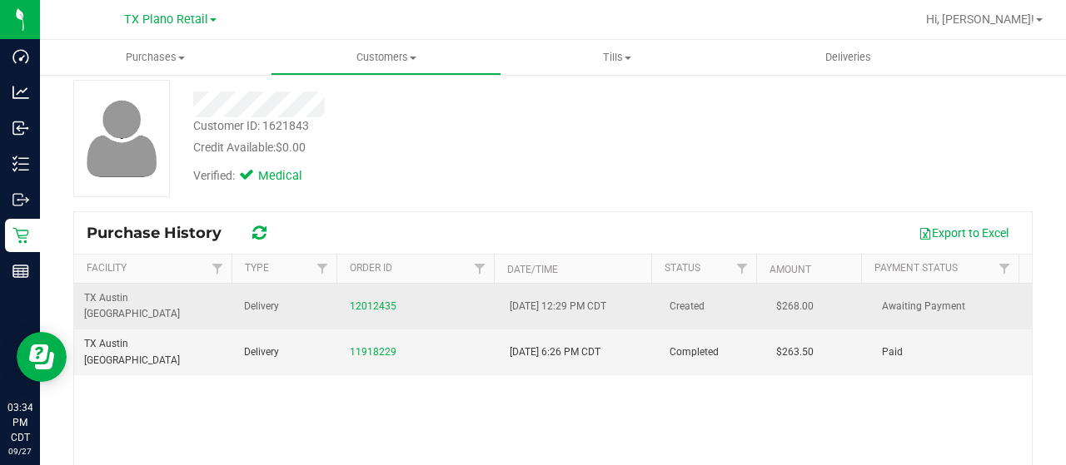
scroll to position [167, 0]
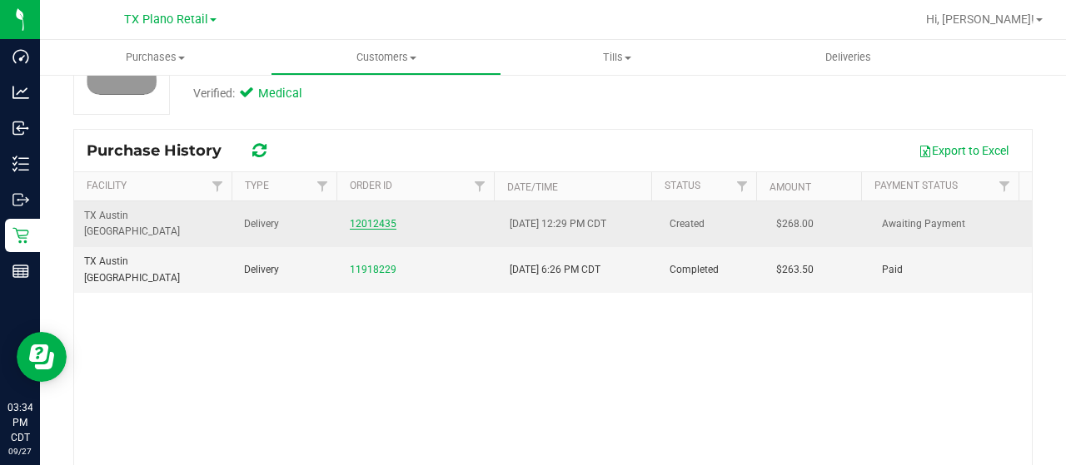
click at [371, 218] on link "12012435" at bounding box center [373, 224] width 47 height 12
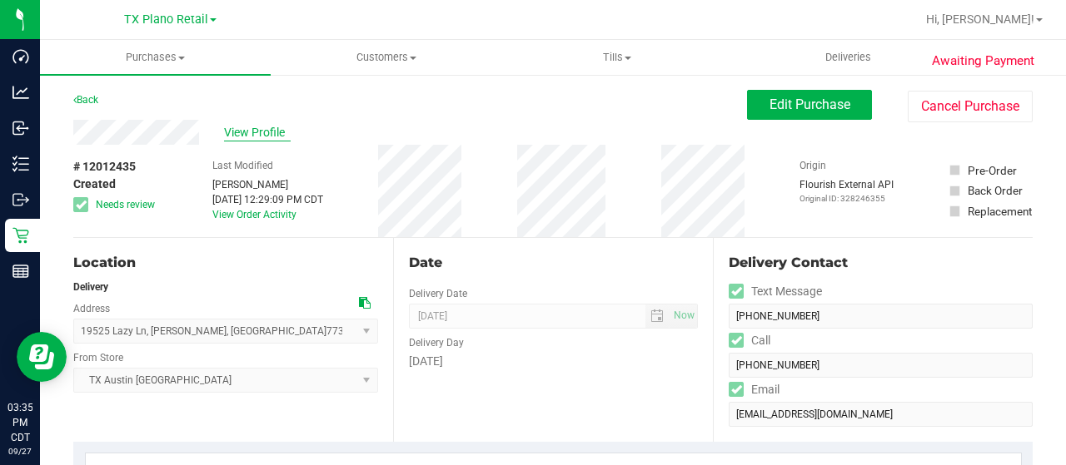
click at [276, 131] on span "View Profile" at bounding box center [257, 132] width 67 height 17
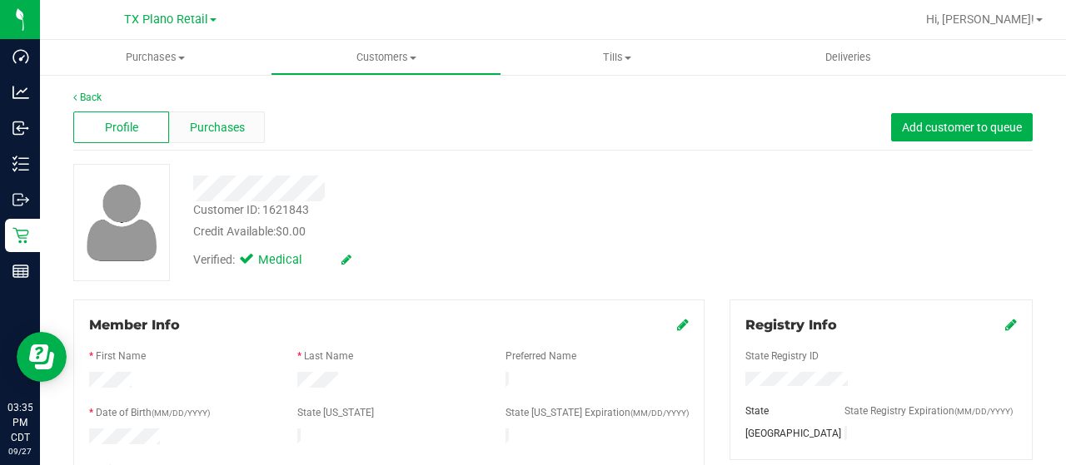
click at [241, 131] on span "Purchases" at bounding box center [217, 127] width 55 height 17
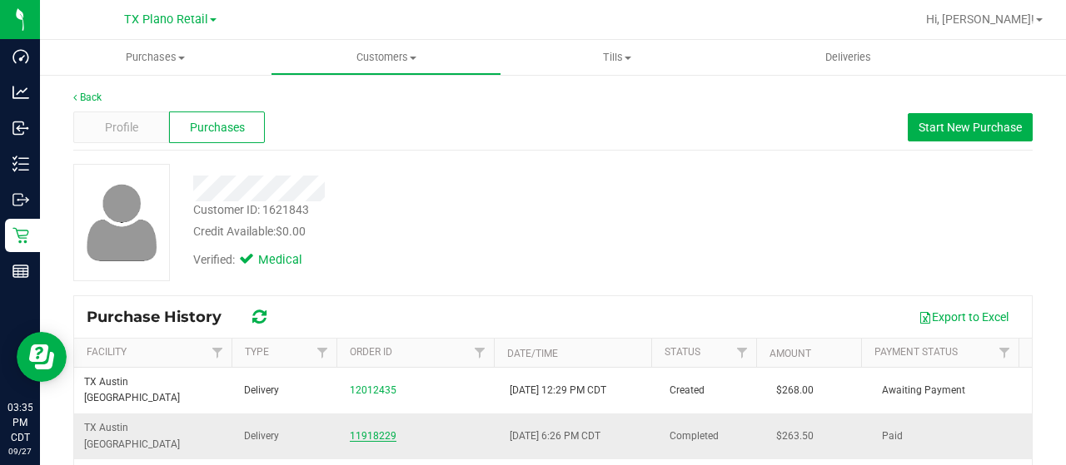
click at [372, 430] on link "11918229" at bounding box center [373, 436] width 47 height 12
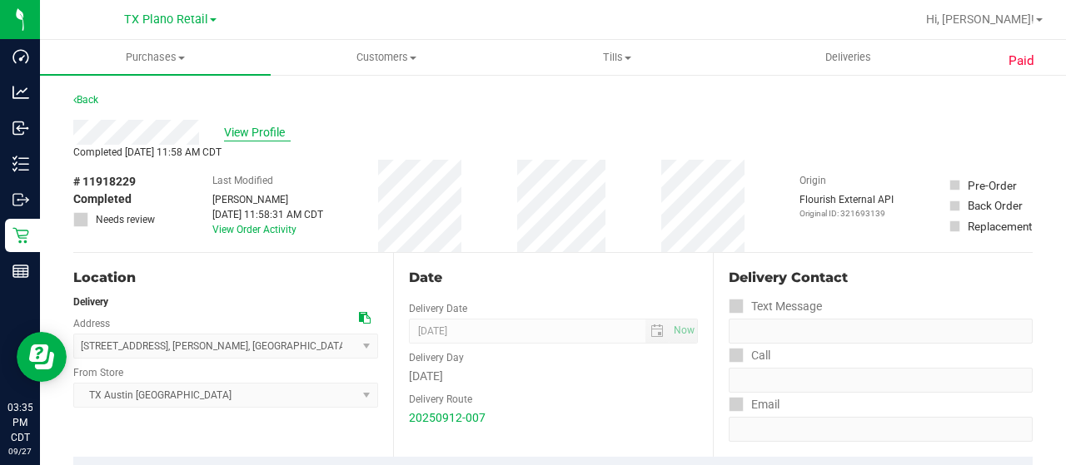
click at [268, 131] on span "View Profile" at bounding box center [257, 132] width 67 height 17
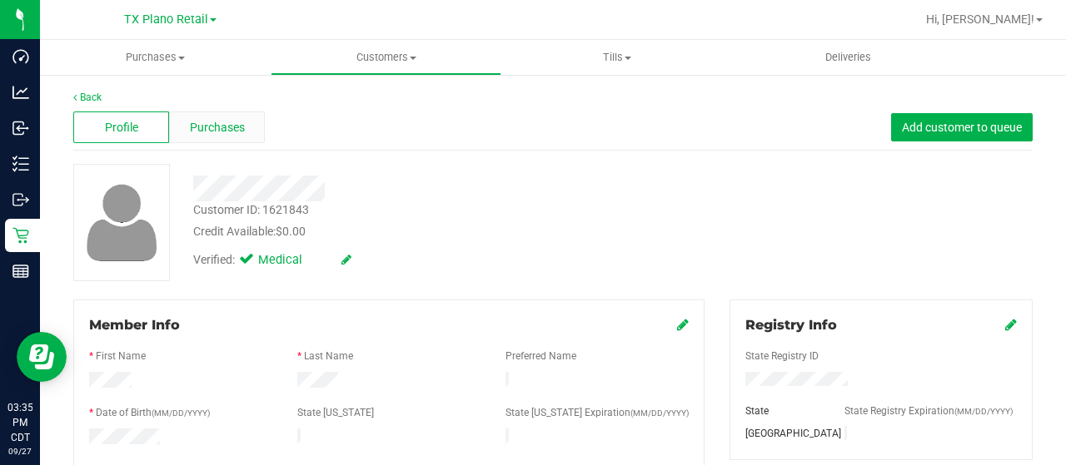
click at [247, 129] on div "Purchases" at bounding box center [217, 128] width 96 height 32
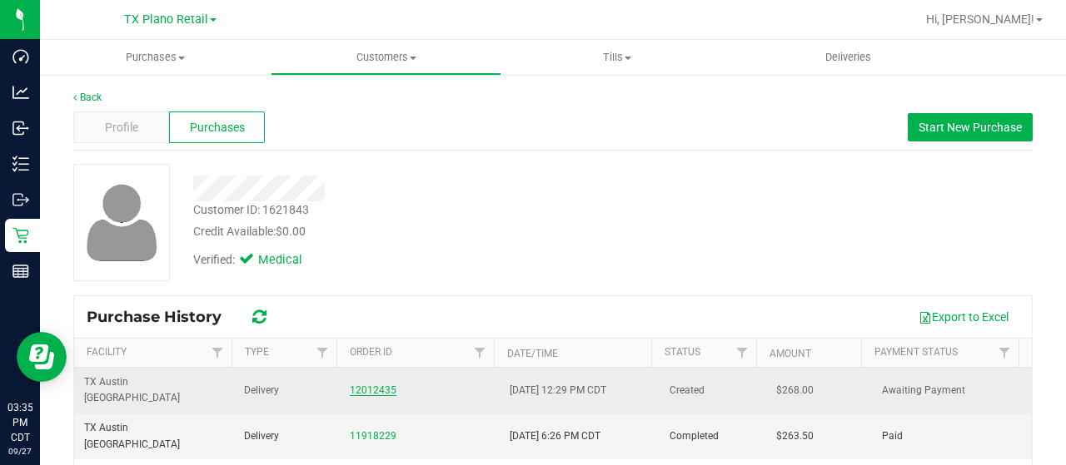
click at [360, 385] on link "12012435" at bounding box center [373, 391] width 47 height 12
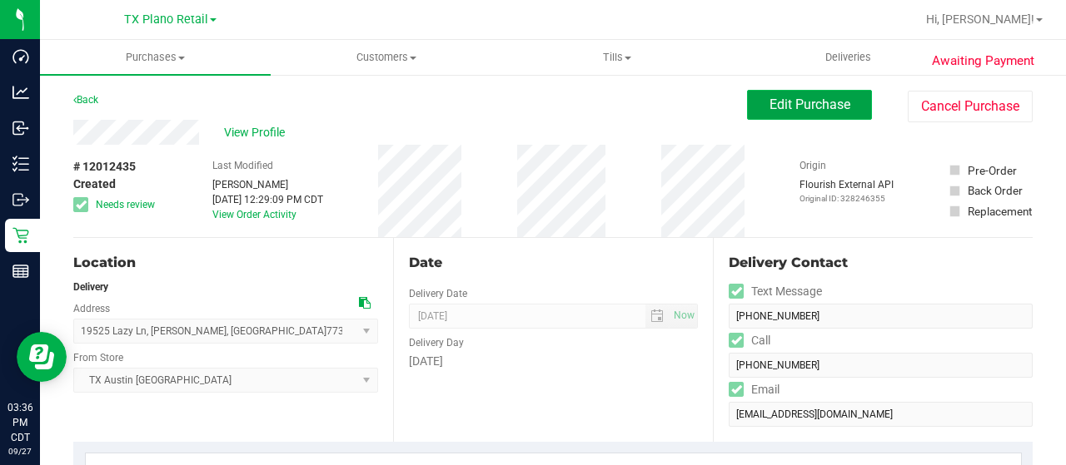
click at [779, 109] on span "Edit Purchase" at bounding box center [809, 105] width 81 height 16
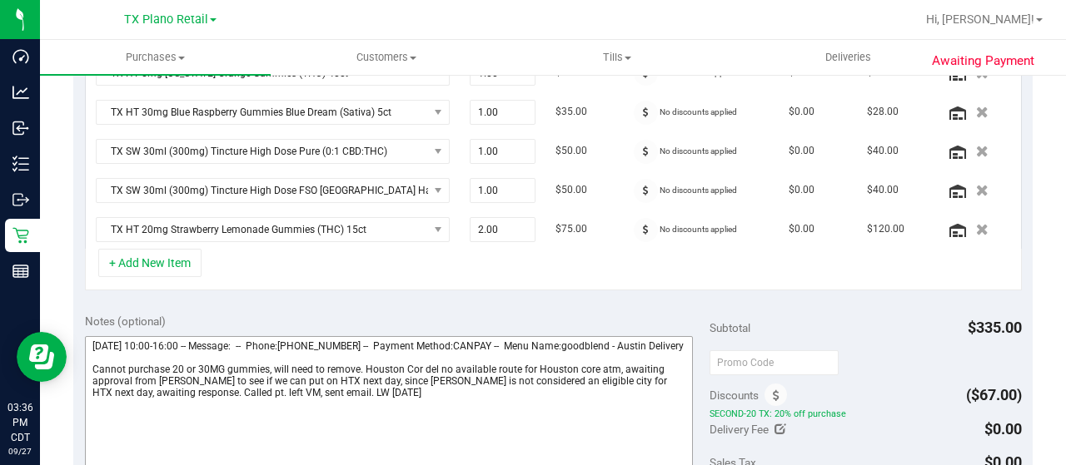
scroll to position [500, 0]
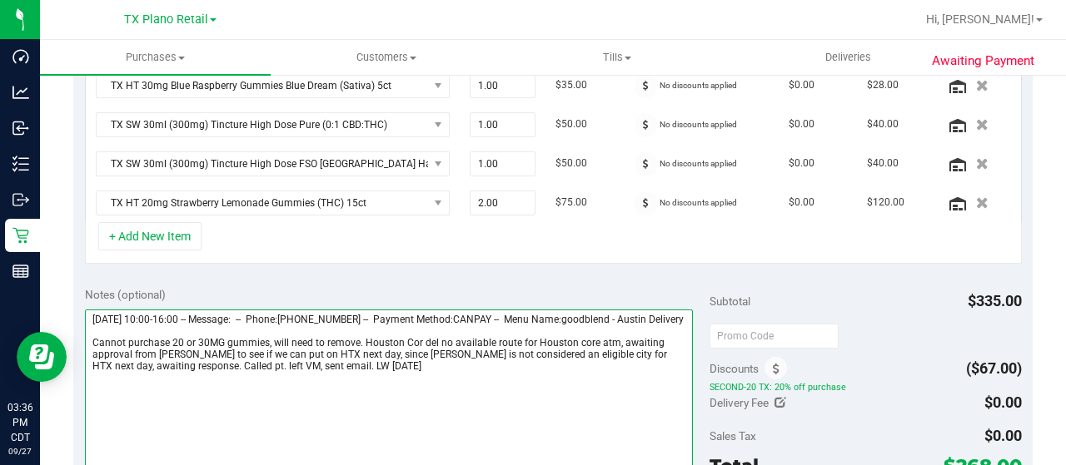
click at [266, 348] on textarea at bounding box center [389, 390] width 608 height 160
click at [270, 348] on textarea at bounding box center [389, 390] width 608 height 160
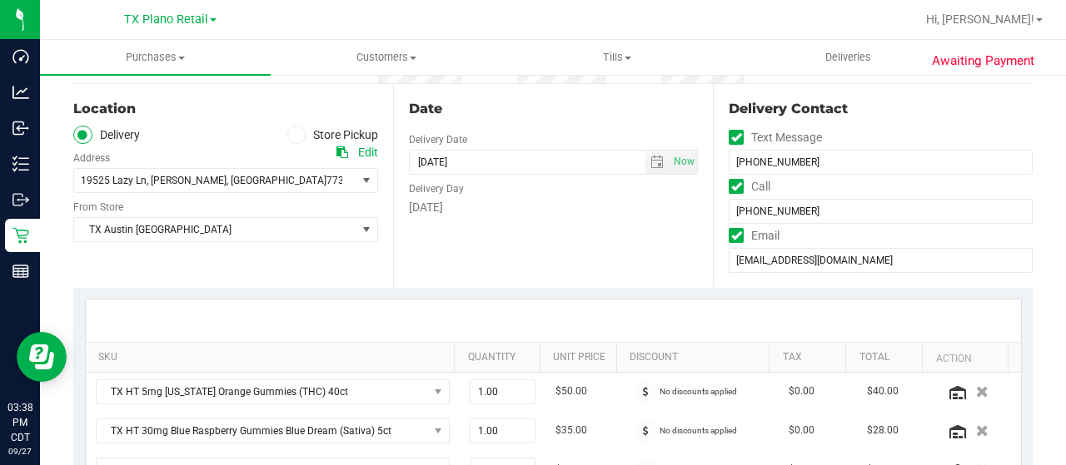
scroll to position [416, 0]
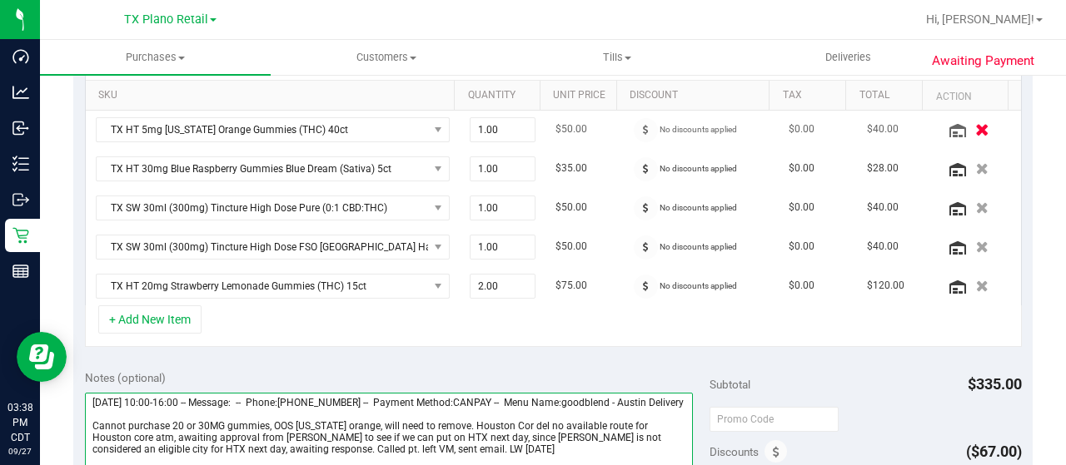
type textarea "Sunday 09/28/2025 10:00-16:00 -- Message: -- Phone:2814750569 -- Payment Method…"
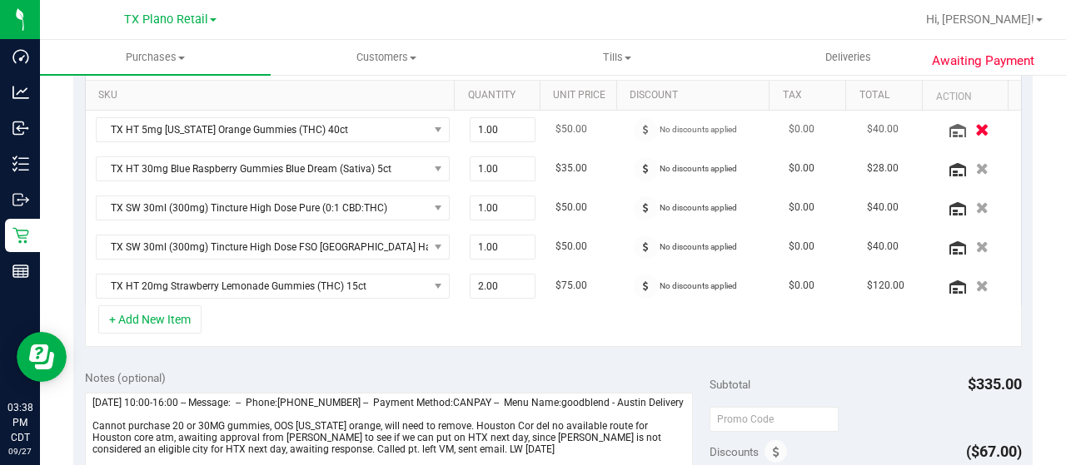
click at [975, 127] on icon "button" at bounding box center [982, 129] width 14 height 12
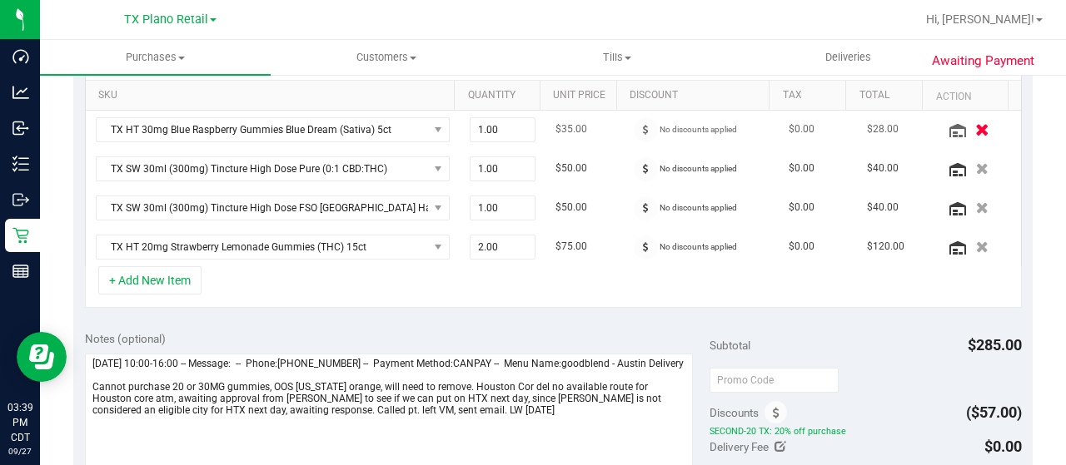
click at [975, 128] on icon "button" at bounding box center [982, 129] width 14 height 12
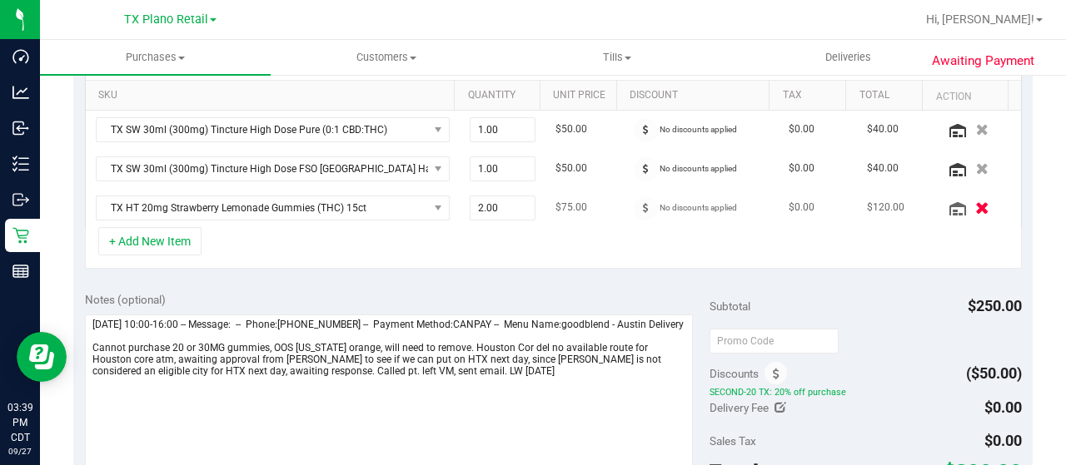
click at [975, 206] on icon "button" at bounding box center [982, 208] width 14 height 12
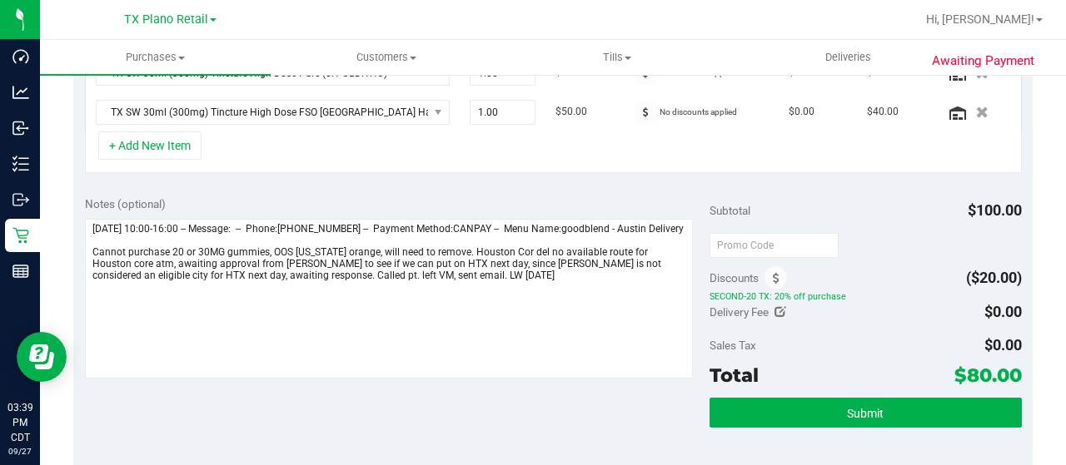
scroll to position [500, 0]
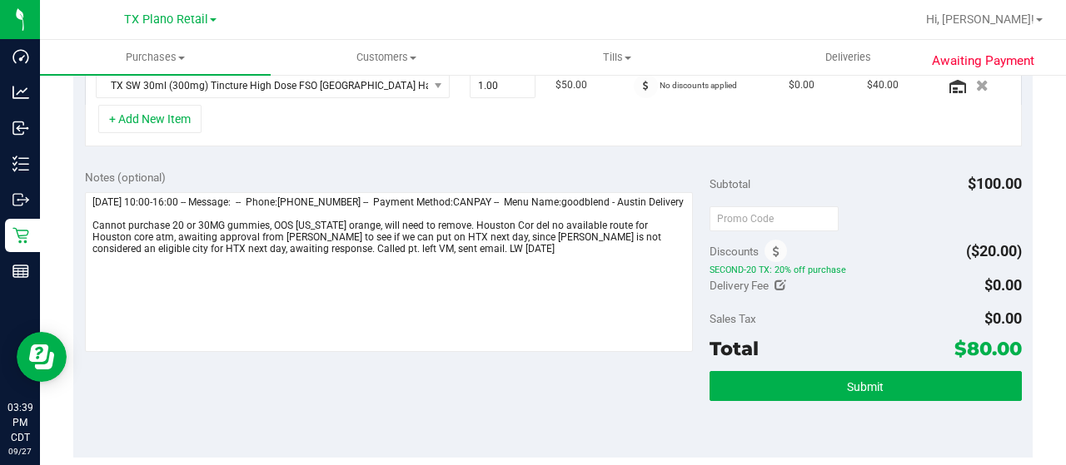
click at [774, 284] on icon at bounding box center [780, 286] width 12 height 12
type input "$0.00"
type input "0"
click at [937, 287] on span at bounding box center [960, 288] width 124 height 29
type input "25.00"
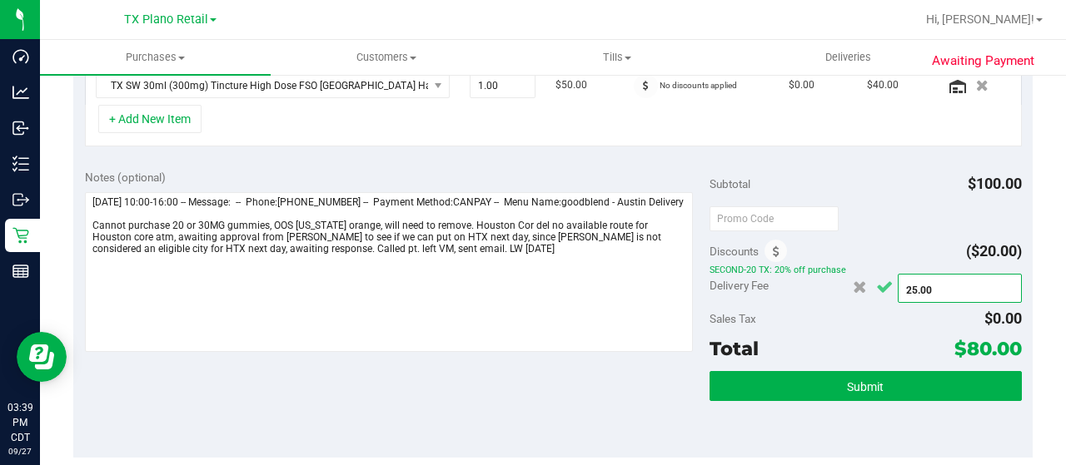
type input "$25.00"
click at [876, 286] on icon "Cancel button" at bounding box center [884, 287] width 17 height 12
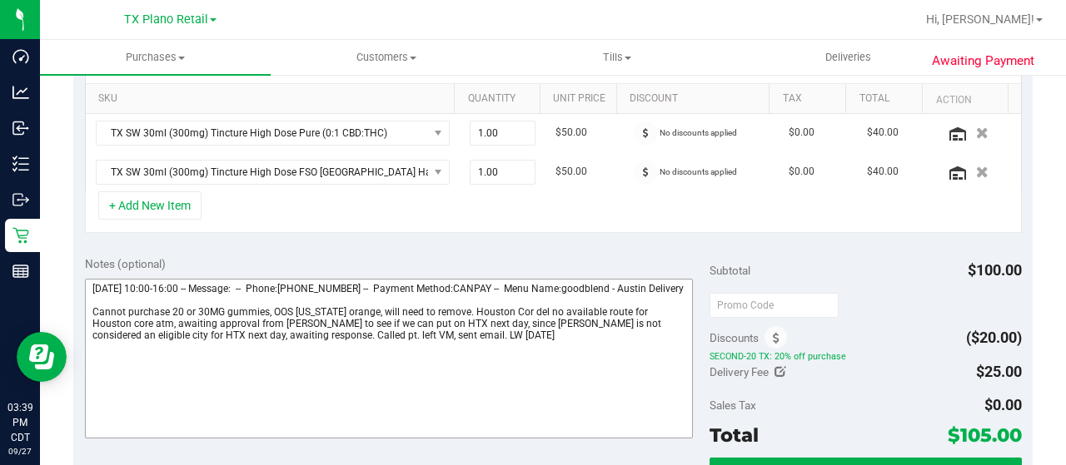
scroll to position [473, 0]
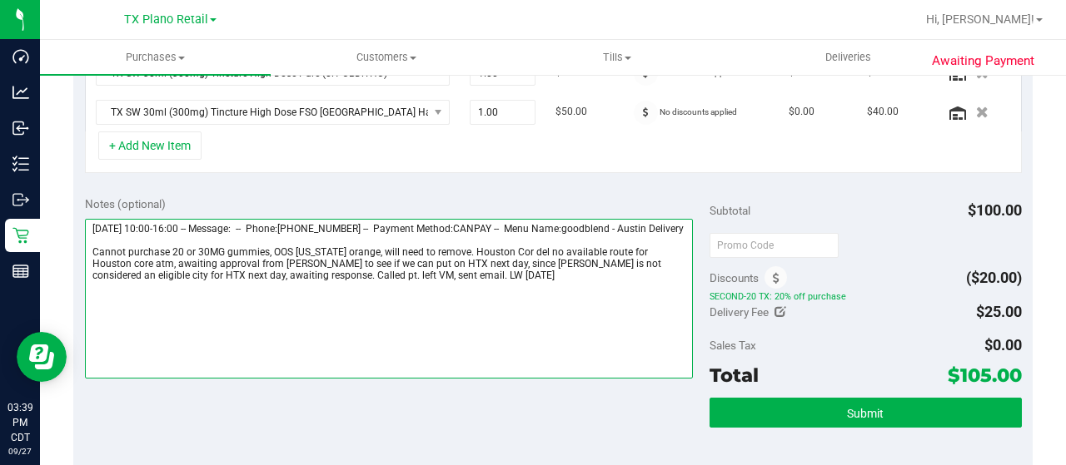
click at [448, 304] on textarea at bounding box center [389, 299] width 608 height 160
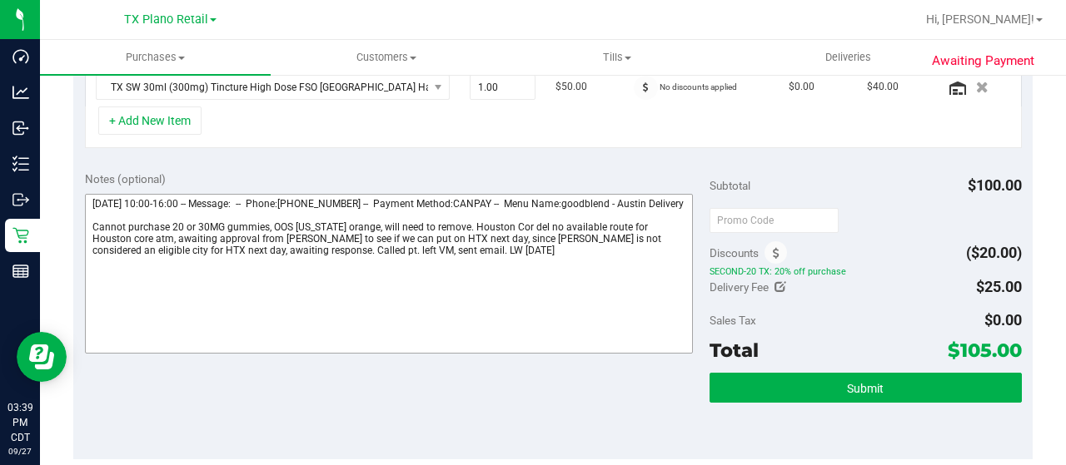
scroll to position [500, 0]
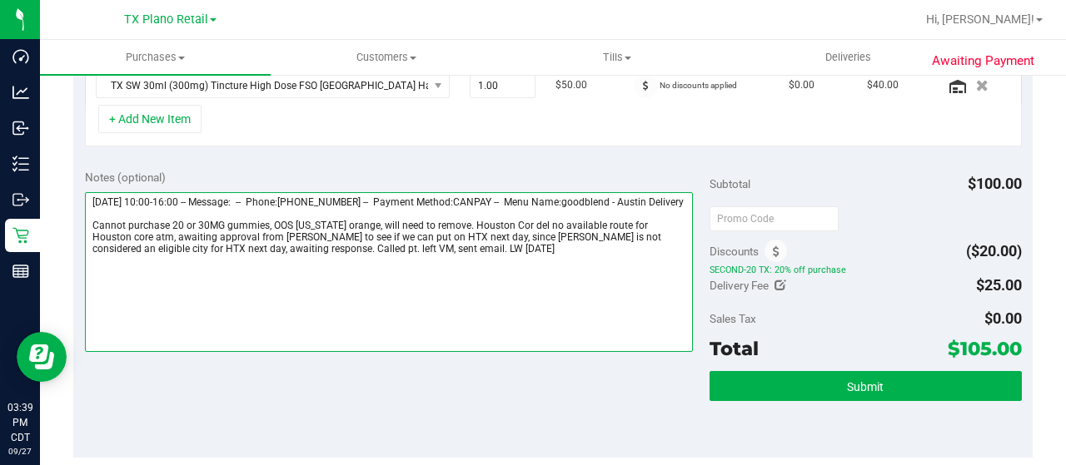
click at [460, 268] on textarea at bounding box center [389, 272] width 608 height 160
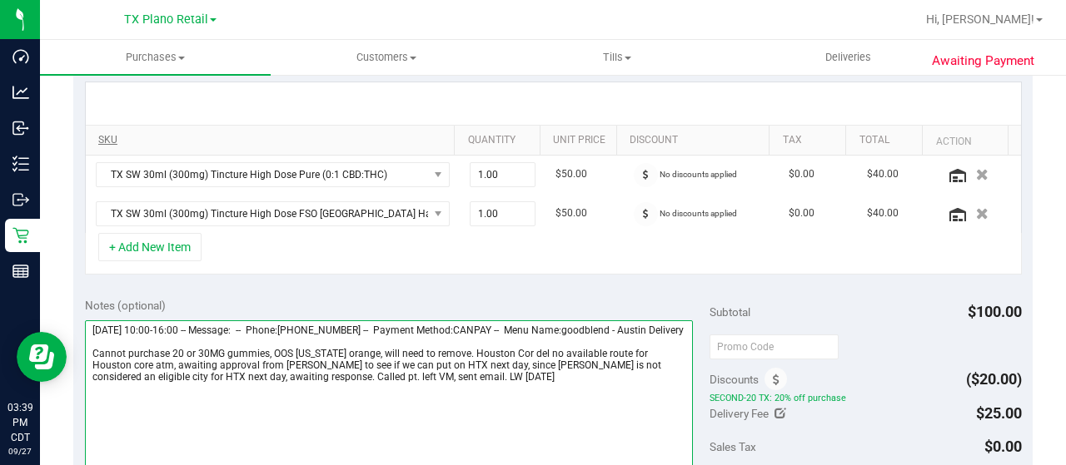
scroll to position [333, 0]
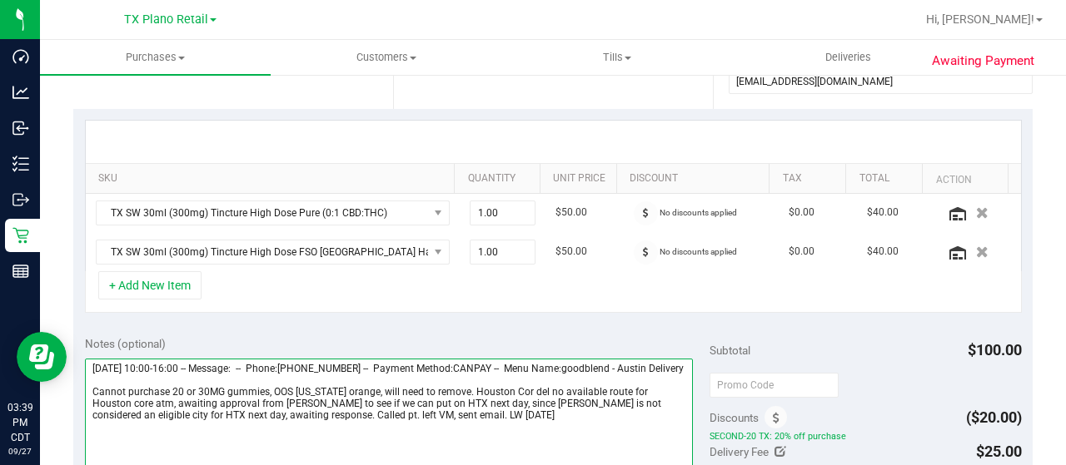
type textarea "Sunday 09/28/2025 10:00-16:00 -- Message: -- Phone:2814750569 -- Payment Method…"
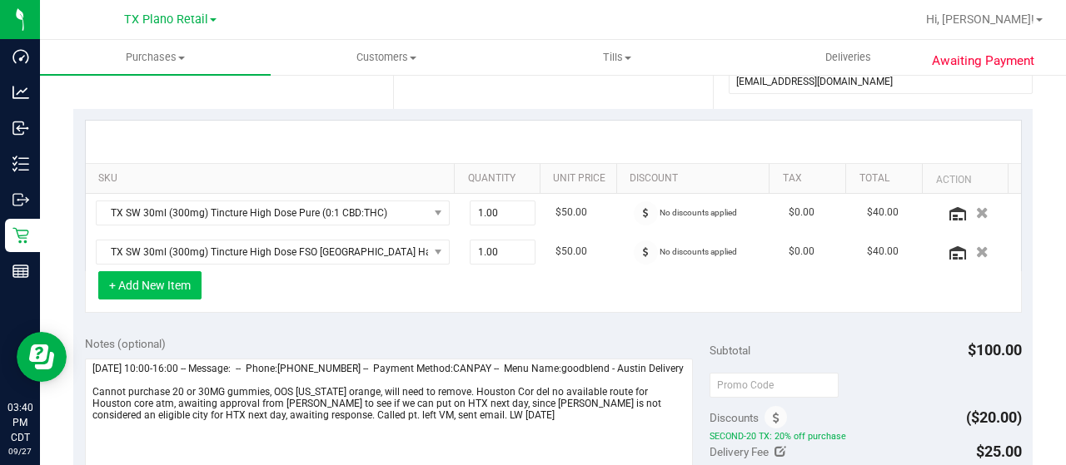
click at [174, 290] on button "+ Add New Item" at bounding box center [149, 285] width 103 height 28
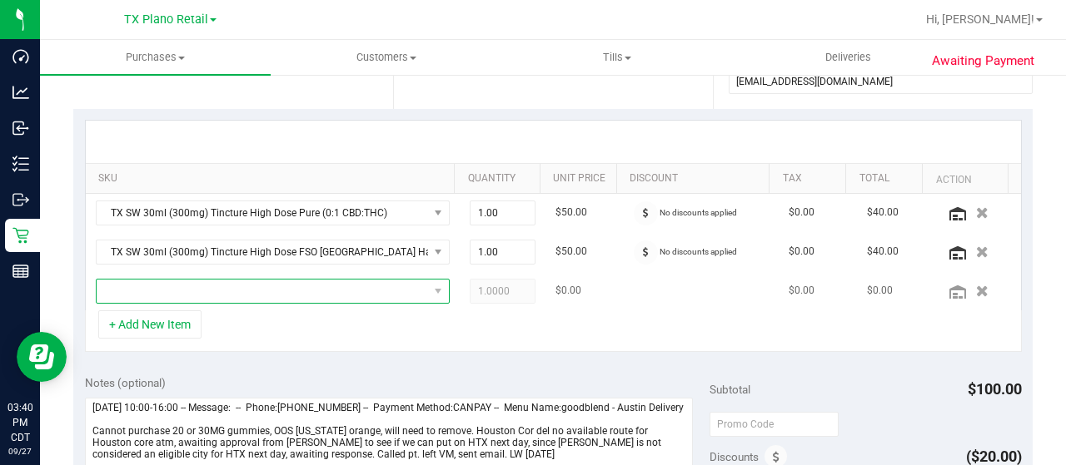
click at [188, 282] on span "NO DATA FOUND" at bounding box center [262, 291] width 331 height 23
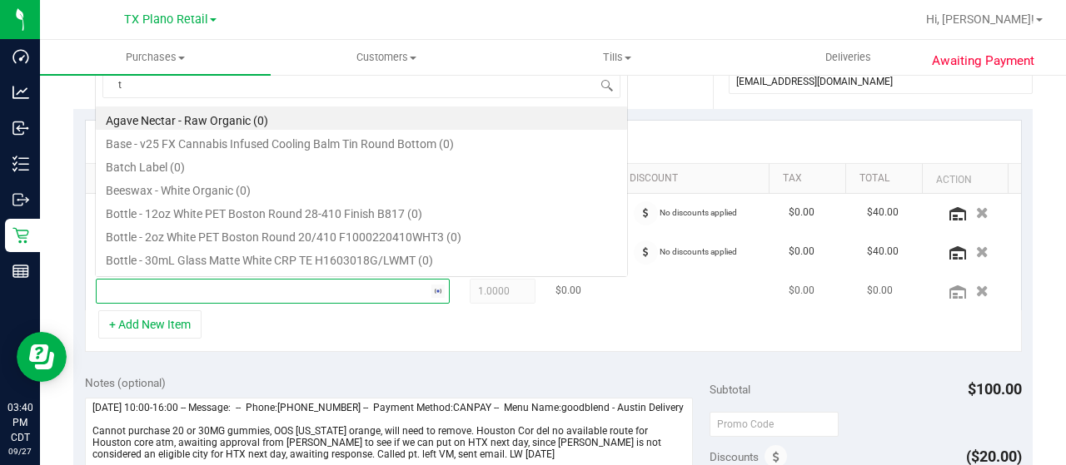
scroll to position [0, 0]
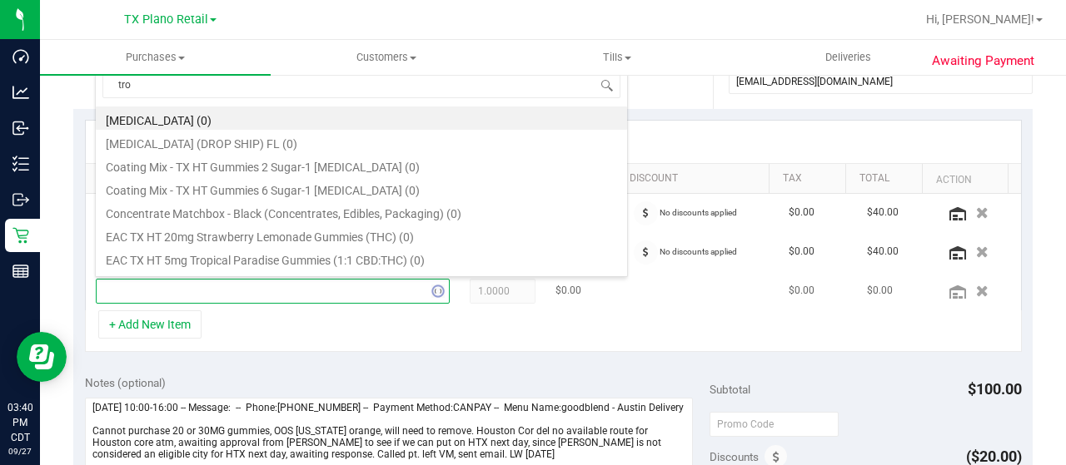
type input "trop"
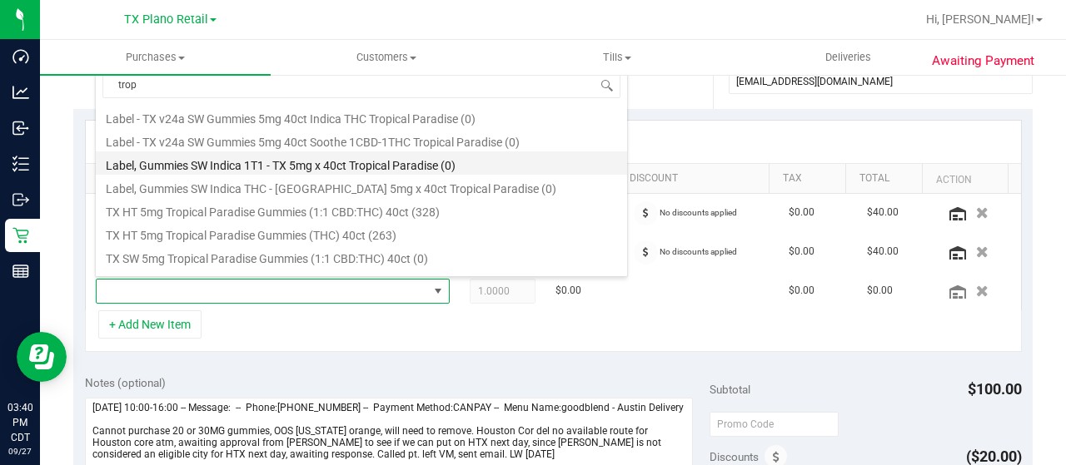
scroll to position [250, 0]
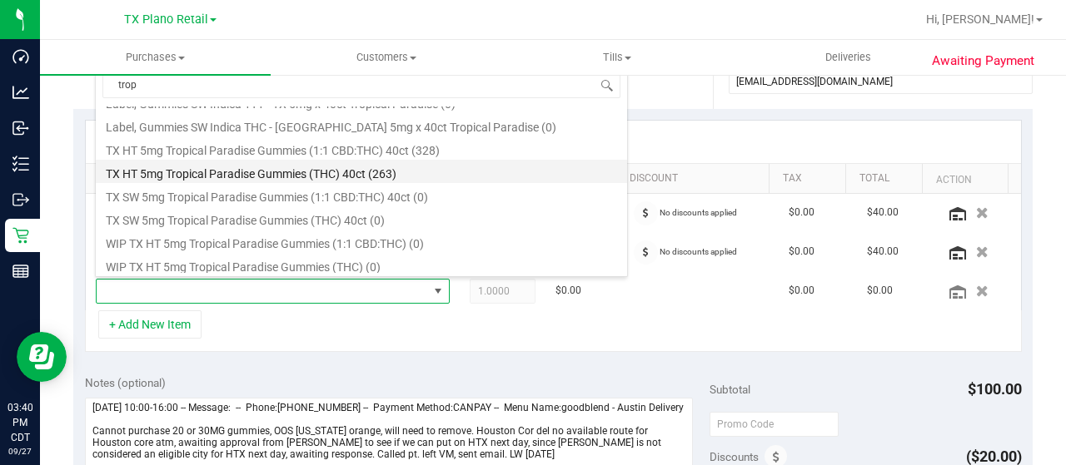
click at [415, 176] on li "TX HT 5mg Tropical Paradise Gummies (THC) 40ct (263)" at bounding box center [361, 171] width 531 height 23
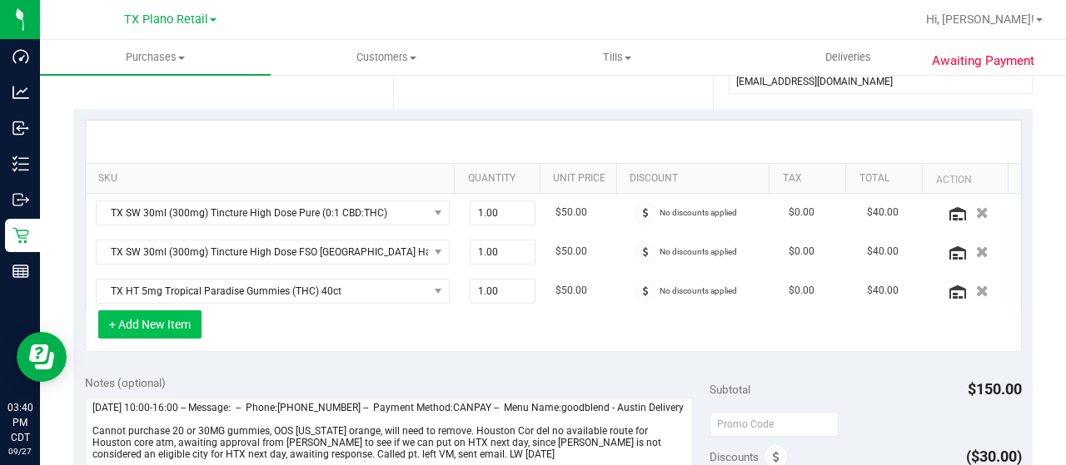
click at [167, 316] on button "+ Add New Item" at bounding box center [149, 325] width 103 height 28
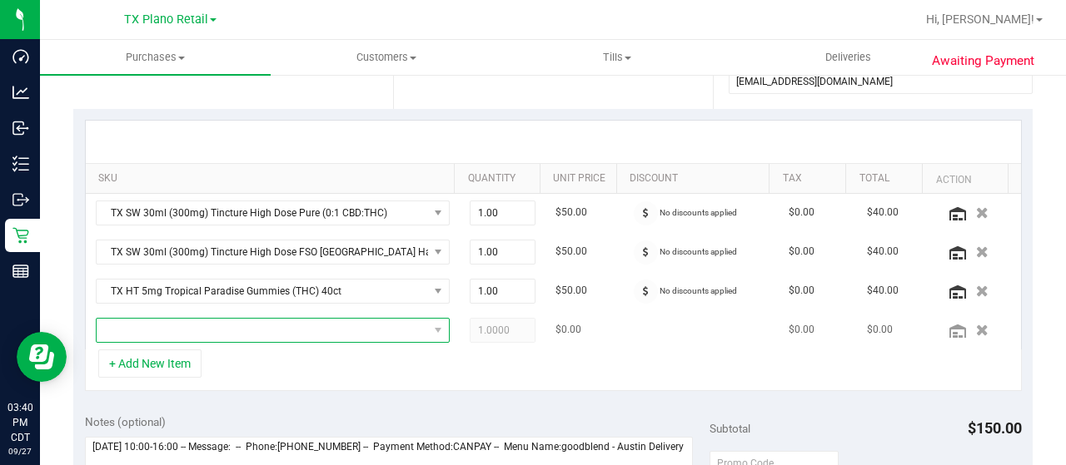
click at [167, 332] on span "NO DATA FOUND" at bounding box center [262, 330] width 331 height 23
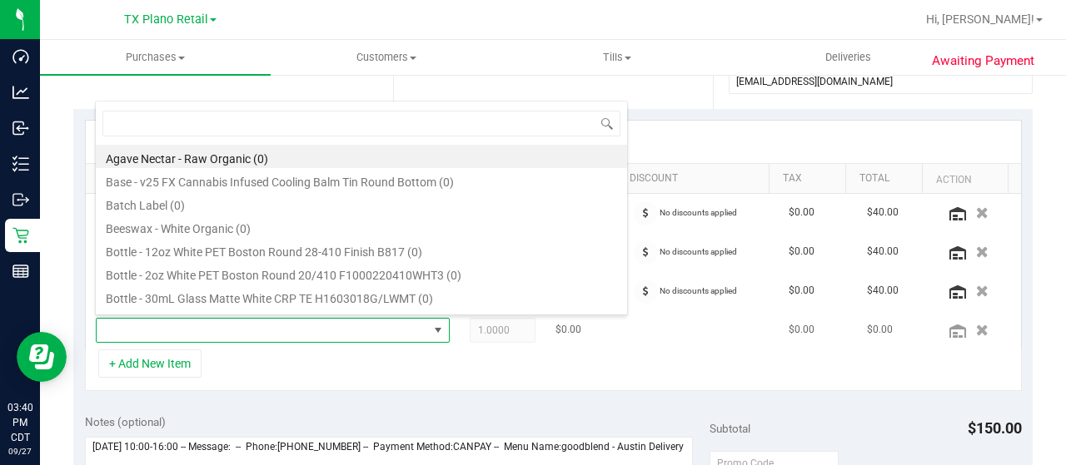
scroll to position [24, 336]
type input "geo"
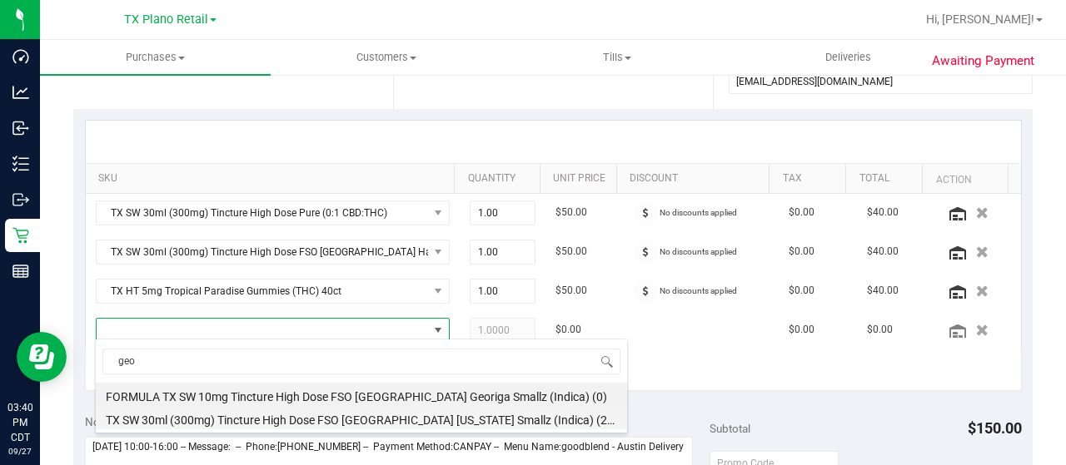
click at [443, 419] on li "TX SW 30ml (300mg) Tincture High Dose FSO TX Georgia Smallz (Indica) (216)" at bounding box center [361, 417] width 531 height 23
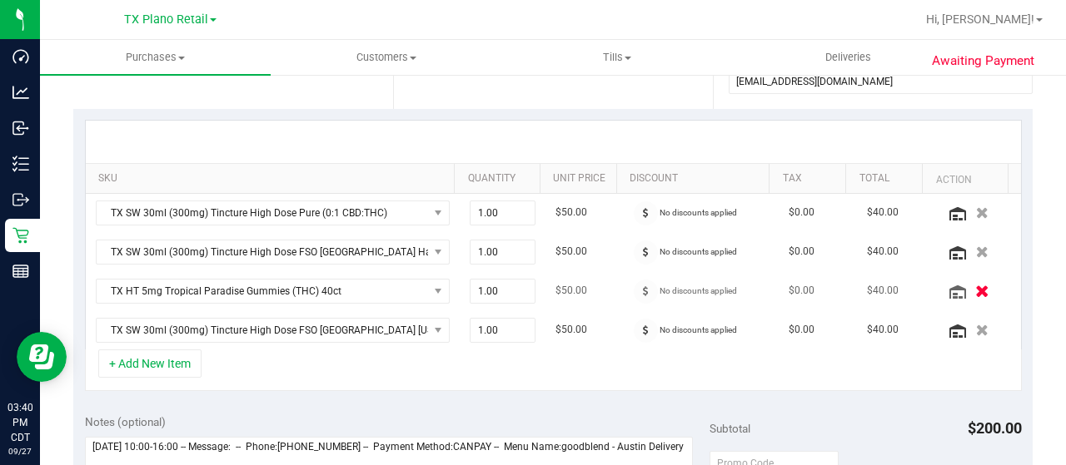
click at [975, 287] on icon "button" at bounding box center [982, 291] width 14 height 12
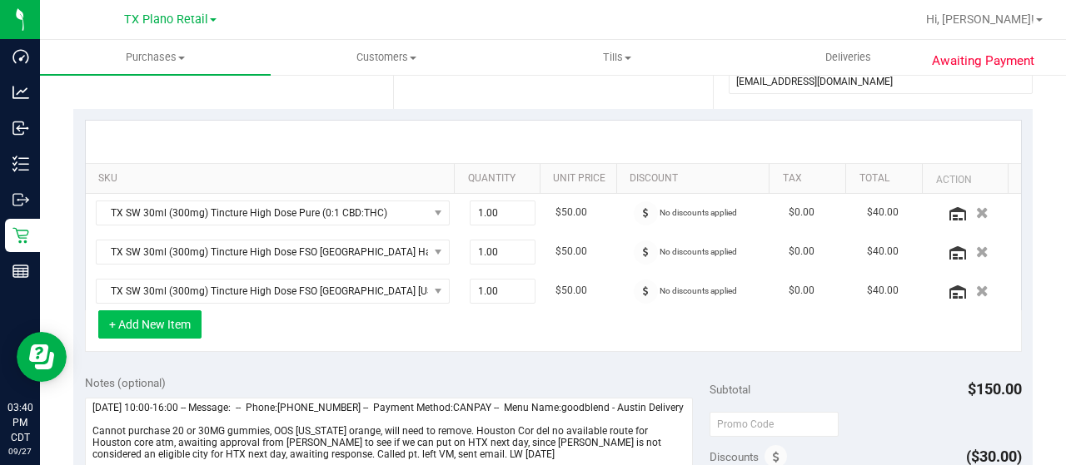
click at [134, 319] on button "+ Add New Item" at bounding box center [149, 325] width 103 height 28
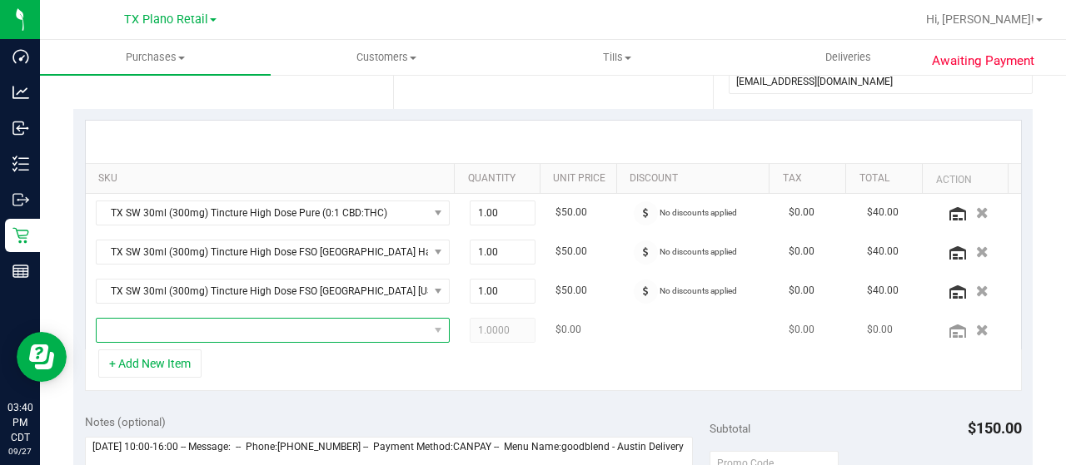
click at [230, 327] on span "NO DATA FOUND" at bounding box center [262, 330] width 331 height 23
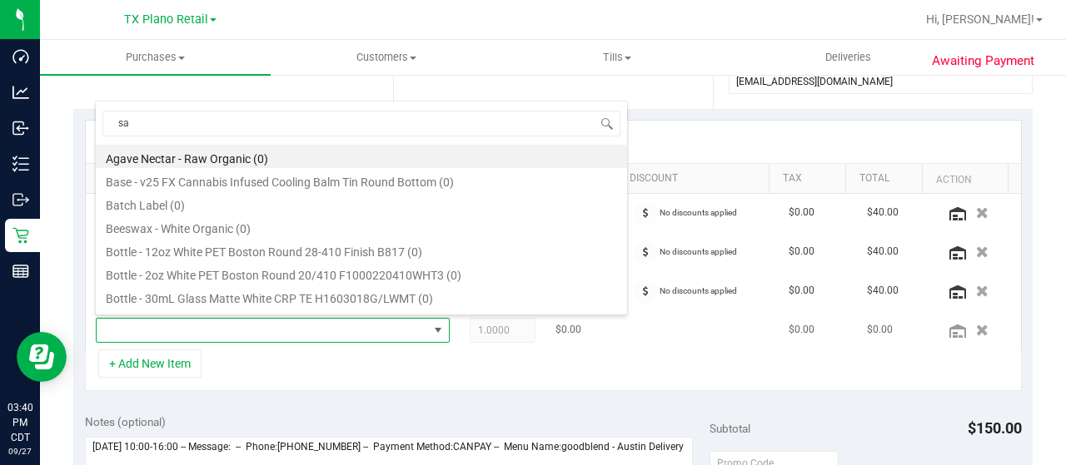
type input "s"
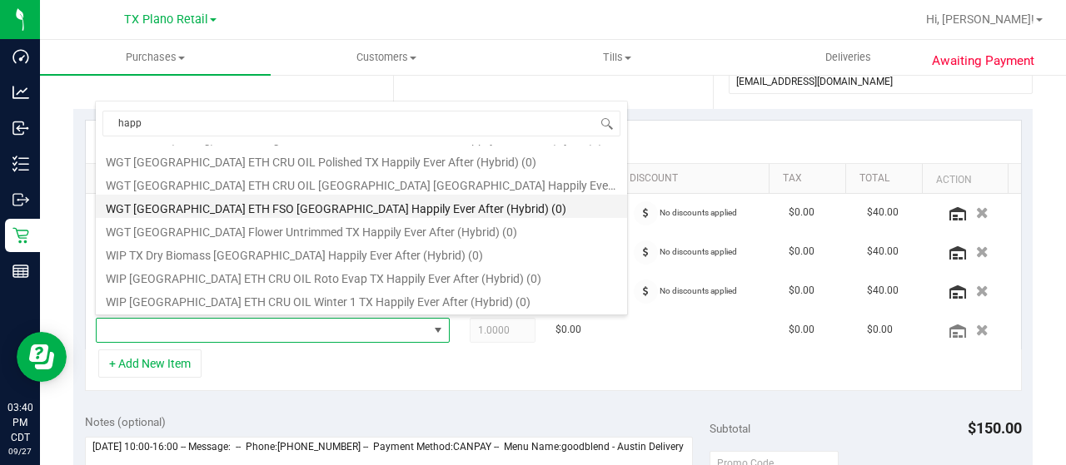
scroll to position [0, 0]
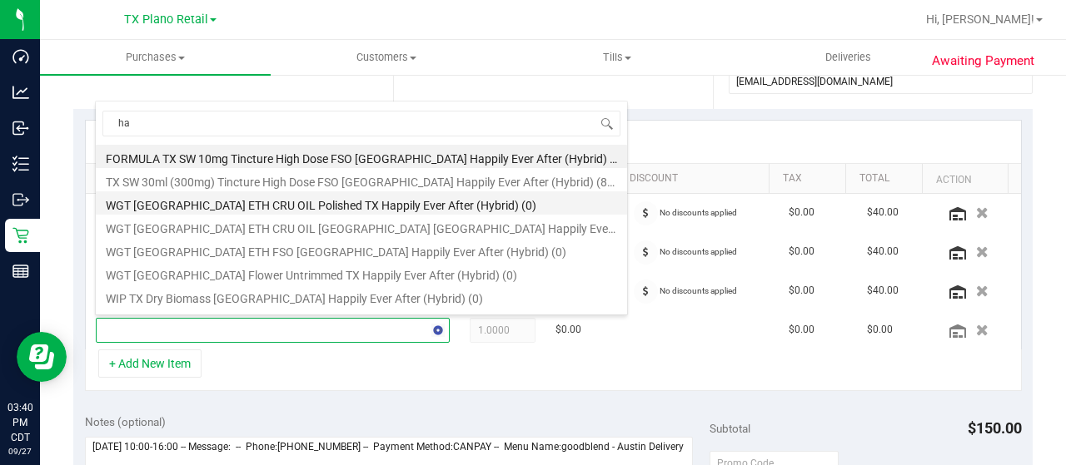
type input "h"
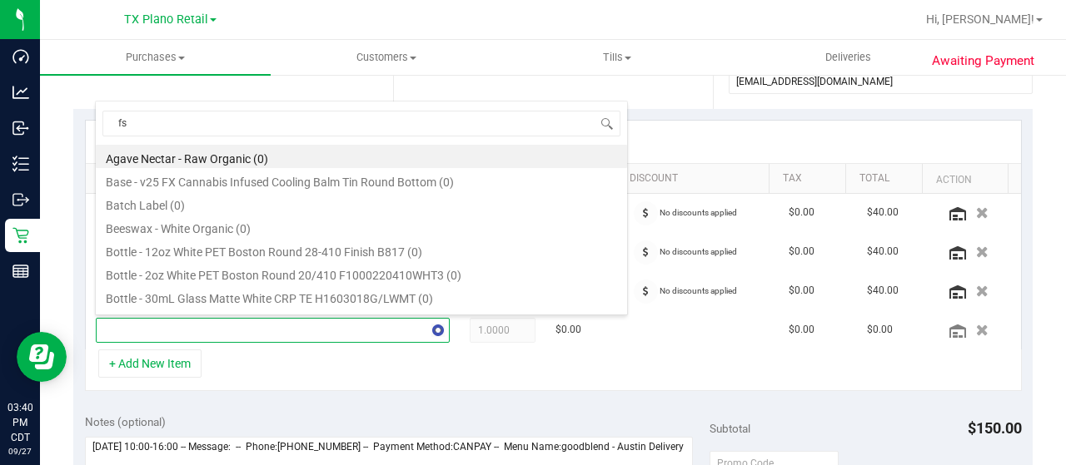
type input "fso"
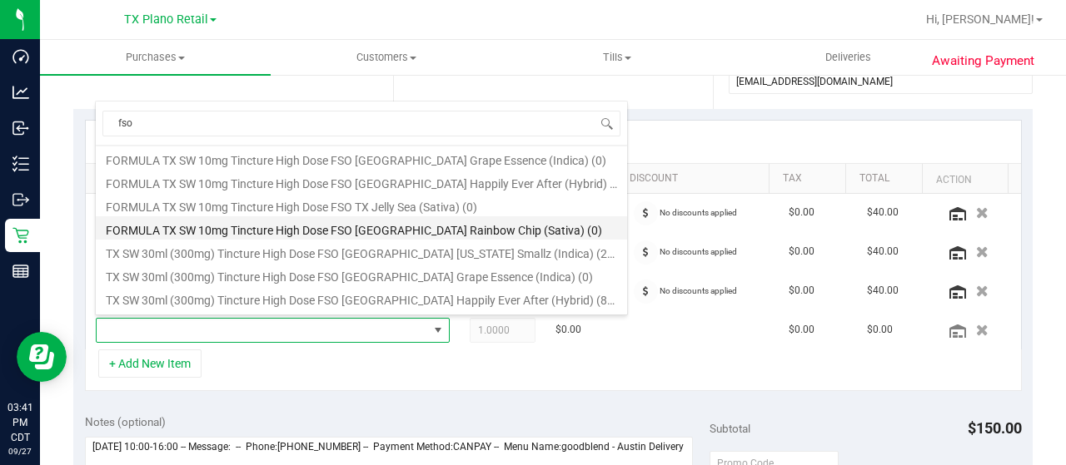
scroll to position [83, 0]
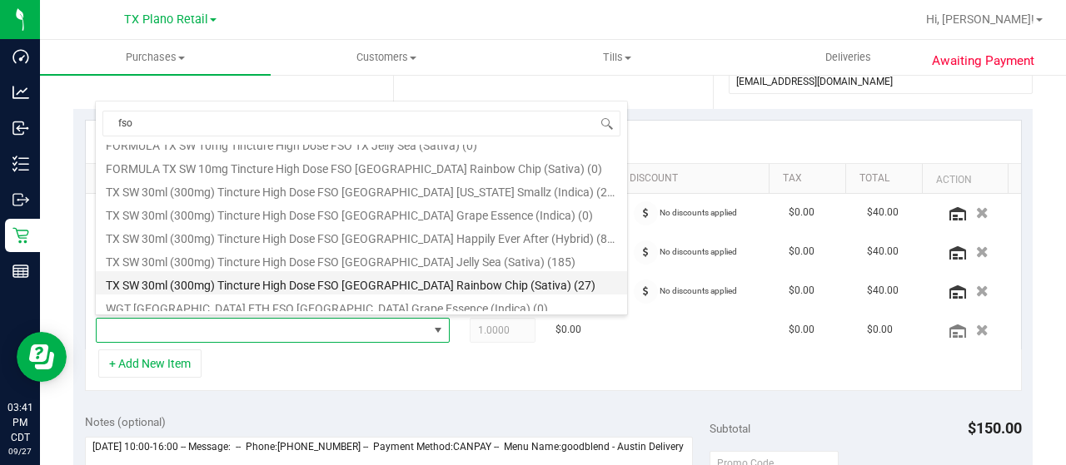
click at [530, 286] on li "TX SW 30ml (300mg) Tincture High Dose FSO TX Rainbow Chip (Sativa) (27)" at bounding box center [361, 282] width 531 height 23
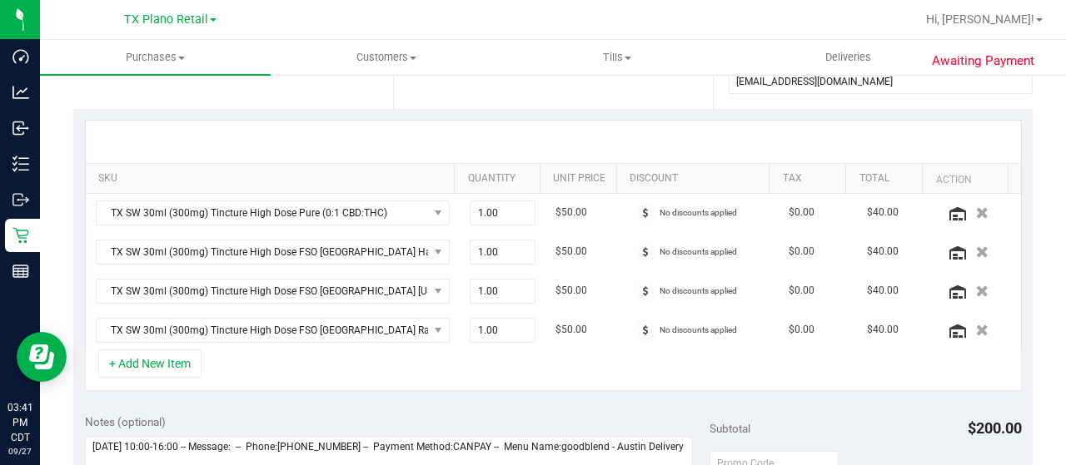
click at [416, 360] on div "+ Add New Item" at bounding box center [553, 371] width 937 height 42
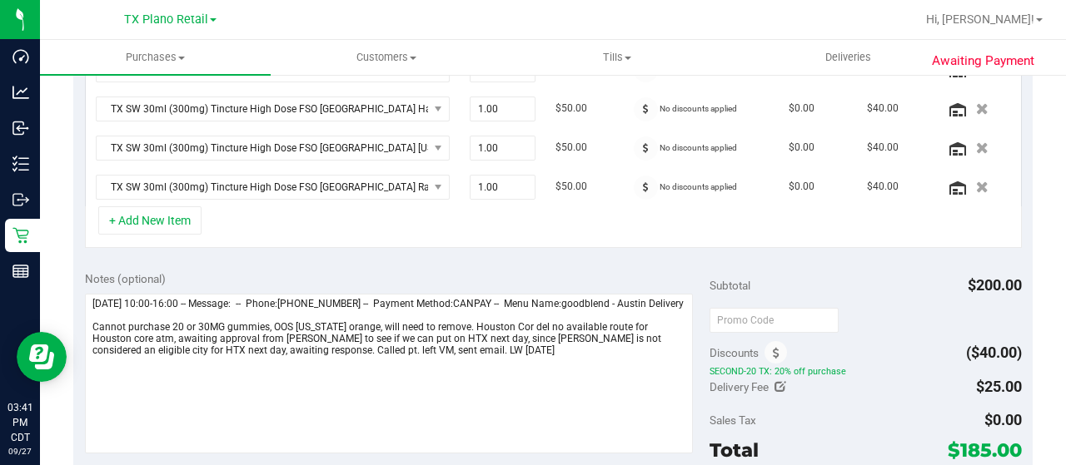
scroll to position [500, 0]
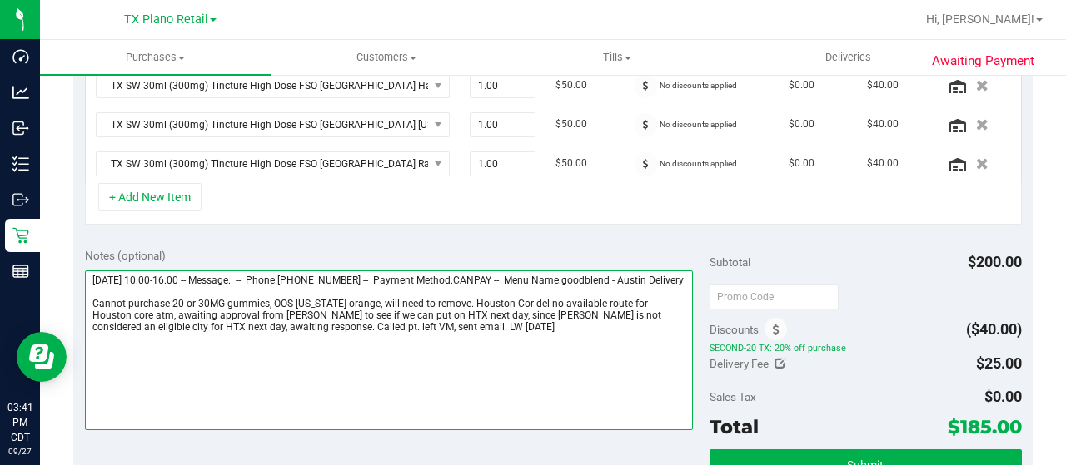
click at [416, 336] on textarea at bounding box center [389, 351] width 608 height 160
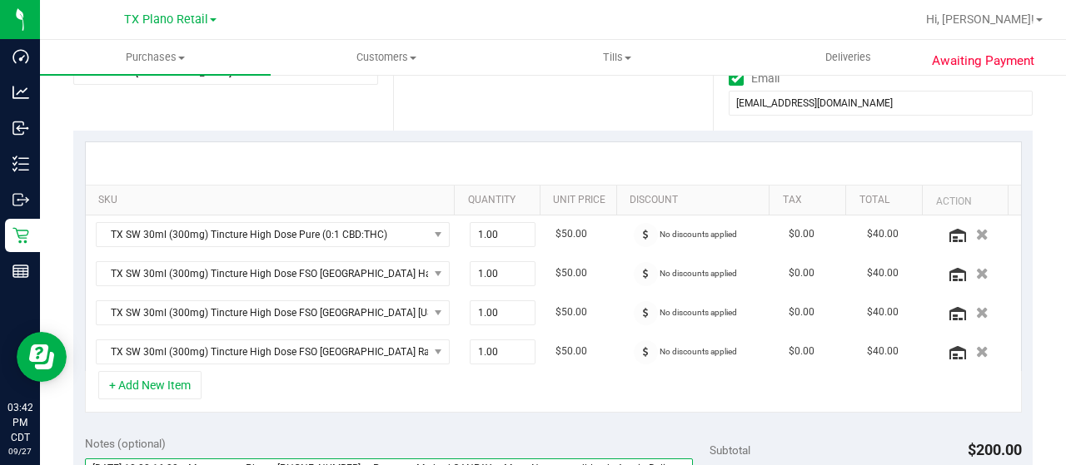
scroll to position [333, 0]
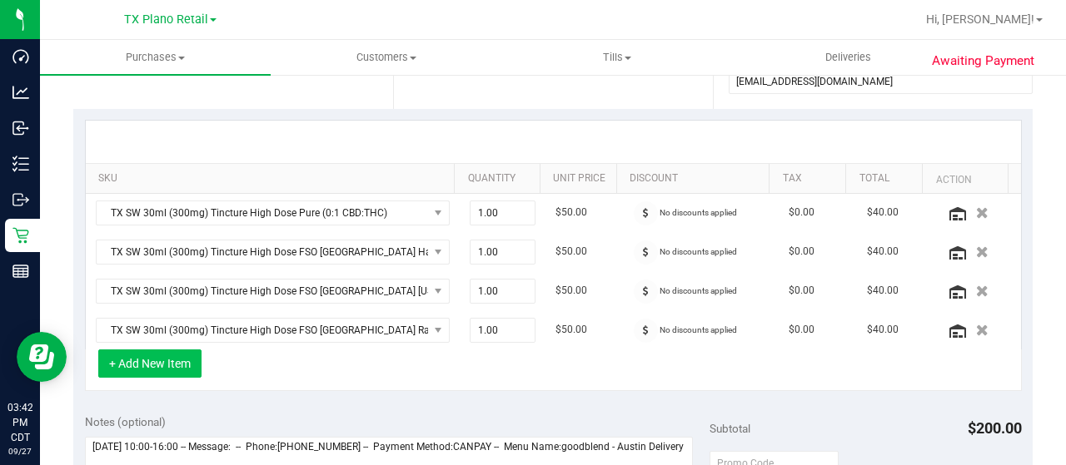
click at [179, 361] on button "+ Add New Item" at bounding box center [149, 364] width 103 height 28
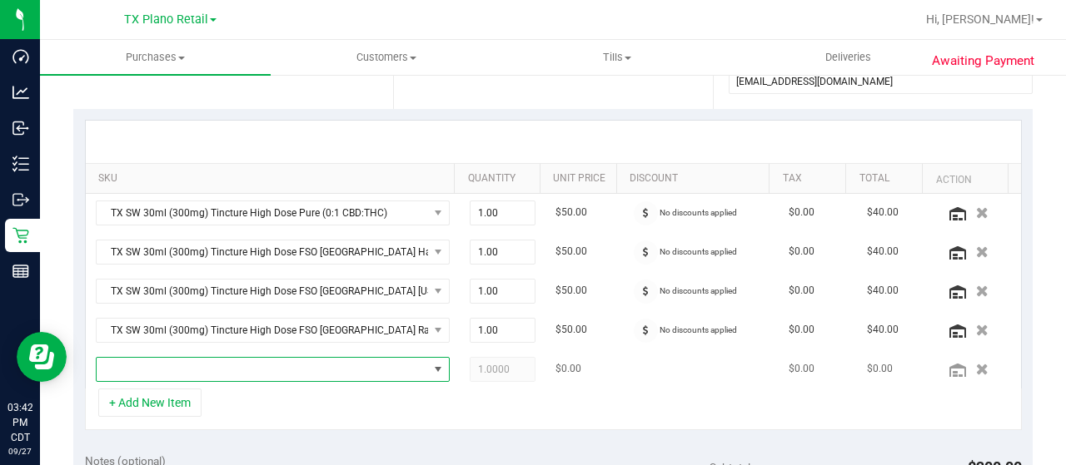
click at [336, 367] on span "NO DATA FOUND" at bounding box center [262, 369] width 331 height 23
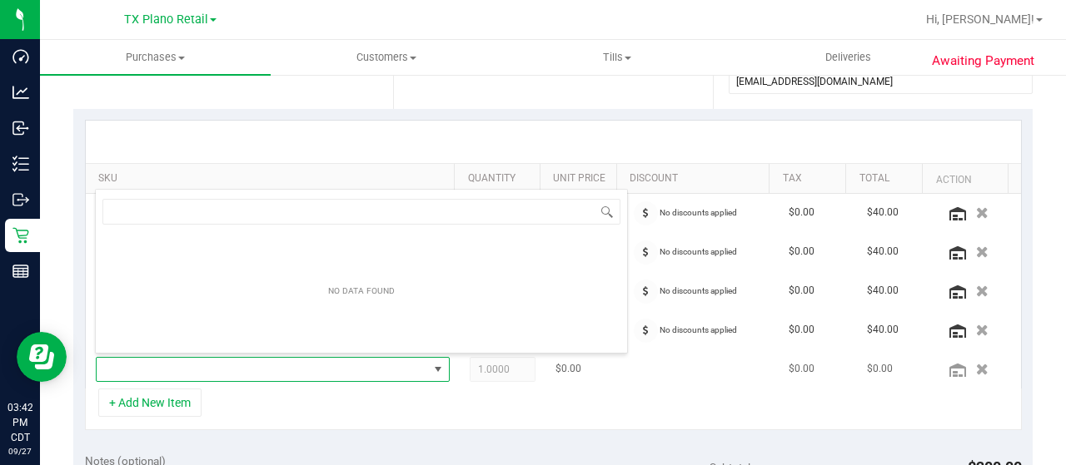
scroll to position [24, 336]
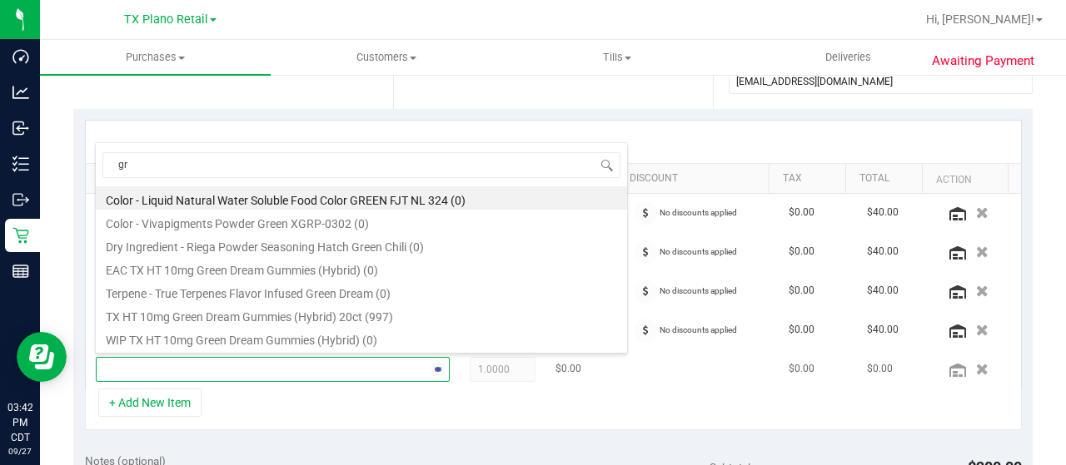
type input "g"
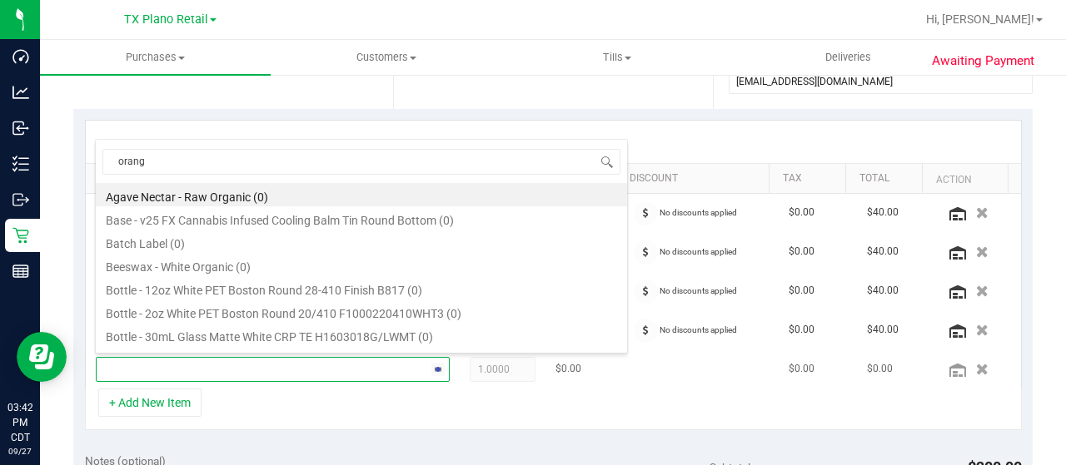
type input "orange"
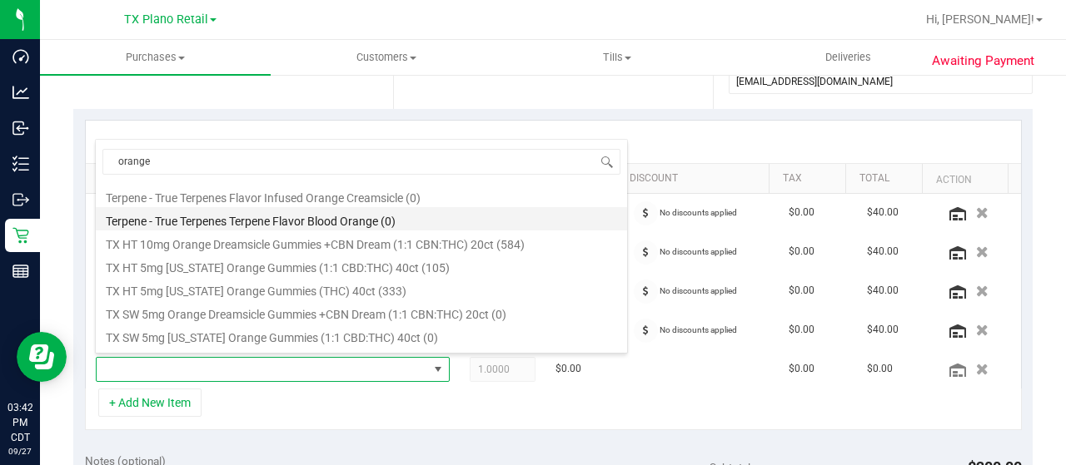
scroll to position [500, 0]
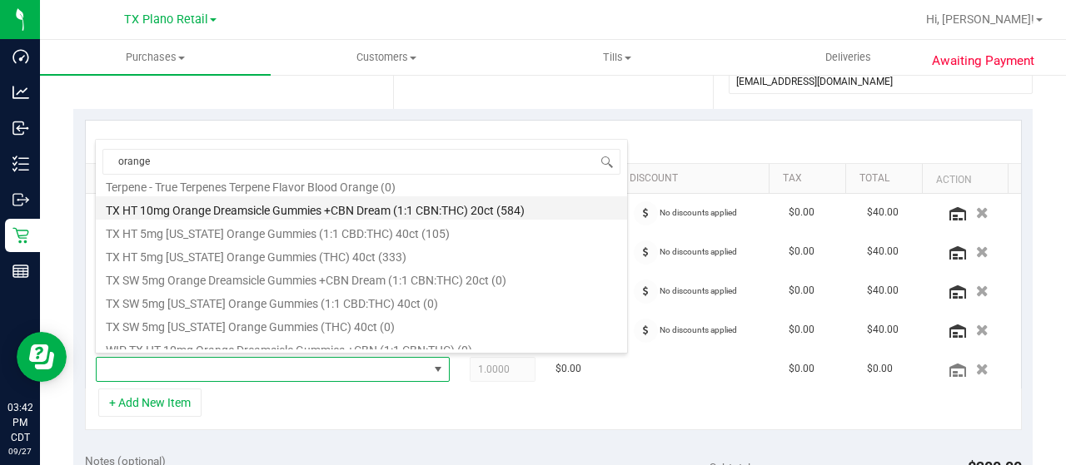
click at [476, 214] on li "TX HT 10mg Orange Dreamsicle Gummies +CBN Dream (1:1 CBN:THC) 20ct (584)" at bounding box center [361, 208] width 531 height 23
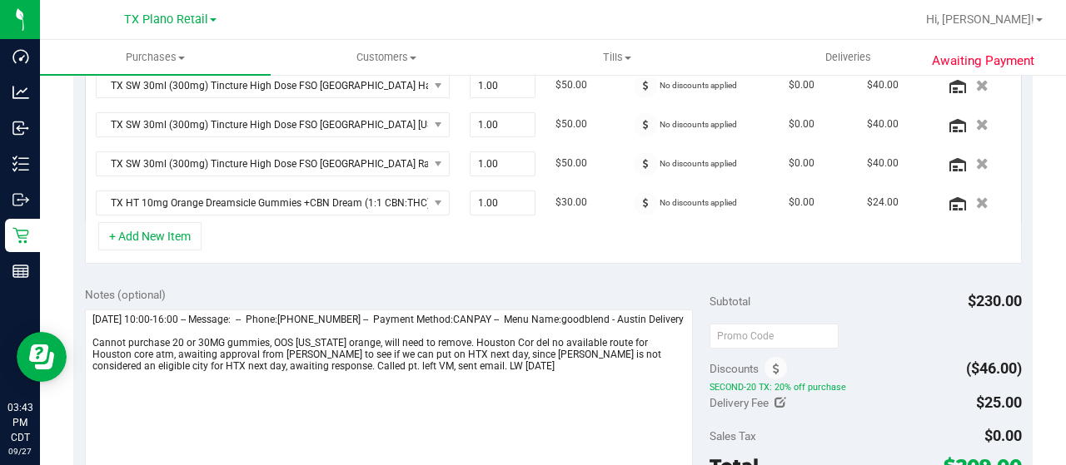
scroll to position [583, 0]
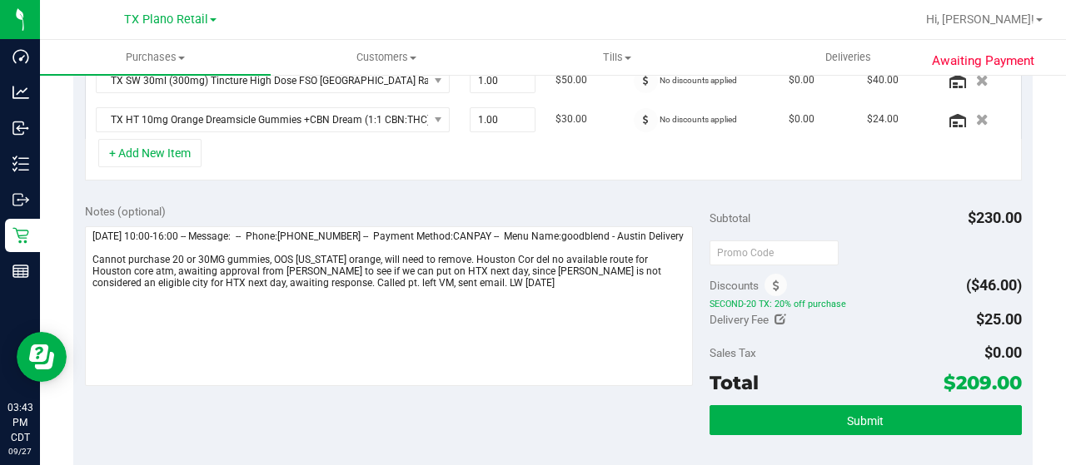
click at [774, 314] on icon at bounding box center [780, 320] width 12 height 12
click at [934, 315] on span "$25.00 25" at bounding box center [960, 322] width 124 height 29
type input "2"
type input "0.00"
type input "$0.00"
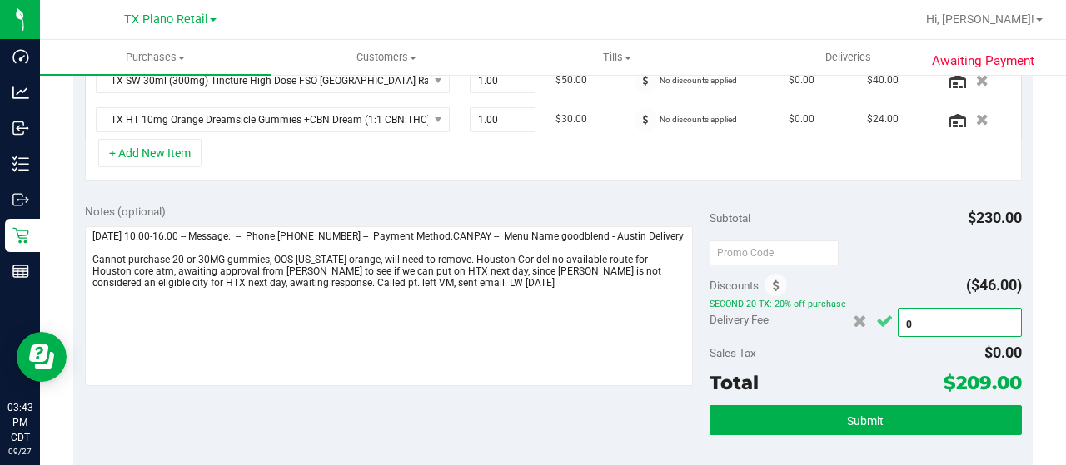
click at [878, 316] on icon "Cancel button" at bounding box center [884, 322] width 17 height 12
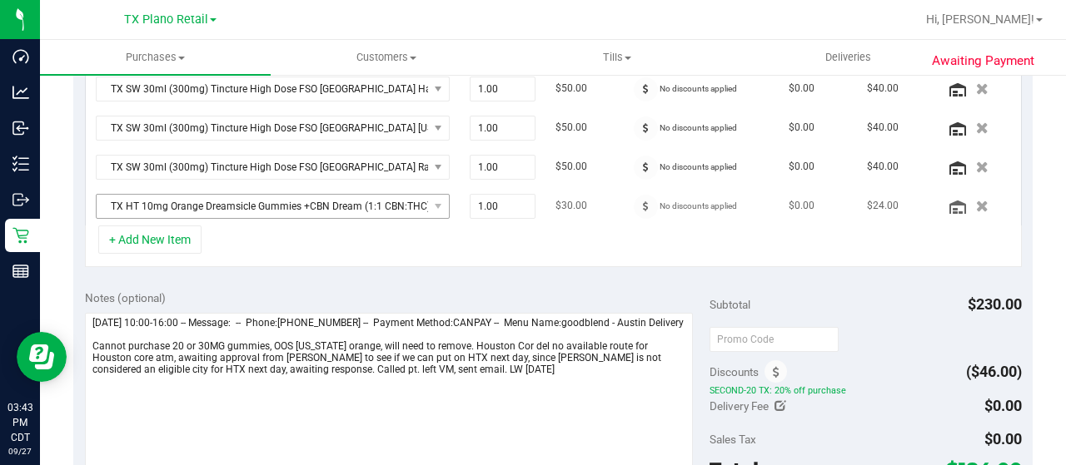
scroll to position [473, 0]
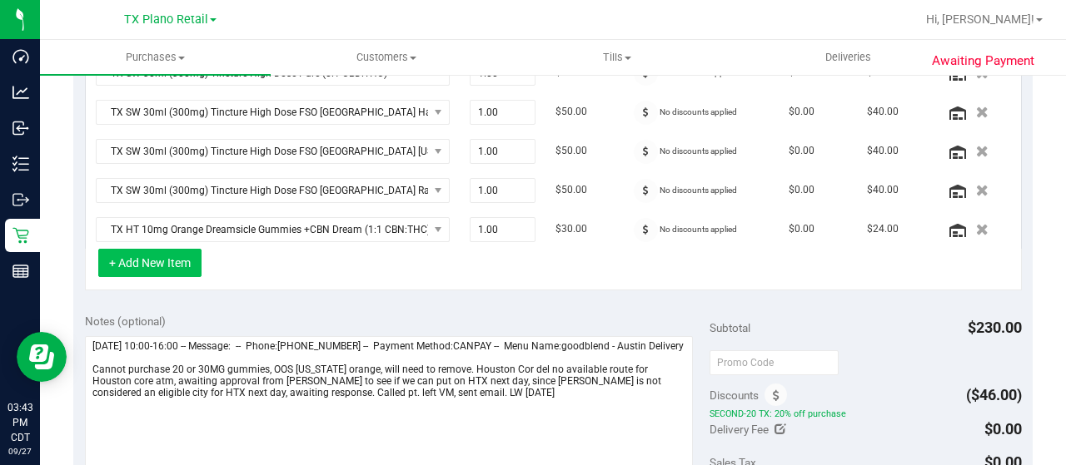
click at [182, 256] on button "+ Add New Item" at bounding box center [149, 263] width 103 height 28
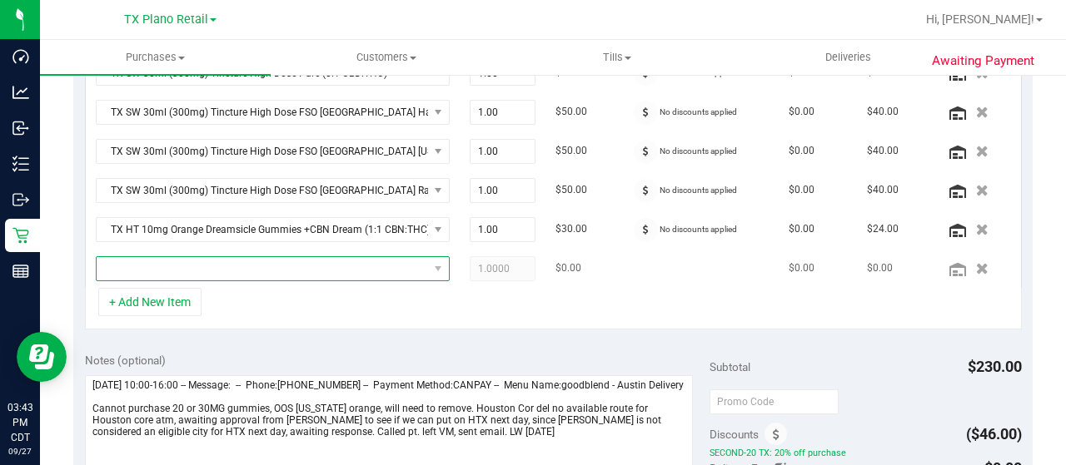
click at [192, 267] on span "NO DATA FOUND" at bounding box center [262, 268] width 331 height 23
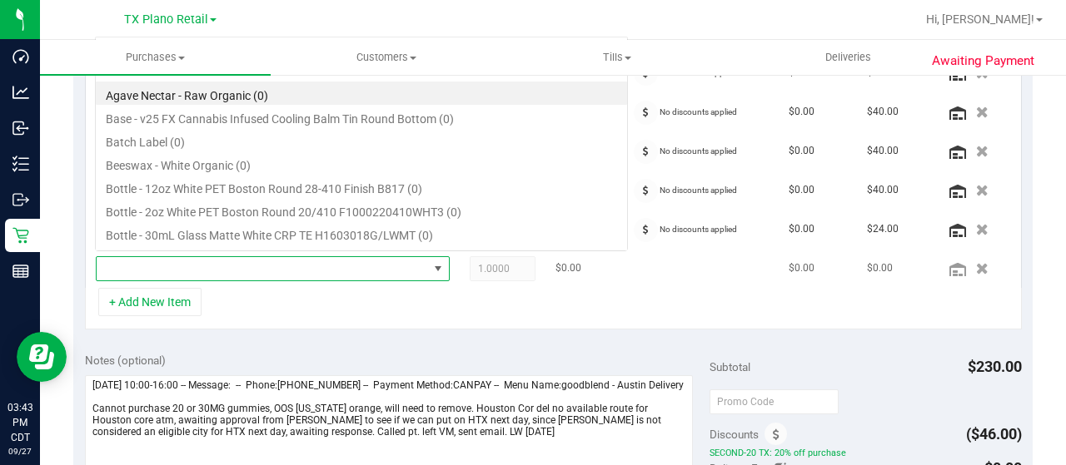
scroll to position [24, 336]
type input "choco"
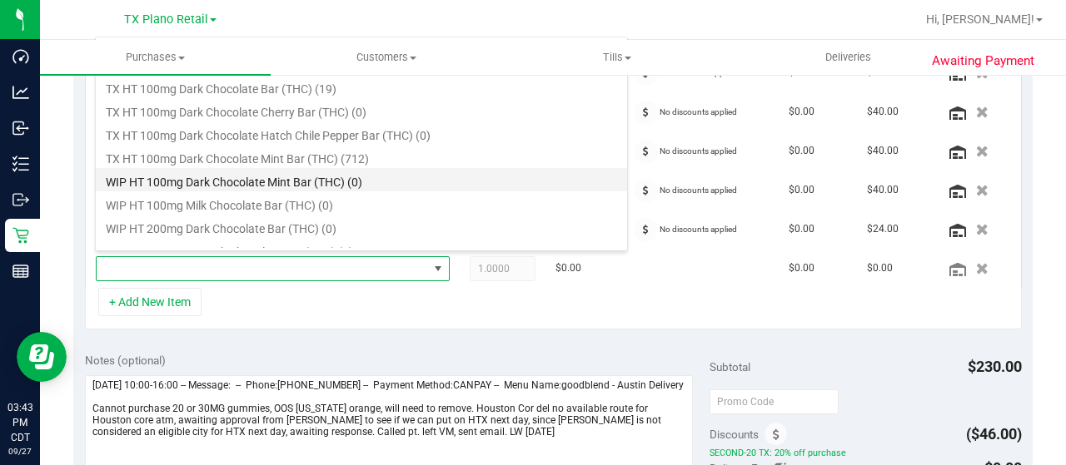
scroll to position [343, 0]
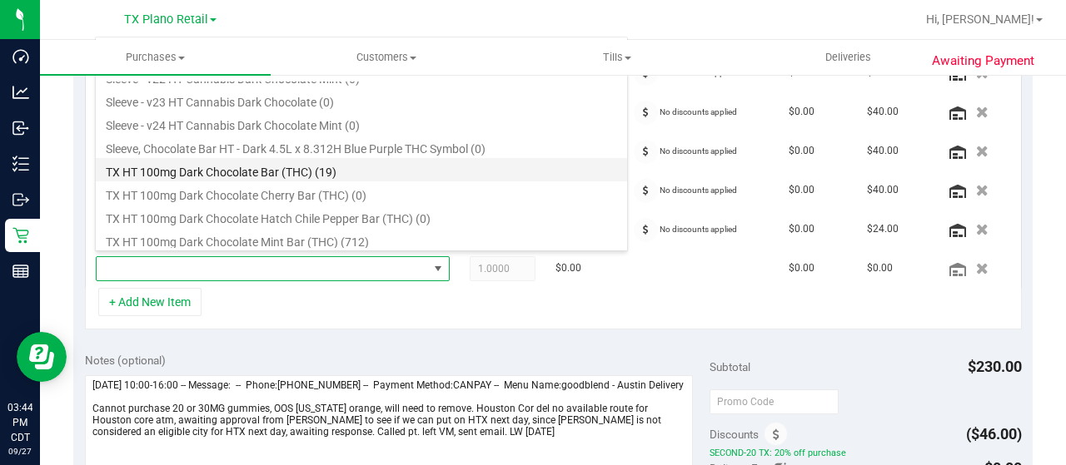
click at [401, 169] on li "TX HT 100mg Dark Chocolate Bar (THC) (19)" at bounding box center [361, 169] width 531 height 23
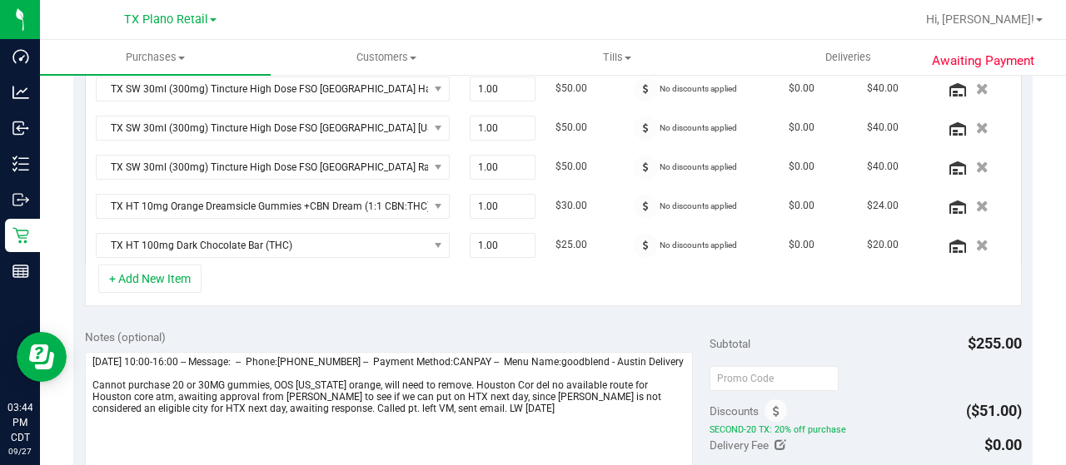
scroll to position [643, 0]
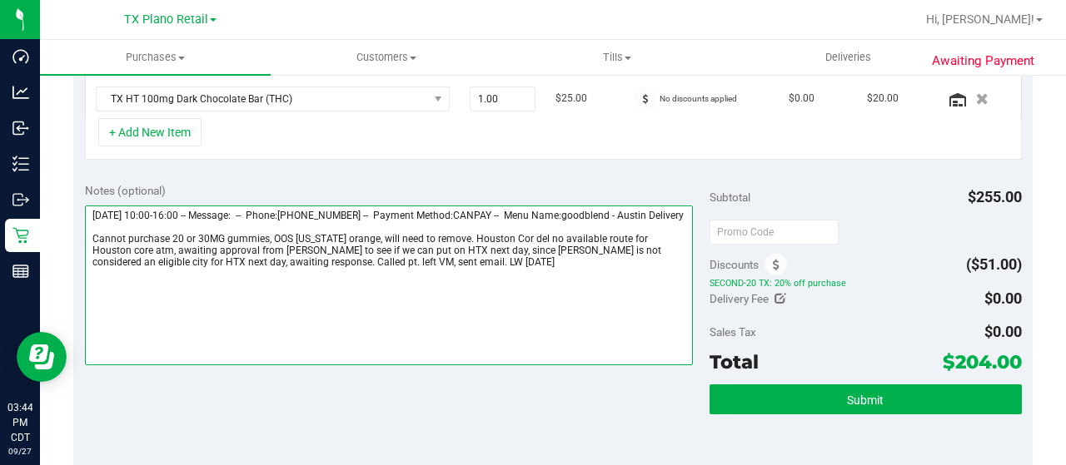
click at [466, 272] on textarea at bounding box center [389, 286] width 608 height 160
click at [291, 287] on textarea at bounding box center [389, 286] width 608 height 160
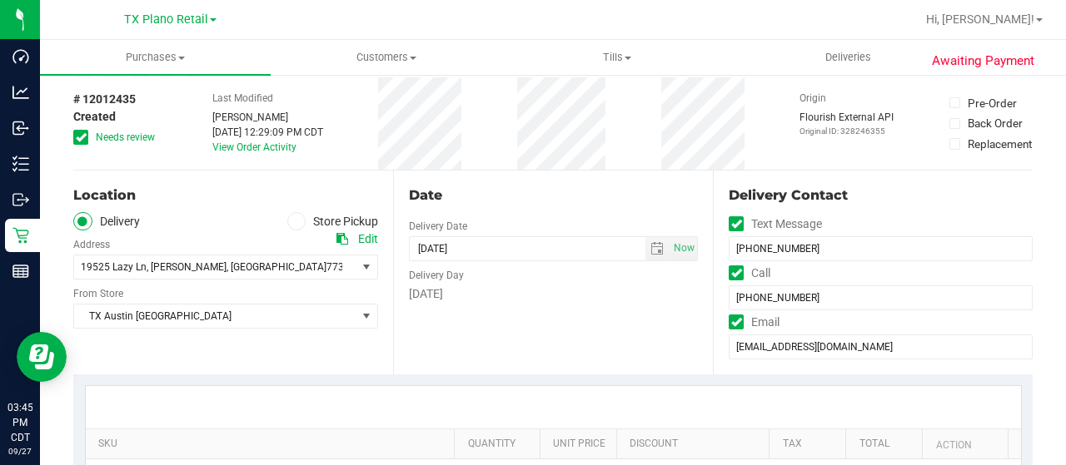
scroll to position [0, 0]
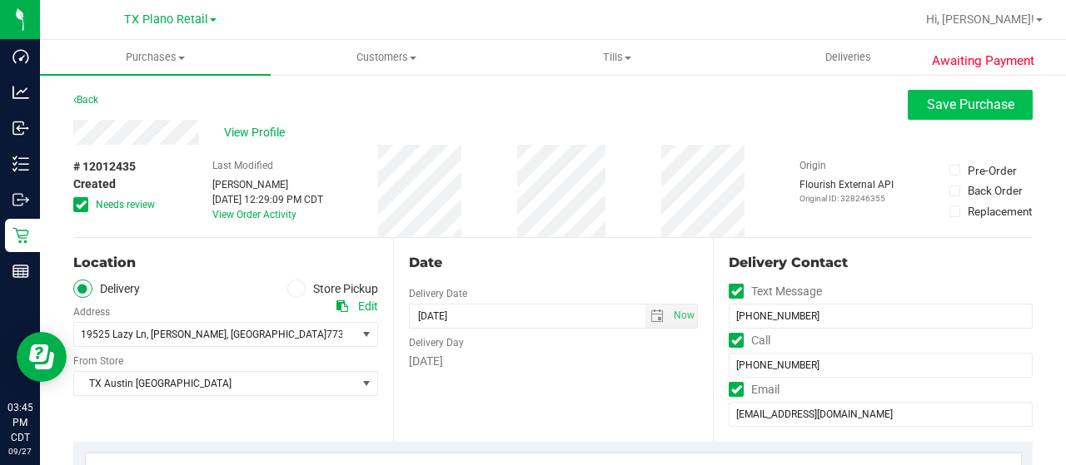
type textarea "Sunday 09/28/2025 10:00-16:00 -- Message: -- Phone:2814750569 -- Payment Method…"
click at [973, 111] on span "Save Purchase" at bounding box center [970, 105] width 87 height 16
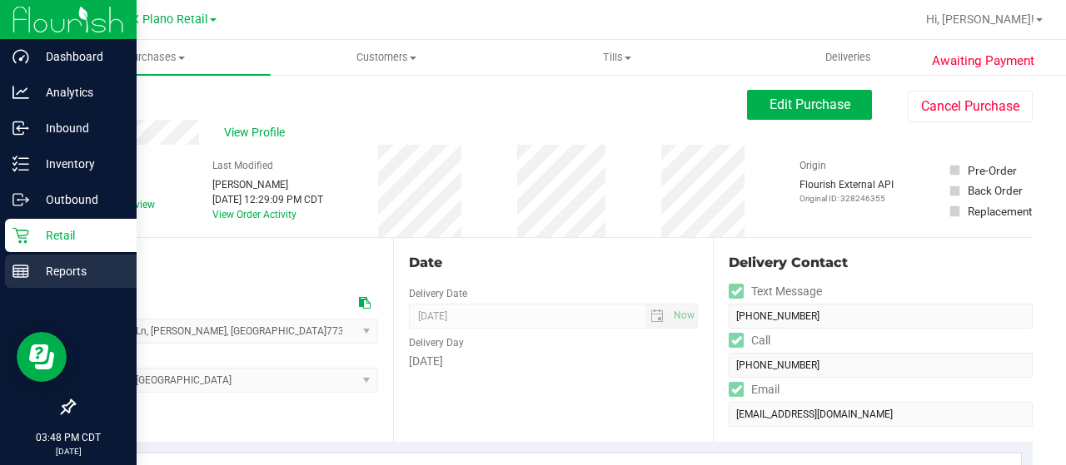
click at [23, 257] on div "Reports" at bounding box center [71, 271] width 132 height 33
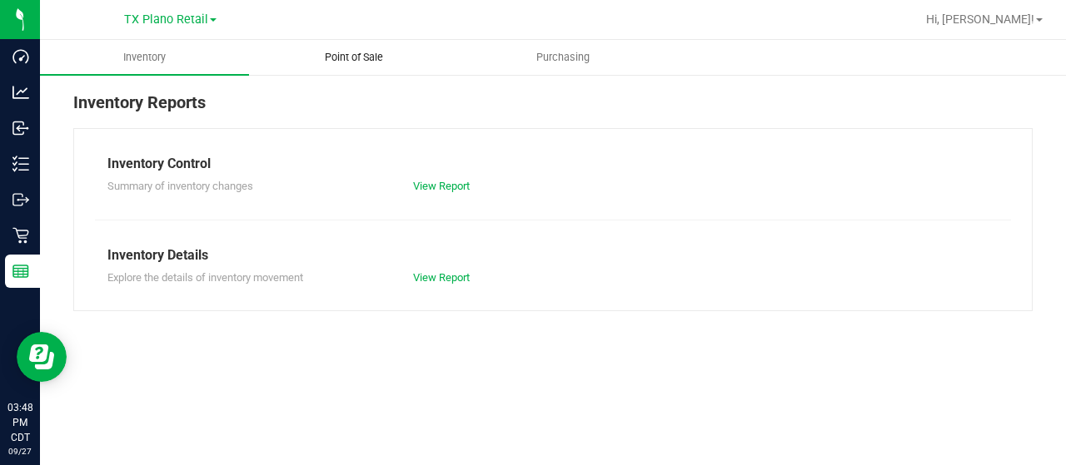
click at [372, 47] on uib-tab-heading "Point of Sale" at bounding box center [353, 57] width 207 height 33
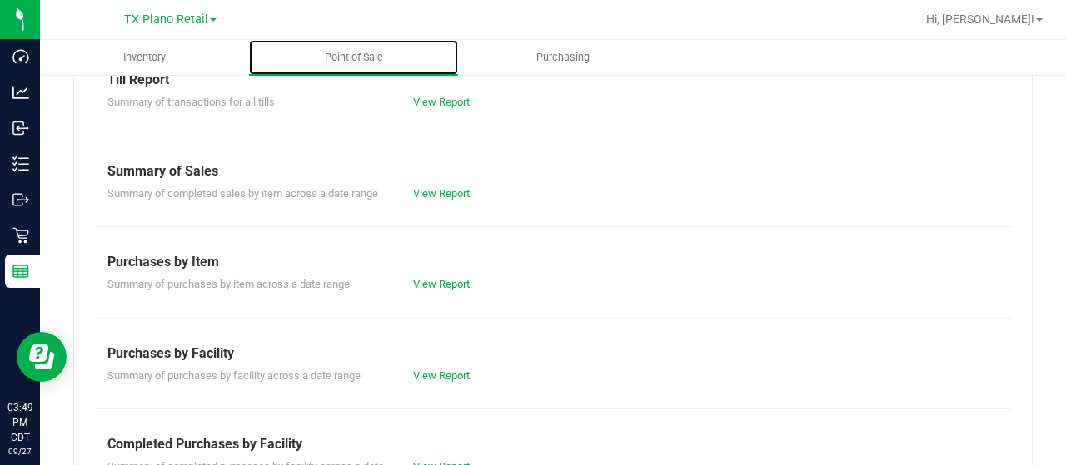
scroll to position [167, 0]
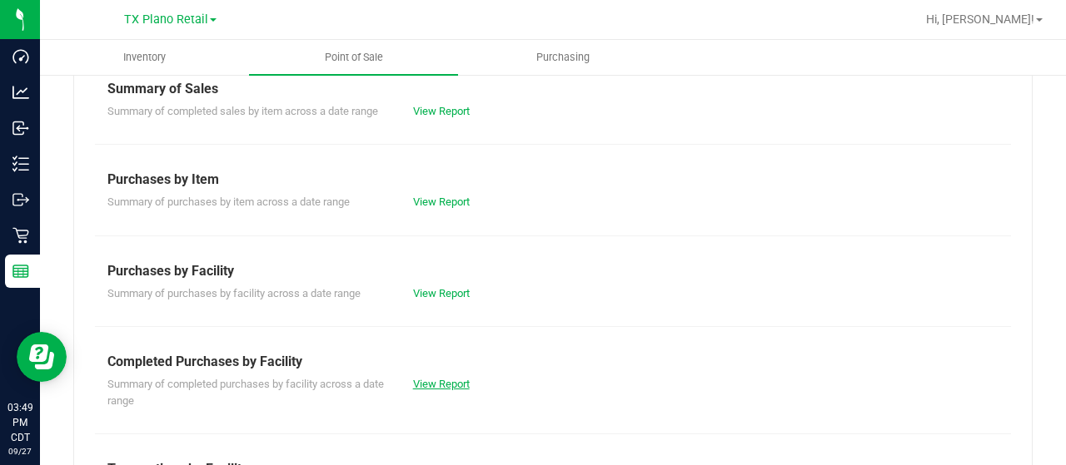
click at [450, 386] on link "View Report" at bounding box center [441, 384] width 57 height 12
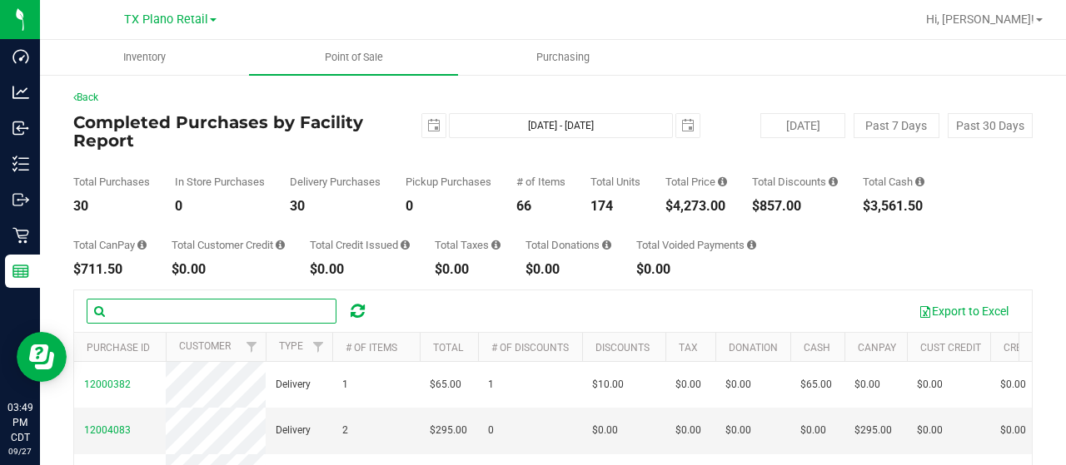
click at [230, 315] on input "text" at bounding box center [212, 311] width 250 height 25
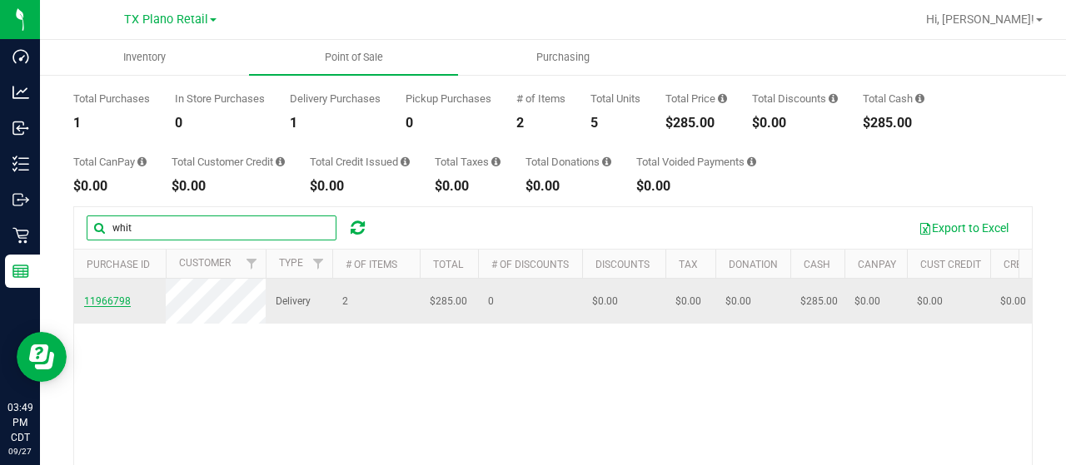
type input "whit"
click at [121, 296] on span "11966798" at bounding box center [107, 302] width 47 height 12
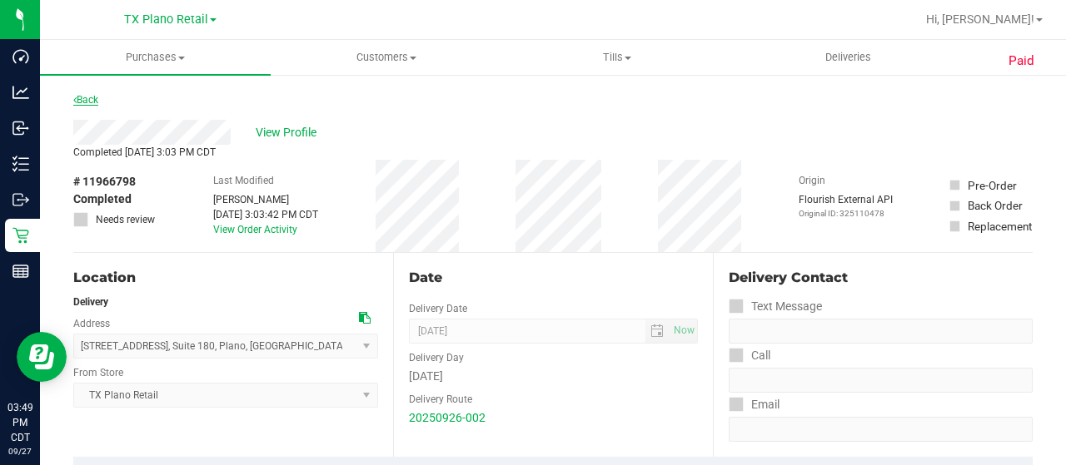
click at [86, 98] on link "Back" at bounding box center [85, 100] width 25 height 12
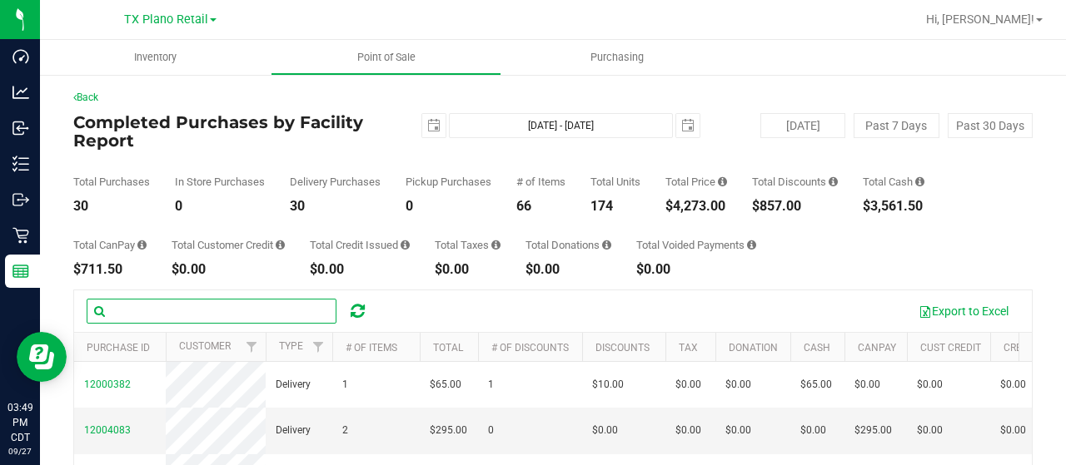
click at [167, 310] on input "text" at bounding box center [212, 311] width 250 height 25
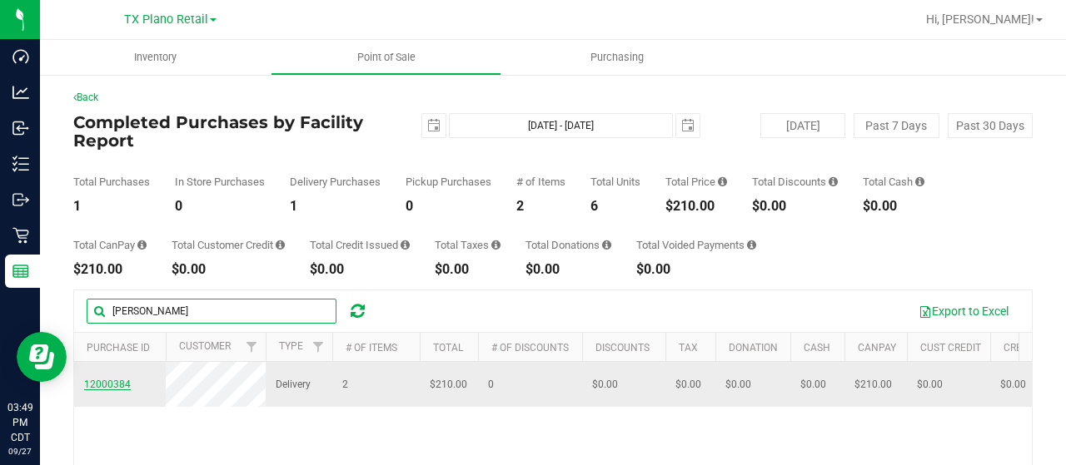
type input "lucas"
click at [107, 381] on span "12000384" at bounding box center [107, 385] width 47 height 12
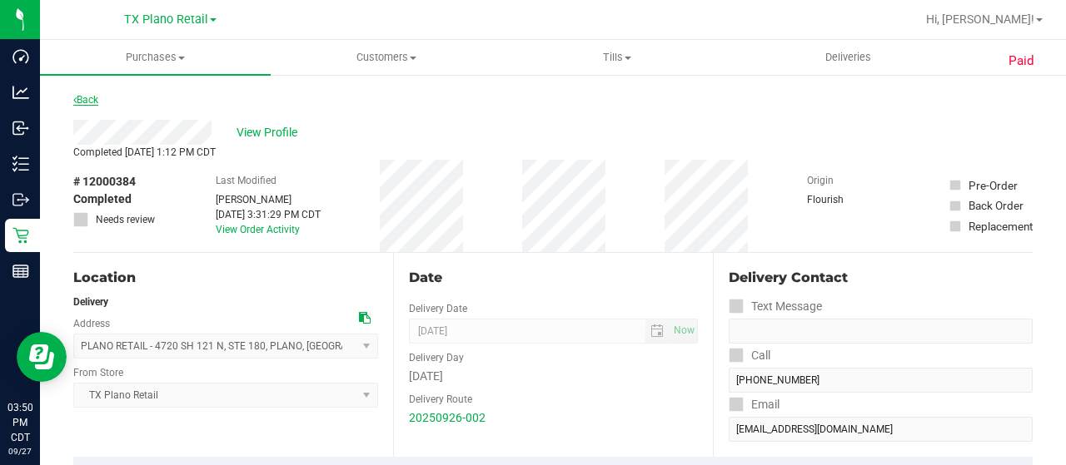
click at [90, 104] on link "Back" at bounding box center [85, 100] width 25 height 12
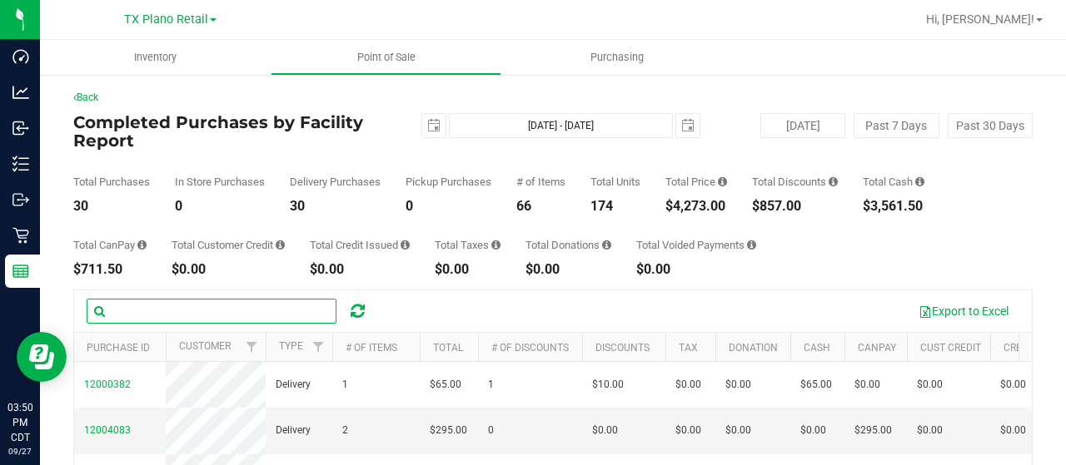
click at [162, 308] on input "text" at bounding box center [212, 311] width 250 height 25
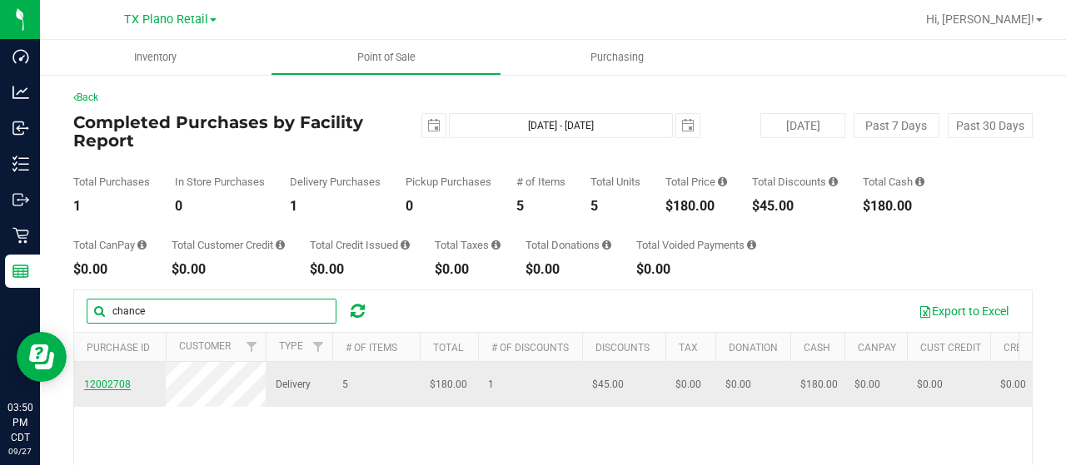
type input "chance"
click at [118, 391] on span "12002708" at bounding box center [107, 385] width 47 height 12
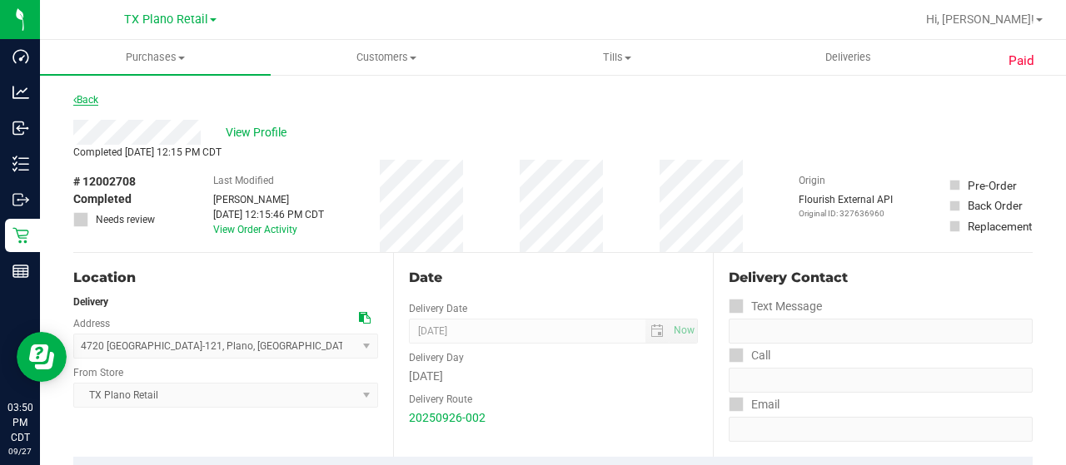
click at [84, 97] on link "Back" at bounding box center [85, 100] width 25 height 12
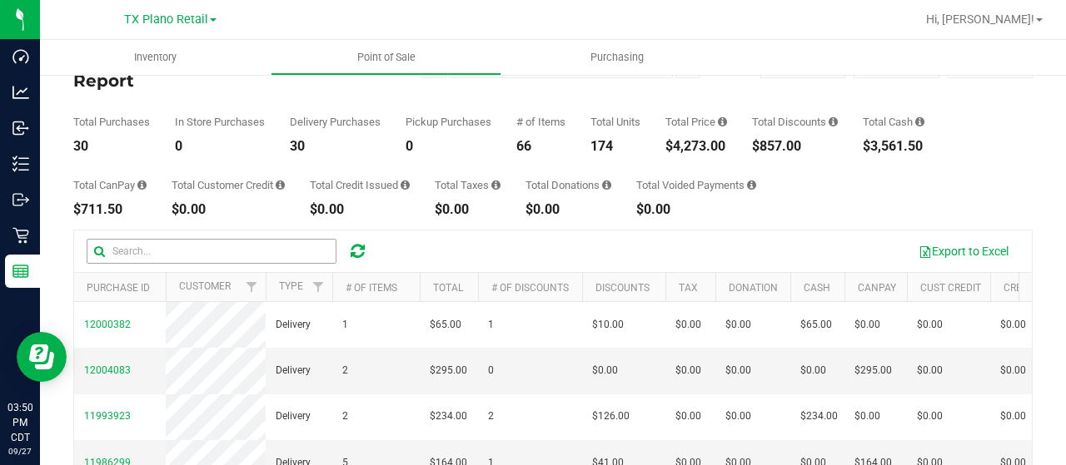
scroll to position [83, 0]
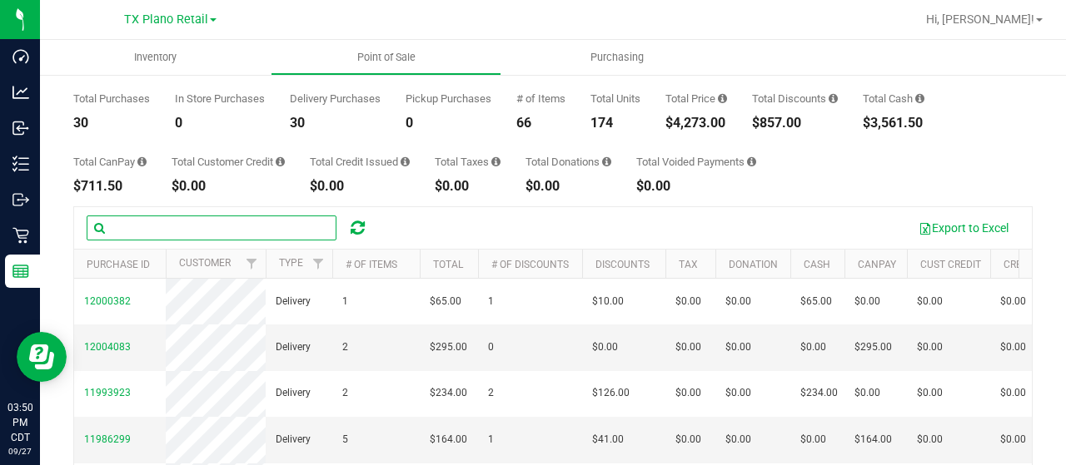
click at [155, 235] on input "text" at bounding box center [212, 228] width 250 height 25
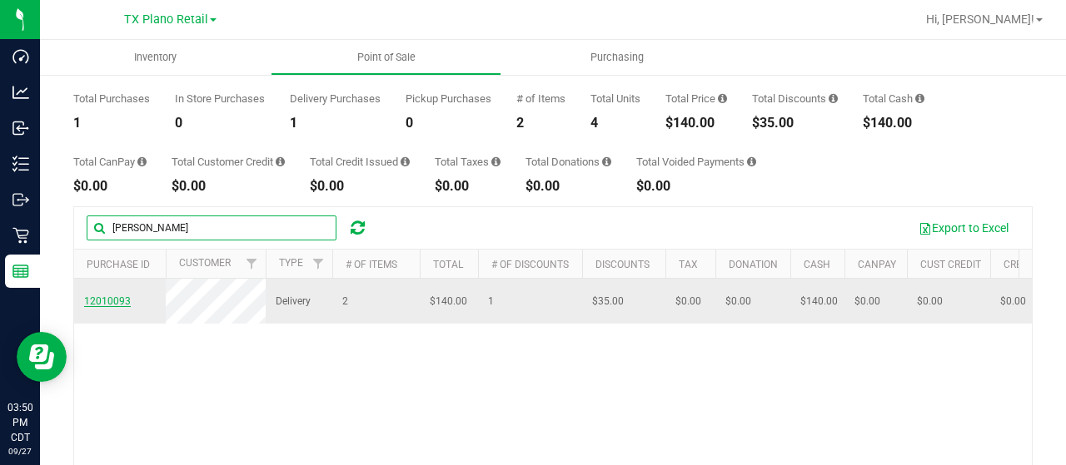
type input "james"
click at [117, 301] on span "12010093" at bounding box center [107, 302] width 47 height 12
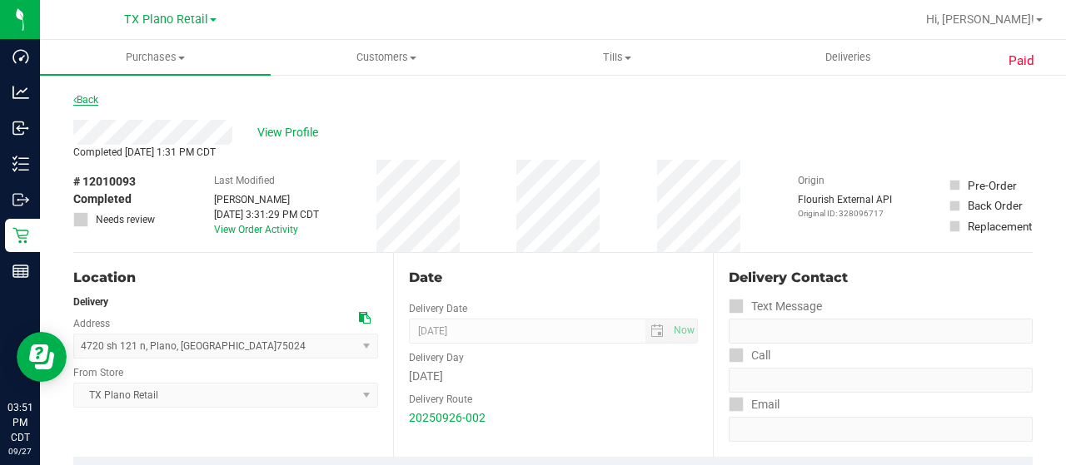
click at [85, 99] on link "Back" at bounding box center [85, 100] width 25 height 12
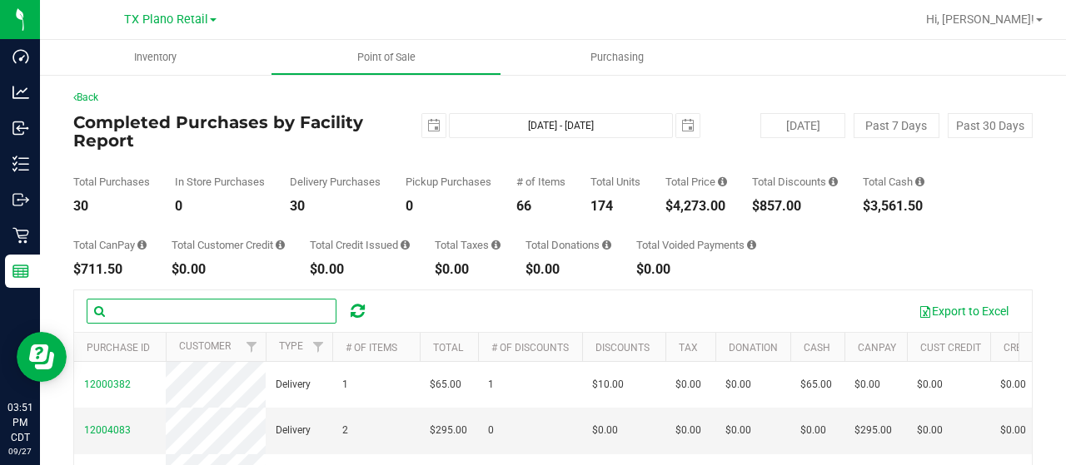
click at [167, 316] on input "text" at bounding box center [212, 311] width 250 height 25
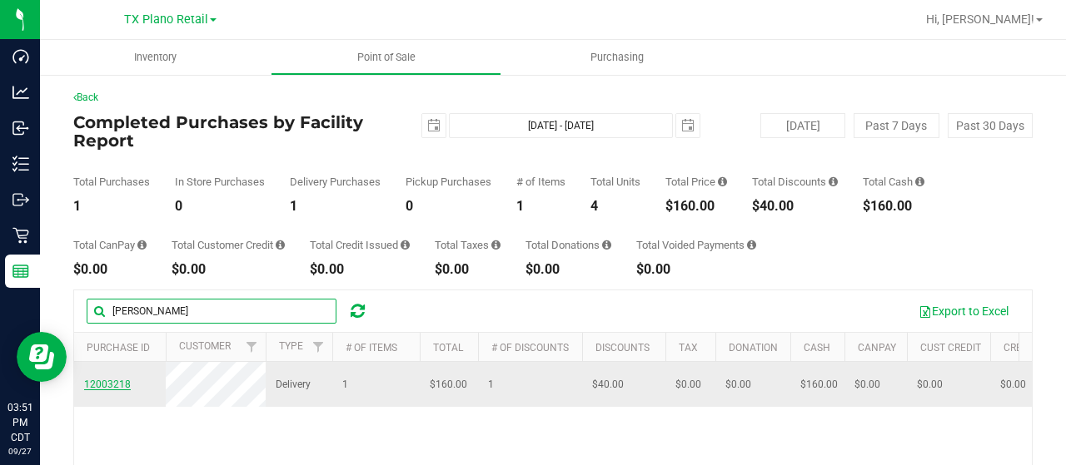
type input "bryan"
click at [120, 391] on span "12003218" at bounding box center [107, 385] width 47 height 12
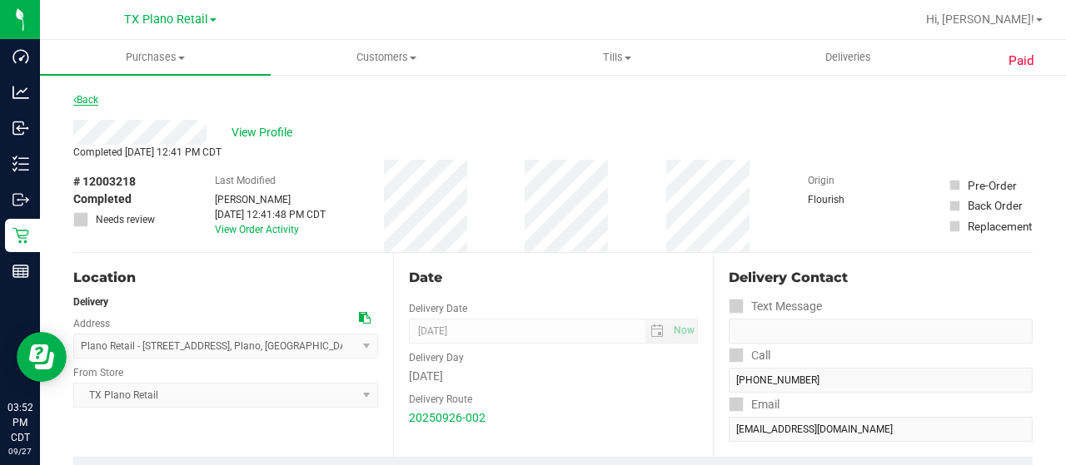
click at [89, 97] on link "Back" at bounding box center [85, 100] width 25 height 12
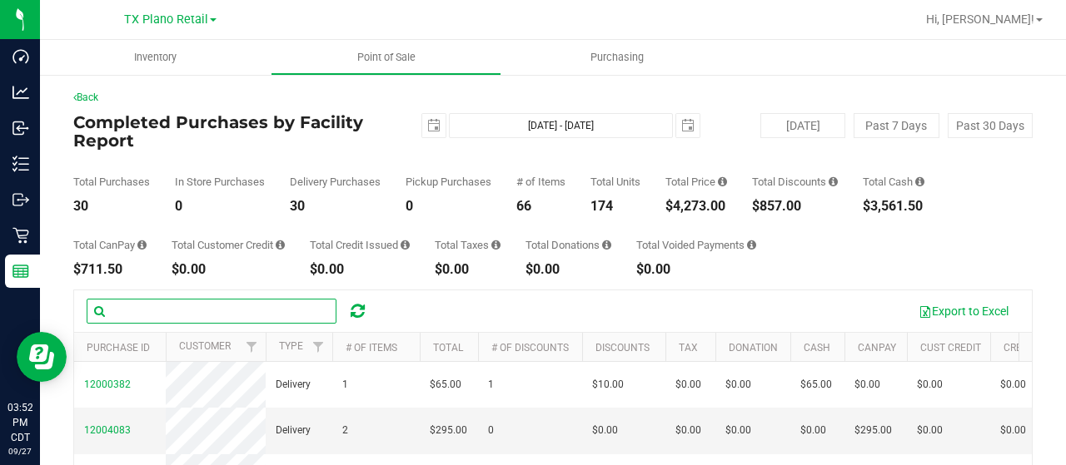
click at [161, 306] on input "text" at bounding box center [212, 311] width 250 height 25
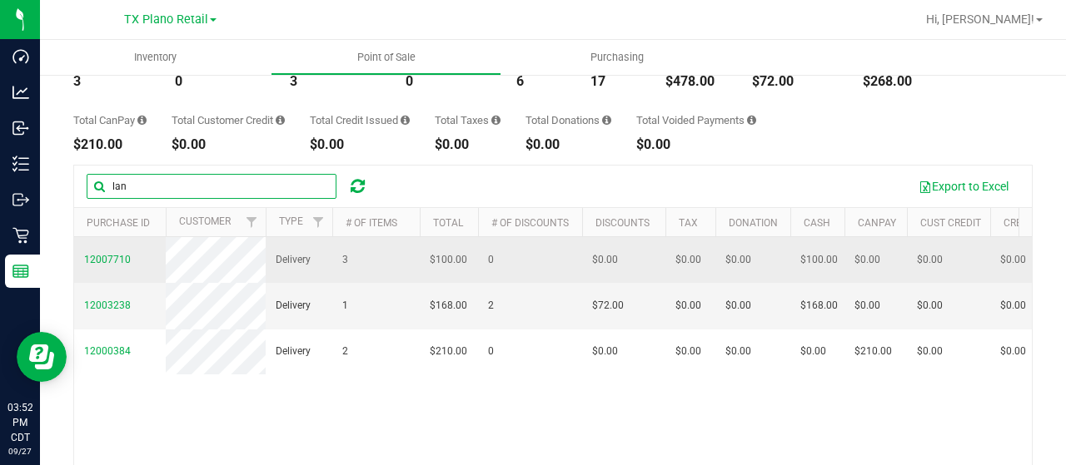
scroll to position [167, 0]
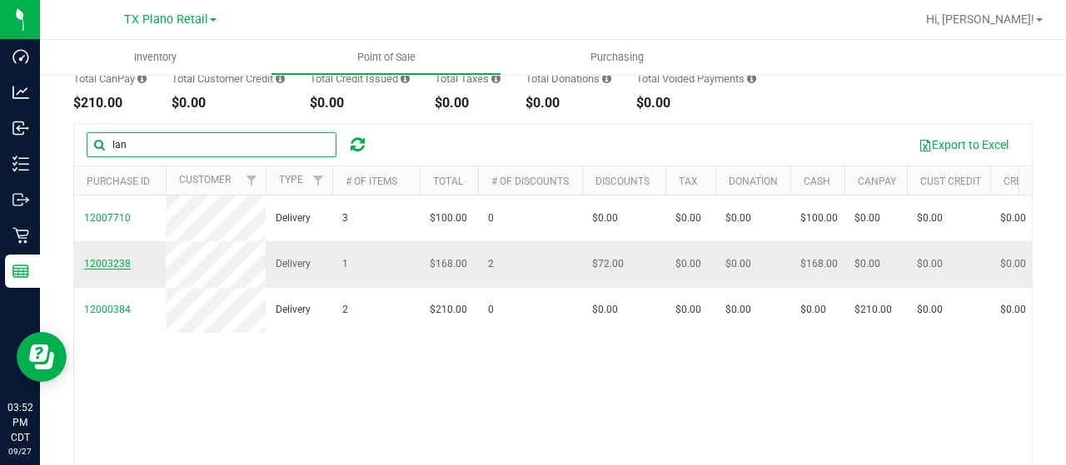
type input "lan"
click at [108, 270] on span "12003238" at bounding box center [107, 264] width 47 height 12
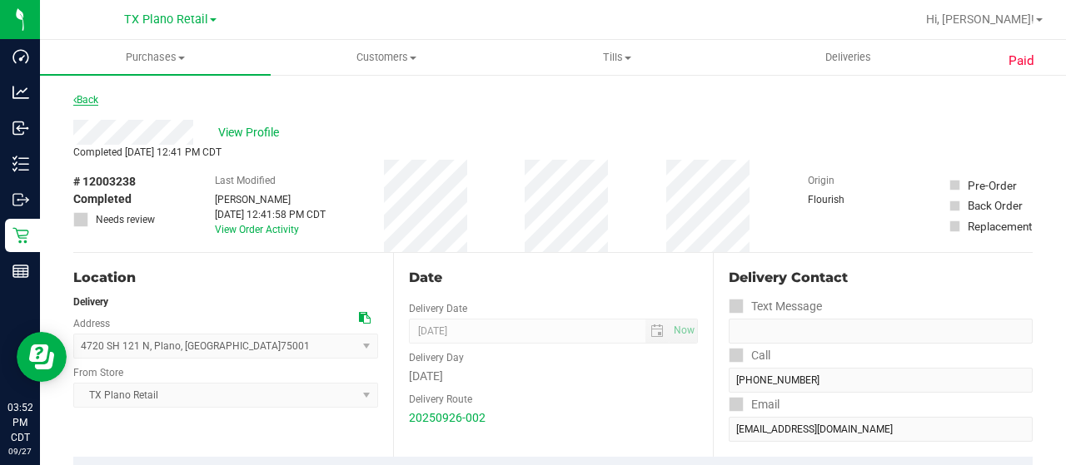
click at [88, 99] on link "Back" at bounding box center [85, 100] width 25 height 12
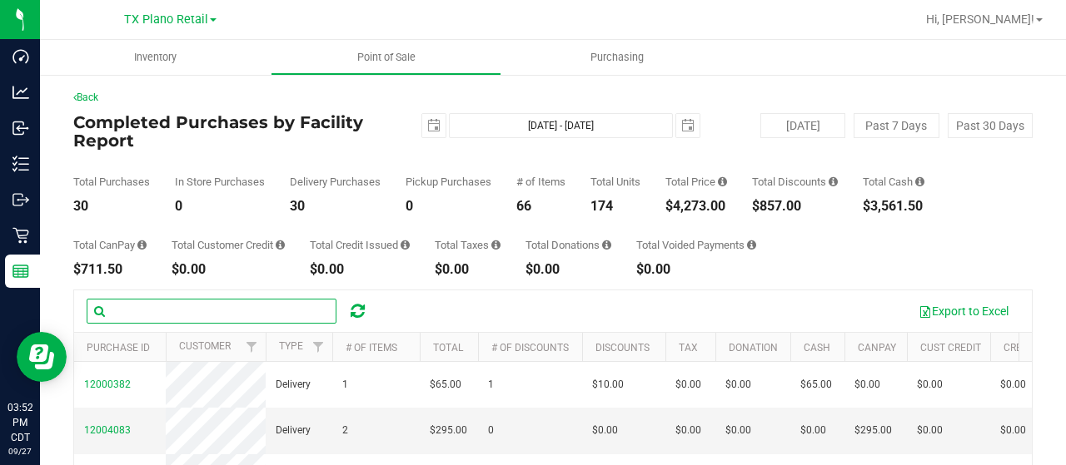
click at [214, 307] on input "text" at bounding box center [212, 311] width 250 height 25
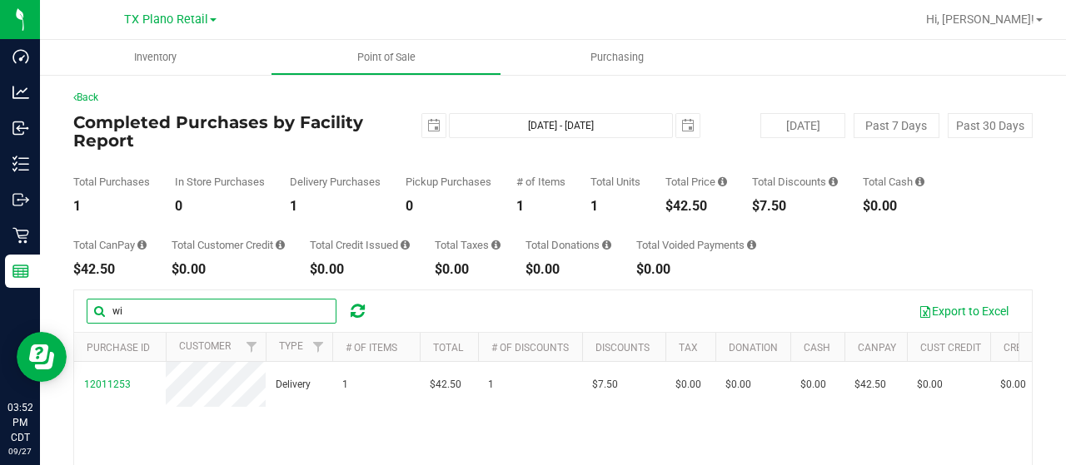
type input "w"
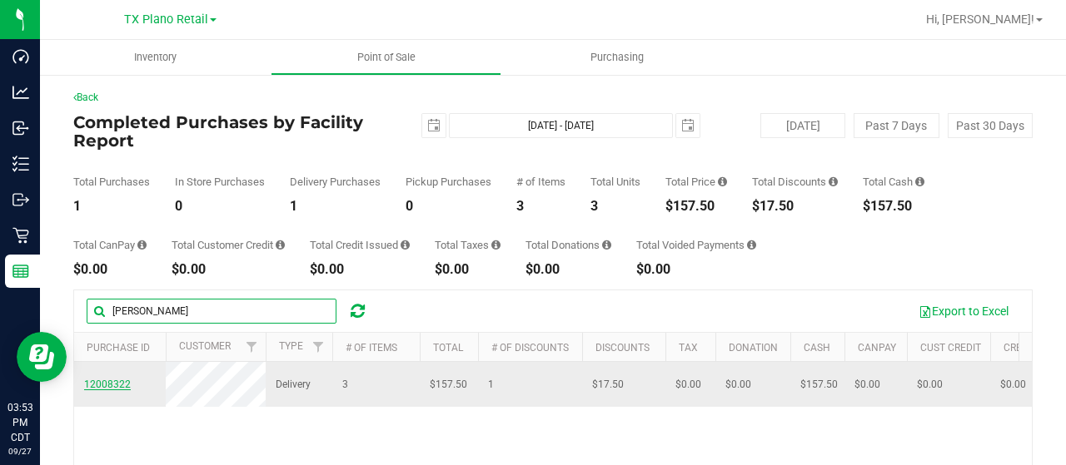
type input "barry"
click at [96, 391] on span "12008322" at bounding box center [107, 385] width 47 height 12
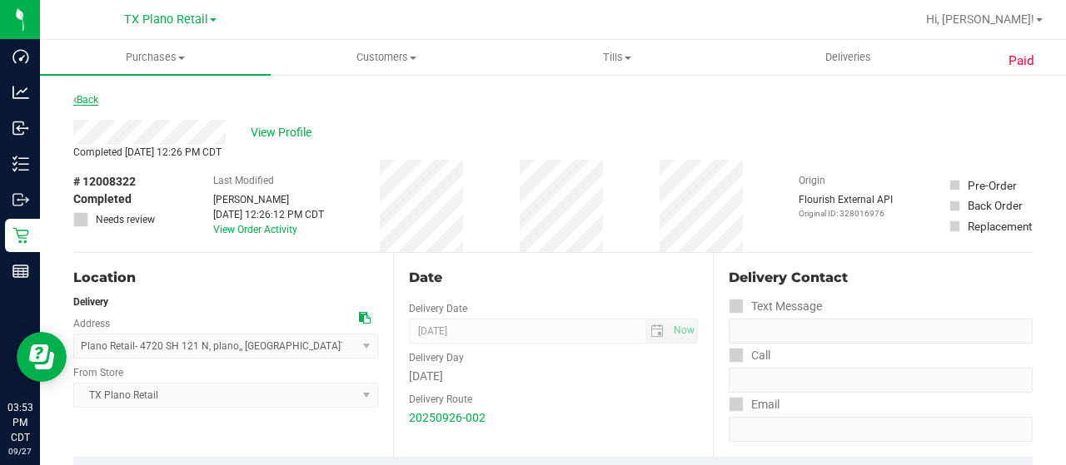
click at [81, 101] on link "Back" at bounding box center [85, 100] width 25 height 12
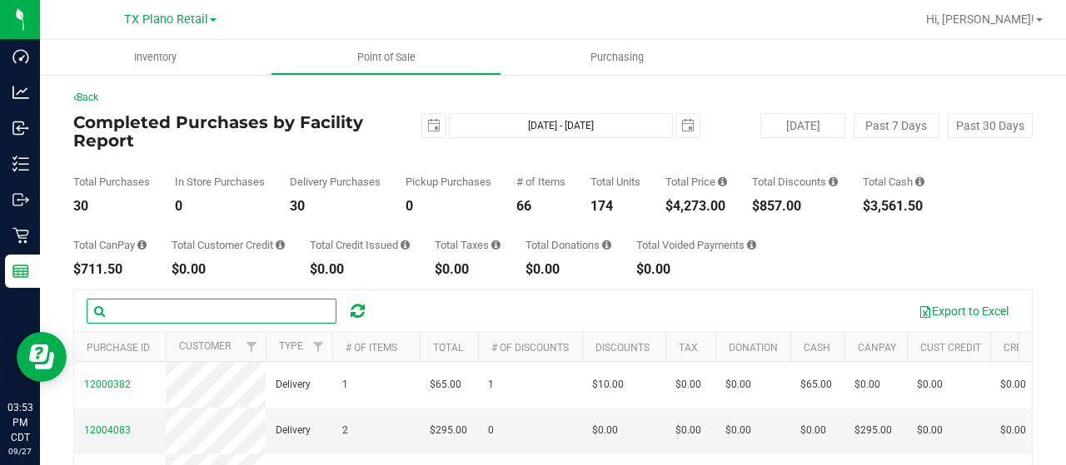
click at [129, 316] on input "text" at bounding box center [212, 311] width 250 height 25
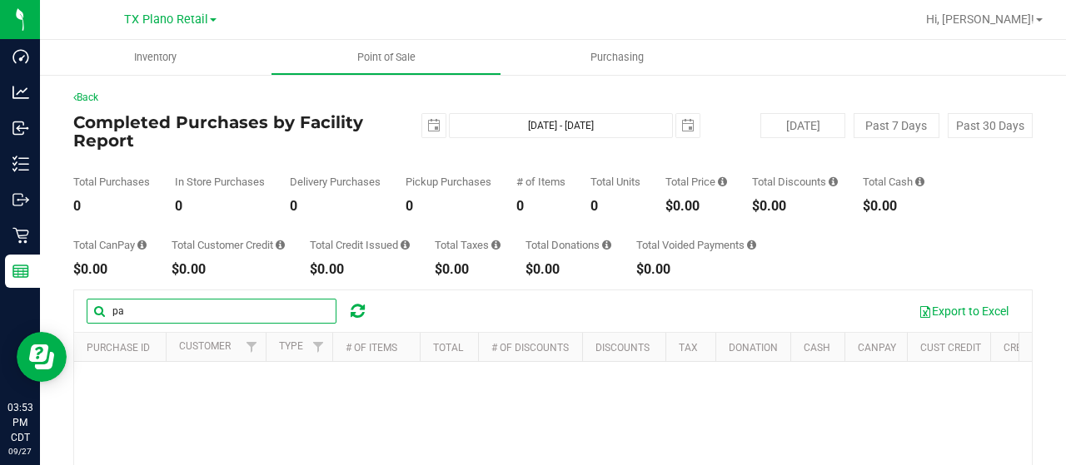
type input "p"
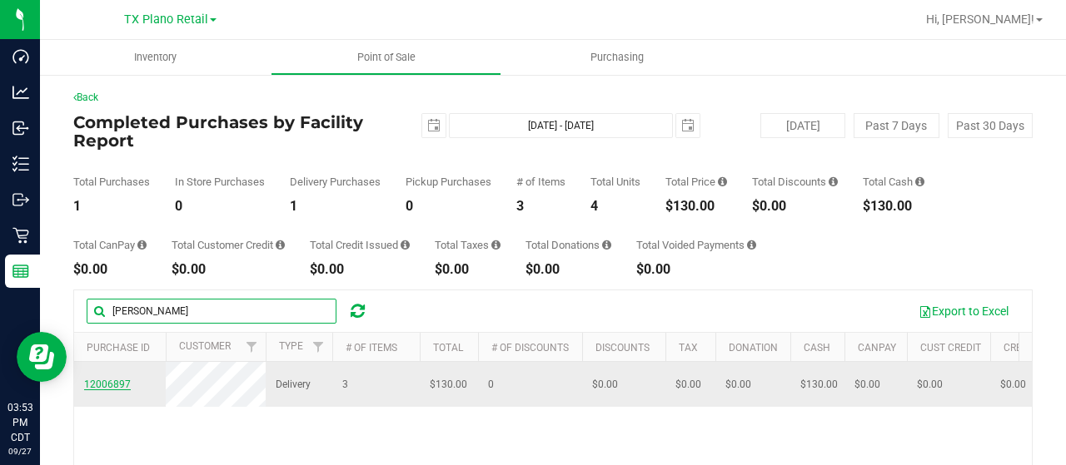
type input "segrest"
click at [117, 383] on span "12006897" at bounding box center [107, 385] width 47 height 12
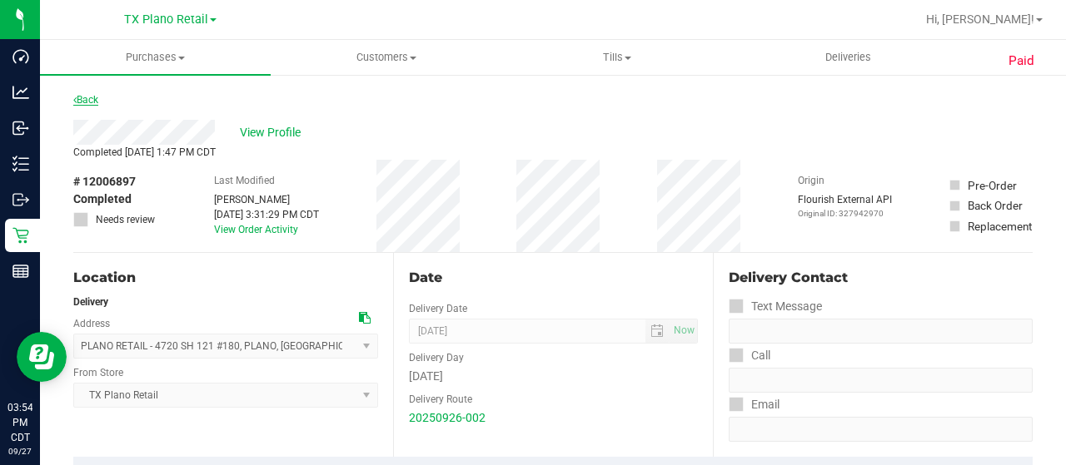
click at [97, 102] on link "Back" at bounding box center [85, 100] width 25 height 12
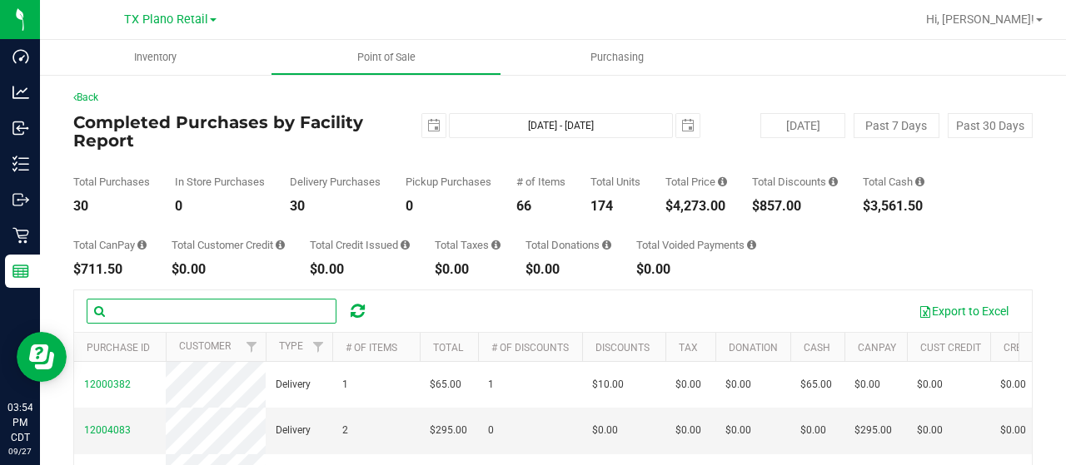
click at [154, 317] on input "text" at bounding box center [212, 311] width 250 height 25
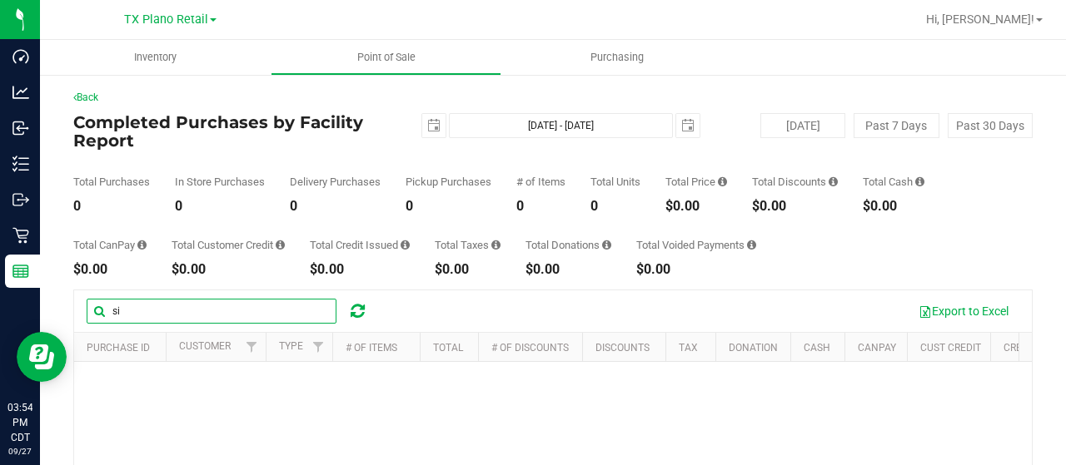
type input "s"
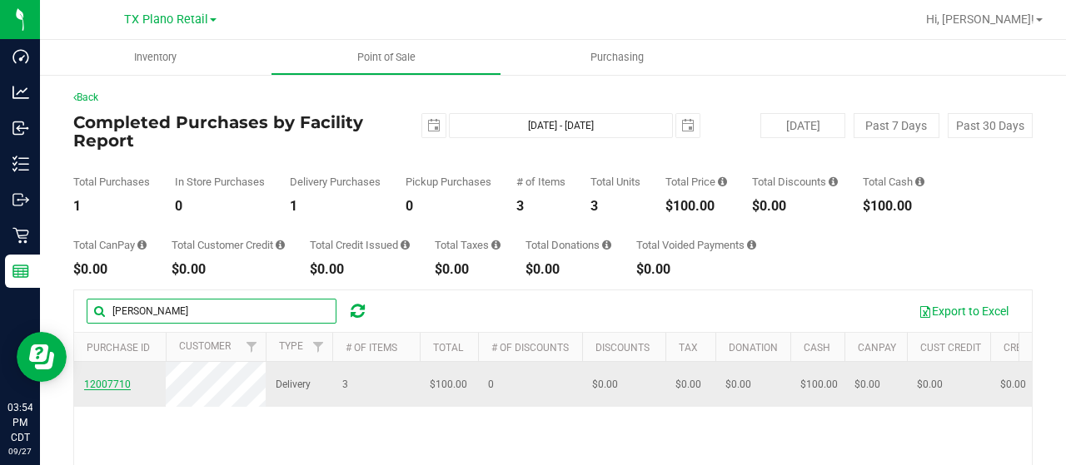
type input "lance"
click at [102, 387] on span "12007710" at bounding box center [107, 385] width 47 height 12
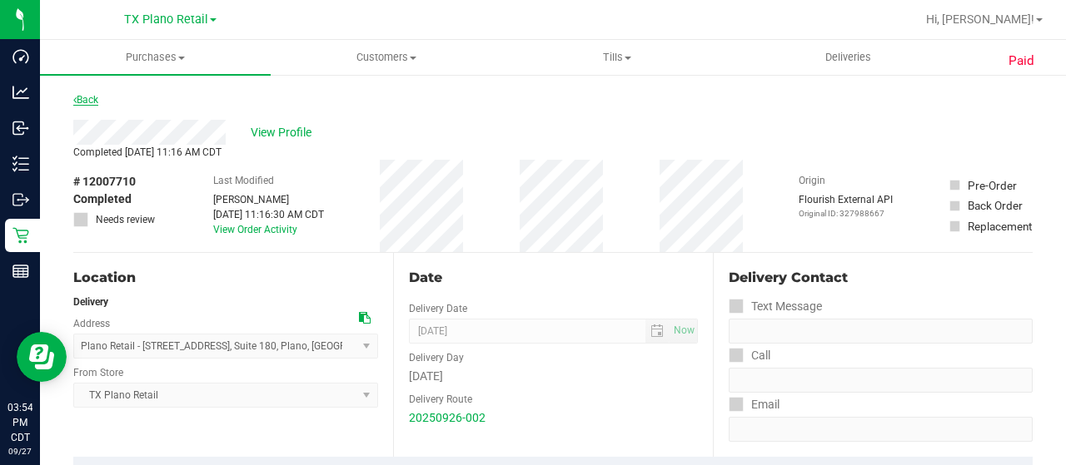
click at [82, 101] on link "Back" at bounding box center [85, 100] width 25 height 12
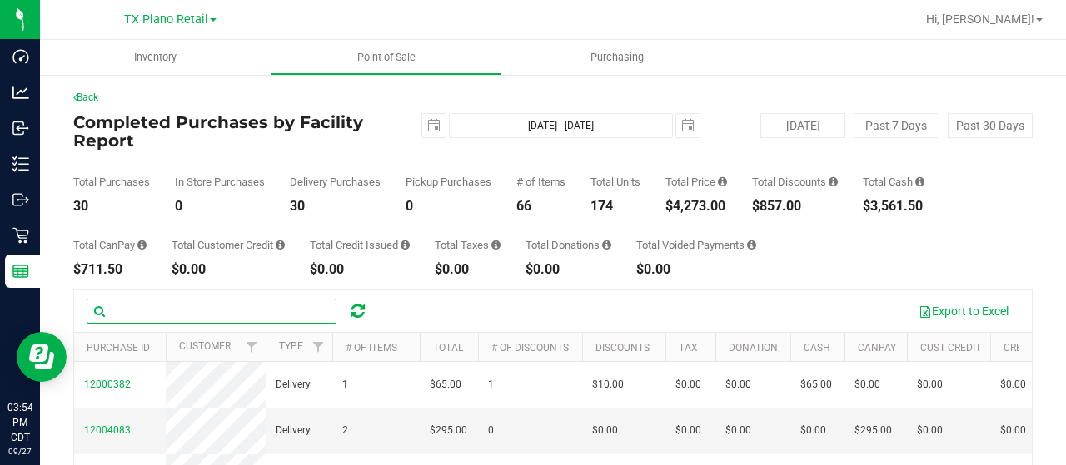
click at [160, 317] on input "text" at bounding box center [212, 311] width 250 height 25
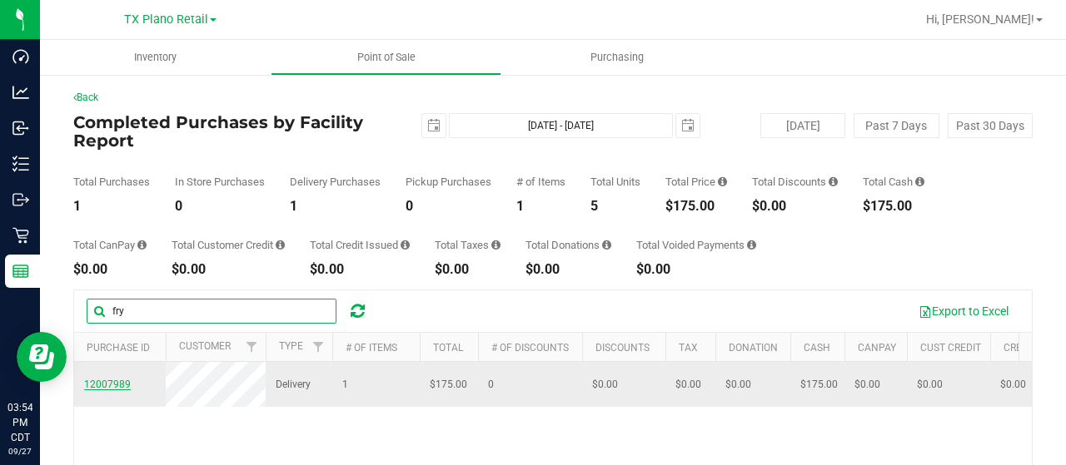
type input "fry"
click at [111, 391] on span "12007989" at bounding box center [107, 385] width 47 height 12
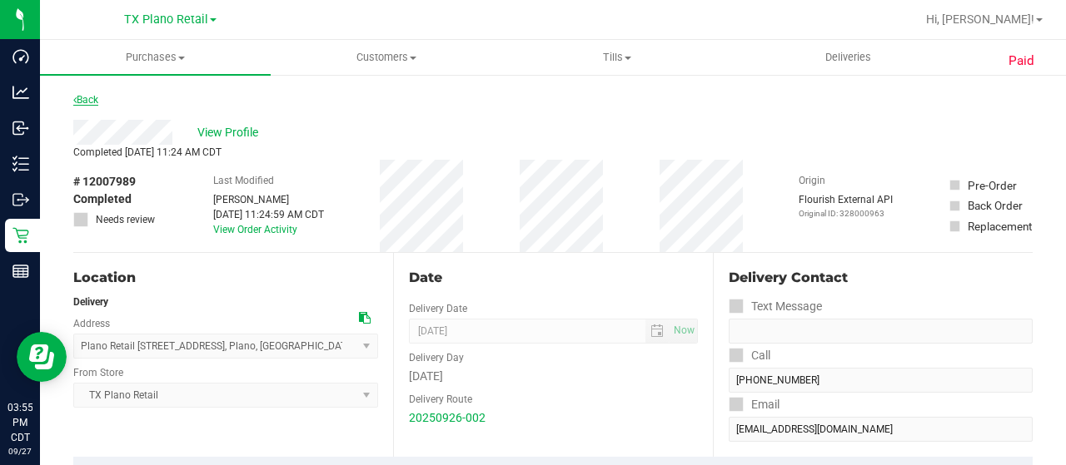
click at [82, 101] on link "Back" at bounding box center [85, 100] width 25 height 12
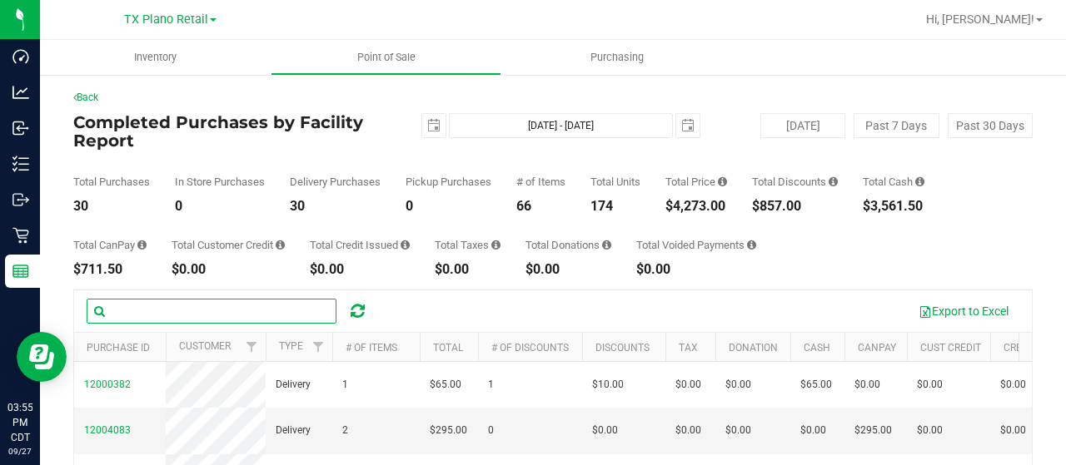
click at [148, 306] on input "text" at bounding box center [212, 311] width 250 height 25
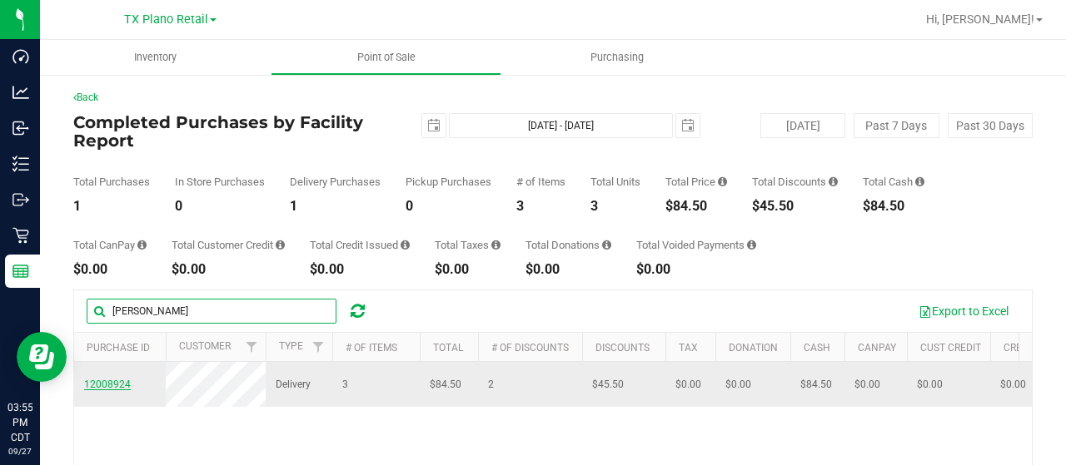
type input "marcus"
click at [114, 389] on span "12008924" at bounding box center [107, 385] width 47 height 12
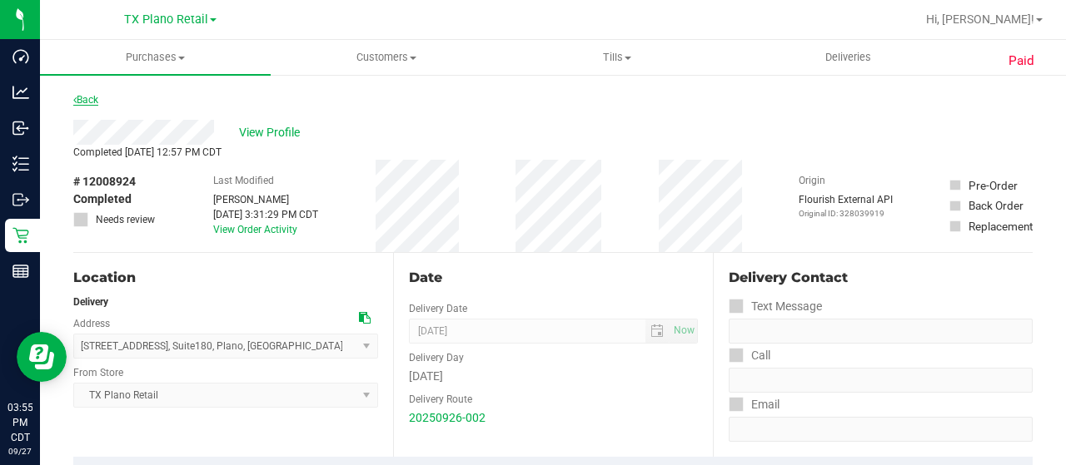
click at [81, 99] on link "Back" at bounding box center [85, 100] width 25 height 12
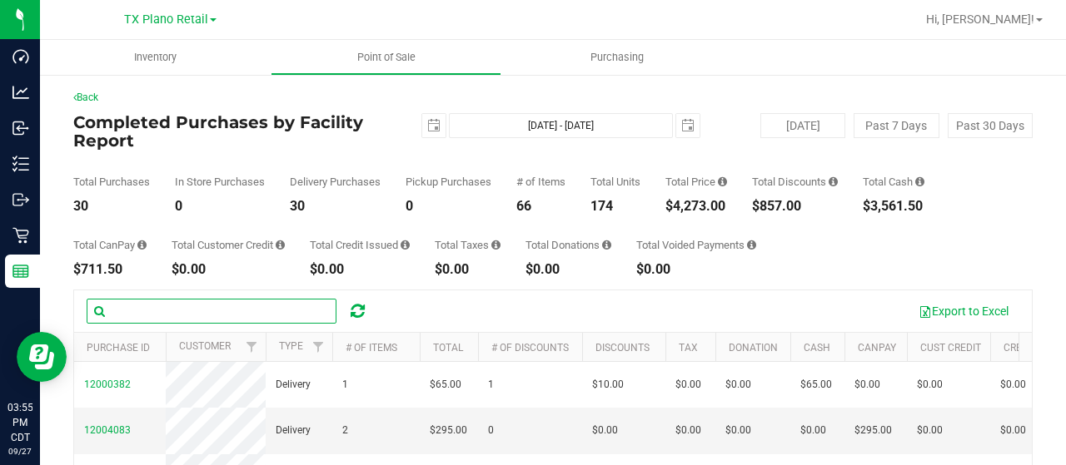
click at [142, 320] on input "text" at bounding box center [212, 311] width 250 height 25
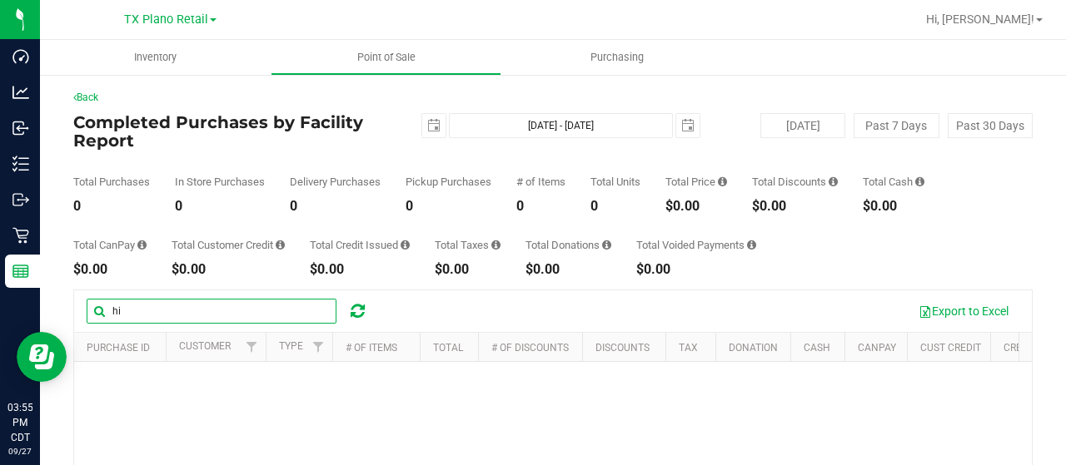
type input "h"
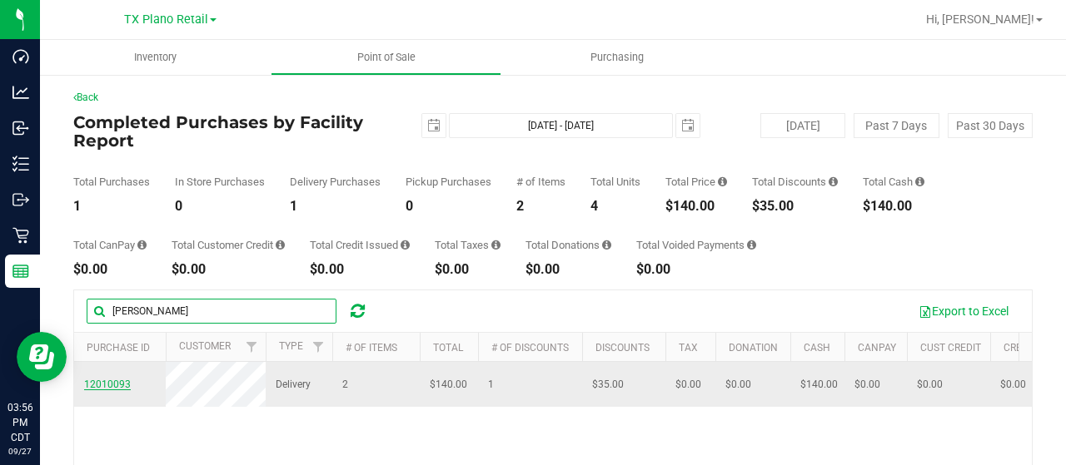
type input "james"
click at [117, 381] on span "12010093" at bounding box center [107, 385] width 47 height 12
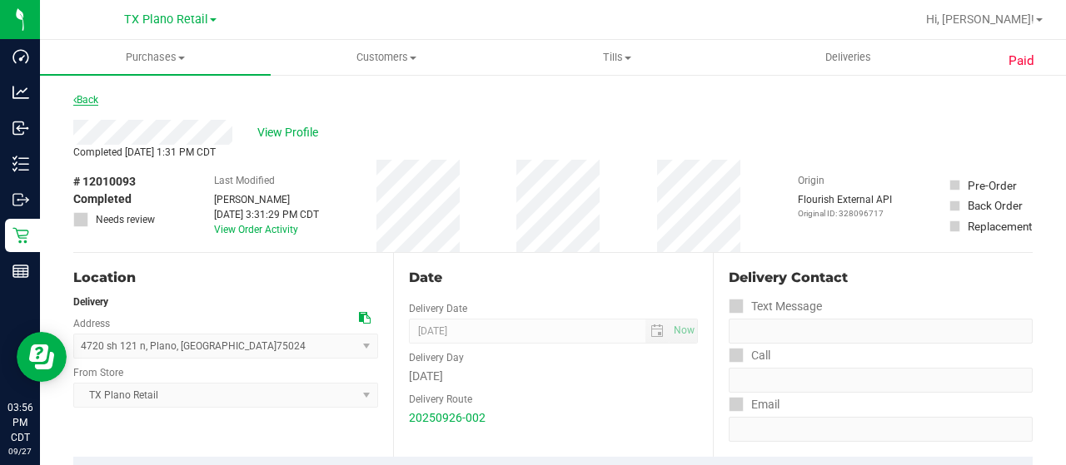
click at [93, 104] on link "Back" at bounding box center [85, 100] width 25 height 12
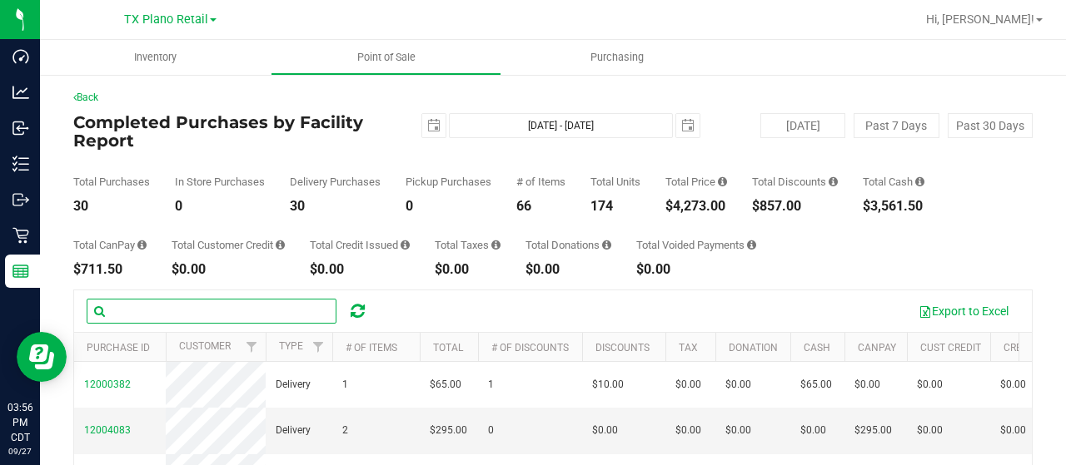
click at [193, 310] on input "text" at bounding box center [212, 311] width 250 height 25
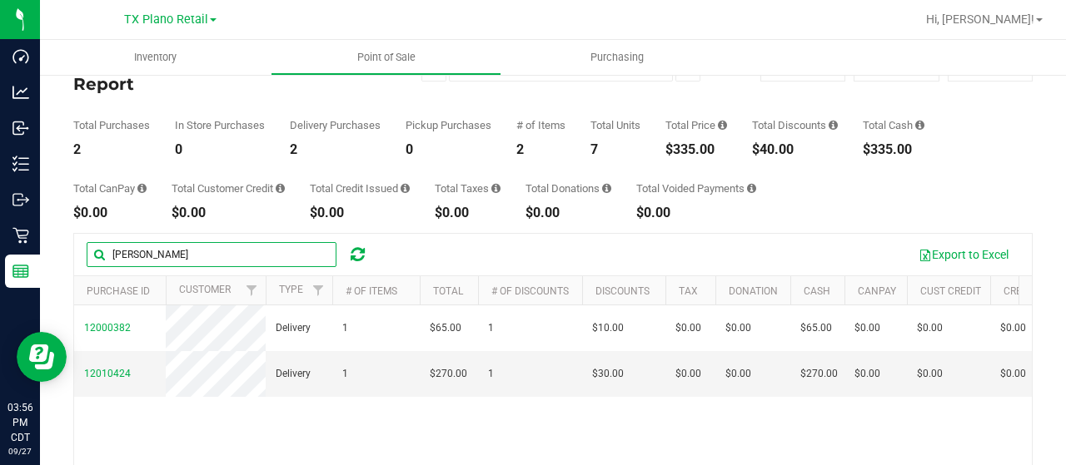
scroll to position [83, 0]
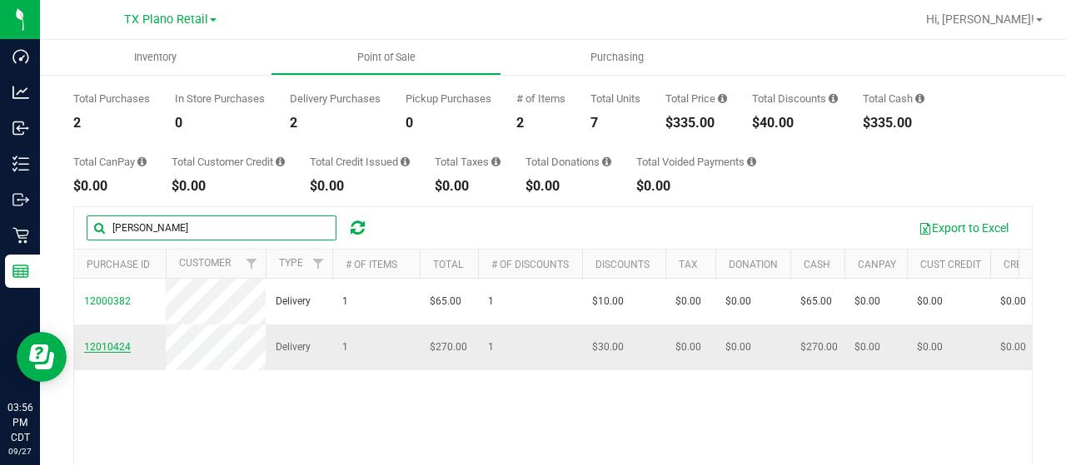
type input "larry"
click at [100, 353] on span "12010424" at bounding box center [107, 347] width 47 height 12
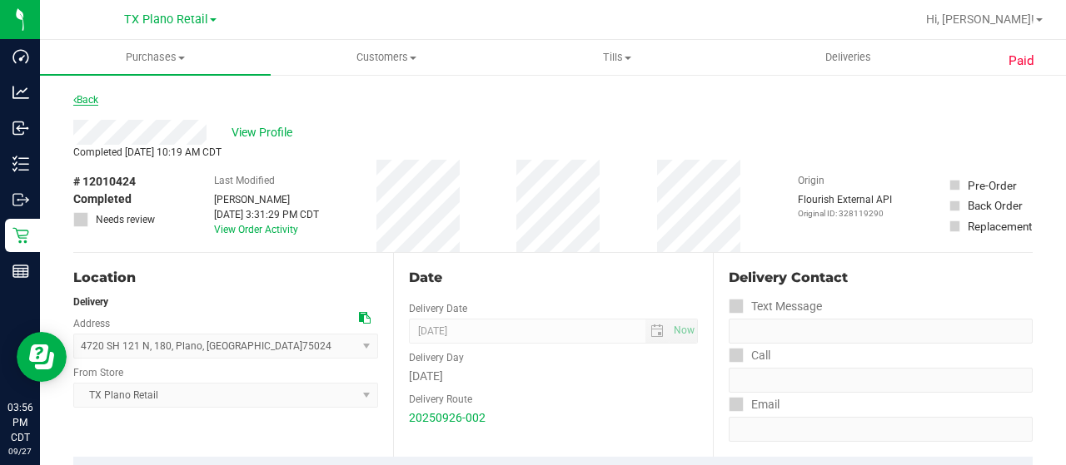
click at [83, 94] on link "Back" at bounding box center [85, 100] width 25 height 12
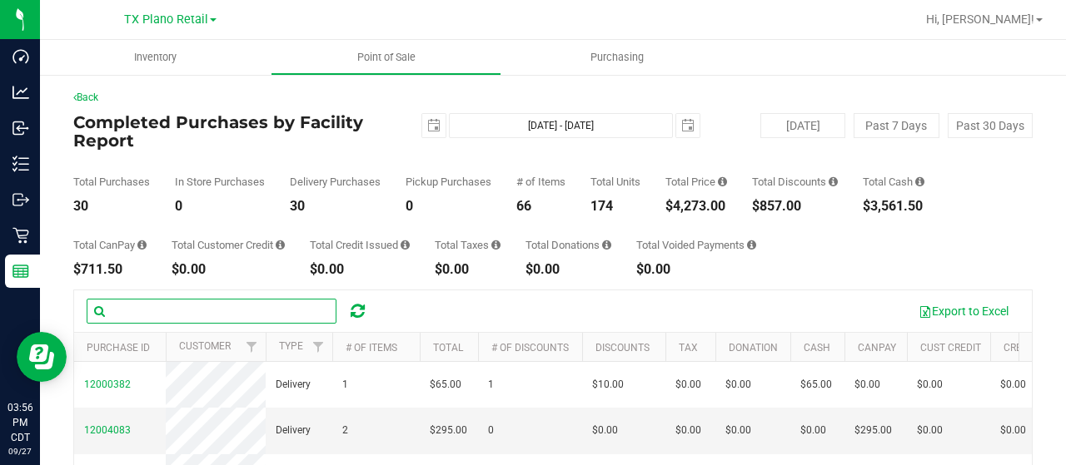
click at [142, 311] on input "text" at bounding box center [212, 311] width 250 height 25
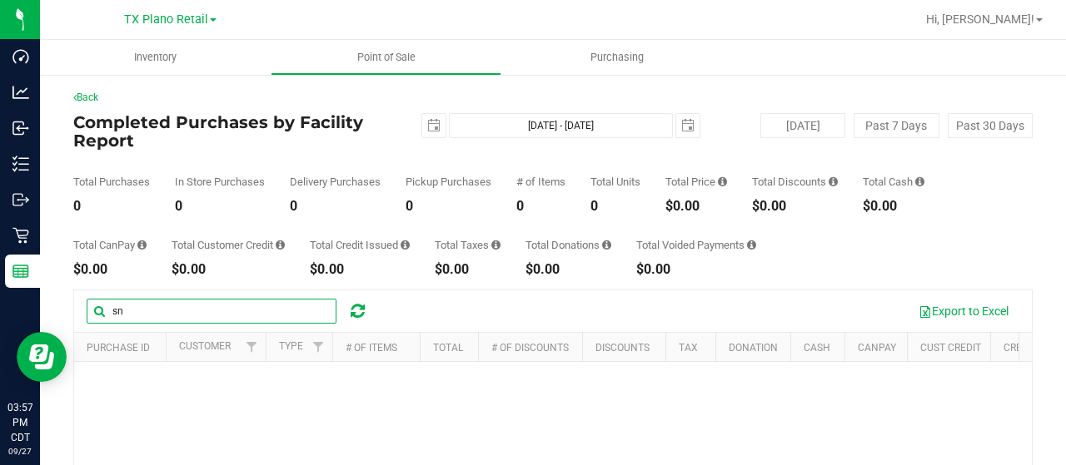
type input "s"
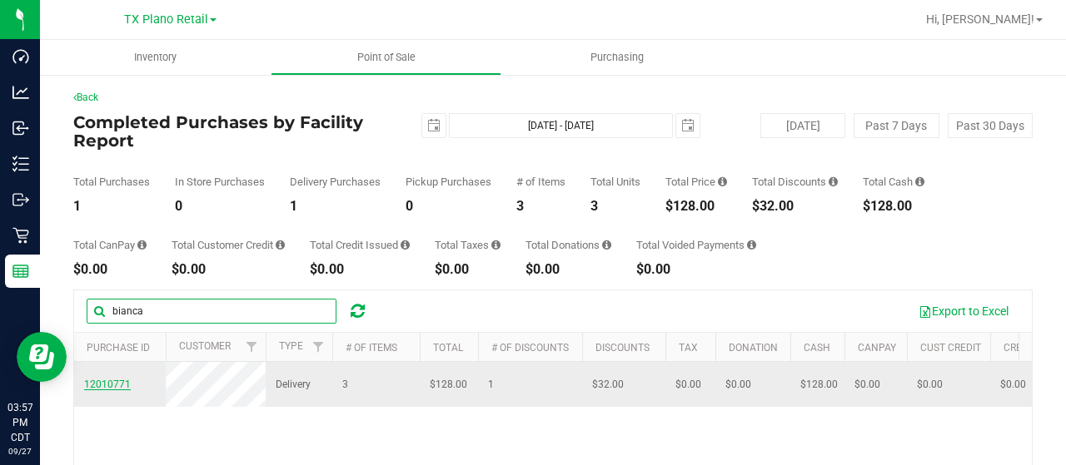
type input "bianca"
click at [105, 381] on span "12010771" at bounding box center [107, 385] width 47 height 12
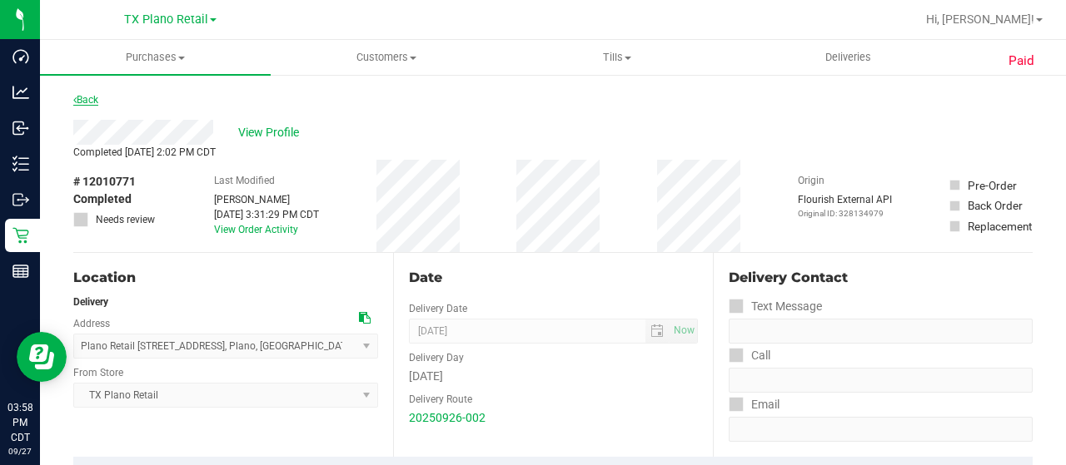
click at [88, 94] on link "Back" at bounding box center [85, 100] width 25 height 12
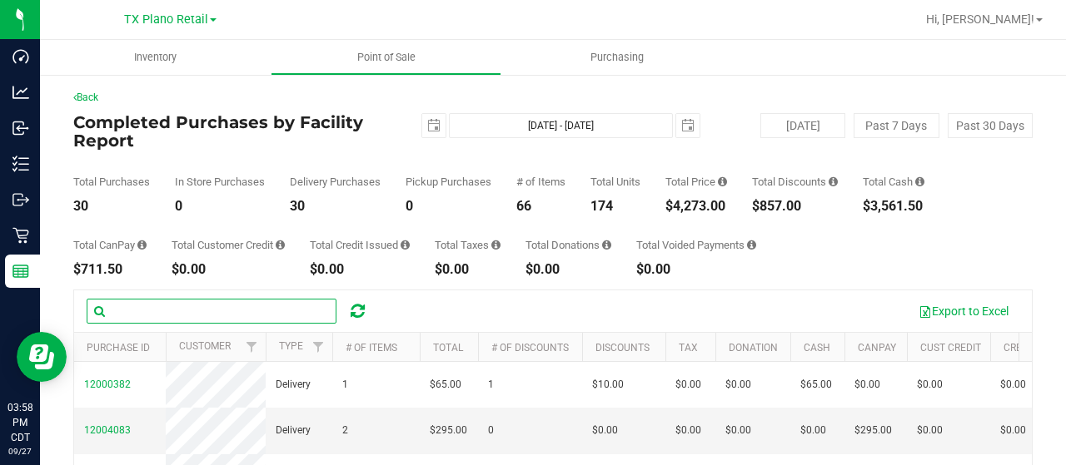
click at [146, 302] on input "text" at bounding box center [212, 311] width 250 height 25
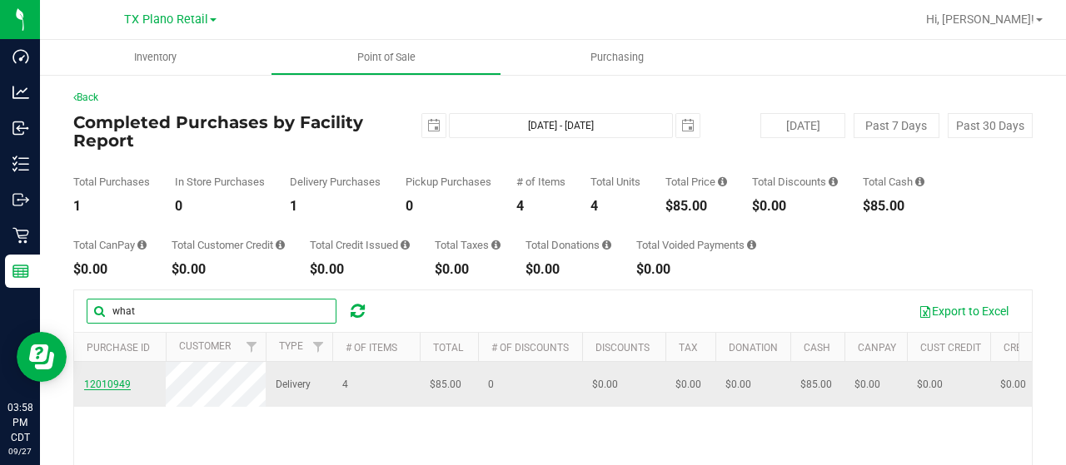
type input "what"
click at [112, 387] on span "12010949" at bounding box center [107, 385] width 47 height 12
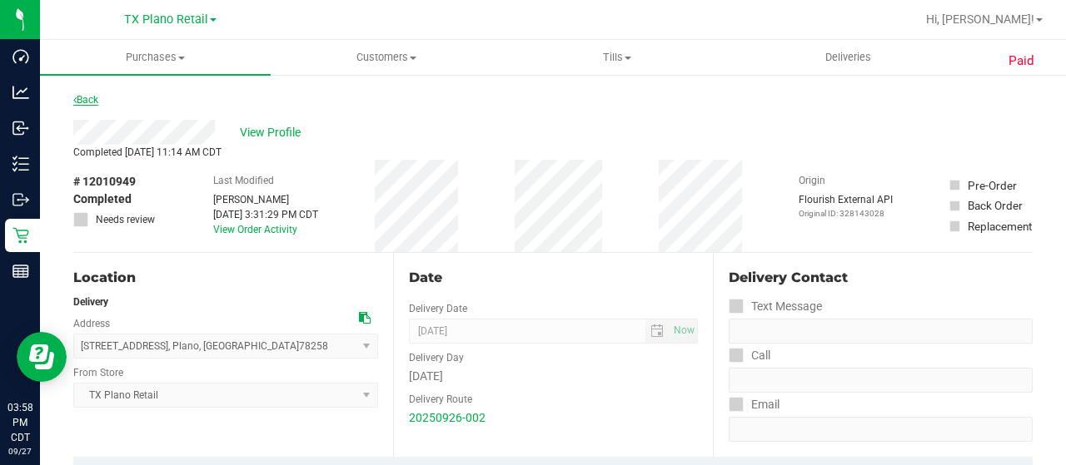
click at [86, 101] on link "Back" at bounding box center [85, 100] width 25 height 12
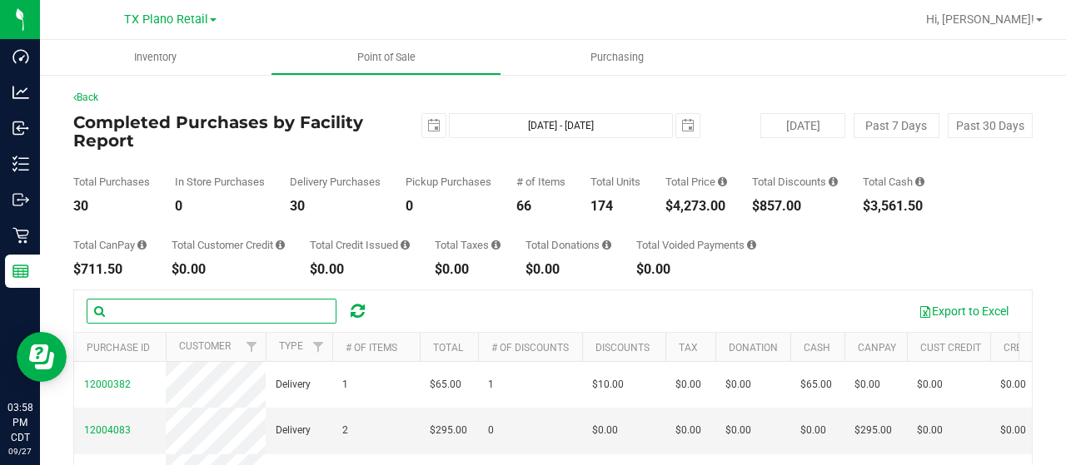
click at [169, 315] on input "text" at bounding box center [212, 311] width 250 height 25
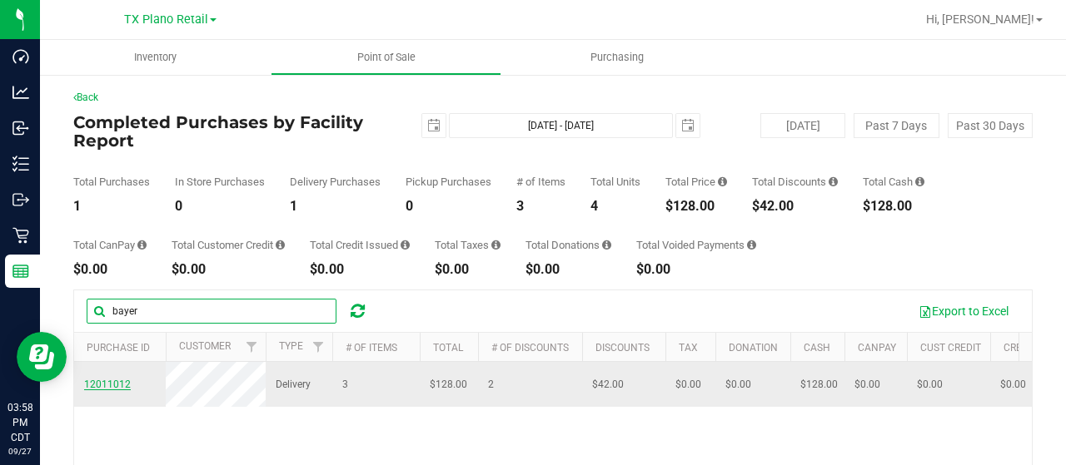
type input "bayer"
click at [118, 391] on span "12011012" at bounding box center [107, 385] width 47 height 12
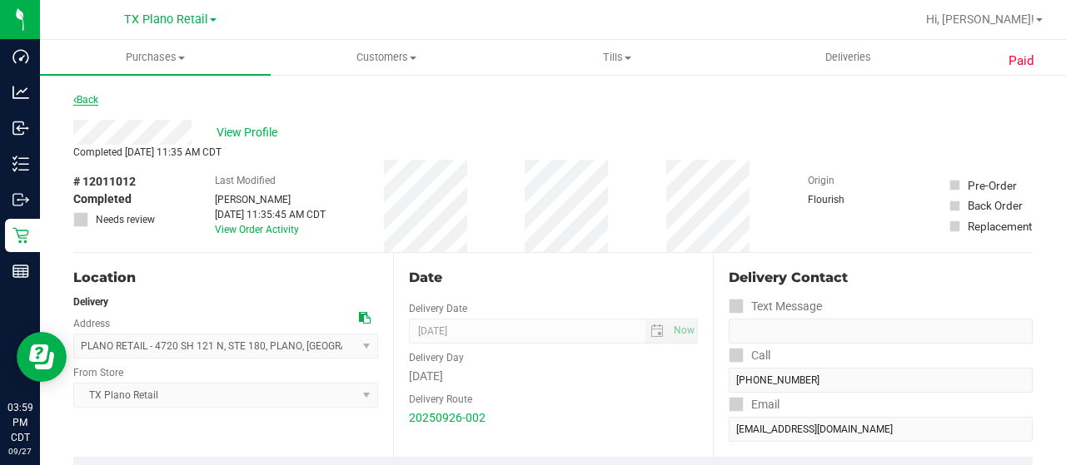
click at [92, 102] on link "Back" at bounding box center [85, 100] width 25 height 12
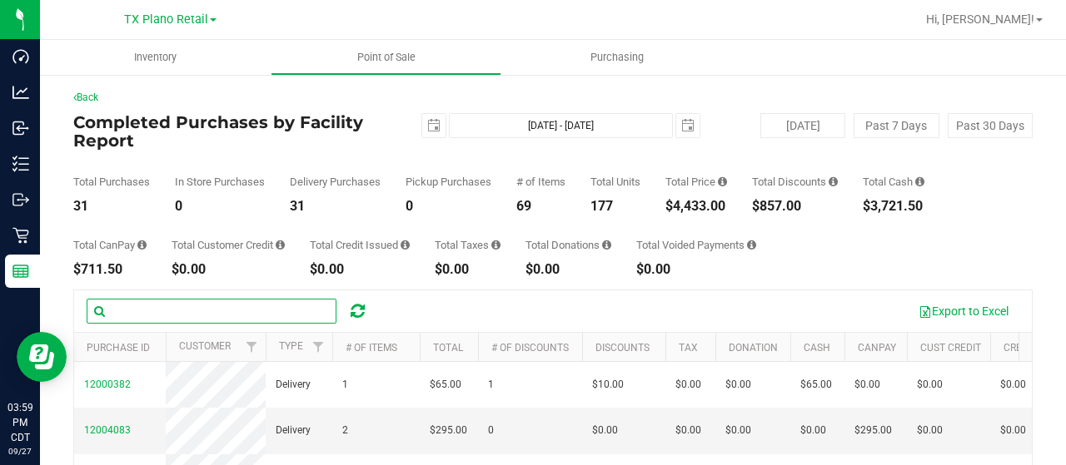
click at [142, 317] on input "text" at bounding box center [212, 311] width 250 height 25
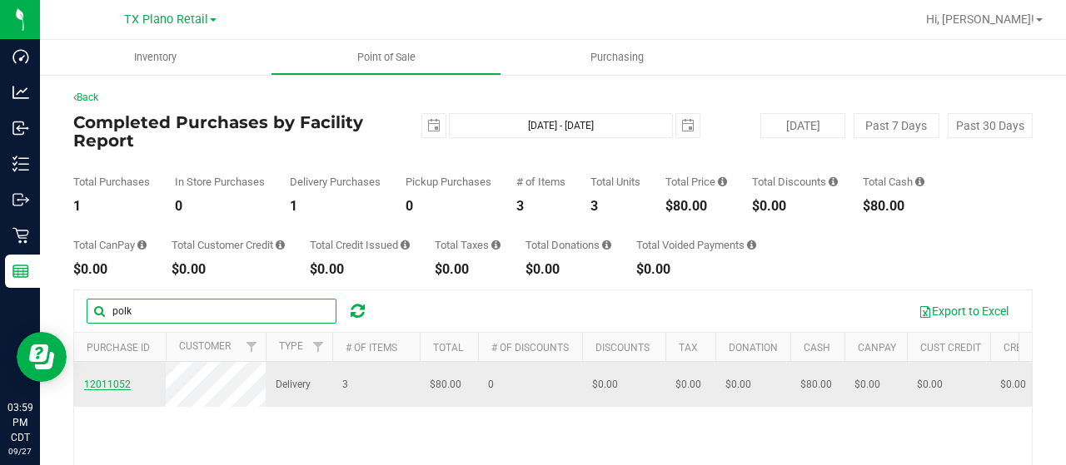
type input "polk"
click at [117, 391] on span "12011052" at bounding box center [107, 385] width 47 height 12
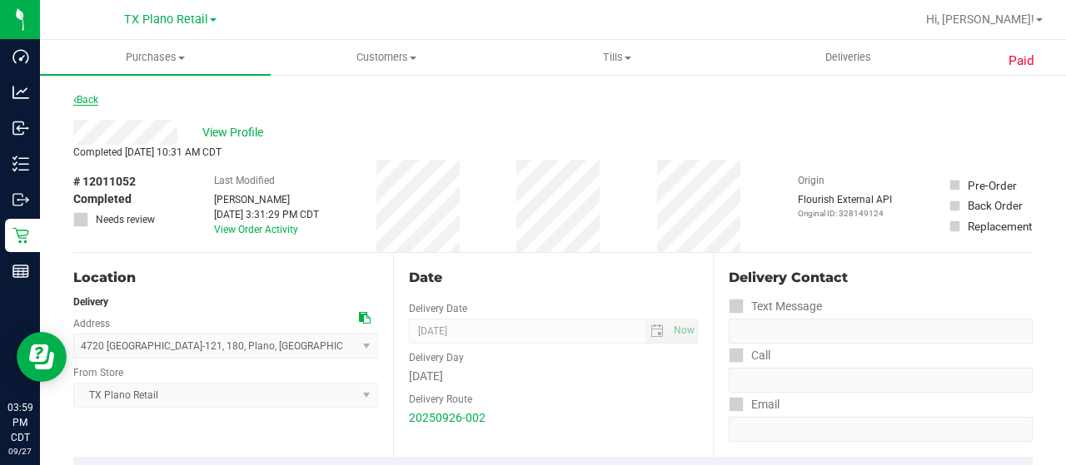
click at [90, 104] on link "Back" at bounding box center [85, 100] width 25 height 12
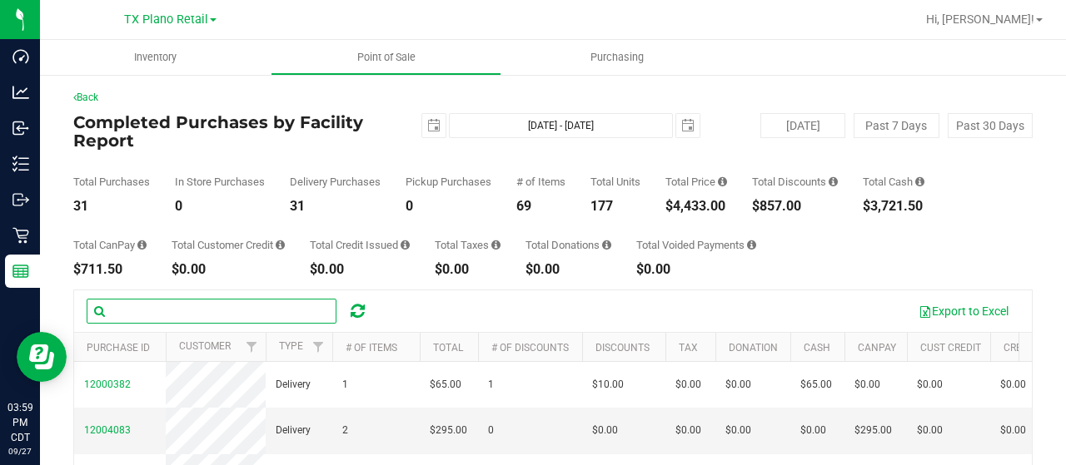
click at [141, 311] on input "text" at bounding box center [212, 311] width 250 height 25
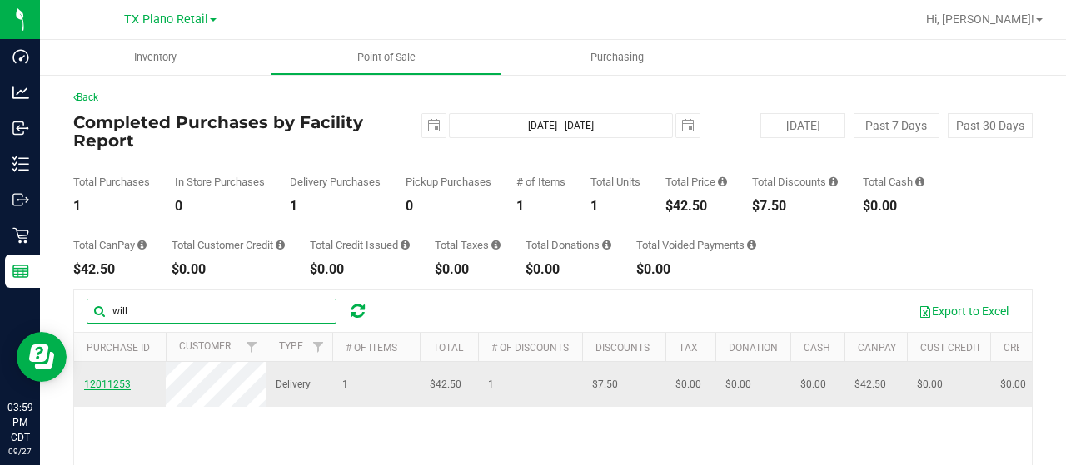
type input "will"
click at [119, 391] on span "12011253" at bounding box center [107, 385] width 47 height 12
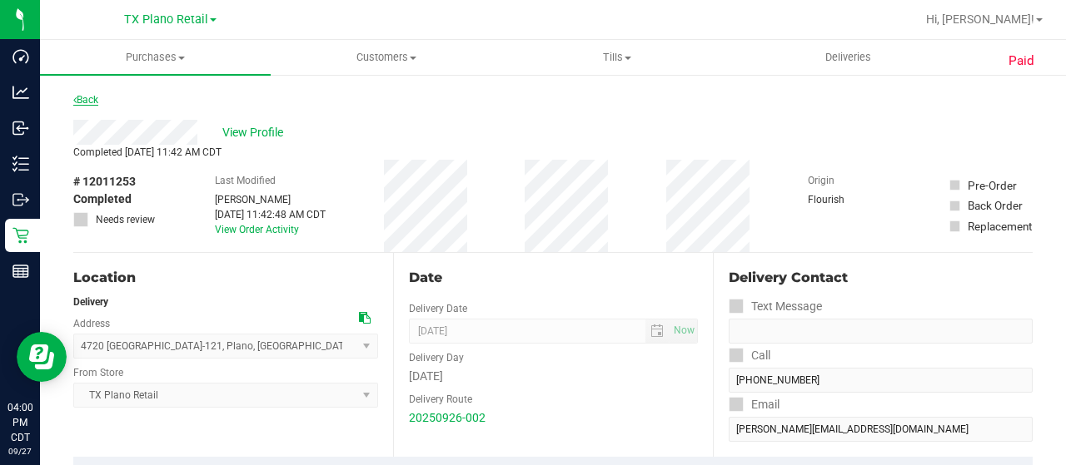
click at [93, 101] on link "Back" at bounding box center [85, 100] width 25 height 12
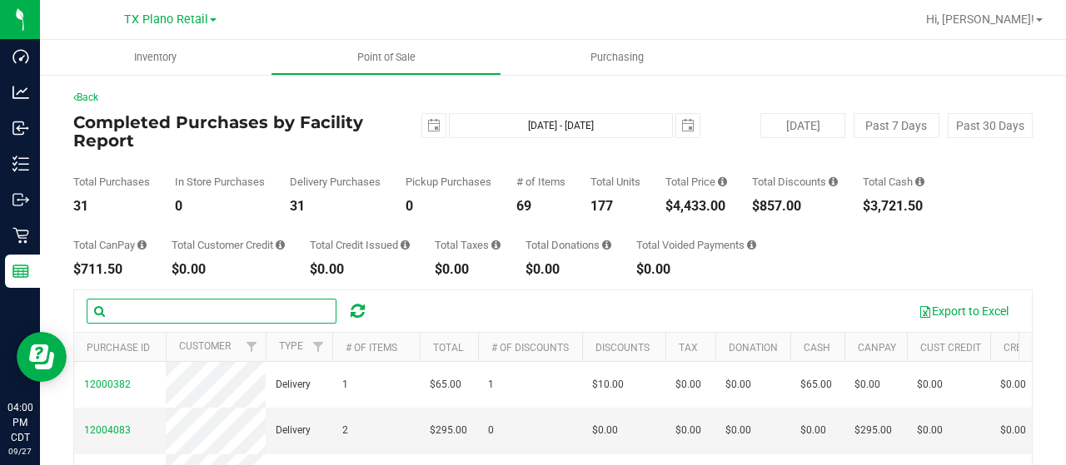
click at [192, 311] on input "text" at bounding box center [212, 311] width 250 height 25
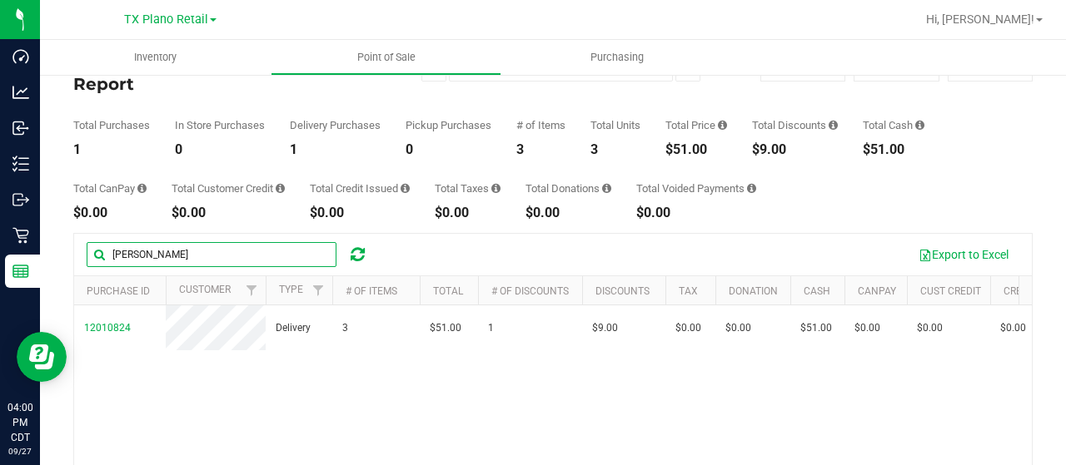
scroll to position [83, 0]
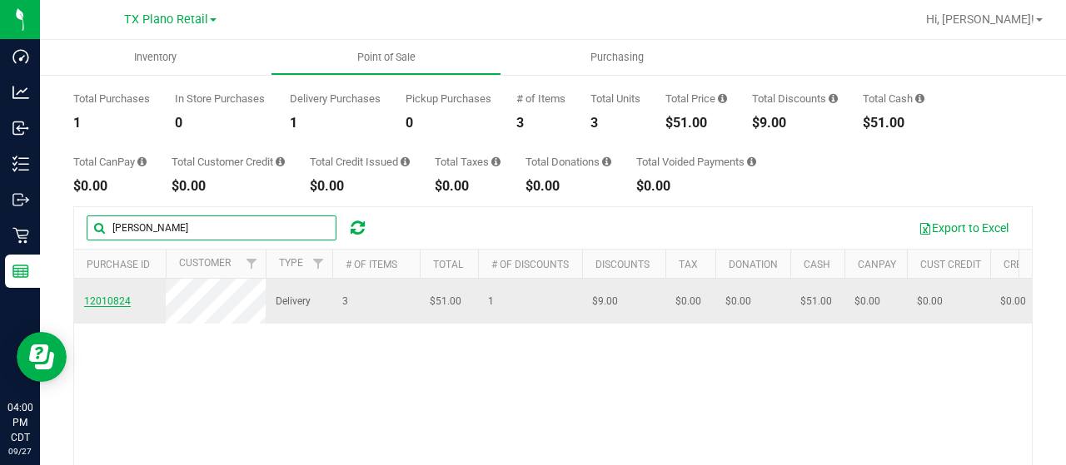
type input "oliver"
click at [102, 305] on span "12010824" at bounding box center [107, 302] width 47 height 12
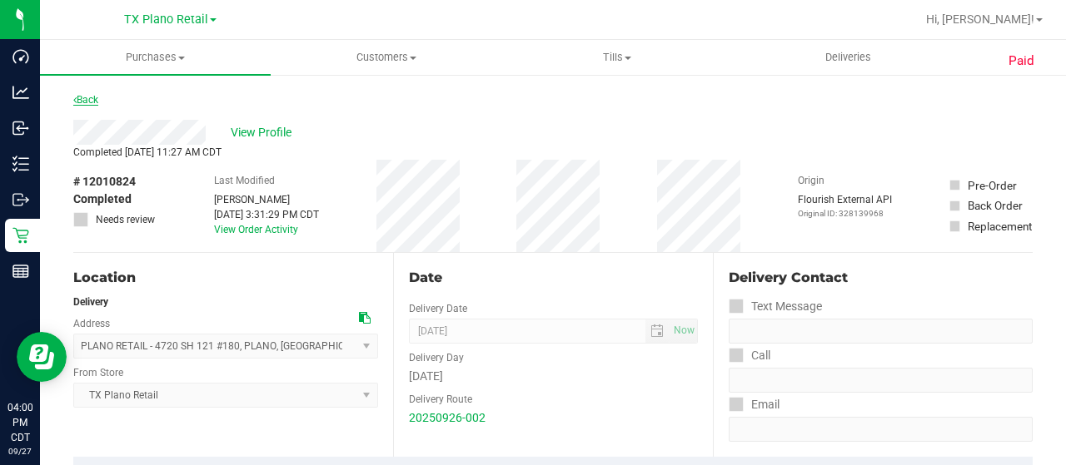
click at [98, 97] on link "Back" at bounding box center [85, 100] width 25 height 12
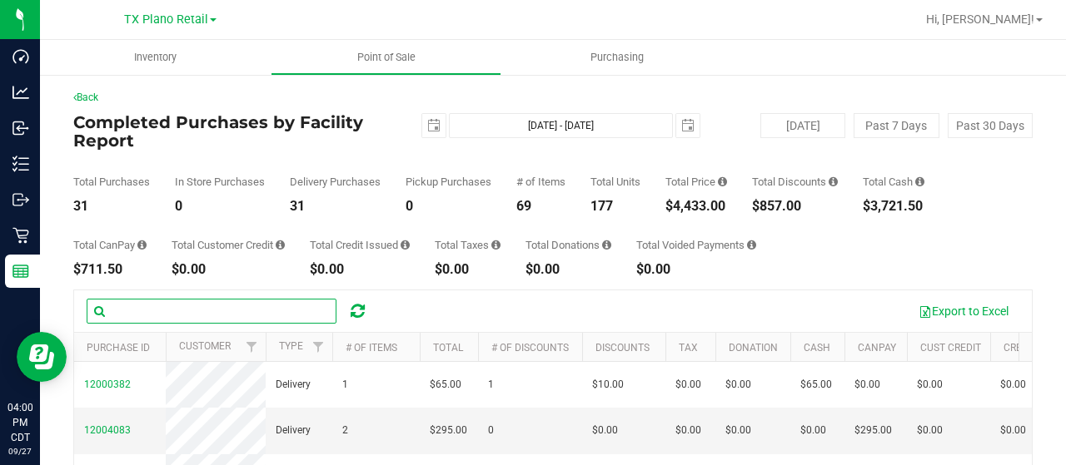
click at [204, 315] on input "text" at bounding box center [212, 311] width 250 height 25
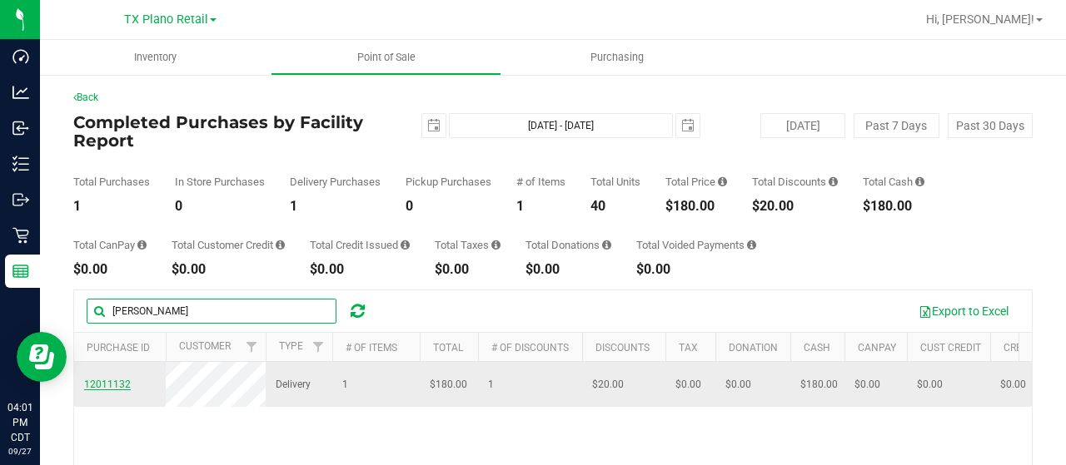
type input "sanford"
click at [122, 391] on span "12011132" at bounding box center [107, 385] width 47 height 12
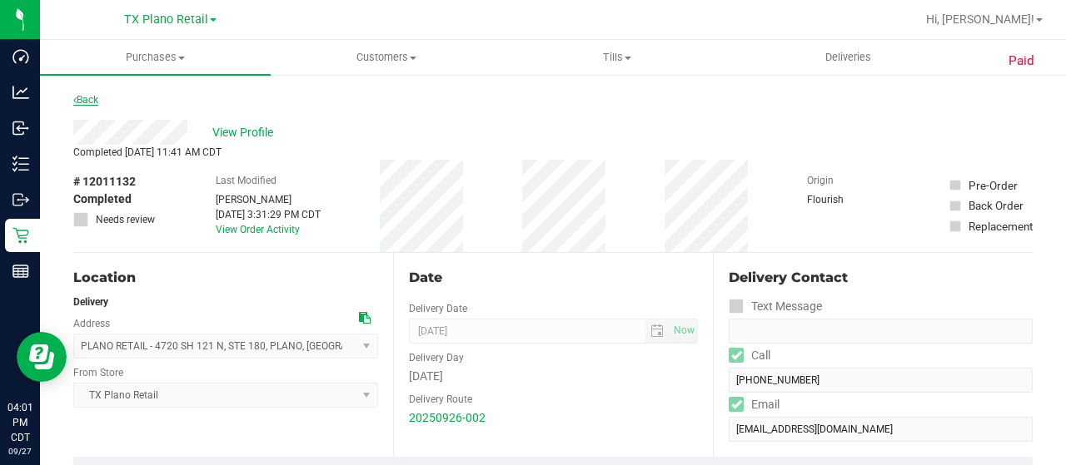
click at [85, 103] on link "Back" at bounding box center [85, 100] width 25 height 12
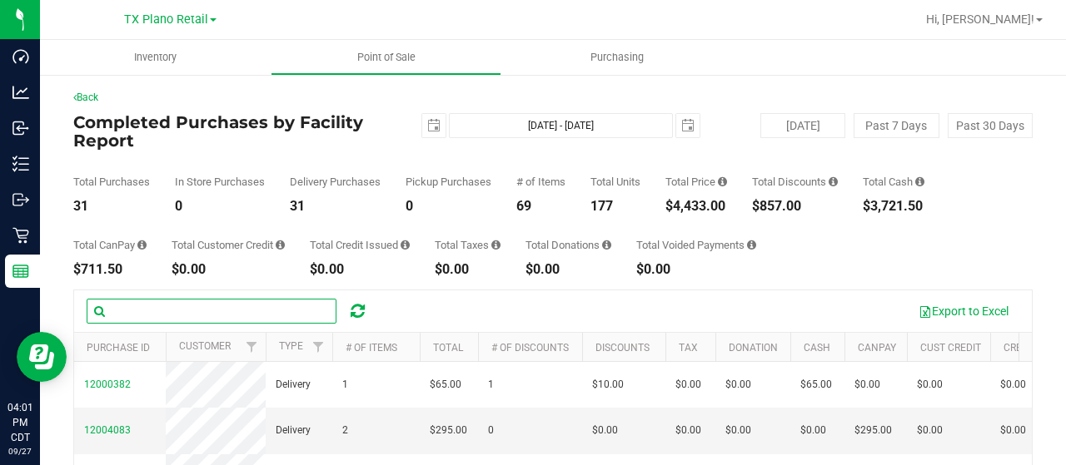
click at [196, 309] on input "text" at bounding box center [212, 311] width 250 height 25
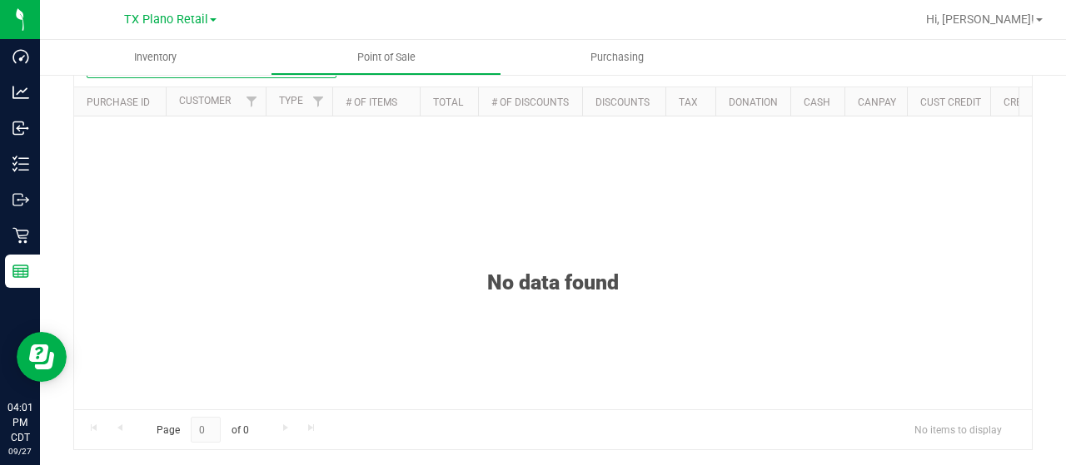
scroll to position [148, 0]
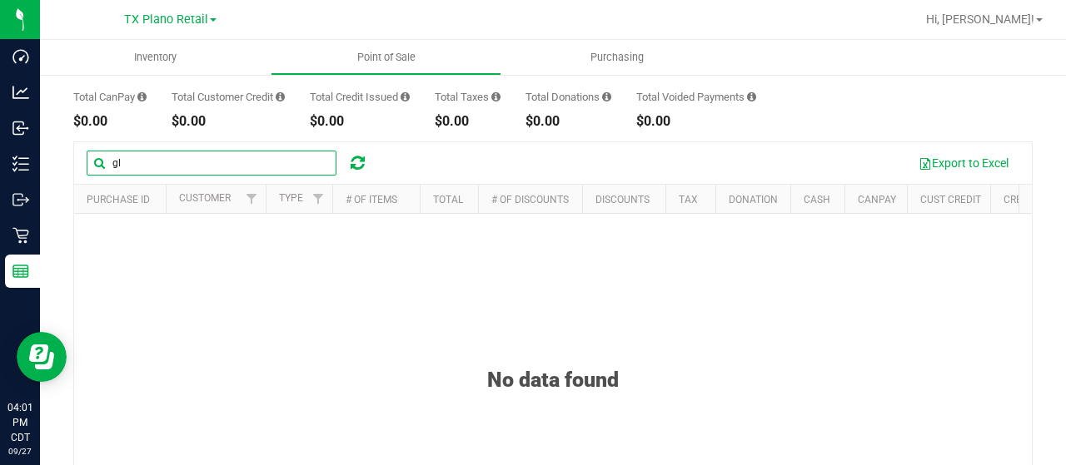
type input "g"
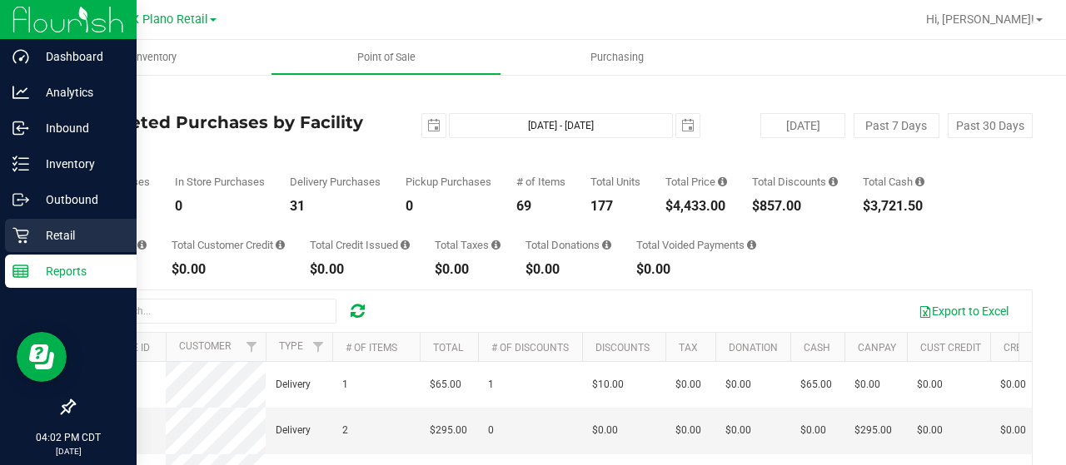
click at [23, 241] on icon at bounding box center [20, 236] width 16 height 16
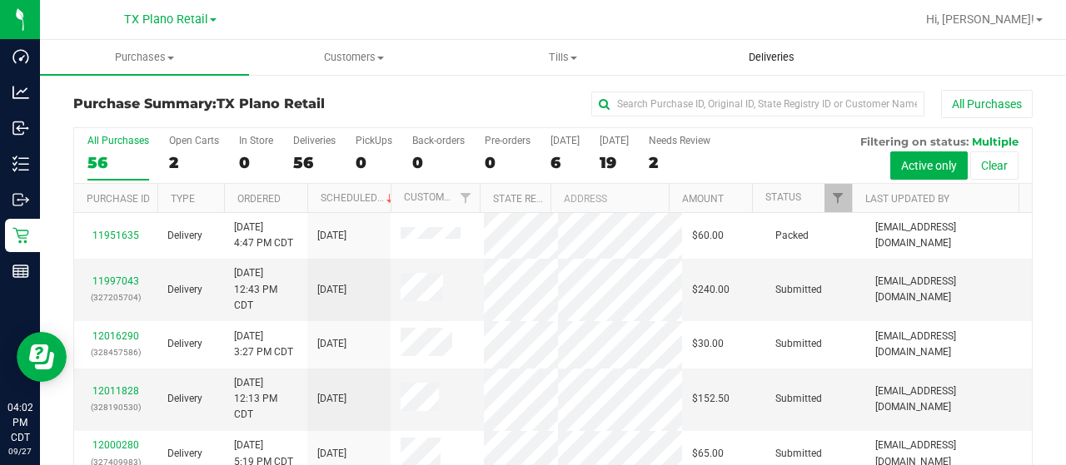
click at [764, 52] on span "Deliveries" at bounding box center [771, 57] width 91 height 15
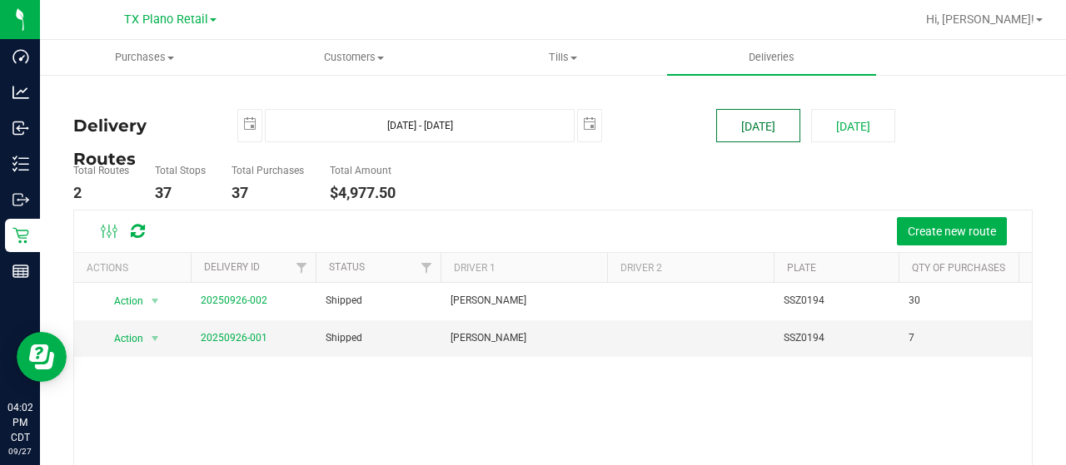
click at [761, 122] on button "[DATE]" at bounding box center [758, 125] width 84 height 33
click at [853, 136] on button "[DATE]" at bounding box center [853, 125] width 84 height 33
type input "Sep 28, 2025 - Sep 28, 2025"
type input "2025-09-28"
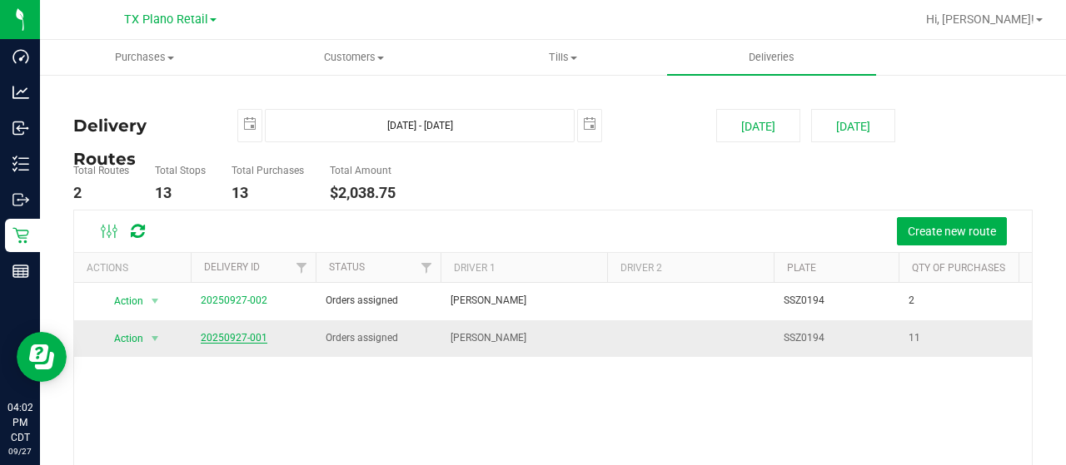
click at [236, 336] on link "20250927-001" at bounding box center [234, 338] width 67 height 12
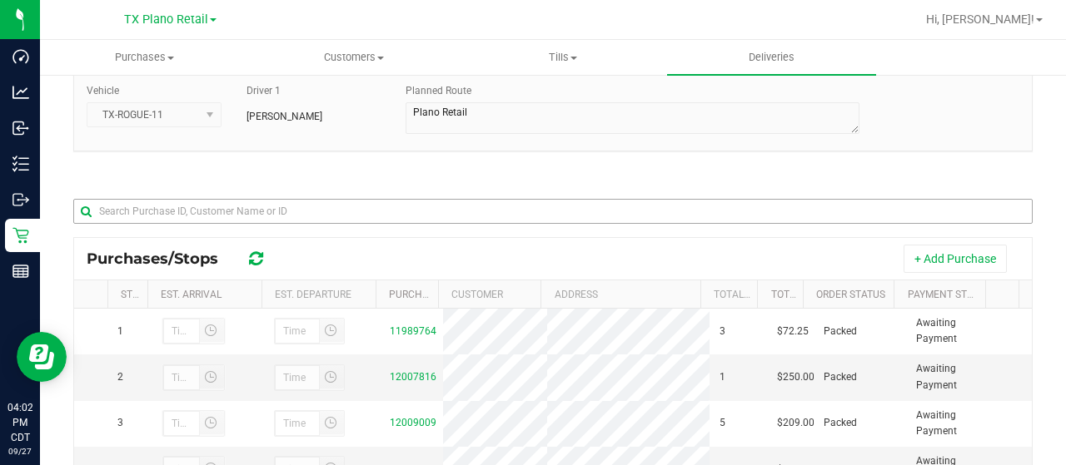
scroll to position [333, 0]
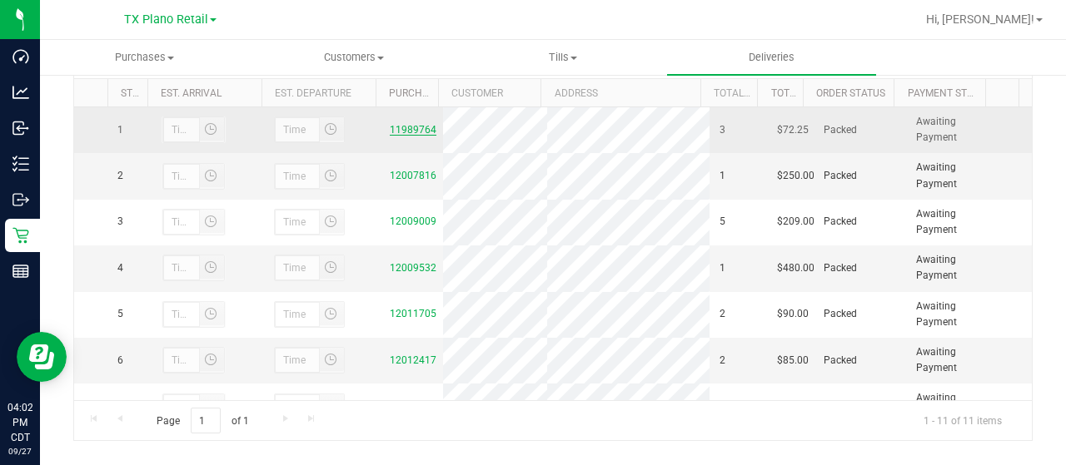
click at [408, 127] on link "11989764" at bounding box center [413, 130] width 47 height 12
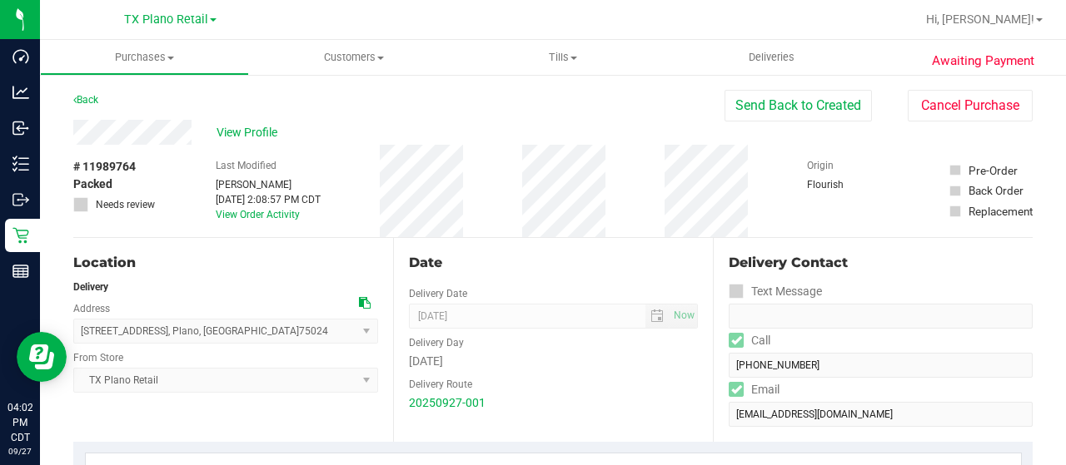
click at [197, 134] on div "View Profile" at bounding box center [398, 132] width 651 height 25
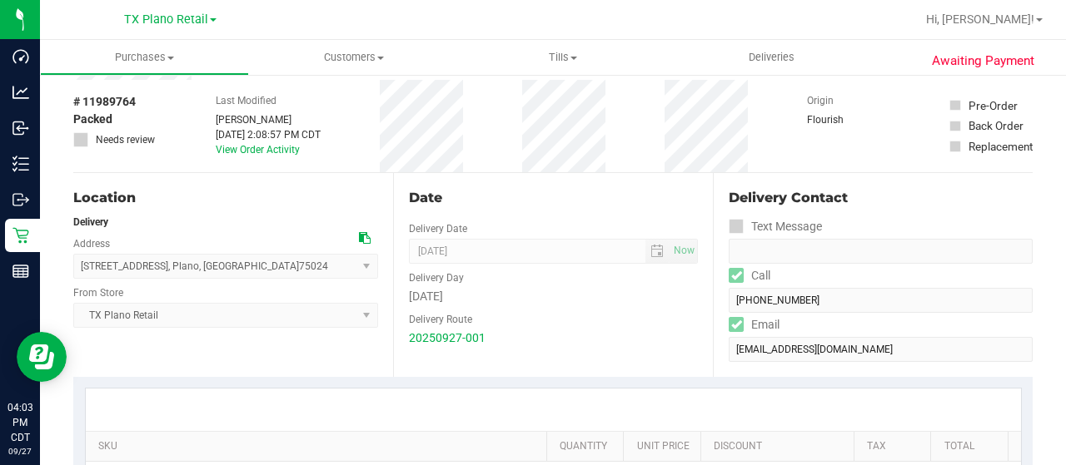
scroll to position [333, 0]
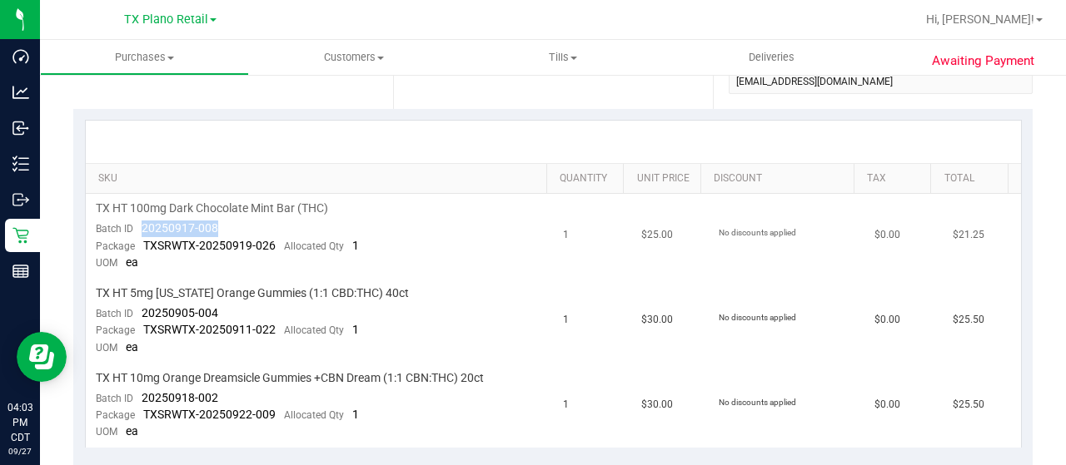
drag, startPoint x: 219, startPoint y: 226, endPoint x: 140, endPoint y: 226, distance: 79.1
click at [140, 226] on td "TX HT 100mg Dark Chocolate Mint Bar (THC) Batch ID 20250917-008 Package TXSRWTX…" at bounding box center [320, 236] width 468 height 85
copy span "20250917-008"
drag, startPoint x: 217, startPoint y: 314, endPoint x: 139, endPoint y: 314, distance: 78.3
click at [139, 314] on td "TX HT 5mg Texas Orange Gummies (1:1 CBD:THC) 40ct Batch ID 20250905-004 Package…" at bounding box center [320, 321] width 468 height 85
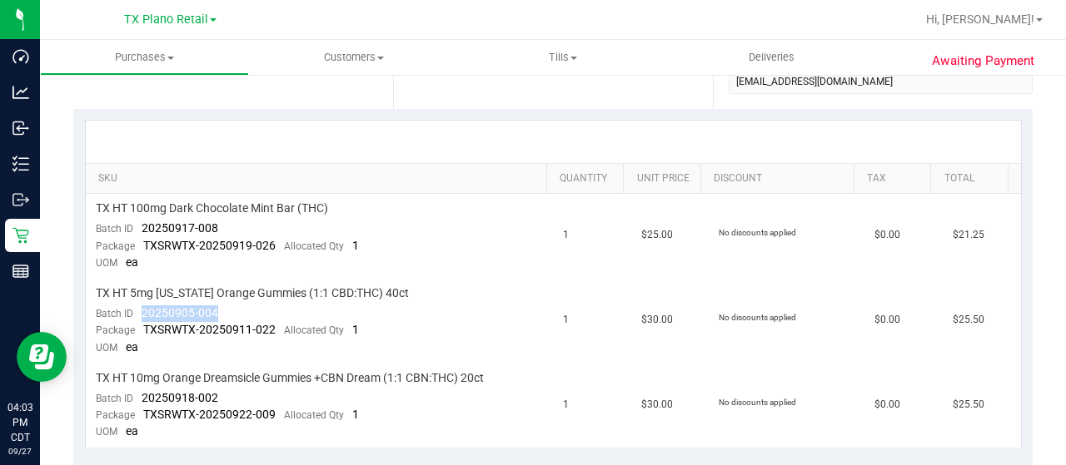
copy span "20250905-004"
drag, startPoint x: 220, startPoint y: 395, endPoint x: 142, endPoint y: 392, distance: 77.5
click at [142, 392] on td "TX HT 10mg Orange Dreamsicle Gummies +CBN Dream (1:1 CBN:THC) 20ct Batch ID 202…" at bounding box center [320, 406] width 468 height 84
copy span "20250918-002"
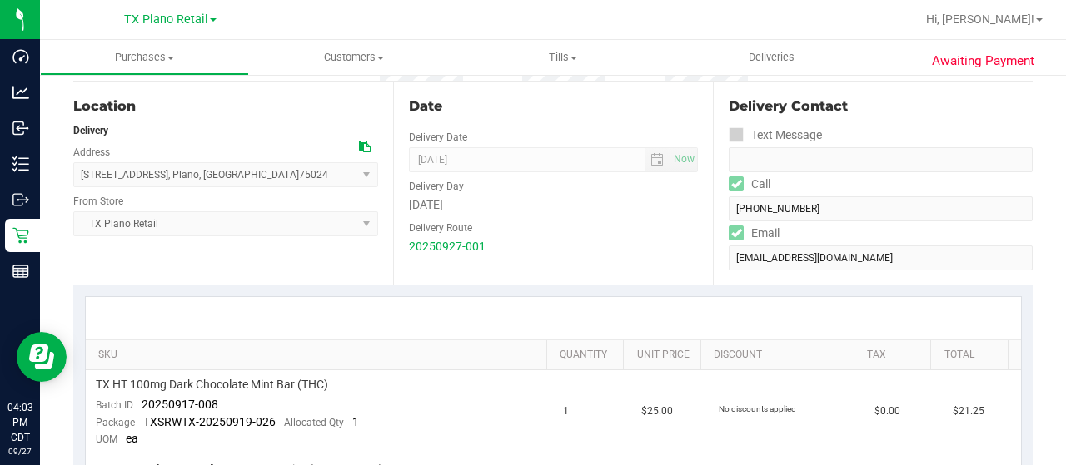
scroll to position [0, 0]
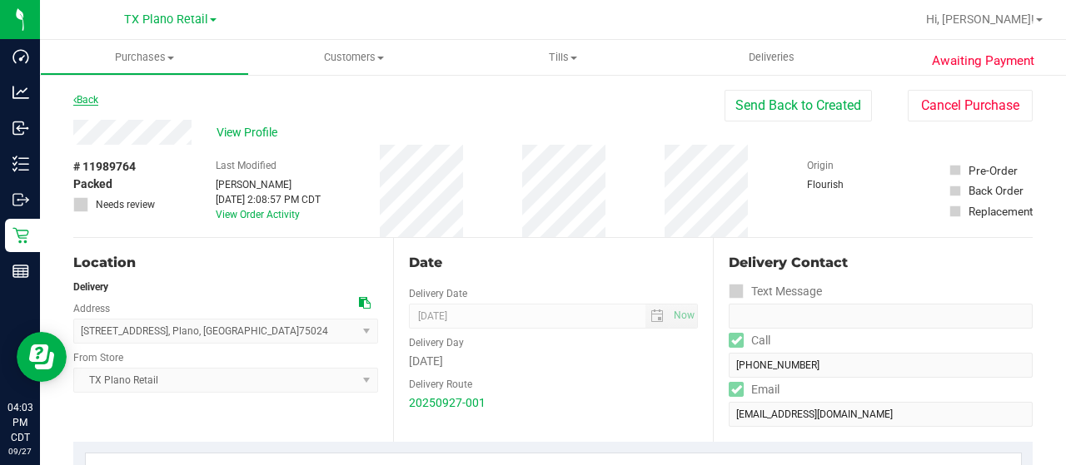
click at [92, 99] on link "Back" at bounding box center [85, 100] width 25 height 12
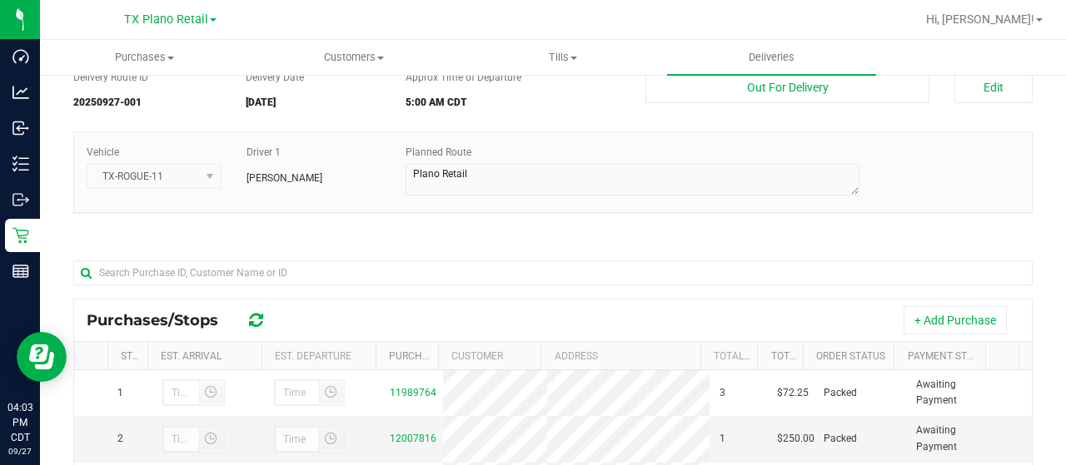
scroll to position [351, 0]
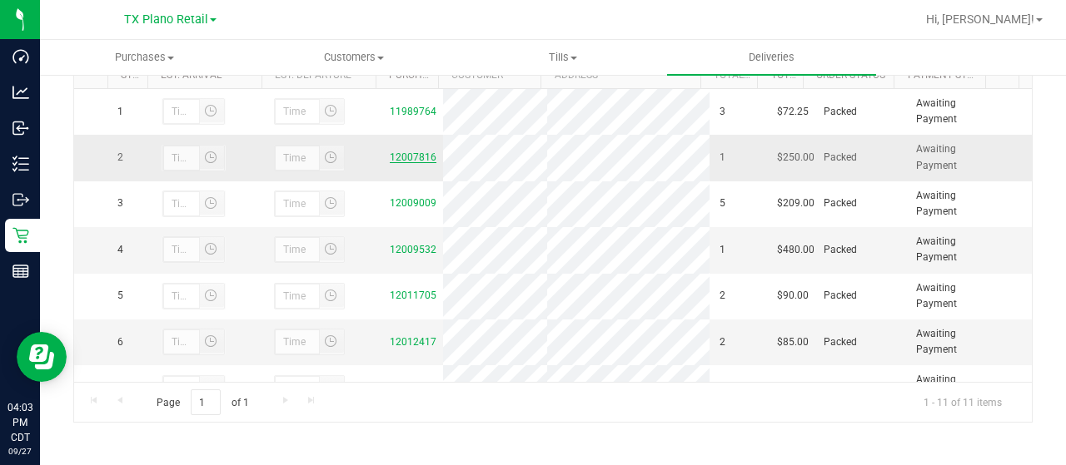
click at [396, 163] on link "12007816" at bounding box center [413, 158] width 47 height 12
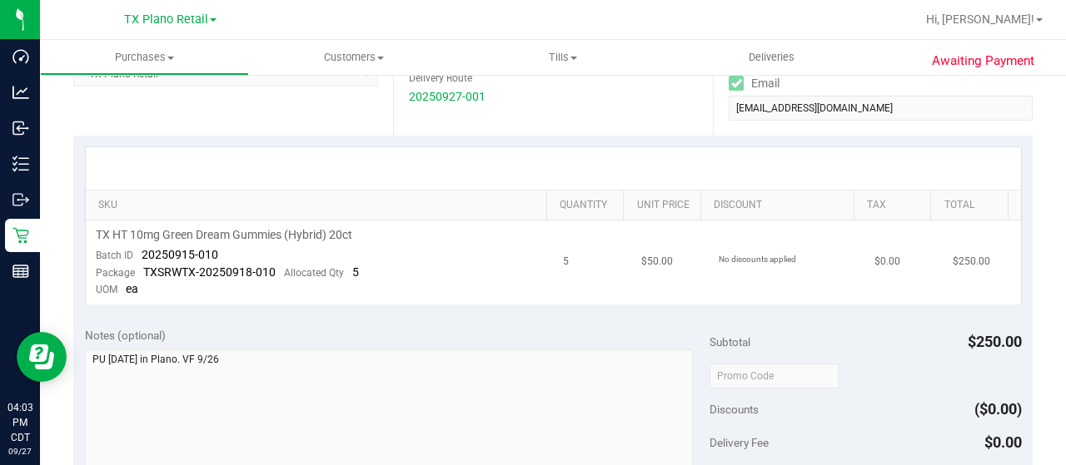
scroll to position [333, 0]
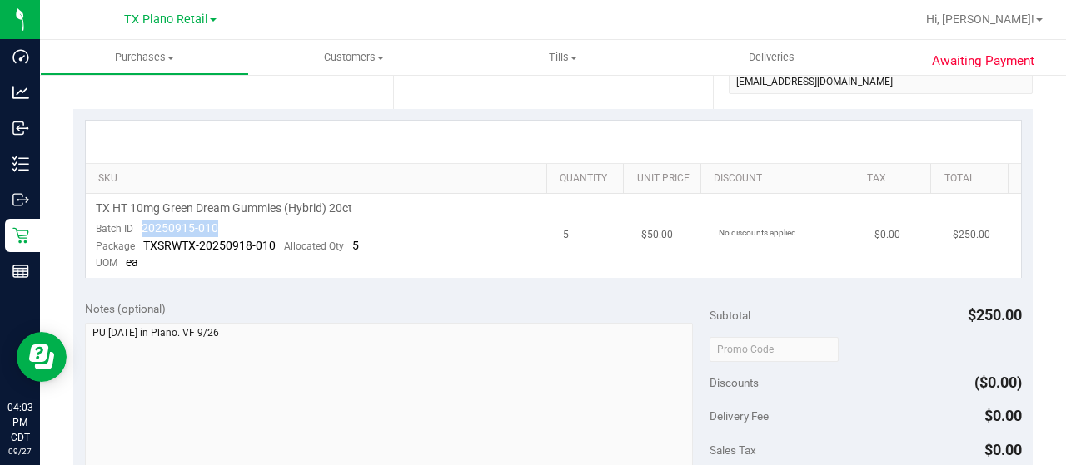
drag, startPoint x: 221, startPoint y: 229, endPoint x: 141, endPoint y: 227, distance: 80.8
click at [141, 227] on td "TX HT 10mg Green Dream Gummies (Hybrid) 20ct Batch ID 20250915-010 Package TXSR…" at bounding box center [320, 236] width 468 height 84
copy span "20250915-010"
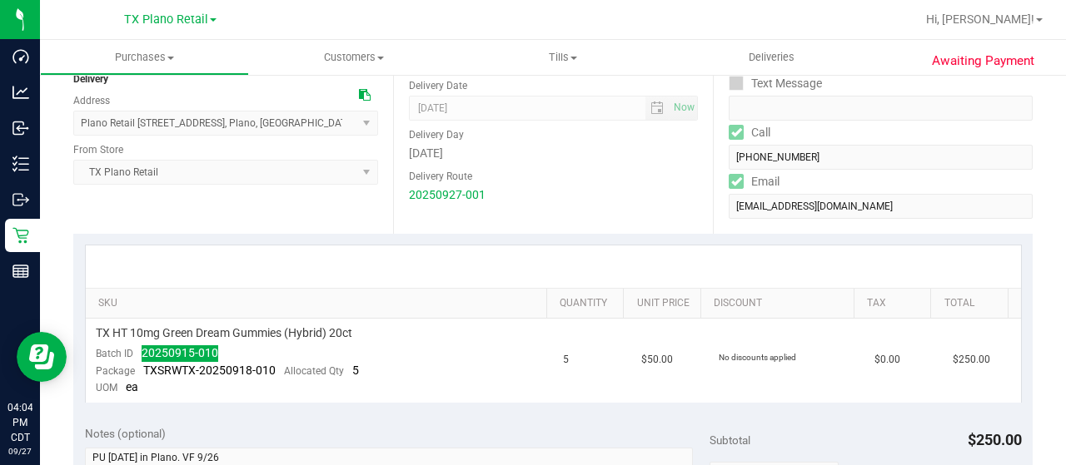
scroll to position [0, 0]
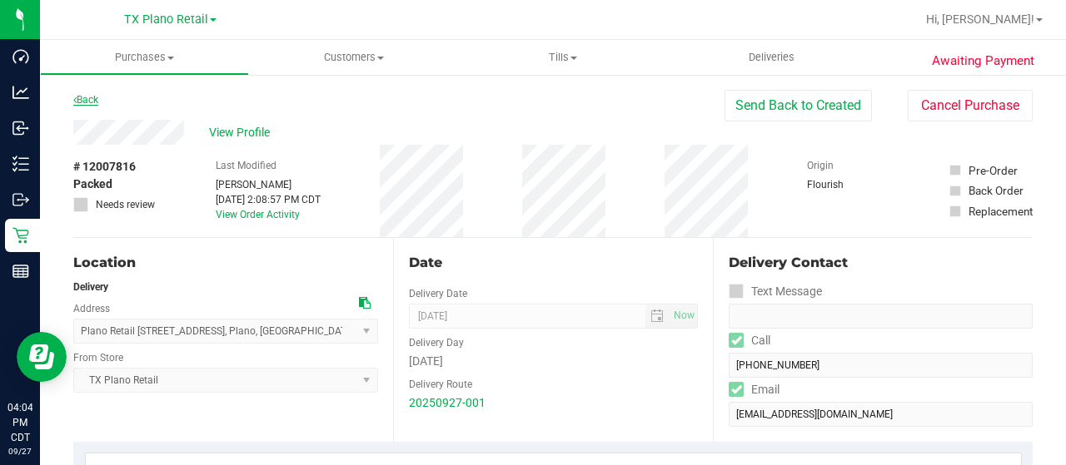
click at [83, 102] on link "Back" at bounding box center [85, 100] width 25 height 12
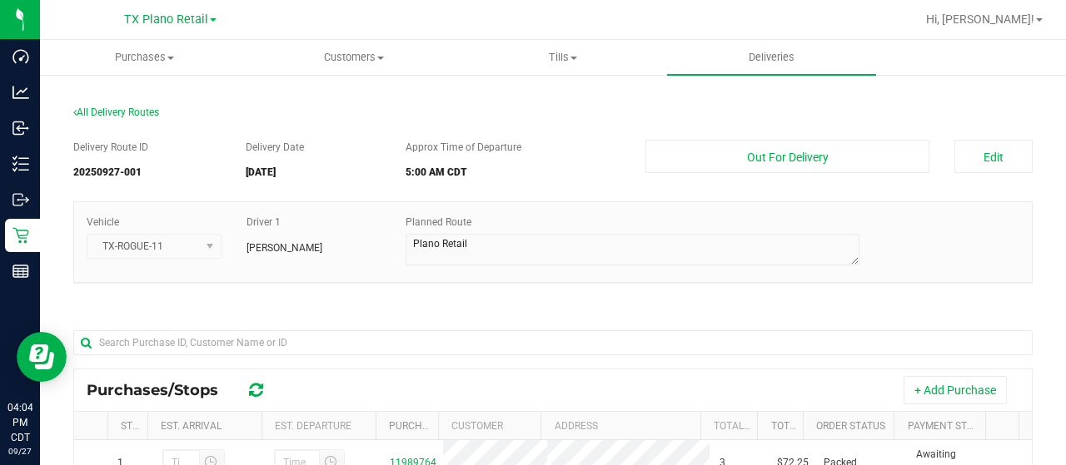
scroll to position [333, 0]
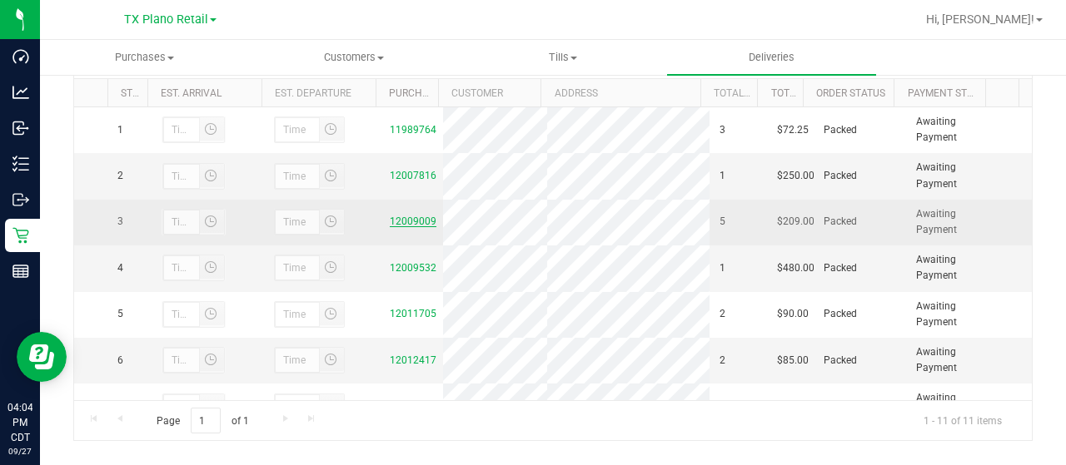
click at [401, 227] on link "12009009" at bounding box center [413, 222] width 47 height 12
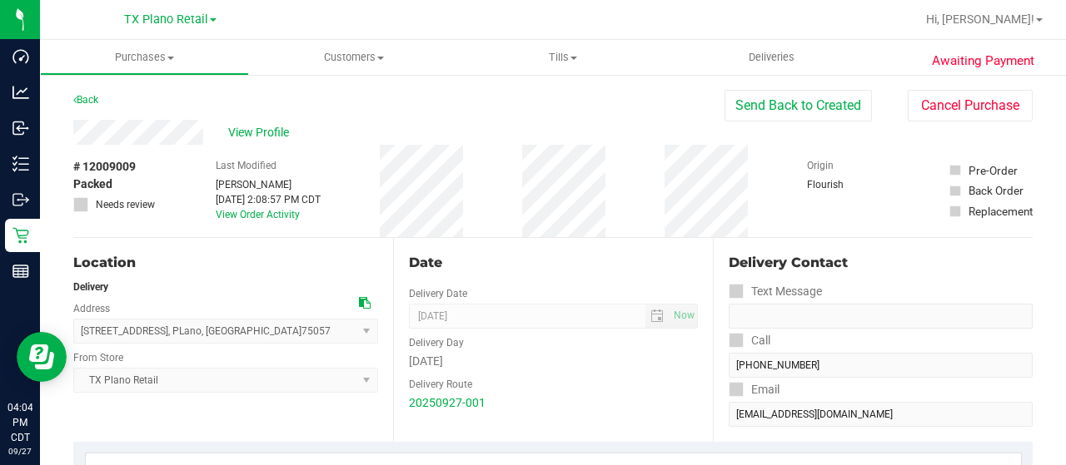
click at [216, 132] on div "View Profile" at bounding box center [398, 132] width 651 height 25
click at [236, 129] on span "View Profile" at bounding box center [261, 132] width 67 height 17
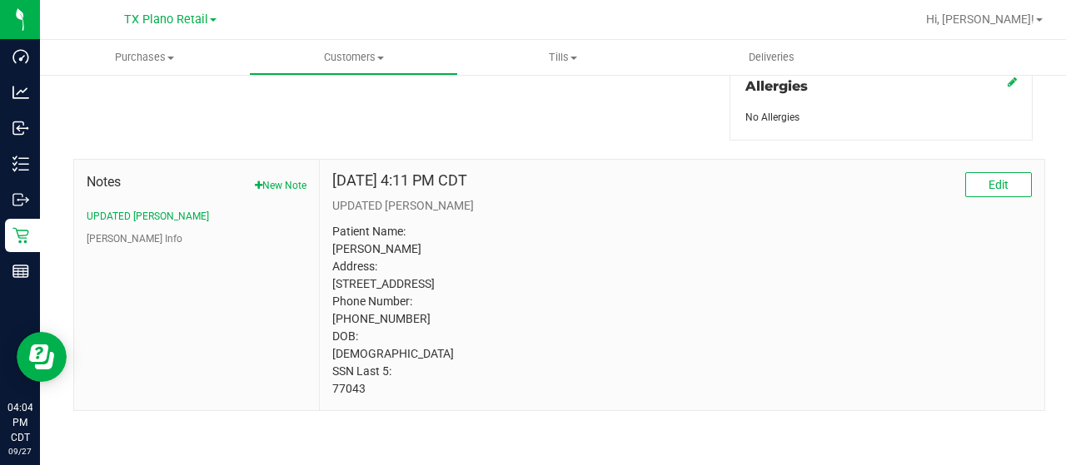
scroll to position [779, 0]
drag, startPoint x: 361, startPoint y: 394, endPoint x: 321, endPoint y: 394, distance: 40.8
click at [321, 394] on div "Sep 24, 2025 4:11 PM CDT Edit UPDATED CURT Patient Name: Glen Schlueter Address…" at bounding box center [682, 285] width 724 height 251
copy p "77043"
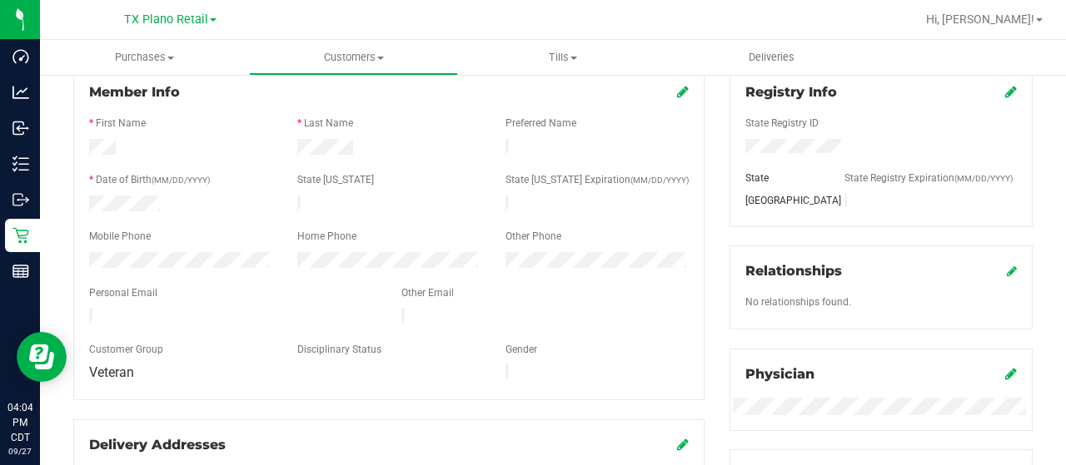
scroll to position [0, 0]
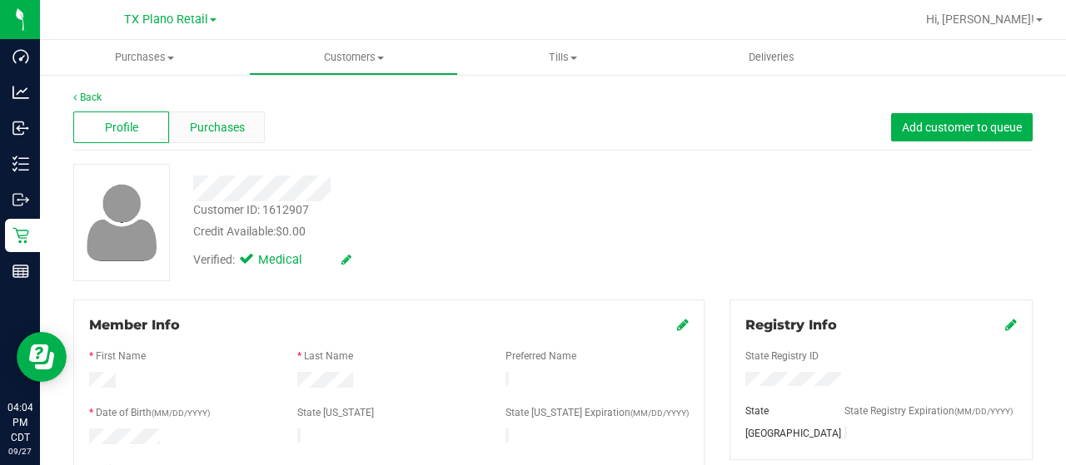
click at [228, 131] on span "Purchases" at bounding box center [217, 127] width 55 height 17
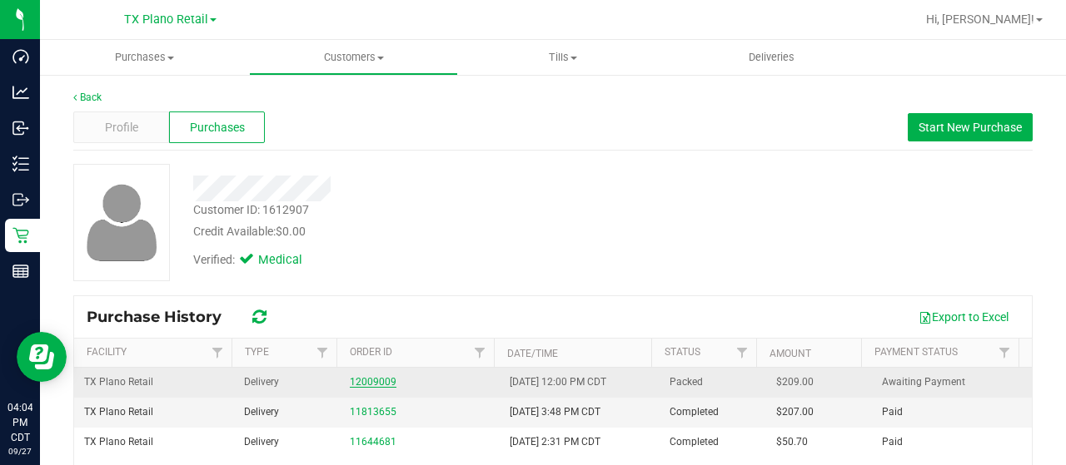
click at [352, 381] on link "12009009" at bounding box center [373, 382] width 47 height 12
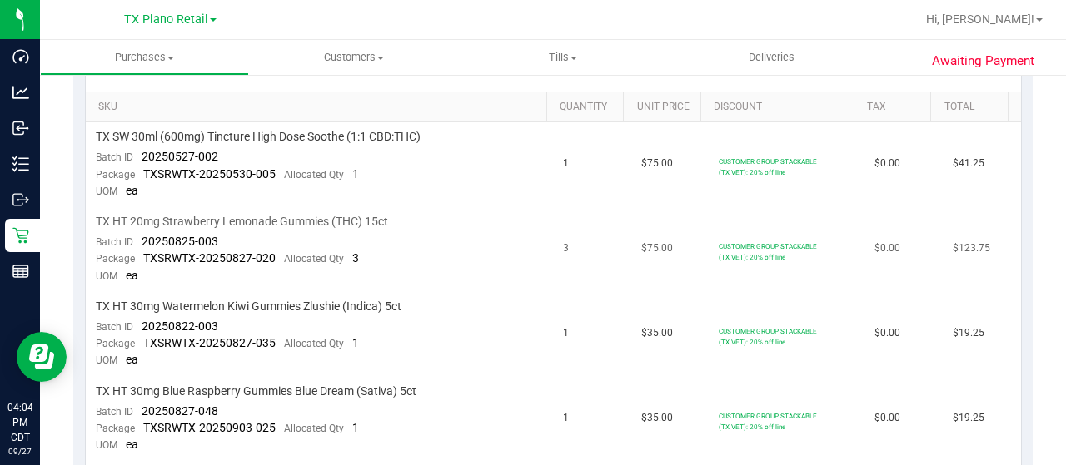
scroll to position [416, 0]
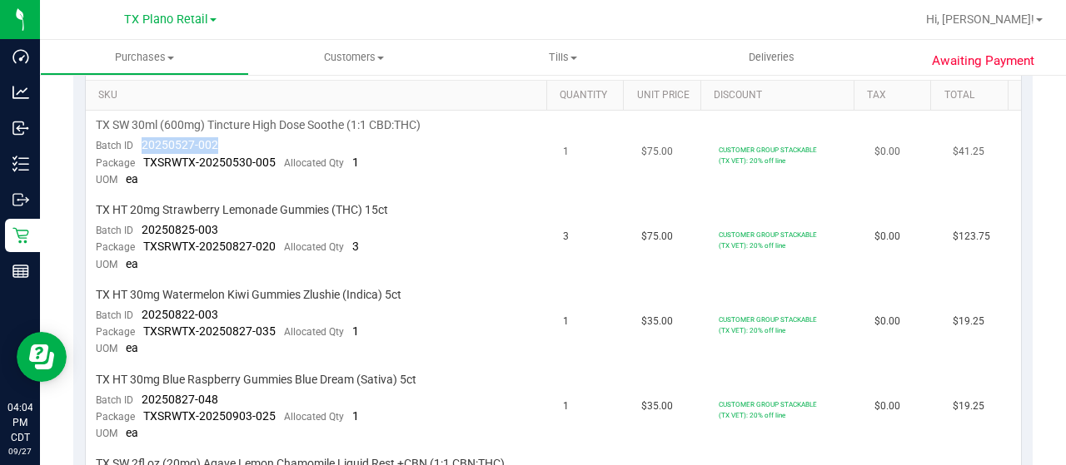
drag, startPoint x: 226, startPoint y: 143, endPoint x: 142, endPoint y: 144, distance: 84.9
click at [142, 144] on td "TX SW 30ml (600mg) Tincture High Dose Soothe (1:1 CBD:THC) Batch ID 20250527-00…" at bounding box center [320, 153] width 468 height 85
copy span "20250527-002"
drag, startPoint x: 223, startPoint y: 231, endPoint x: 142, endPoint y: 227, distance: 81.7
click at [142, 227] on td "TX HT 20mg Strawberry Lemonade Gummies (THC) 15ct Batch ID 20250825-003 Package…" at bounding box center [320, 238] width 468 height 85
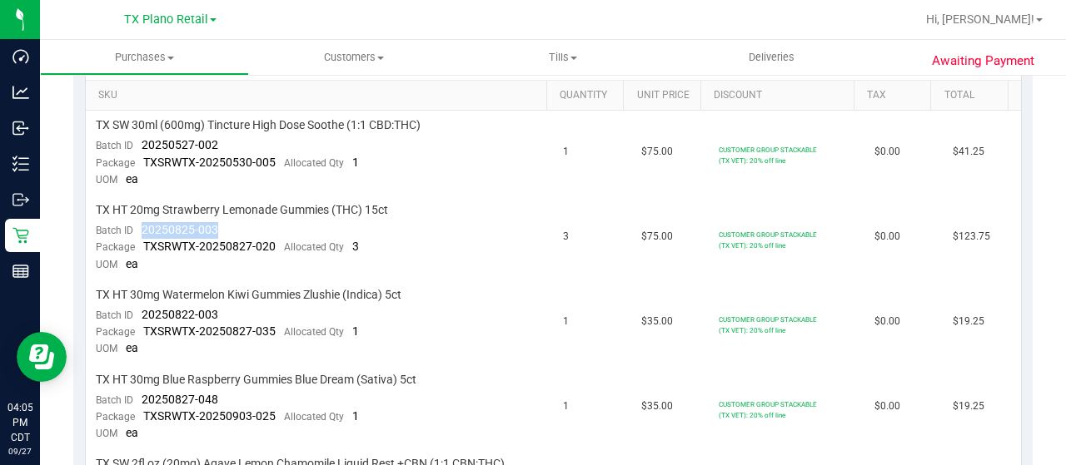
copy span "20250825-003"
drag, startPoint x: 207, startPoint y: 313, endPoint x: 139, endPoint y: 313, distance: 68.3
click at [139, 313] on td "TX HT 30mg Watermelon Kiwi Gummies Zlushie (Indica) 5ct Batch ID 20250822-003 P…" at bounding box center [320, 323] width 468 height 85
copy span "20250822-003"
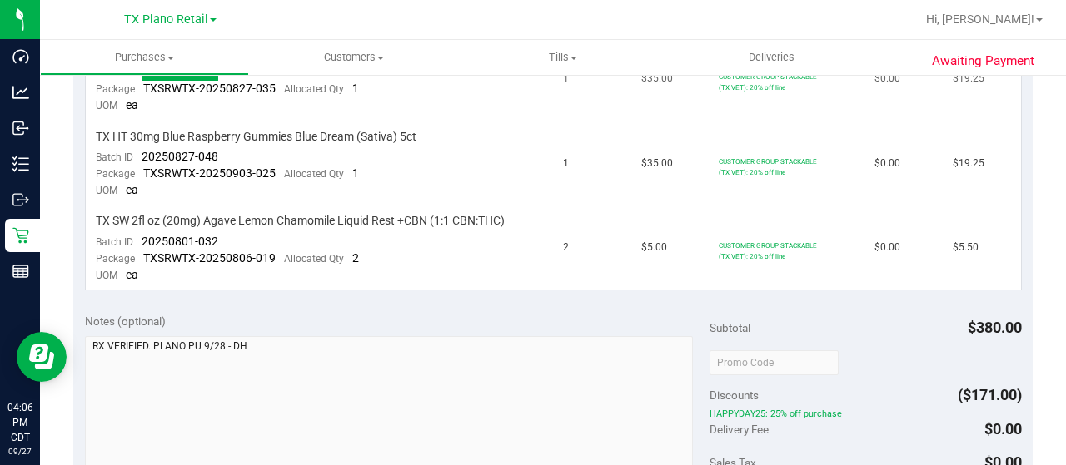
scroll to position [666, 0]
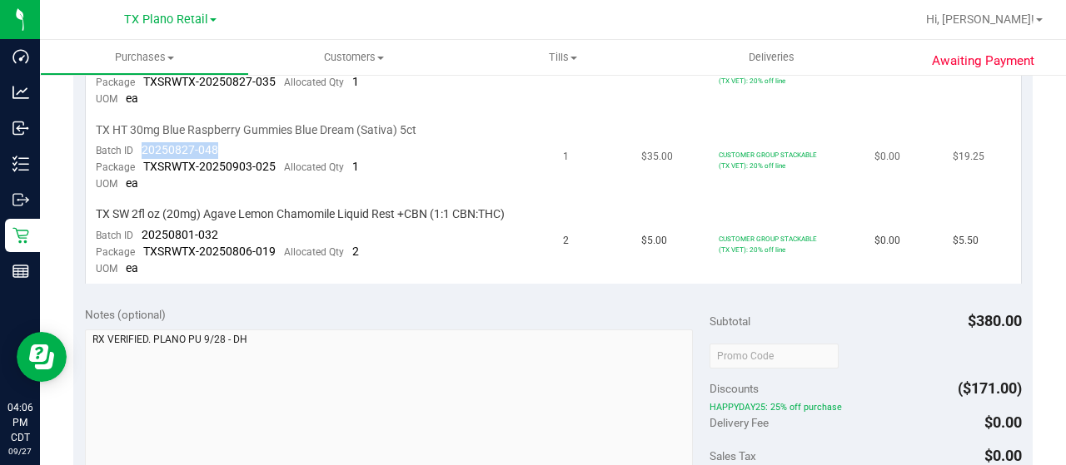
drag, startPoint x: 220, startPoint y: 142, endPoint x: 142, endPoint y: 147, distance: 78.4
click at [142, 147] on td "TX HT 30mg Blue Raspberry Gummies Blue Dream (Sativa) 5ct Batch ID 20250827-048…" at bounding box center [320, 158] width 468 height 85
copy span "20250827-048"
drag, startPoint x: 223, startPoint y: 226, endPoint x: 143, endPoint y: 229, distance: 80.0
click at [143, 229] on td "TX SW 2fl oz (20mg) Agave Lemon Chamomile Liquid Rest +CBN (1:1 CBN:THC) Batch …" at bounding box center [320, 242] width 468 height 84
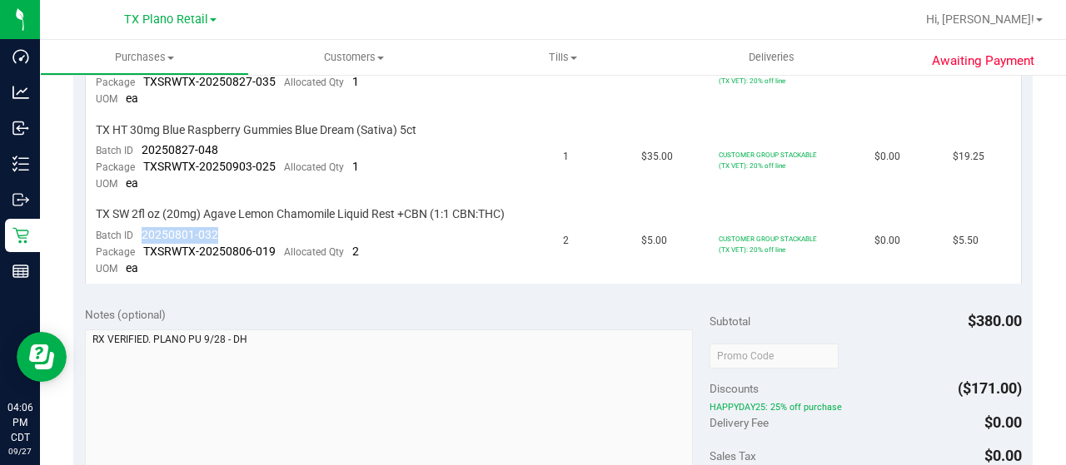
copy span "20250801-032"
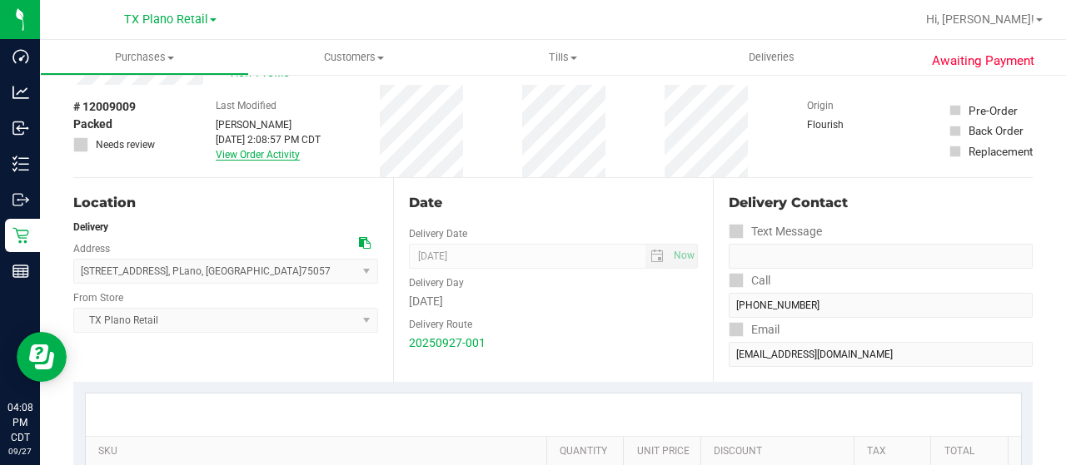
scroll to position [0, 0]
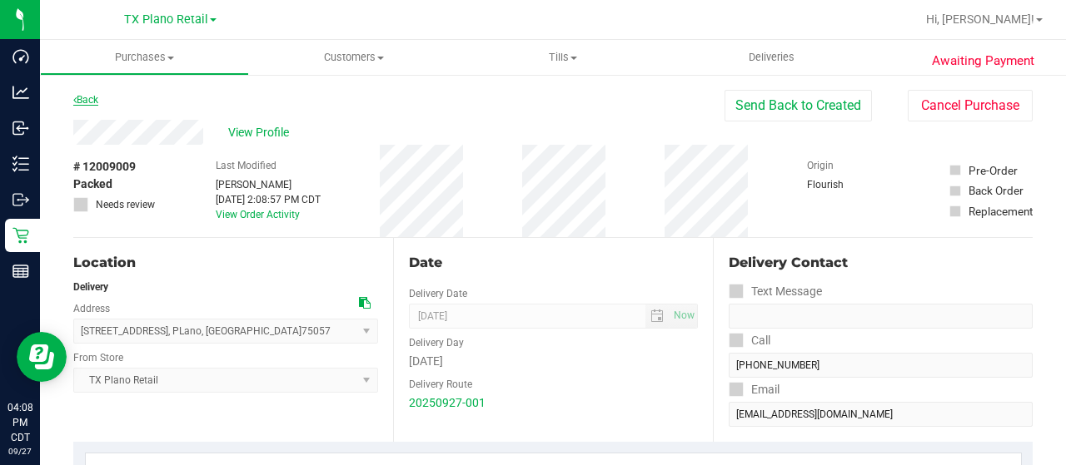
click at [87, 100] on link "Back" at bounding box center [85, 100] width 25 height 12
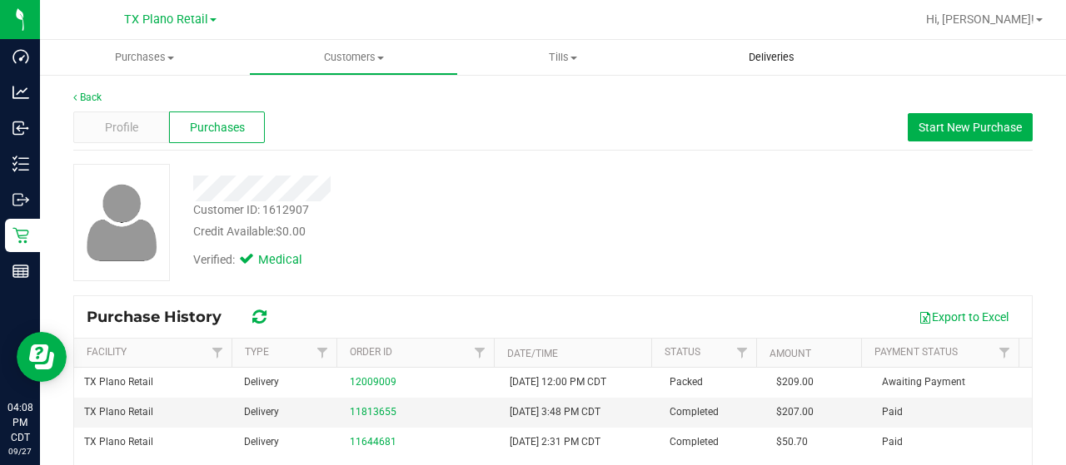
click at [783, 61] on span "Deliveries" at bounding box center [771, 57] width 91 height 15
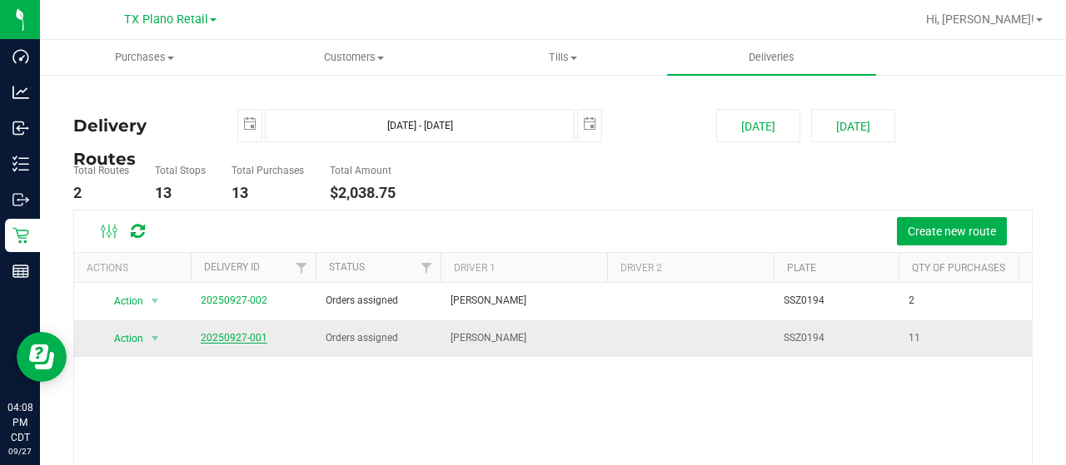
click at [248, 332] on link "20250927-001" at bounding box center [234, 338] width 67 height 12
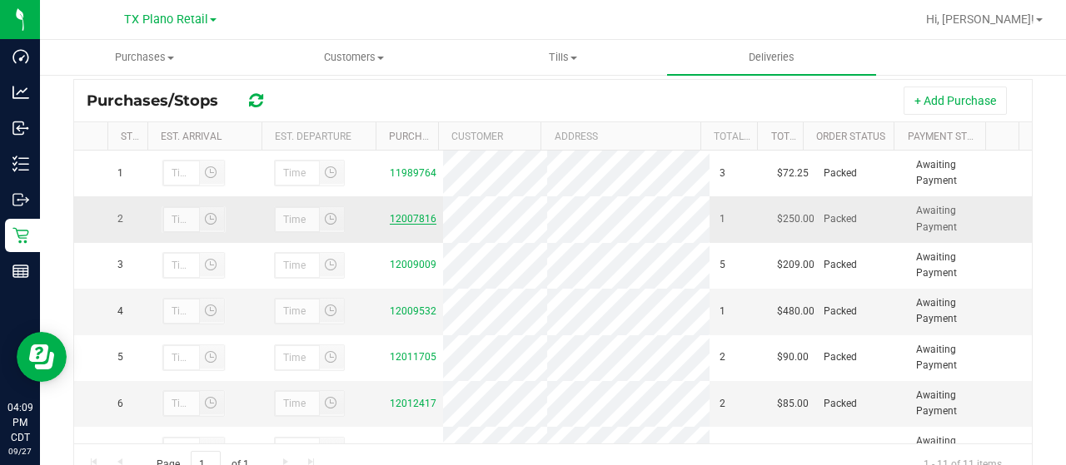
scroll to position [268, 0]
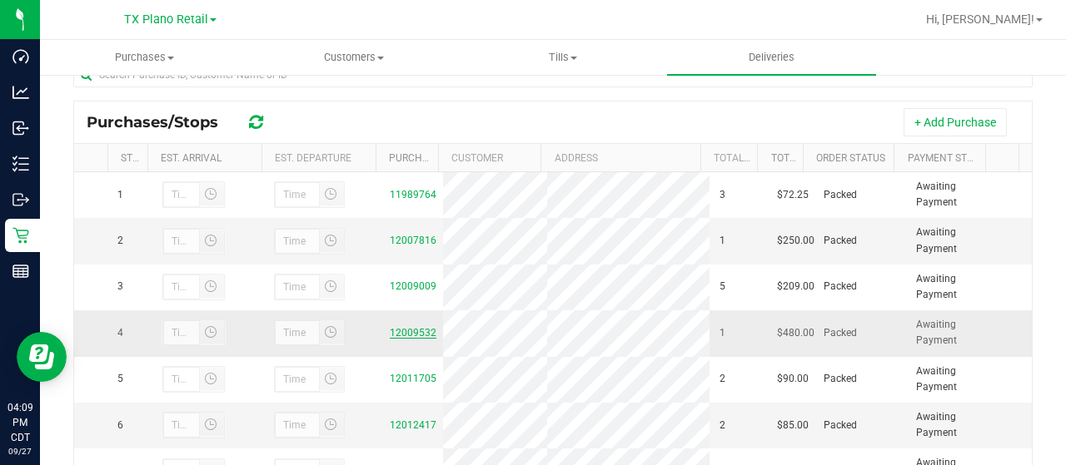
click at [396, 339] on link "12009532" at bounding box center [413, 333] width 47 height 12
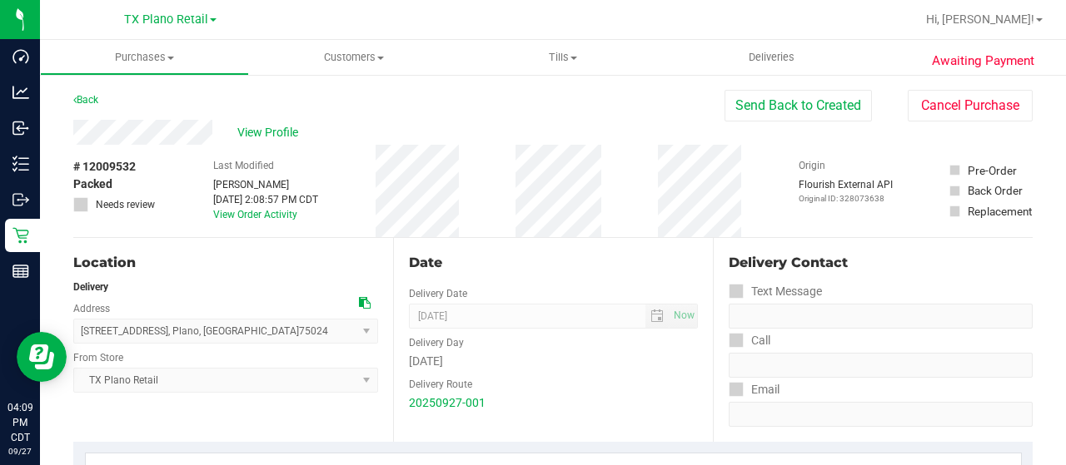
click at [215, 132] on div "View Profile" at bounding box center [398, 132] width 651 height 25
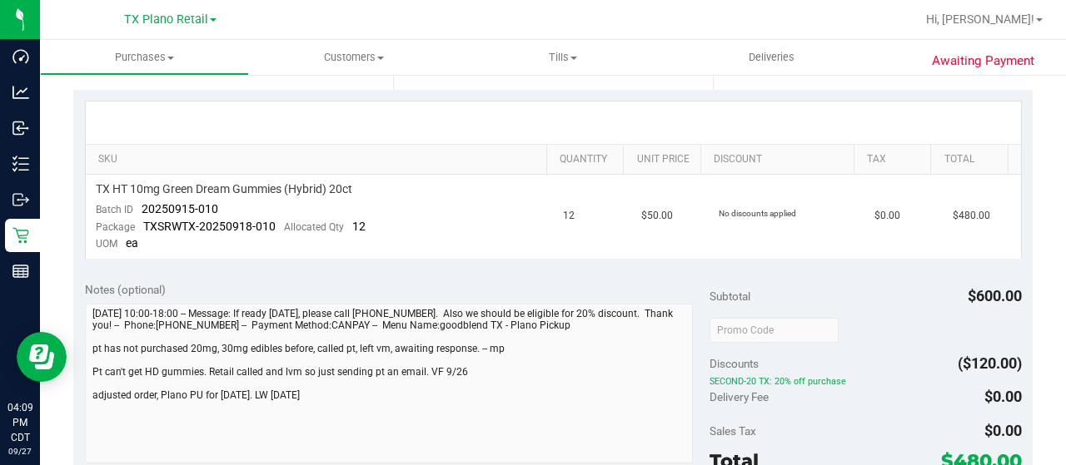
scroll to position [416, 0]
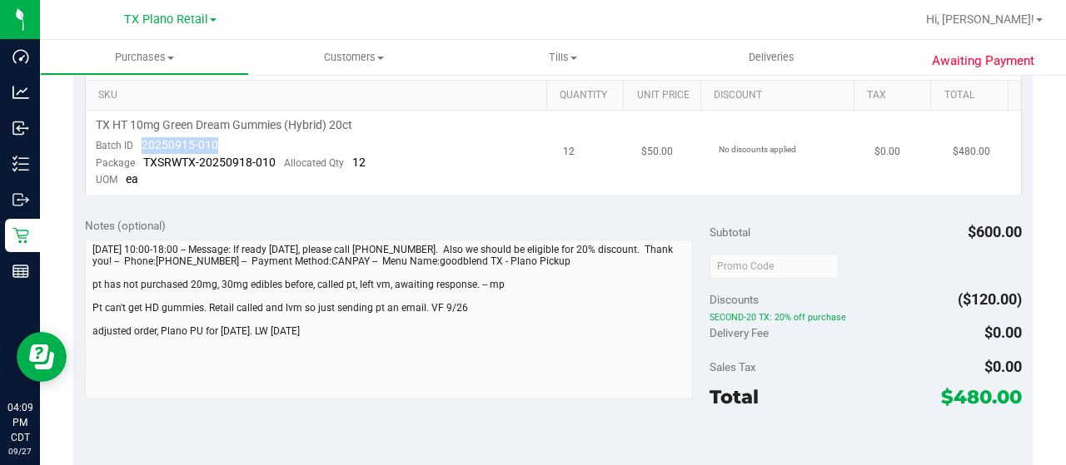
drag, startPoint x: 223, startPoint y: 144, endPoint x: 141, endPoint y: 142, distance: 82.5
click at [141, 142] on td "TX HT 10mg Green Dream Gummies (Hybrid) 20ct Batch ID 20250915-010 Package TXSR…" at bounding box center [320, 153] width 468 height 84
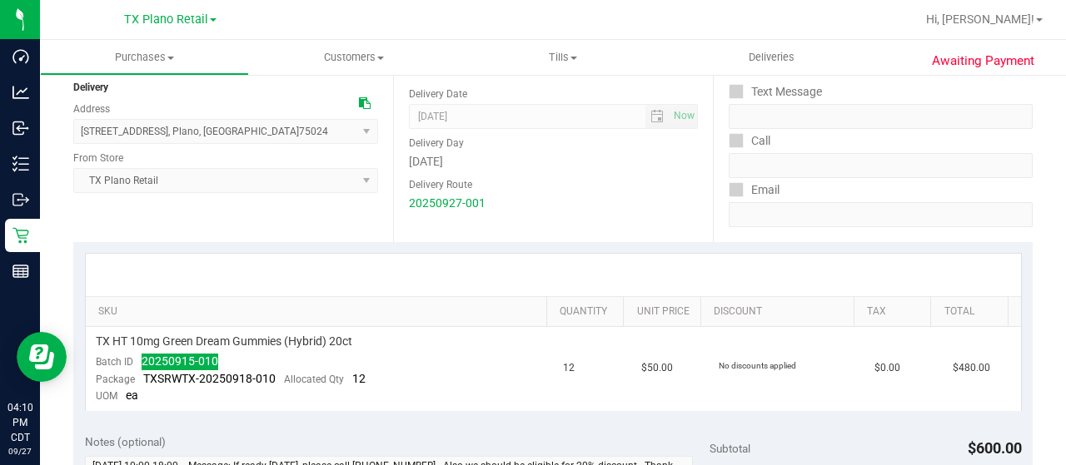
scroll to position [0, 0]
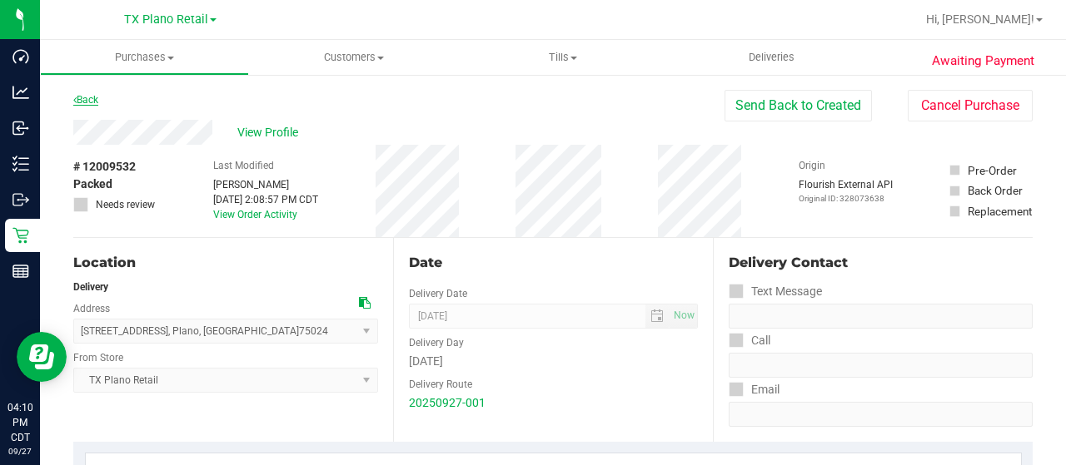
click at [92, 99] on link "Back" at bounding box center [85, 100] width 25 height 12
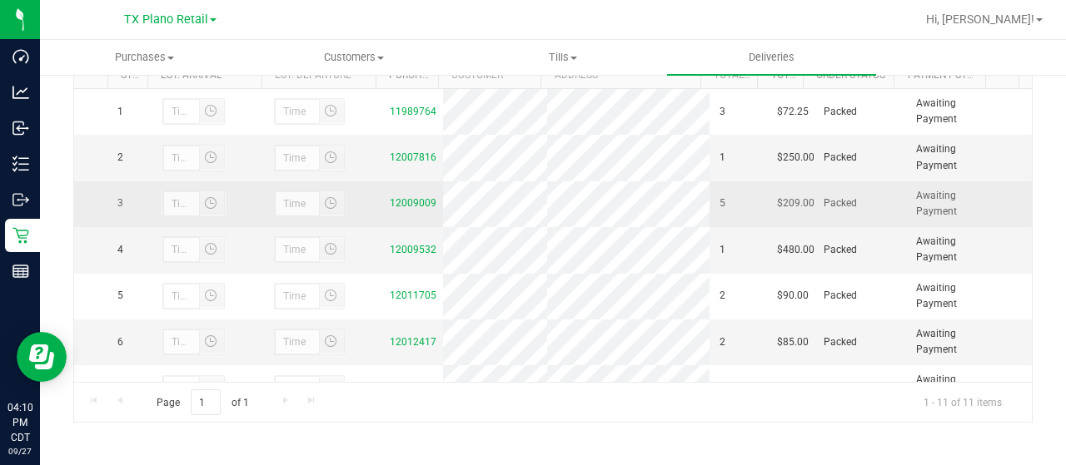
scroll to position [83, 0]
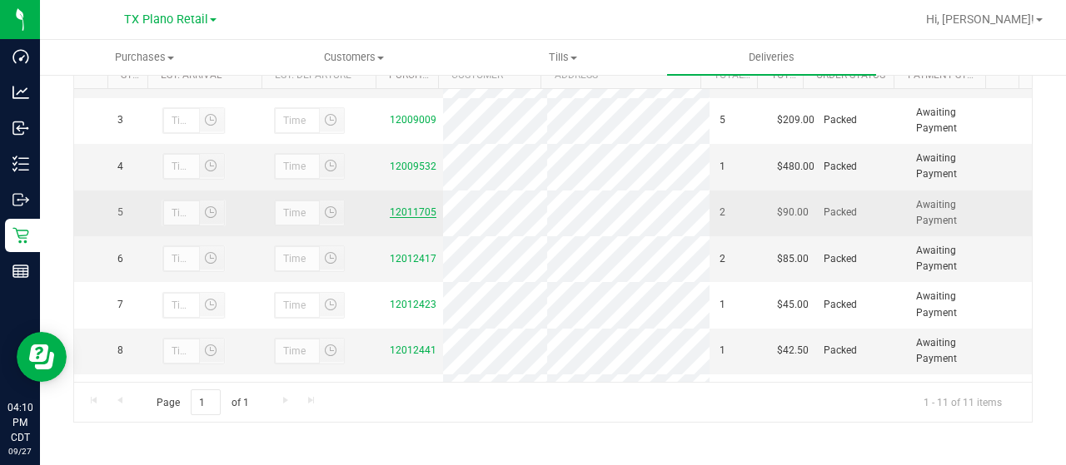
click at [406, 218] on link "12011705" at bounding box center [413, 213] width 47 height 12
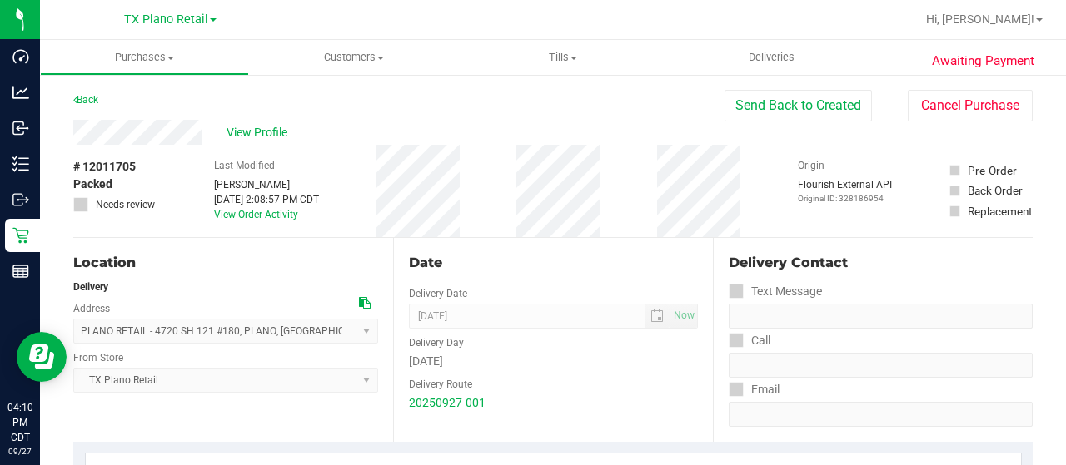
click at [246, 132] on span "View Profile" at bounding box center [259, 132] width 67 height 17
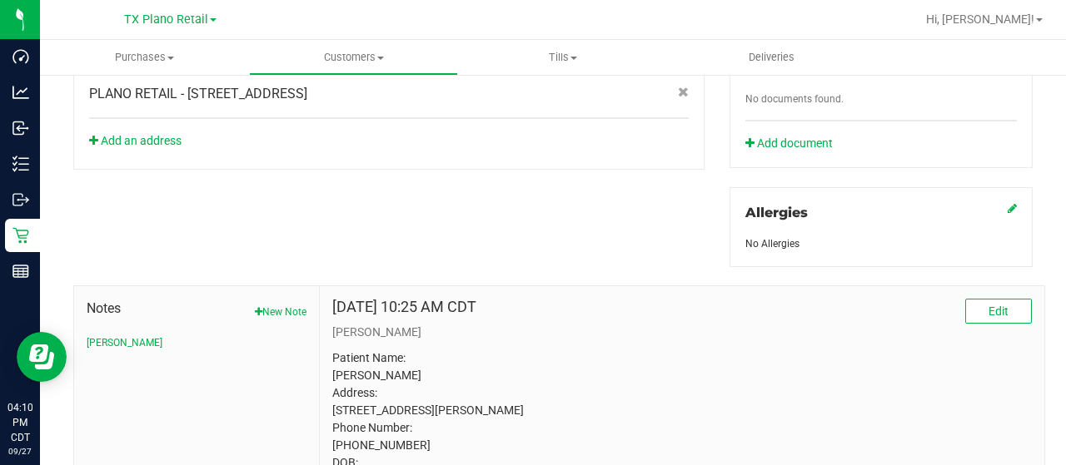
scroll to position [749, 0]
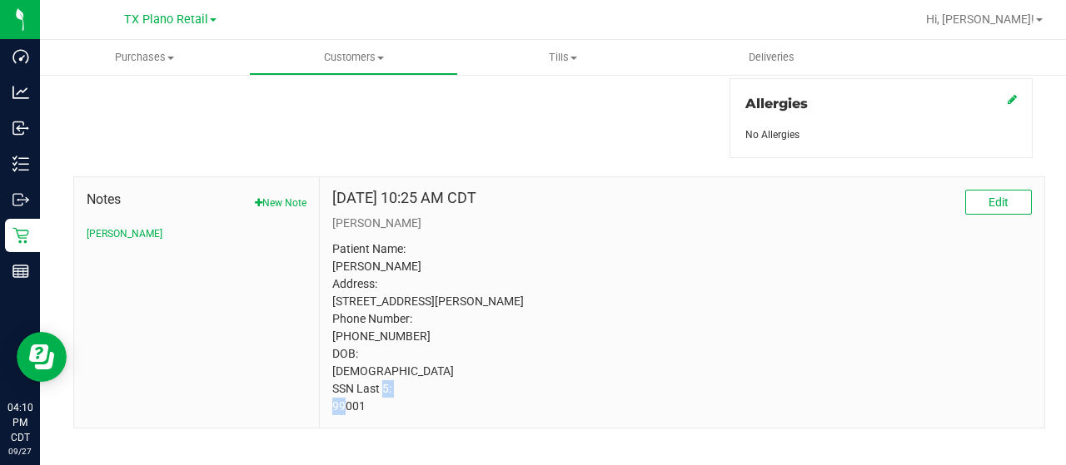
drag, startPoint x: 366, startPoint y: 423, endPoint x: 330, endPoint y: 421, distance: 36.7
click at [332, 416] on p "Patient Name: Joseph L Cook Address: 2280 N Post Oak Ln Reno, TX, 75462 Phone N…" at bounding box center [681, 328] width 699 height 175
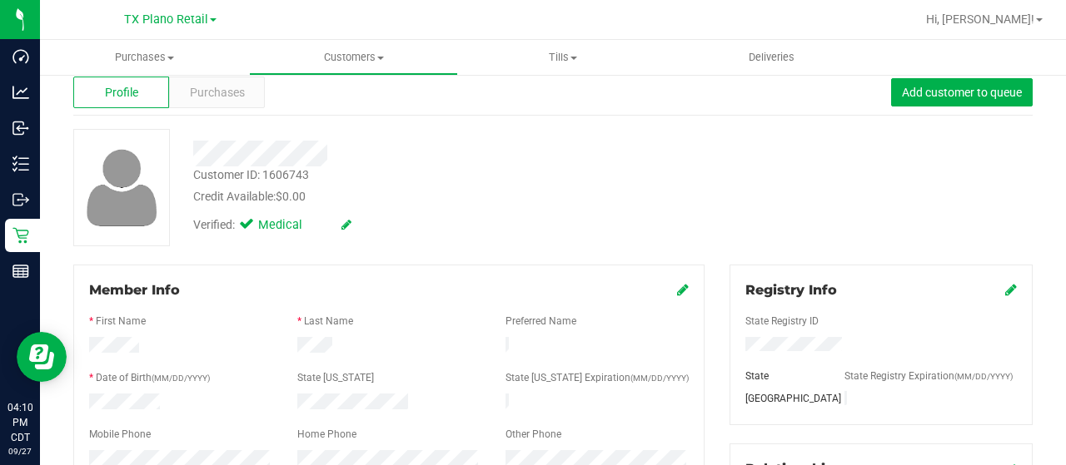
scroll to position [0, 0]
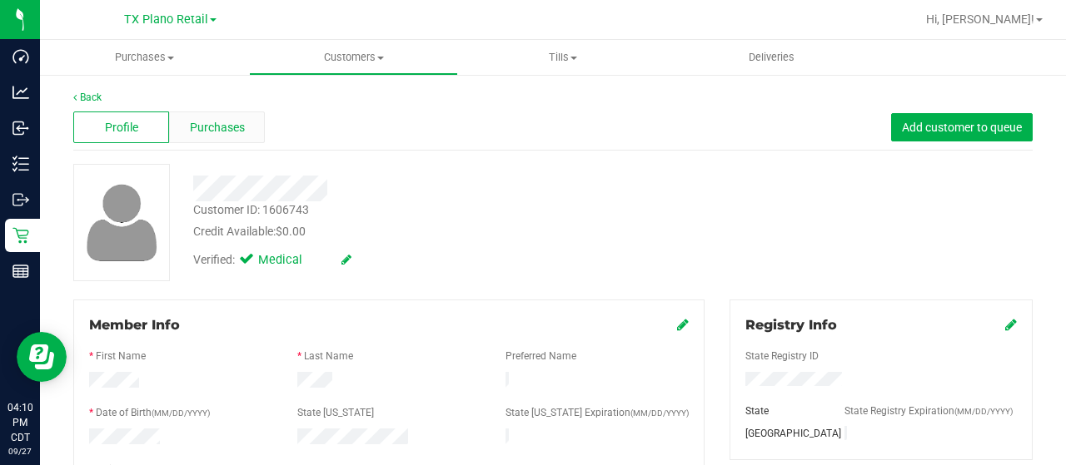
click at [215, 130] on span "Purchases" at bounding box center [217, 127] width 55 height 17
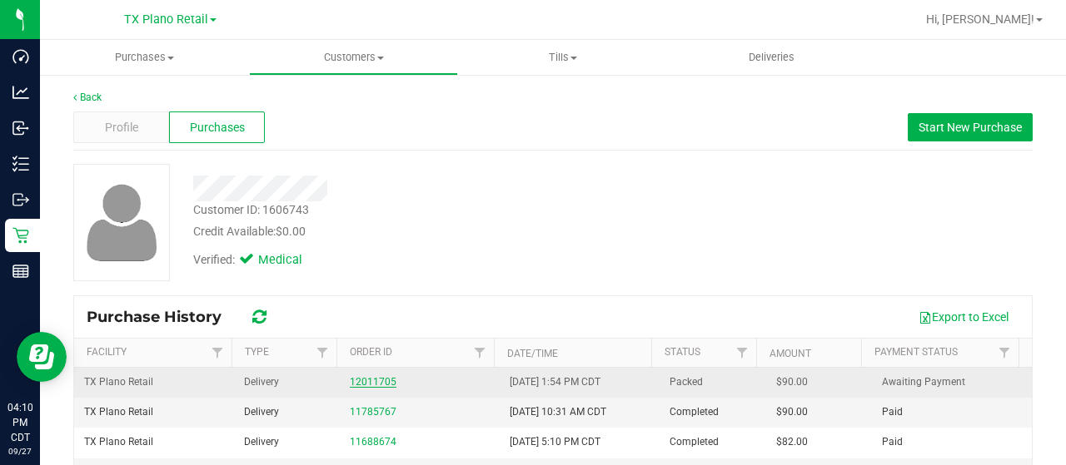
click at [373, 381] on link "12011705" at bounding box center [373, 382] width 47 height 12
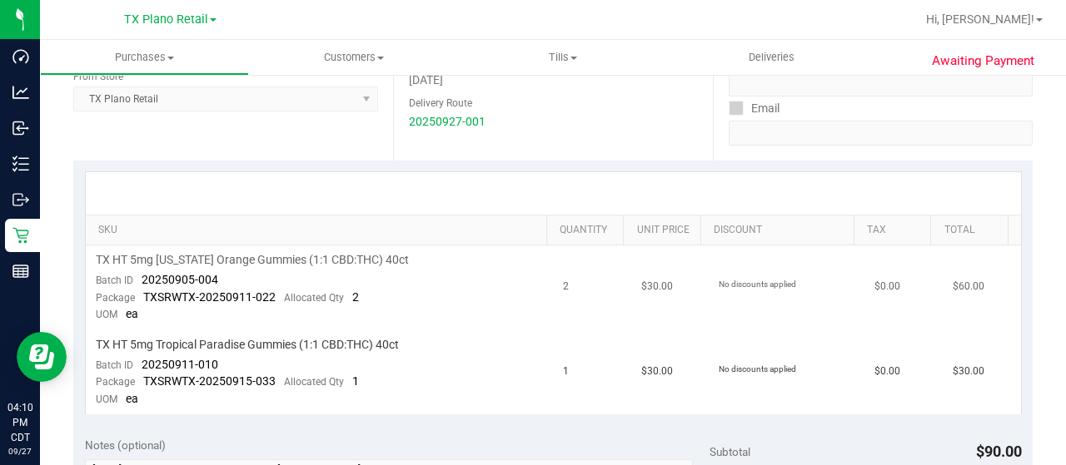
scroll to position [333, 0]
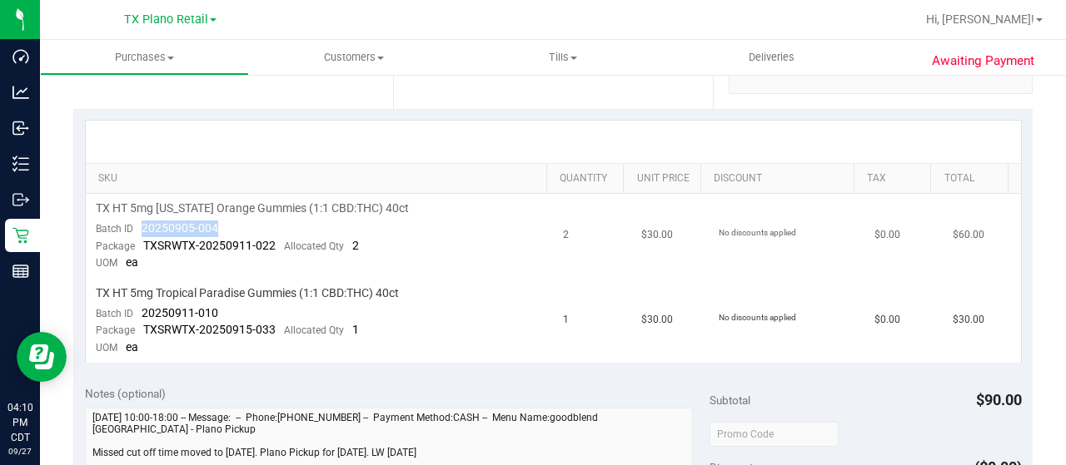
drag, startPoint x: 228, startPoint y: 235, endPoint x: 139, endPoint y: 223, distance: 89.9
click at [139, 223] on td "TX HT 5mg Texas Orange Gummies (1:1 CBD:THC) 40ct Batch ID 20250905-004 Package…" at bounding box center [320, 236] width 468 height 85
drag, startPoint x: 228, startPoint y: 312, endPoint x: 142, endPoint y: 311, distance: 86.6
click at [142, 311] on td "TX HT 5mg Tropical Paradise Gummies (1:1 CBD:THC) 40ct Batch ID 20250911-010 Pa…" at bounding box center [320, 321] width 468 height 84
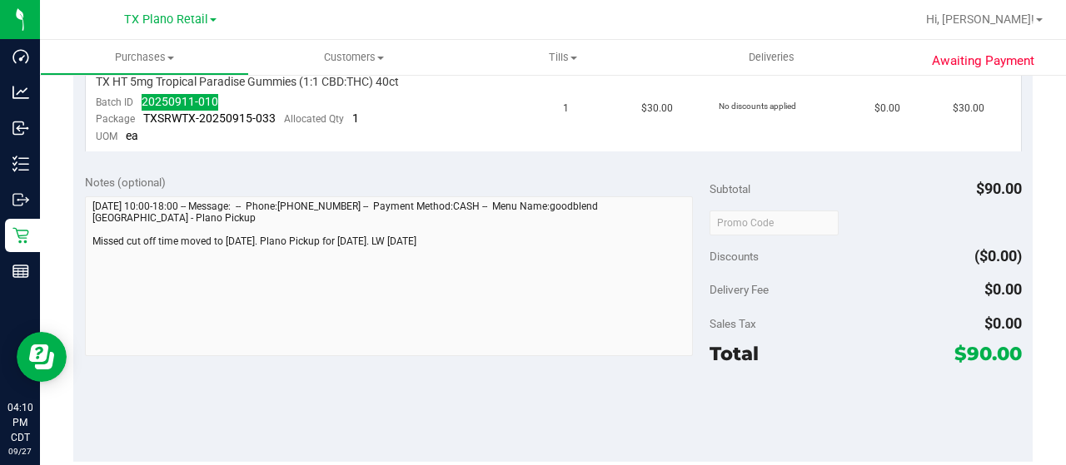
scroll to position [666, 0]
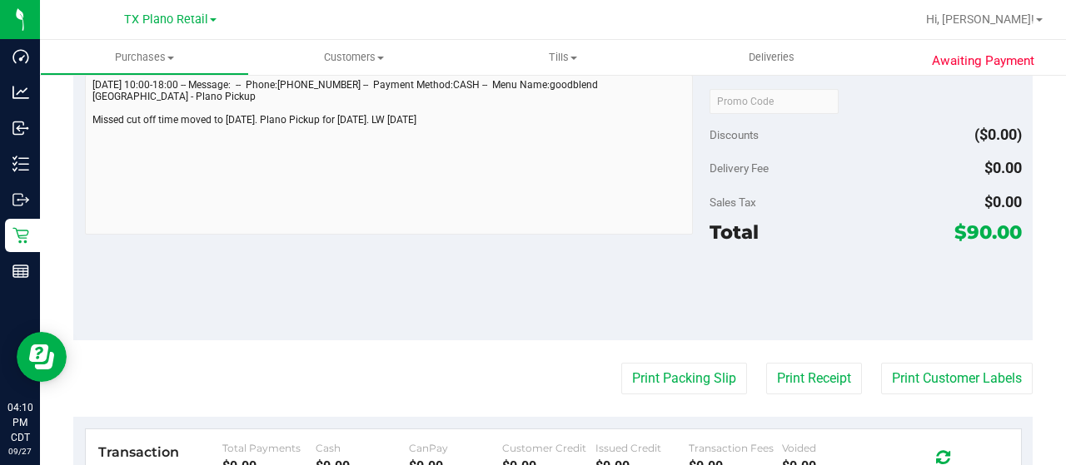
drag, startPoint x: 955, startPoint y: 231, endPoint x: 973, endPoint y: 236, distance: 18.4
click at [976, 233] on span "$90.00" at bounding box center [987, 232] width 67 height 23
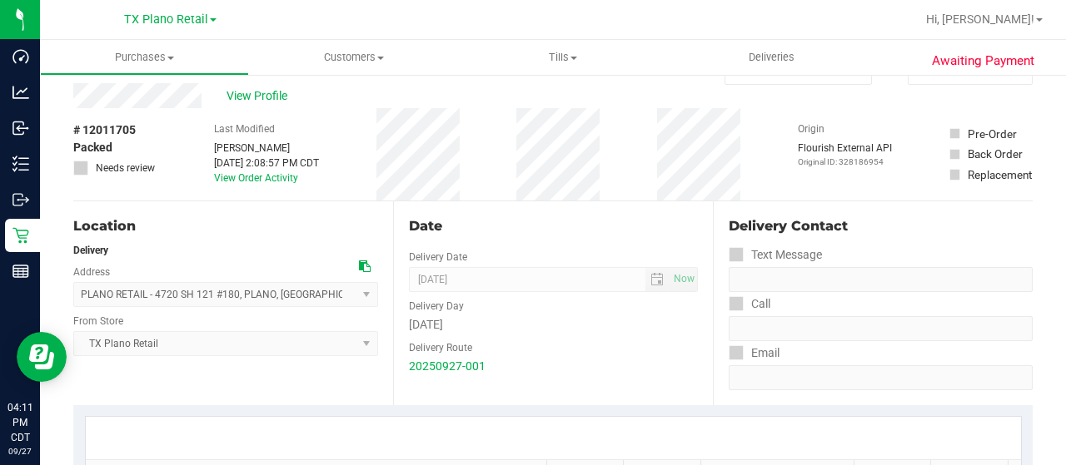
scroll to position [0, 0]
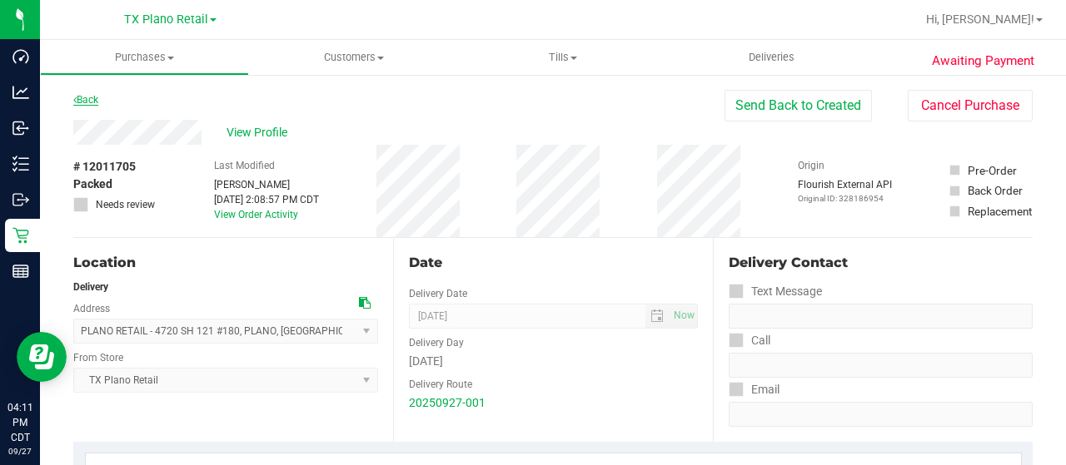
click at [88, 99] on link "Back" at bounding box center [85, 100] width 25 height 12
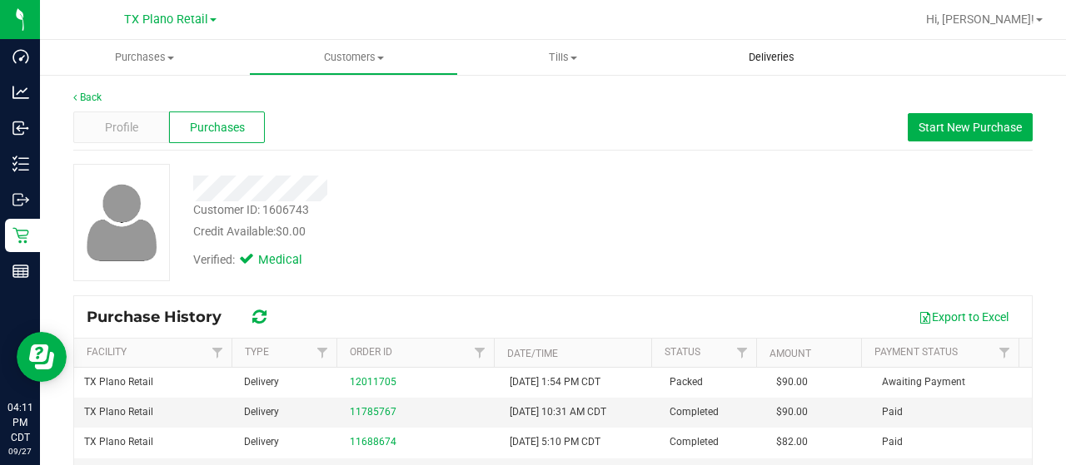
click at [765, 67] on uib-tab-heading "Deliveries" at bounding box center [771, 57] width 209 height 35
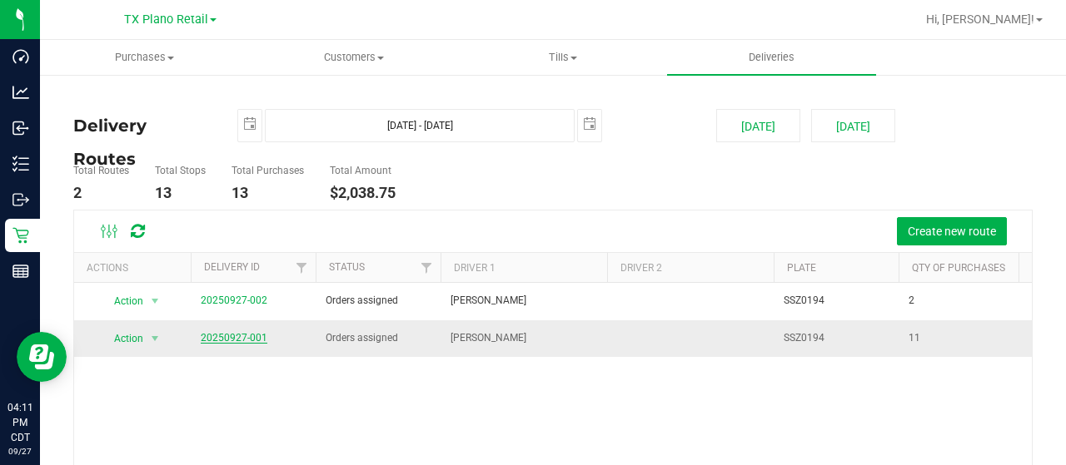
click at [246, 332] on link "20250927-001" at bounding box center [234, 338] width 67 height 12
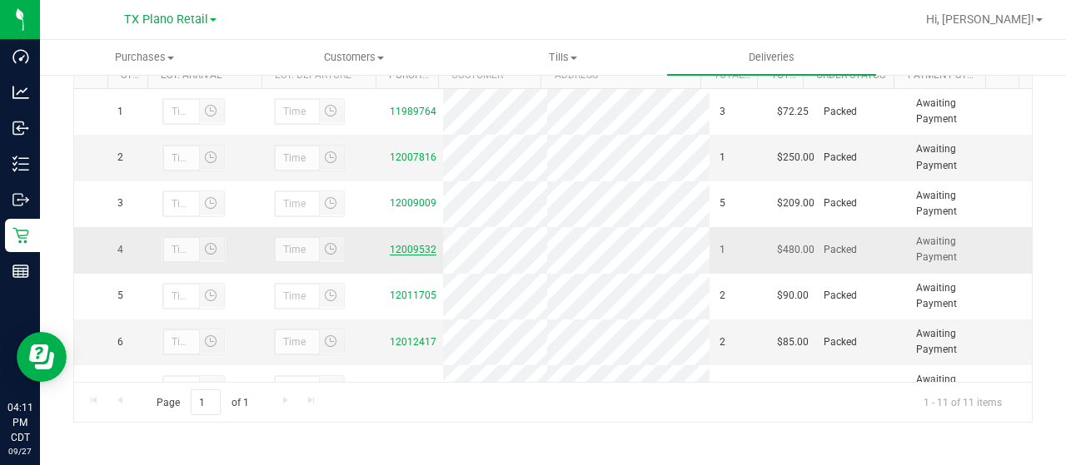
scroll to position [167, 0]
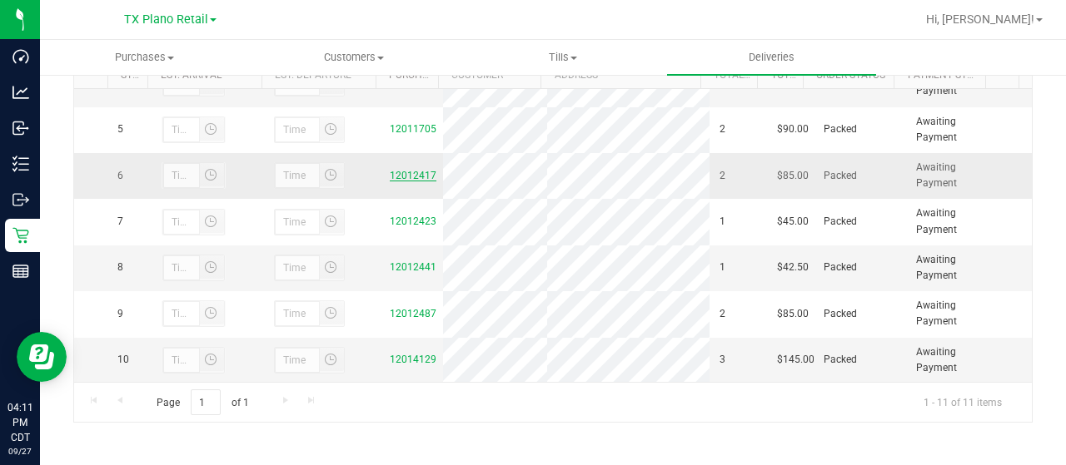
click at [392, 182] on link "12012417" at bounding box center [413, 176] width 47 height 12
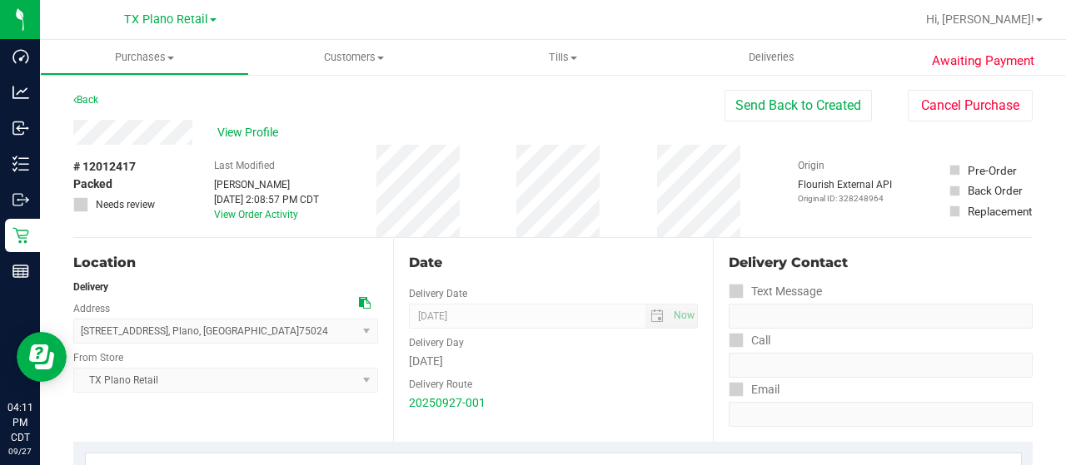
click at [209, 128] on div "View Profile" at bounding box center [398, 132] width 651 height 25
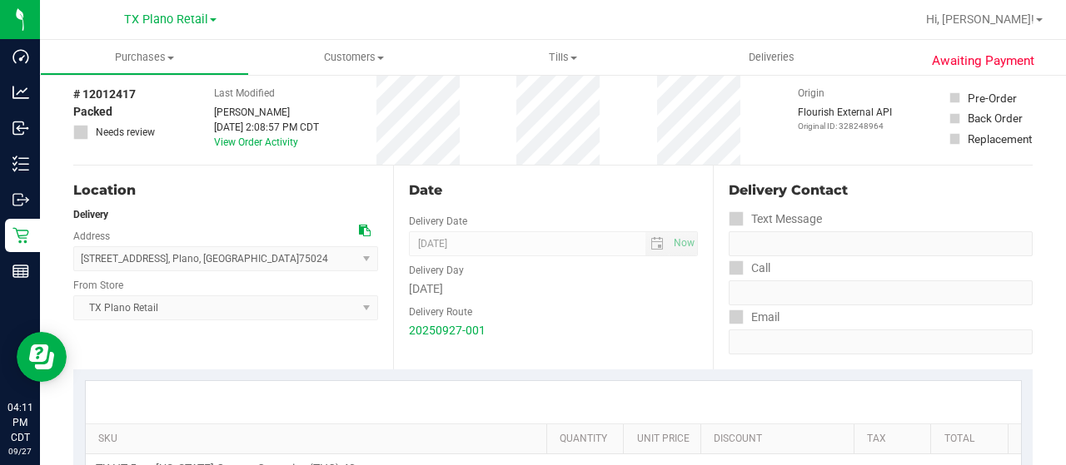
scroll to position [333, 0]
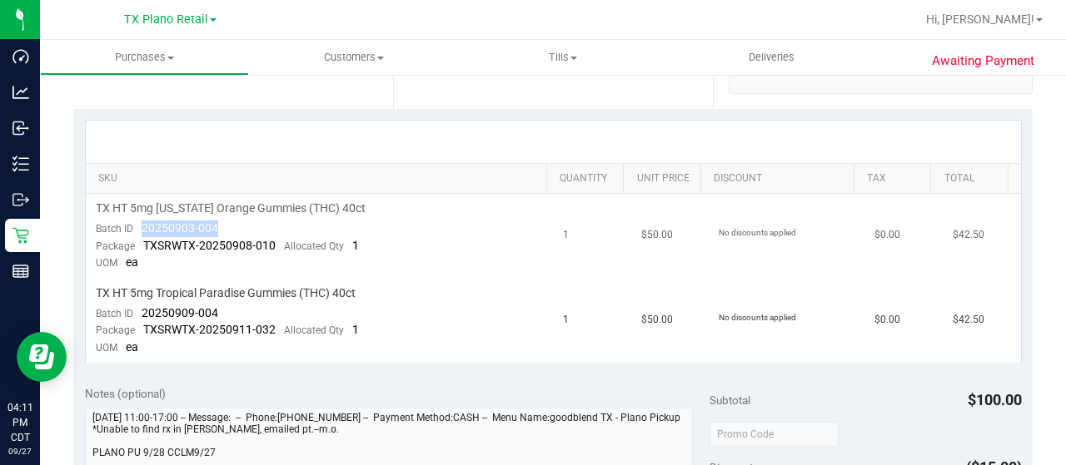
drag, startPoint x: 219, startPoint y: 226, endPoint x: 141, endPoint y: 226, distance: 78.3
click at [141, 226] on td "TX HT 5mg Texas Orange Gummies (THC) 40ct Batch ID 20250903-004 Package TXSRWTX…" at bounding box center [320, 236] width 468 height 85
drag, startPoint x: 226, startPoint y: 314, endPoint x: 141, endPoint y: 311, distance: 85.8
click at [141, 311] on td "TX HT 5mg Tropical Paradise Gummies (THC) 40ct Batch ID 20250909-004 Package TX…" at bounding box center [320, 321] width 468 height 84
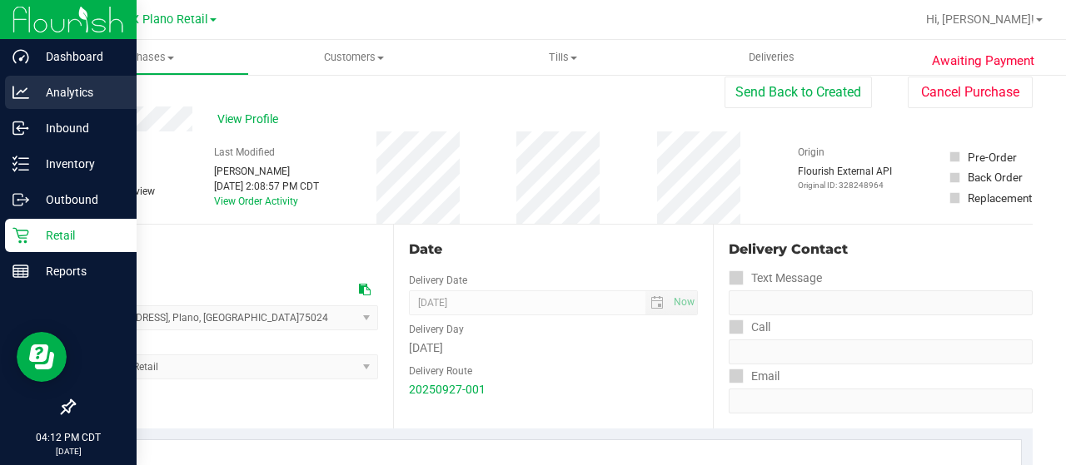
scroll to position [0, 0]
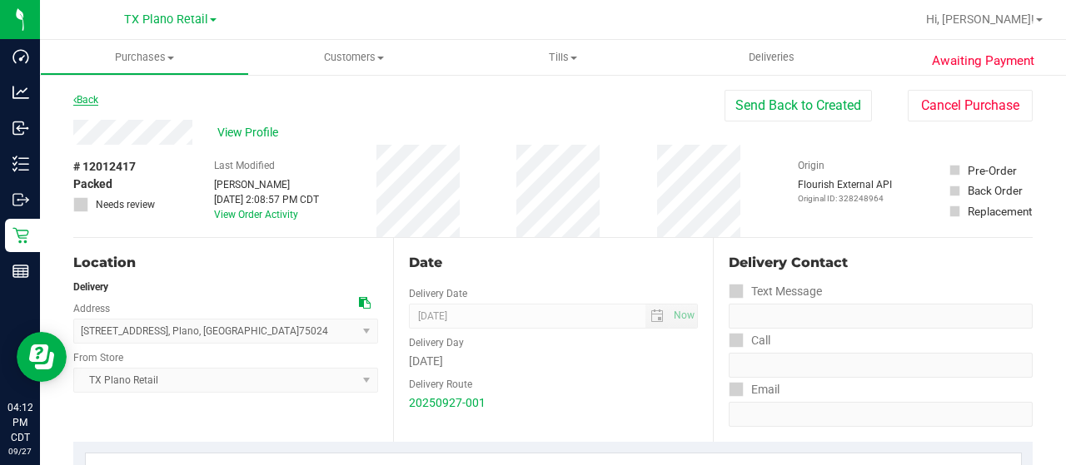
click at [88, 97] on link "Back" at bounding box center [85, 100] width 25 height 12
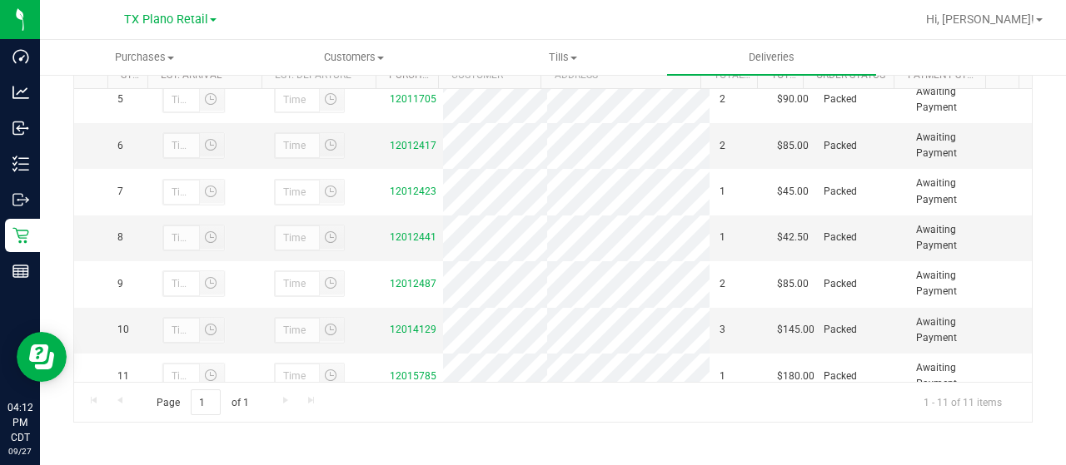
scroll to position [226, 0]
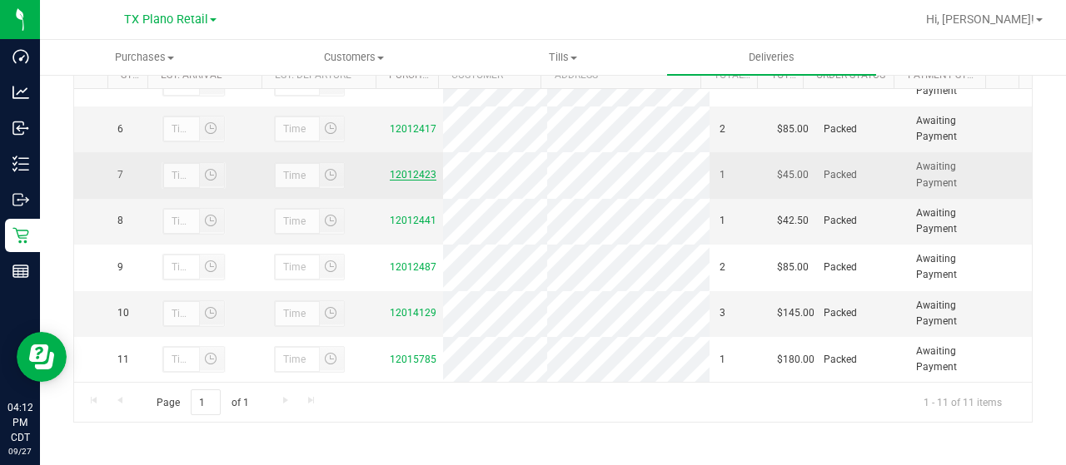
click at [406, 172] on link "12012423" at bounding box center [413, 175] width 47 height 12
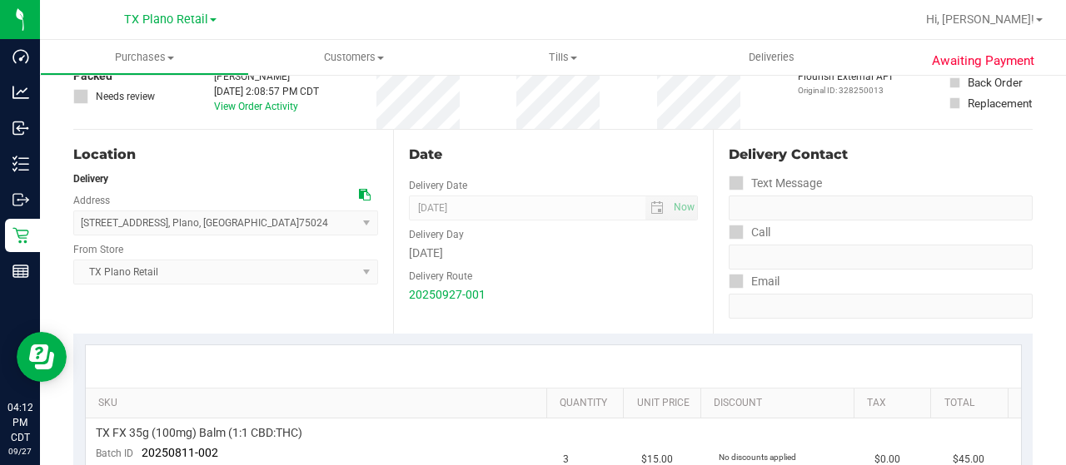
scroll to position [18, 0]
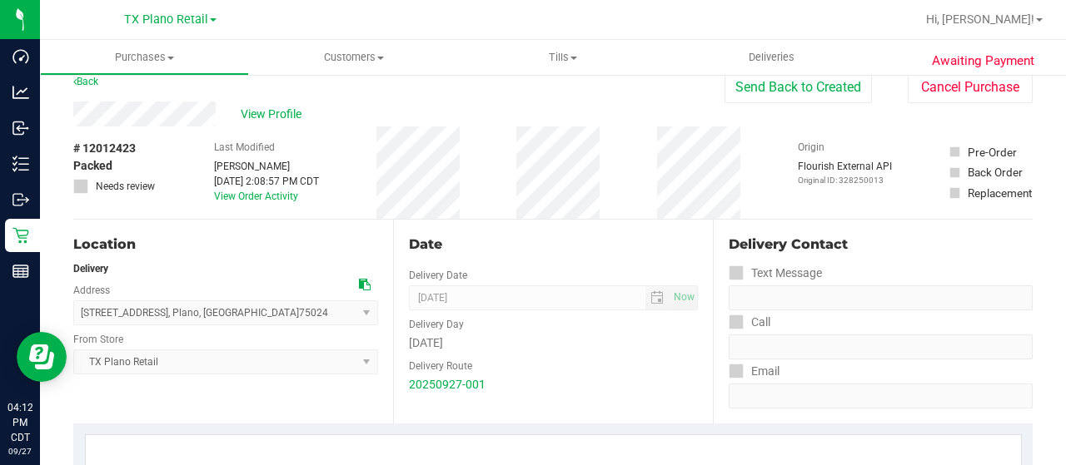
click at [218, 107] on div "View Profile" at bounding box center [398, 114] width 651 height 25
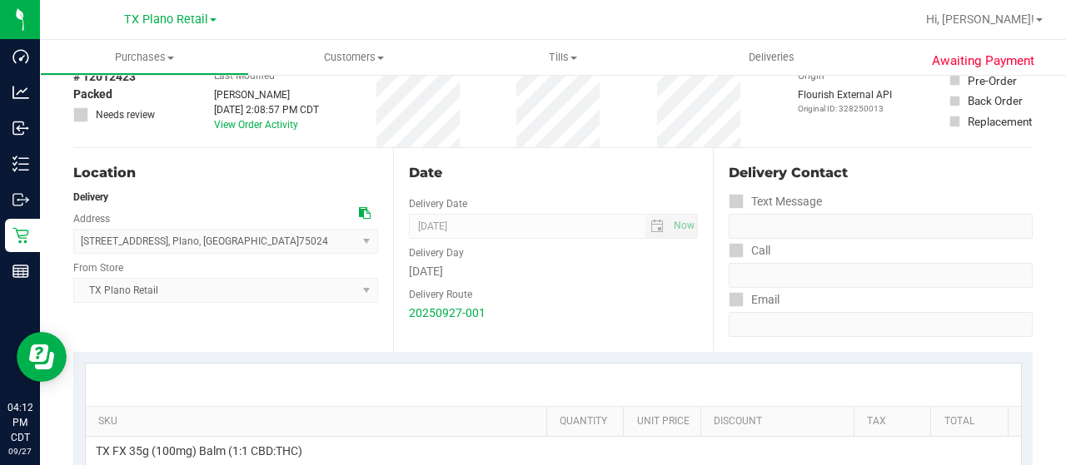
scroll to position [351, 0]
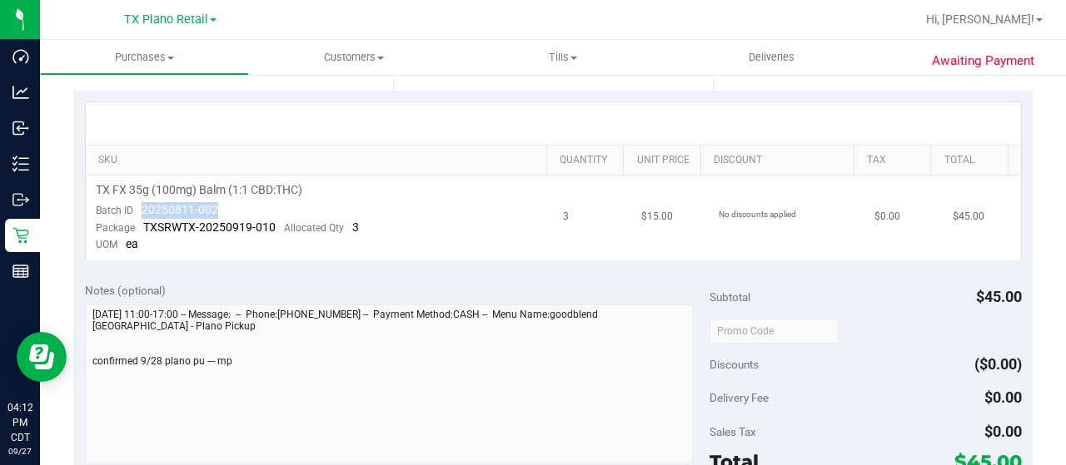
drag, startPoint x: 216, startPoint y: 207, endPoint x: 143, endPoint y: 207, distance: 73.3
click at [143, 207] on td "TX FX 35g (100mg) Balm (1:1 CBD:THC) Batch ID 20250811-002 Package TXSRWTX-2025…" at bounding box center [320, 218] width 468 height 84
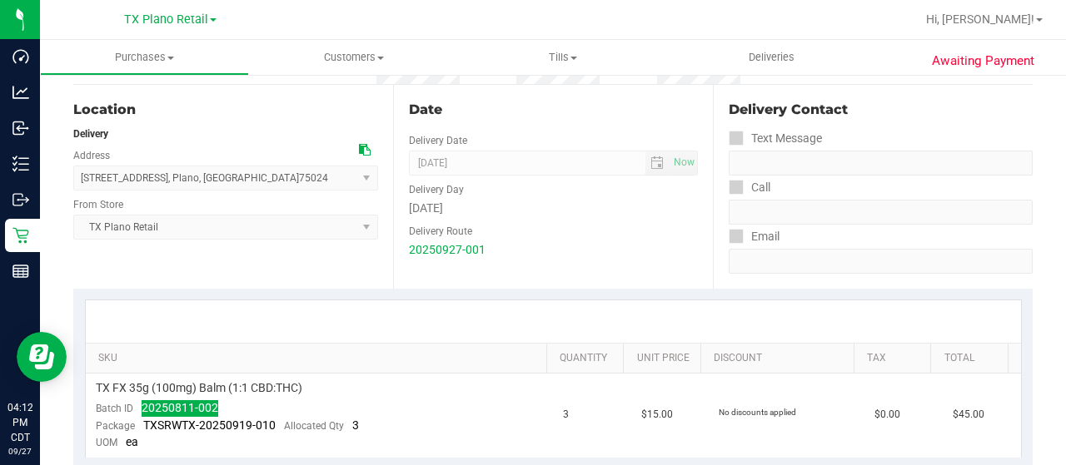
scroll to position [0, 0]
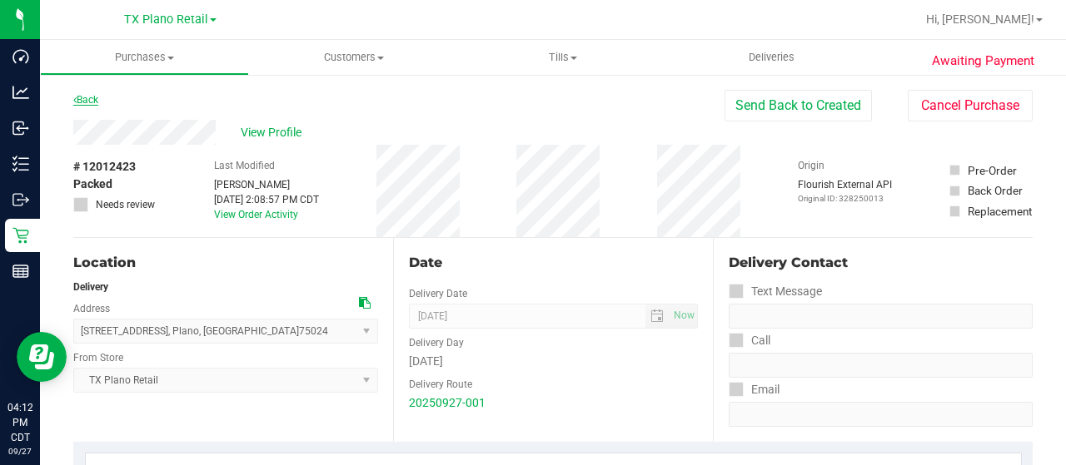
click at [86, 99] on link "Back" at bounding box center [85, 100] width 25 height 12
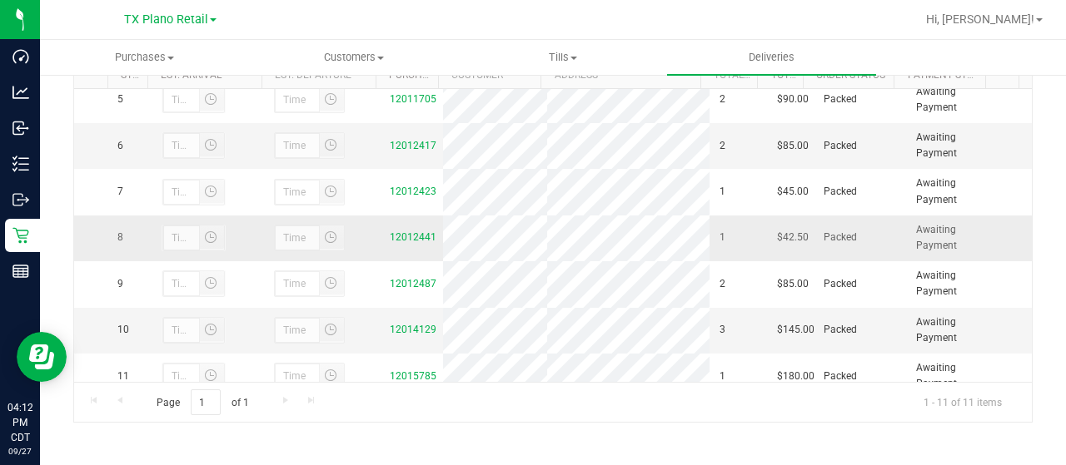
scroll to position [226, 0]
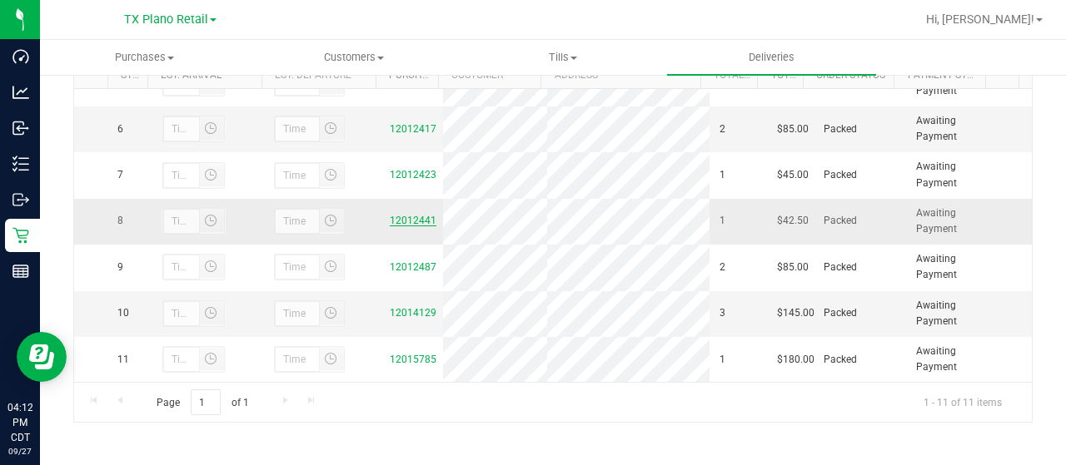
click at [406, 221] on link "12012441" at bounding box center [413, 221] width 47 height 12
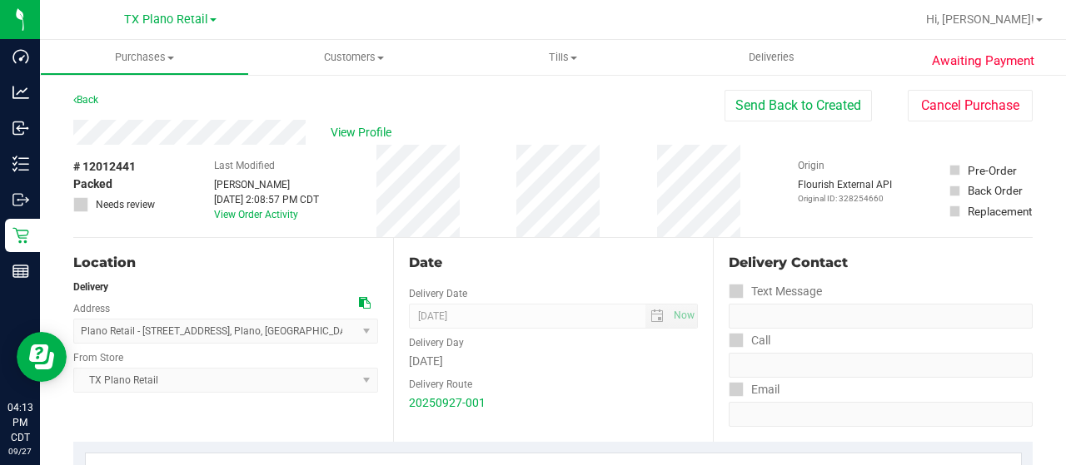
click at [316, 131] on div "View Profile" at bounding box center [398, 132] width 651 height 25
click at [381, 132] on span "View Profile" at bounding box center [364, 132] width 67 height 17
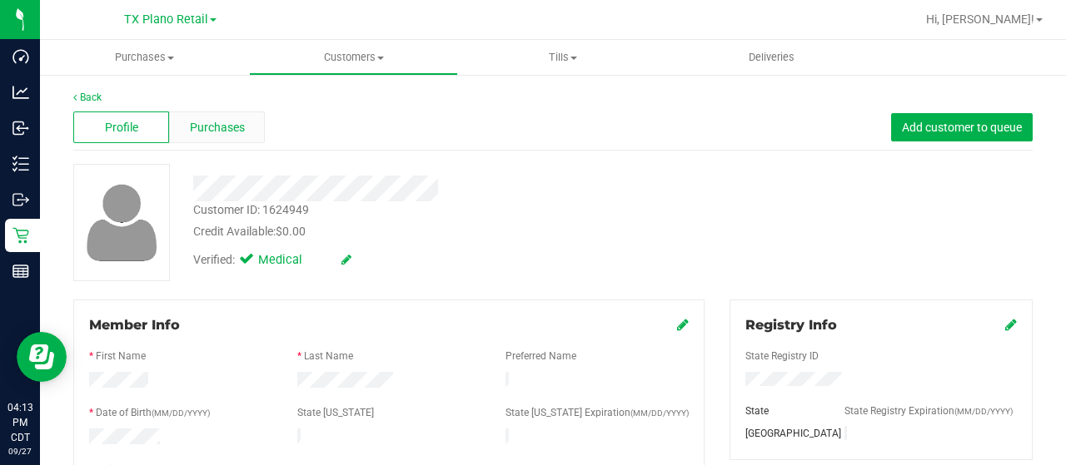
click at [213, 139] on div "Purchases" at bounding box center [217, 128] width 96 height 32
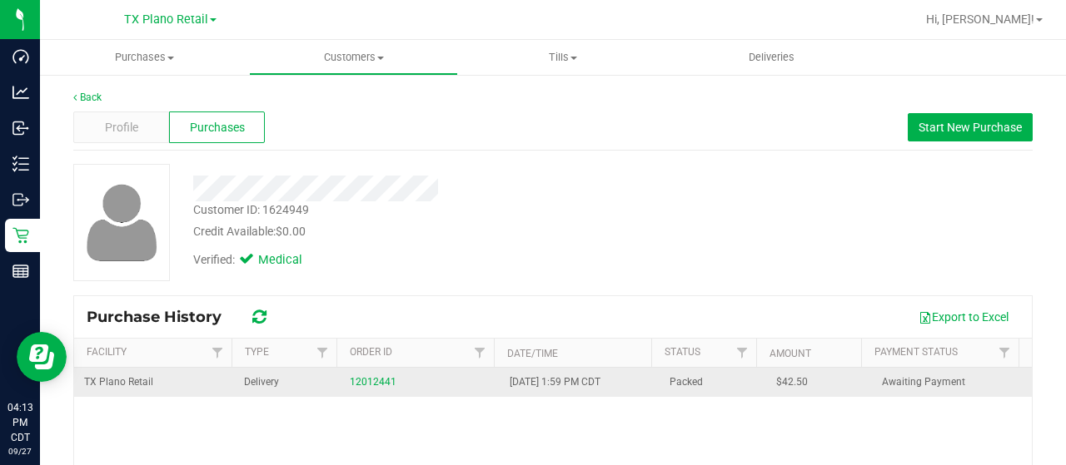
scroll to position [83, 0]
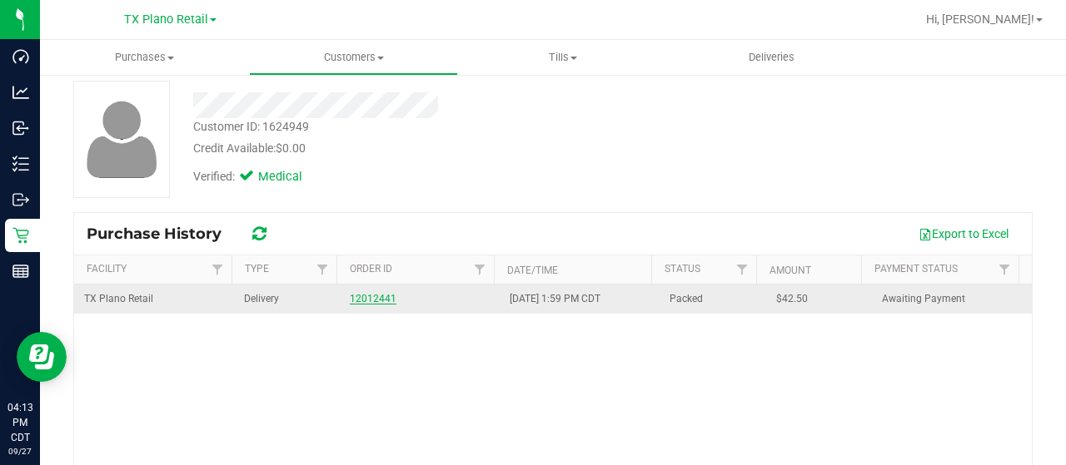
click at [371, 297] on link "12012441" at bounding box center [373, 299] width 47 height 12
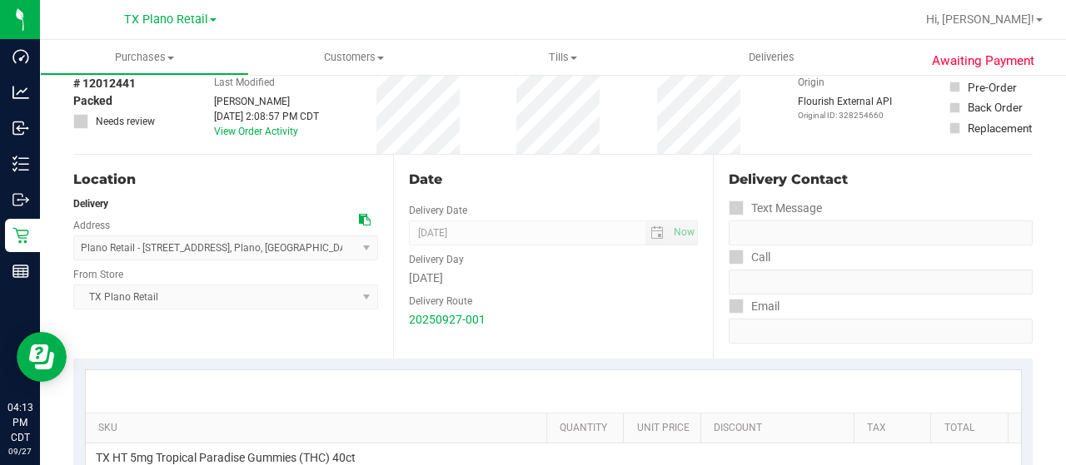
scroll to position [416, 0]
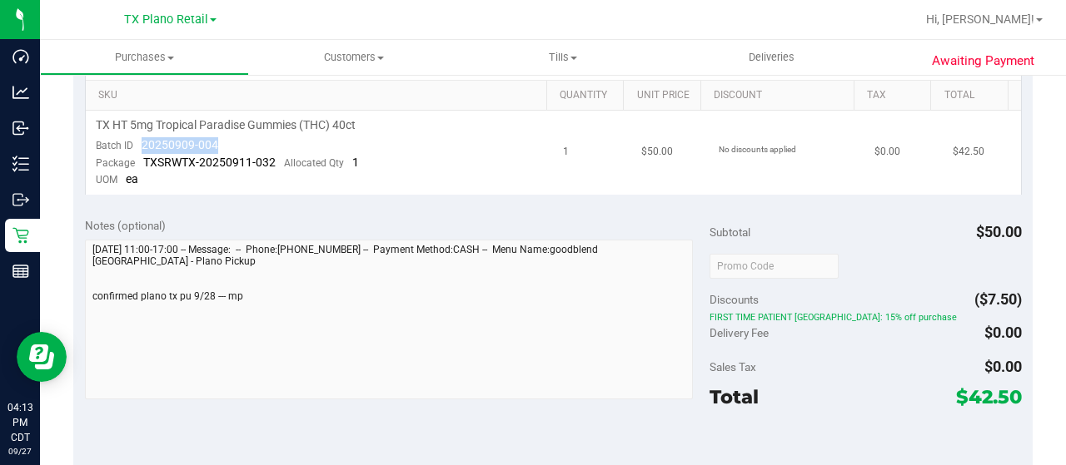
drag, startPoint x: 226, startPoint y: 146, endPoint x: 139, endPoint y: 146, distance: 87.4
click at [139, 146] on td "TX HT 5mg Tropical Paradise Gummies (THC) 40ct Batch ID 20250909-004 Package TX…" at bounding box center [320, 153] width 468 height 84
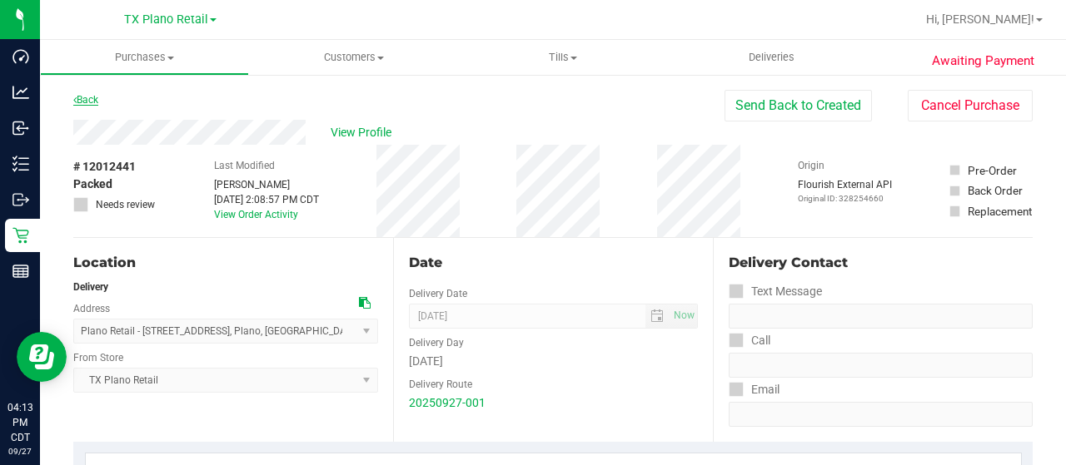
click at [75, 97] on icon at bounding box center [74, 100] width 3 height 10
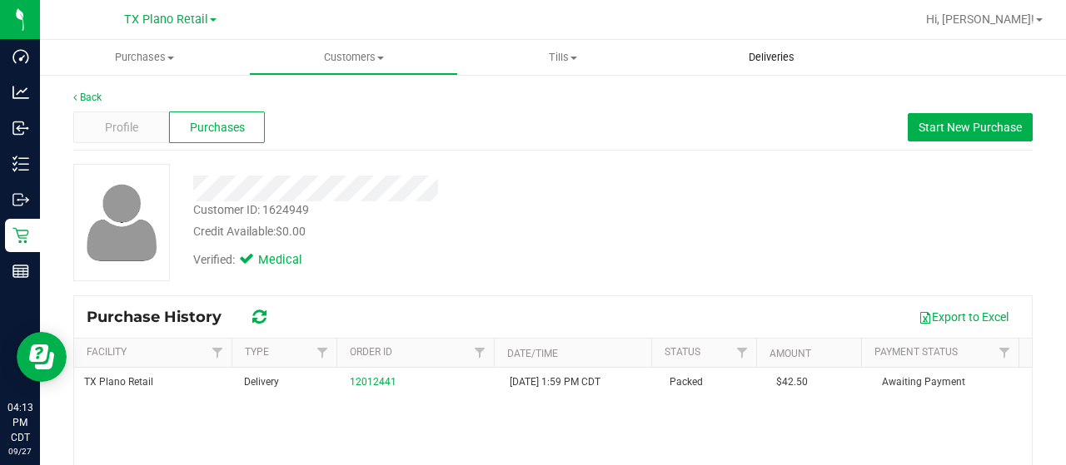
click at [781, 59] on span "Deliveries" at bounding box center [771, 57] width 91 height 15
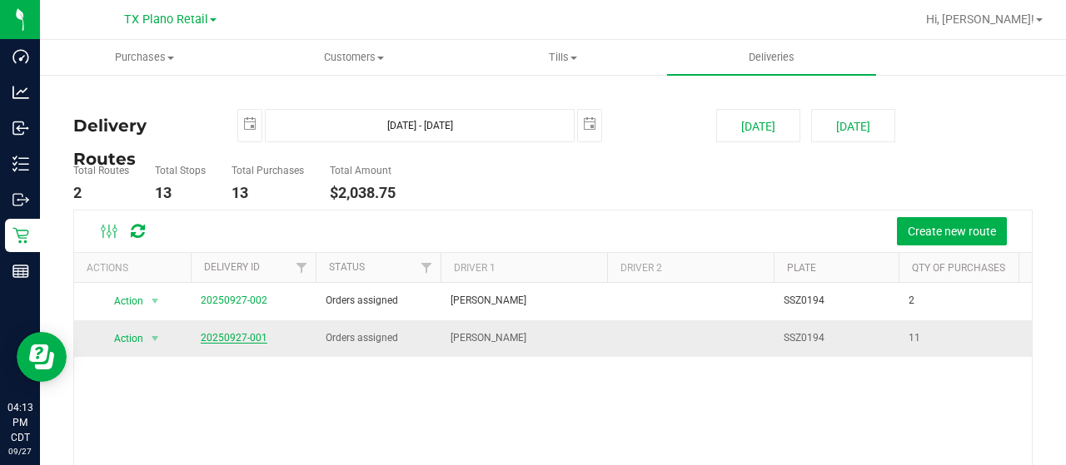
click at [227, 332] on link "20250927-001" at bounding box center [234, 338] width 67 height 12
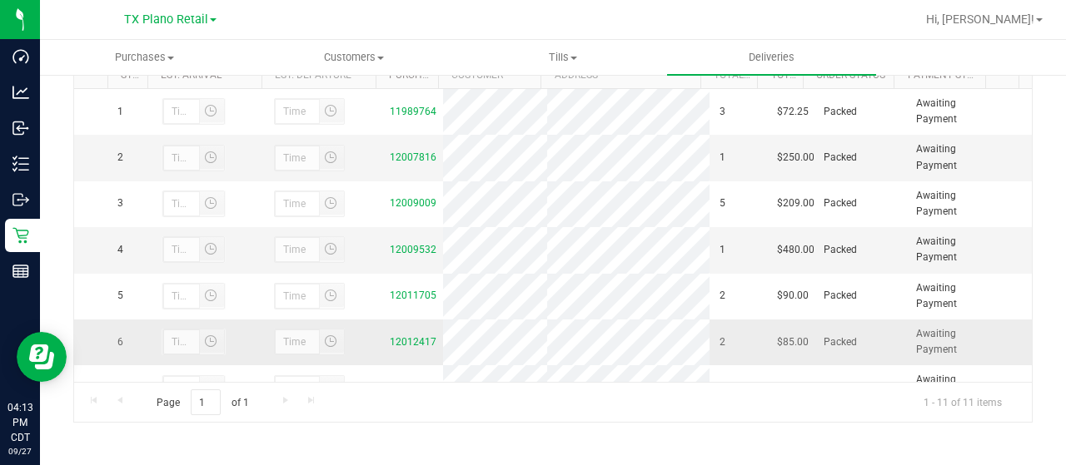
scroll to position [226, 0]
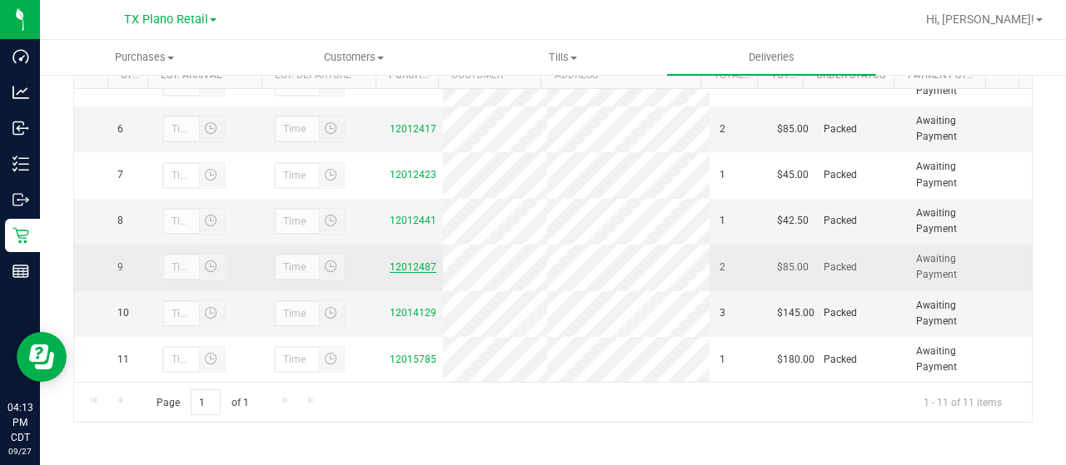
click at [412, 267] on link "12012487" at bounding box center [413, 267] width 47 height 12
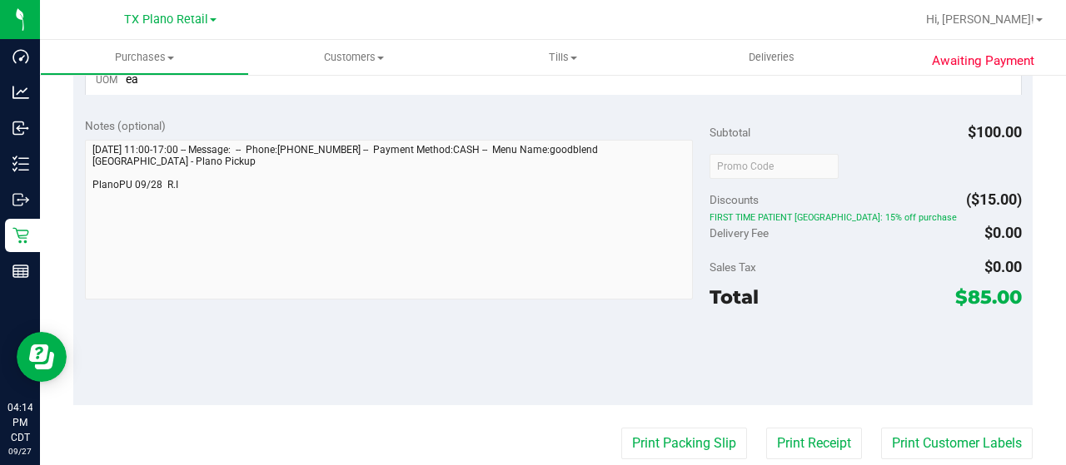
scroll to position [416, 0]
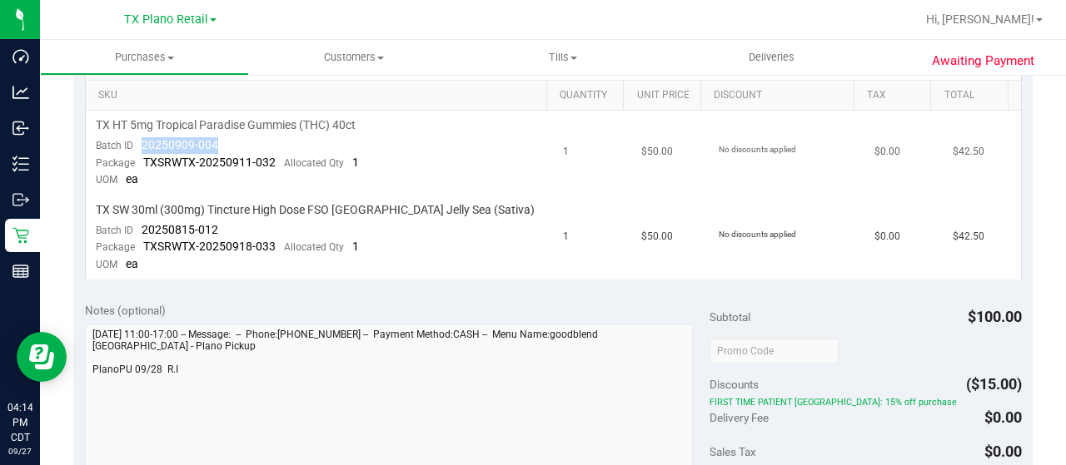
drag, startPoint x: 221, startPoint y: 150, endPoint x: 133, endPoint y: 152, distance: 88.3
click at [133, 152] on td "TX HT 5mg Tropical Paradise Gummies (THC) 40ct Batch ID 20250909-004 Package TX…" at bounding box center [320, 153] width 468 height 85
drag, startPoint x: 218, startPoint y: 227, endPoint x: 135, endPoint y: 228, distance: 83.3
click at [135, 228] on td "TX SW 30ml (300mg) Tincture High Dose FSO TX Jelly Sea (Sativa) Batch ID 202508…" at bounding box center [320, 238] width 468 height 84
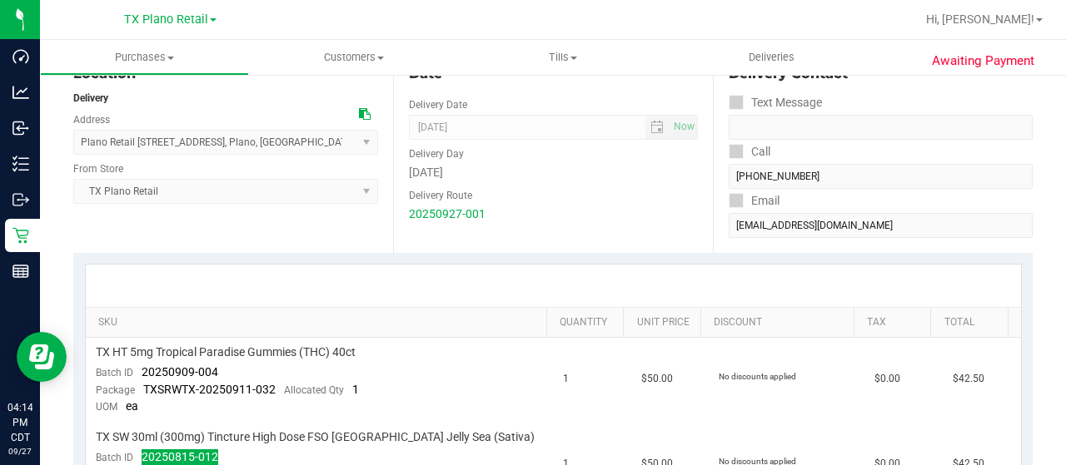
scroll to position [0, 0]
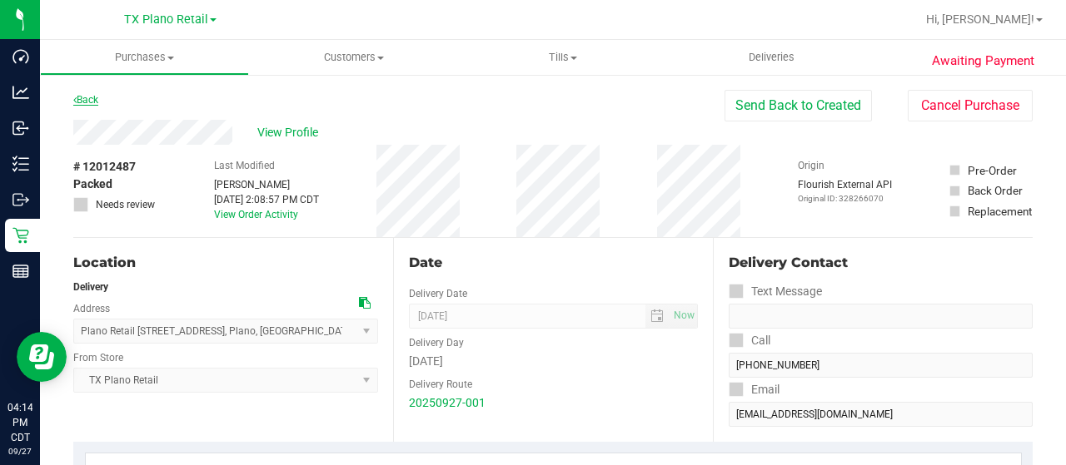
click at [92, 100] on link "Back" at bounding box center [85, 100] width 25 height 12
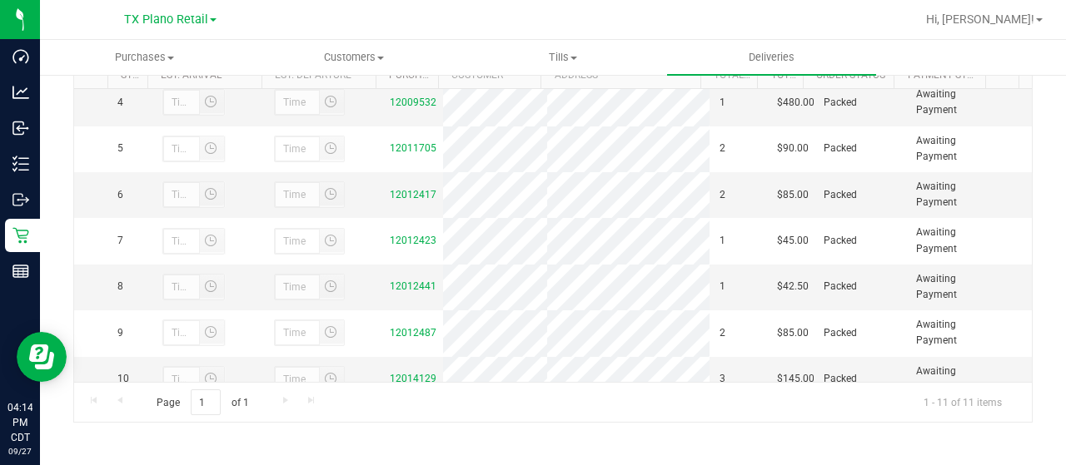
scroll to position [226, 0]
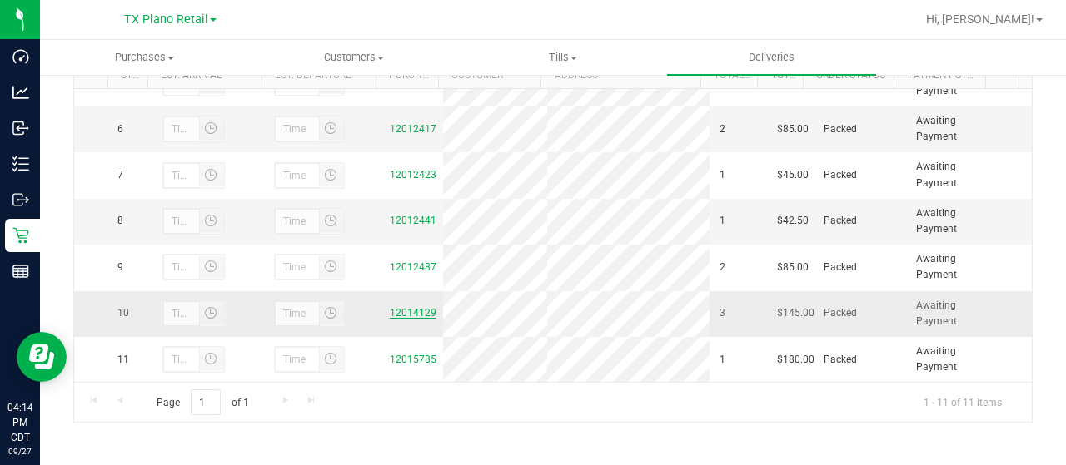
click at [401, 314] on link "12014129" at bounding box center [413, 313] width 47 height 12
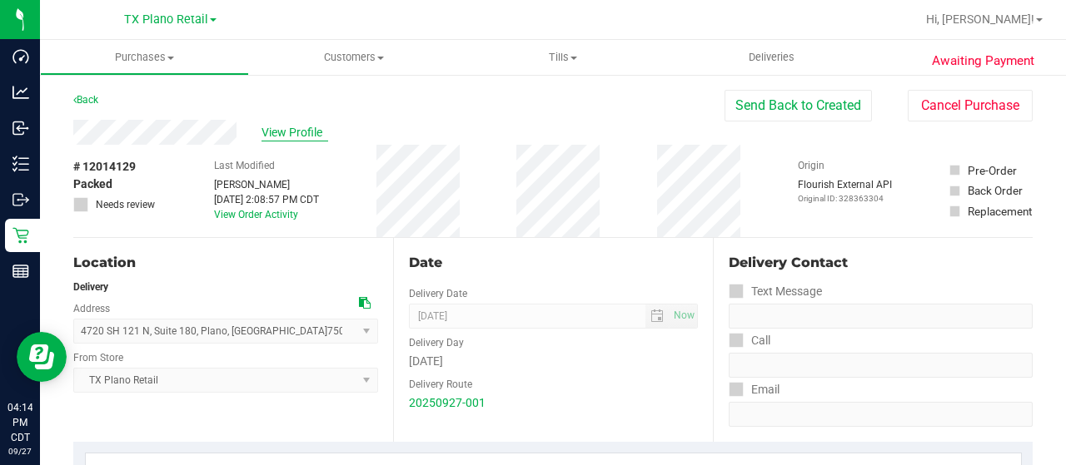
click at [271, 132] on span "View Profile" at bounding box center [294, 132] width 67 height 17
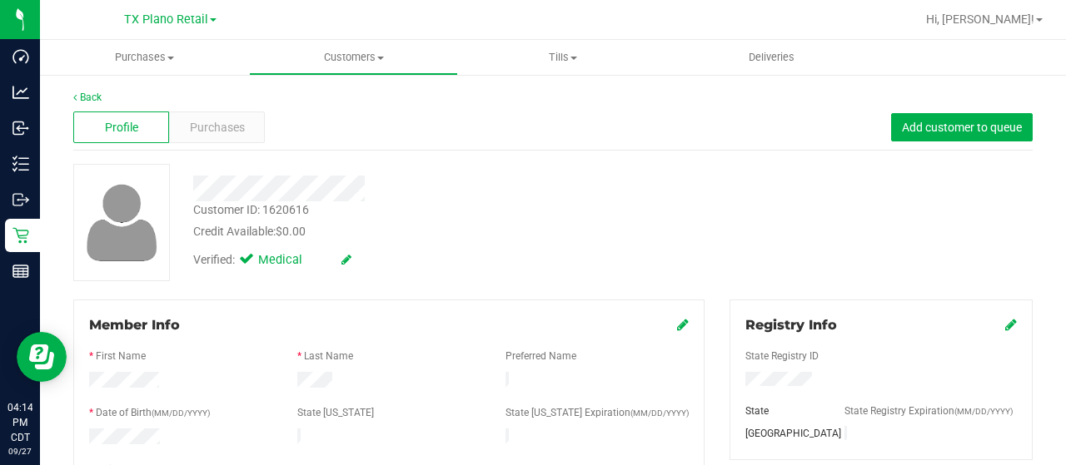
drag, startPoint x: 331, startPoint y: 382, endPoint x: 290, endPoint y: 379, distance: 41.8
click at [290, 379] on div at bounding box center [389, 382] width 208 height 20
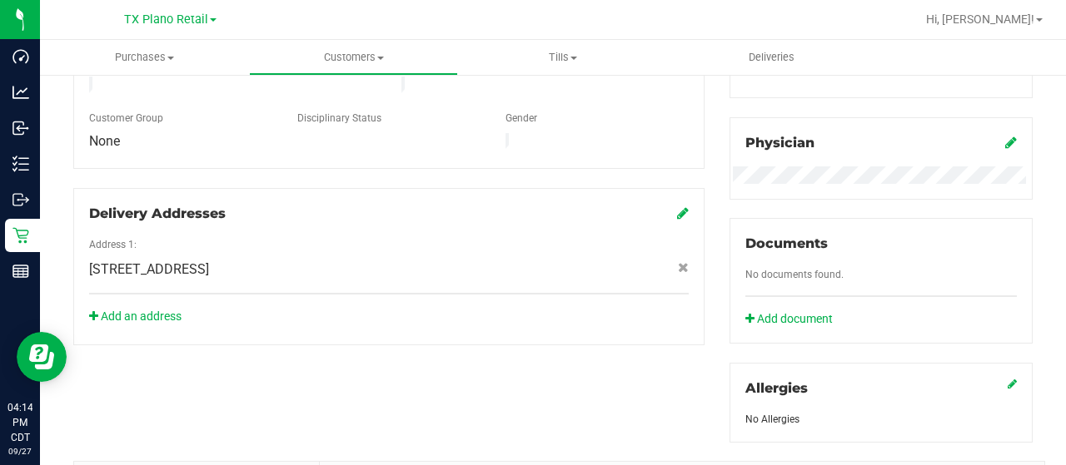
scroll to position [796, 0]
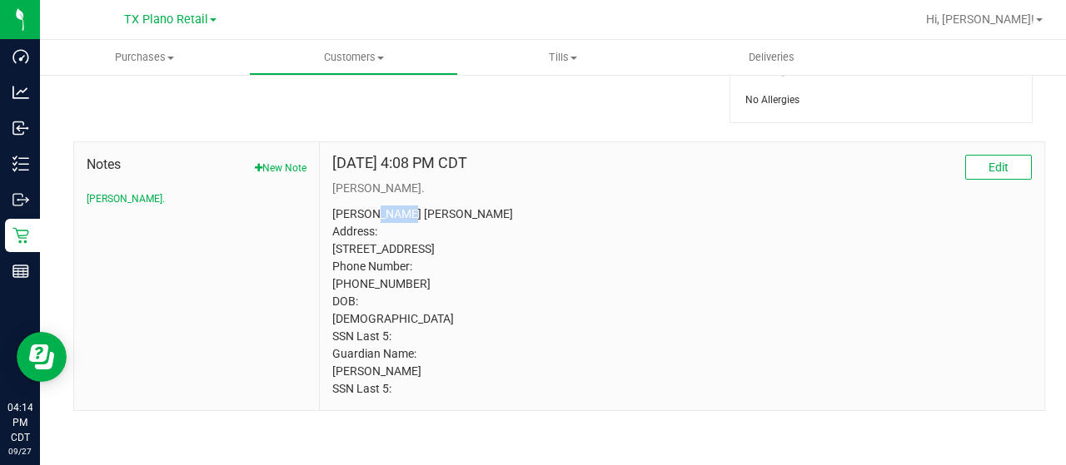
drag, startPoint x: 401, startPoint y: 200, endPoint x: 370, endPoint y: 197, distance: 30.9
click at [370, 206] on p "Juan R Pagan Ferrer Address: 1819 Park Highland Way Arlington, TX, 76012 Phone …" at bounding box center [681, 302] width 699 height 192
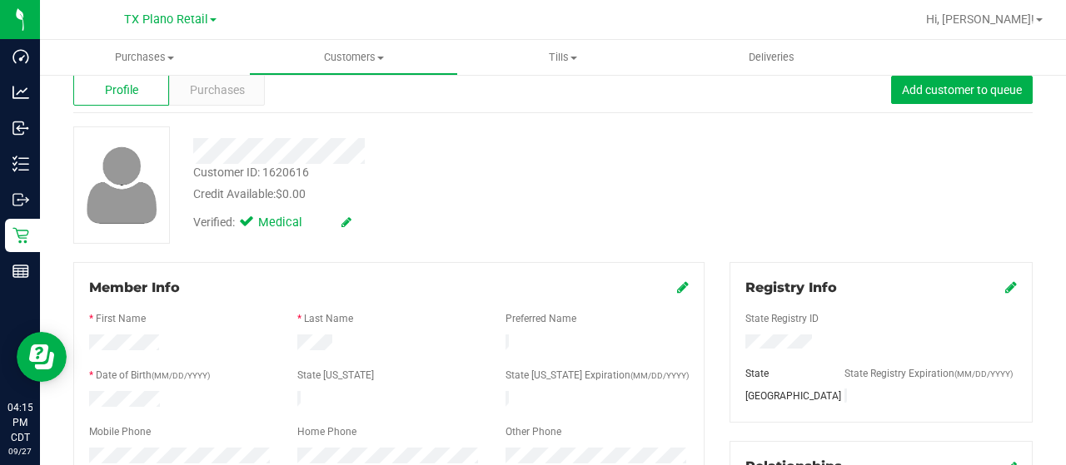
scroll to position [0, 0]
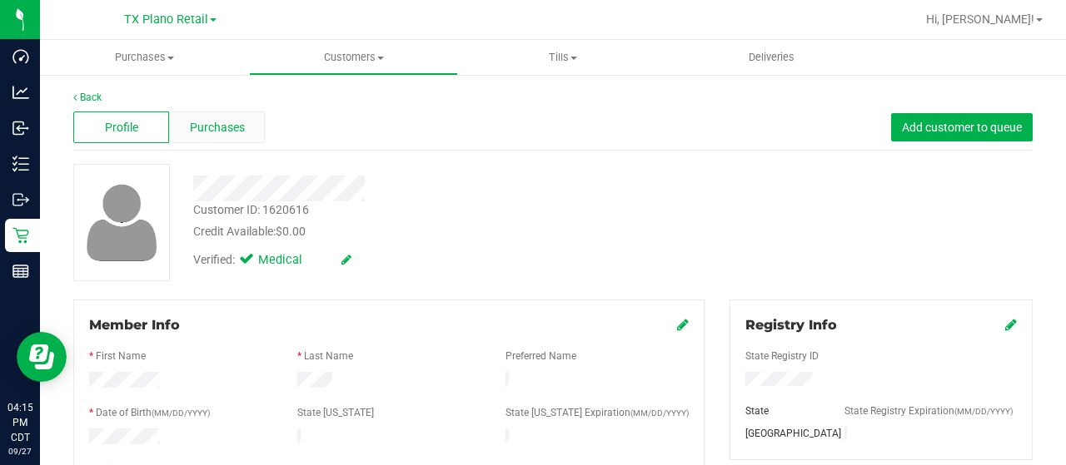
click at [238, 125] on span "Purchases" at bounding box center [217, 127] width 55 height 17
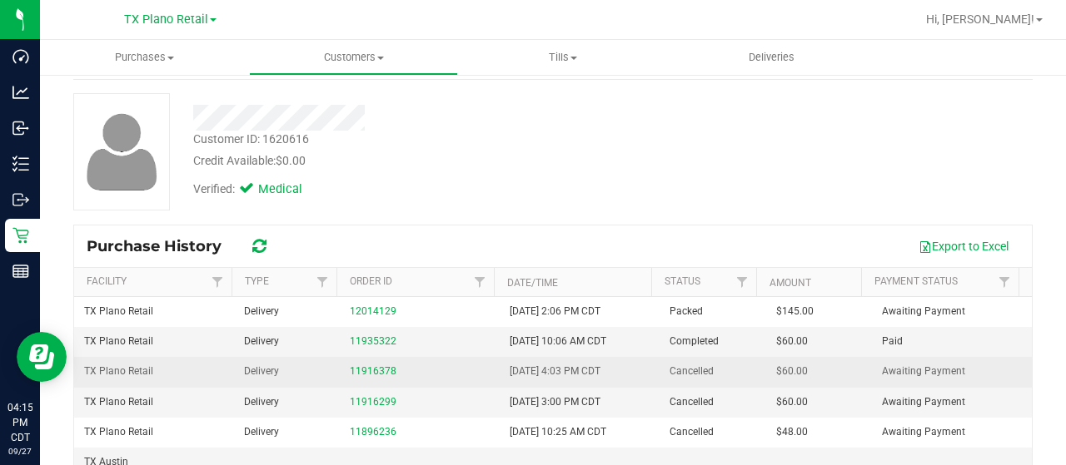
scroll to position [167, 0]
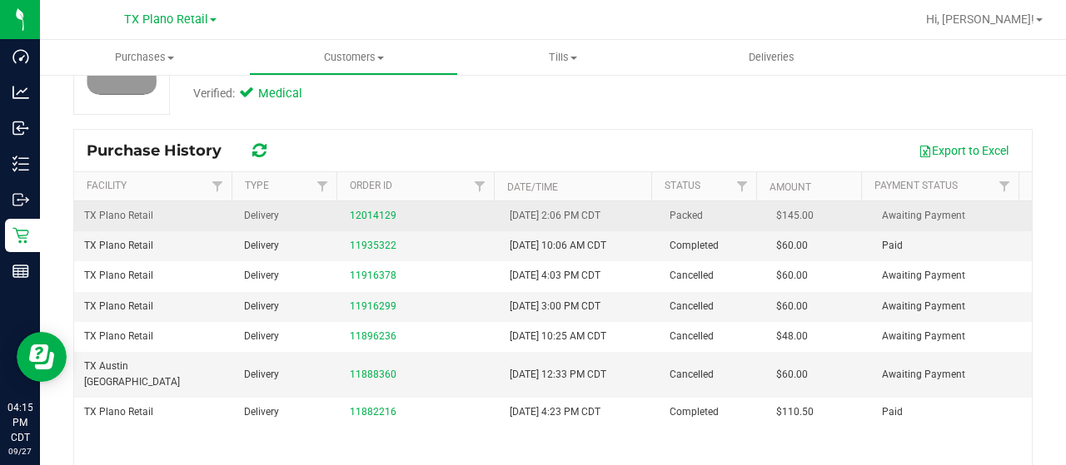
click at [369, 205] on td "12014129" at bounding box center [420, 217] width 160 height 30
click at [365, 213] on link "12014129" at bounding box center [373, 216] width 47 height 12
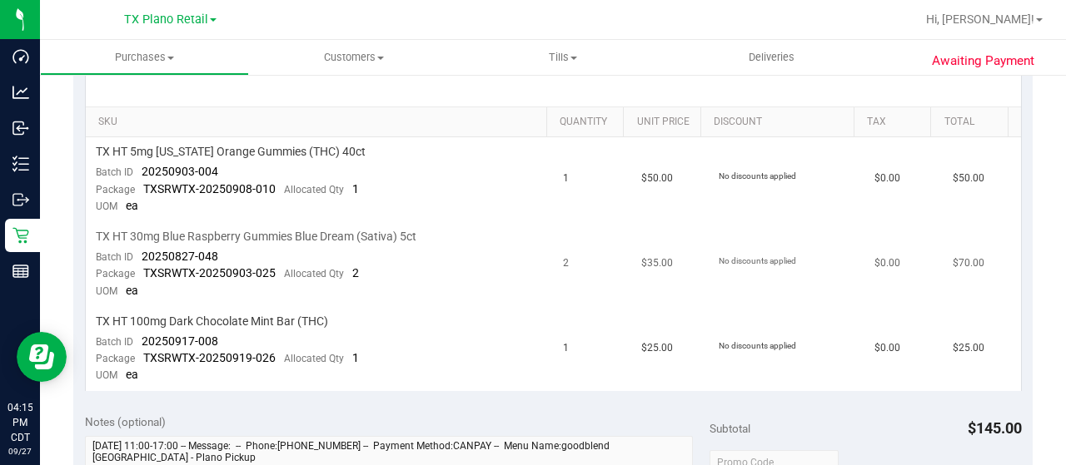
scroll to position [416, 0]
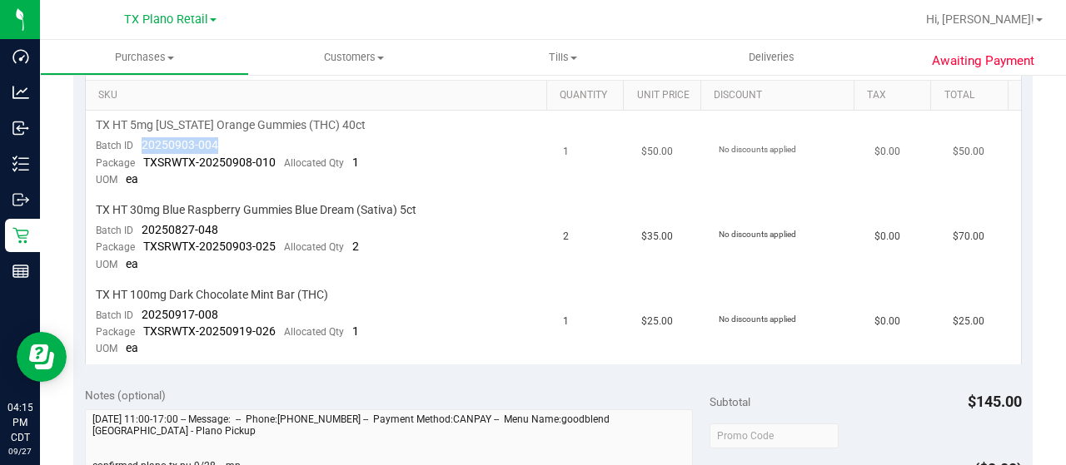
drag, startPoint x: 197, startPoint y: 144, endPoint x: 152, endPoint y: 146, distance: 45.8
click at [137, 138] on td "TX HT 5mg Texas Orange Gummies (THC) 40ct Batch ID 20250903-004 Package TXSRWTX…" at bounding box center [320, 153] width 468 height 85
drag, startPoint x: 216, startPoint y: 227, endPoint x: 144, endPoint y: 229, distance: 72.5
click at [142, 226] on td "TX HT 30mg Blue Raspberry Gummies Blue Dream (Sativa) 5ct Batch ID 20250827-048…" at bounding box center [320, 238] width 468 height 85
drag, startPoint x: 223, startPoint y: 311, endPoint x: 139, endPoint y: 309, distance: 84.1
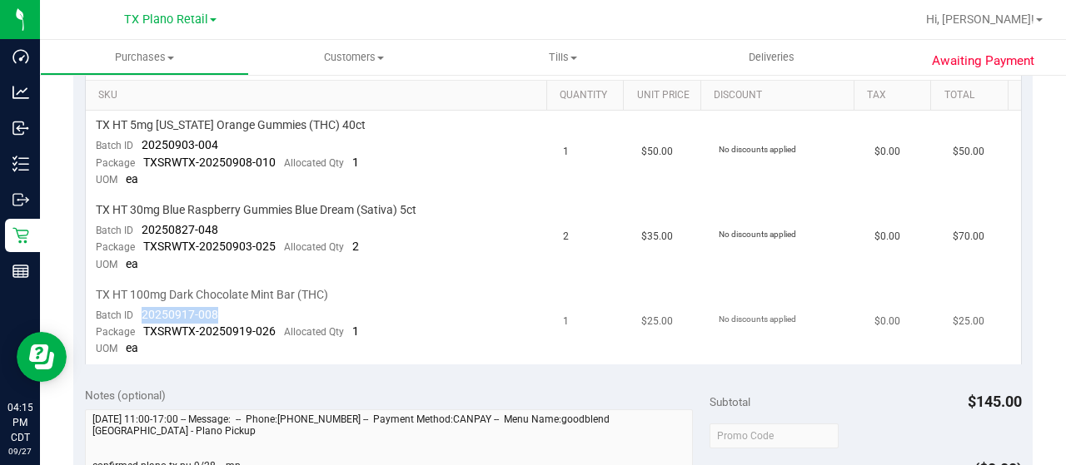
click at [139, 309] on td "TX HT 100mg Dark Chocolate Mint Bar (THC) Batch ID 20250917-008 Package TXSRWTX…" at bounding box center [320, 323] width 468 height 84
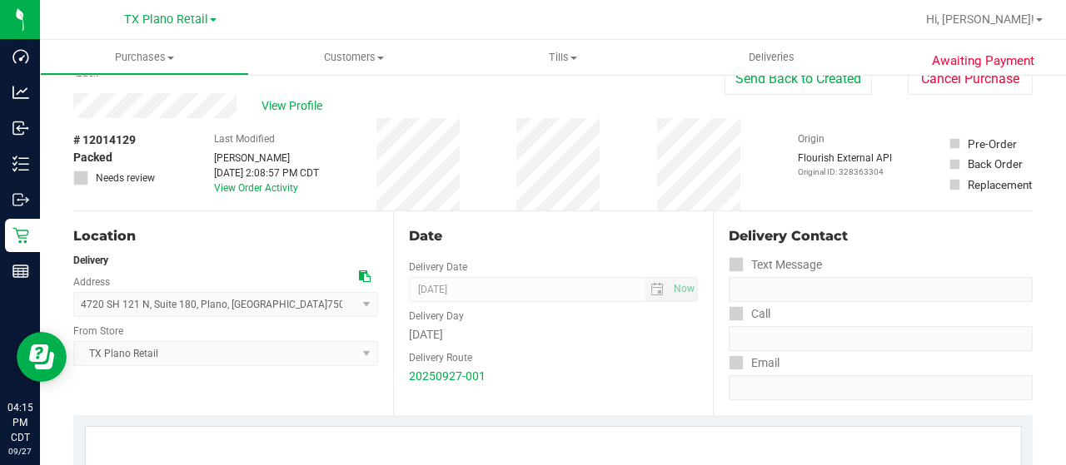
scroll to position [0, 0]
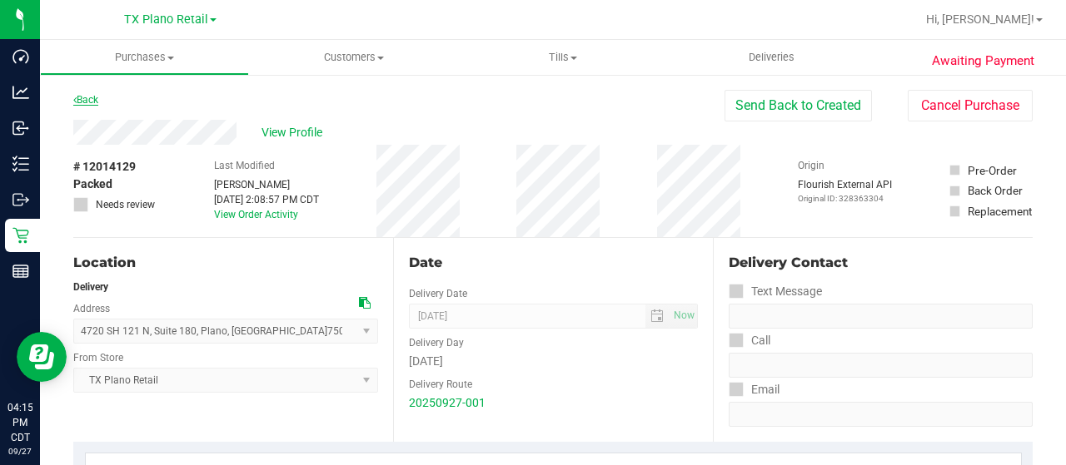
click at [87, 99] on link "Back" at bounding box center [85, 100] width 25 height 12
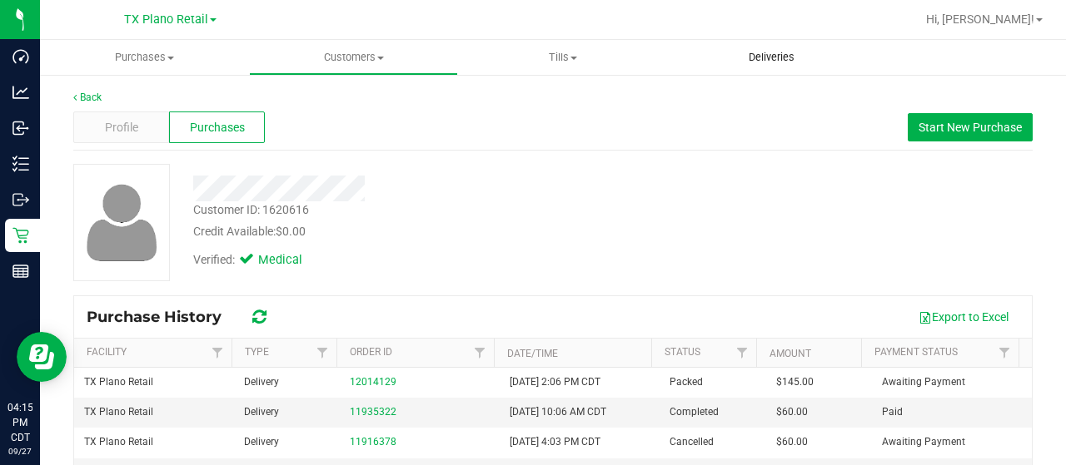
click at [774, 57] on span "Deliveries" at bounding box center [771, 57] width 91 height 15
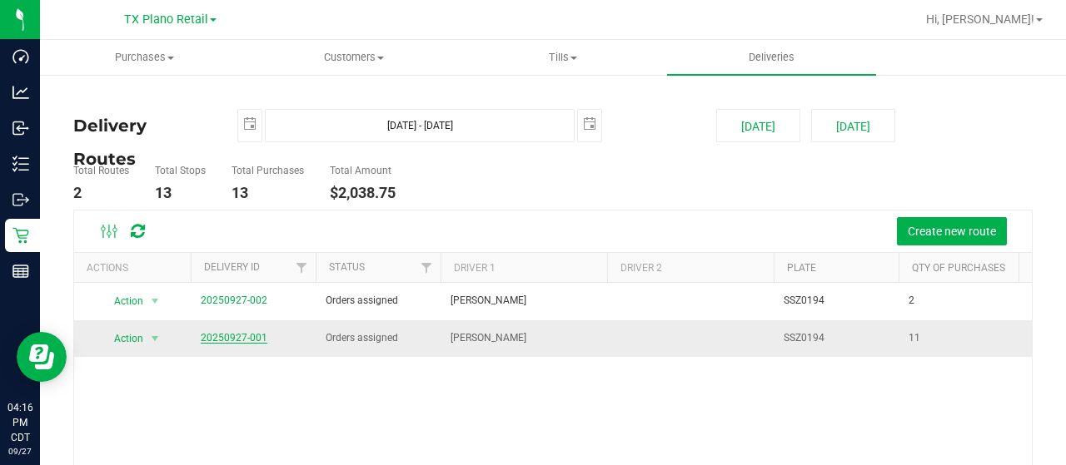
click at [231, 341] on link "20250927-001" at bounding box center [234, 338] width 67 height 12
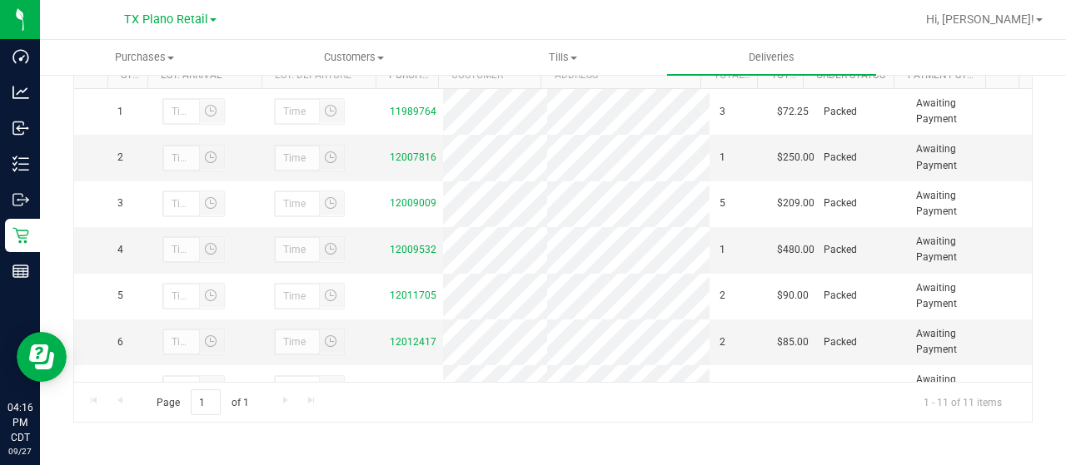
scroll to position [226, 0]
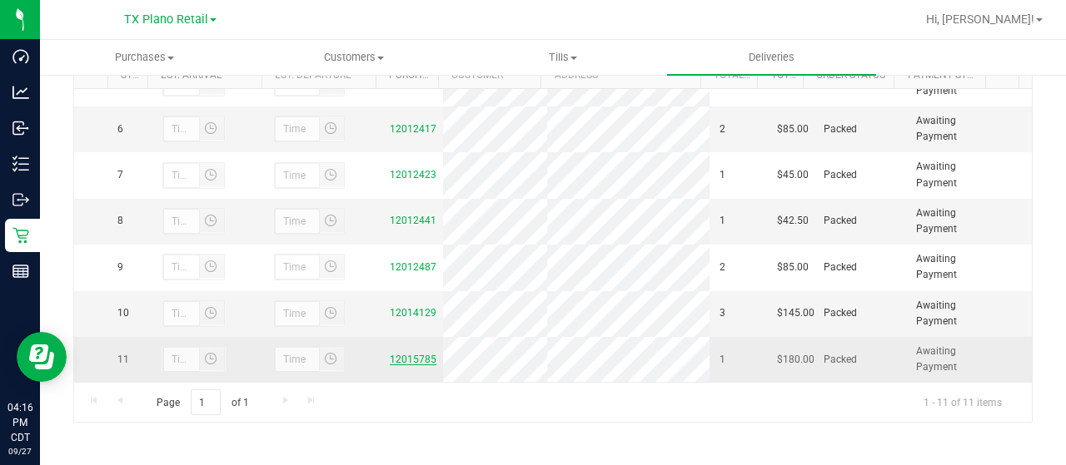
click at [398, 354] on link "12015785" at bounding box center [413, 360] width 47 height 12
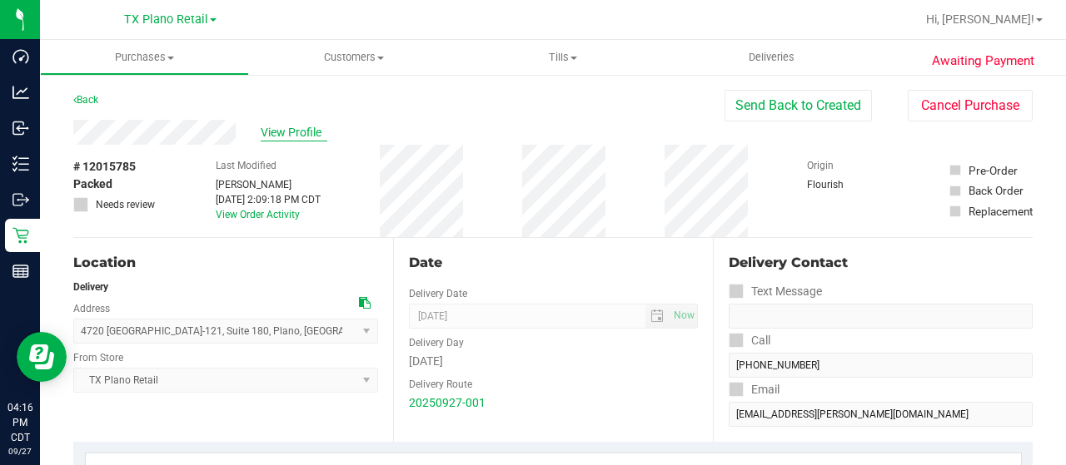
click at [291, 137] on span "View Profile" at bounding box center [294, 132] width 67 height 17
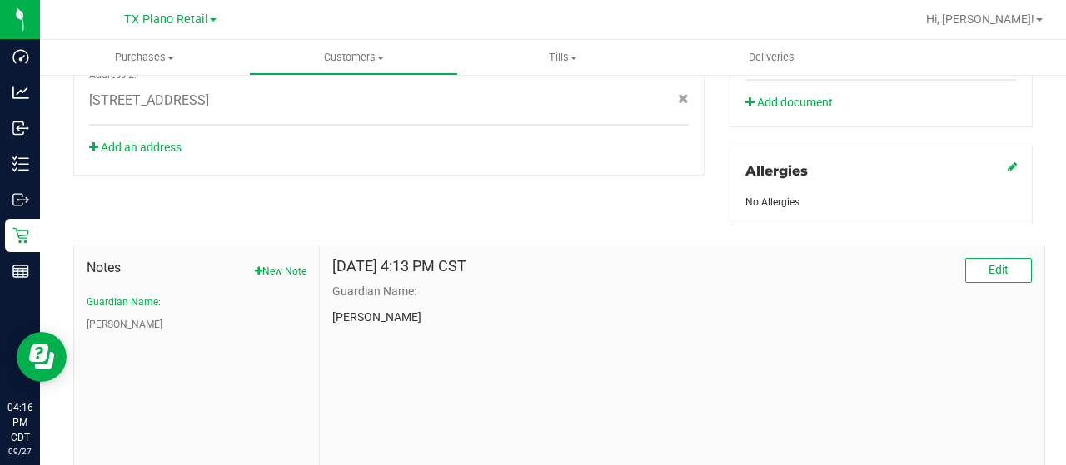
scroll to position [758, 0]
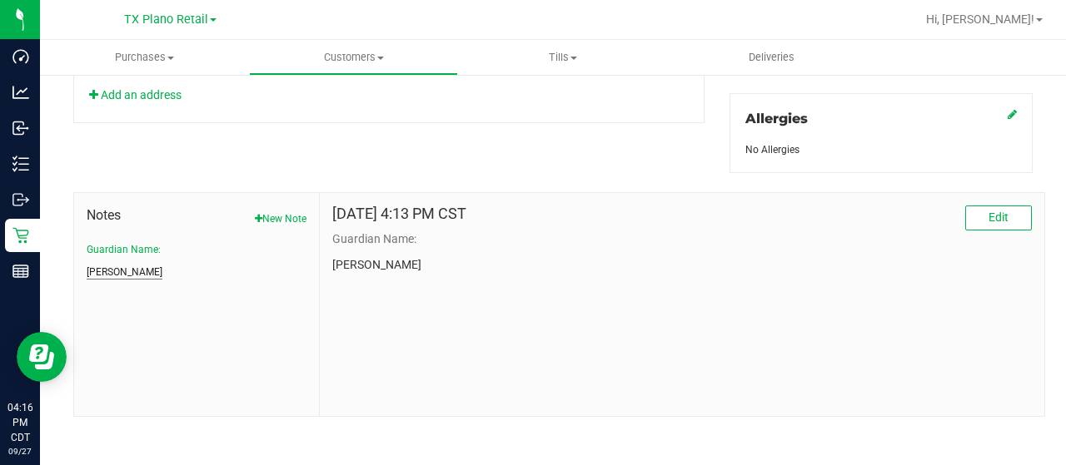
click at [109, 269] on button "CURT" at bounding box center [125, 272] width 76 height 15
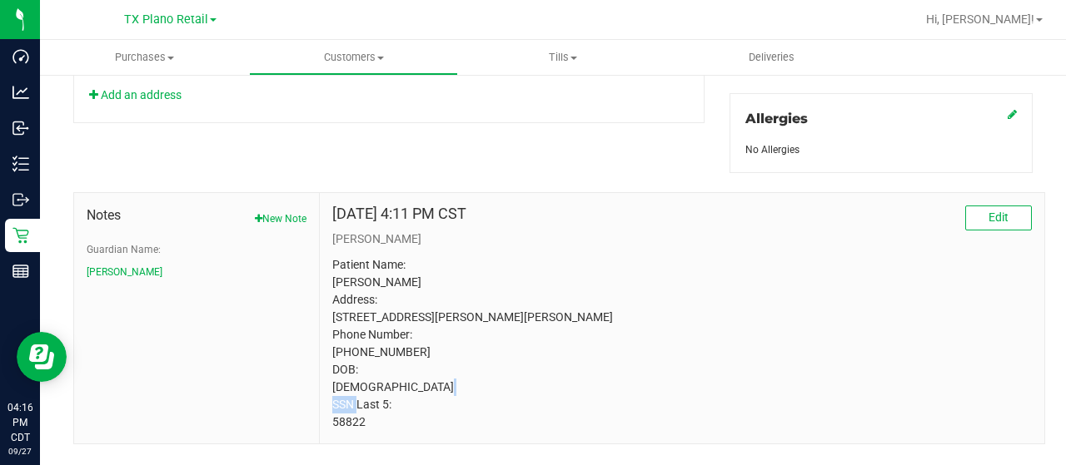
drag, startPoint x: 370, startPoint y: 437, endPoint x: 327, endPoint y: 437, distance: 42.5
click at [327, 437] on div "Nov 8, 2022 4:11 PM CST Edit CURT Patient Name: Christi Kirkpatrick Address: 22…" at bounding box center [682, 318] width 724 height 251
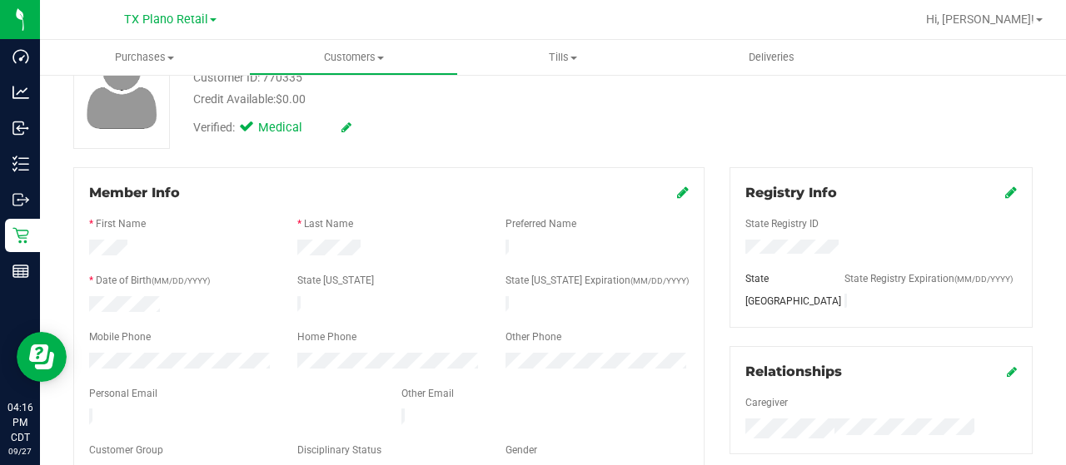
scroll to position [8, 0]
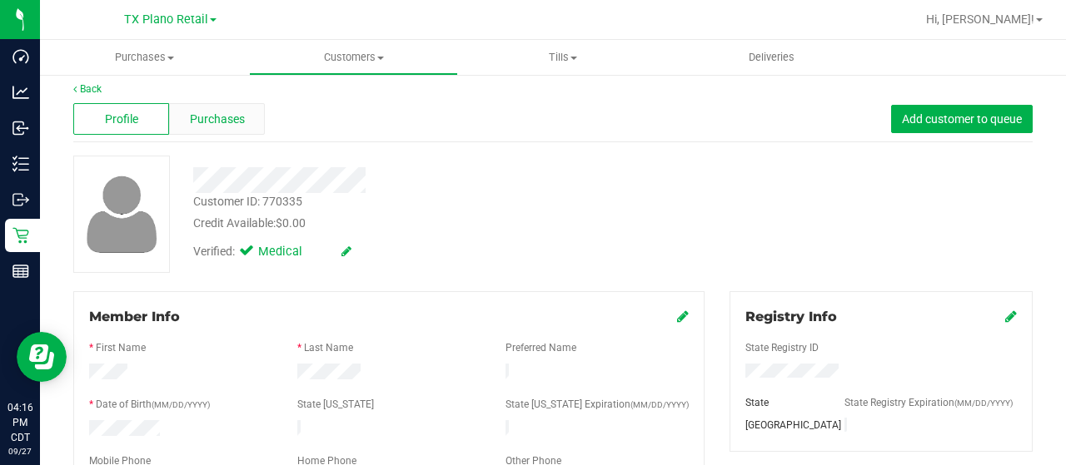
click at [210, 127] on div "Purchases" at bounding box center [217, 119] width 96 height 32
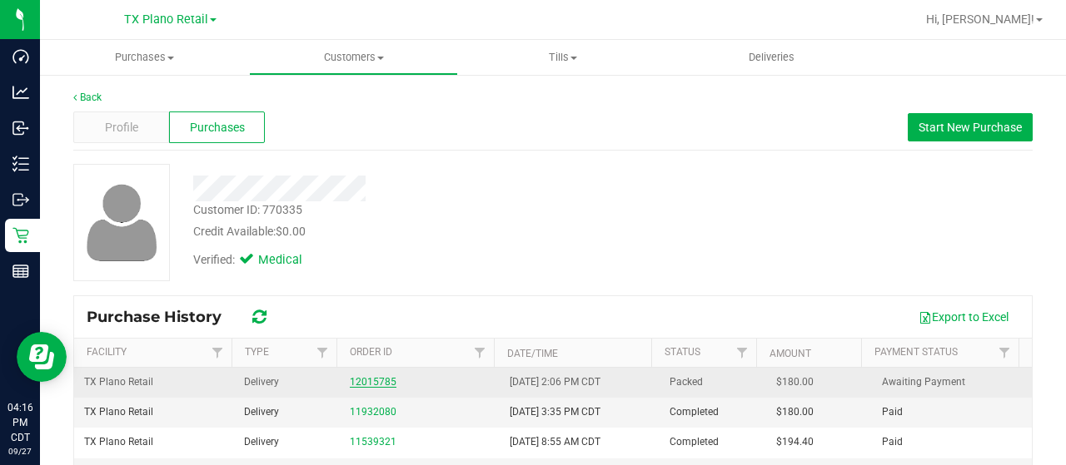
click at [362, 382] on link "12015785" at bounding box center [373, 382] width 47 height 12
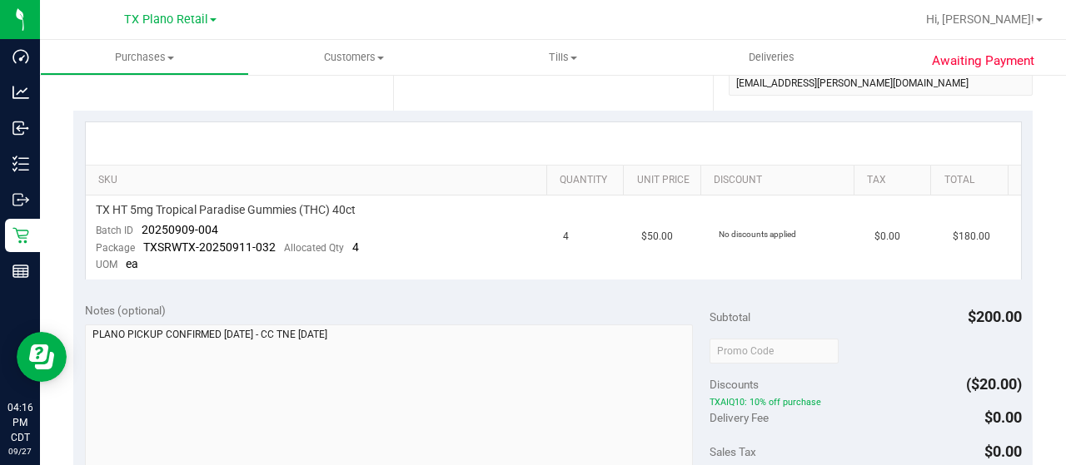
scroll to position [333, 0]
drag, startPoint x: 224, startPoint y: 224, endPoint x: 132, endPoint y: 226, distance: 91.6
click at [132, 226] on td "TX HT 5mg Tropical Paradise Gummies (THC) 40ct Batch ID 20250909-004 Package TX…" at bounding box center [320, 236] width 468 height 84
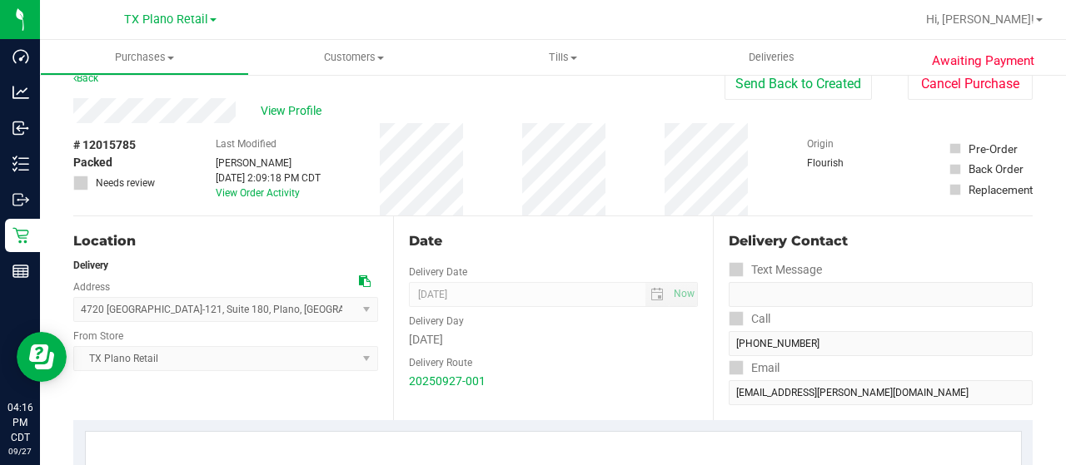
scroll to position [0, 0]
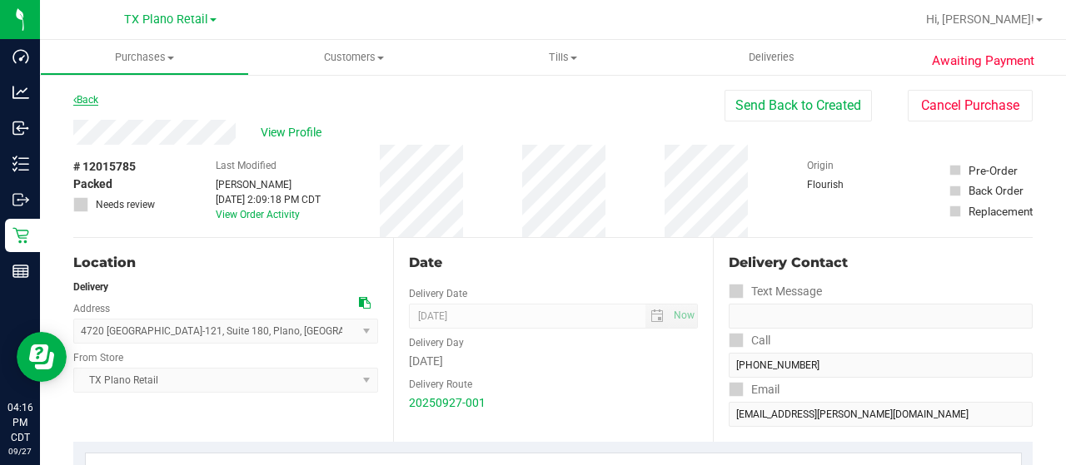
click at [80, 102] on link "Back" at bounding box center [85, 100] width 25 height 12
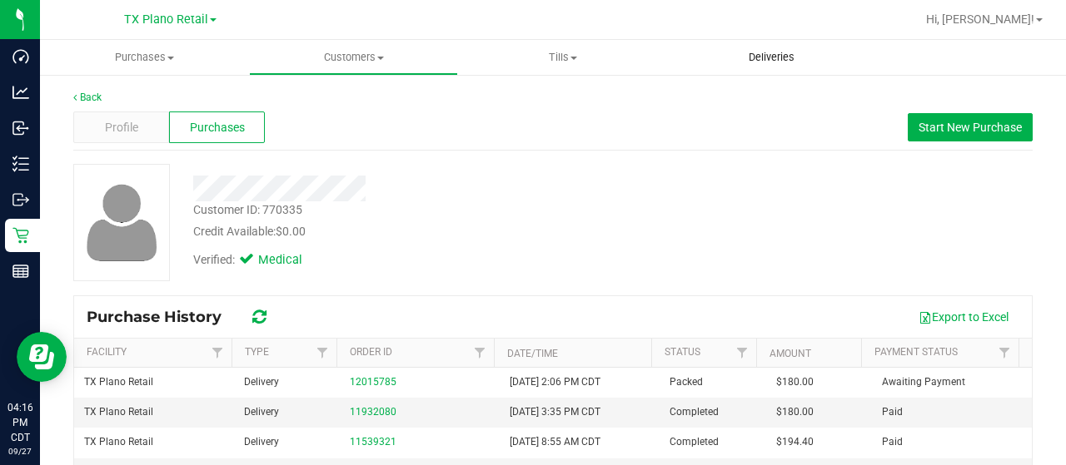
click at [801, 54] on span "Deliveries" at bounding box center [771, 57] width 91 height 15
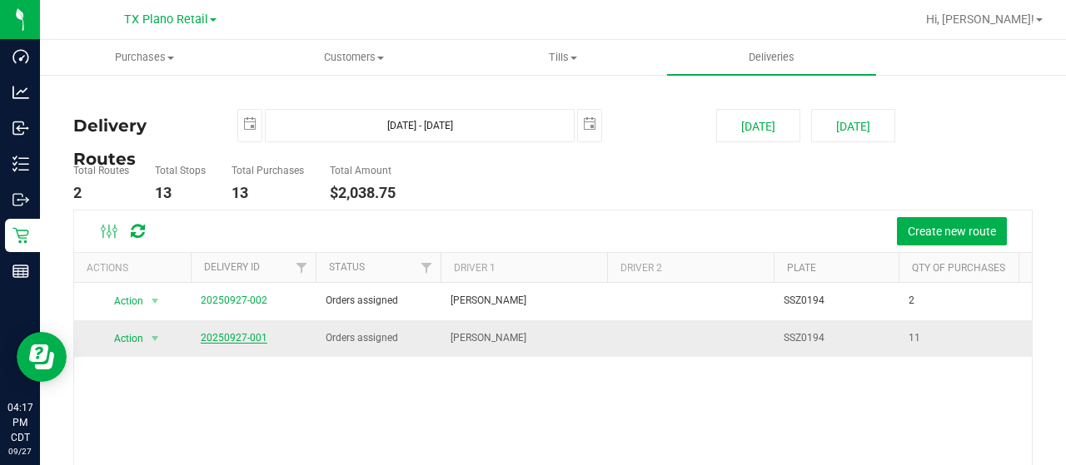
click at [213, 334] on link "20250927-001" at bounding box center [234, 338] width 67 height 12
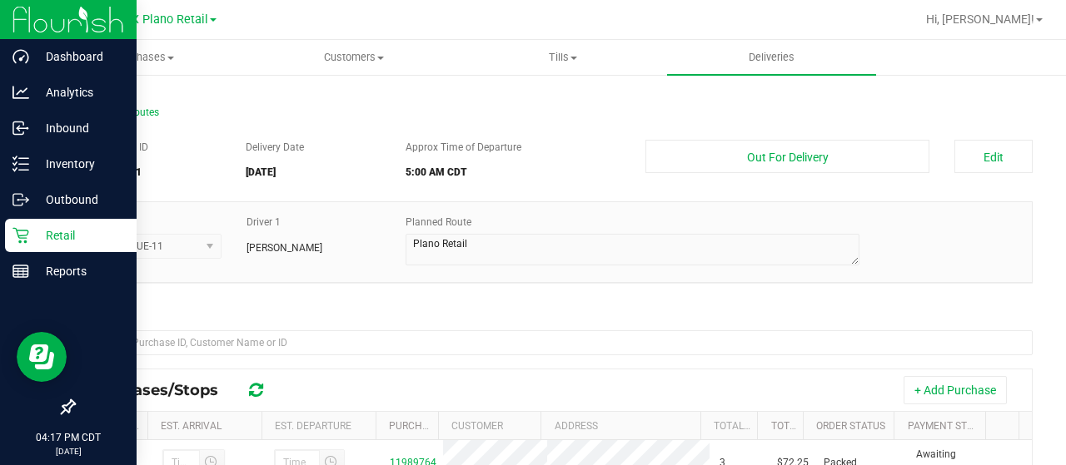
click at [15, 239] on icon at bounding box center [20, 235] width 17 height 17
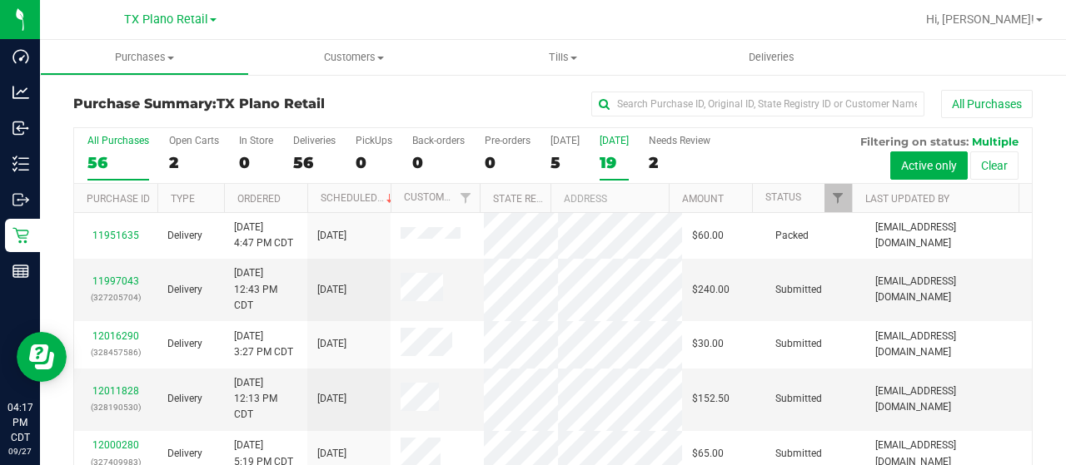
click at [610, 160] on div "19" at bounding box center [614, 162] width 29 height 19
click at [0, 0] on input "Tomorrow 19" at bounding box center [0, 0] width 0 height 0
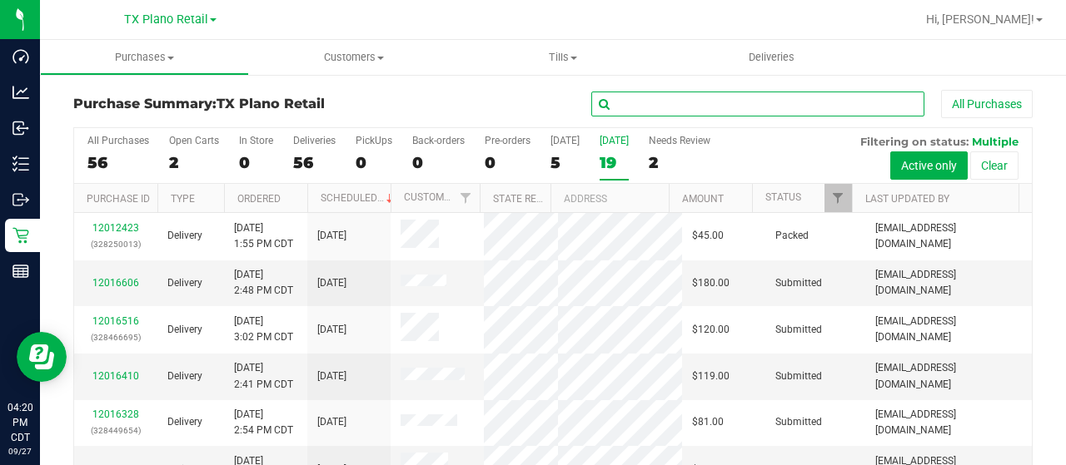
click at [621, 100] on input "text" at bounding box center [757, 104] width 333 height 25
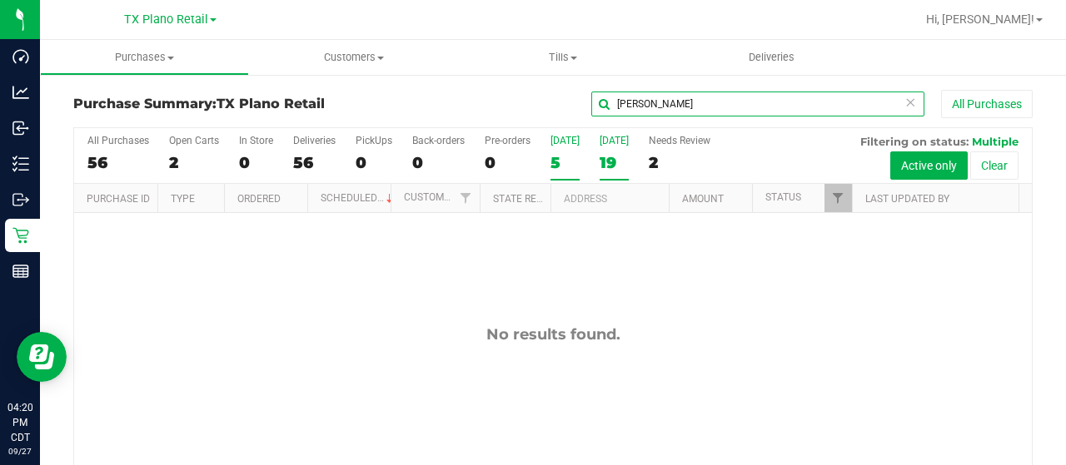
type input "robert"
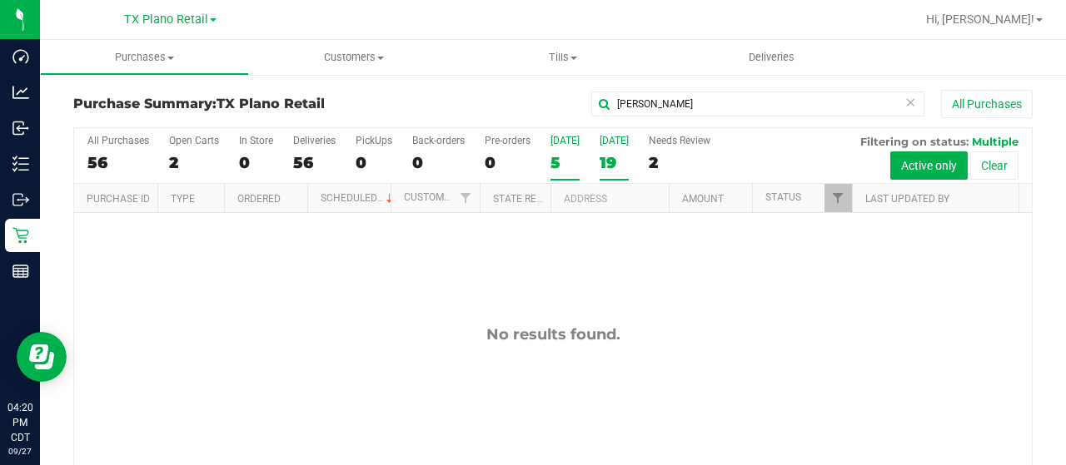
click at [558, 159] on div "5" at bounding box center [564, 162] width 29 height 19
click at [0, 0] on input "[DATE] 5" at bounding box center [0, 0] width 0 height 0
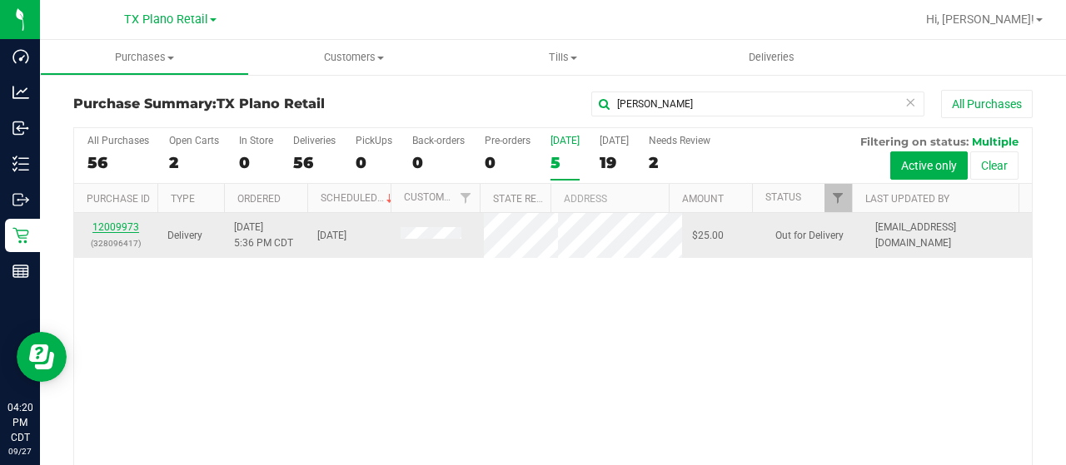
click at [110, 231] on link "12009973" at bounding box center [115, 227] width 47 height 12
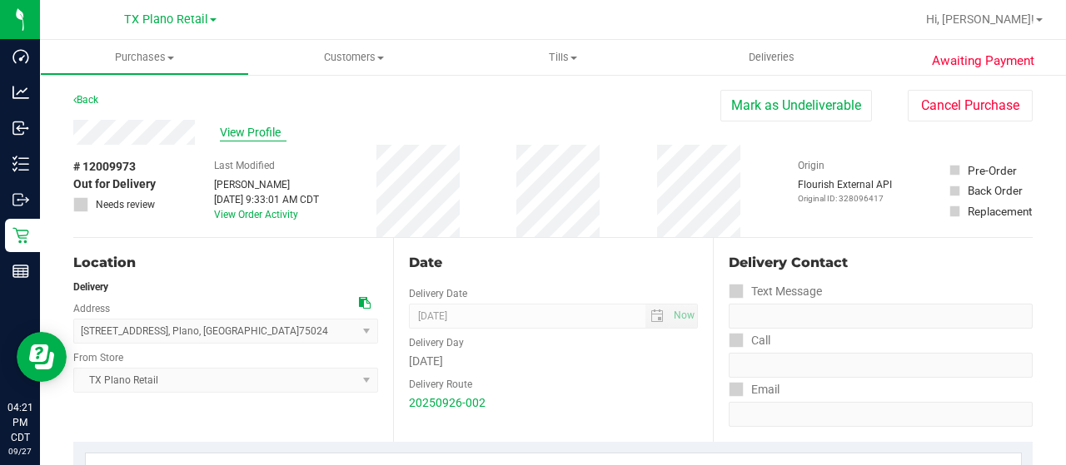
click at [234, 136] on span "View Profile" at bounding box center [253, 132] width 67 height 17
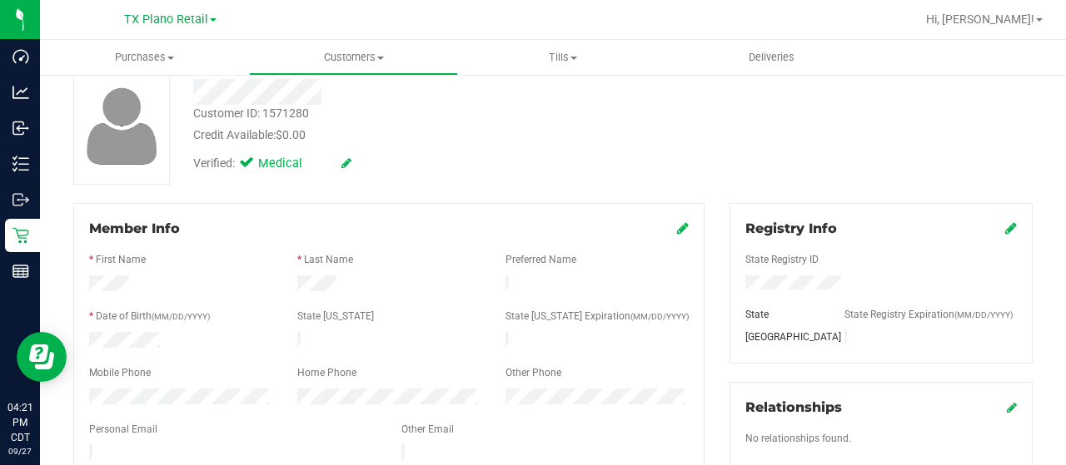
scroll to position [250, 0]
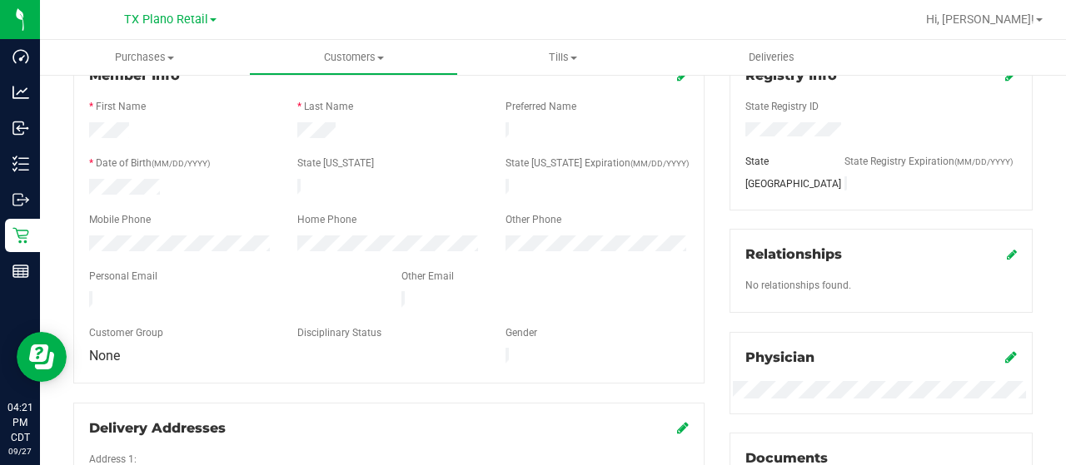
drag, startPoint x: 246, startPoint y: 291, endPoint x: 87, endPoint y: 291, distance: 159.9
click at [87, 291] on div at bounding box center [233, 301] width 312 height 20
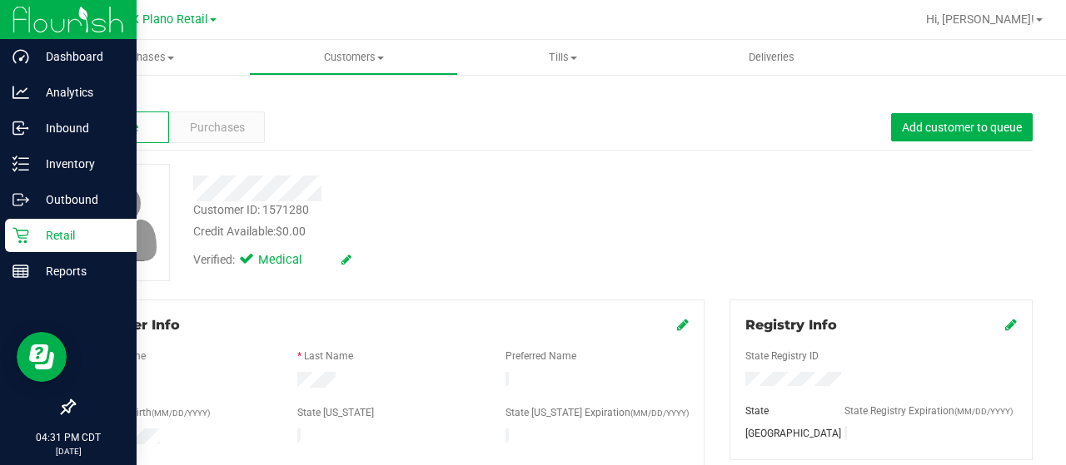
click at [18, 242] on icon at bounding box center [20, 235] width 17 height 17
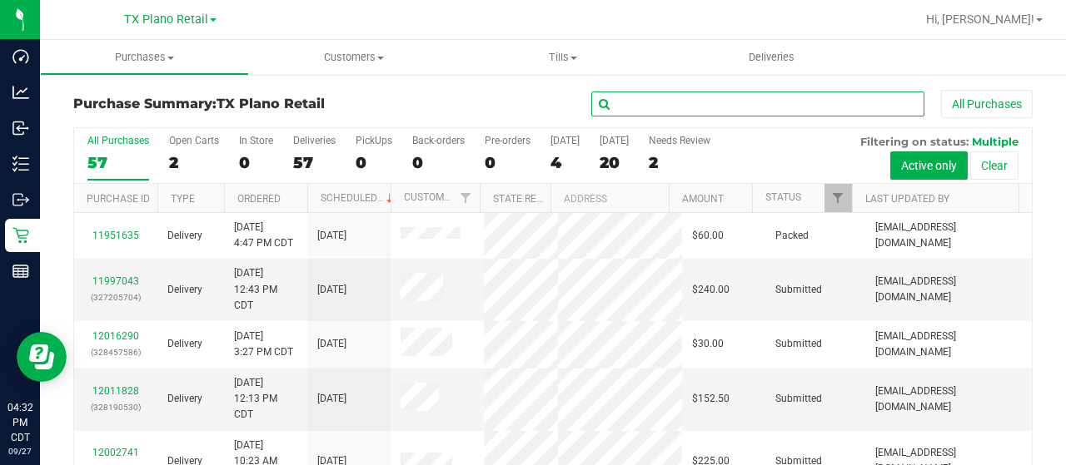
click at [723, 108] on input "text" at bounding box center [757, 104] width 333 height 25
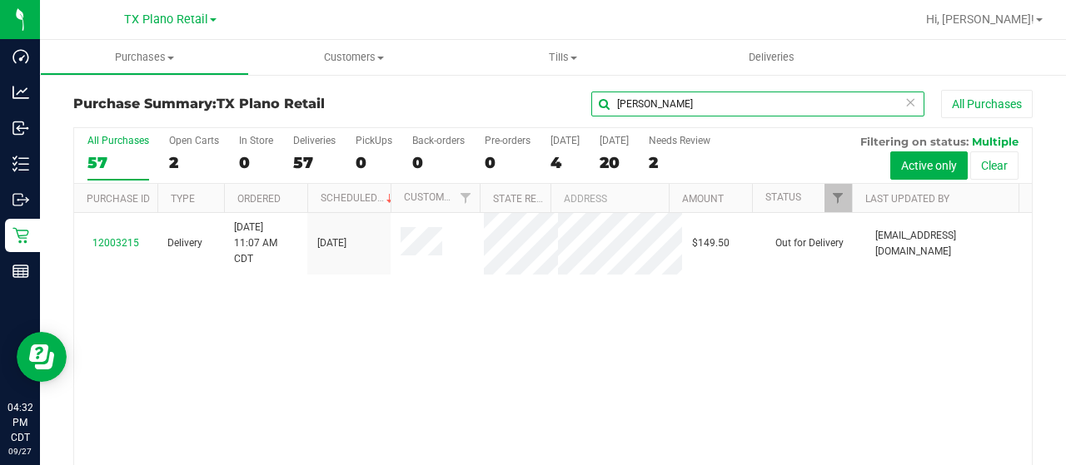
type input "simmons"
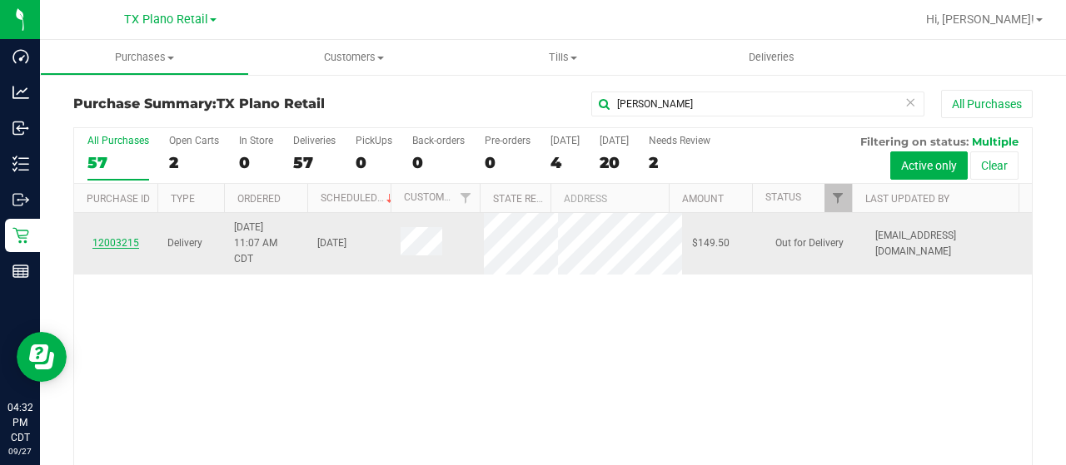
click at [109, 246] on link "12003215" at bounding box center [115, 243] width 47 height 12
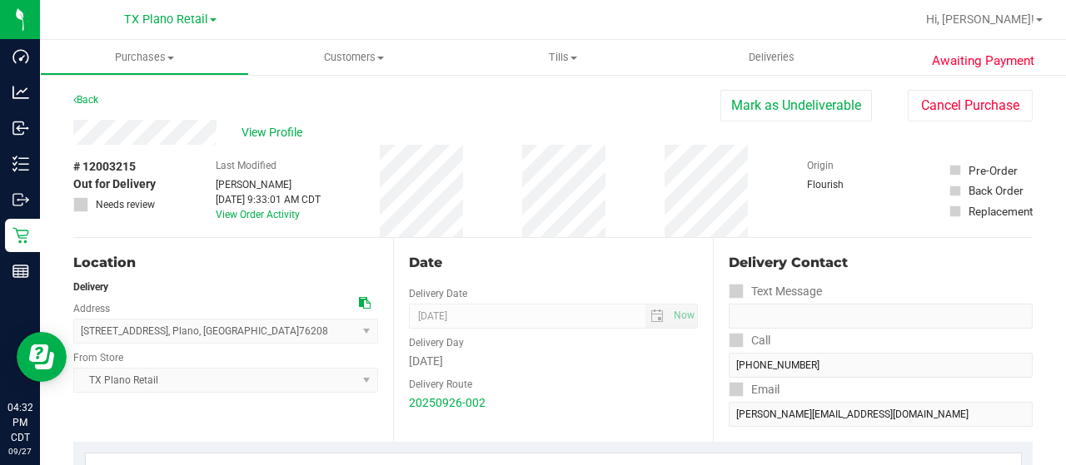
click at [220, 124] on div "View Profile" at bounding box center [396, 132] width 647 height 25
click at [260, 132] on span "View Profile" at bounding box center [274, 132] width 67 height 17
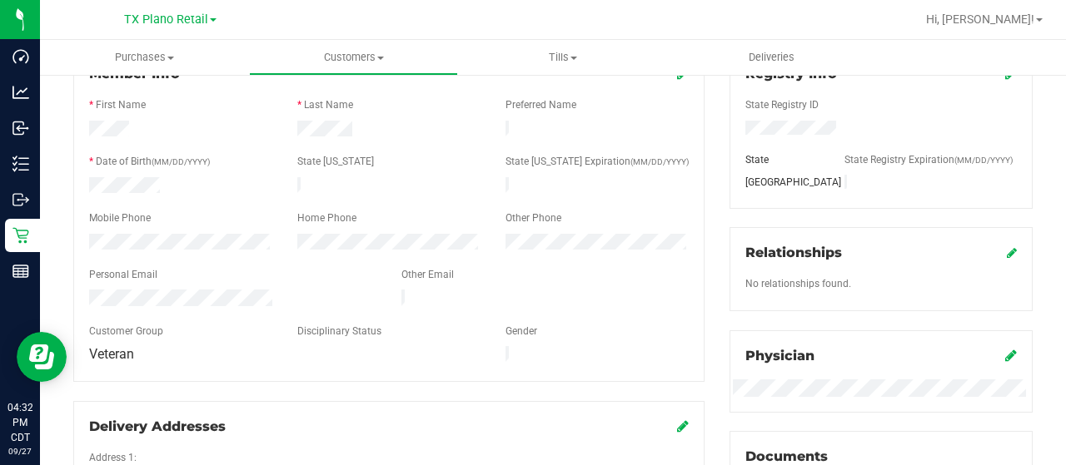
scroll to position [416, 0]
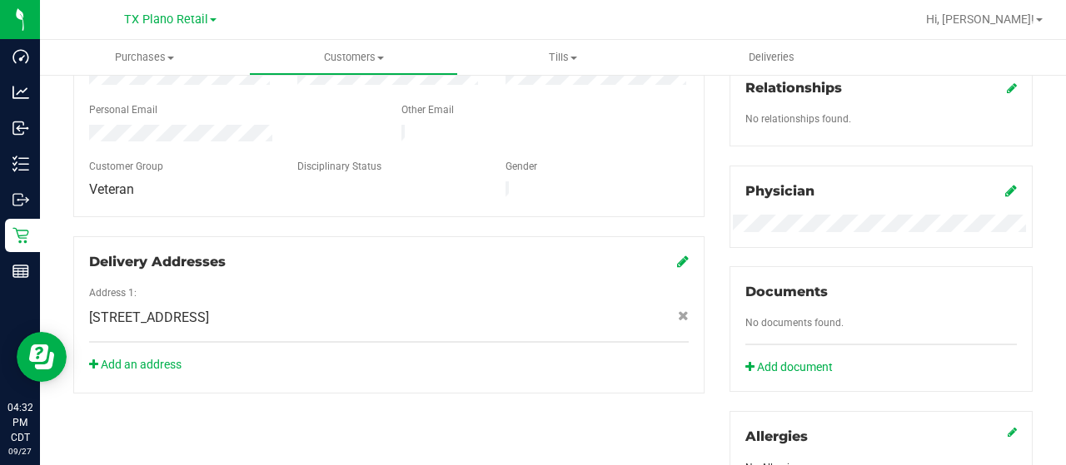
drag, startPoint x: 272, startPoint y: 117, endPoint x: 85, endPoint y: 127, distance: 187.6
click at [85, 127] on div at bounding box center [233, 135] width 312 height 20
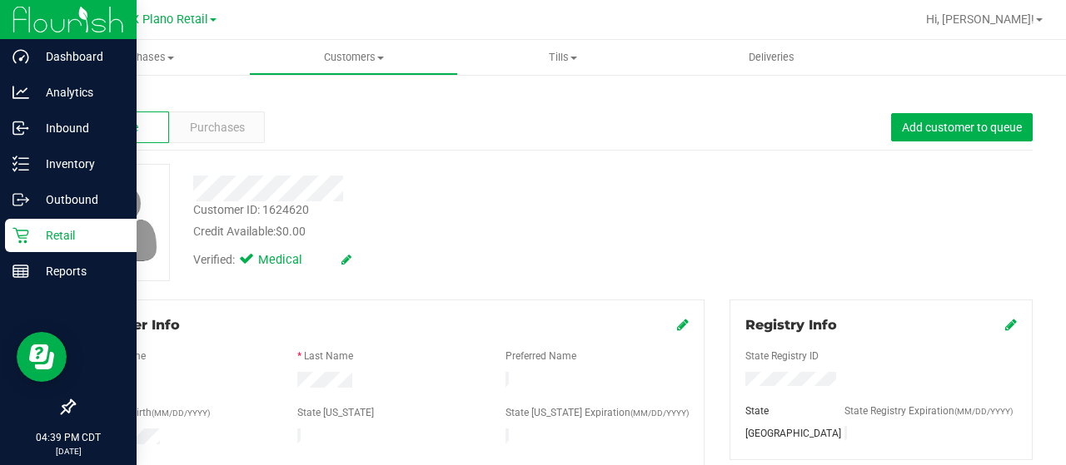
click at [34, 236] on p "Retail" at bounding box center [79, 236] width 100 height 20
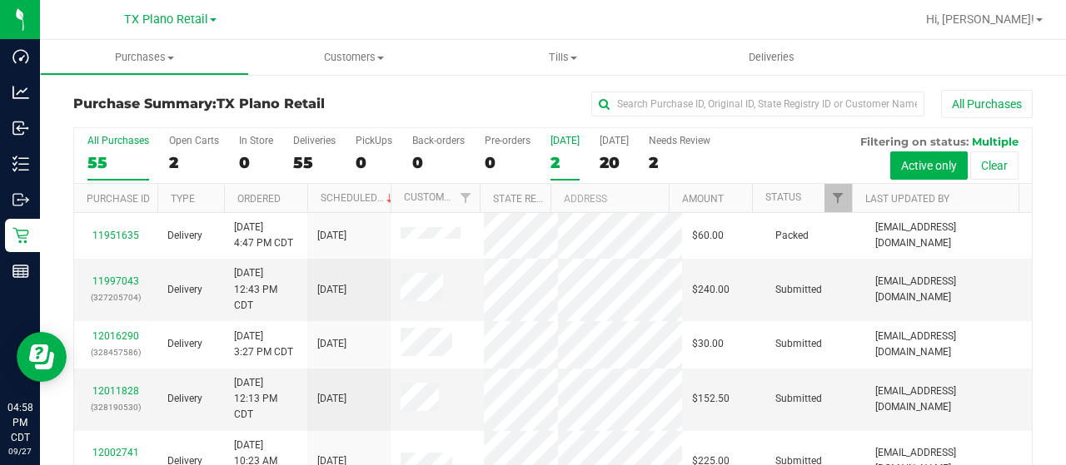
click at [551, 162] on div "2" at bounding box center [564, 162] width 29 height 19
click at [0, 0] on input "Today 2" at bounding box center [0, 0] width 0 height 0
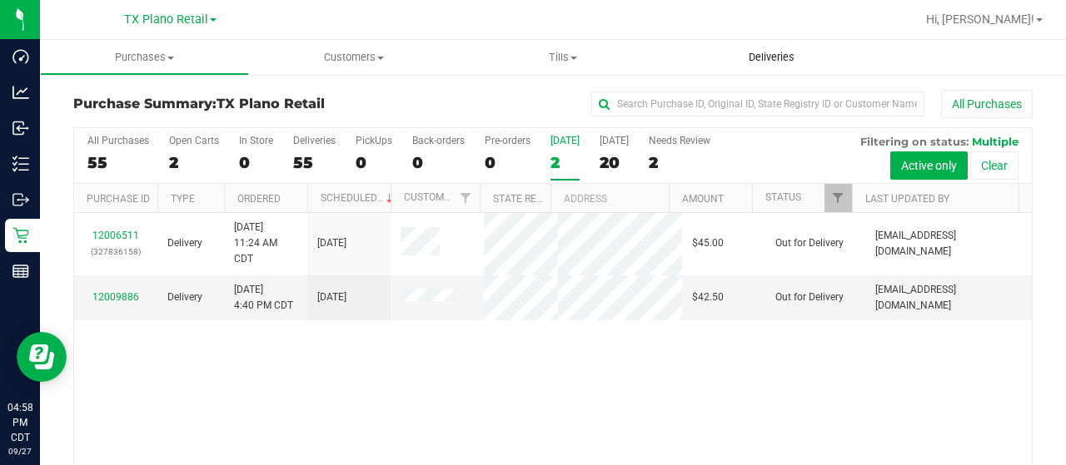
click at [779, 66] on uib-tab-heading "Deliveries" at bounding box center [771, 57] width 209 height 35
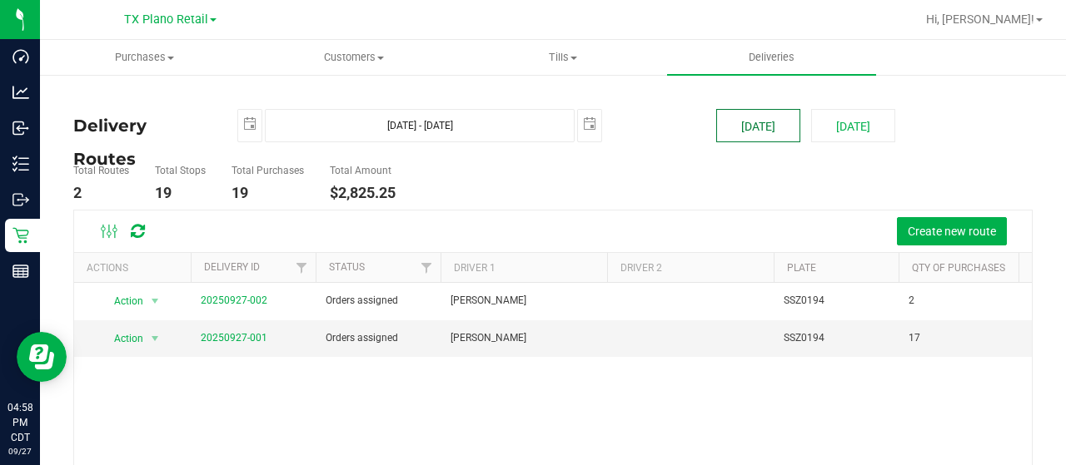
click at [733, 132] on button "[DATE]" at bounding box center [758, 125] width 84 height 33
click at [851, 127] on button "[DATE]" at bounding box center [853, 125] width 84 height 33
type input "Sep 28, 2025 - Sep 28, 2025"
type input "2025-09-28"
click at [226, 332] on link "20250927-001" at bounding box center [234, 338] width 67 height 12
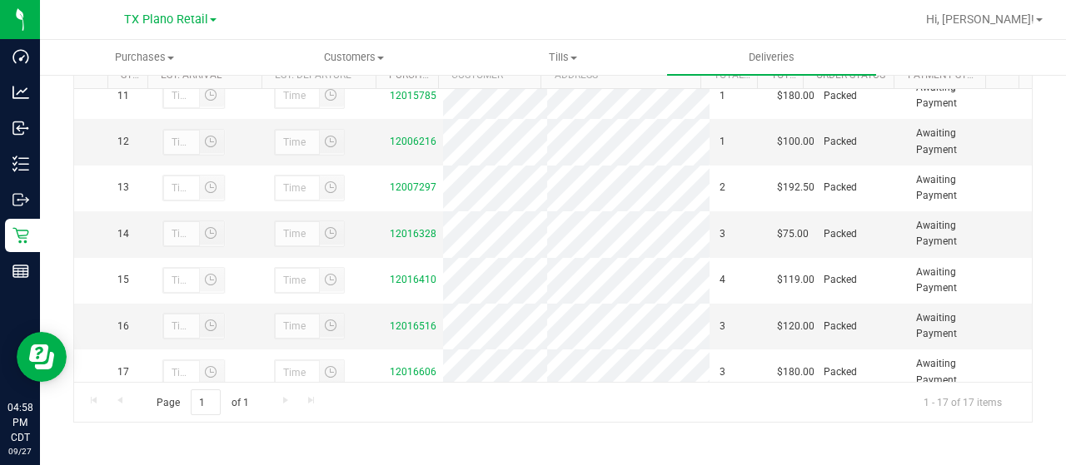
scroll to position [501, 0]
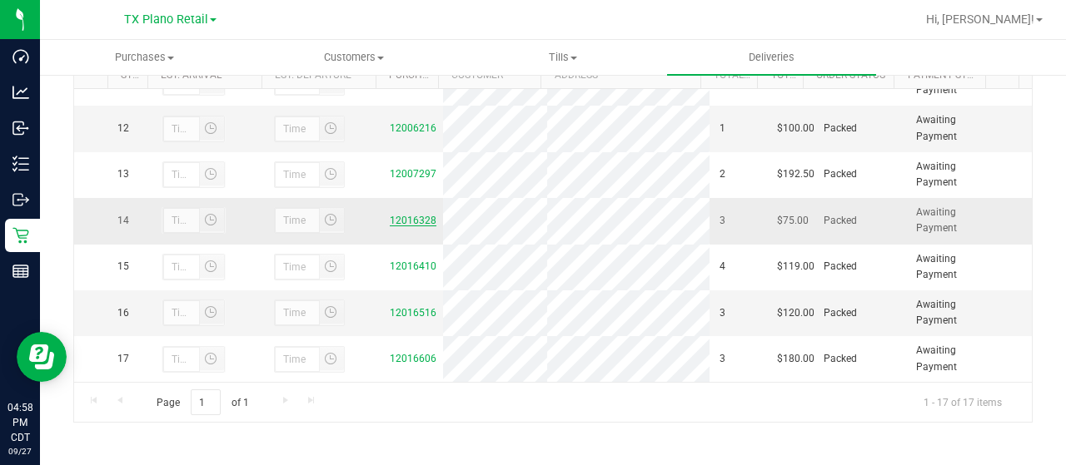
click at [412, 220] on link "12016328" at bounding box center [413, 221] width 47 height 12
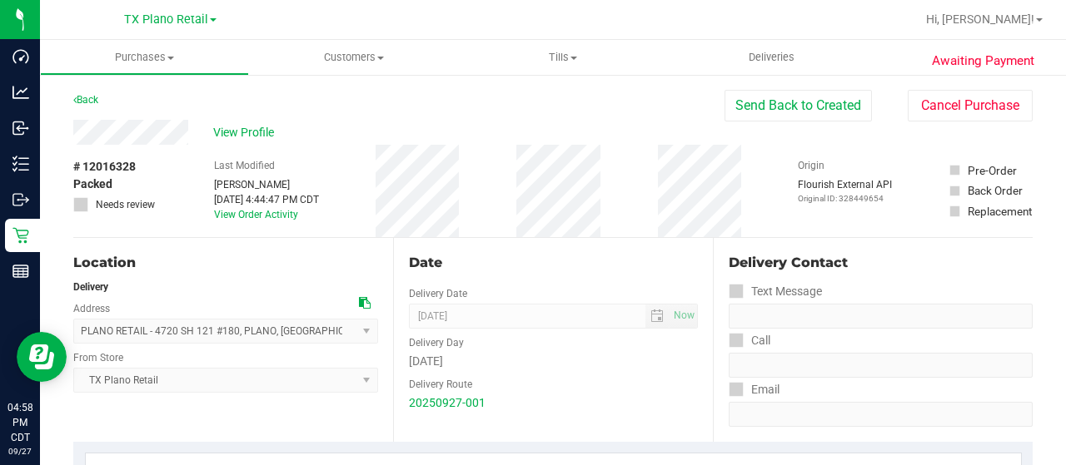
click at [210, 132] on div "View Profile" at bounding box center [398, 132] width 651 height 25
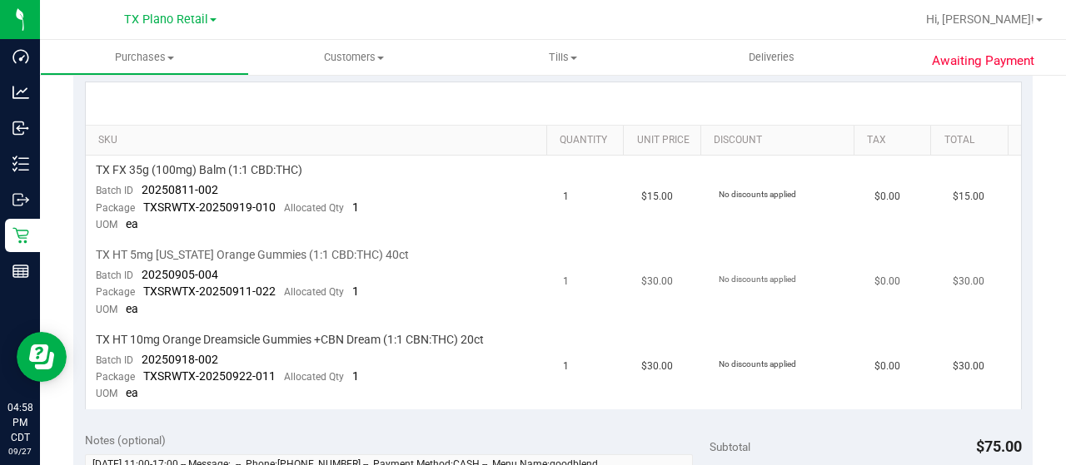
scroll to position [416, 0]
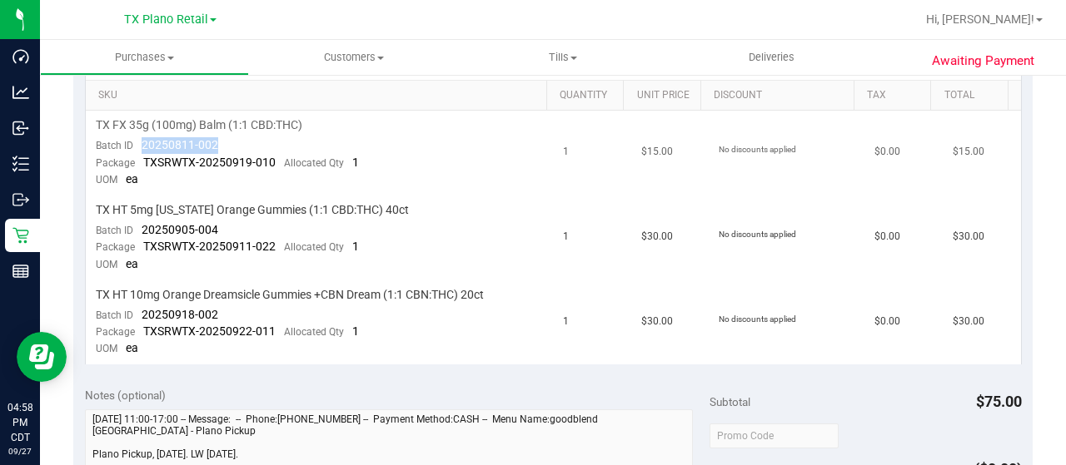
drag, startPoint x: 216, startPoint y: 141, endPoint x: 140, endPoint y: 139, distance: 76.6
click at [138, 137] on td "TX FX 35g (100mg) Balm (1:1 CBD:THC) Batch ID 20250811-002 Package TXSRWTX-2025…" at bounding box center [320, 153] width 468 height 85
drag, startPoint x: 215, startPoint y: 226, endPoint x: 138, endPoint y: 227, distance: 76.6
click at [138, 227] on div "Batch ID 20250905-004" at bounding box center [157, 230] width 122 height 17
drag, startPoint x: 223, startPoint y: 314, endPoint x: 138, endPoint y: 312, distance: 85.0
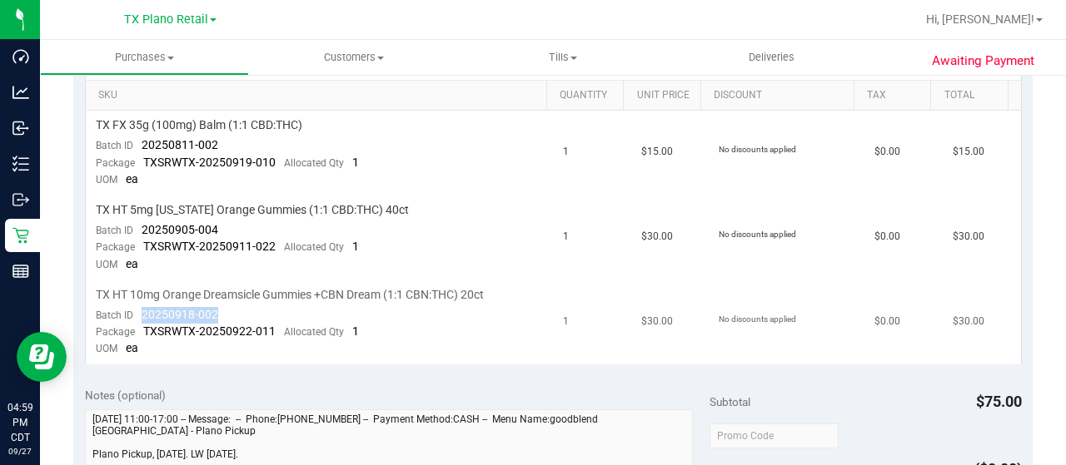
click at [138, 312] on td "TX HT 10mg Orange Dreamsicle Gummies +CBN Dream (1:1 CBN:THC) 20ct Batch ID 202…" at bounding box center [320, 323] width 468 height 84
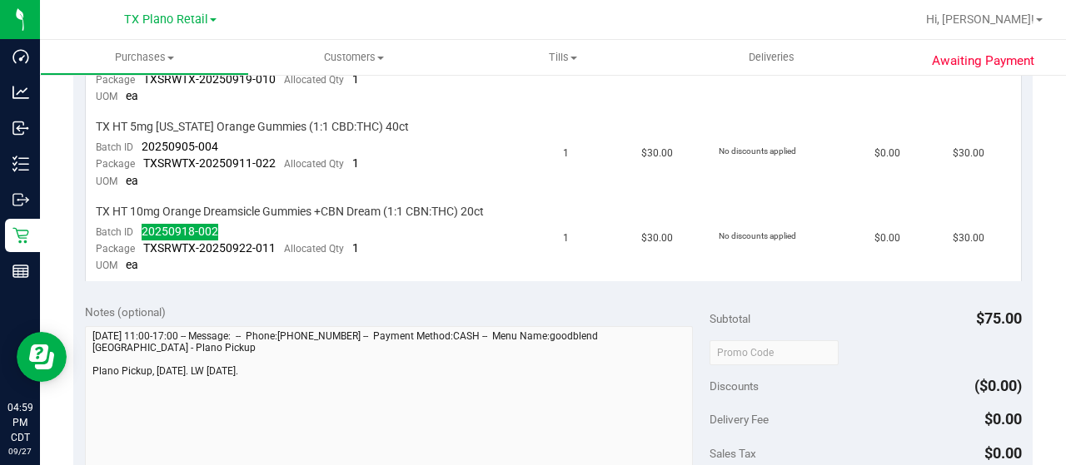
scroll to position [666, 0]
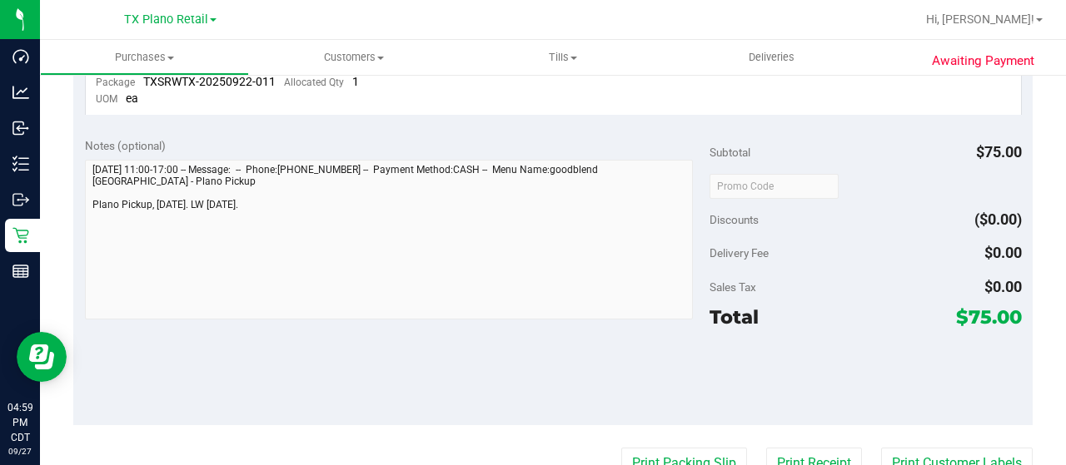
drag, startPoint x: 957, startPoint y: 312, endPoint x: 977, endPoint y: 312, distance: 20.0
click at [977, 312] on span "$75.00" at bounding box center [989, 317] width 66 height 23
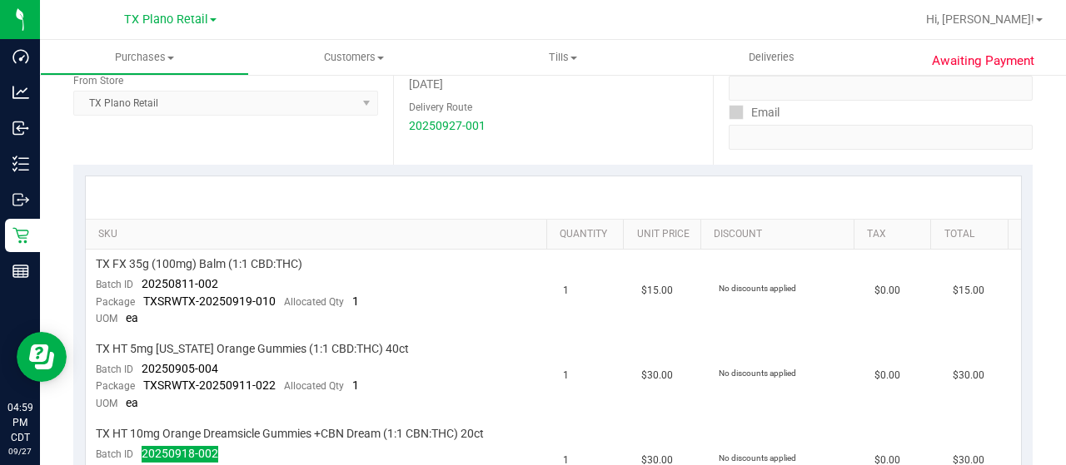
scroll to position [0, 0]
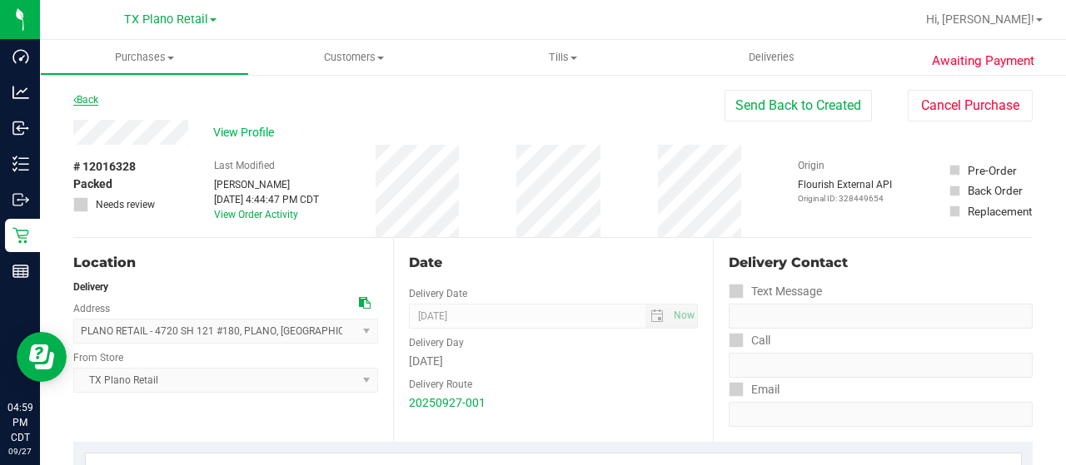
click at [93, 102] on link "Back" at bounding box center [85, 100] width 25 height 12
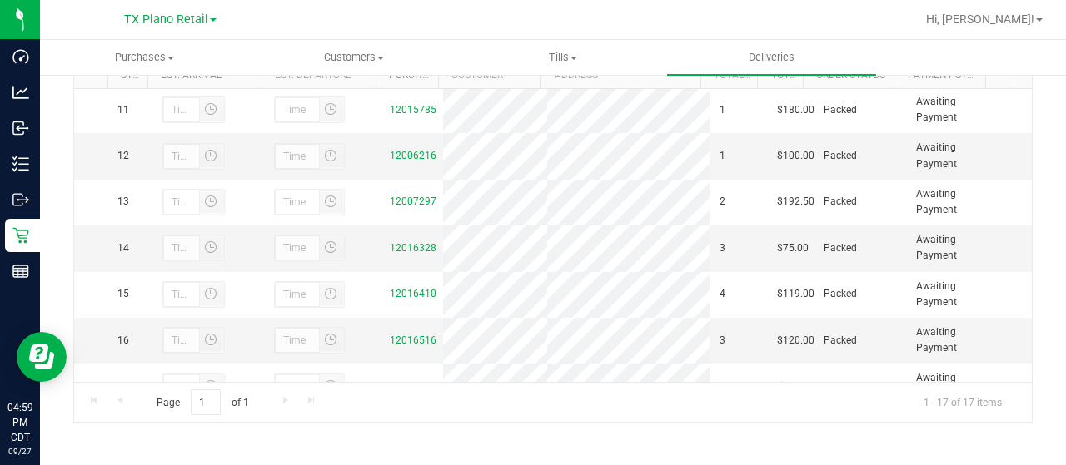
scroll to position [501, 0]
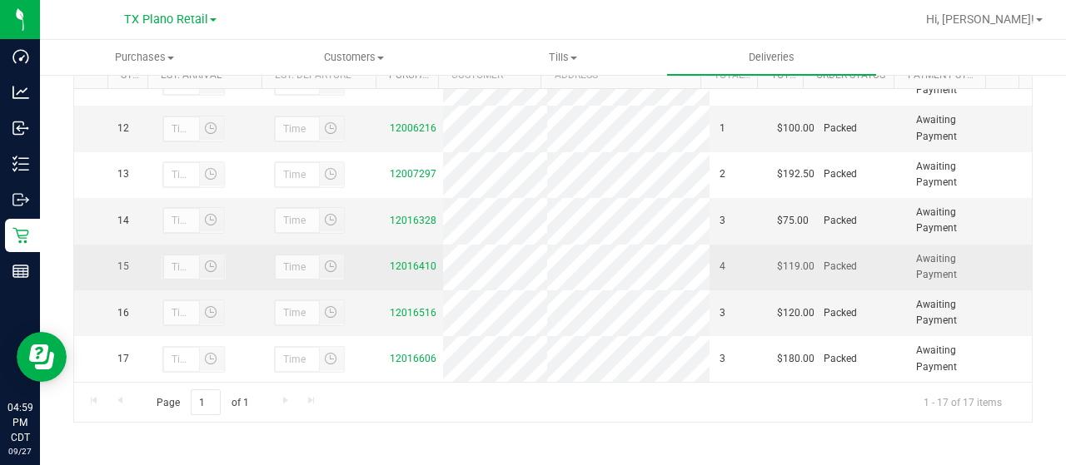
click at [401, 273] on div "12016410" at bounding box center [411, 267] width 43 height 16
click at [403, 266] on link "12016410" at bounding box center [413, 267] width 47 height 12
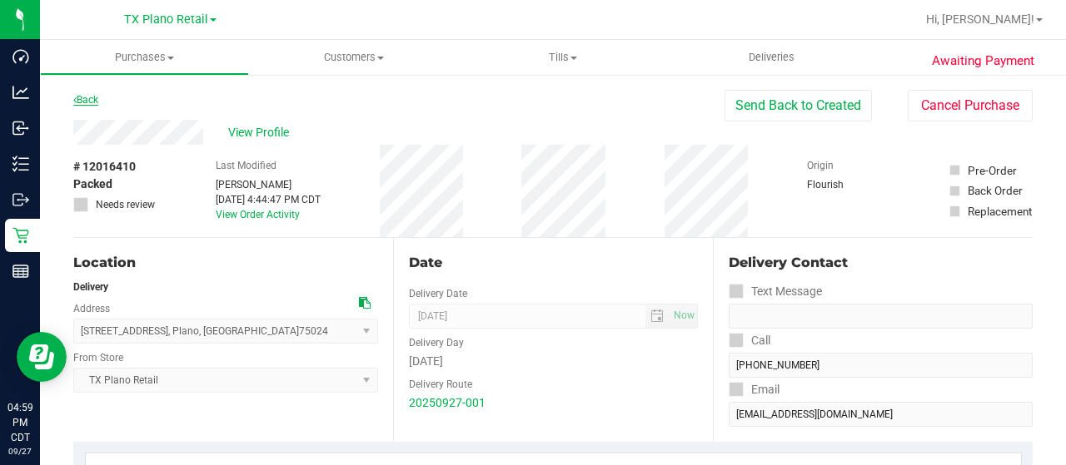
click at [91, 101] on link "Back" at bounding box center [85, 100] width 25 height 12
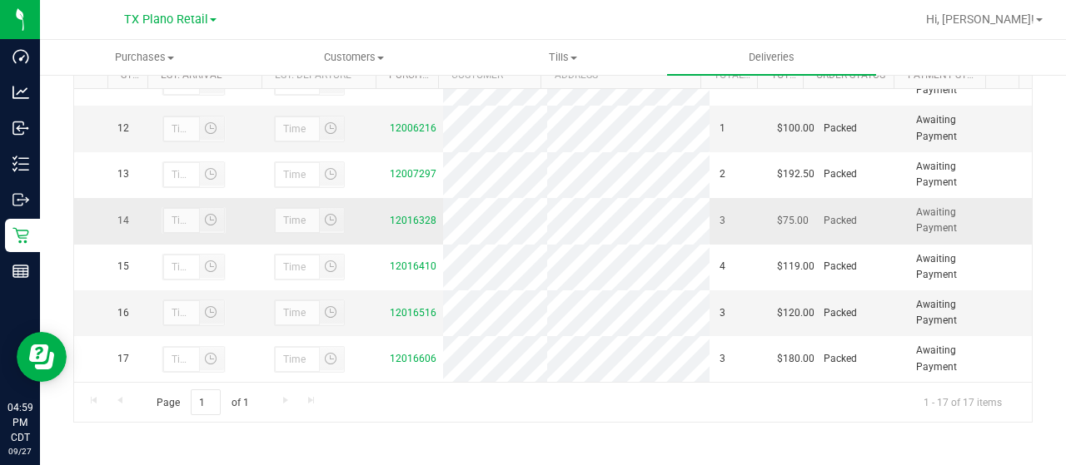
scroll to position [501, 0]
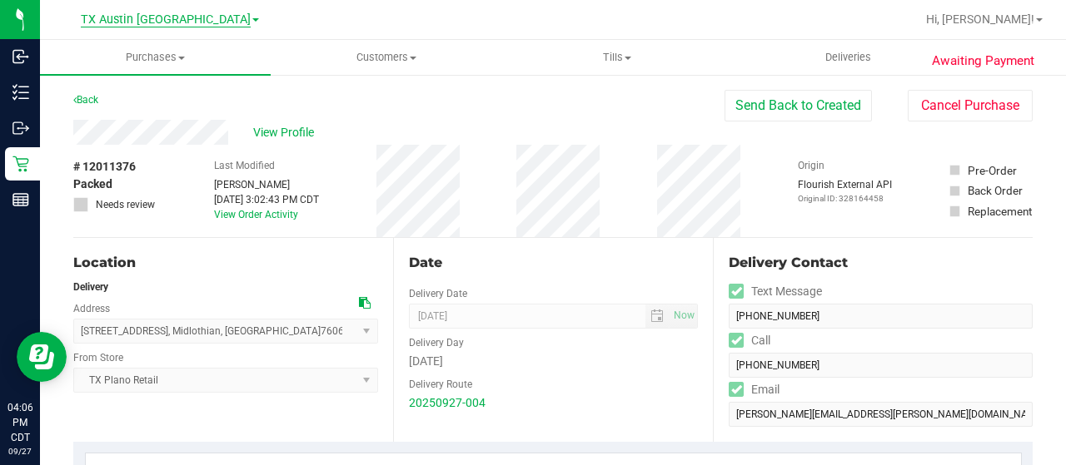
click at [167, 22] on span "TX Austin [GEOGRAPHIC_DATA]" at bounding box center [166, 19] width 170 height 15
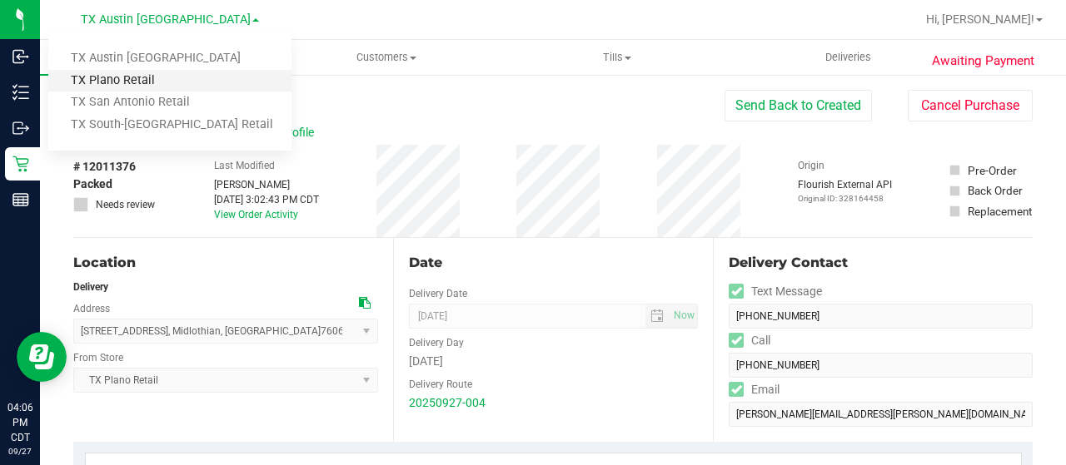
click at [153, 81] on link "TX Plano Retail" at bounding box center [169, 81] width 243 height 22
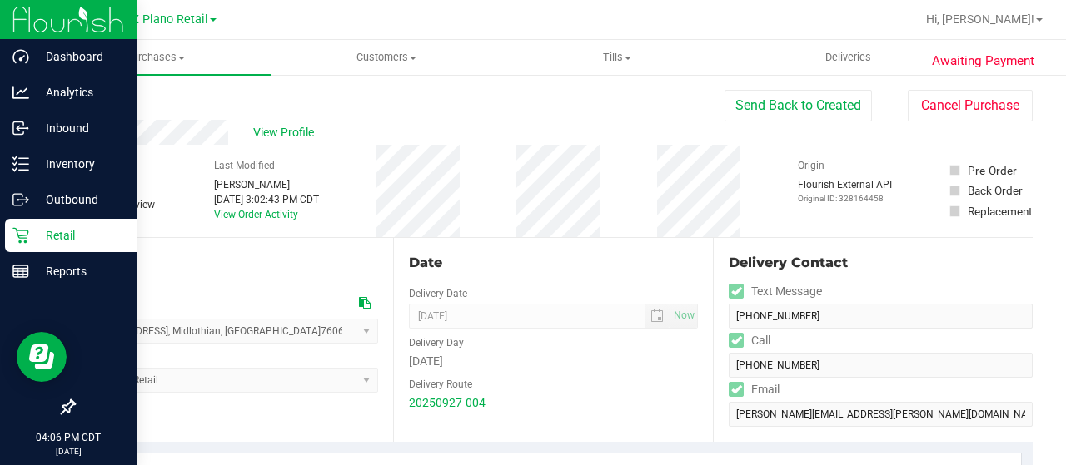
click at [39, 232] on p "Retail" at bounding box center [79, 236] width 100 height 20
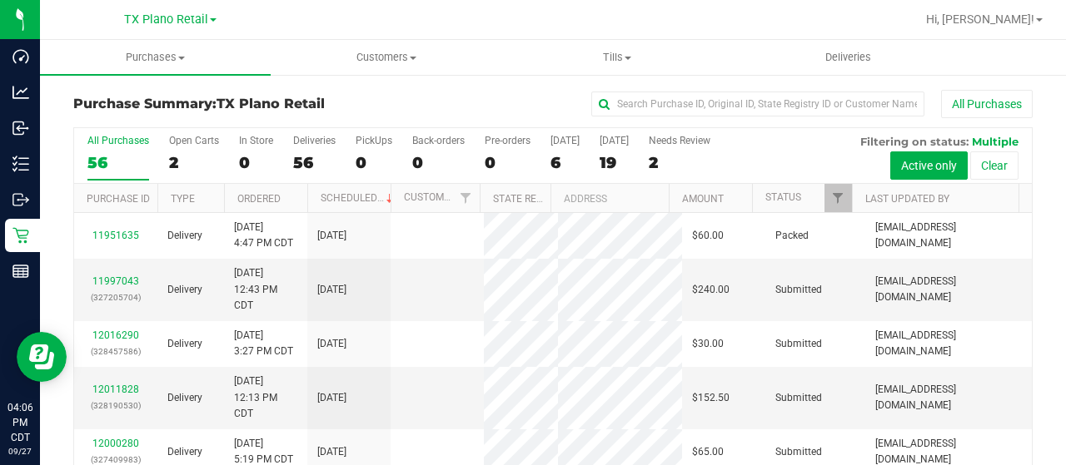
click at [559, 169] on div "6" at bounding box center [564, 162] width 29 height 19
click at [0, 0] on input "[DATE] 6" at bounding box center [0, 0] width 0 height 0
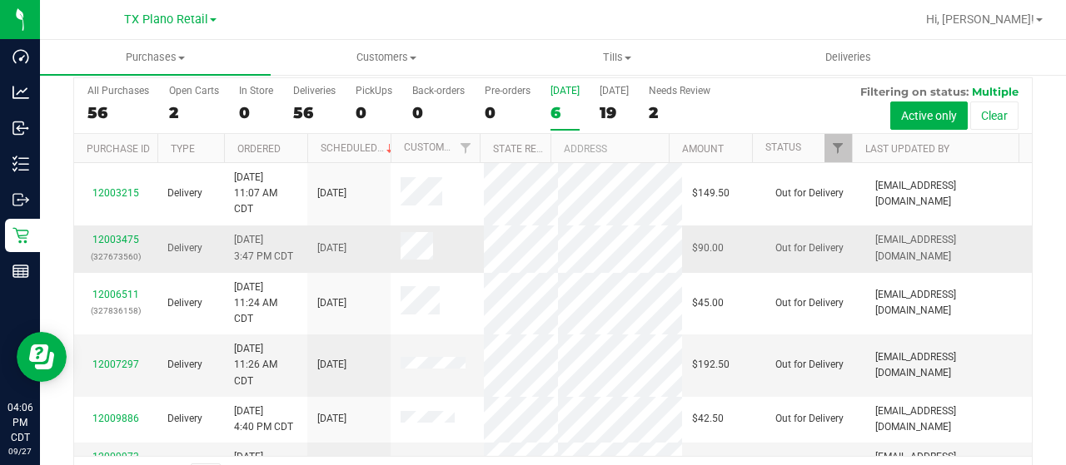
scroll to position [95, 0]
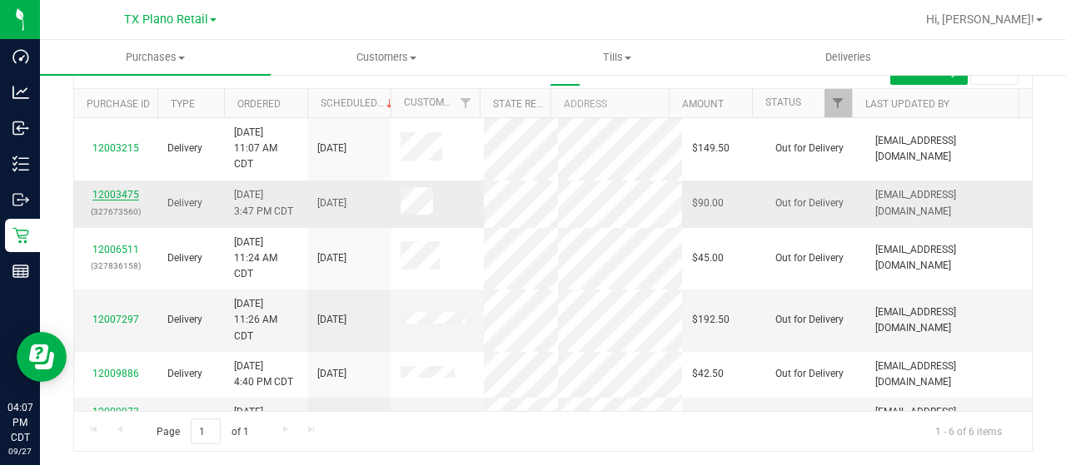
click at [102, 201] on link "12003475" at bounding box center [115, 195] width 47 height 12
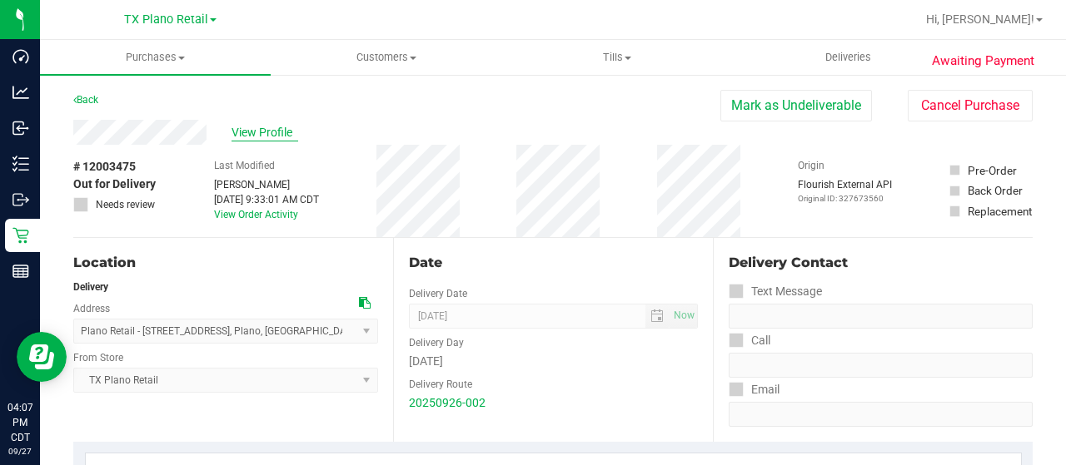
click at [250, 127] on span "View Profile" at bounding box center [264, 132] width 67 height 17
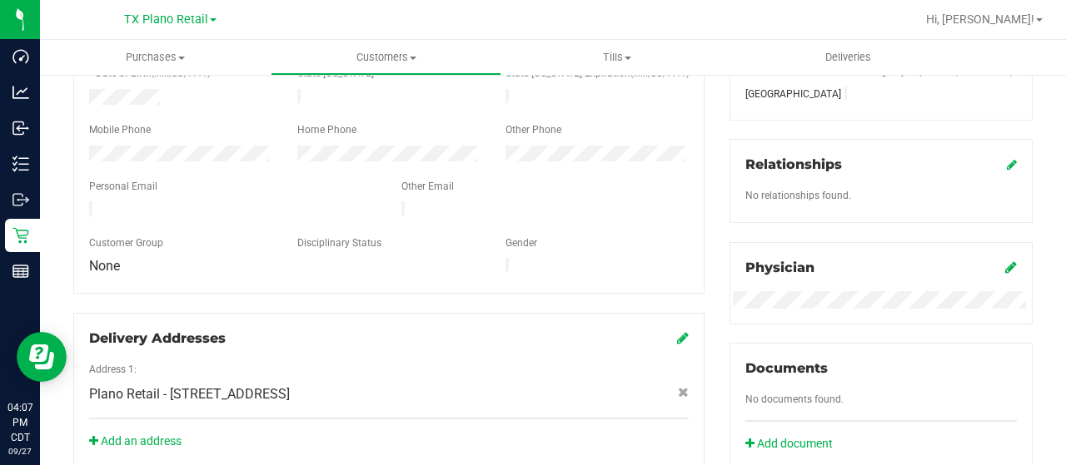
scroll to position [416, 0]
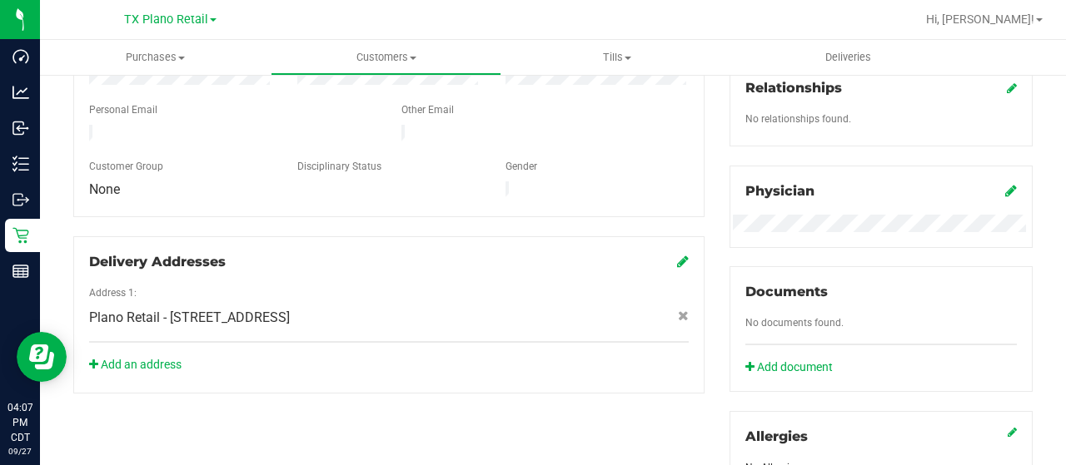
drag, startPoint x: 212, startPoint y: 124, endPoint x: 85, endPoint y: 122, distance: 127.4
click at [85, 125] on div at bounding box center [233, 135] width 312 height 20
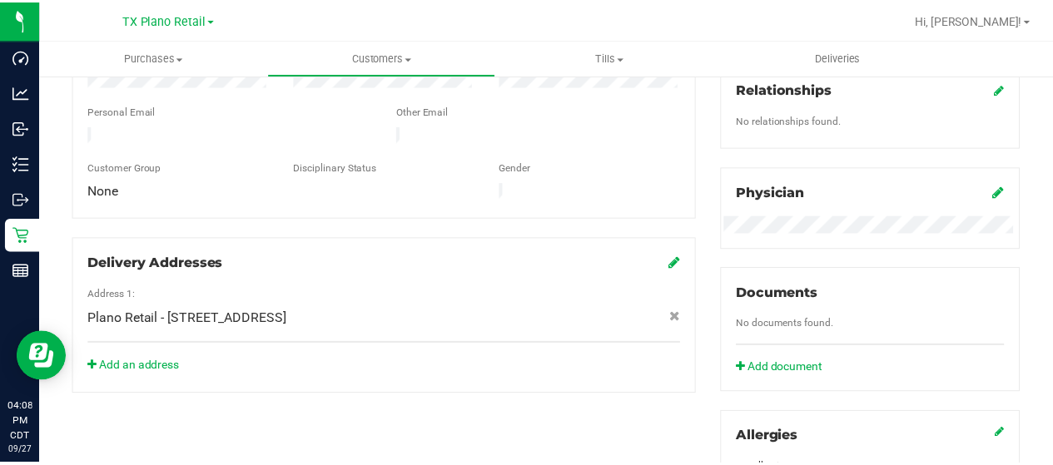
scroll to position [0, 0]
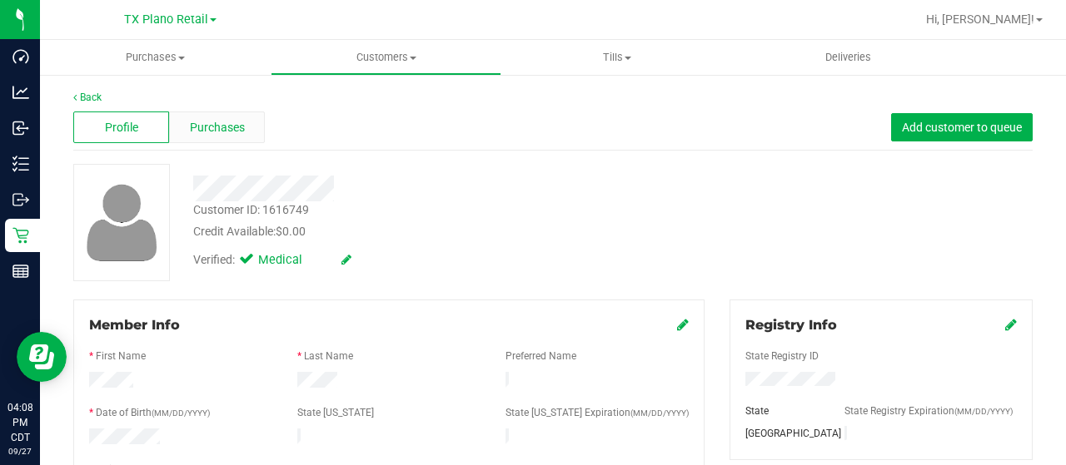
click at [232, 138] on div "Purchases" at bounding box center [217, 128] width 96 height 32
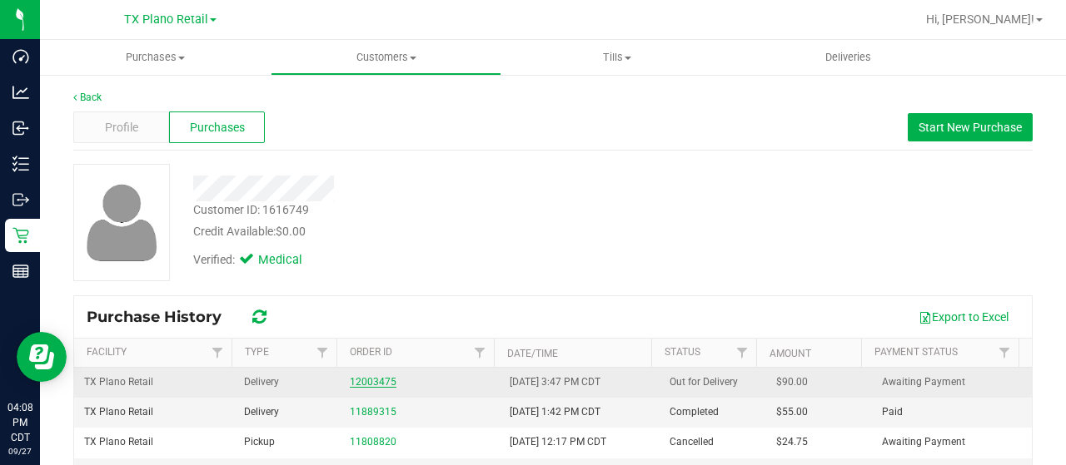
click at [370, 386] on link "12003475" at bounding box center [373, 382] width 47 height 12
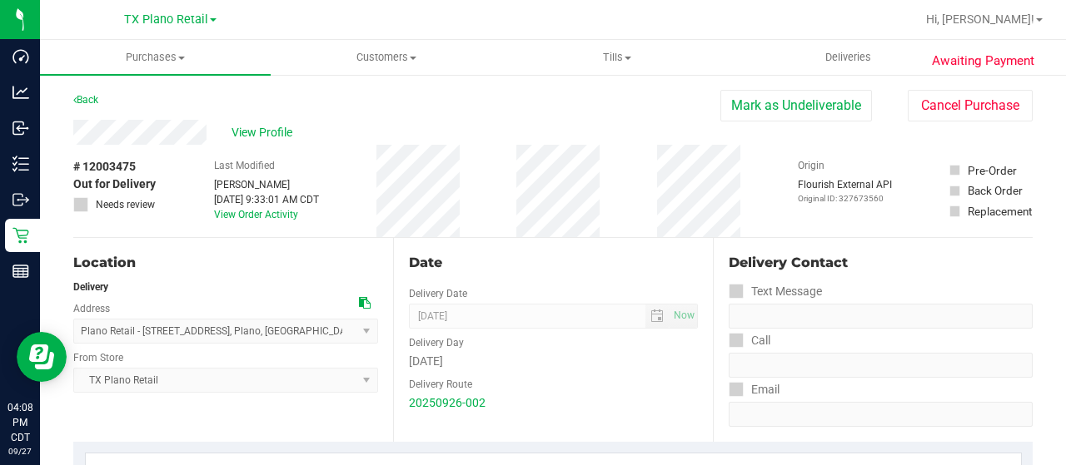
click at [212, 133] on div "View Profile" at bounding box center [396, 132] width 647 height 25
drag, startPoint x: 210, startPoint y: 133, endPoint x: 226, endPoint y: 151, distance: 24.1
click at [226, 151] on div "Last Modified [PERSON_NAME] [DATE] 9:33:01 AM CDT View Order Activity" at bounding box center [266, 191] width 105 height 92
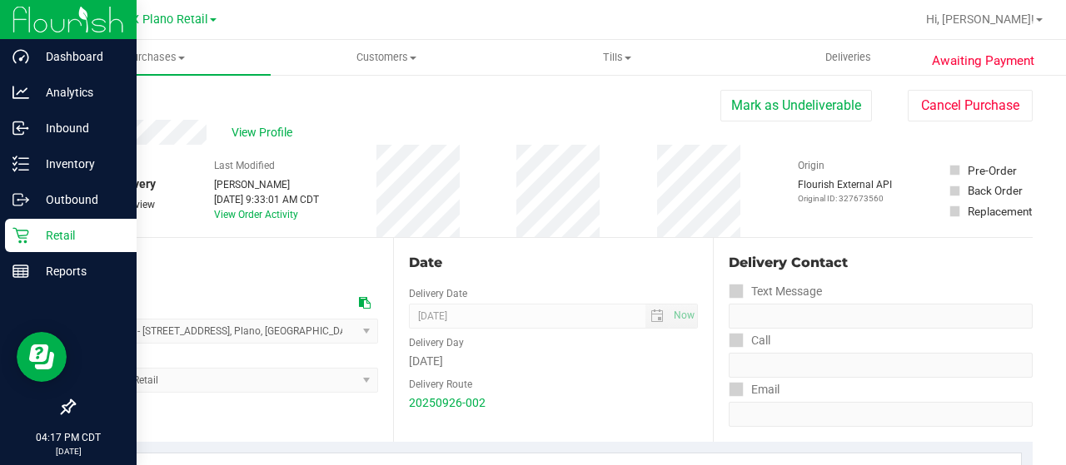
click at [19, 242] on icon at bounding box center [20, 235] width 17 height 17
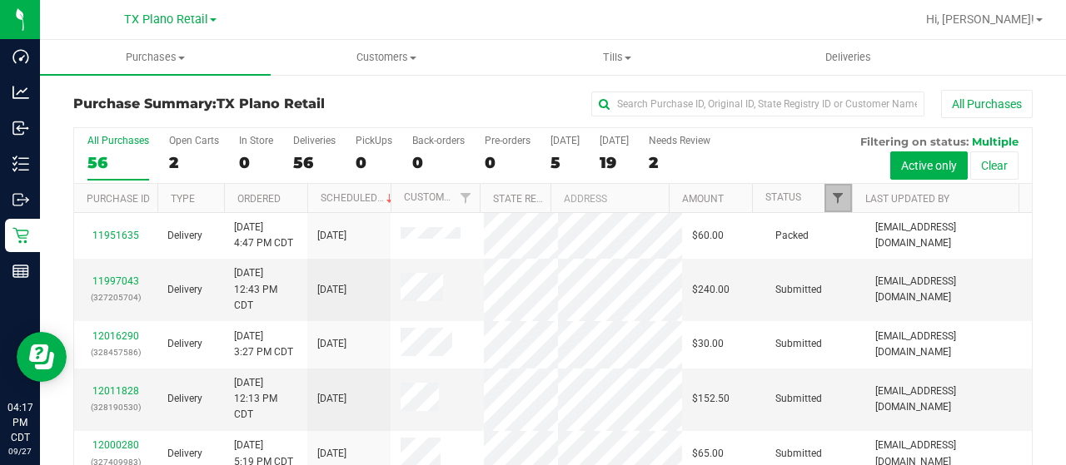
click at [831, 202] on span "Filter" at bounding box center [837, 198] width 13 height 13
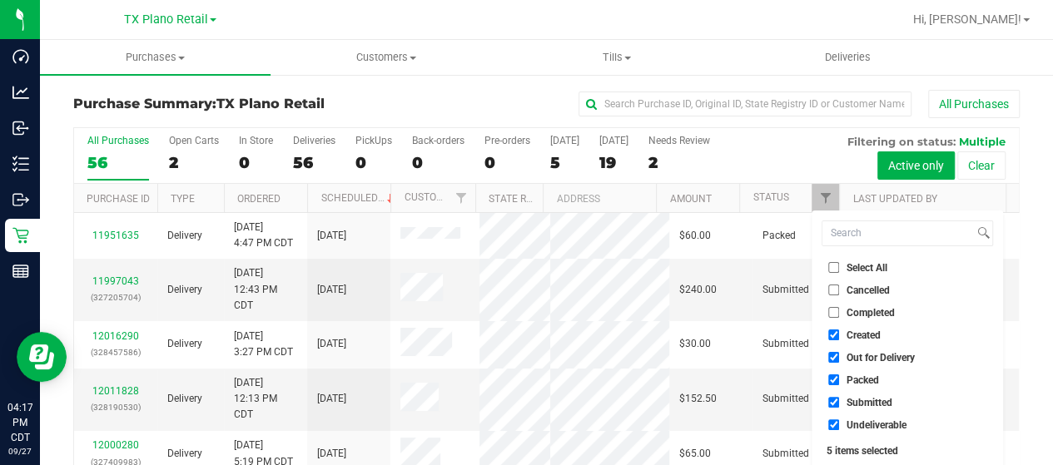
drag, startPoint x: 864, startPoint y: 354, endPoint x: 864, endPoint y: 370, distance: 15.8
click at [864, 353] on span "Out for Delivery" at bounding box center [881, 358] width 68 height 10
click at [839, 353] on input "Out for Delivery" at bounding box center [834, 357] width 11 height 11
checkbox input "false"
click at [863, 378] on span "Packed" at bounding box center [863, 381] width 32 height 10
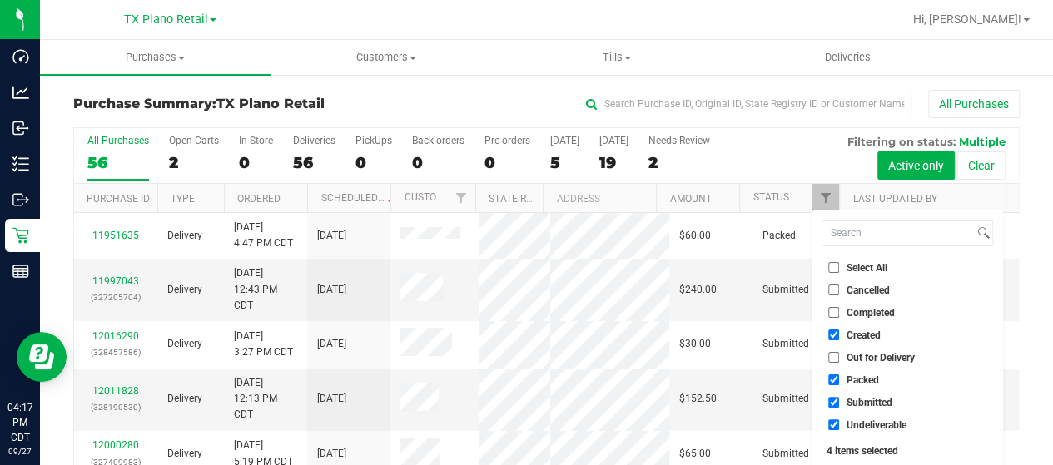
click at [839, 378] on input "Packed" at bounding box center [834, 380] width 11 height 11
checkbox input "false"
click at [858, 398] on span "Submitted" at bounding box center [870, 403] width 46 height 10
click at [839, 397] on input "Submitted" at bounding box center [834, 402] width 11 height 11
checkbox input "false"
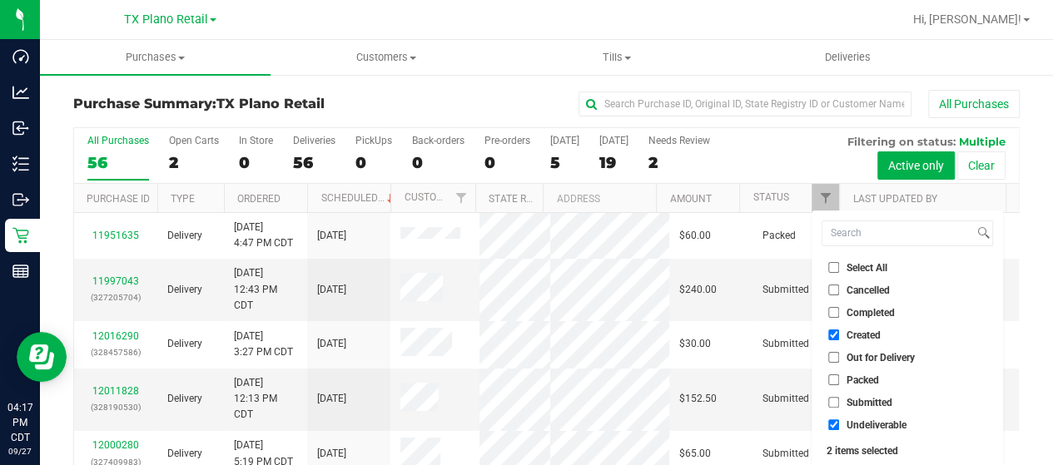
click at [860, 423] on span "Undeliverable" at bounding box center [877, 426] width 60 height 10
click at [839, 423] on input "Undeliverable" at bounding box center [834, 425] width 11 height 11
checkbox input "false"
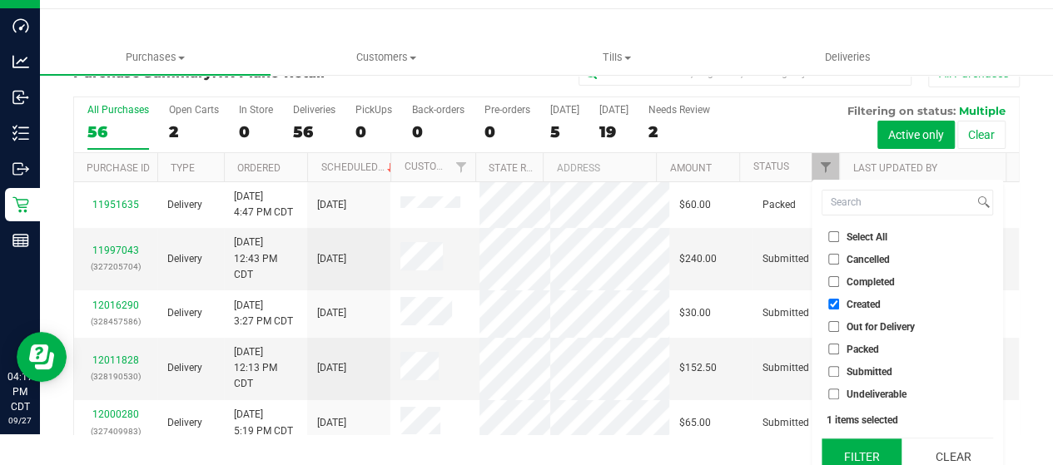
scroll to position [45, 0]
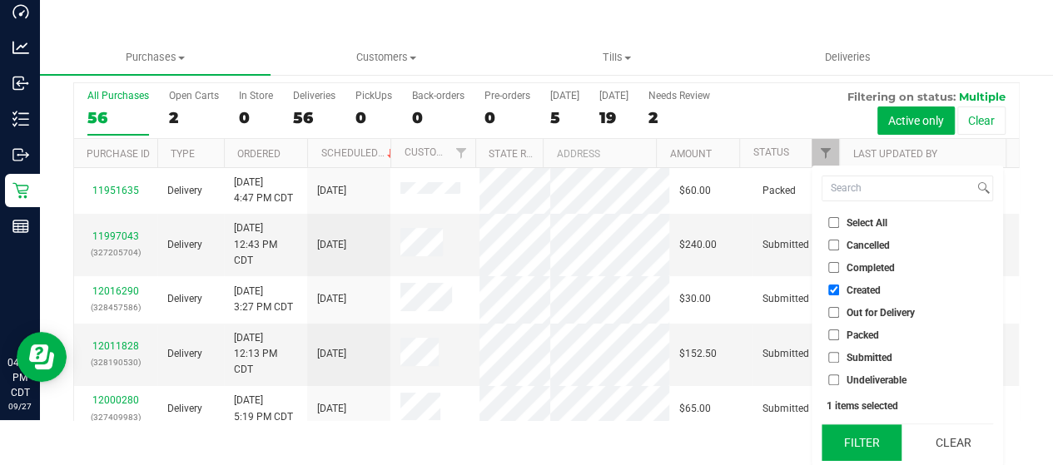
click at [861, 433] on button "Filter" at bounding box center [862, 443] width 80 height 37
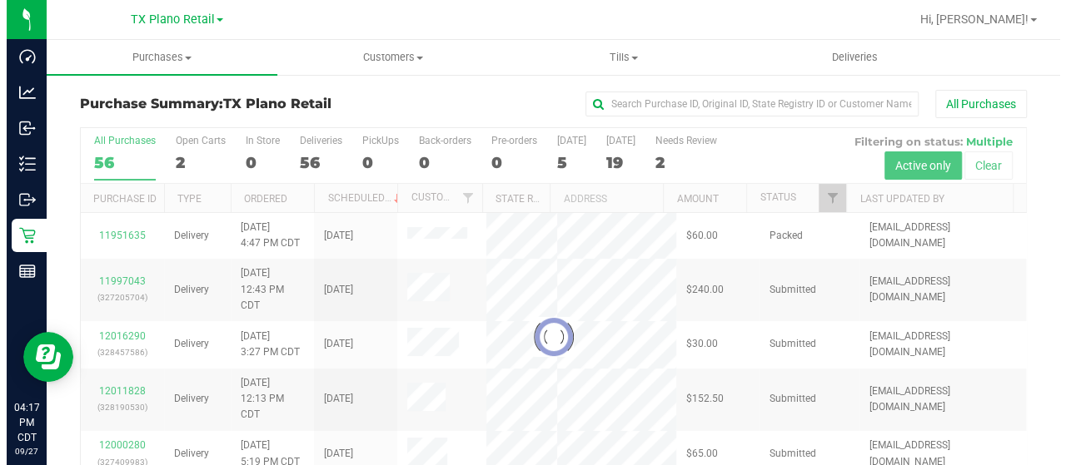
scroll to position [0, 0]
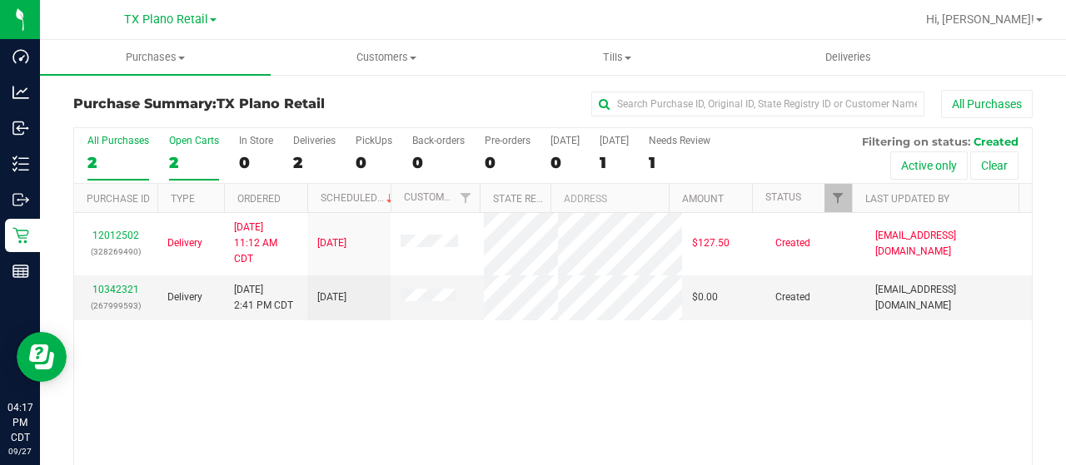
click at [180, 157] on div "2" at bounding box center [194, 162] width 50 height 19
click at [0, 0] on input "Open Carts 2" at bounding box center [0, 0] width 0 height 0
click at [152, 19] on span "TX Plano Retail" at bounding box center [166, 19] width 84 height 15
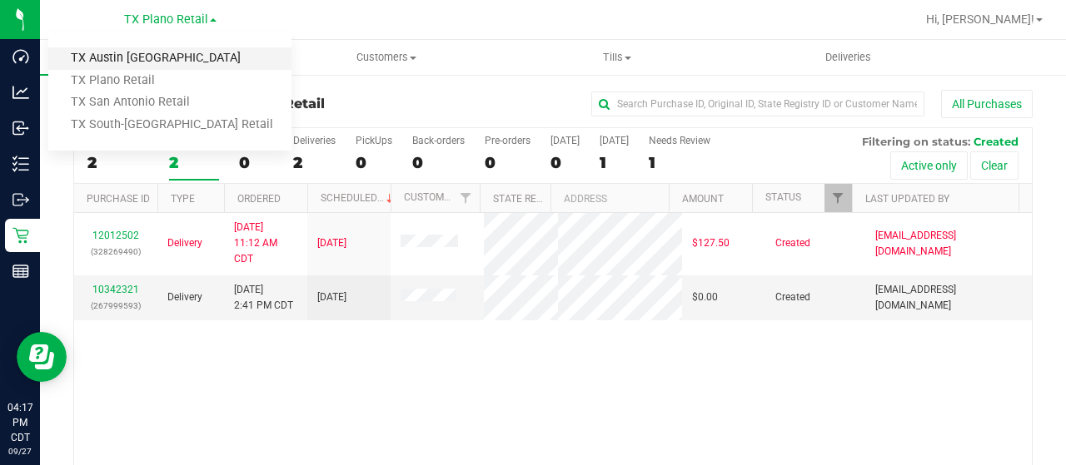
click at [157, 57] on link "TX Austin [GEOGRAPHIC_DATA]" at bounding box center [169, 58] width 243 height 22
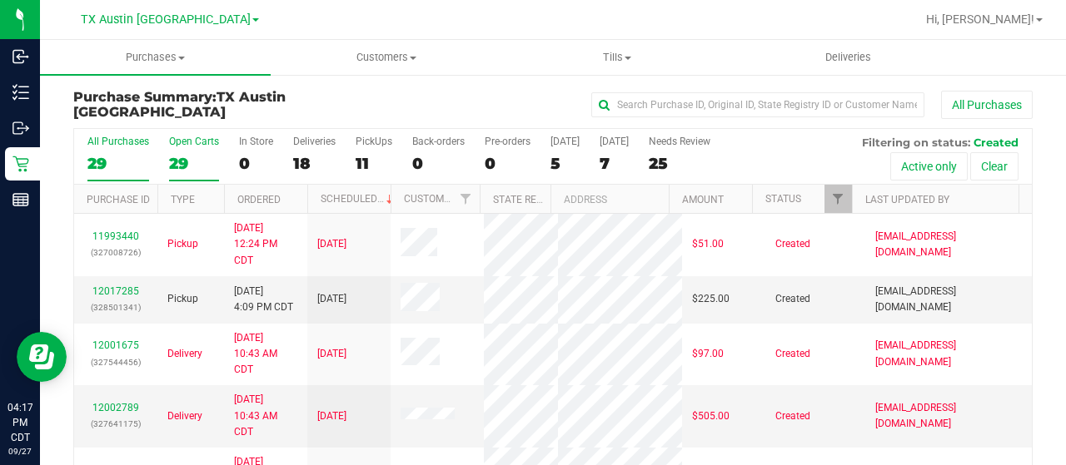
click at [192, 161] on div "29" at bounding box center [194, 163] width 50 height 19
click at [0, 0] on input "Open Carts 29" at bounding box center [0, 0] width 0 height 0
click at [125, 297] on link "12017285" at bounding box center [115, 292] width 47 height 12
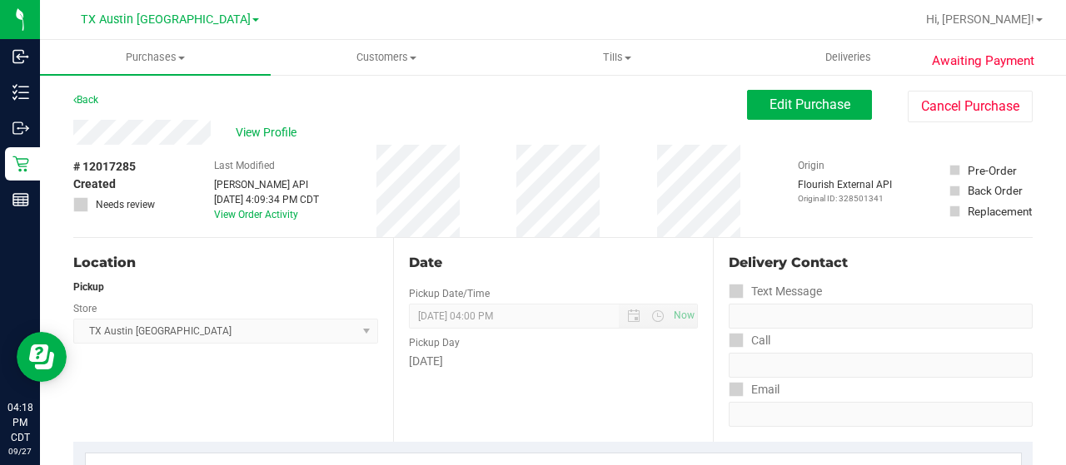
click at [212, 130] on div "View Profile" at bounding box center [410, 132] width 674 height 25
click at [76, 134] on div "View Profile" at bounding box center [410, 132] width 674 height 25
click at [283, 127] on span "View Profile" at bounding box center [269, 132] width 67 height 17
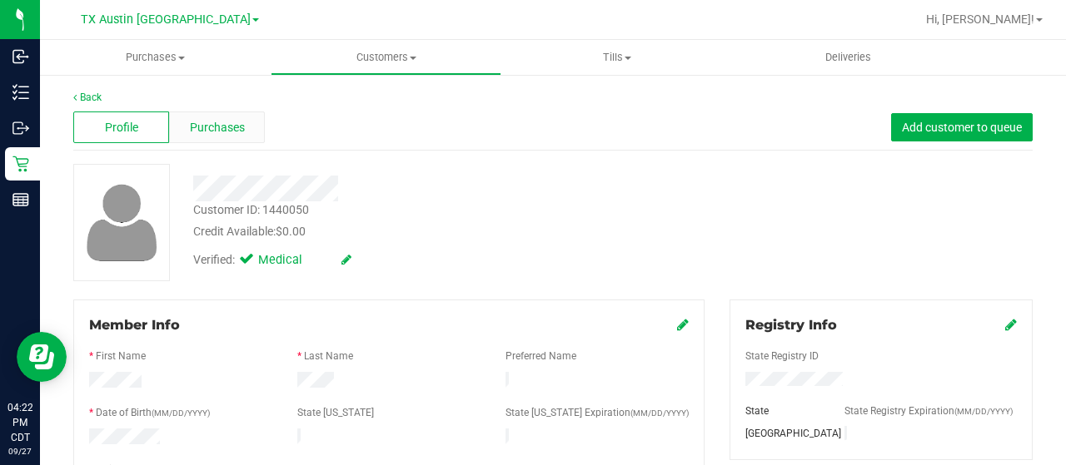
click at [235, 134] on span "Purchases" at bounding box center [217, 127] width 55 height 17
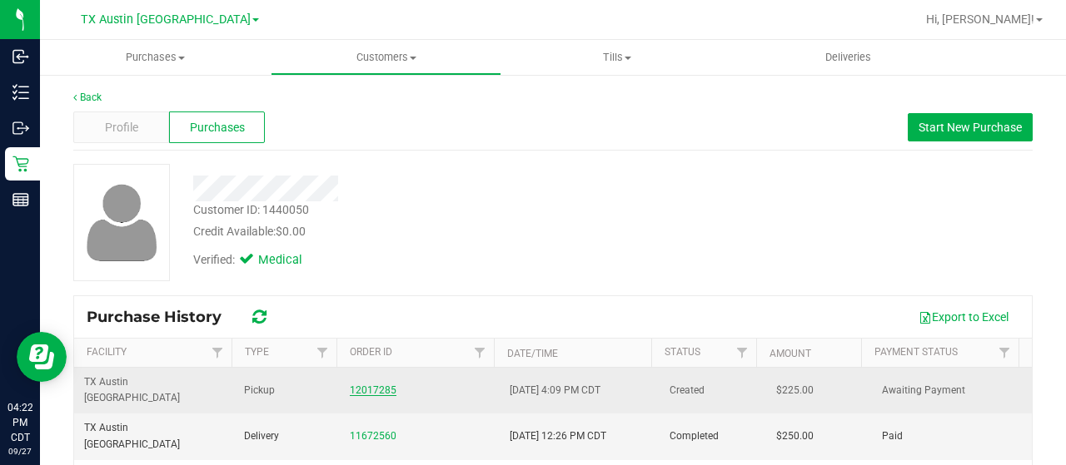
click at [371, 385] on link "12017285" at bounding box center [373, 391] width 47 height 12
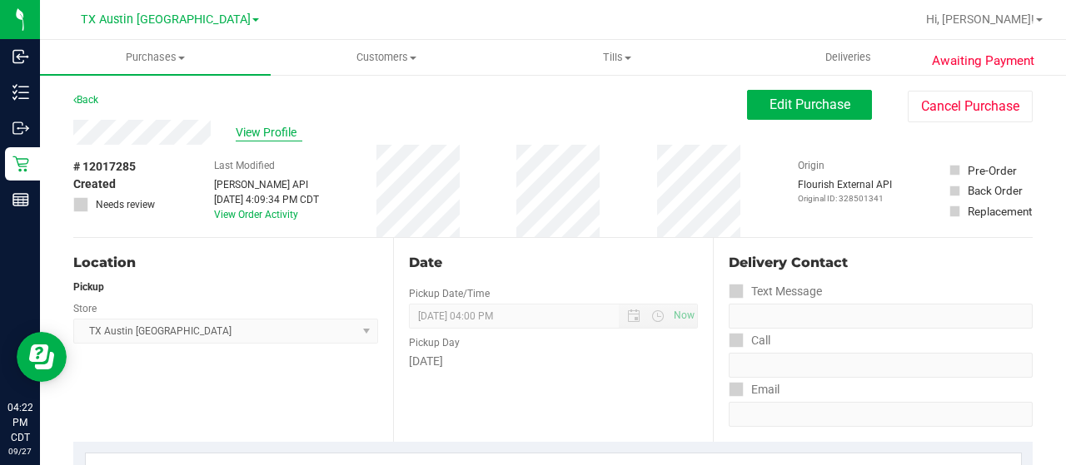
click at [266, 138] on span "View Profile" at bounding box center [269, 132] width 67 height 17
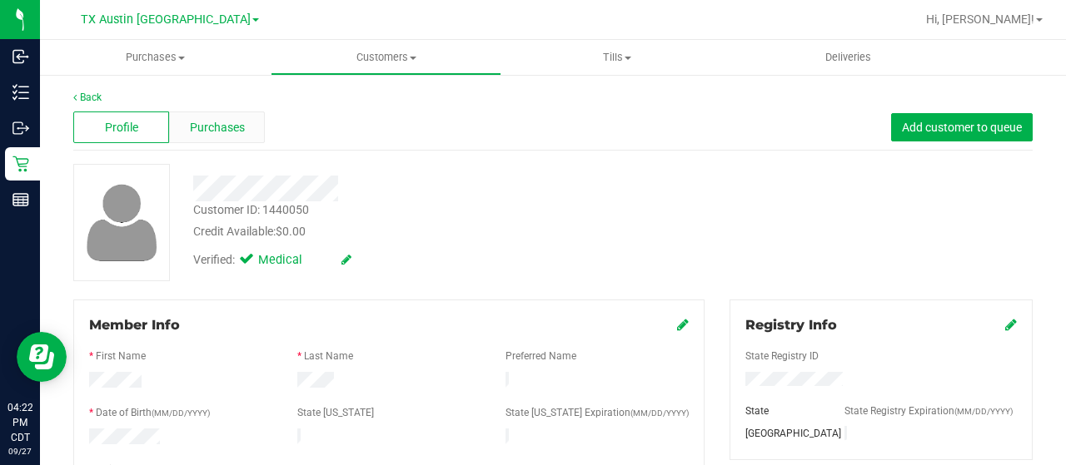
click at [237, 127] on span "Purchases" at bounding box center [217, 127] width 55 height 17
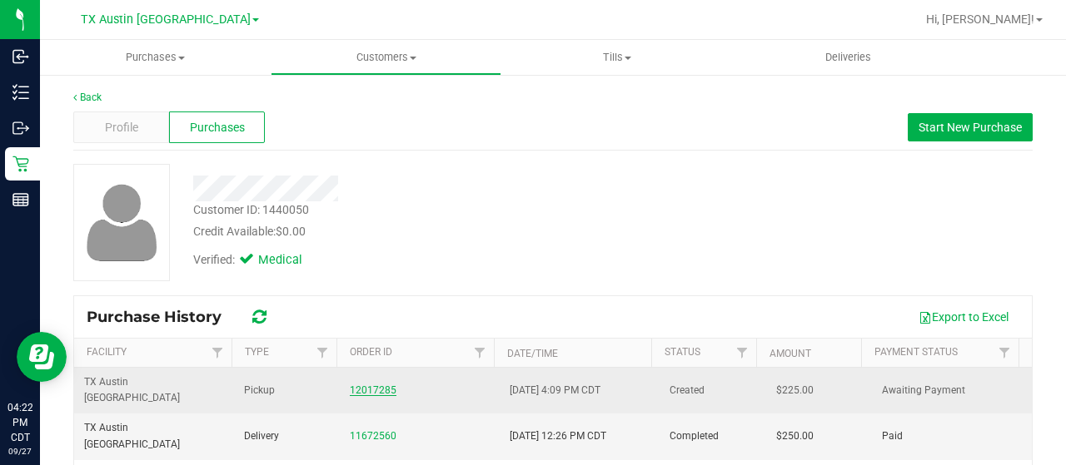
click at [355, 385] on link "12017285" at bounding box center [373, 391] width 47 height 12
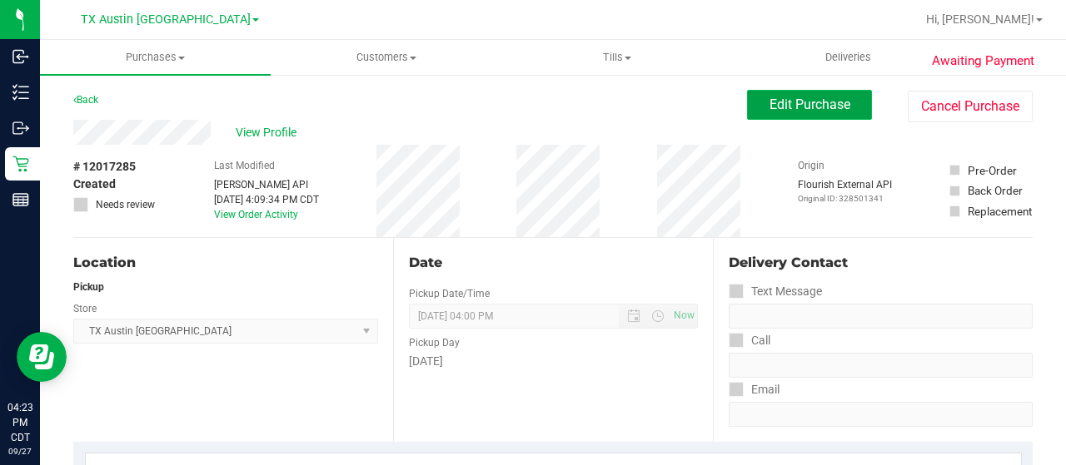
click at [808, 109] on span "Edit Purchase" at bounding box center [809, 105] width 81 height 16
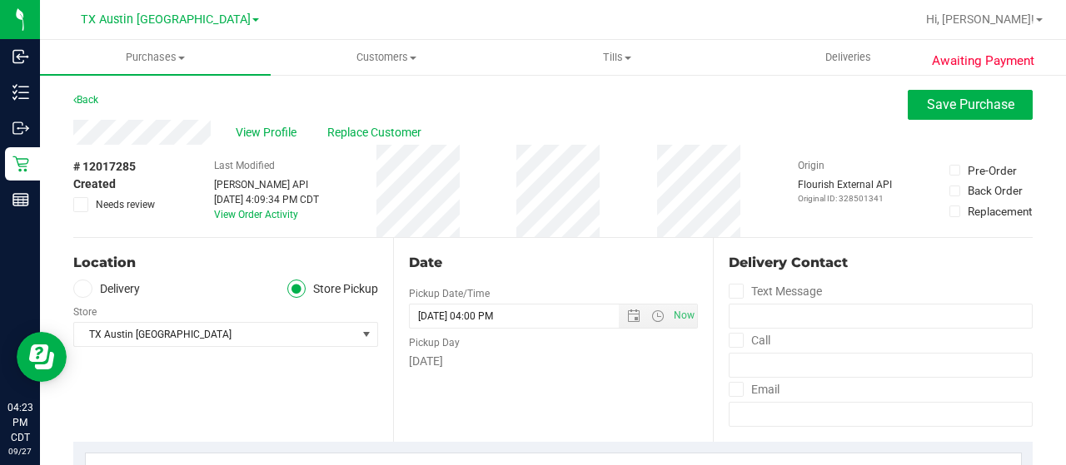
click at [126, 204] on span "Needs review" at bounding box center [125, 204] width 59 height 15
click at [0, 0] on input "Needs review" at bounding box center [0, 0] width 0 height 0
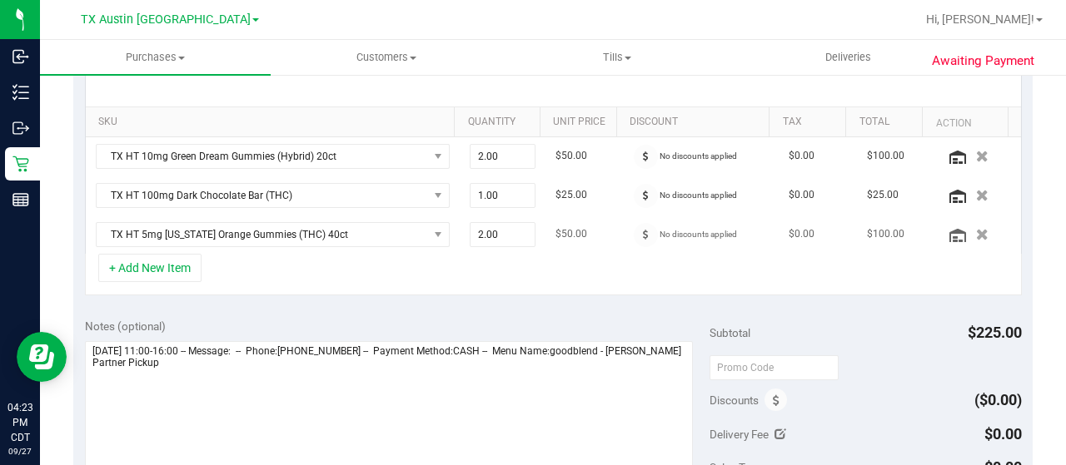
scroll to position [416, 0]
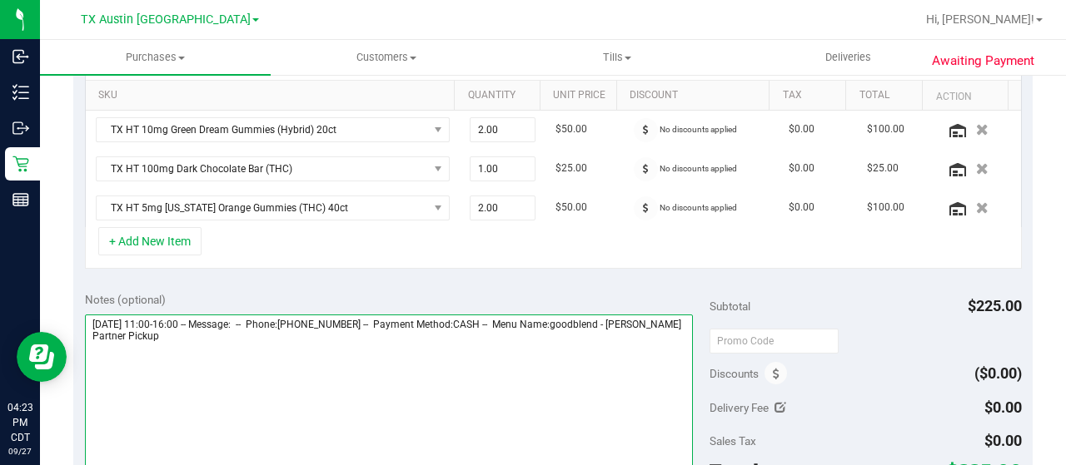
drag, startPoint x: 640, startPoint y: 320, endPoint x: 676, endPoint y: 339, distance: 40.6
click at [676, 339] on textarea at bounding box center [389, 395] width 608 height 160
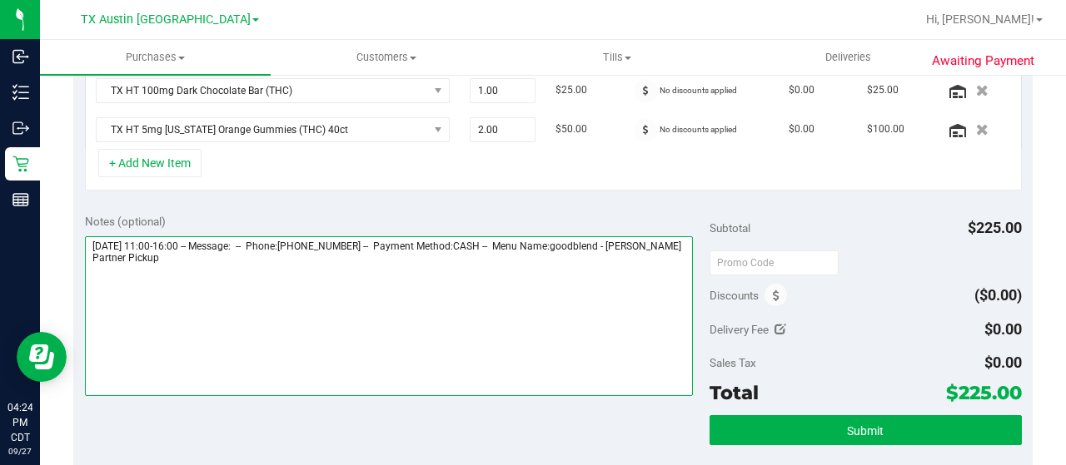
scroll to position [583, 0]
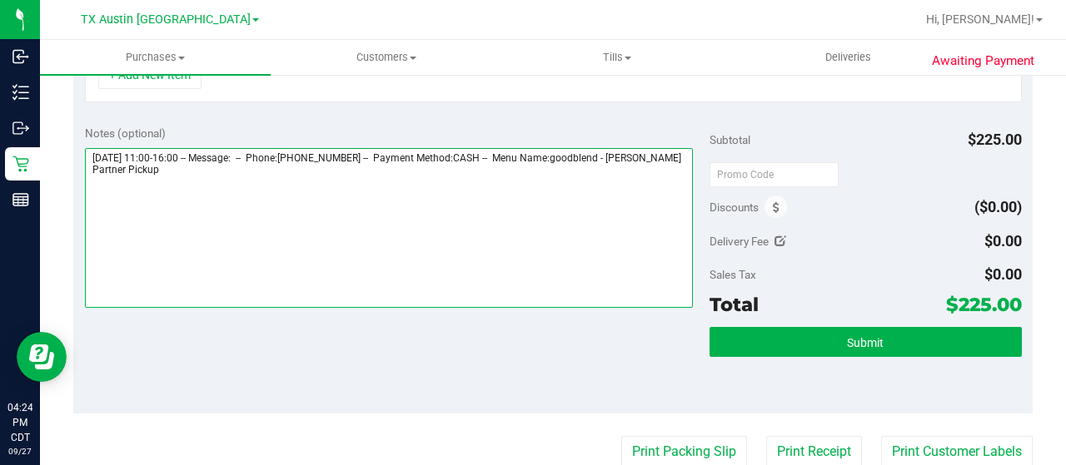
click at [202, 189] on textarea at bounding box center [389, 228] width 608 height 160
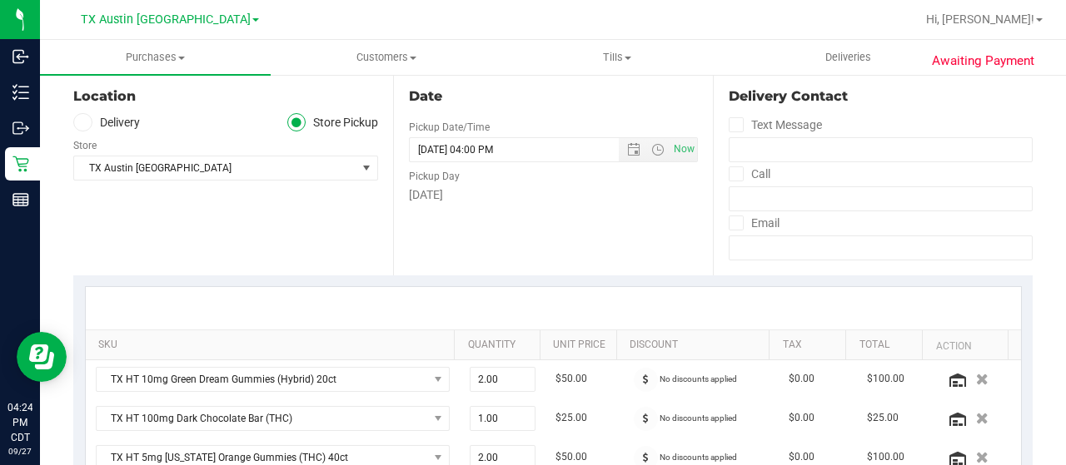
scroll to position [0, 0]
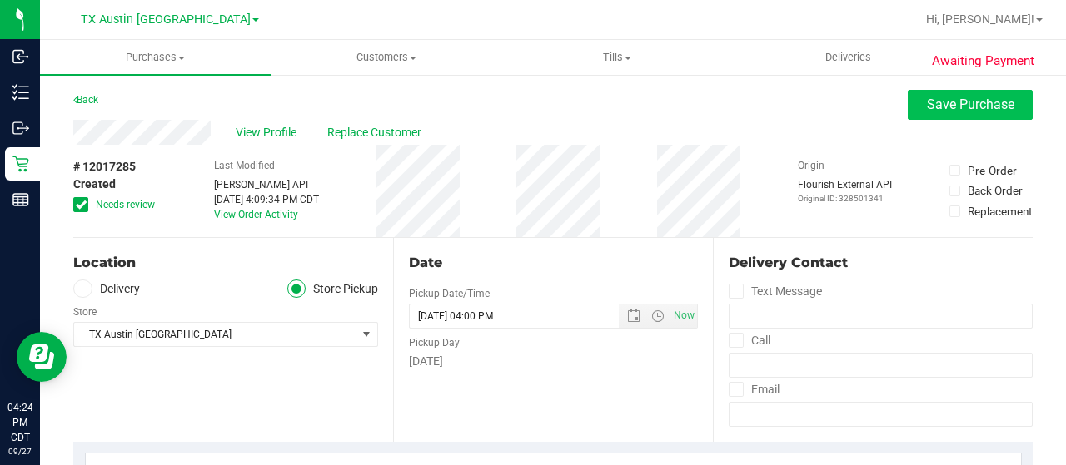
type textarea "[DATE] 11:00-16:00 -- Message: -- Phone:[PHONE_NUMBER] -- Payment Method:CASH -…"
click at [964, 102] on span "Save Purchase" at bounding box center [970, 105] width 87 height 16
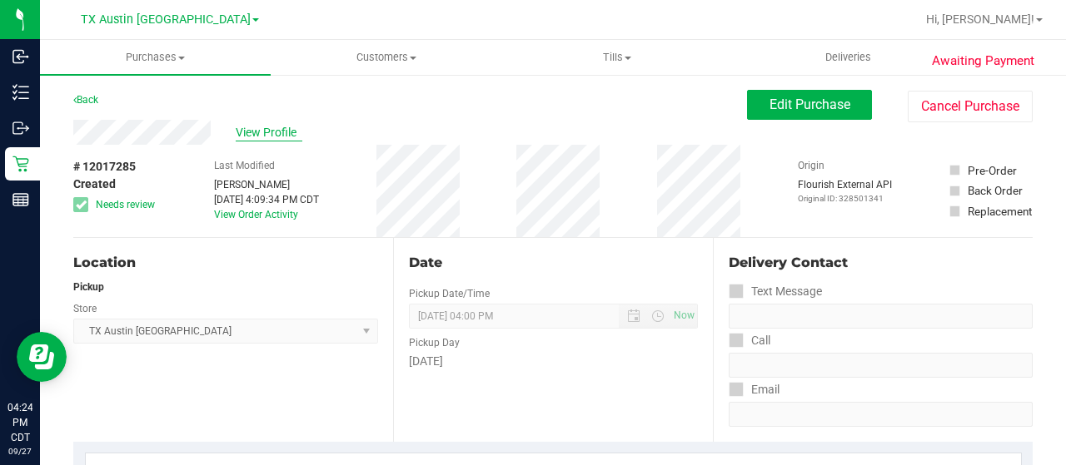
click at [268, 134] on span "View Profile" at bounding box center [269, 132] width 67 height 17
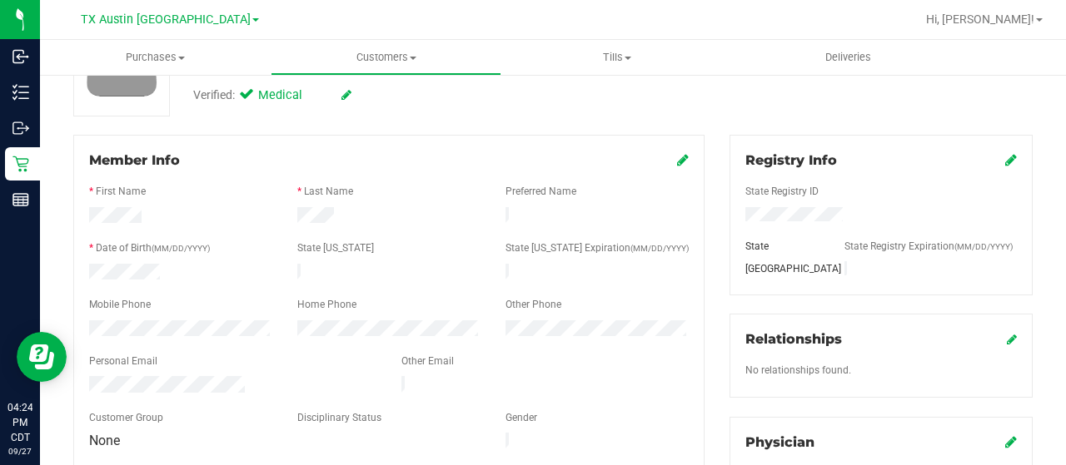
scroll to position [167, 0]
drag, startPoint x: 246, startPoint y: 376, endPoint x: 83, endPoint y: 376, distance: 163.2
click at [83, 376] on div at bounding box center [233, 385] width 312 height 20
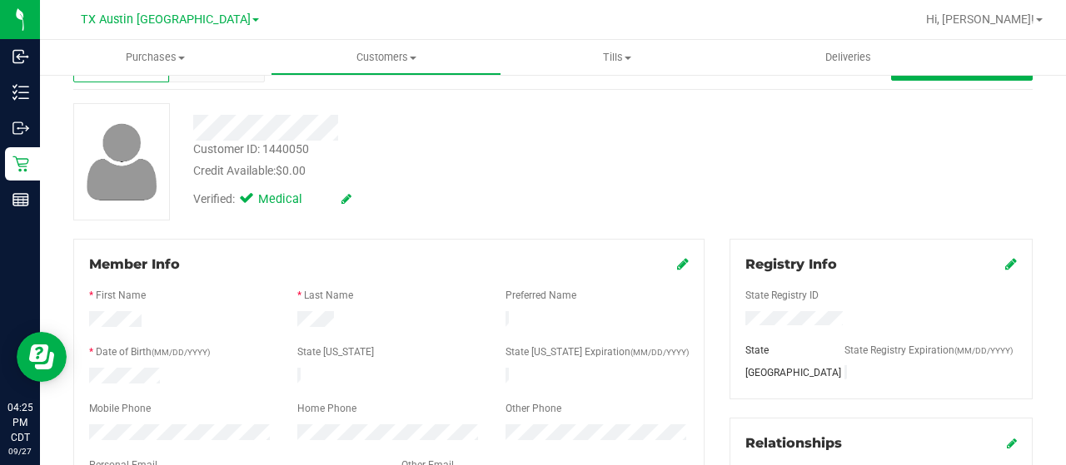
scroll to position [0, 0]
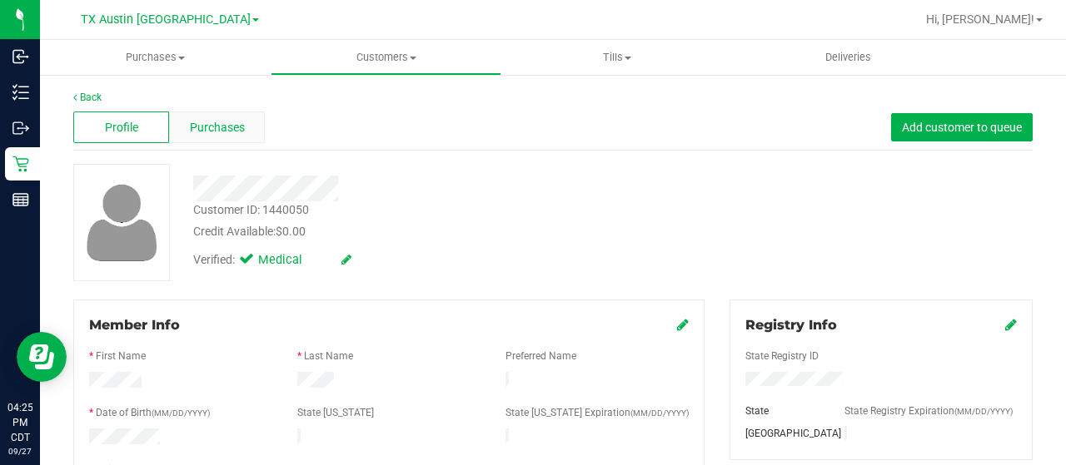
click at [218, 120] on span "Purchases" at bounding box center [217, 127] width 55 height 17
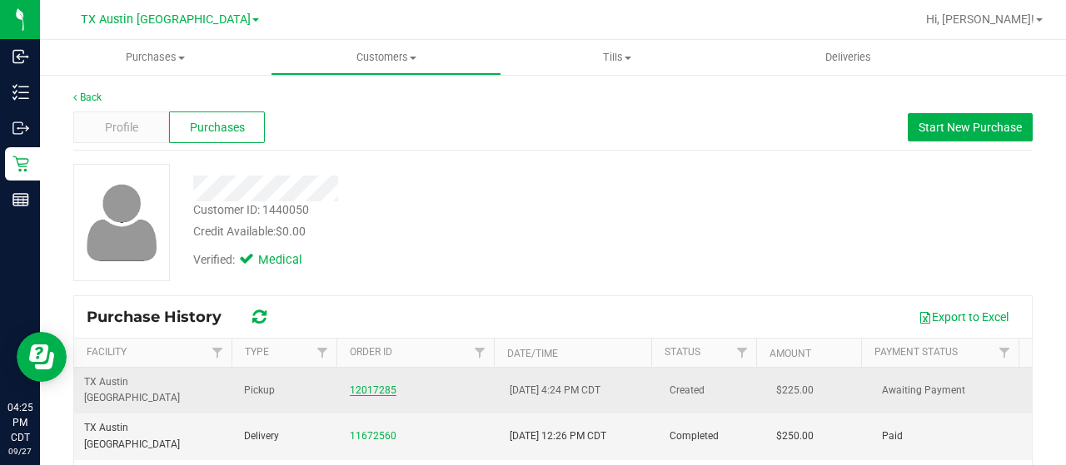
click at [361, 386] on link "12017285" at bounding box center [373, 391] width 47 height 12
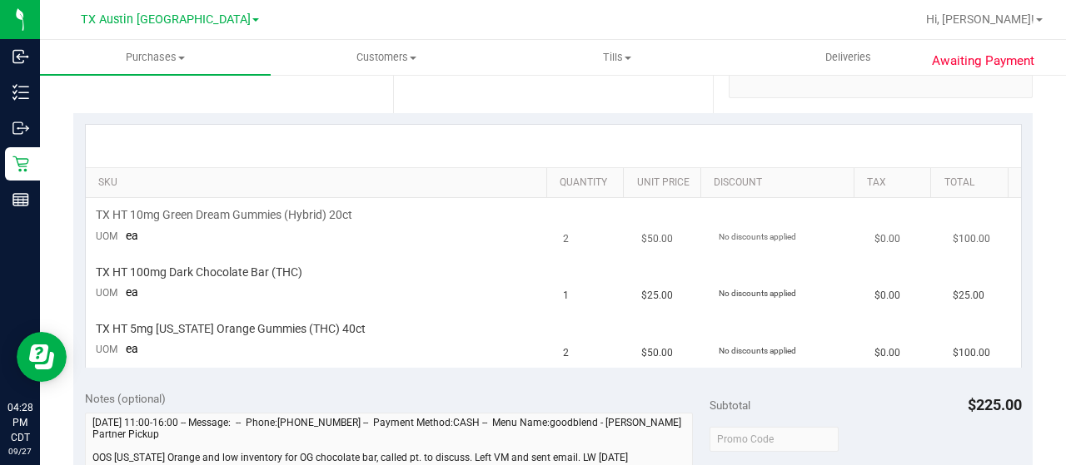
scroll to position [333, 0]
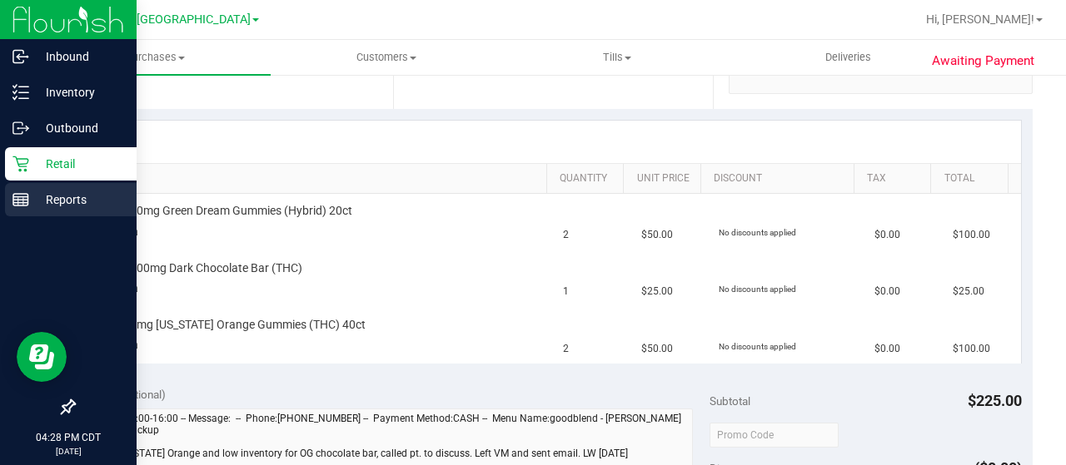
click at [27, 192] on icon at bounding box center [20, 200] width 17 height 17
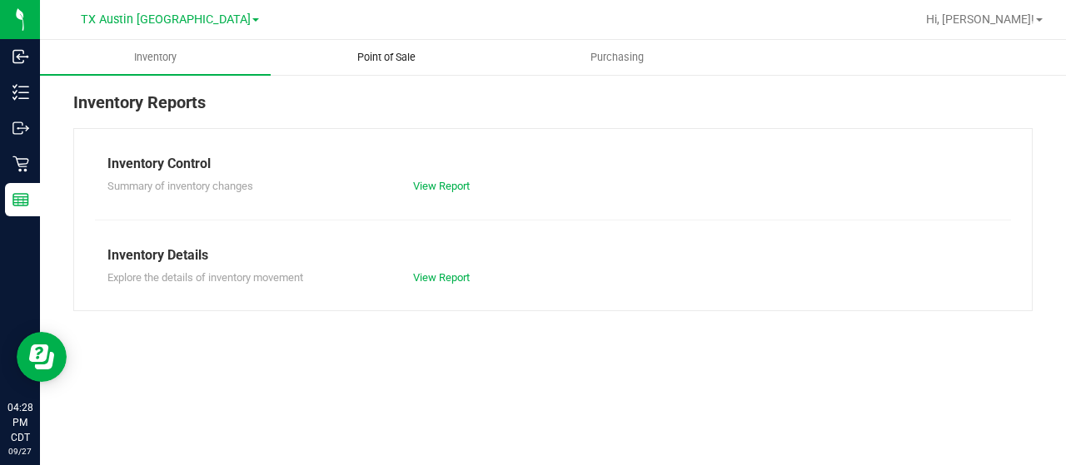
click at [387, 64] on span "Point of Sale" at bounding box center [386, 57] width 103 height 15
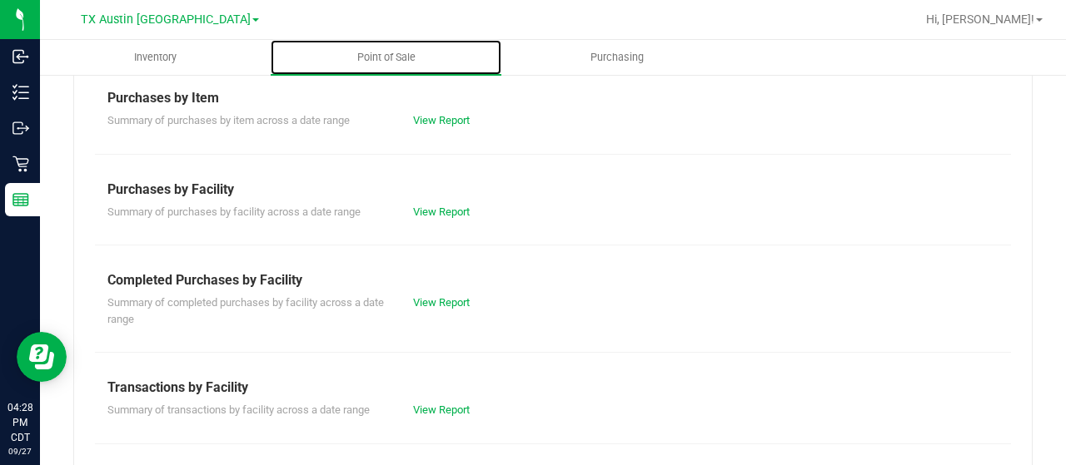
scroll to position [250, 0]
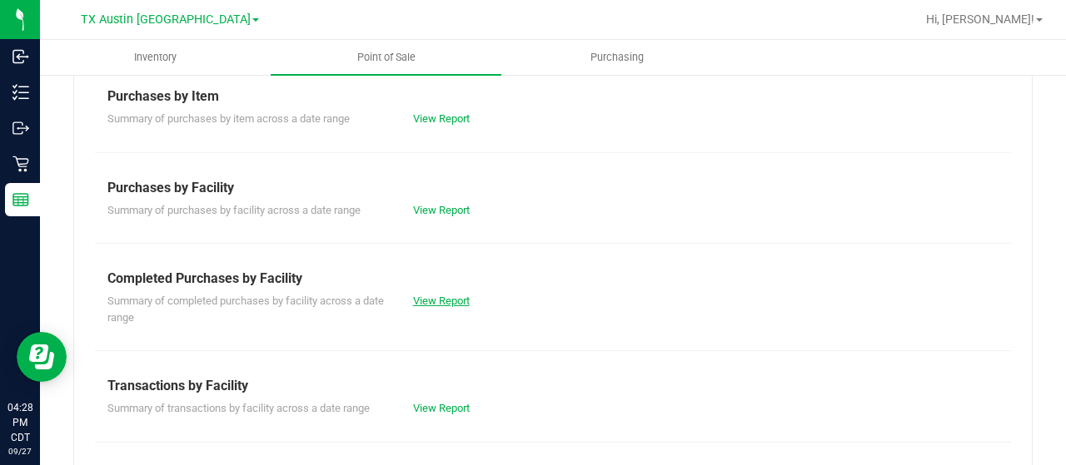
click at [440, 301] on link "View Report" at bounding box center [441, 301] width 57 height 12
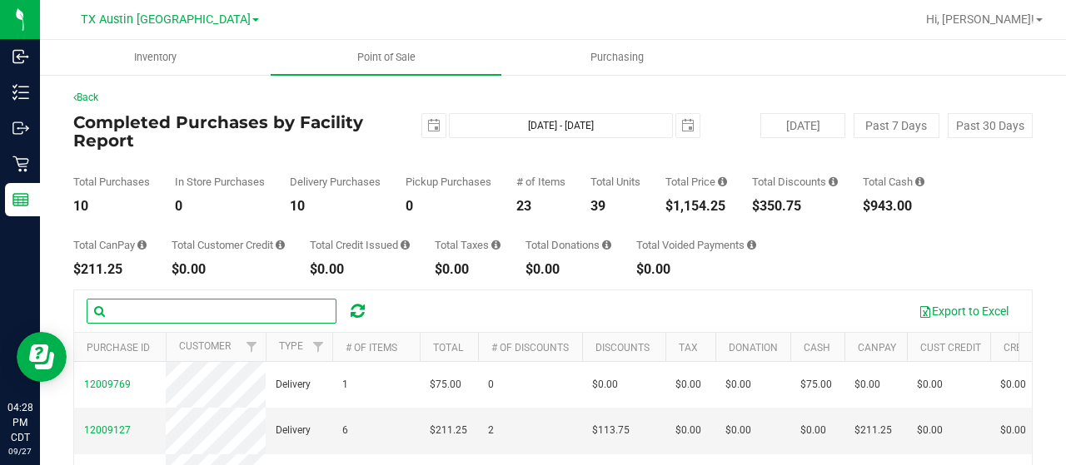
click at [215, 304] on input "text" at bounding box center [212, 311] width 250 height 25
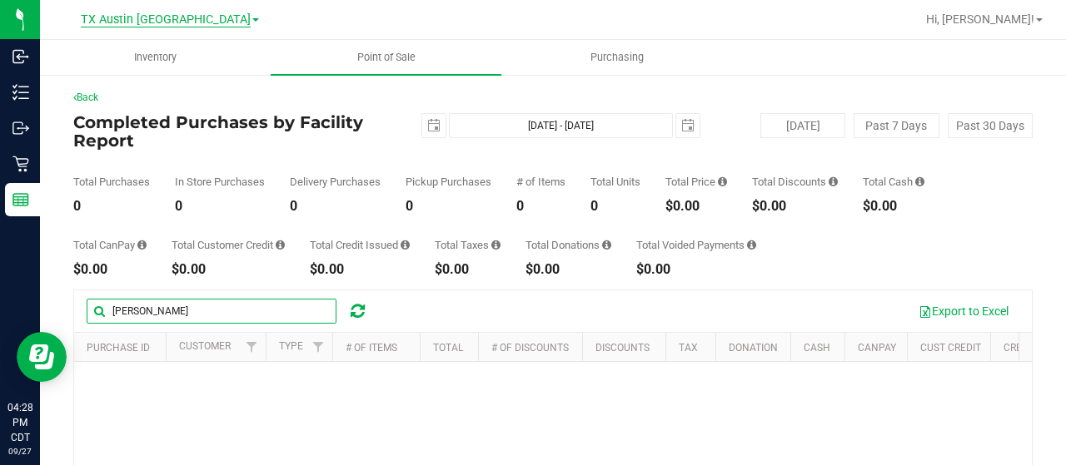
type input "[PERSON_NAME]"
click at [198, 19] on span "TX Austin [GEOGRAPHIC_DATA]" at bounding box center [166, 19] width 170 height 15
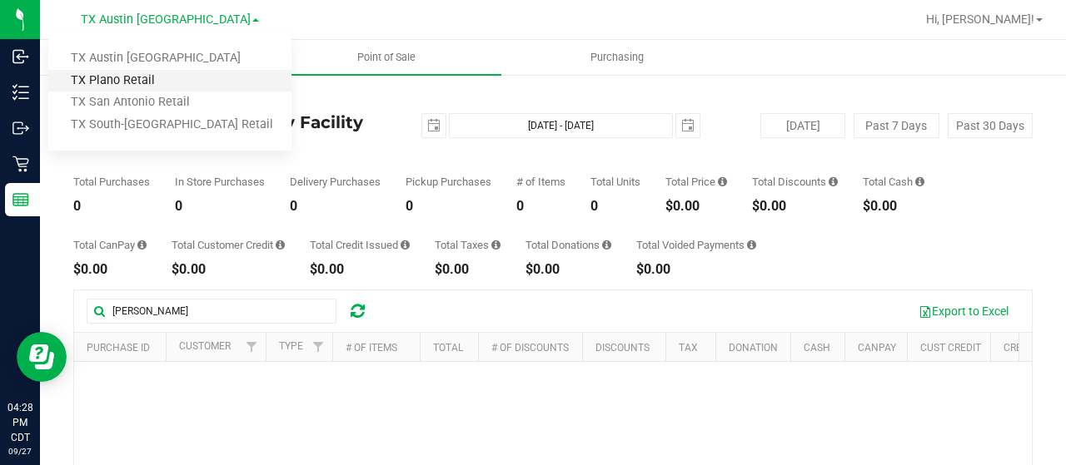
click at [189, 82] on link "TX Plano Retail" at bounding box center [169, 81] width 243 height 22
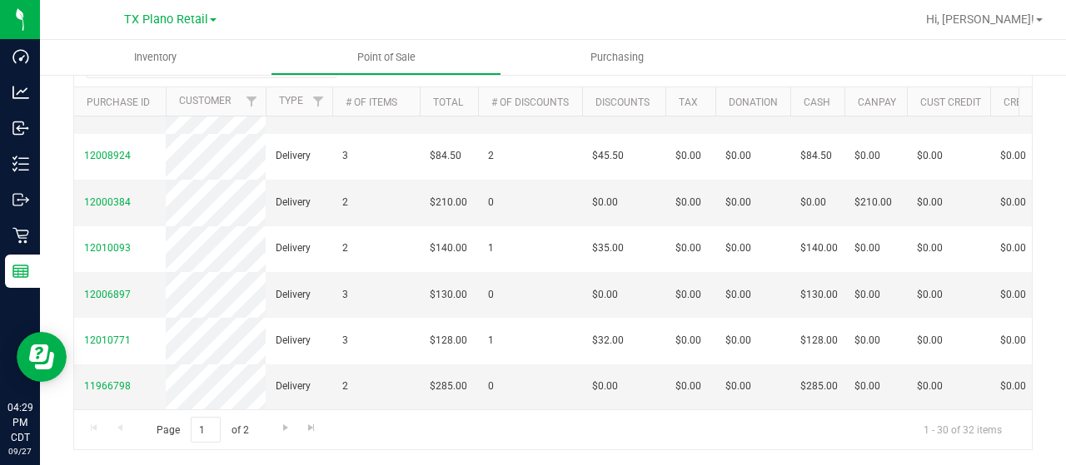
scroll to position [1446, 0]
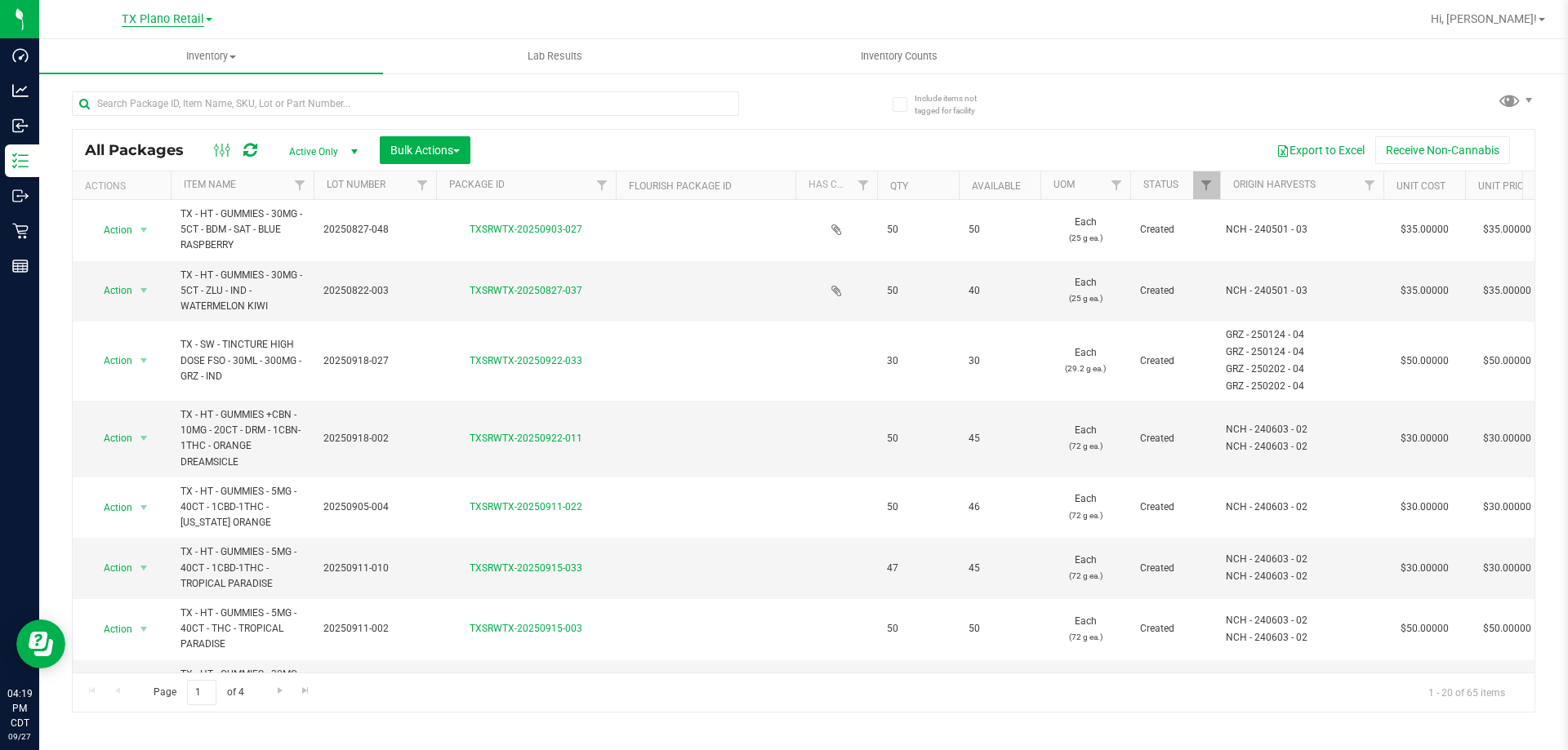
click at [189, 21] on span "TX Plano Retail" at bounding box center [163, 19] width 82 height 15
click at [176, 58] on link "TX Austin [GEOGRAPHIC_DATA]" at bounding box center [166, 57] width 238 height 22
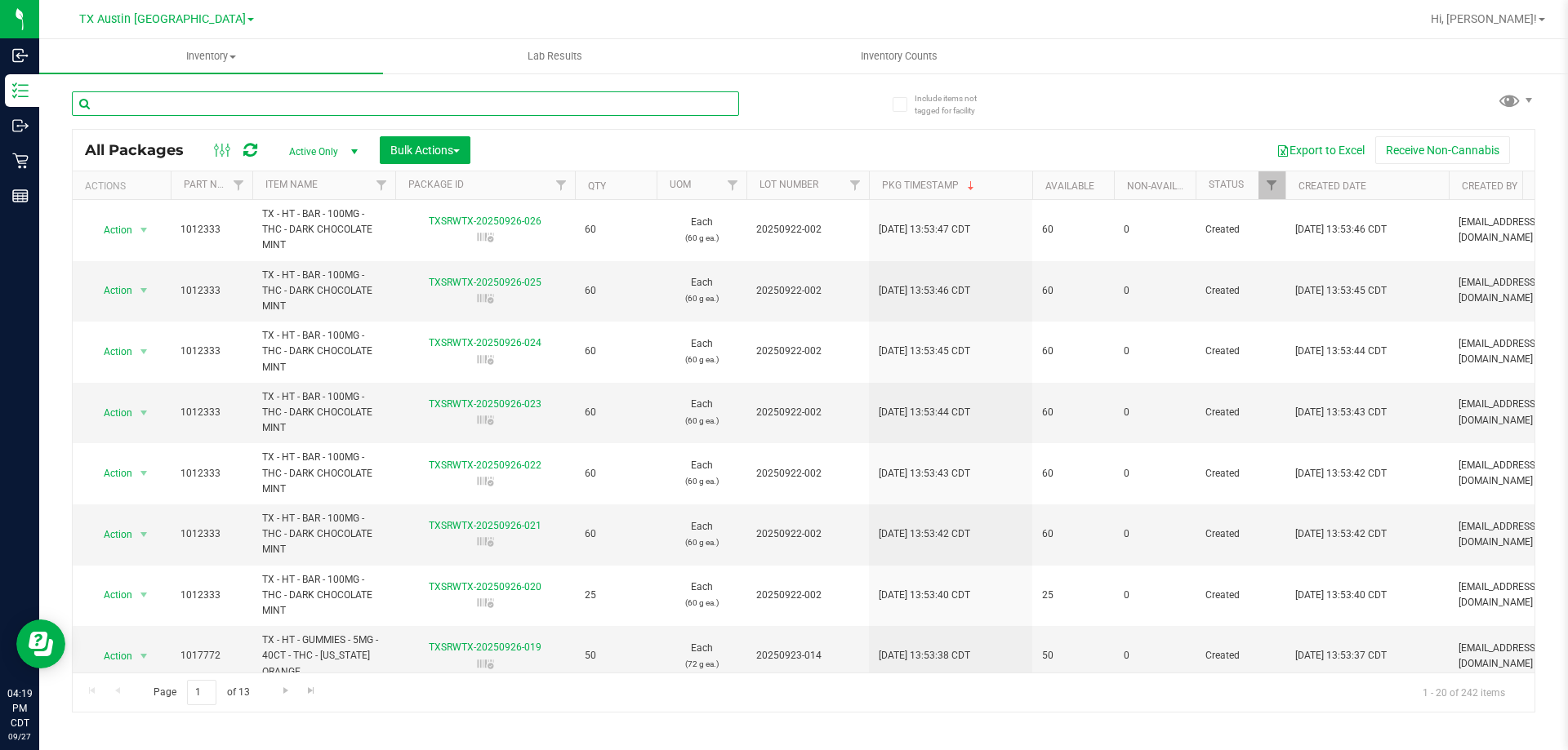
click at [229, 103] on input "text" at bounding box center [405, 103] width 667 height 25
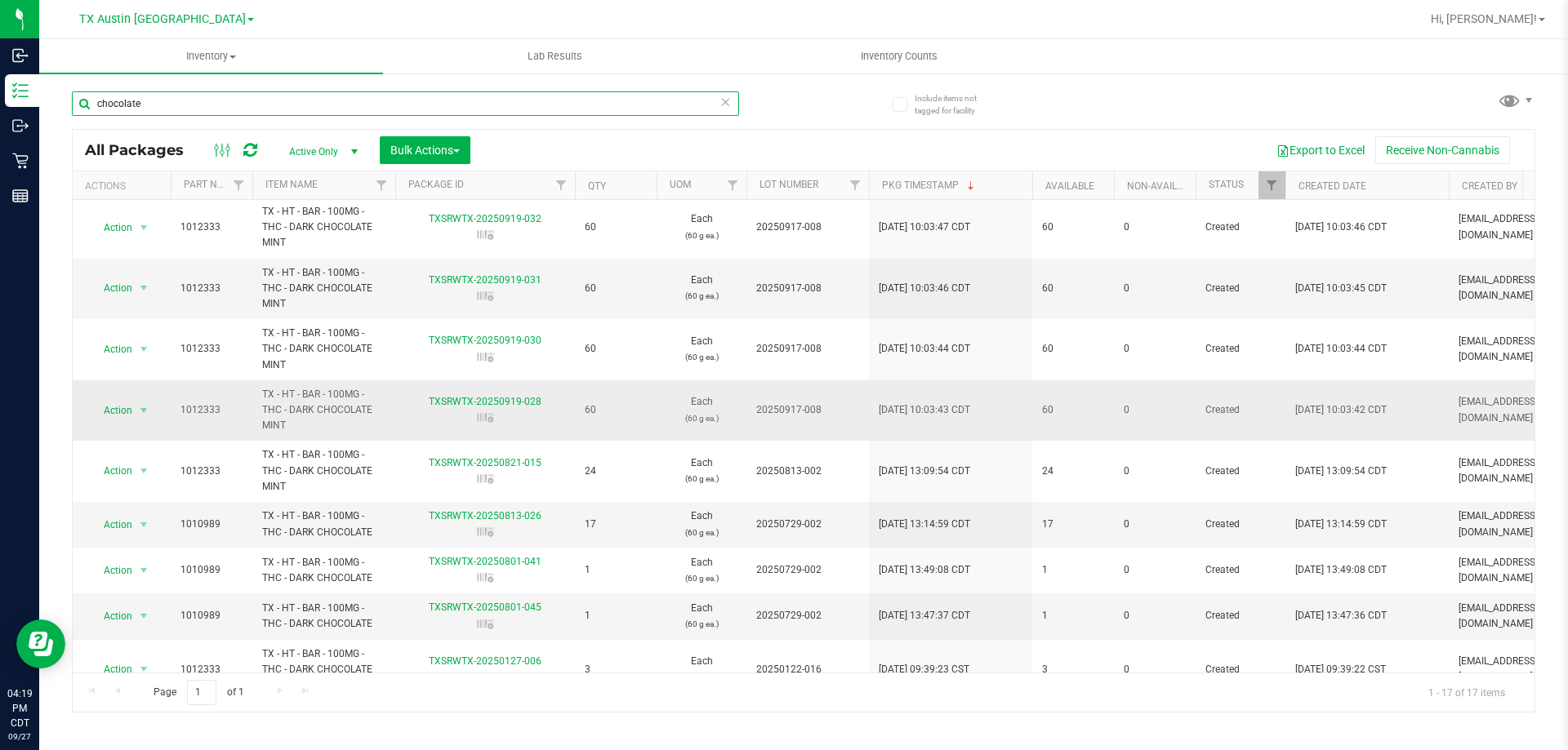
scroll to position [529, 0]
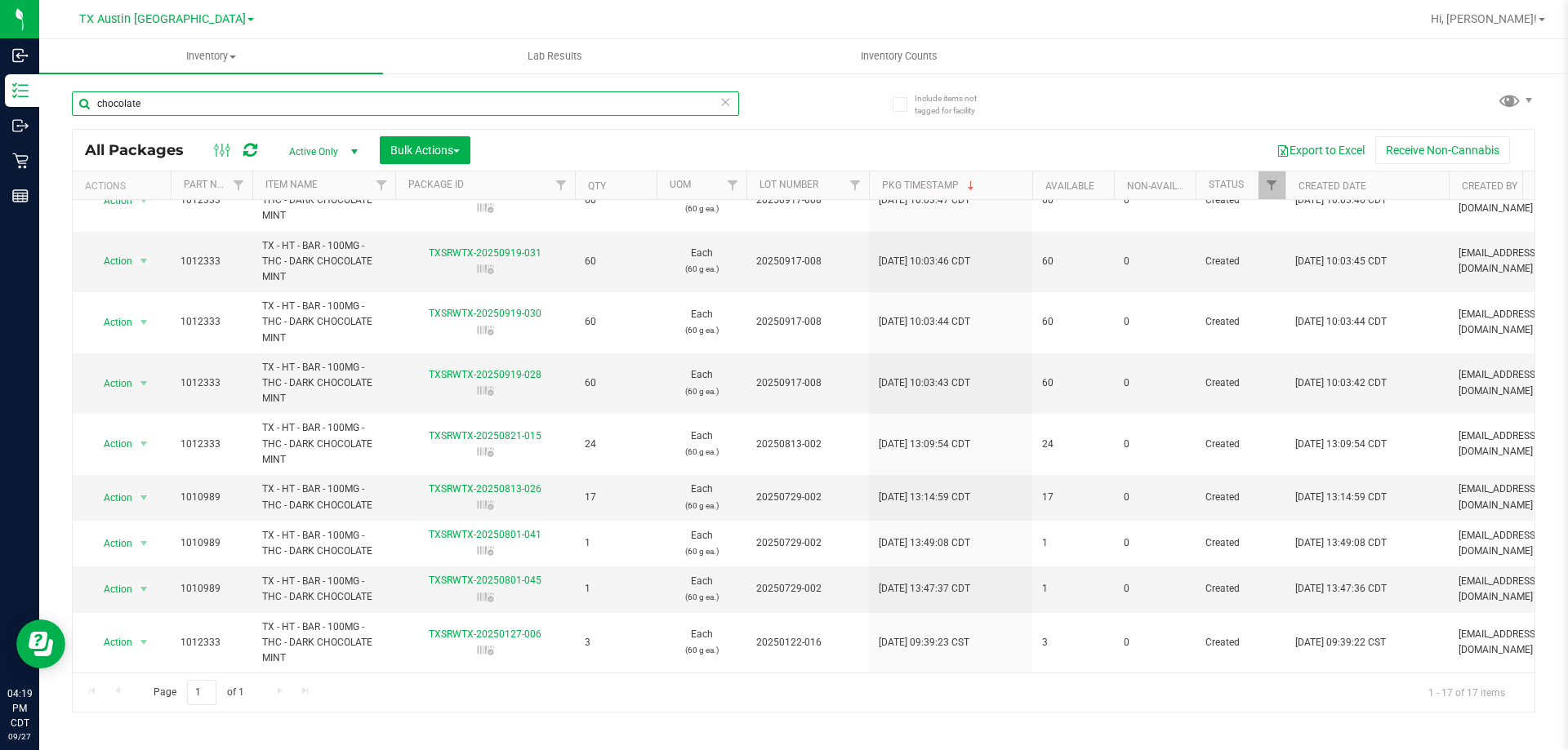
type input "chocolate"
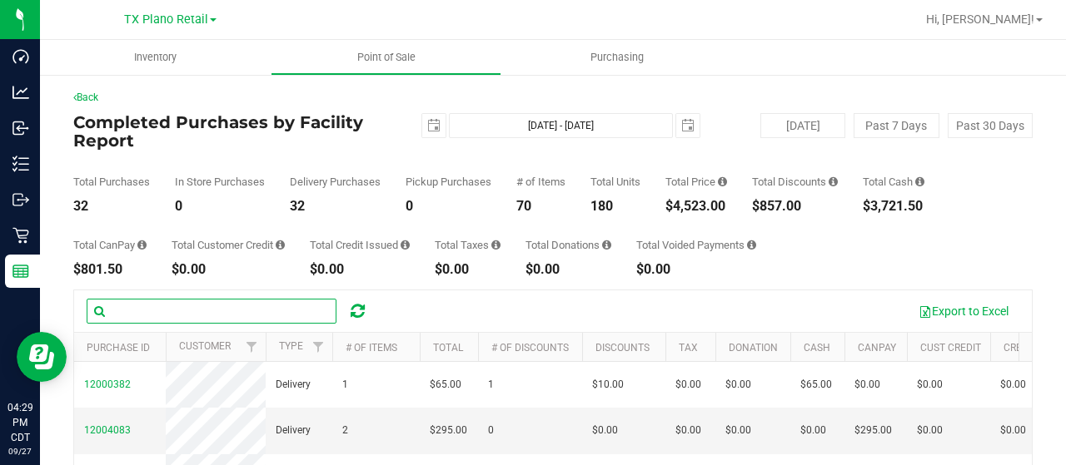
click at [168, 314] on input "text" at bounding box center [212, 311] width 250 height 25
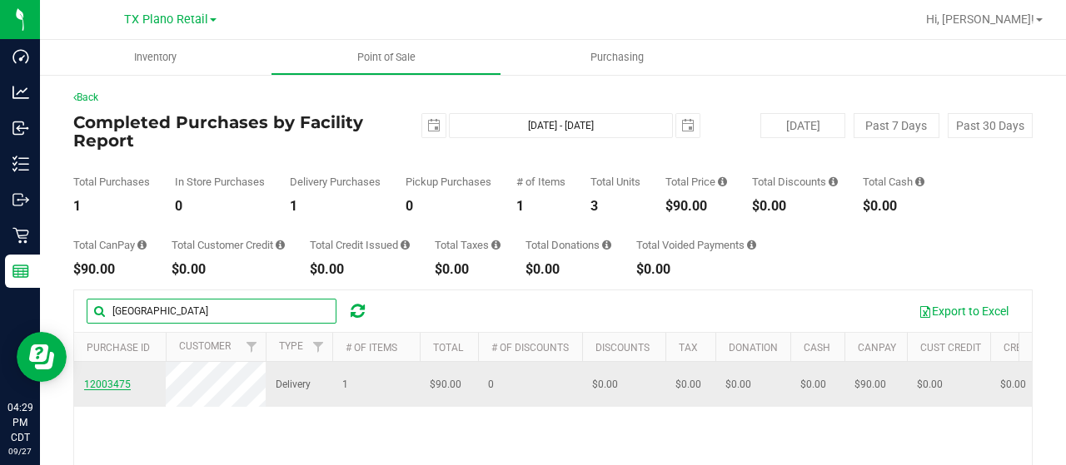
type input "[GEOGRAPHIC_DATA]"
click at [117, 386] on span "12003475" at bounding box center [107, 385] width 47 height 12
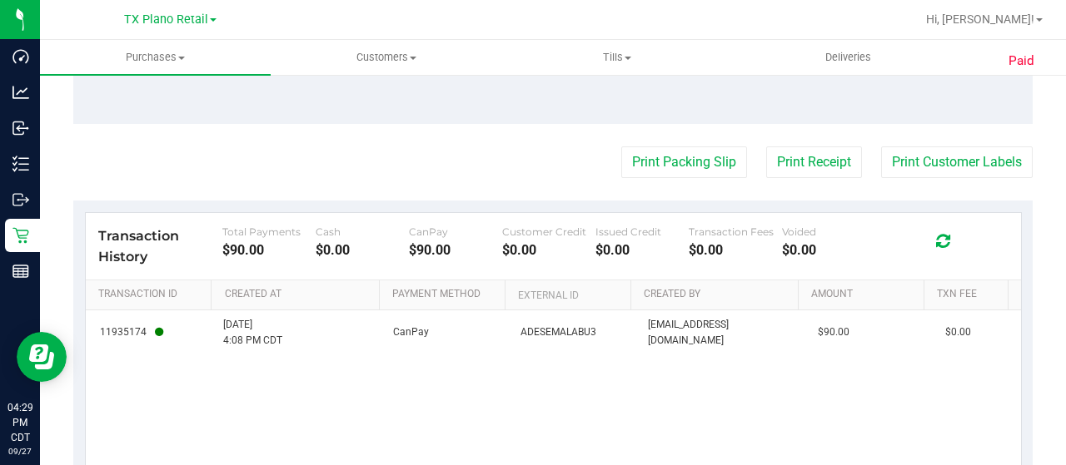
scroll to position [864, 0]
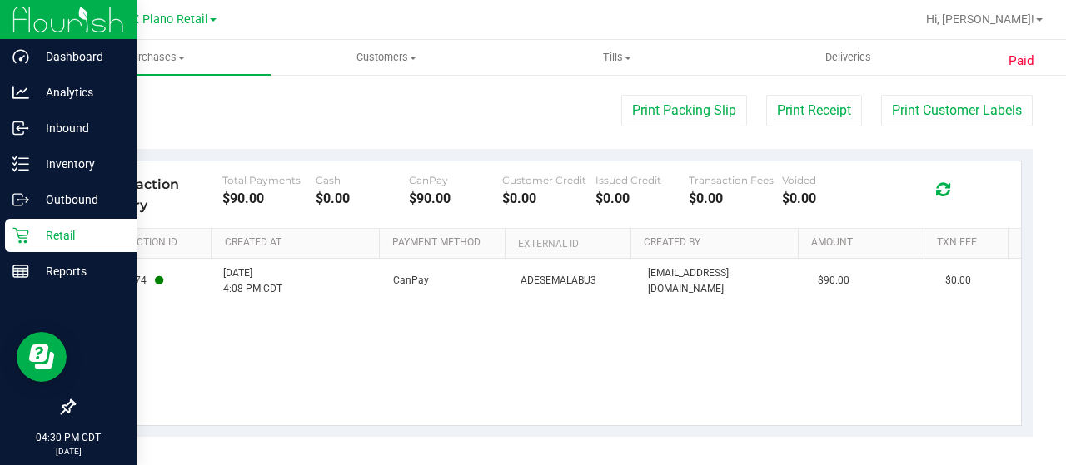
click at [21, 231] on icon at bounding box center [20, 235] width 17 height 17
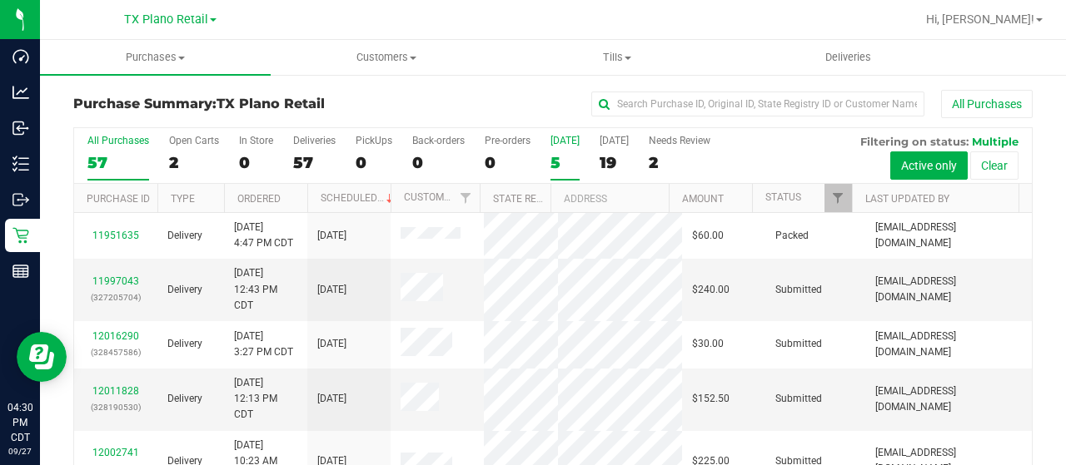
click at [551, 164] on div "5" at bounding box center [564, 162] width 29 height 19
click at [0, 0] on input "Today 5" at bounding box center [0, 0] width 0 height 0
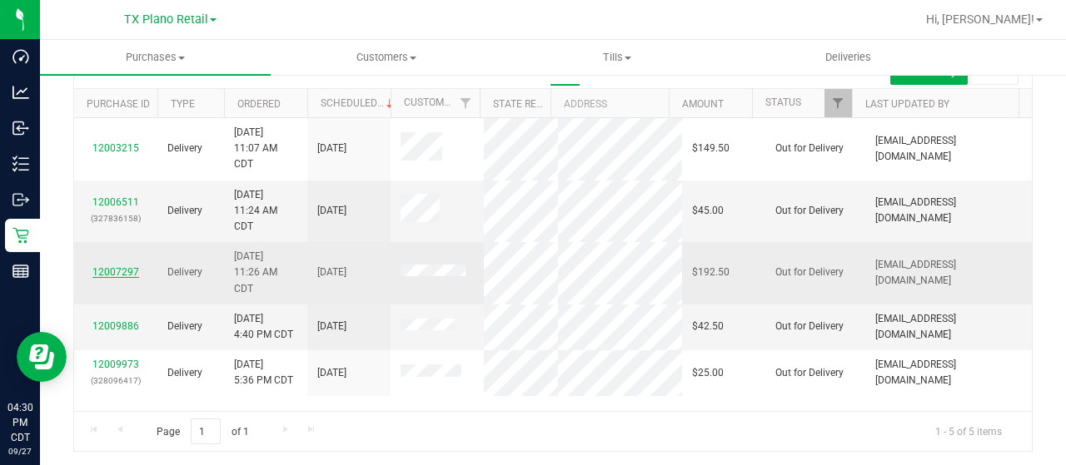
click at [105, 273] on link "12007297" at bounding box center [115, 272] width 47 height 12
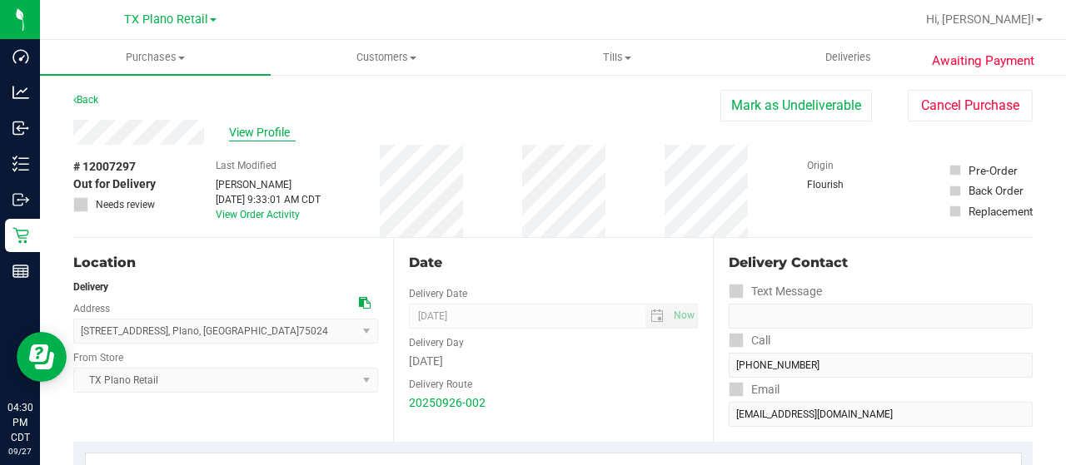
click at [231, 126] on span "View Profile" at bounding box center [262, 132] width 67 height 17
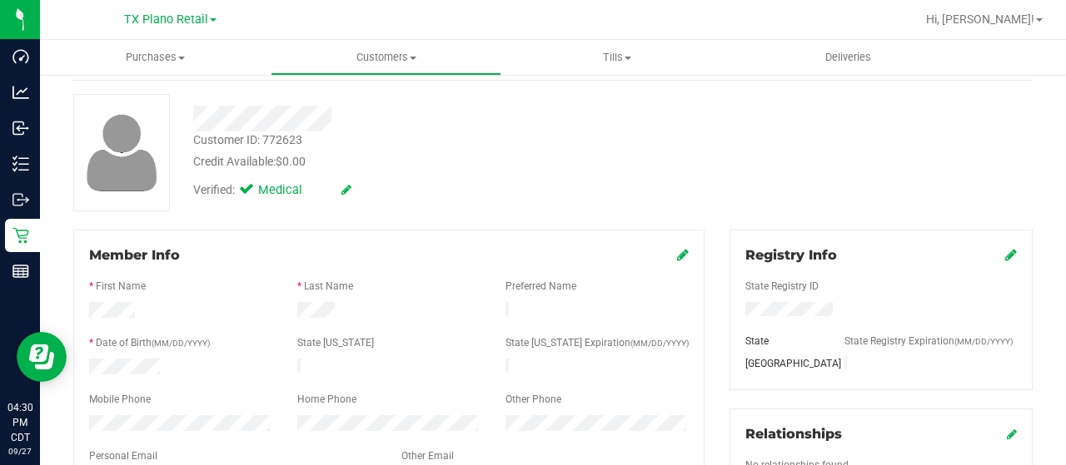
scroll to position [167, 0]
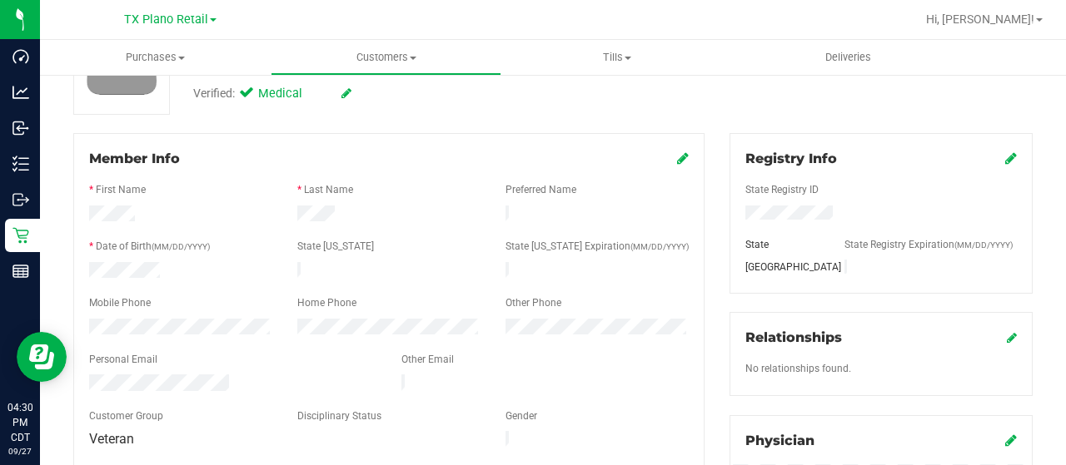
drag, startPoint x: 230, startPoint y: 371, endPoint x: 82, endPoint y: 374, distance: 147.4
click at [82, 375] on div at bounding box center [233, 385] width 312 height 20
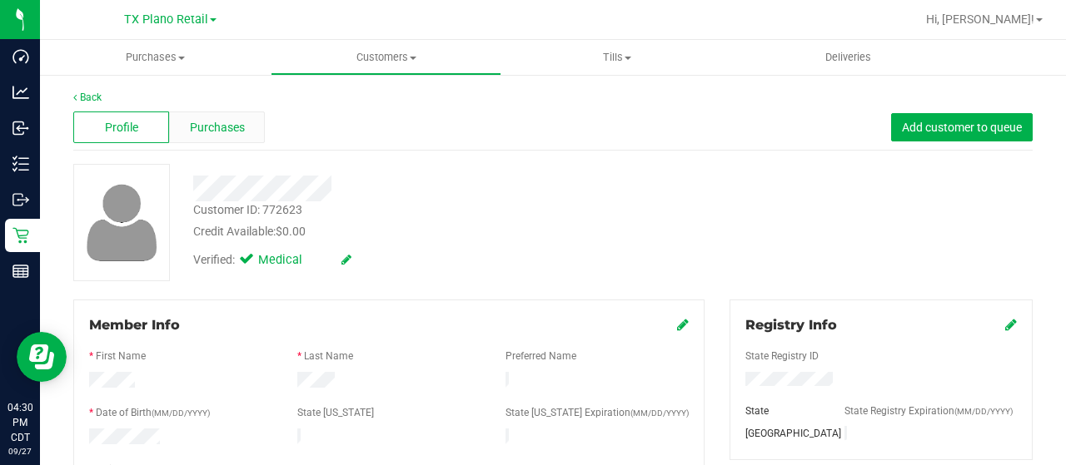
click at [210, 122] on span "Purchases" at bounding box center [217, 127] width 55 height 17
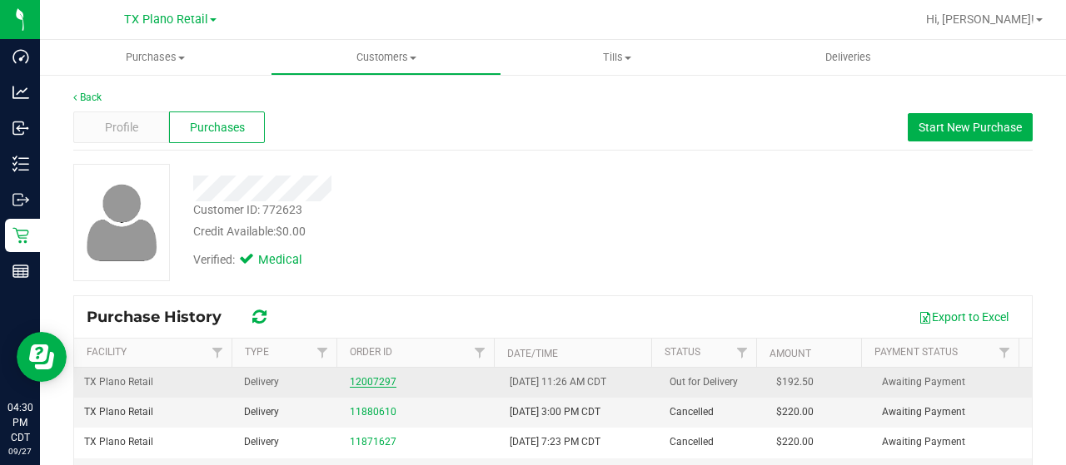
click at [353, 381] on link "12007297" at bounding box center [373, 382] width 47 height 12
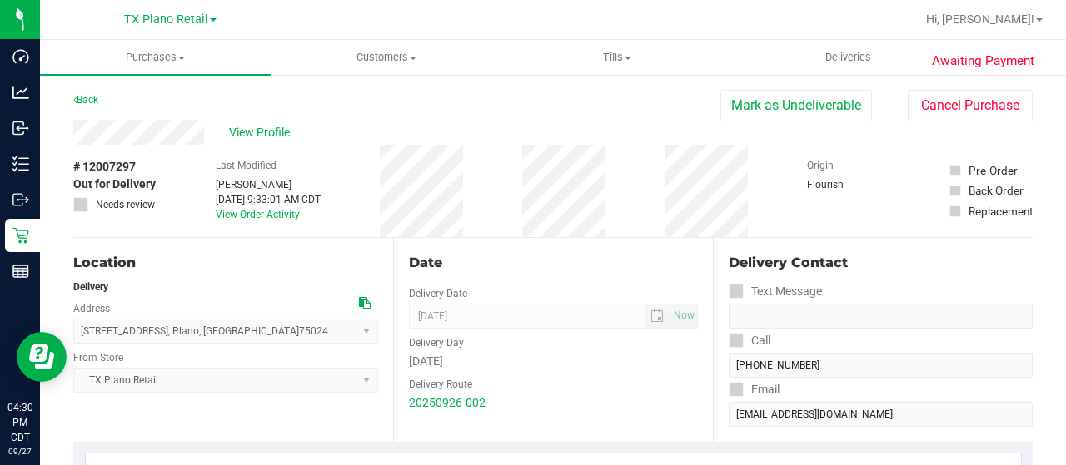
drag, startPoint x: 738, startPoint y: 108, endPoint x: 601, endPoint y: 112, distance: 136.6
click at [738, 108] on button "Mark as Undeliverable" at bounding box center [796, 106] width 152 height 32
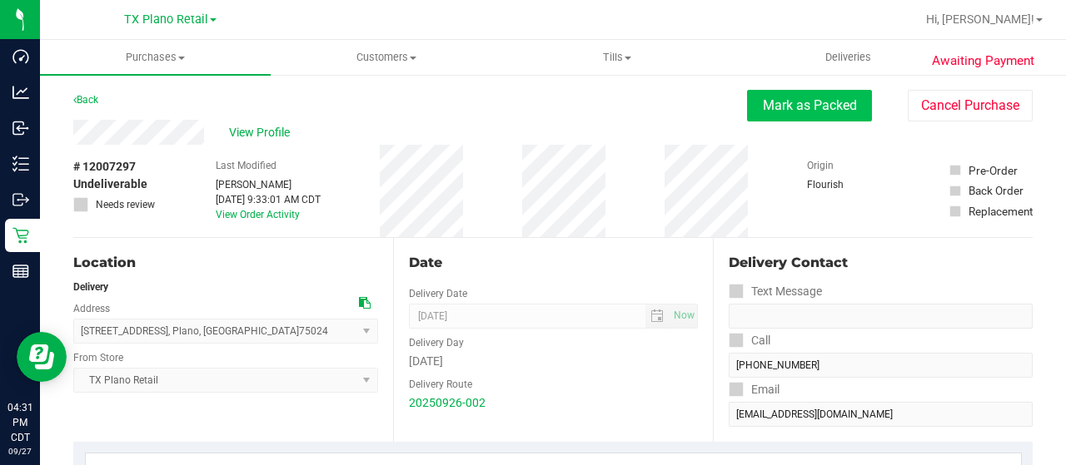
click at [763, 112] on button "Mark as Packed" at bounding box center [809, 106] width 125 height 32
click at [793, 97] on button "Send Back to Created" at bounding box center [797, 106] width 147 height 32
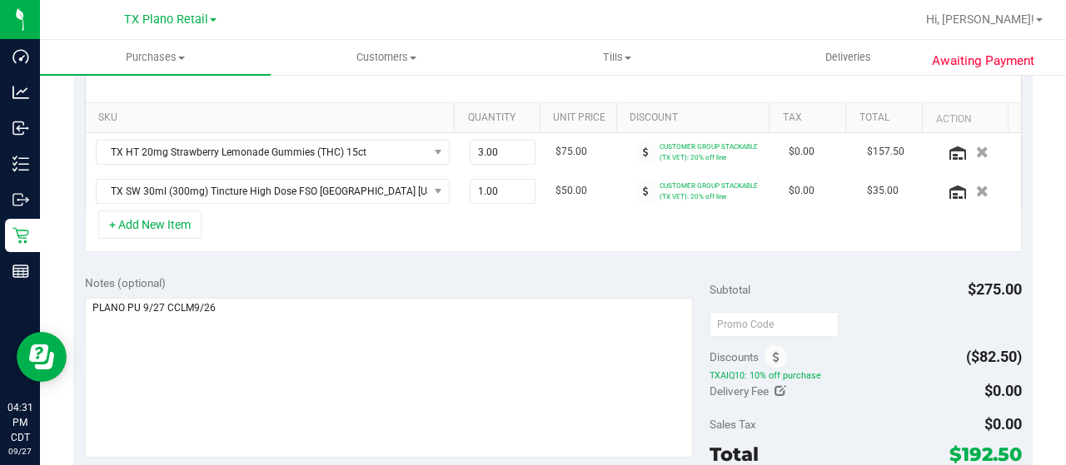
scroll to position [416, 0]
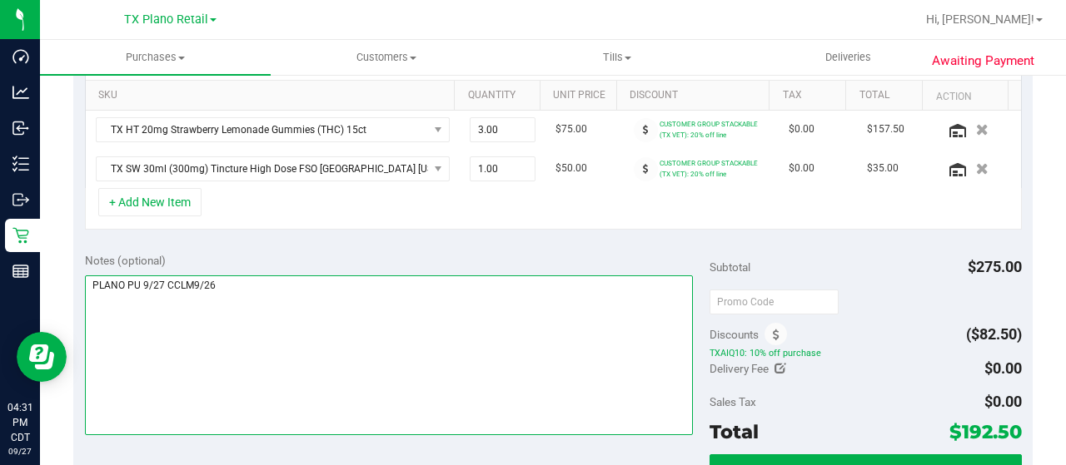
click at [230, 282] on textarea at bounding box center [389, 356] width 608 height 160
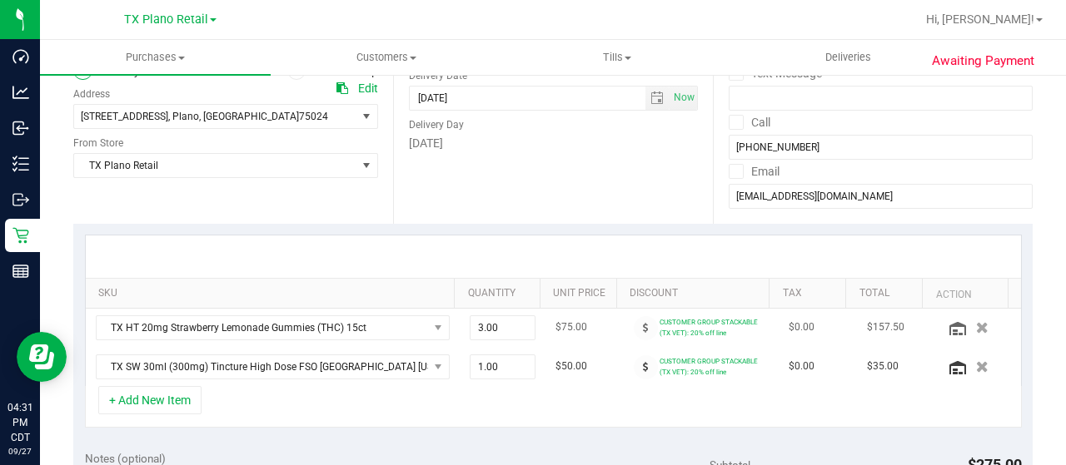
scroll to position [0, 0]
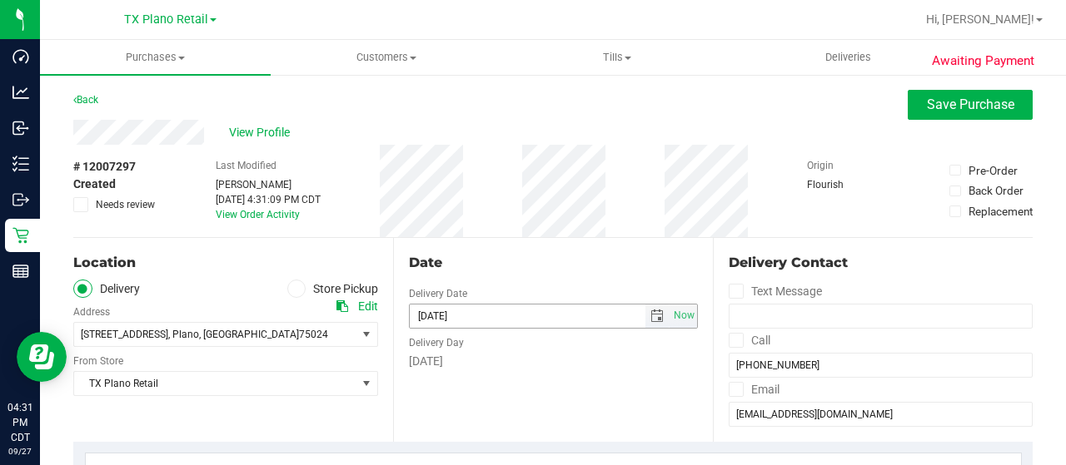
click at [650, 321] on span "select" at bounding box center [656, 316] width 13 height 13
type textarea "PLANO PU 9/27 CCLM9/26 RS HOLD for Plano PU for Sunday 9/28/25. LW 9/27/25"
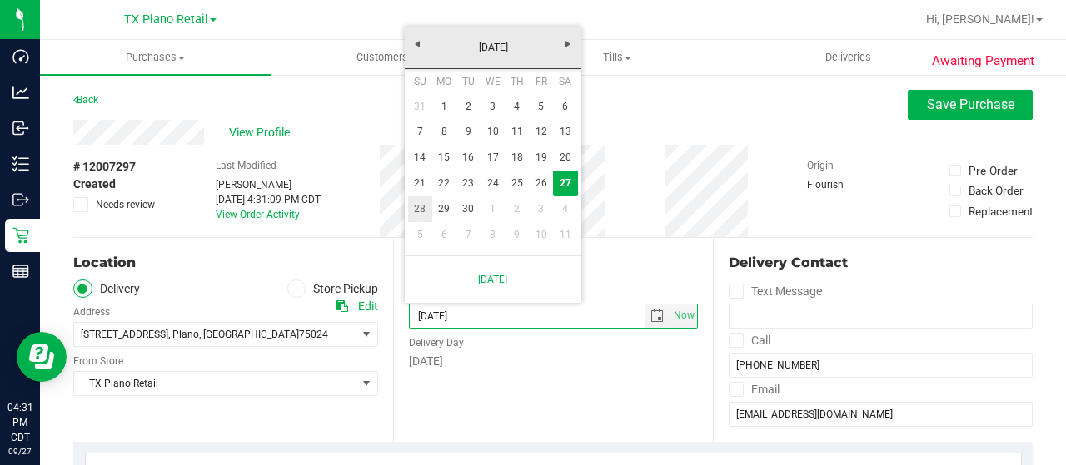
click at [420, 212] on link "28" at bounding box center [420, 210] width 24 height 26
type input "09/28/2025"
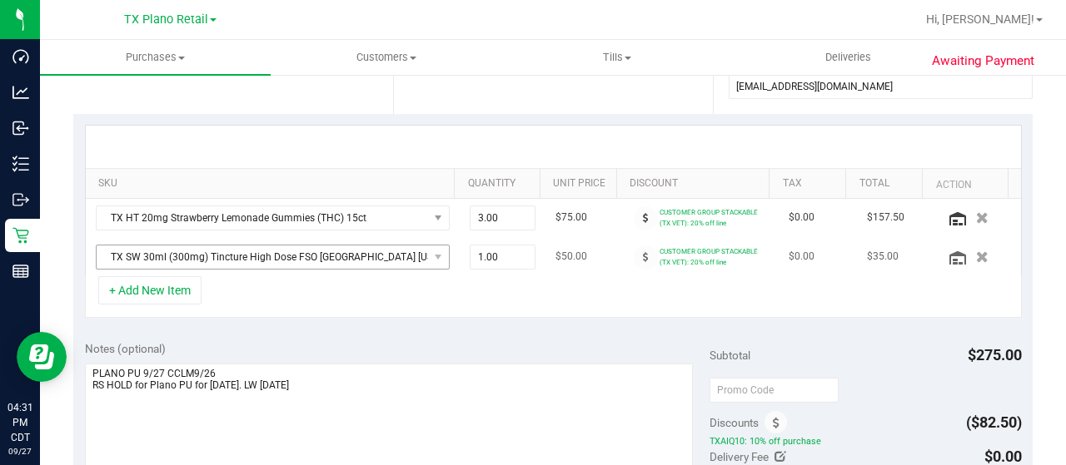
scroll to position [333, 0]
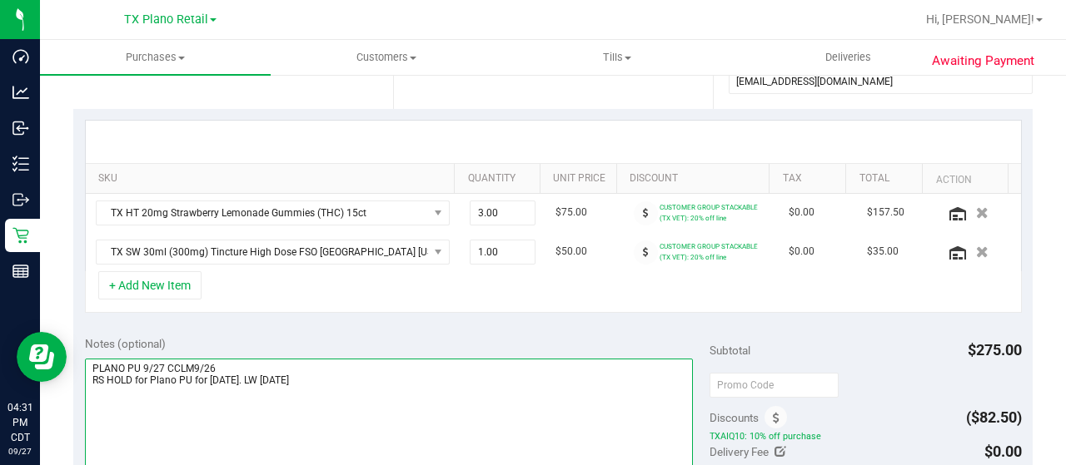
drag, startPoint x: 368, startPoint y: 384, endPoint x: 88, endPoint y: 379, distance: 279.8
click at [88, 379] on textarea at bounding box center [389, 439] width 608 height 160
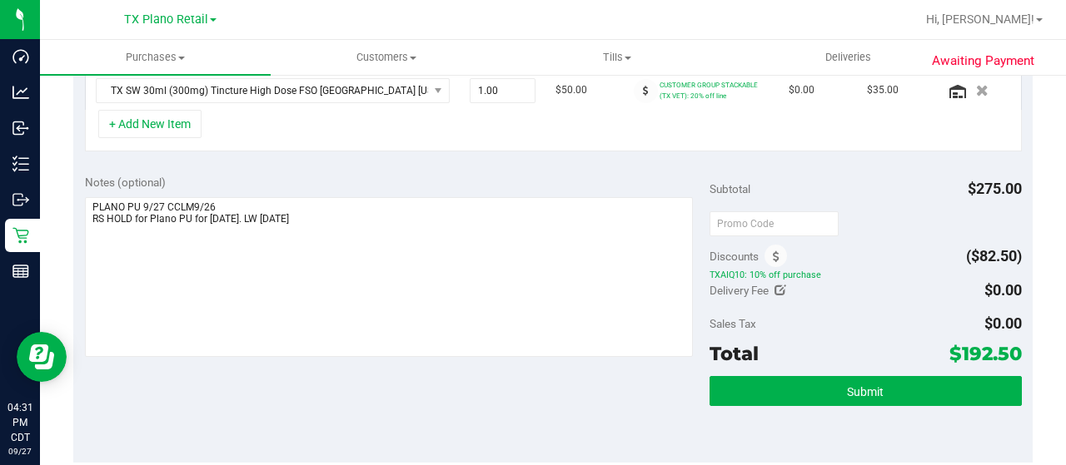
scroll to position [583, 0]
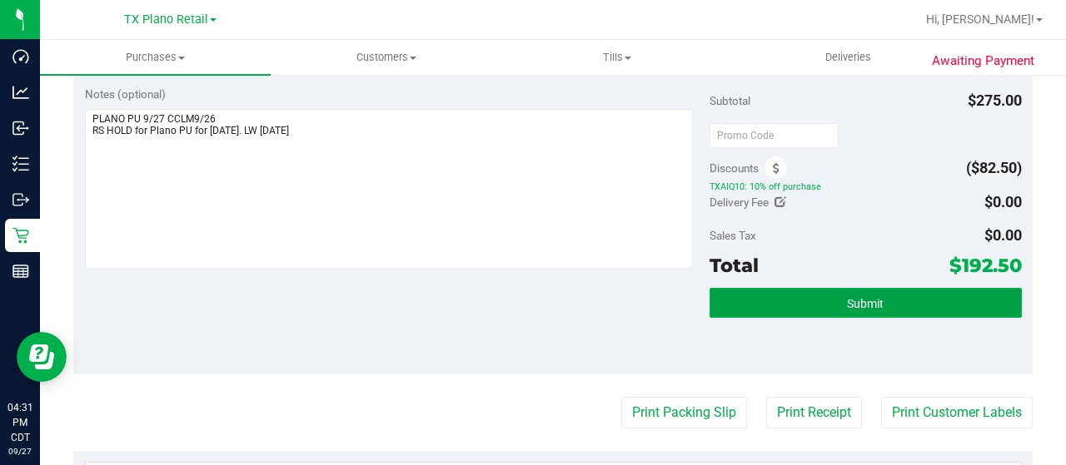
click at [847, 297] on span "Submit" at bounding box center [865, 303] width 37 height 13
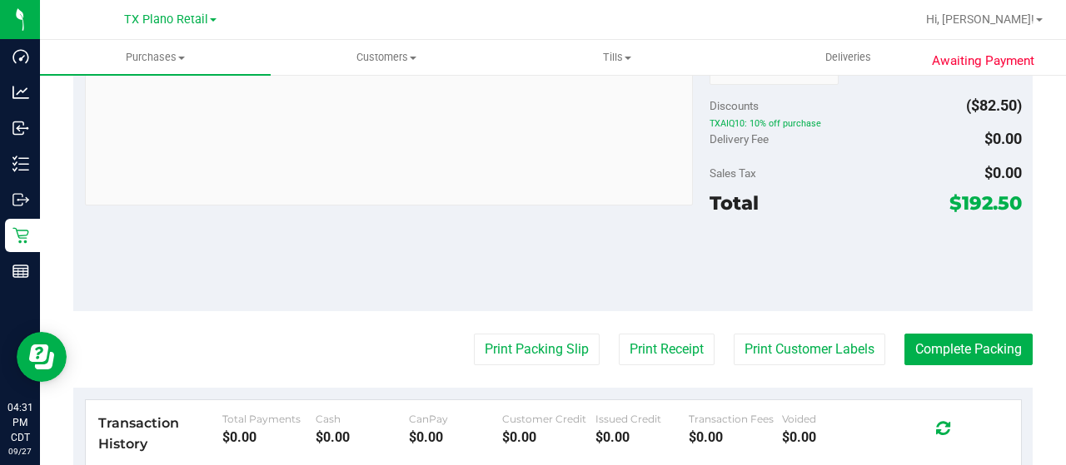
scroll to position [833, 0]
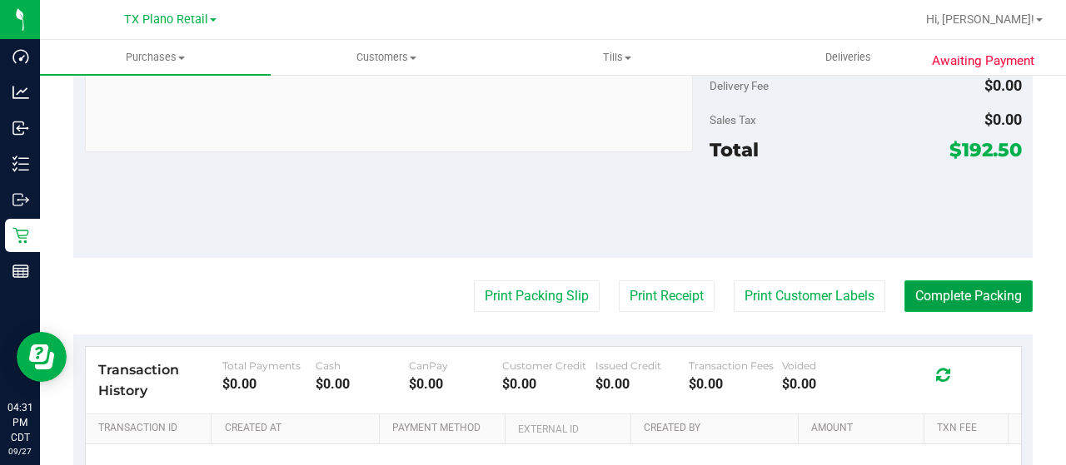
click at [913, 281] on button "Complete Packing" at bounding box center [968, 297] width 128 height 32
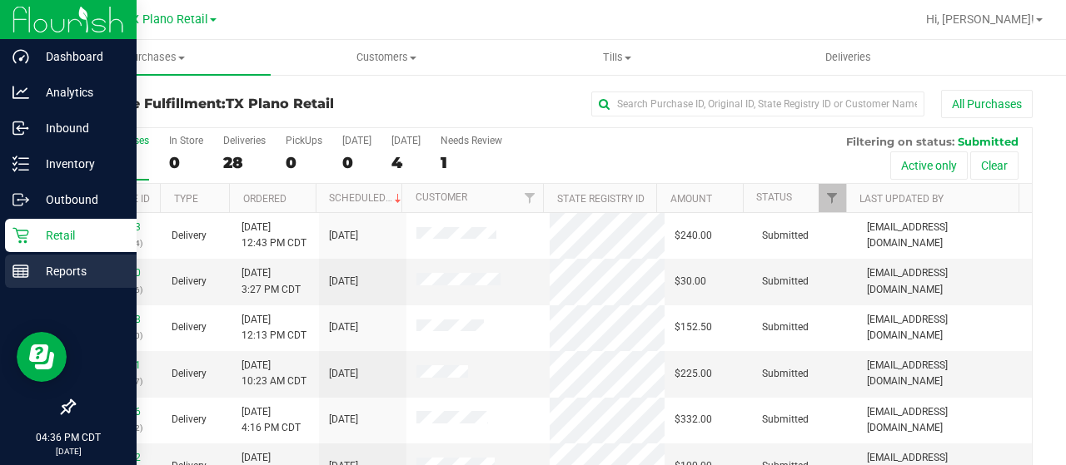
click at [12, 264] on icon at bounding box center [20, 271] width 17 height 17
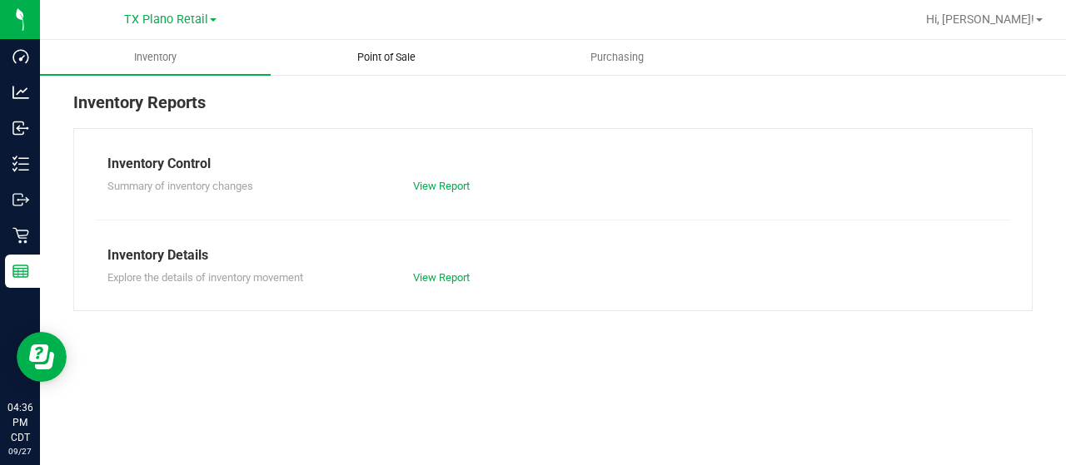
click at [404, 62] on span "Point of Sale" at bounding box center [386, 57] width 103 height 15
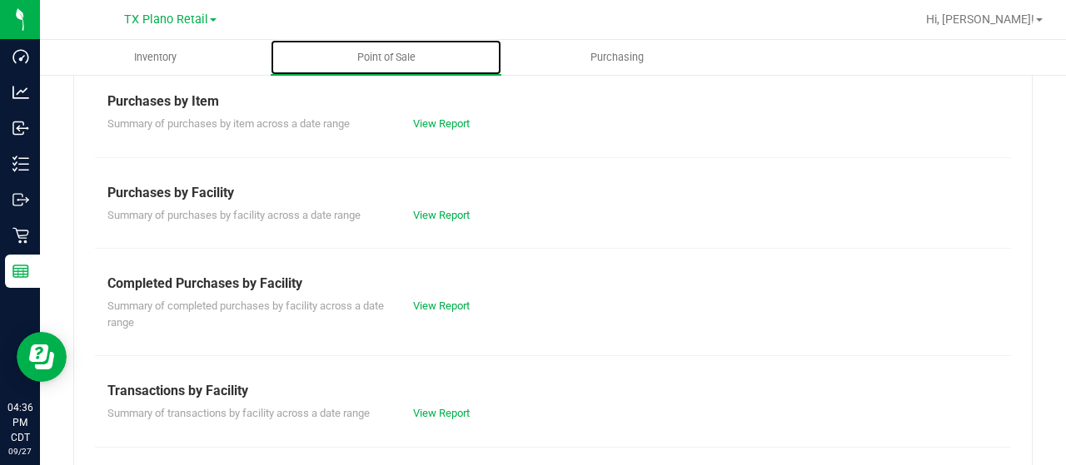
scroll to position [333, 0]
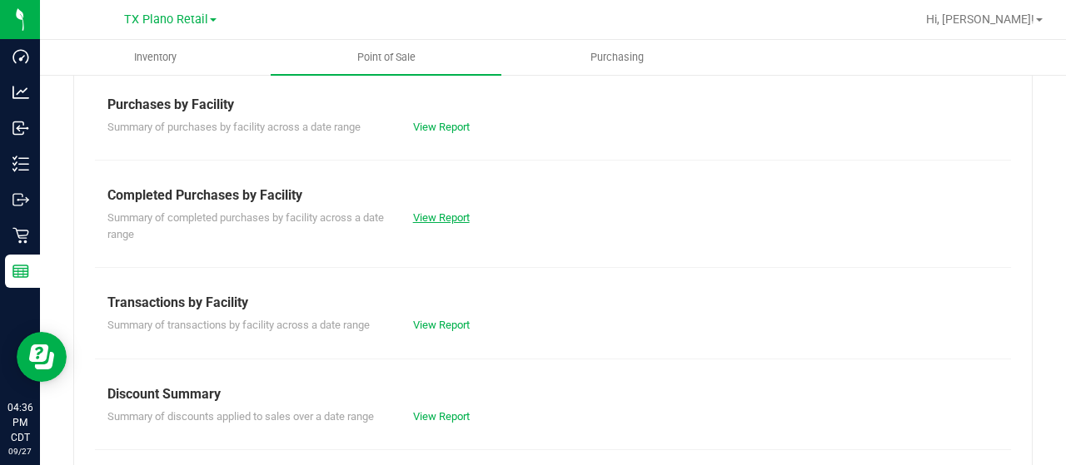
click at [445, 216] on link "View Report" at bounding box center [441, 218] width 57 height 12
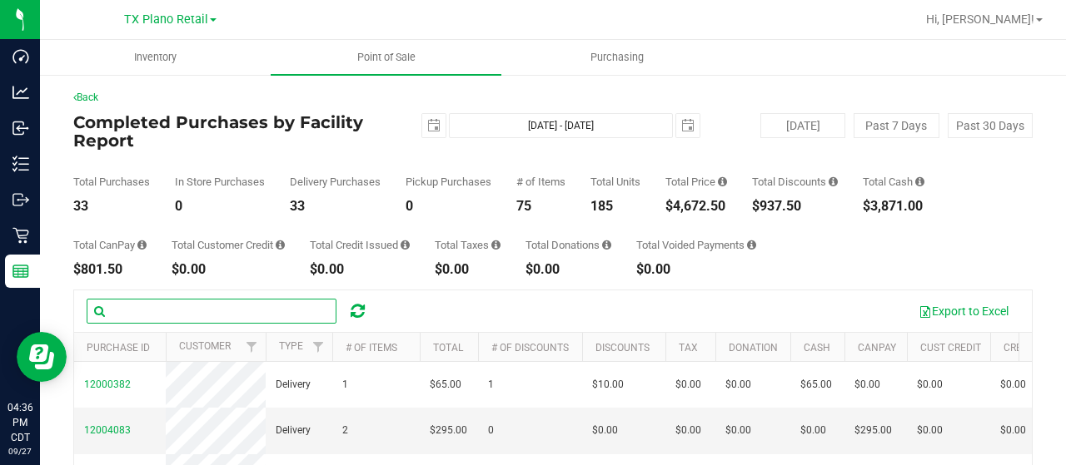
click at [216, 308] on input "text" at bounding box center [212, 311] width 250 height 25
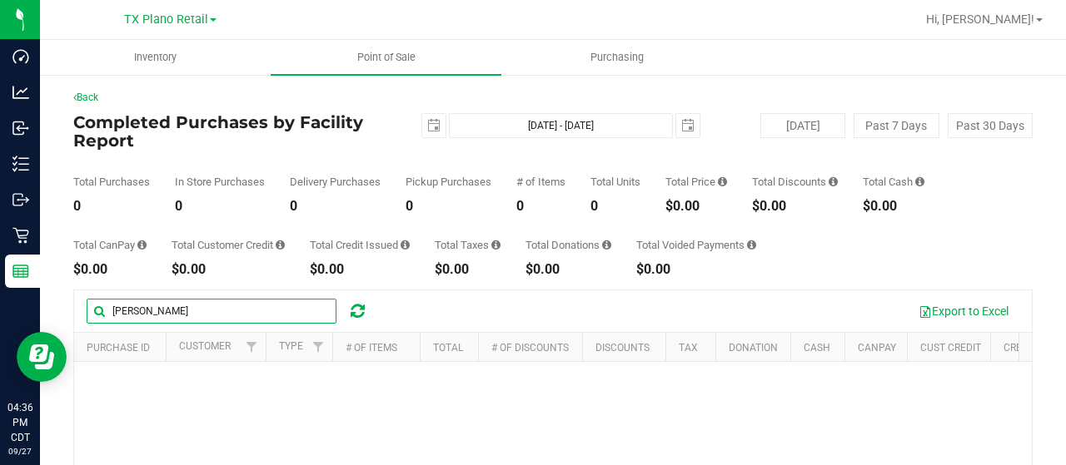
click at [162, 321] on input "glaser" at bounding box center [212, 311] width 250 height 25
type input "g"
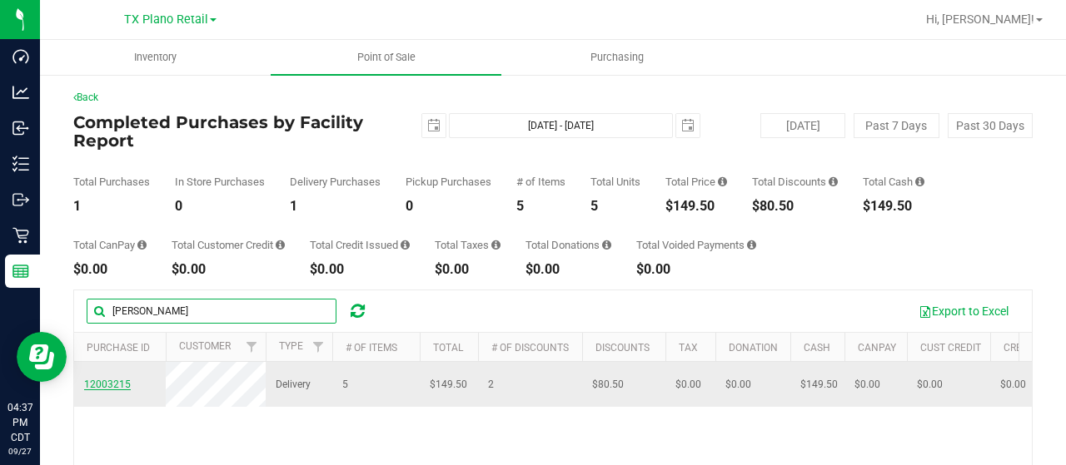
type input "simmon"
click at [121, 391] on span "12003215" at bounding box center [107, 385] width 47 height 12
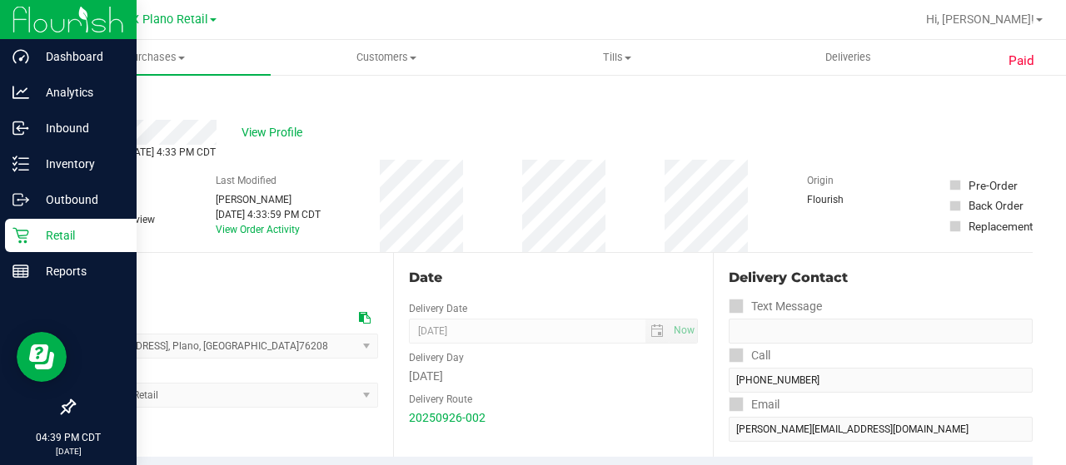
click at [14, 227] on icon at bounding box center [20, 235] width 17 height 17
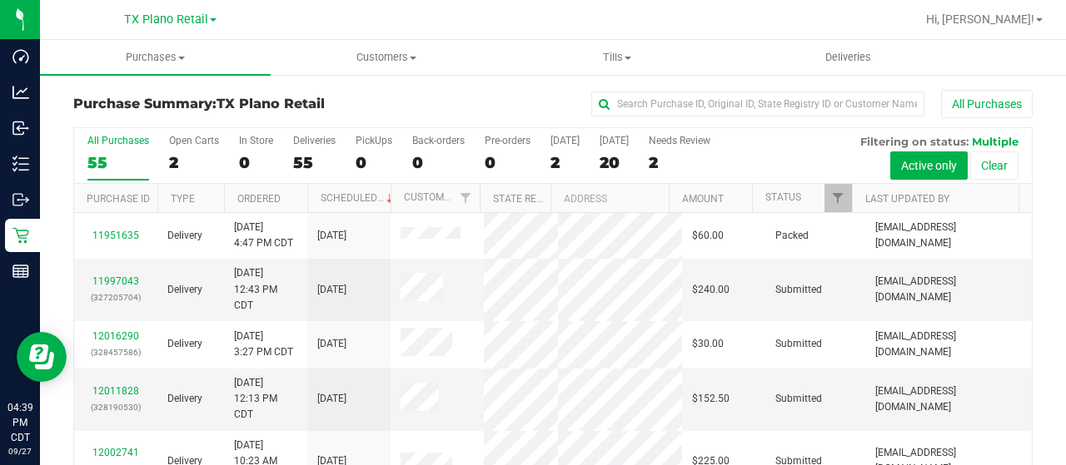
click at [550, 165] on div "2" at bounding box center [564, 162] width 29 height 19
click at [0, 0] on input "Today 2" at bounding box center [0, 0] width 0 height 0
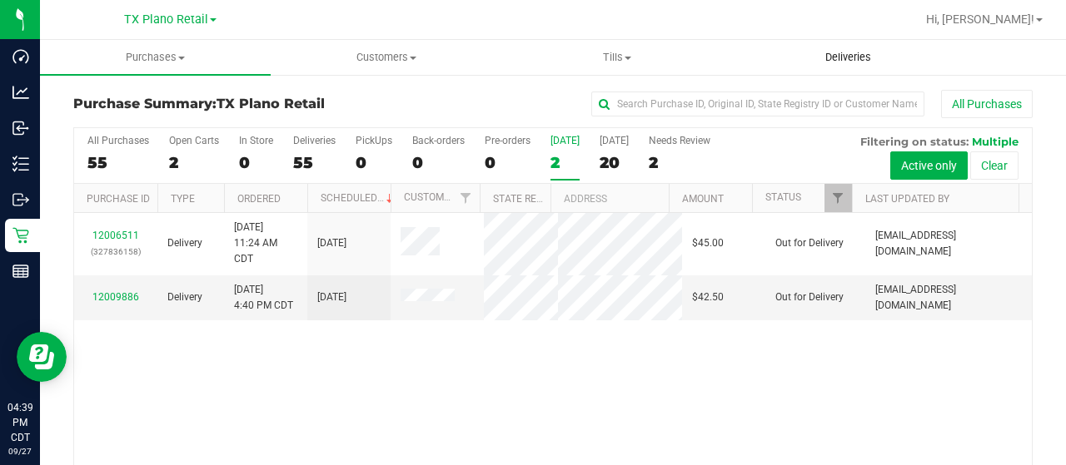
click at [838, 62] on span "Deliveries" at bounding box center [848, 57] width 91 height 15
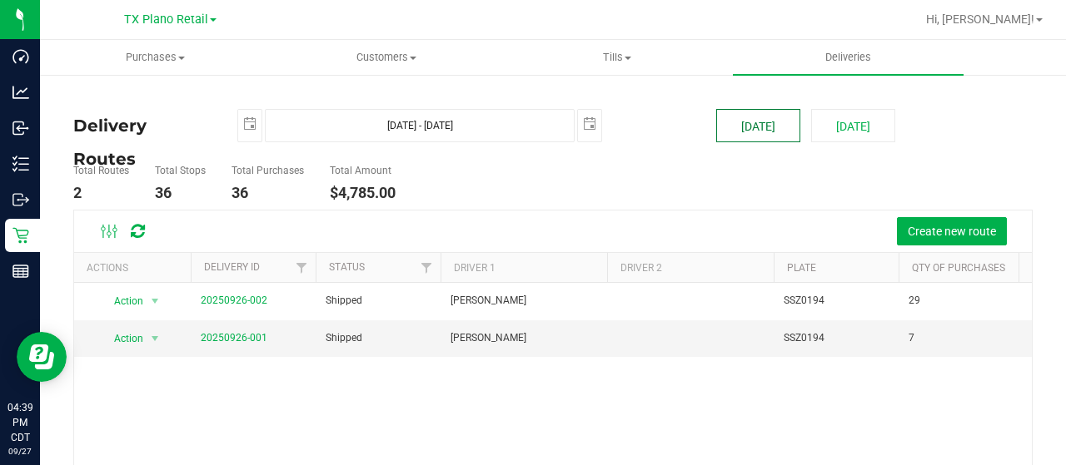
click at [768, 121] on button "[DATE]" at bounding box center [758, 125] width 84 height 33
click at [842, 122] on button "[DATE]" at bounding box center [853, 125] width 84 height 33
type input "Sep 28, 2025 - Sep 28, 2025"
type input "2025-09-28"
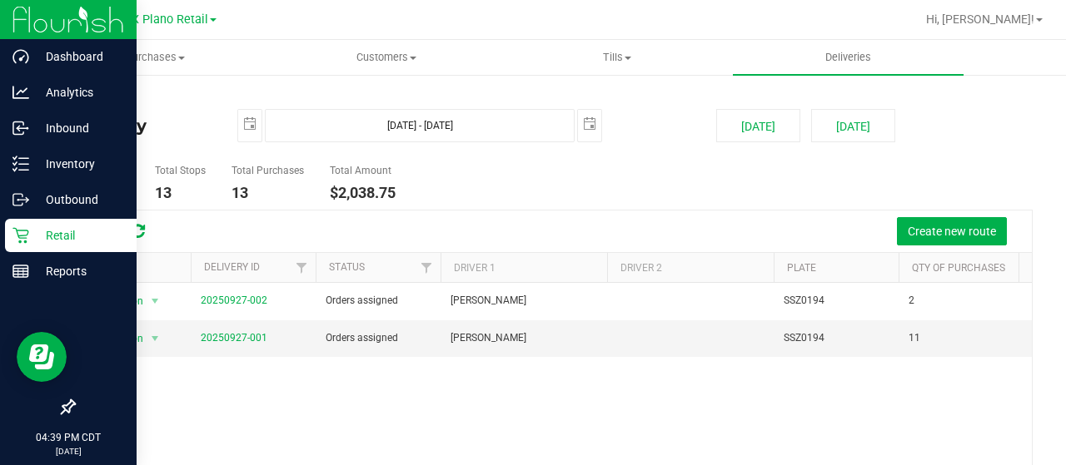
click at [23, 240] on icon at bounding box center [20, 235] width 17 height 17
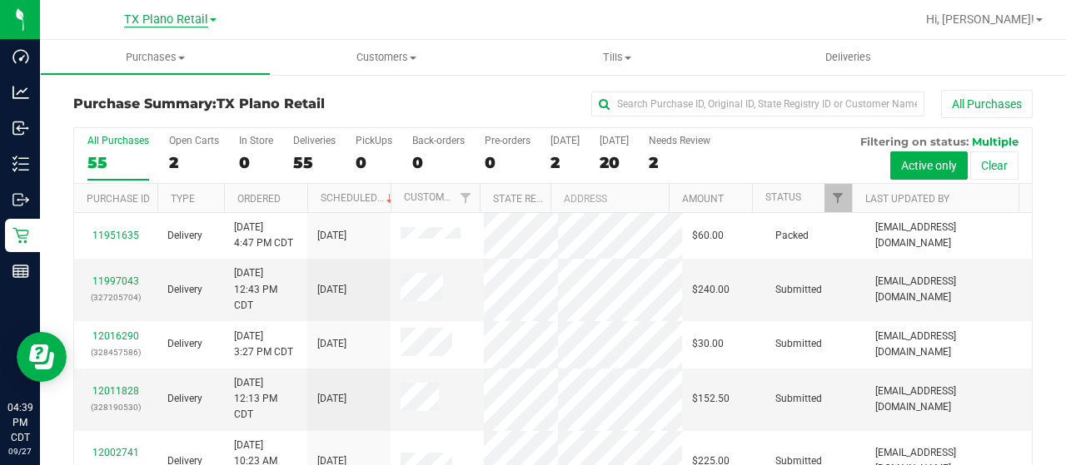
click at [149, 22] on span "TX Plano Retail" at bounding box center [166, 19] width 84 height 15
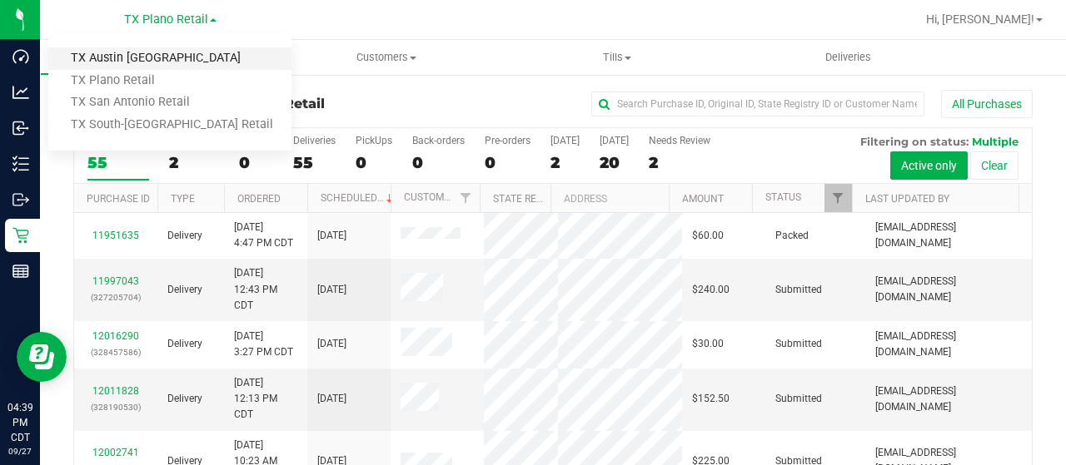
click at [155, 57] on link "TX Austin [GEOGRAPHIC_DATA]" at bounding box center [169, 58] width 243 height 22
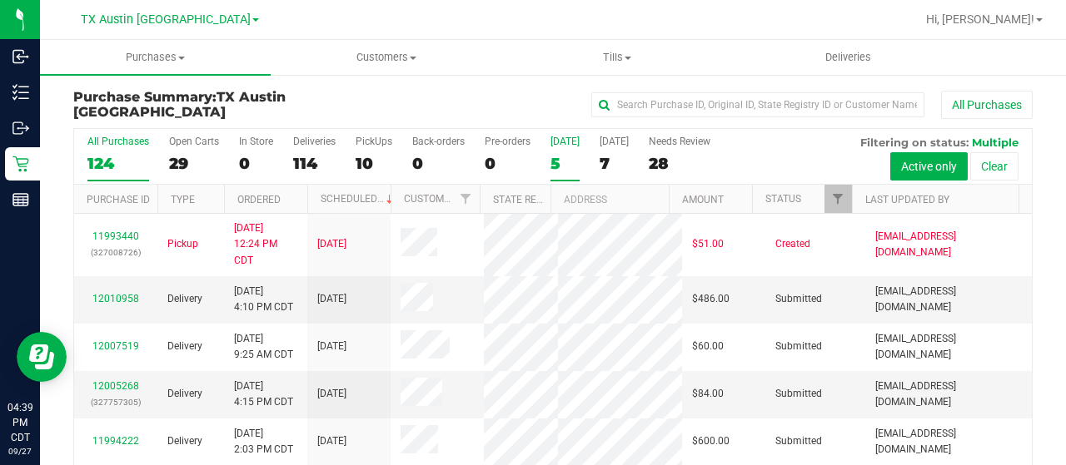
click at [555, 164] on div "5" at bounding box center [564, 163] width 29 height 19
click at [0, 0] on input "[DATE] 5" at bounding box center [0, 0] width 0 height 0
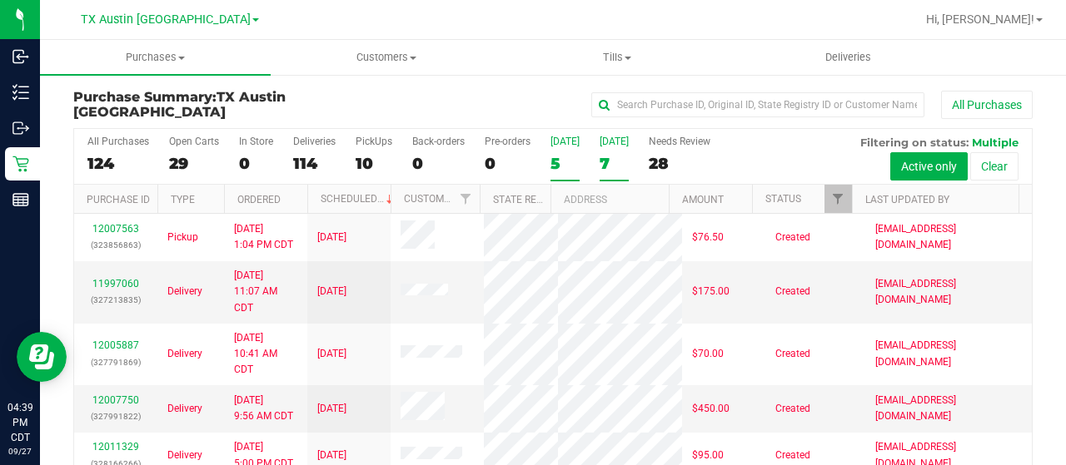
click at [606, 156] on div "7" at bounding box center [614, 163] width 29 height 19
click at [0, 0] on input "[DATE] 7" at bounding box center [0, 0] width 0 height 0
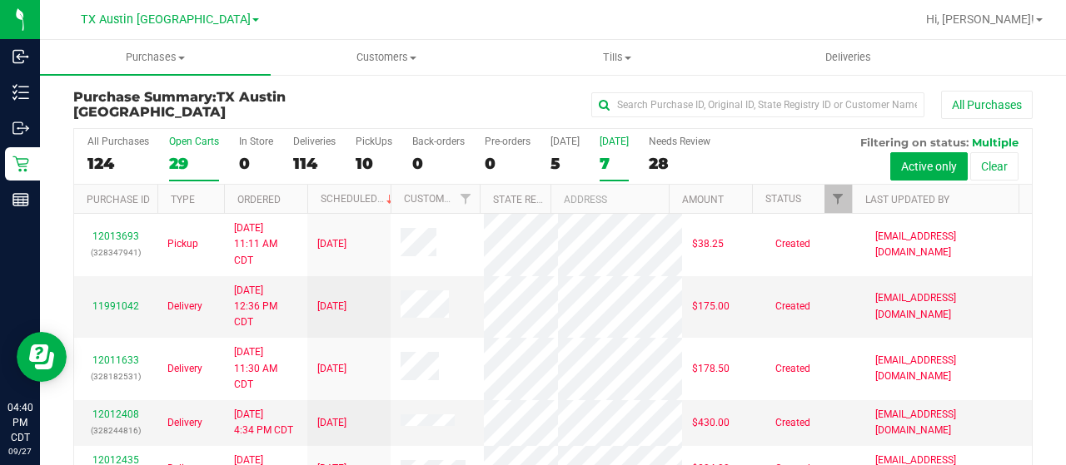
click at [179, 164] on div "29" at bounding box center [194, 163] width 50 height 19
click at [0, 0] on input "Open Carts 29" at bounding box center [0, 0] width 0 height 0
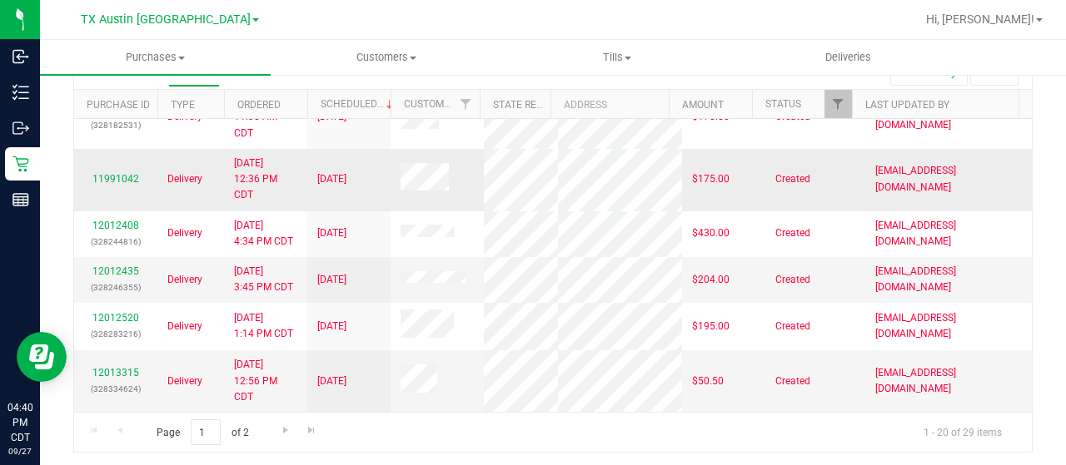
scroll to position [894, 0]
click at [288, 424] on span "Go to the next page" at bounding box center [285, 430] width 13 height 13
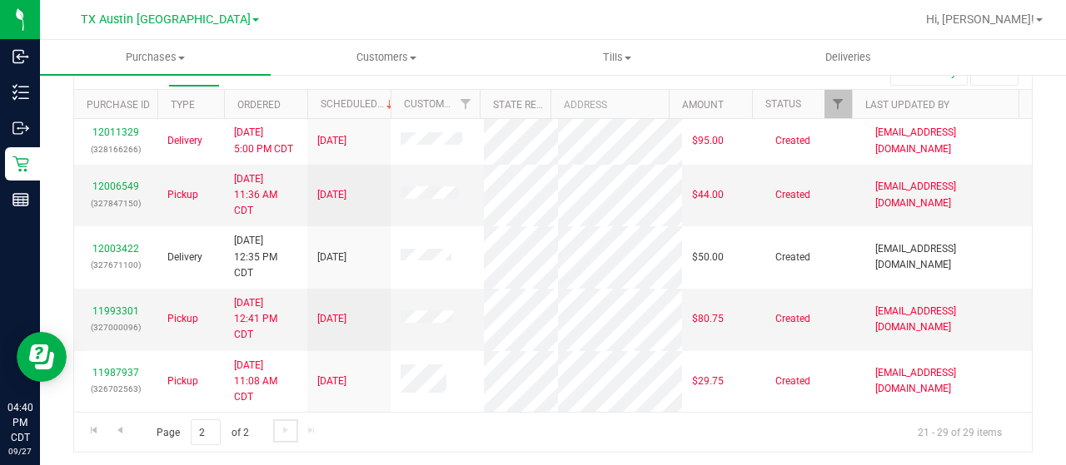
scroll to position [246, 0]
click at [125, 424] on span "Go to the previous page" at bounding box center [119, 430] width 13 height 13
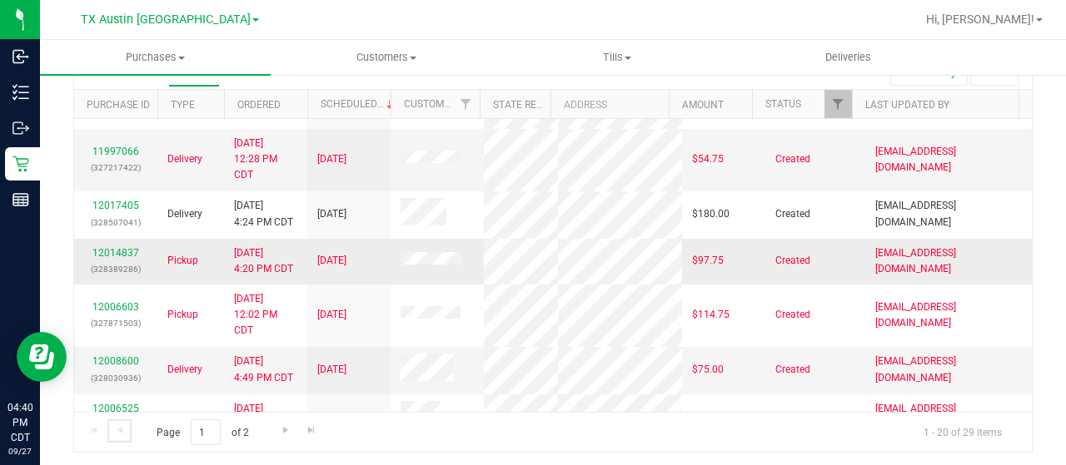
scroll to position [416, 0]
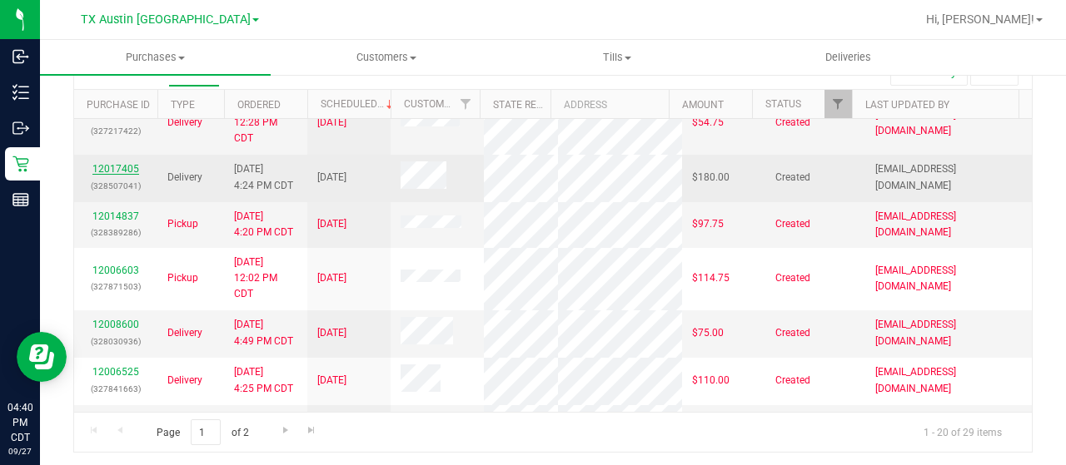
click at [124, 175] on link "12017405" at bounding box center [115, 169] width 47 height 12
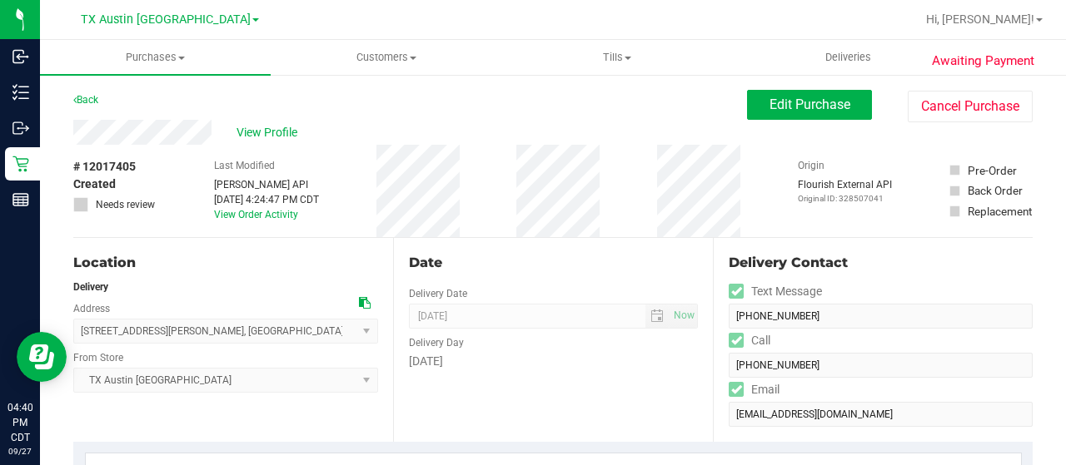
click at [359, 301] on icon at bounding box center [365, 303] width 12 height 12
click at [363, 301] on icon at bounding box center [365, 303] width 12 height 12
click at [276, 131] on span "View Profile" at bounding box center [269, 132] width 67 height 17
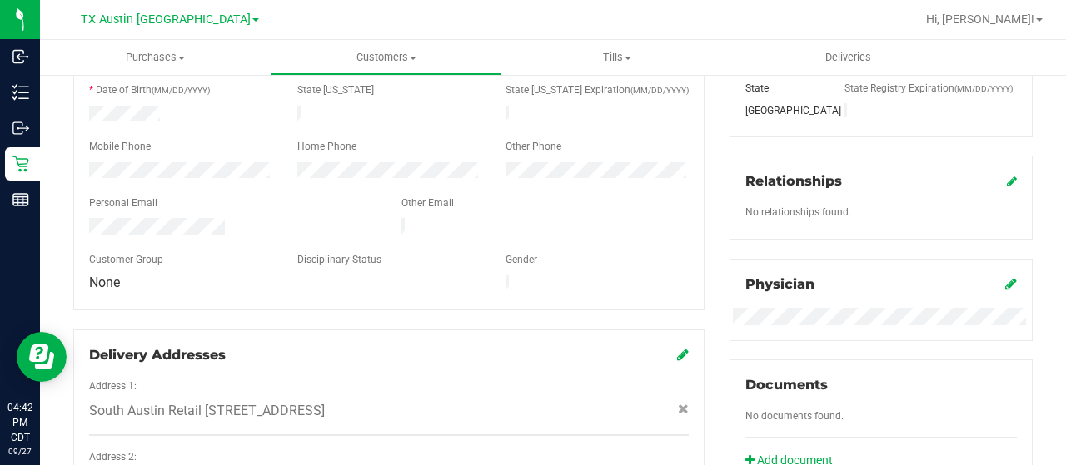
scroll to position [333, 0]
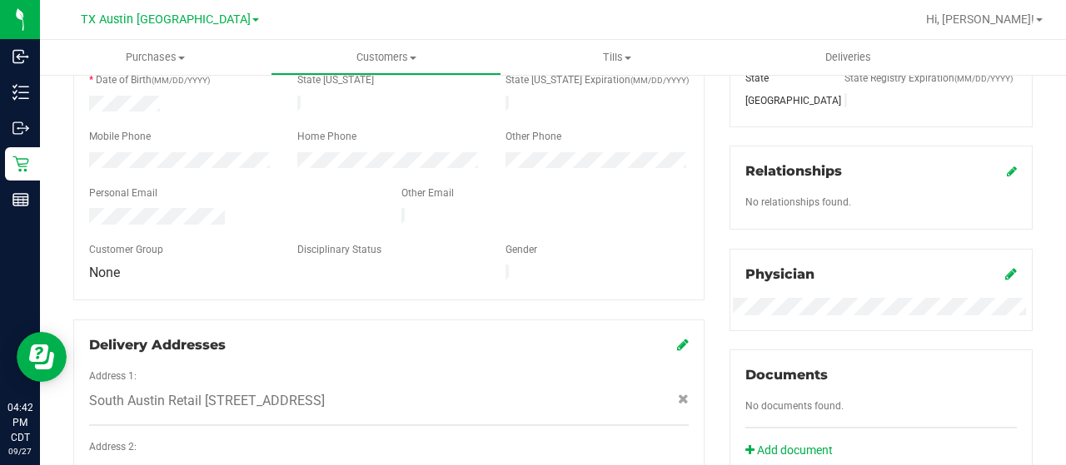
drag, startPoint x: 231, startPoint y: 207, endPoint x: 142, endPoint y: 187, distance: 91.5
click at [88, 208] on div at bounding box center [233, 218] width 312 height 20
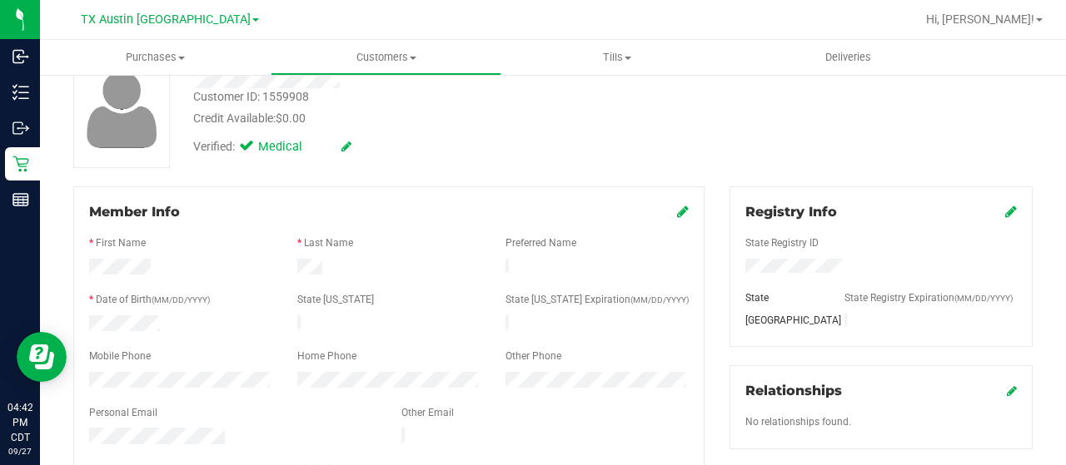
scroll to position [0, 0]
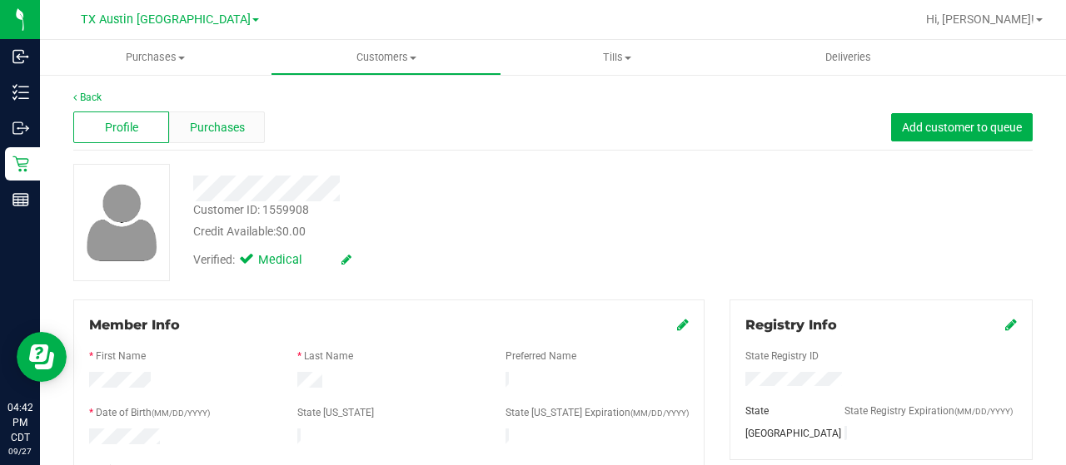
click at [230, 134] on span "Purchases" at bounding box center [217, 127] width 55 height 17
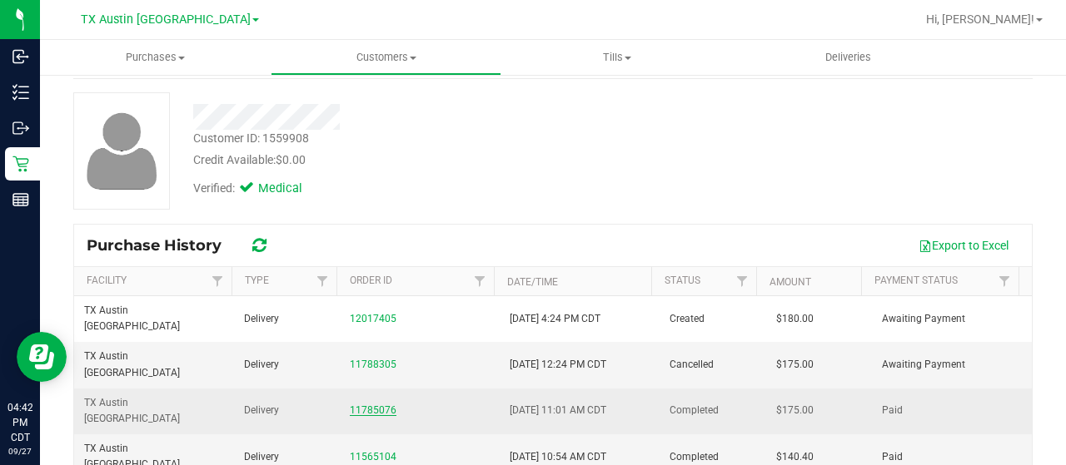
scroll to position [167, 0]
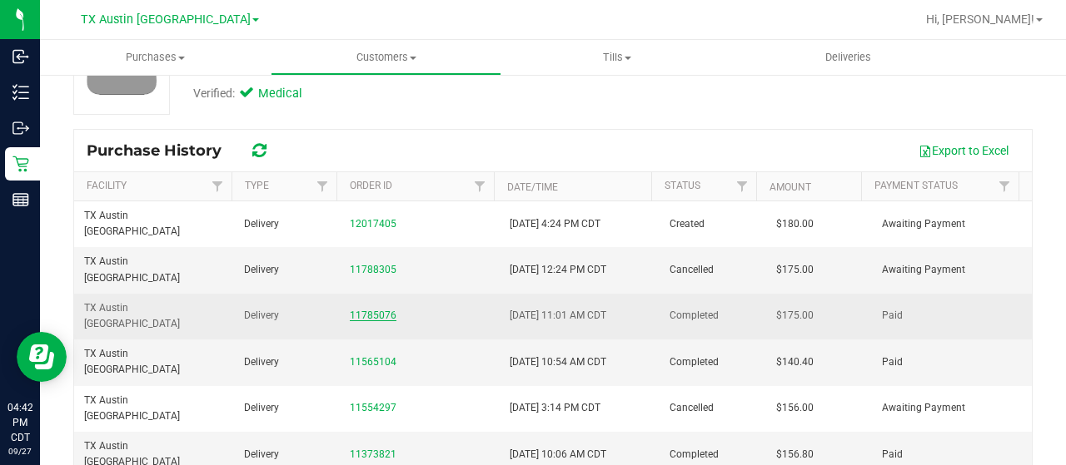
click at [371, 310] on link "11785076" at bounding box center [373, 316] width 47 height 12
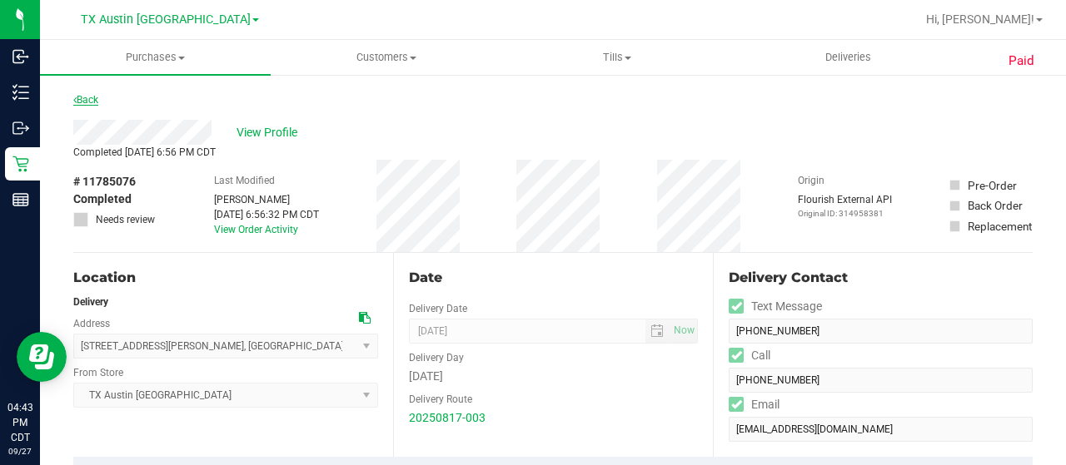
click at [92, 102] on link "Back" at bounding box center [85, 100] width 25 height 12
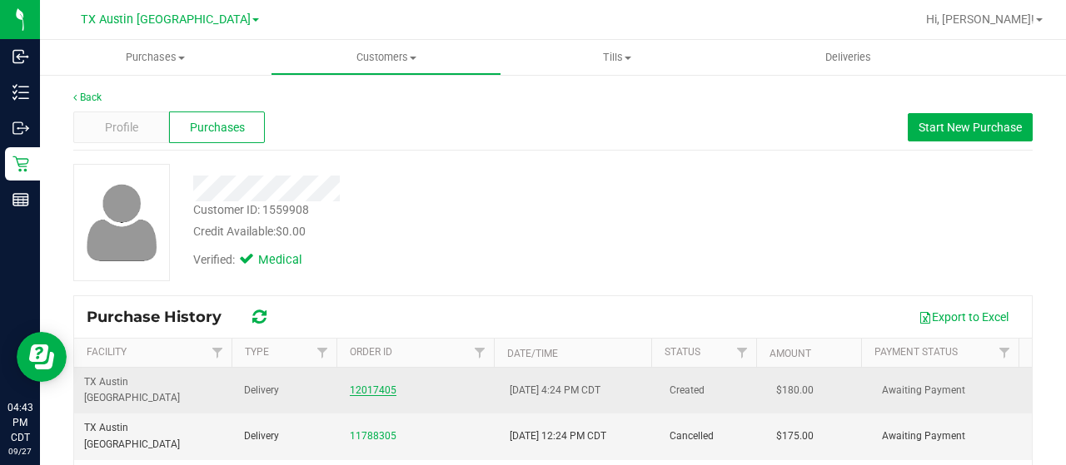
click at [351, 386] on link "12017405" at bounding box center [373, 391] width 47 height 12
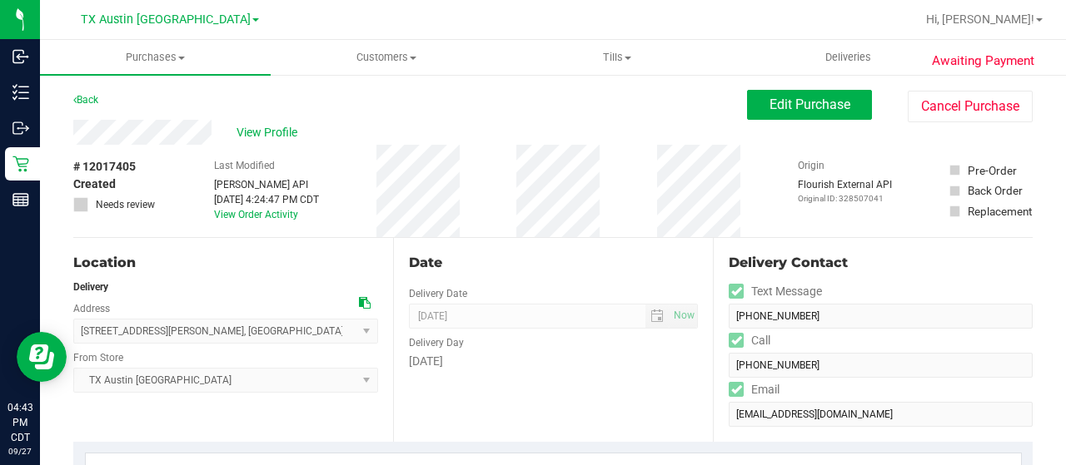
click at [199, 93] on div "Back Edit Purchase Cancel Purchase" at bounding box center [552, 105] width 959 height 30
click at [804, 104] on span "Edit Purchase" at bounding box center [809, 105] width 81 height 16
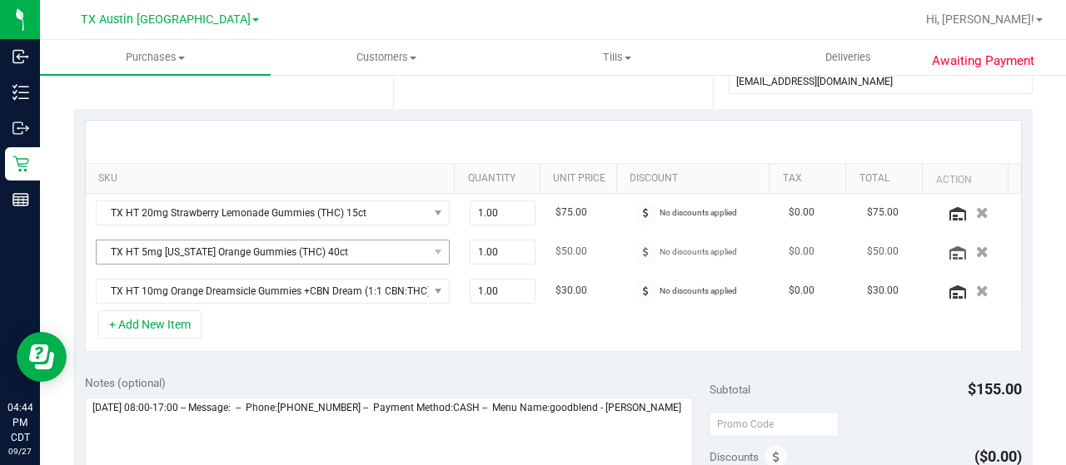
scroll to position [500, 0]
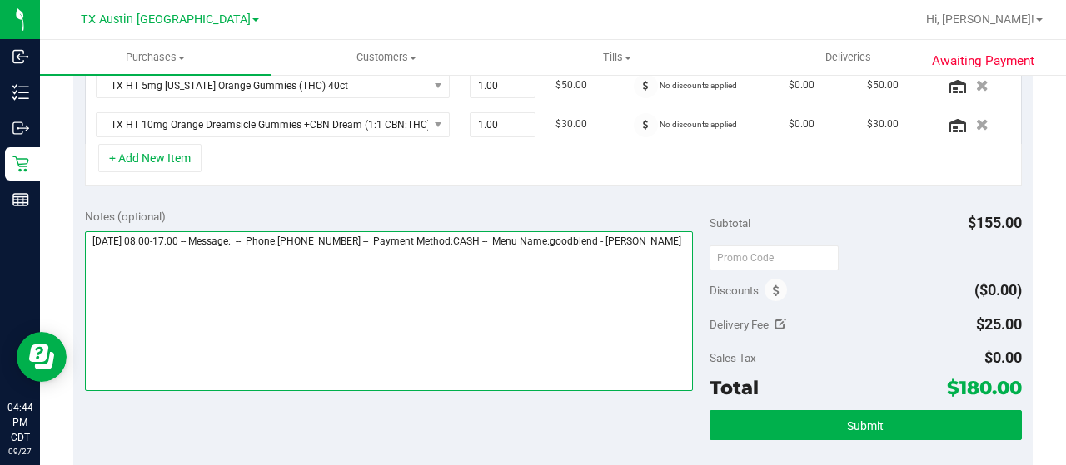
click at [173, 256] on textarea at bounding box center [389, 311] width 608 height 160
click at [175, 276] on textarea at bounding box center [389, 311] width 608 height 160
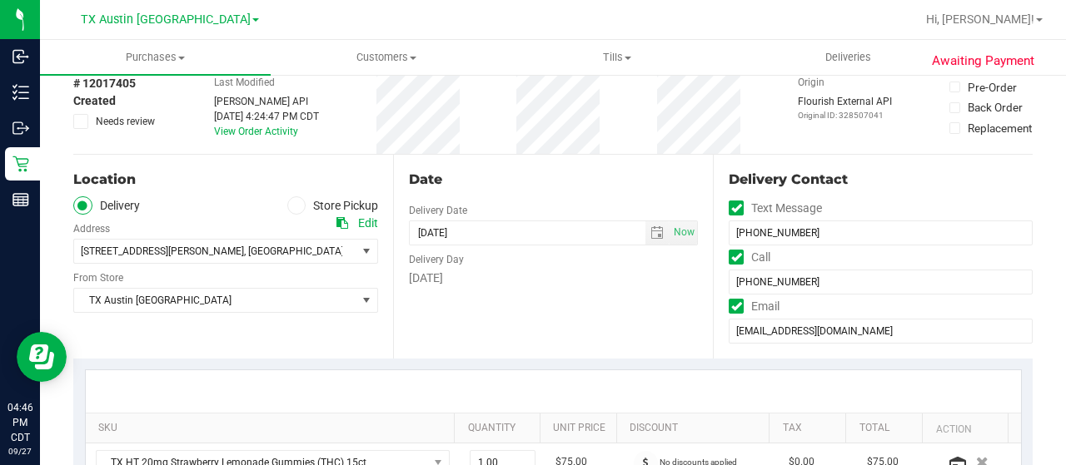
scroll to position [0, 0]
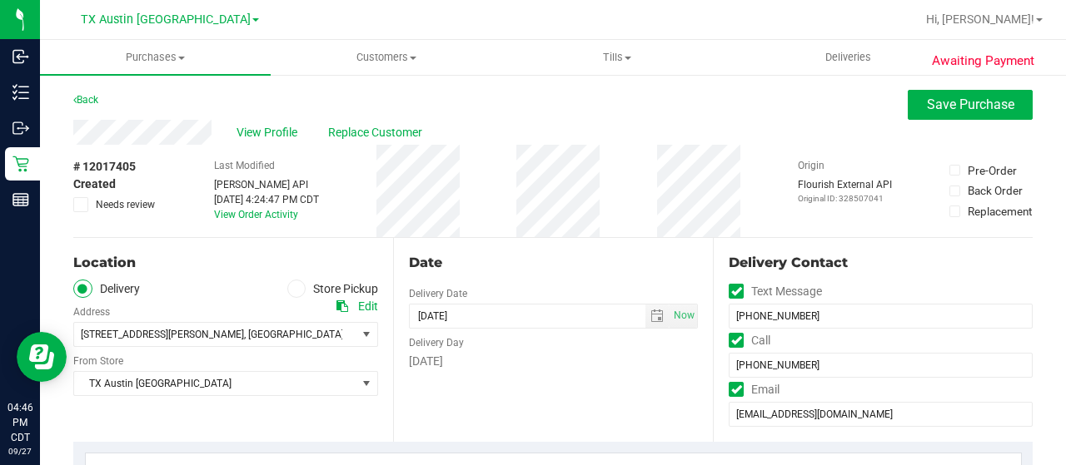
drag, startPoint x: 217, startPoint y: 134, endPoint x: 72, endPoint y: 135, distance: 145.7
drag, startPoint x: 137, startPoint y: 204, endPoint x: 158, endPoint y: 204, distance: 21.6
click at [137, 204] on span "Needs review" at bounding box center [125, 204] width 59 height 15
click at [0, 0] on input "Needs review" at bounding box center [0, 0] width 0 height 0
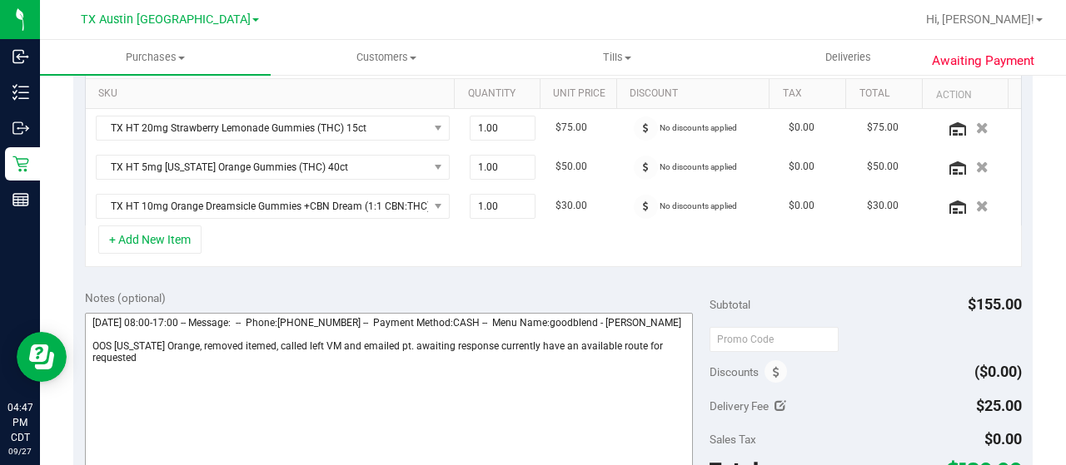
scroll to position [500, 0]
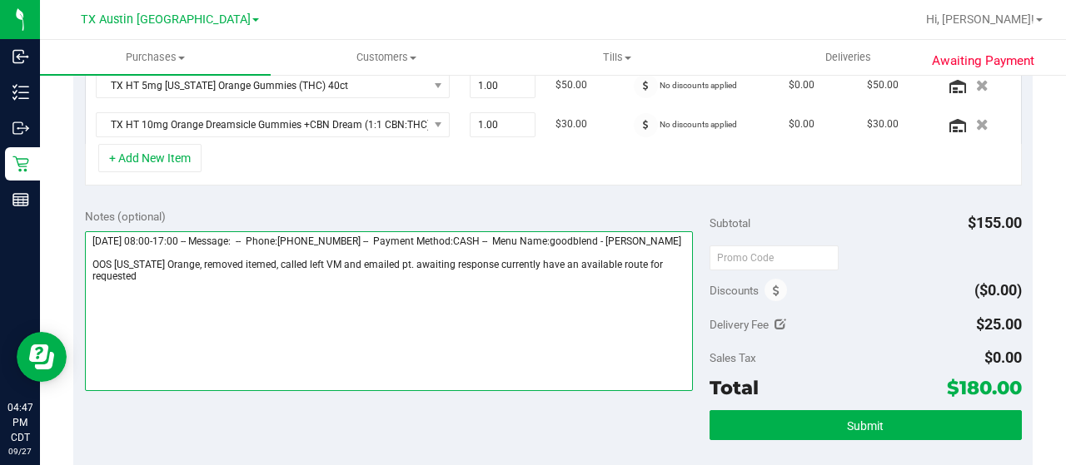
click at [192, 287] on textarea at bounding box center [389, 311] width 608 height 160
type textarea "Tuesday 09/30/2025 08:00-17:00 -- Message: -- Phone:8323413598 -- Payment Metho…"
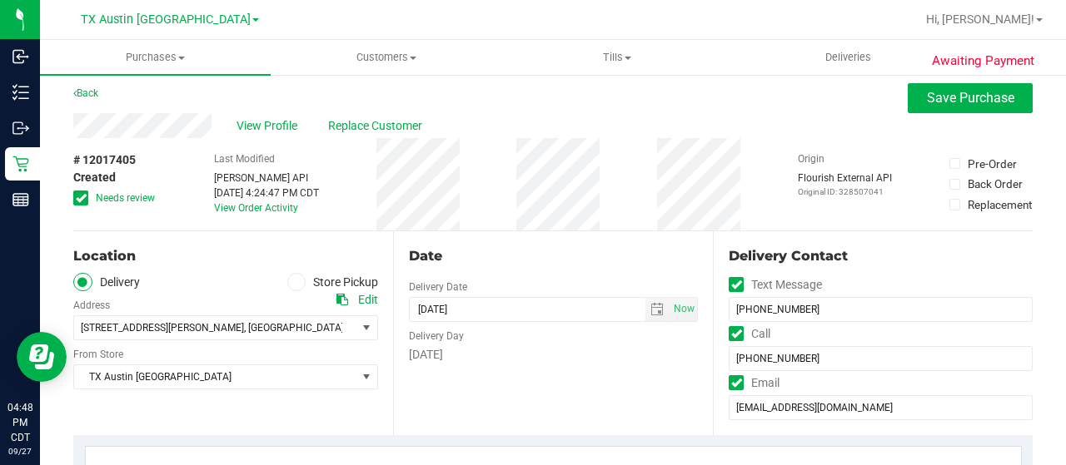
scroll to position [0, 0]
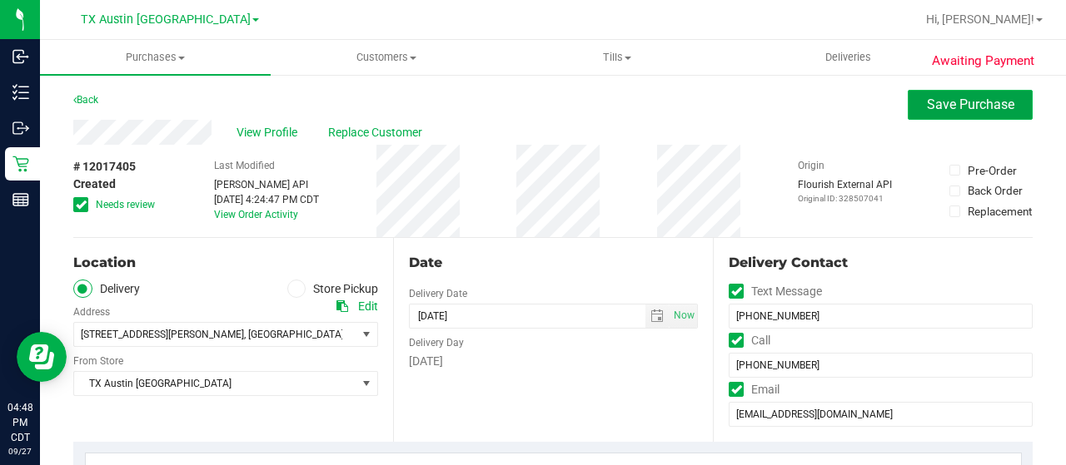
click at [910, 112] on button "Save Purchase" at bounding box center [970, 105] width 125 height 30
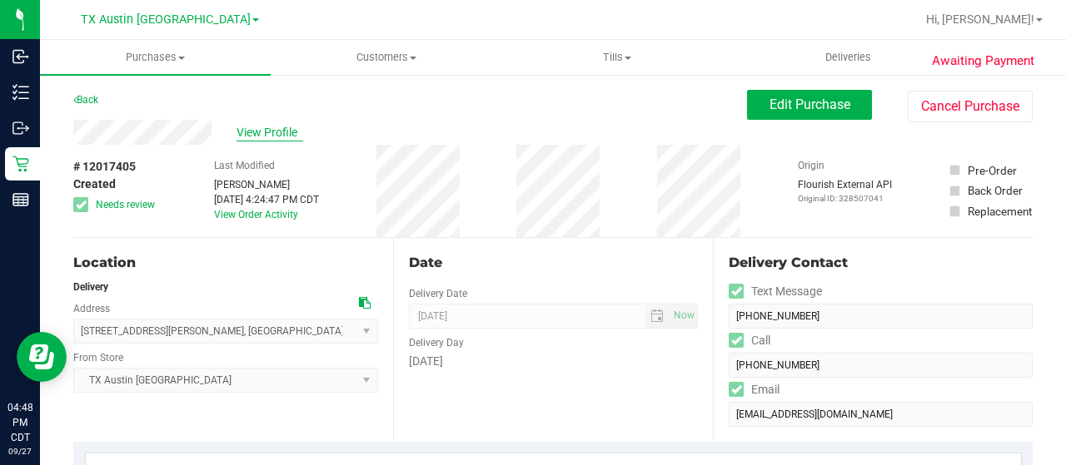
click at [265, 137] on span "View Profile" at bounding box center [269, 132] width 67 height 17
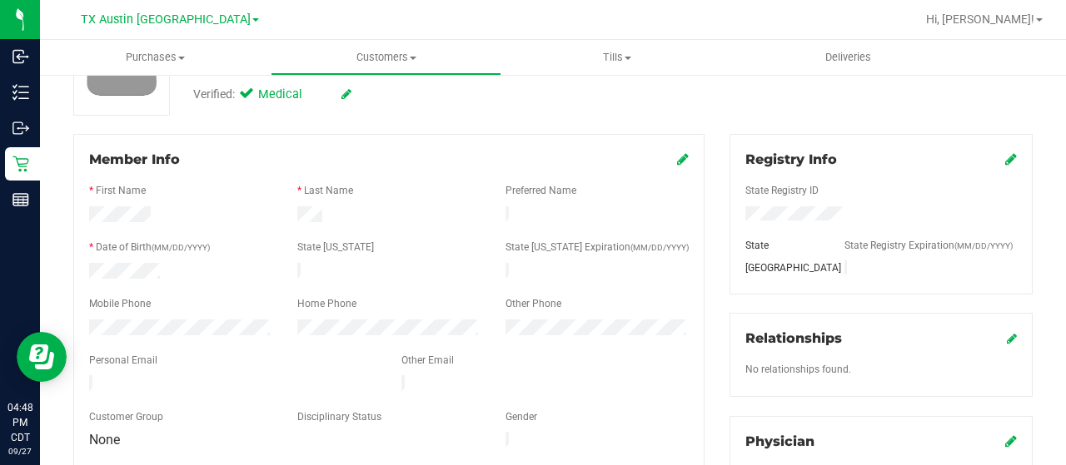
scroll to position [167, 0]
drag, startPoint x: 226, startPoint y: 379, endPoint x: 86, endPoint y: 381, distance: 140.7
click at [75, 383] on div "Member Info * First Name * Last Name Preferred Name * Date of Birth (MM/DD/YYYY…" at bounding box center [388, 300] width 631 height 334
click at [226, 375] on div at bounding box center [233, 385] width 312 height 20
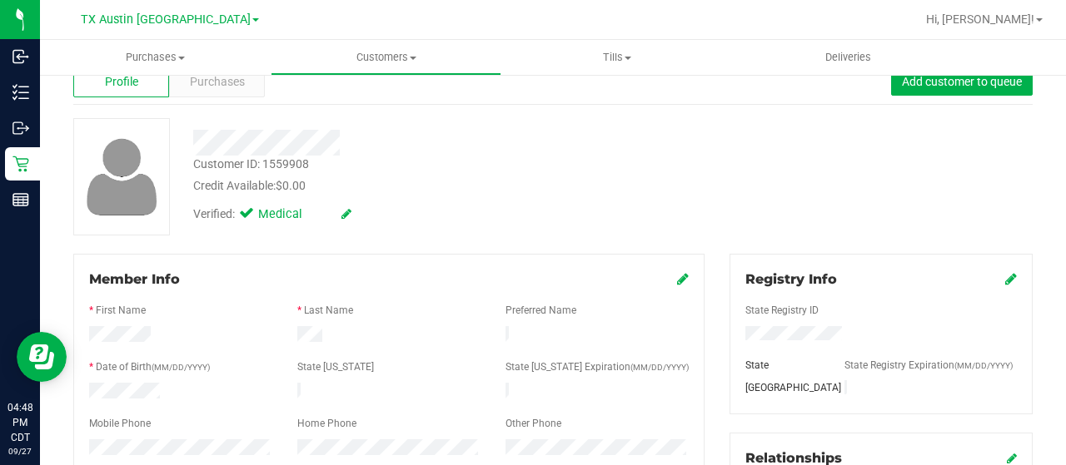
scroll to position [0, 0]
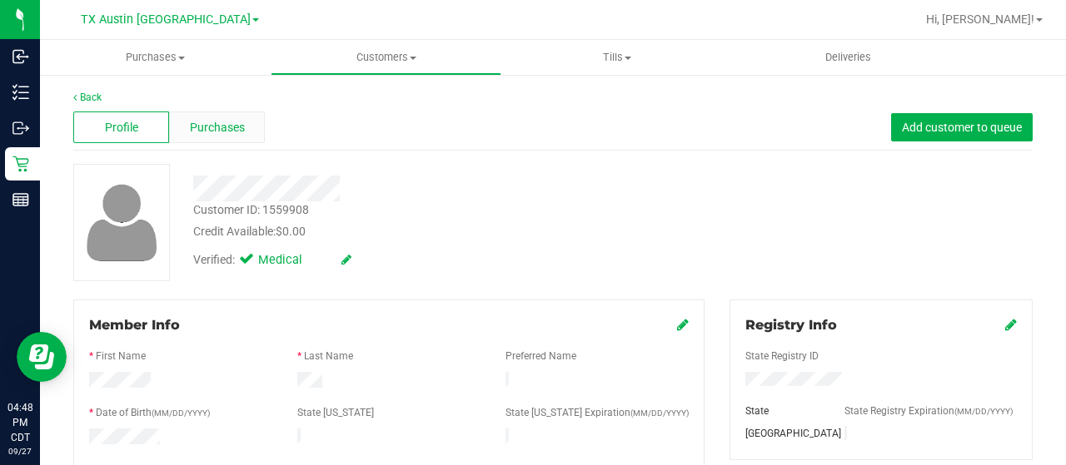
click at [234, 134] on span "Purchases" at bounding box center [217, 127] width 55 height 17
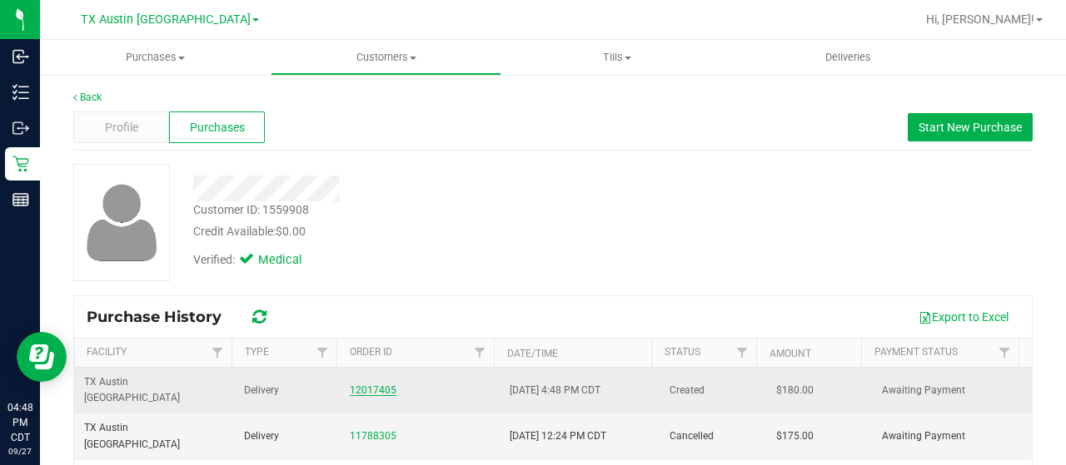
click at [379, 385] on link "12017405" at bounding box center [373, 391] width 47 height 12
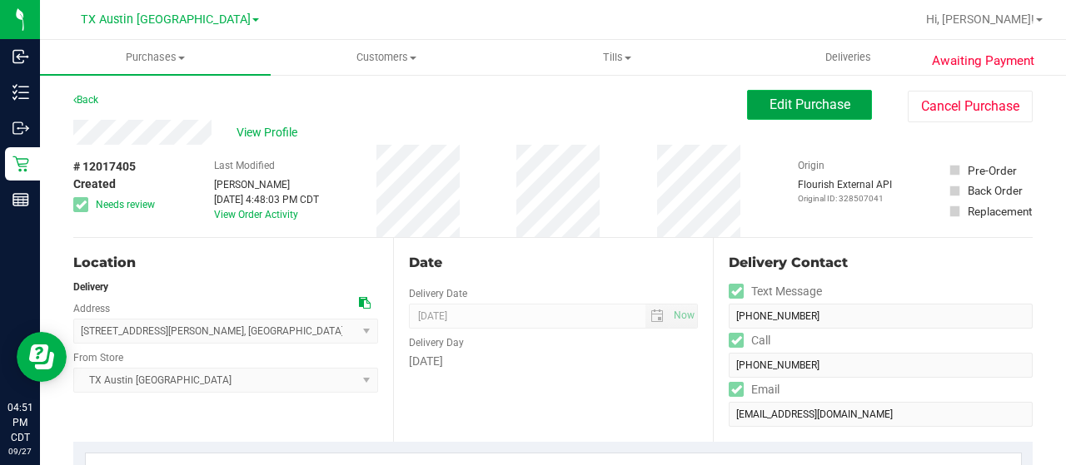
click at [769, 110] on span "Edit Purchase" at bounding box center [809, 105] width 81 height 16
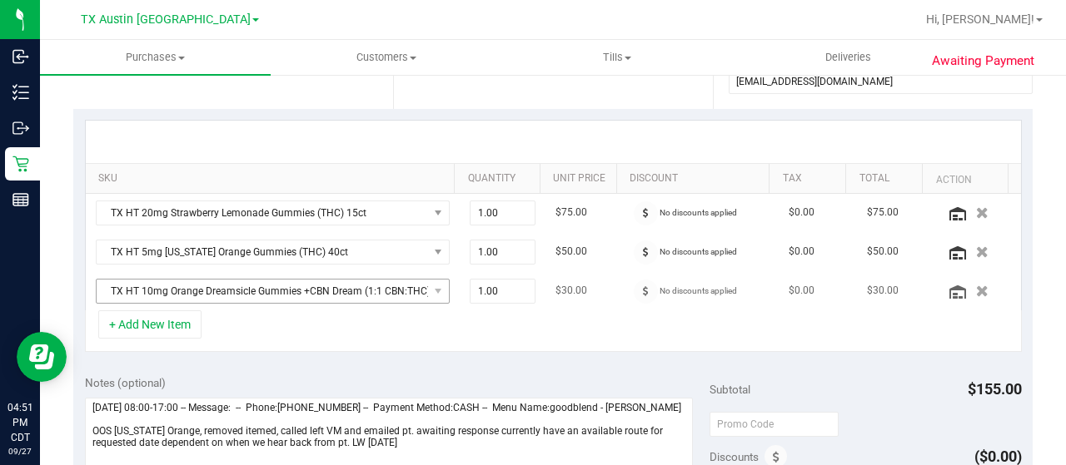
scroll to position [416, 0]
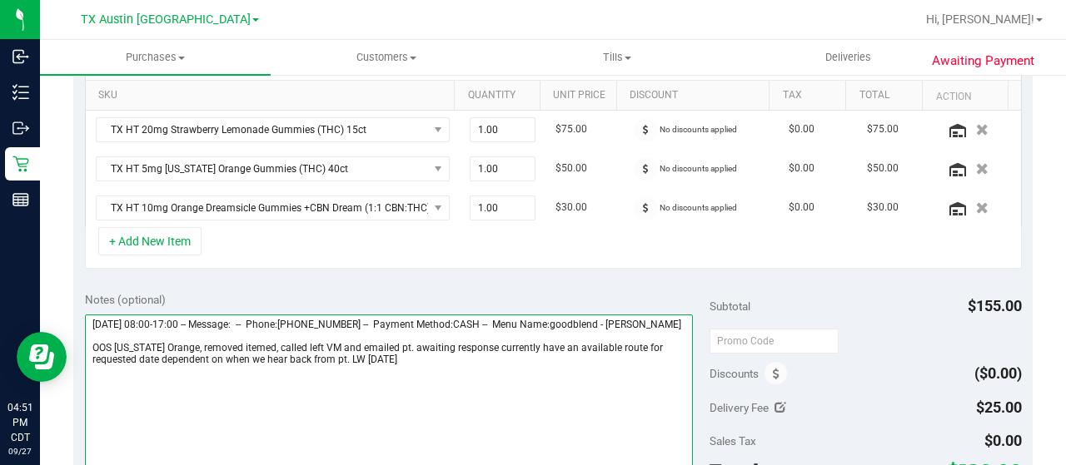
drag, startPoint x: 92, startPoint y: 354, endPoint x: 127, endPoint y: 351, distance: 35.1
click at [93, 354] on textarea at bounding box center [389, 395] width 608 height 160
paste textarea "Houston Core"
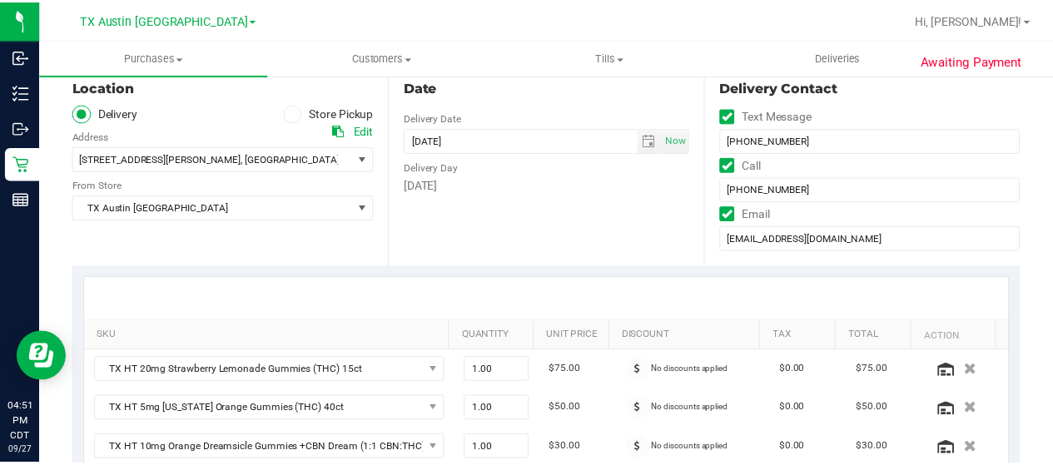
scroll to position [0, 0]
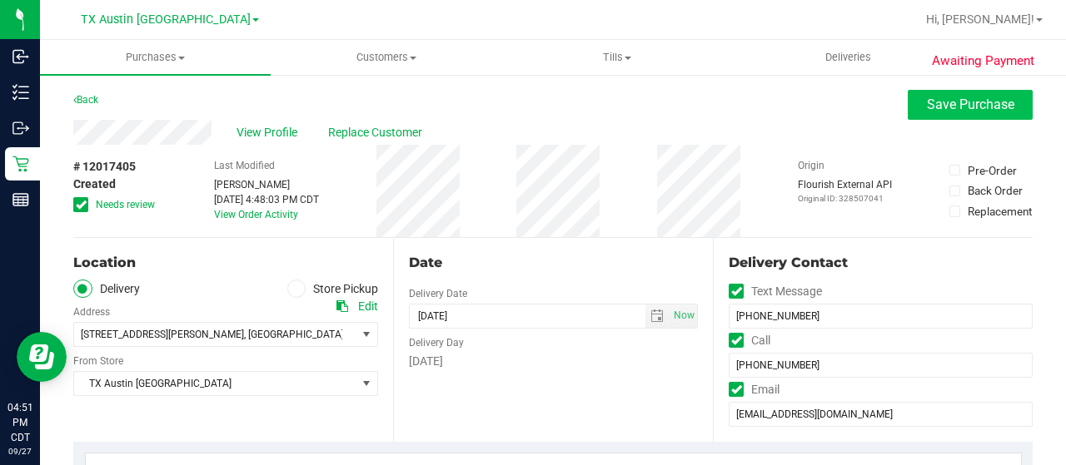
type textarea "Tuesday 09/30/2025 08:00-17:00 -- Message: -- Phone:8323413598 -- Payment Metho…"
click at [927, 99] on span "Save Purchase" at bounding box center [970, 105] width 87 height 16
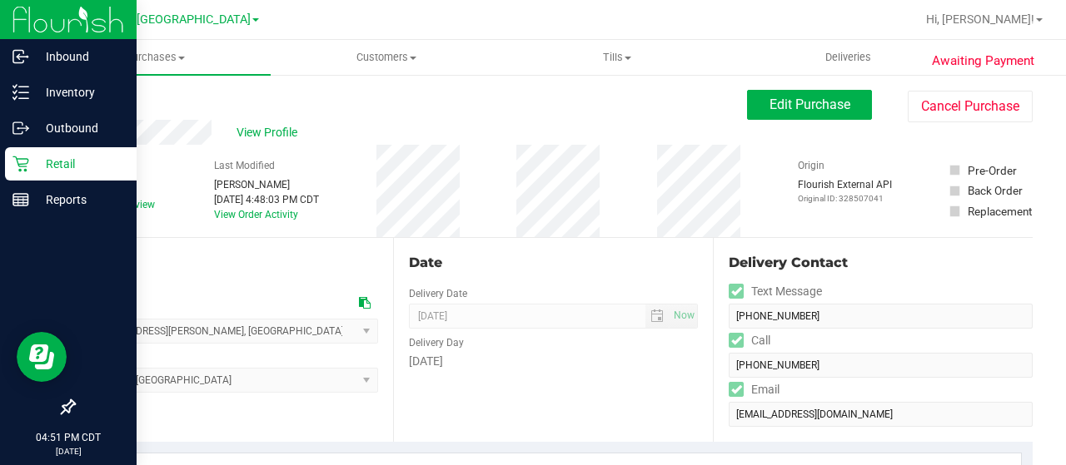
click at [21, 168] on icon at bounding box center [20, 164] width 17 height 17
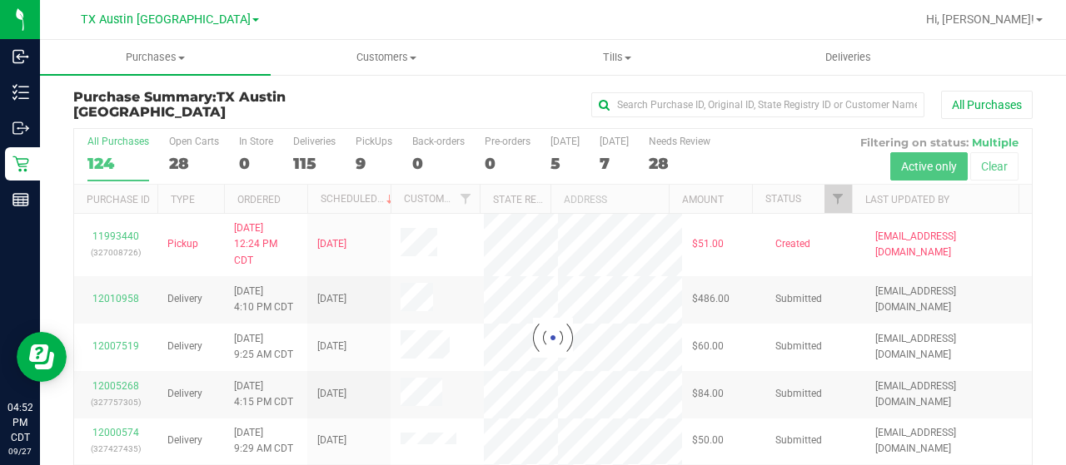
click at [814, 195] on div at bounding box center [553, 338] width 958 height 418
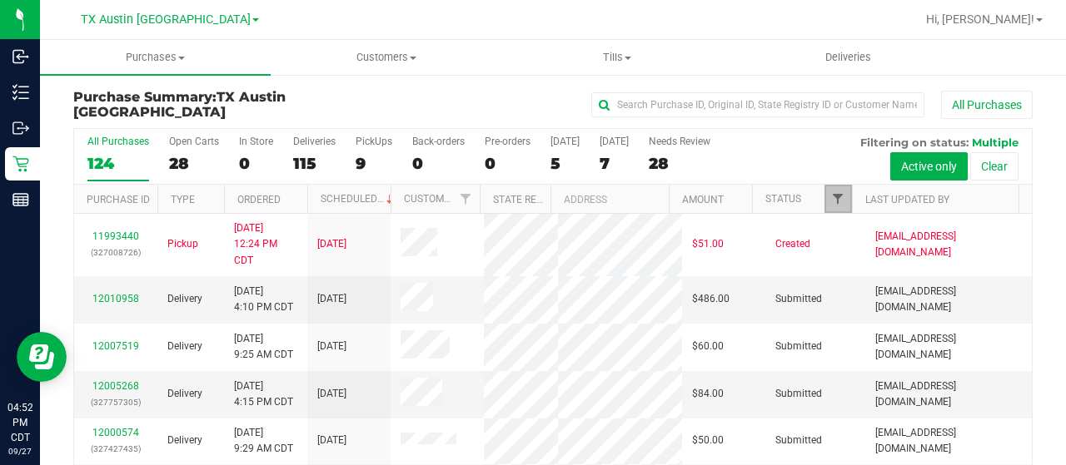
click at [831, 197] on span "Filter" at bounding box center [837, 198] width 13 height 13
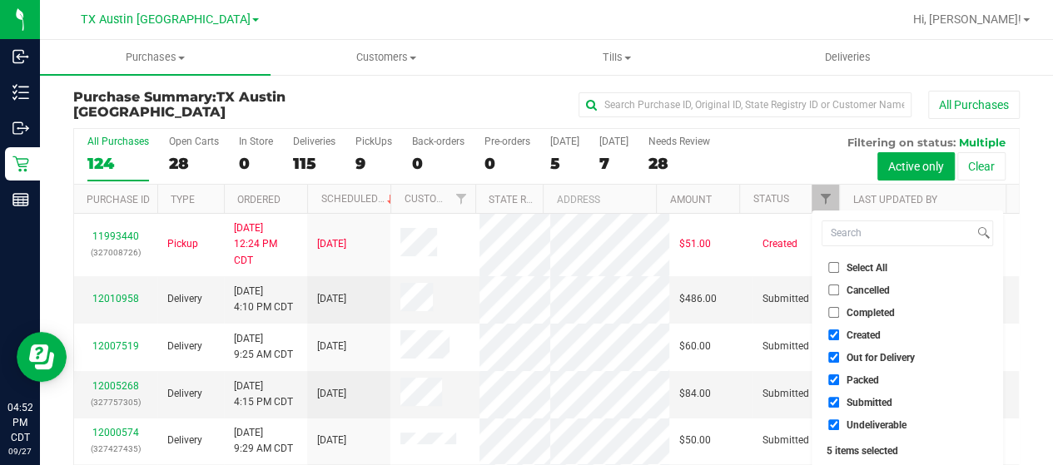
click at [864, 361] on span "Out for Delivery" at bounding box center [881, 358] width 68 height 10
click at [839, 361] on input "Out for Delivery" at bounding box center [834, 357] width 11 height 11
checkbox input "false"
click at [859, 382] on span "Packed" at bounding box center [863, 381] width 32 height 10
click at [839, 382] on input "Packed" at bounding box center [834, 380] width 11 height 11
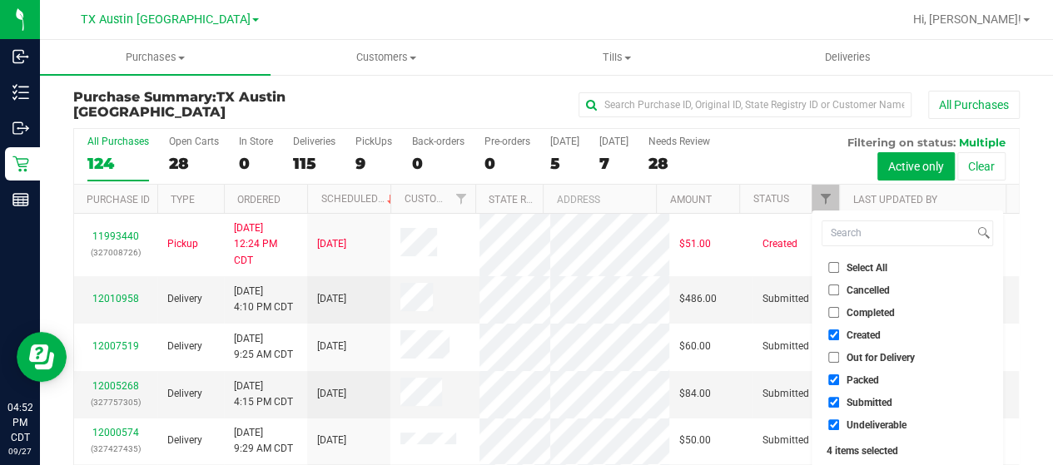
checkbox input "false"
click at [855, 402] on span "Submitted" at bounding box center [870, 403] width 46 height 10
click at [839, 402] on input "Submitted" at bounding box center [834, 402] width 11 height 11
checkbox input "false"
click at [852, 426] on span "Undeliverable" at bounding box center [877, 426] width 60 height 10
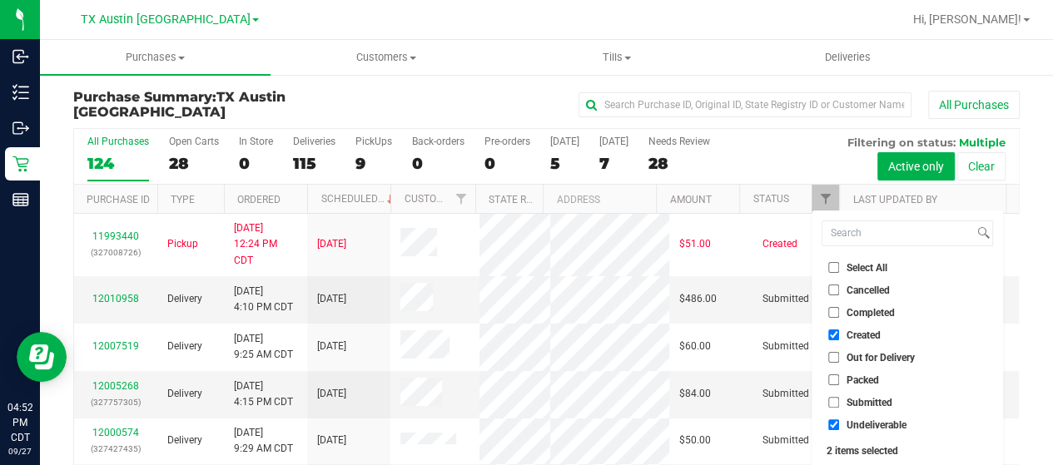
click at [839, 426] on input "Undeliverable" at bounding box center [834, 425] width 11 height 11
checkbox input "false"
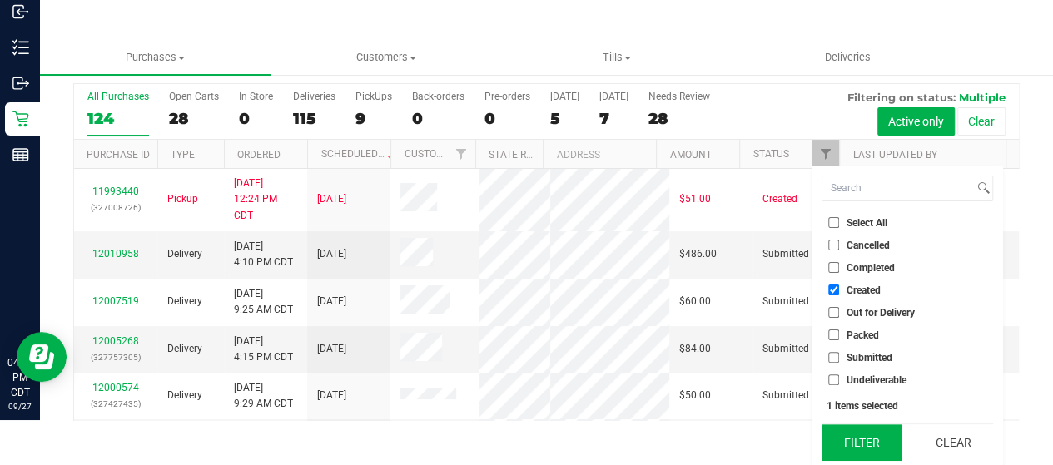
click at [851, 435] on button "Filter" at bounding box center [862, 443] width 80 height 37
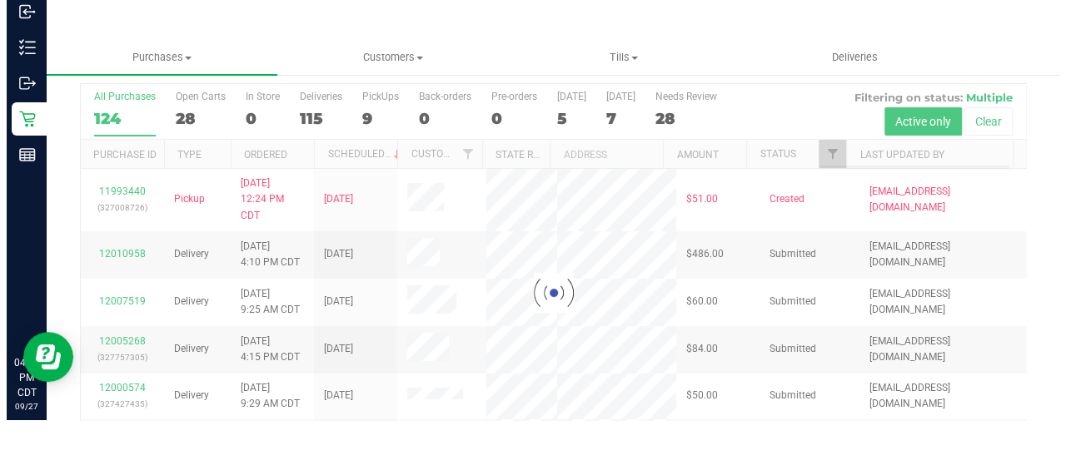
scroll to position [0, 0]
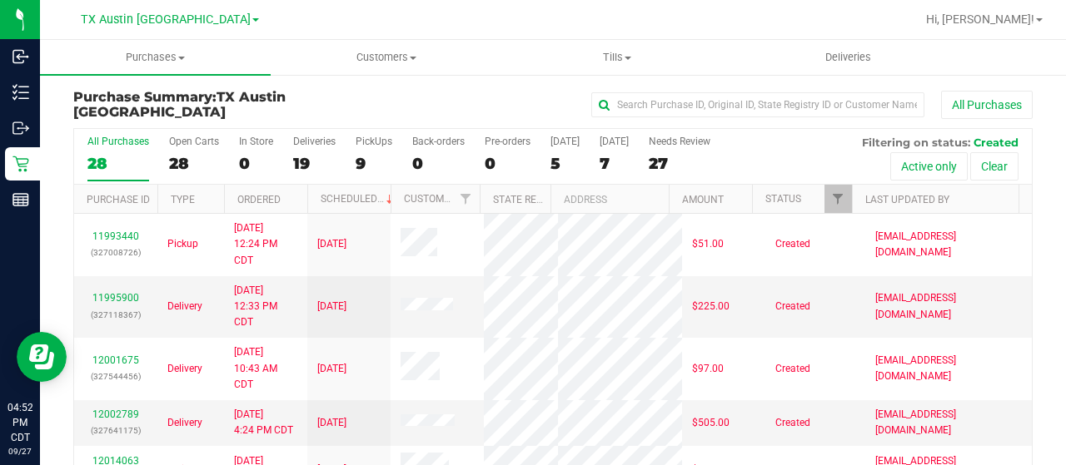
click at [553, 164] on div "5" at bounding box center [564, 163] width 29 height 19
click at [0, 0] on input "[DATE] 5" at bounding box center [0, 0] width 0 height 0
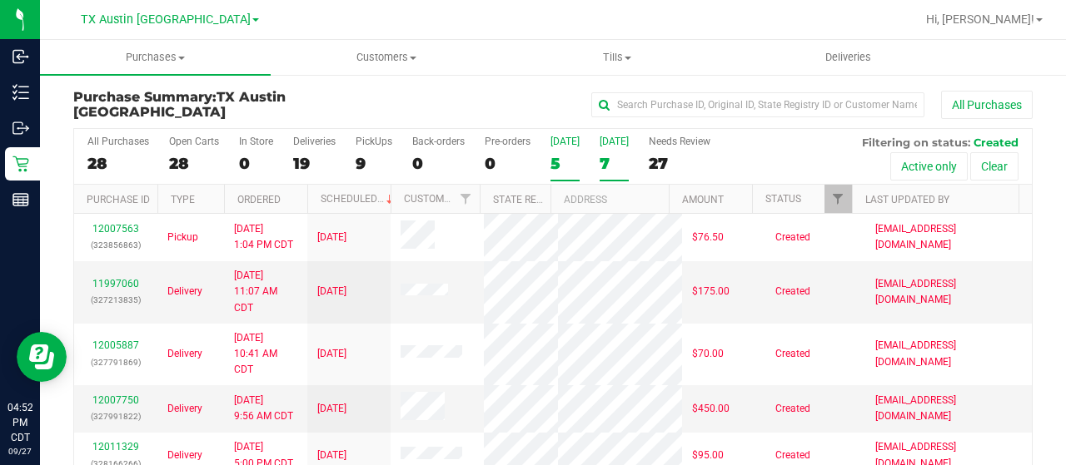
click at [600, 159] on div "7" at bounding box center [614, 163] width 29 height 19
click at [0, 0] on input "[DATE] 7" at bounding box center [0, 0] width 0 height 0
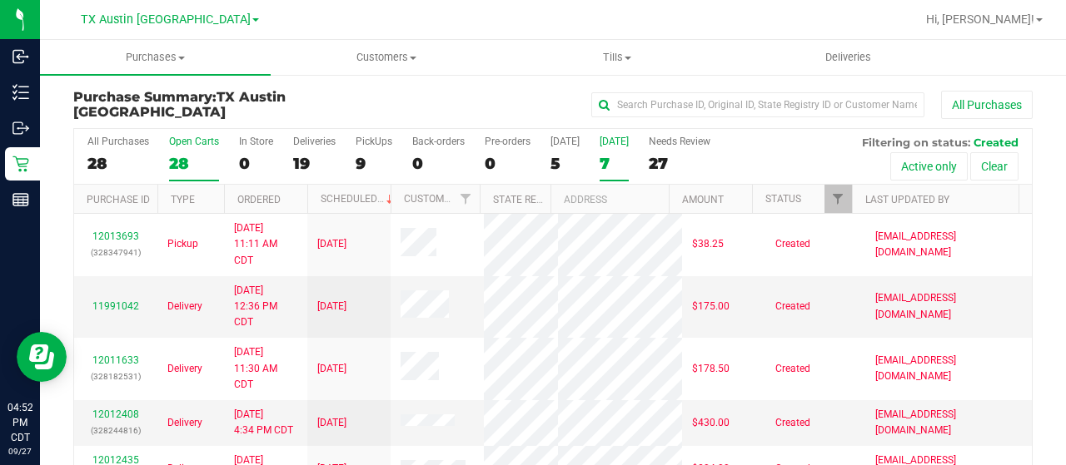
click at [192, 169] on div "28" at bounding box center [194, 163] width 50 height 19
click at [0, 0] on input "Open Carts 28" at bounding box center [0, 0] width 0 height 0
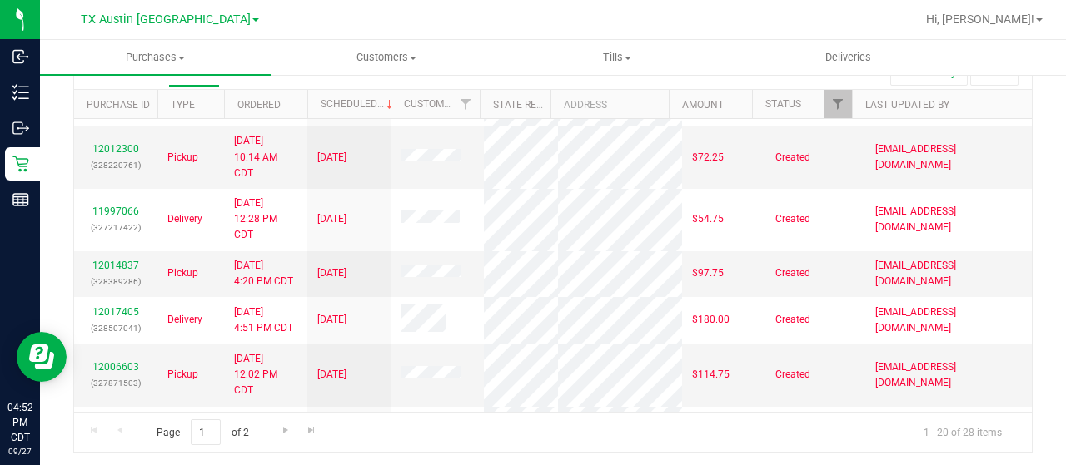
scroll to position [129, 0]
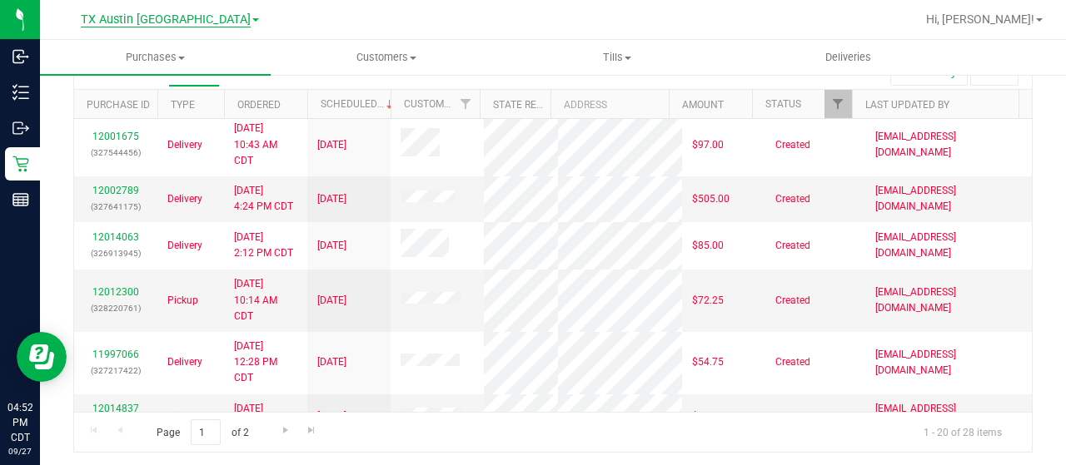
click at [173, 22] on span "TX Austin [GEOGRAPHIC_DATA]" at bounding box center [166, 19] width 170 height 15
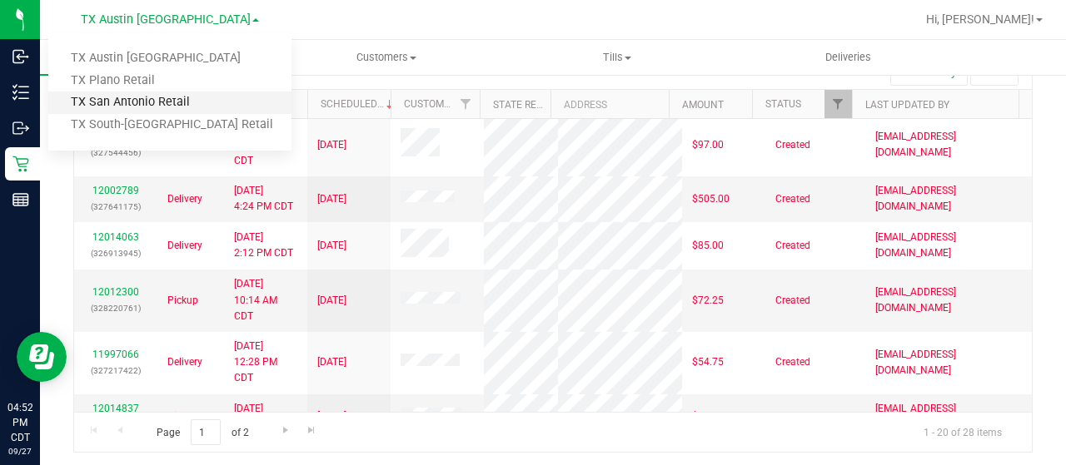
click at [167, 101] on link "TX San Antonio Retail" at bounding box center [169, 103] width 243 height 22
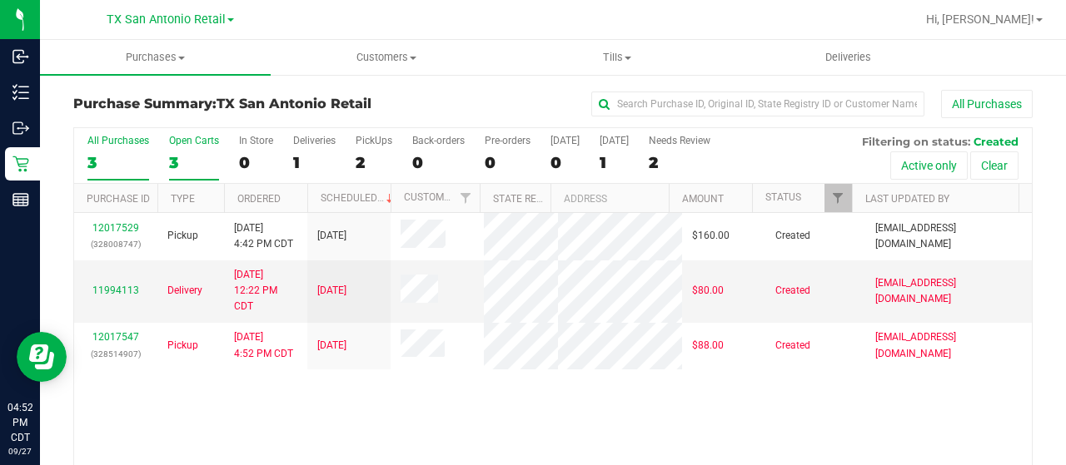
click at [177, 160] on div "3" at bounding box center [194, 162] width 50 height 19
click at [0, 0] on input "Open Carts 3" at bounding box center [0, 0] width 0 height 0
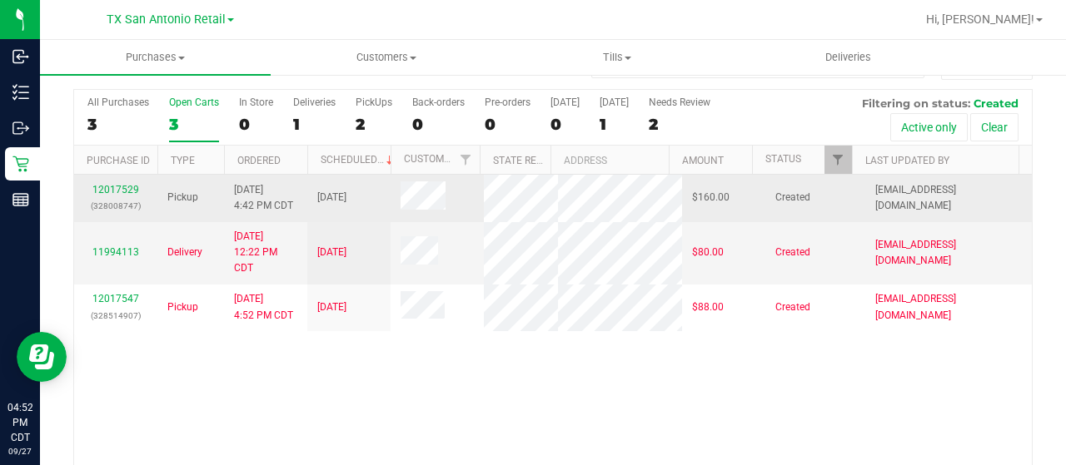
scroll to position [12, 0]
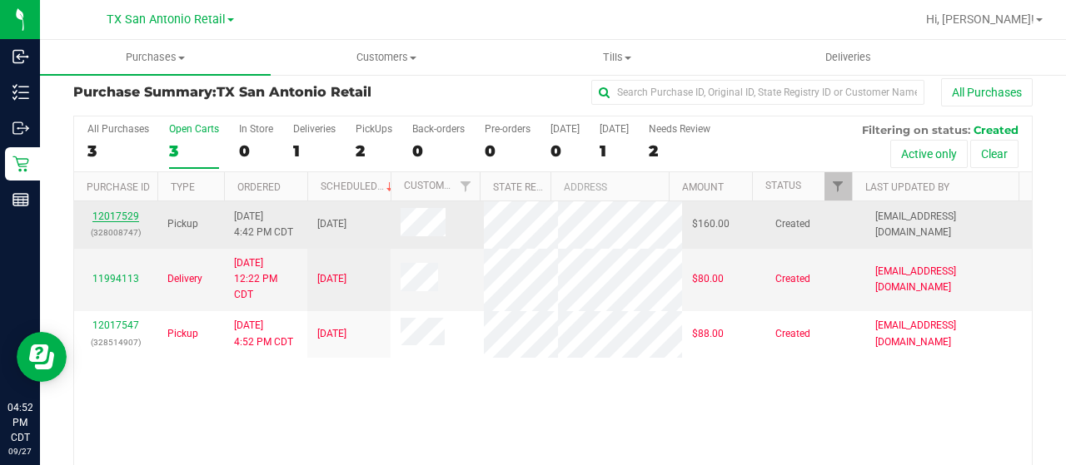
click at [100, 211] on link "12017529" at bounding box center [115, 217] width 47 height 12
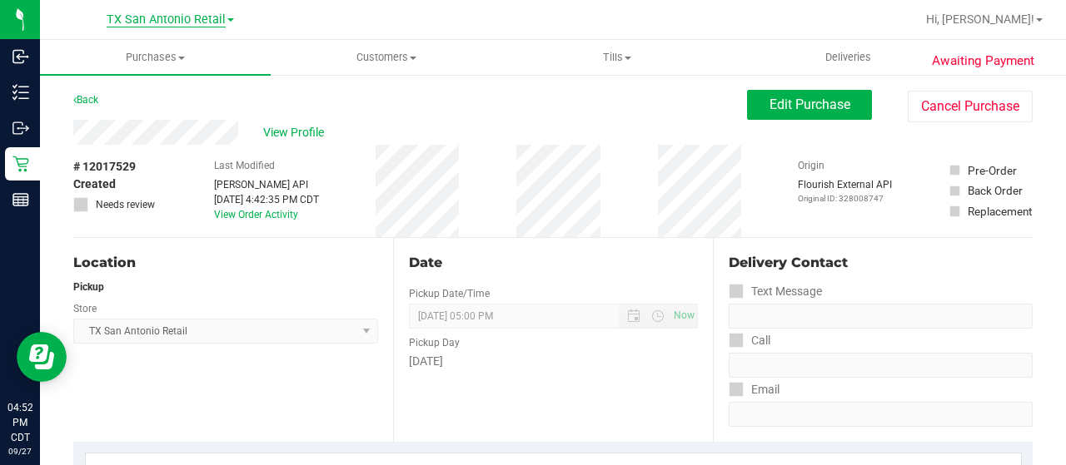
click at [195, 22] on span "TX San Antonio Retail" at bounding box center [166, 19] width 119 height 15
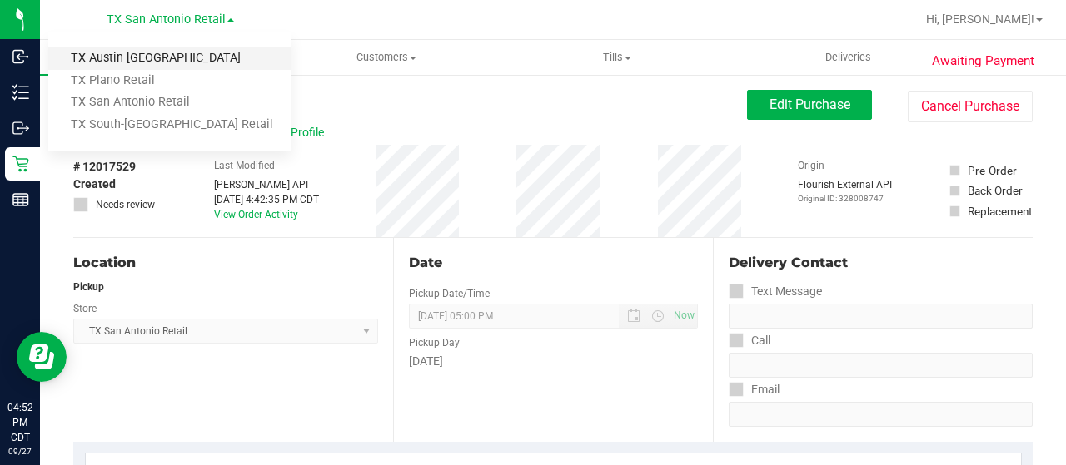
click at [188, 61] on link "TX Austin [GEOGRAPHIC_DATA]" at bounding box center [169, 58] width 243 height 22
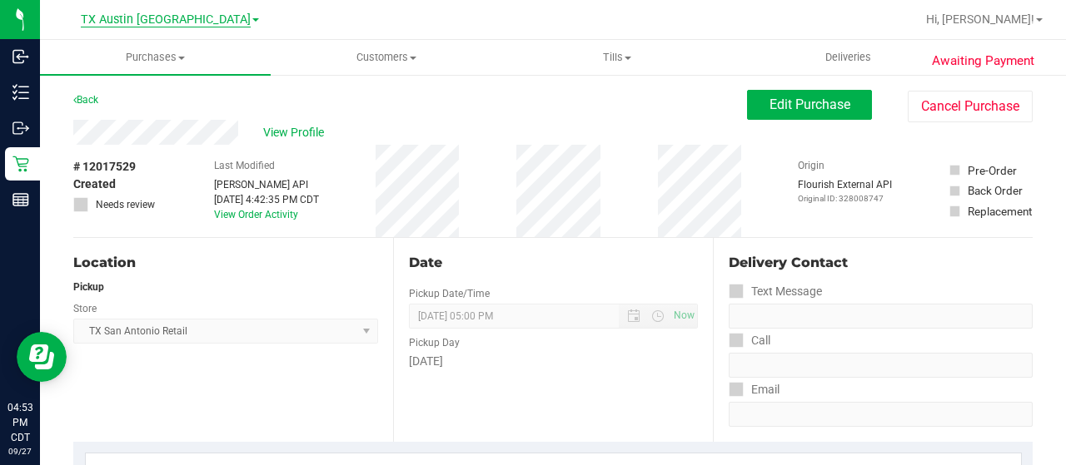
click at [172, 21] on span "TX Austin [GEOGRAPHIC_DATA]" at bounding box center [166, 19] width 170 height 15
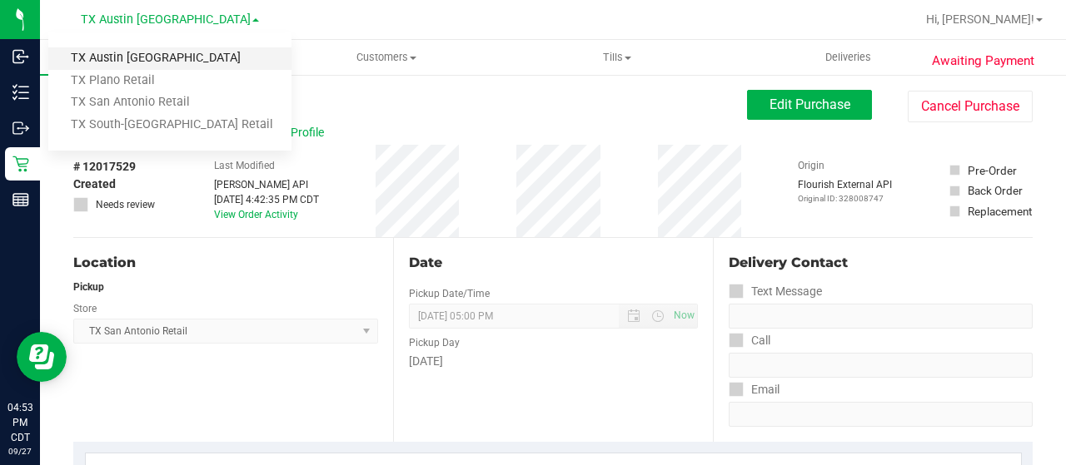
click at [189, 62] on link "TX Austin [GEOGRAPHIC_DATA]" at bounding box center [169, 58] width 243 height 22
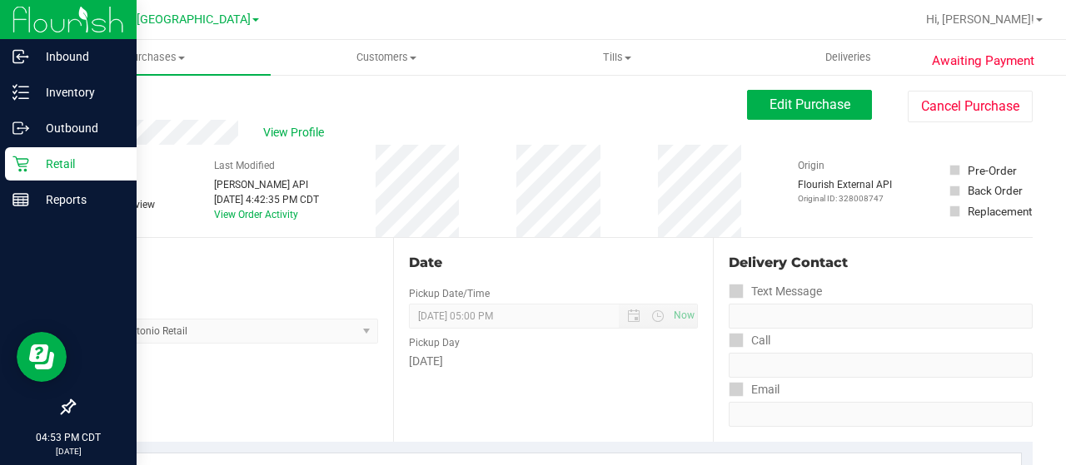
click at [31, 167] on p "Retail" at bounding box center [79, 164] width 100 height 20
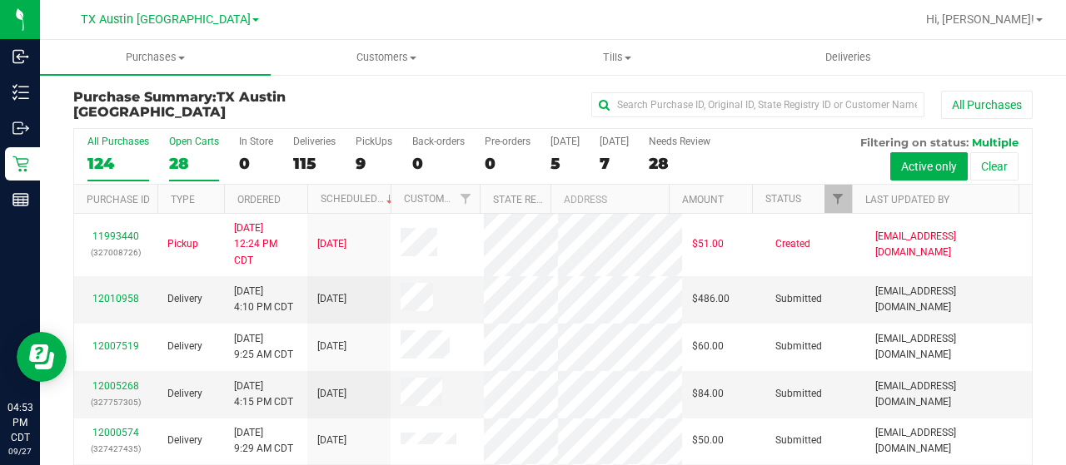
click at [177, 165] on div "28" at bounding box center [194, 163] width 50 height 19
click at [0, 0] on input "Open Carts 28" at bounding box center [0, 0] width 0 height 0
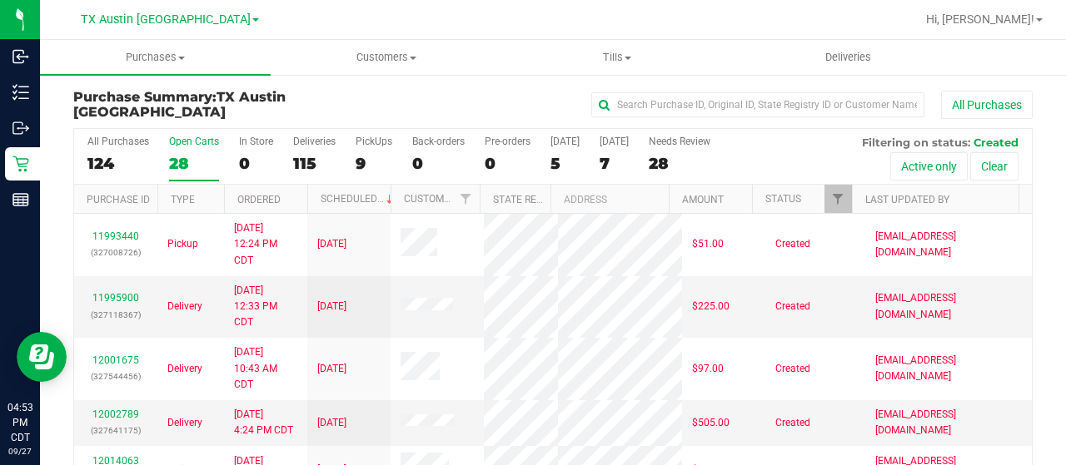
click at [187, 163] on div "28" at bounding box center [194, 163] width 50 height 19
click at [0, 0] on input "Open Carts 28" at bounding box center [0, 0] width 0 height 0
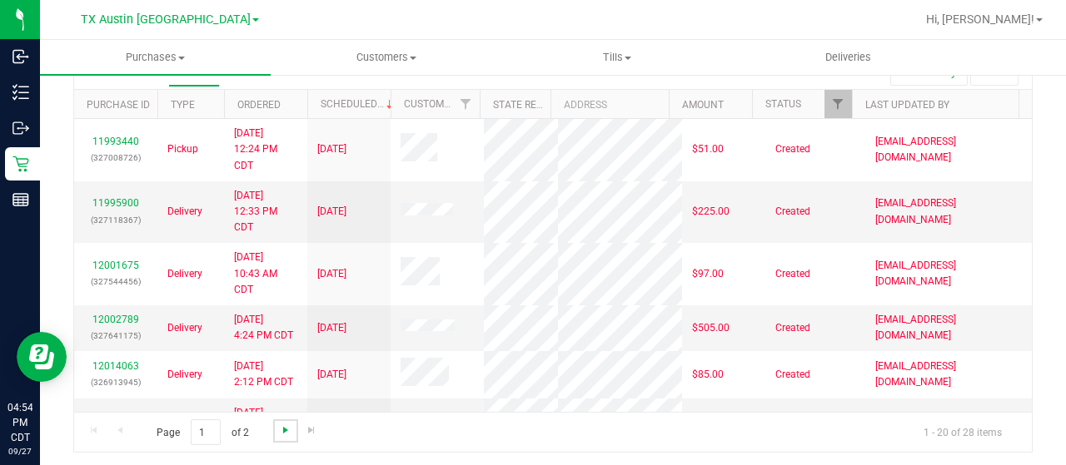
click at [286, 426] on span "Go to the next page" at bounding box center [285, 430] width 13 height 13
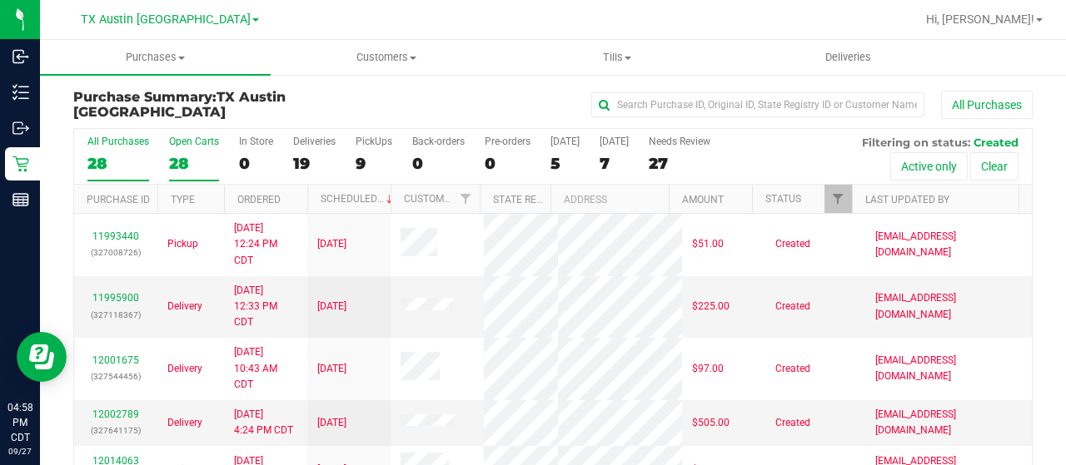
click at [177, 159] on div "28" at bounding box center [194, 163] width 50 height 19
click at [0, 0] on input "Open Carts 28" at bounding box center [0, 0] width 0 height 0
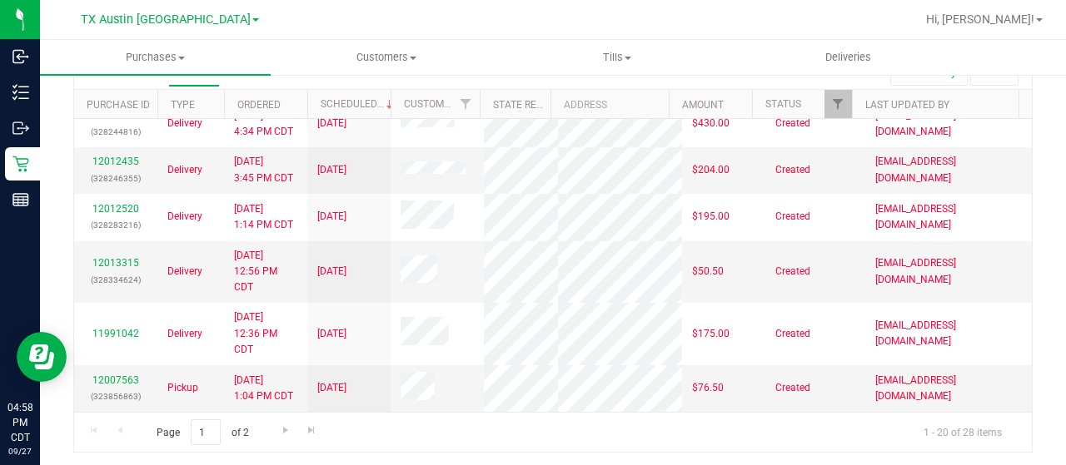
scroll to position [878, 0]
click at [286, 426] on span "Go to the next page" at bounding box center [285, 430] width 13 height 13
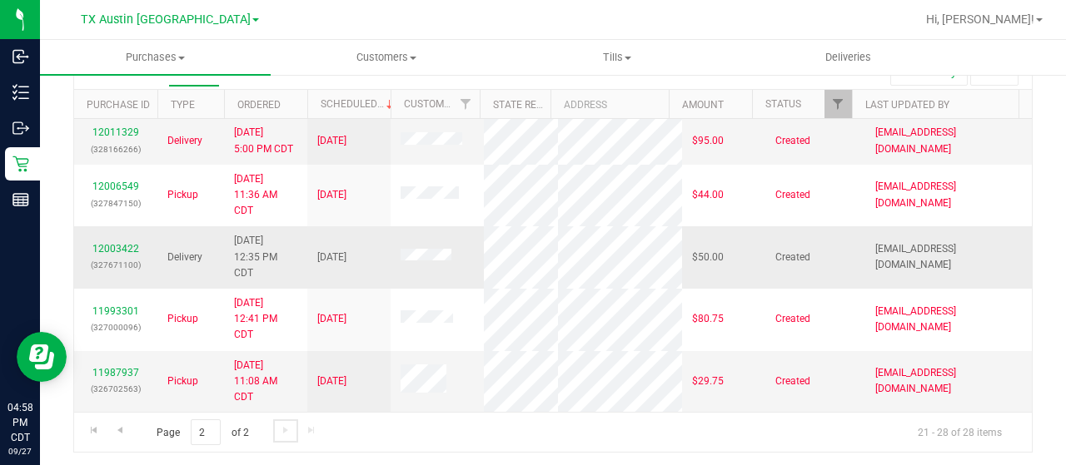
scroll to position [200, 0]
click at [122, 428] on span "Go to the previous page" at bounding box center [119, 430] width 13 height 13
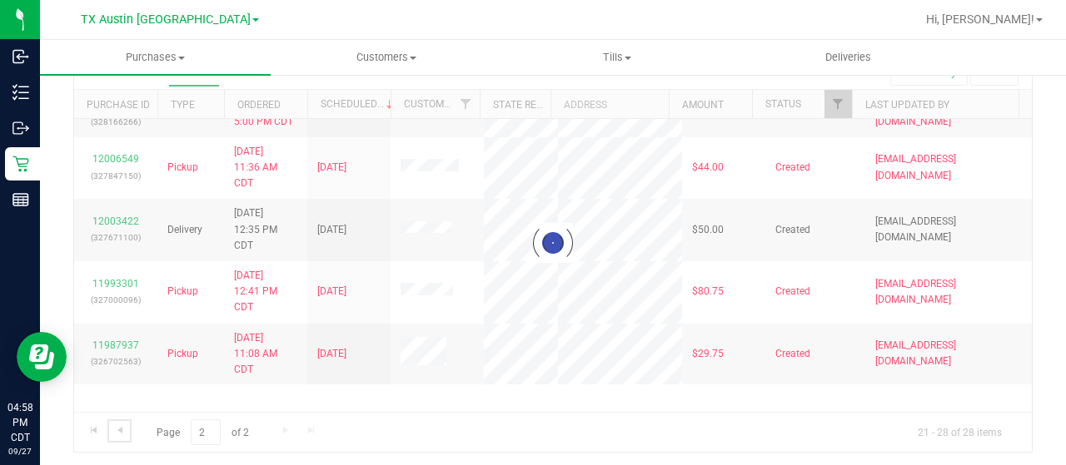
scroll to position [0, 0]
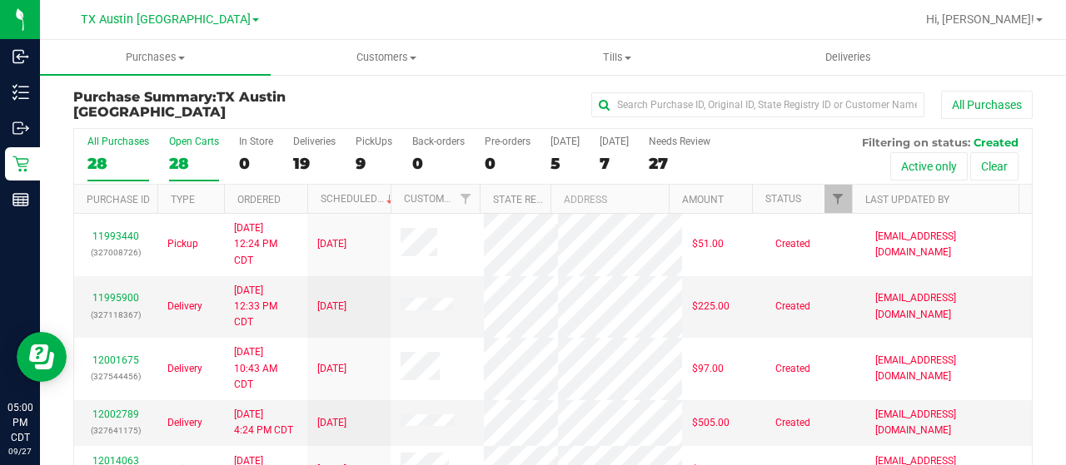
click at [182, 158] on div "28" at bounding box center [194, 163] width 50 height 19
click at [0, 0] on input "Open Carts 28" at bounding box center [0, 0] width 0 height 0
click at [824, 194] on link "Filter" at bounding box center [837, 199] width 27 height 28
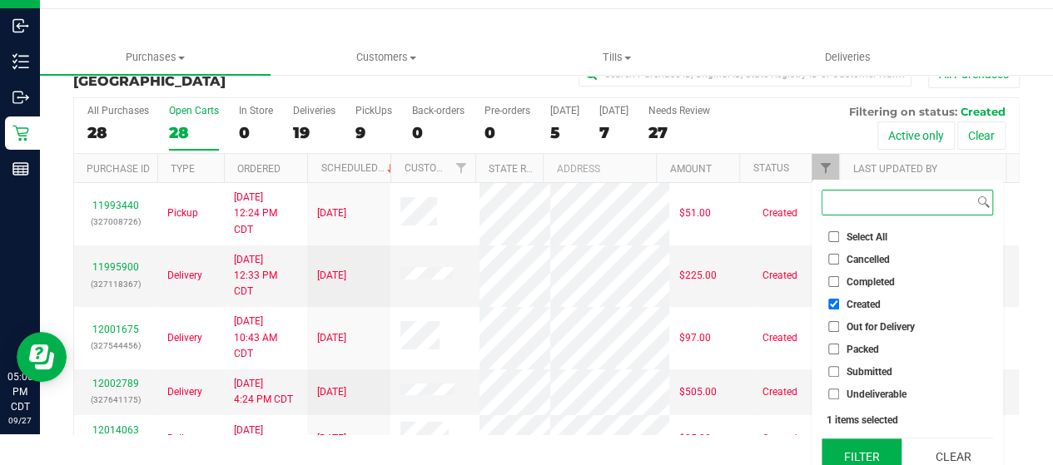
scroll to position [45, 0]
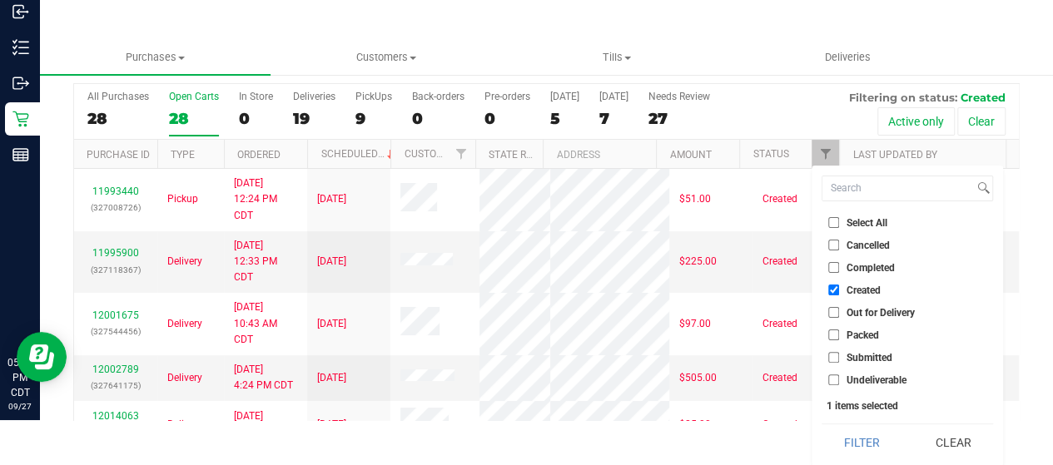
drag, startPoint x: 861, startPoint y: 440, endPoint x: 925, endPoint y: 413, distance: 69.8
click at [862, 440] on button "Filter" at bounding box center [862, 443] width 80 height 37
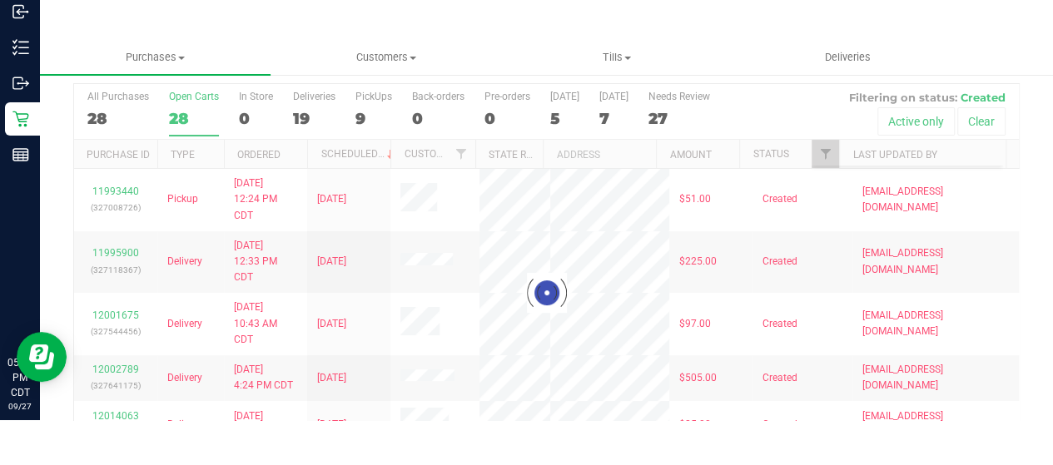
scroll to position [0, 0]
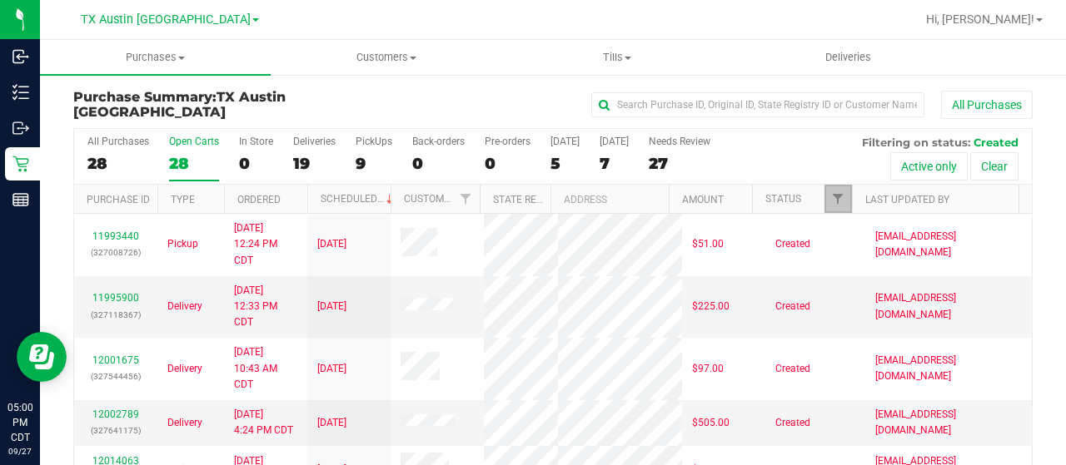
click at [831, 197] on span "Filter" at bounding box center [837, 198] width 13 height 13
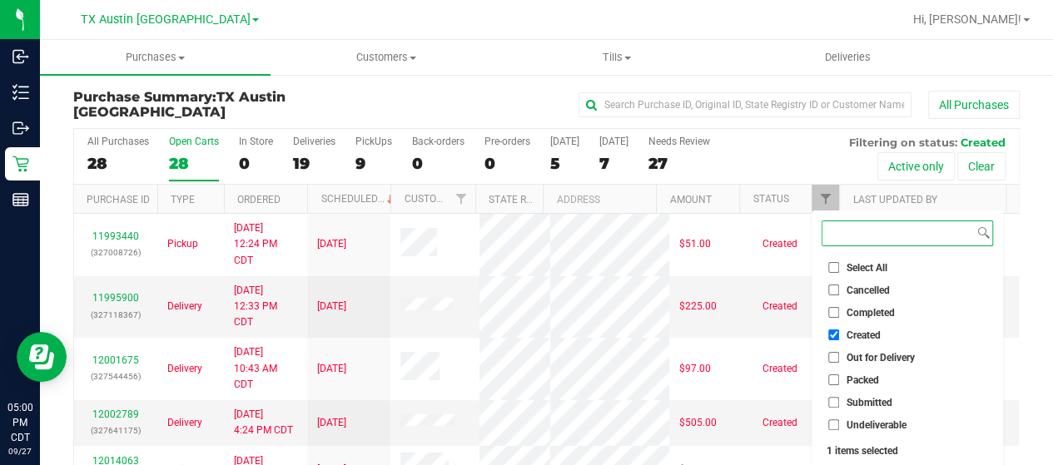
scroll to position [45, 0]
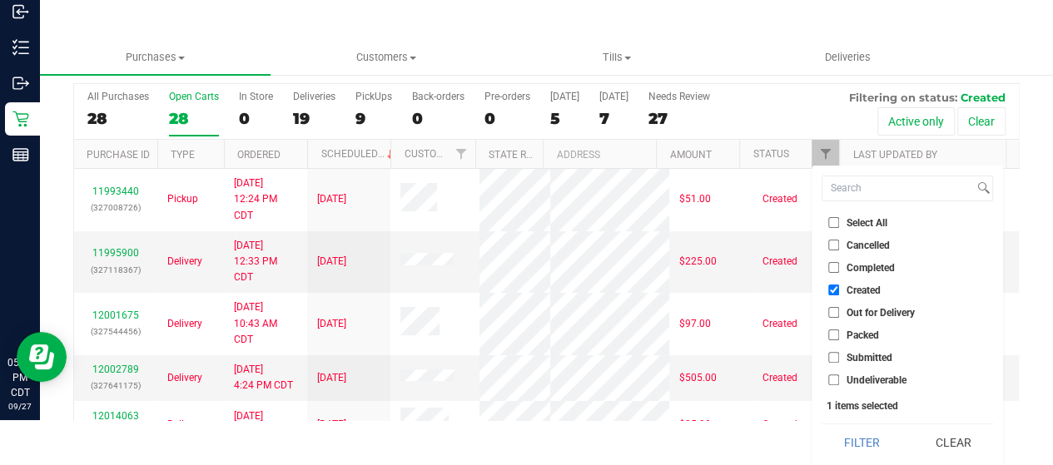
click at [863, 445] on button "Filter" at bounding box center [862, 443] width 80 height 37
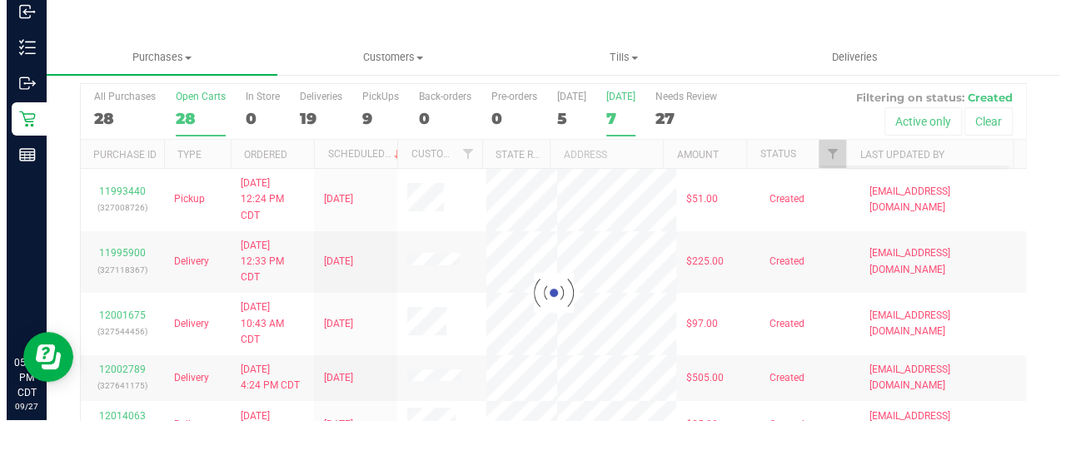
scroll to position [0, 0]
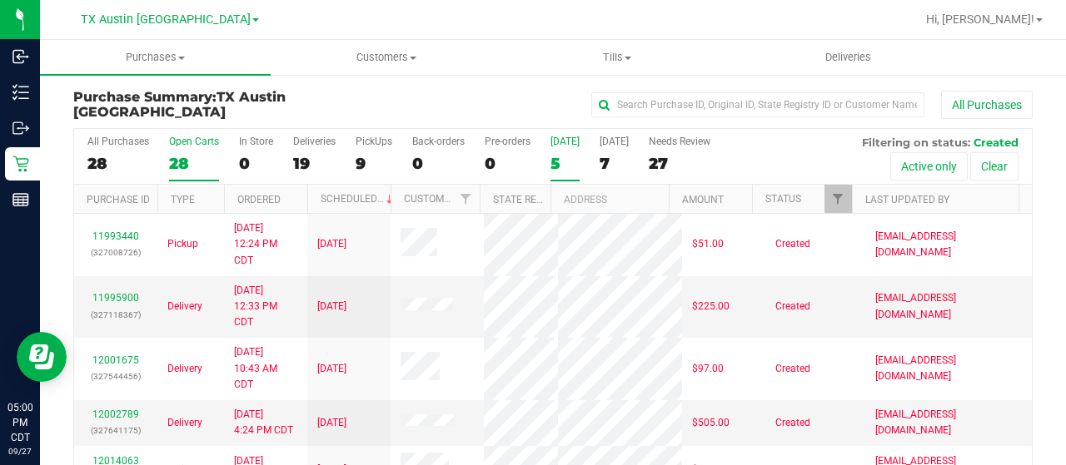
click at [561, 162] on div "5" at bounding box center [564, 163] width 29 height 19
click at [0, 0] on input "[DATE] 5" at bounding box center [0, 0] width 0 height 0
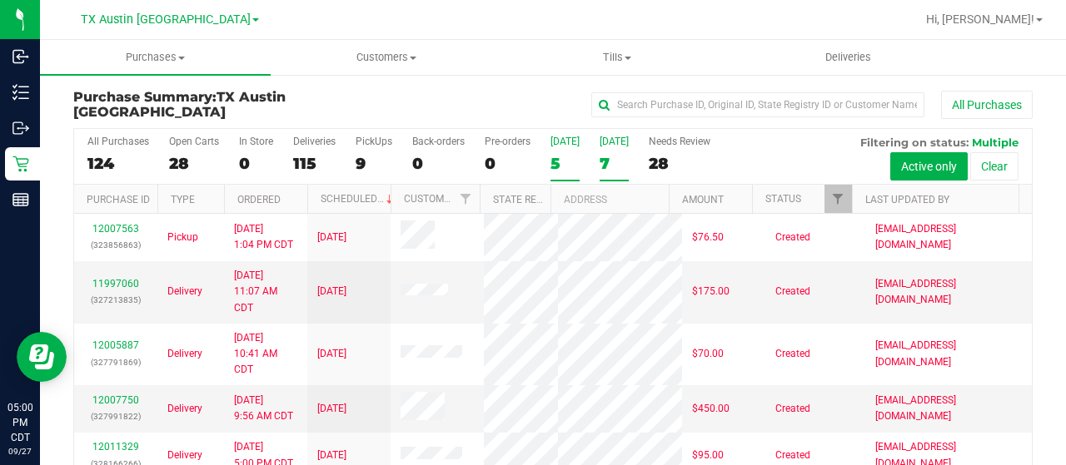
click at [604, 155] on div "7" at bounding box center [614, 163] width 29 height 19
click at [0, 0] on input "[DATE] 7" at bounding box center [0, 0] width 0 height 0
